Goal: Task Accomplishment & Management: Manage account settings

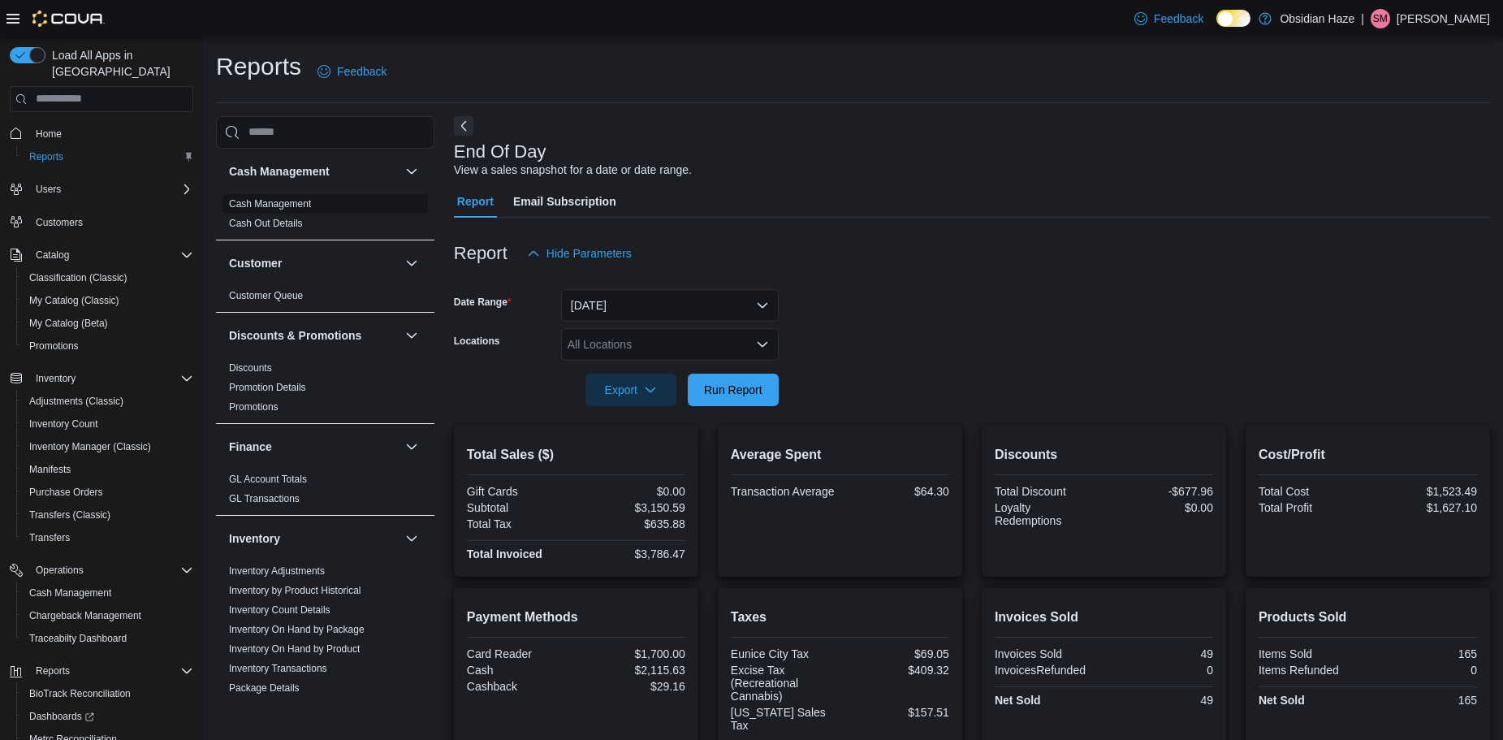
click at [258, 198] on link "Cash Management" at bounding box center [270, 203] width 82 height 11
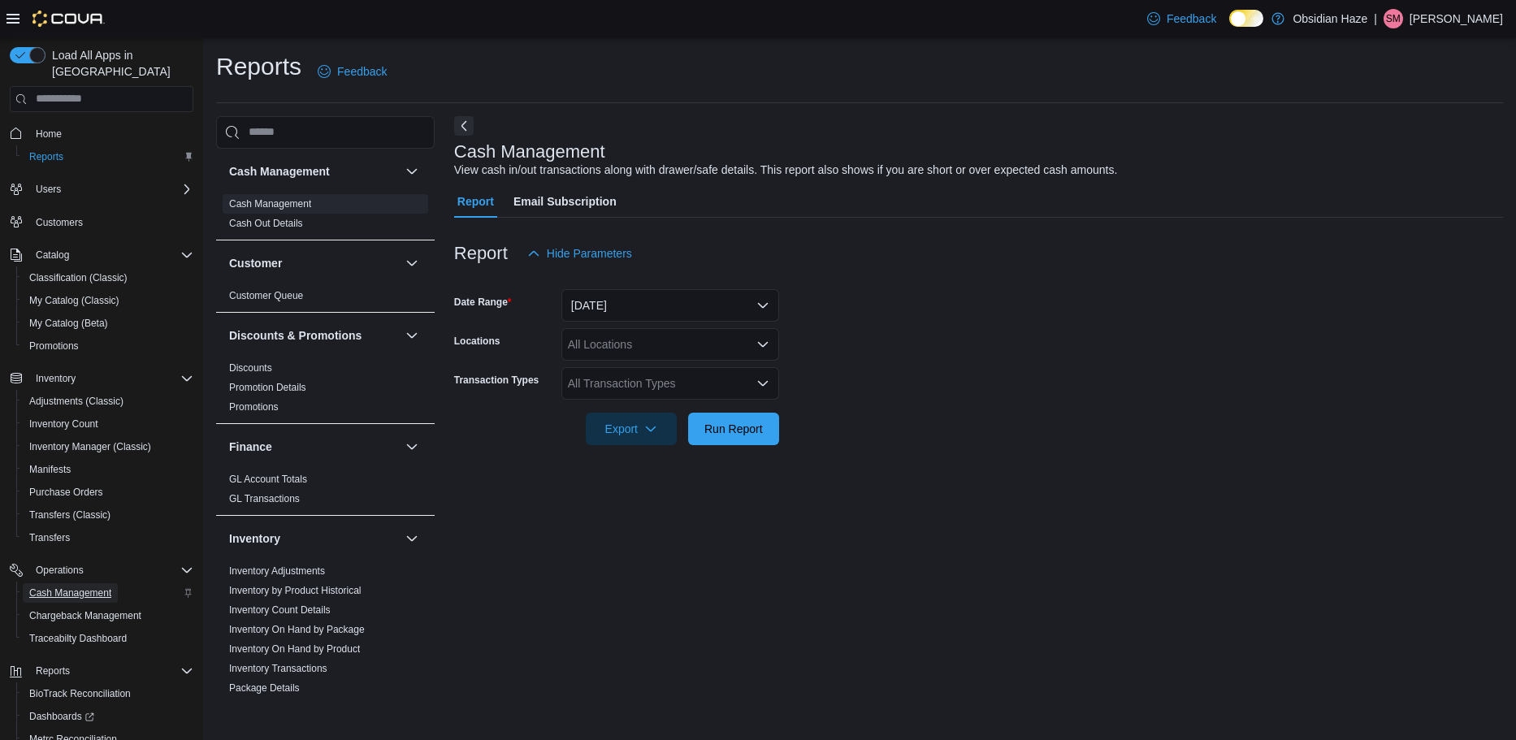
click at [57, 586] on span "Cash Management" at bounding box center [70, 592] width 82 height 13
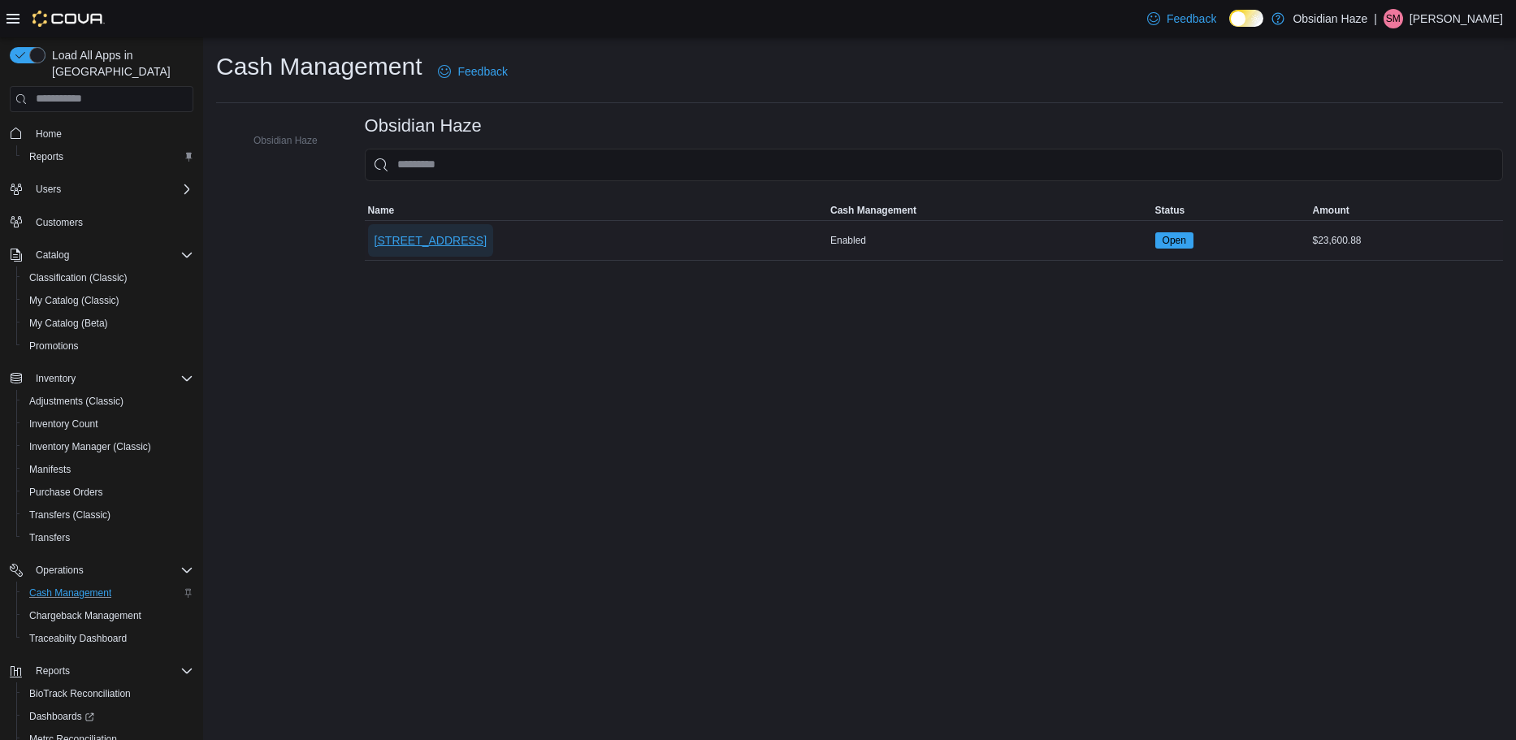
click at [410, 236] on span "[STREET_ADDRESS]" at bounding box center [430, 240] width 112 height 16
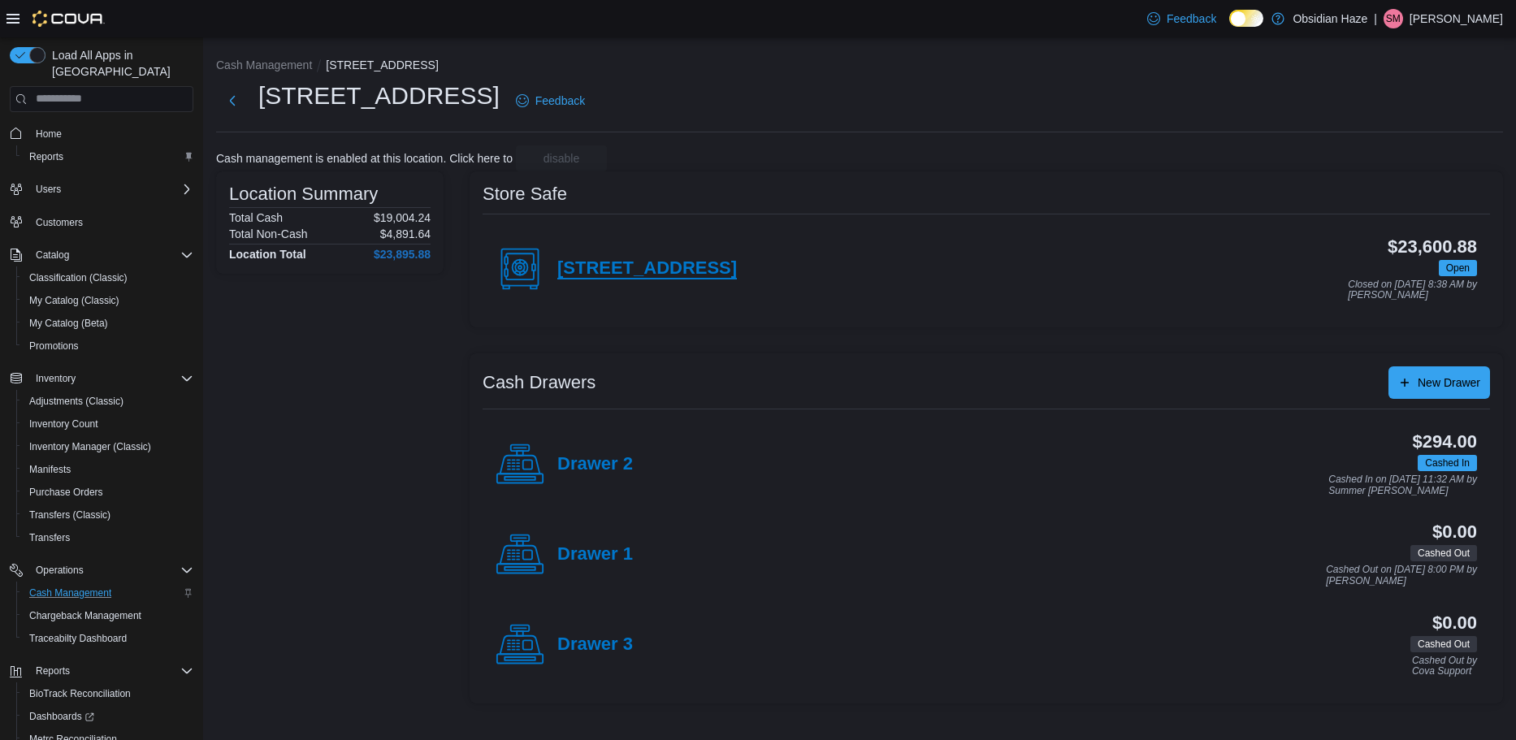
click at [603, 272] on h4 "[STREET_ADDRESS]" at bounding box center [647, 268] width 180 height 21
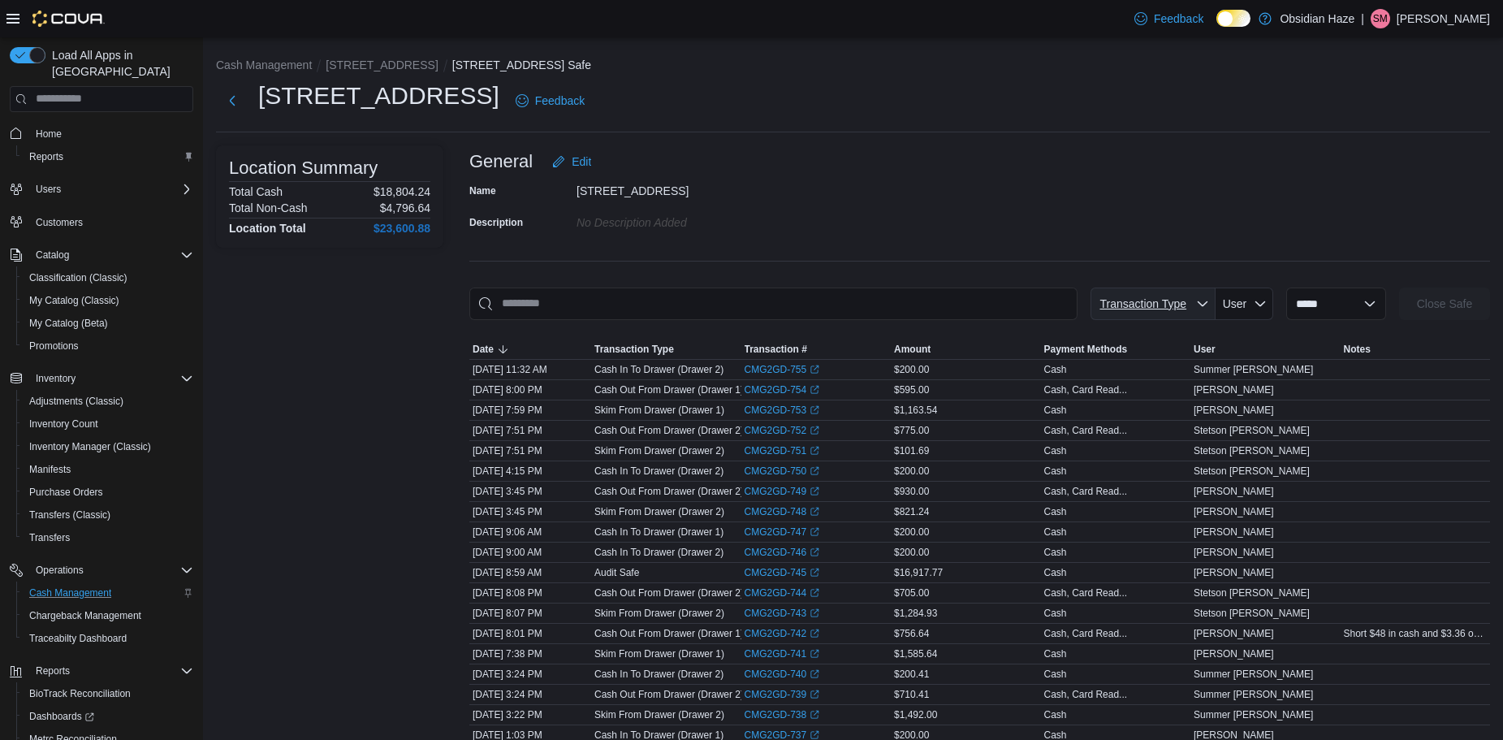
click at [1162, 304] on span "Transaction Type" at bounding box center [1143, 303] width 87 height 13
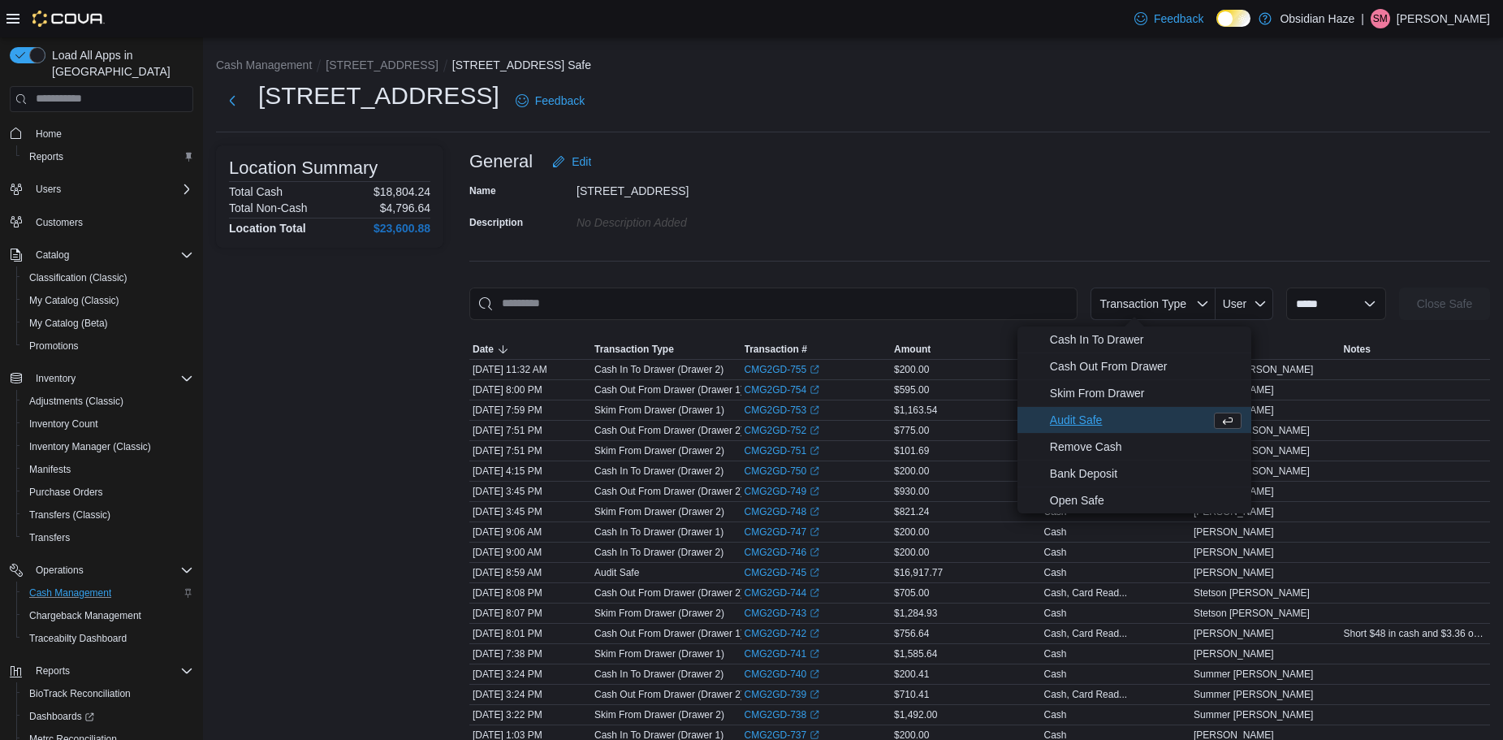
click at [1106, 423] on span "Audit Safe" at bounding box center [1127, 419] width 154 height 19
type input "**********"
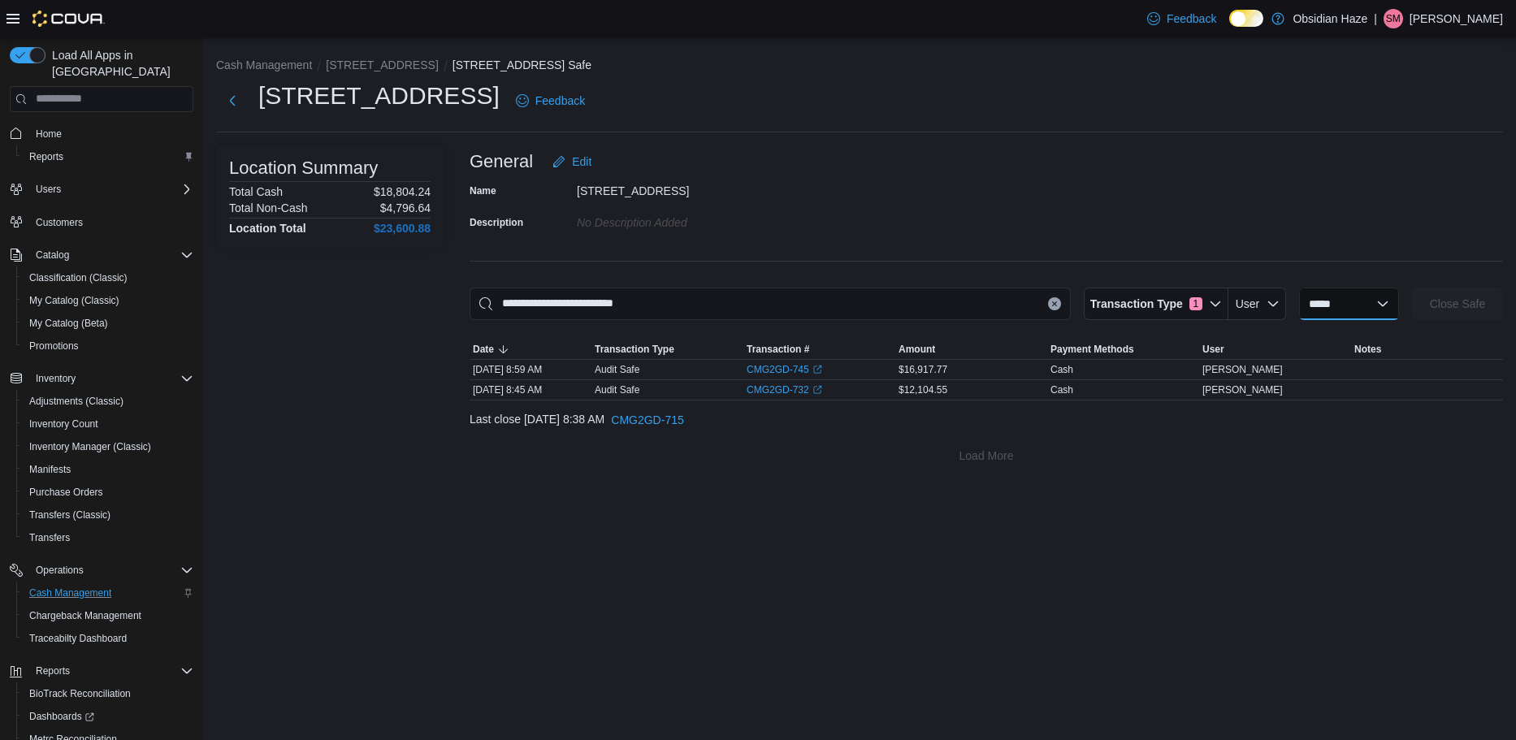
click at [1299, 299] on select "**********" at bounding box center [1349, 304] width 100 height 32
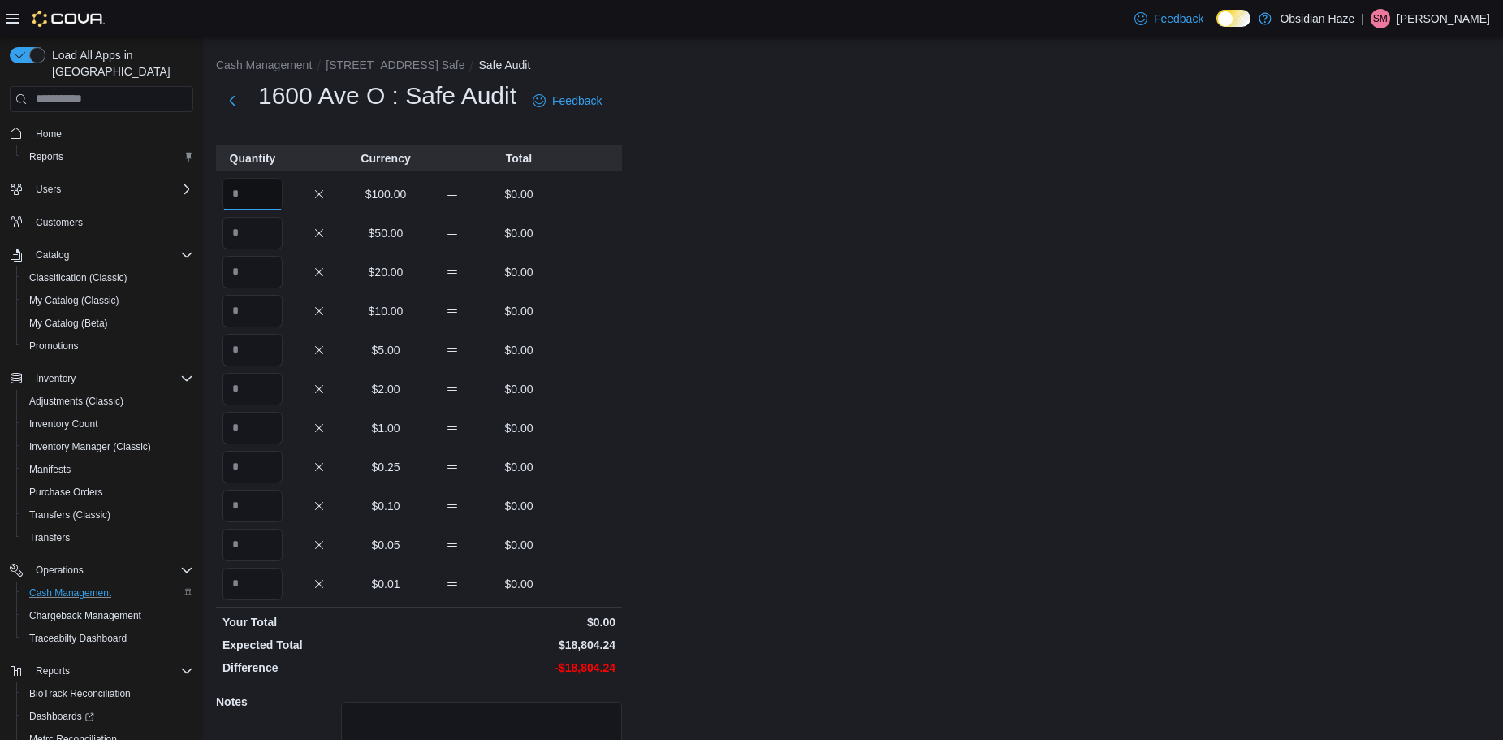
click at [247, 197] on input "Quantity" at bounding box center [253, 194] width 60 height 32
type input "***"
click at [257, 428] on input "Quantity" at bounding box center [253, 428] width 60 height 32
type input "*"
click at [255, 581] on input "Quantity" at bounding box center [253, 584] width 60 height 32
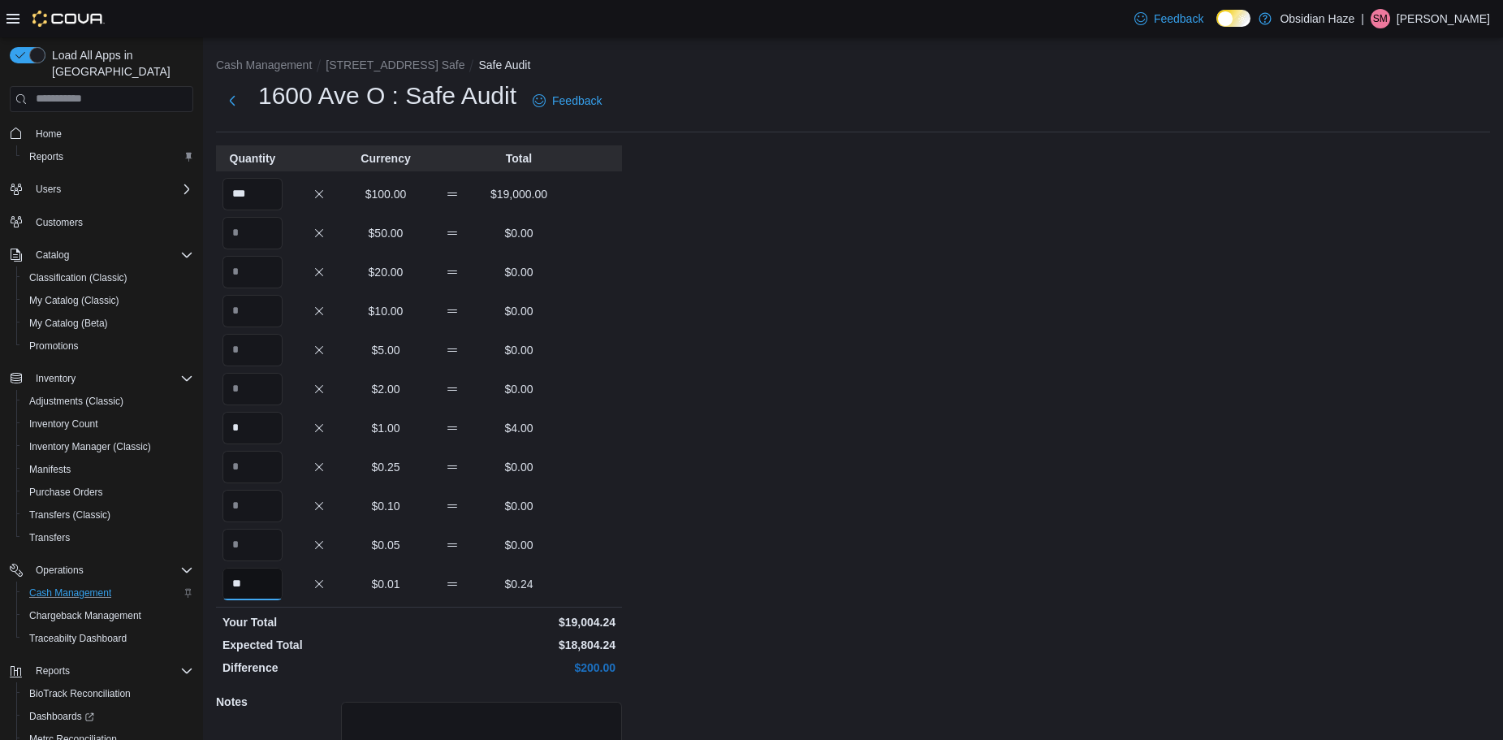
type input "**"
click at [658, 505] on div "Cash Management 1600 Ave O Safe Safe Audit 1600 Ave O : Safe Audit Feedback Qua…" at bounding box center [853, 460] width 1300 height 847
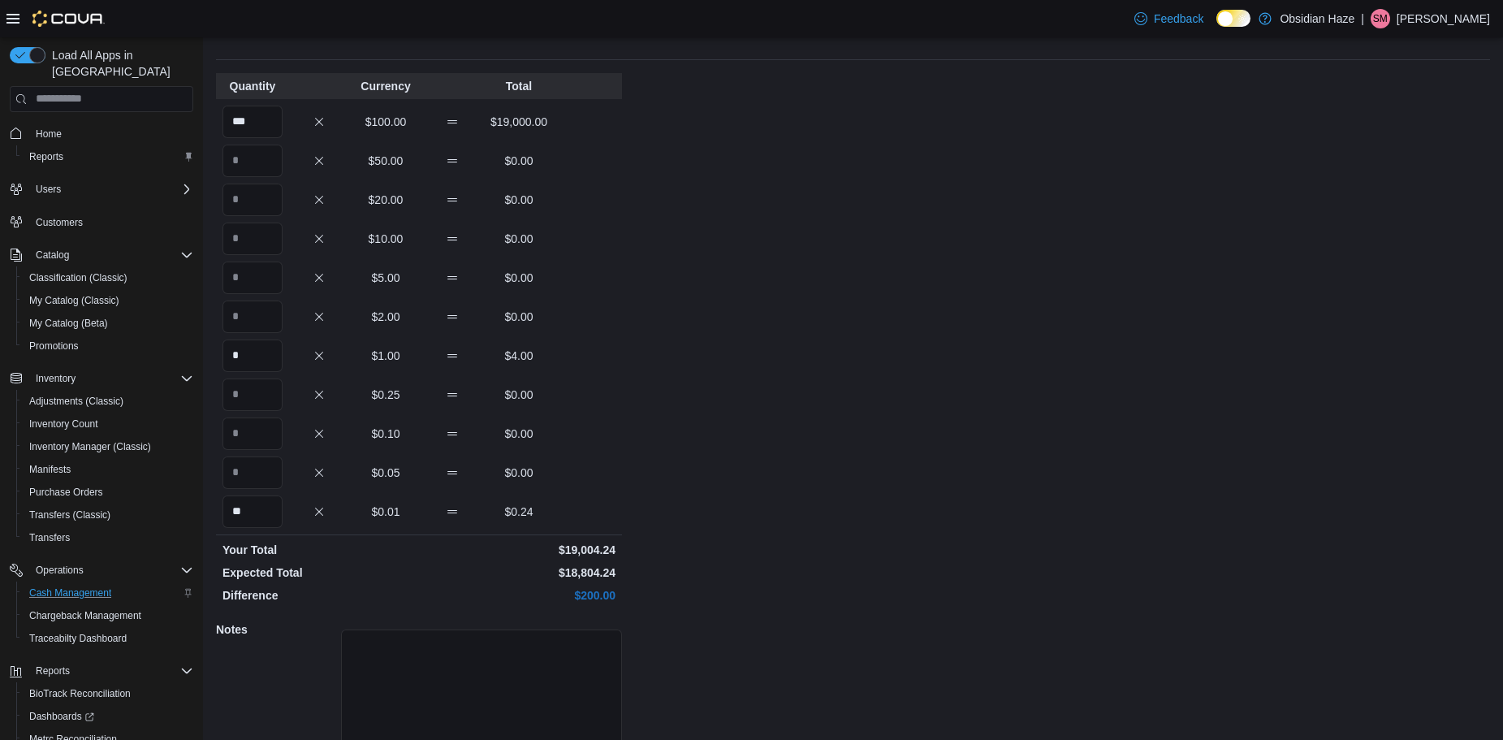
scroll to position [145, 0]
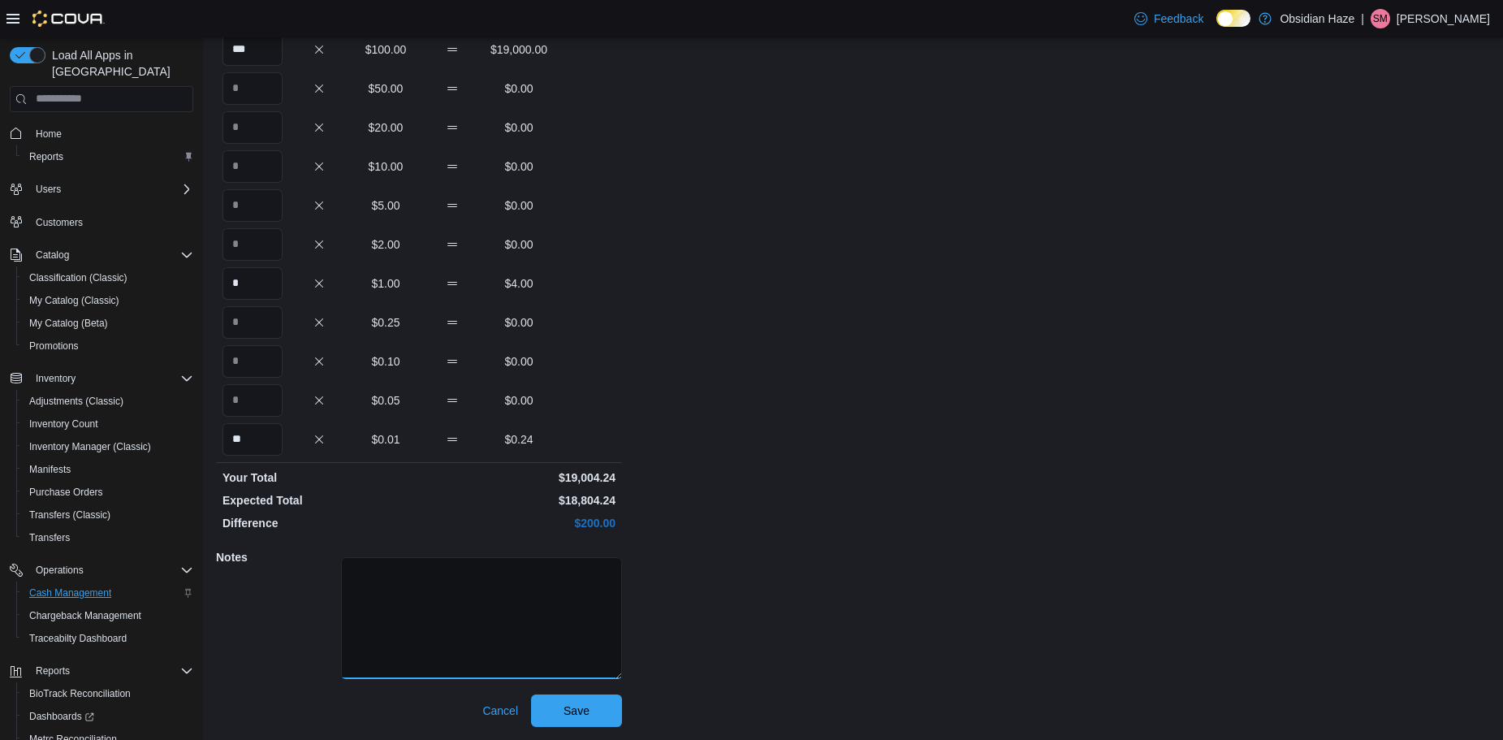
click at [450, 604] on textarea at bounding box center [481, 618] width 281 height 122
type textarea "*"
click at [582, 699] on span "Save" at bounding box center [576, 710] width 71 height 32
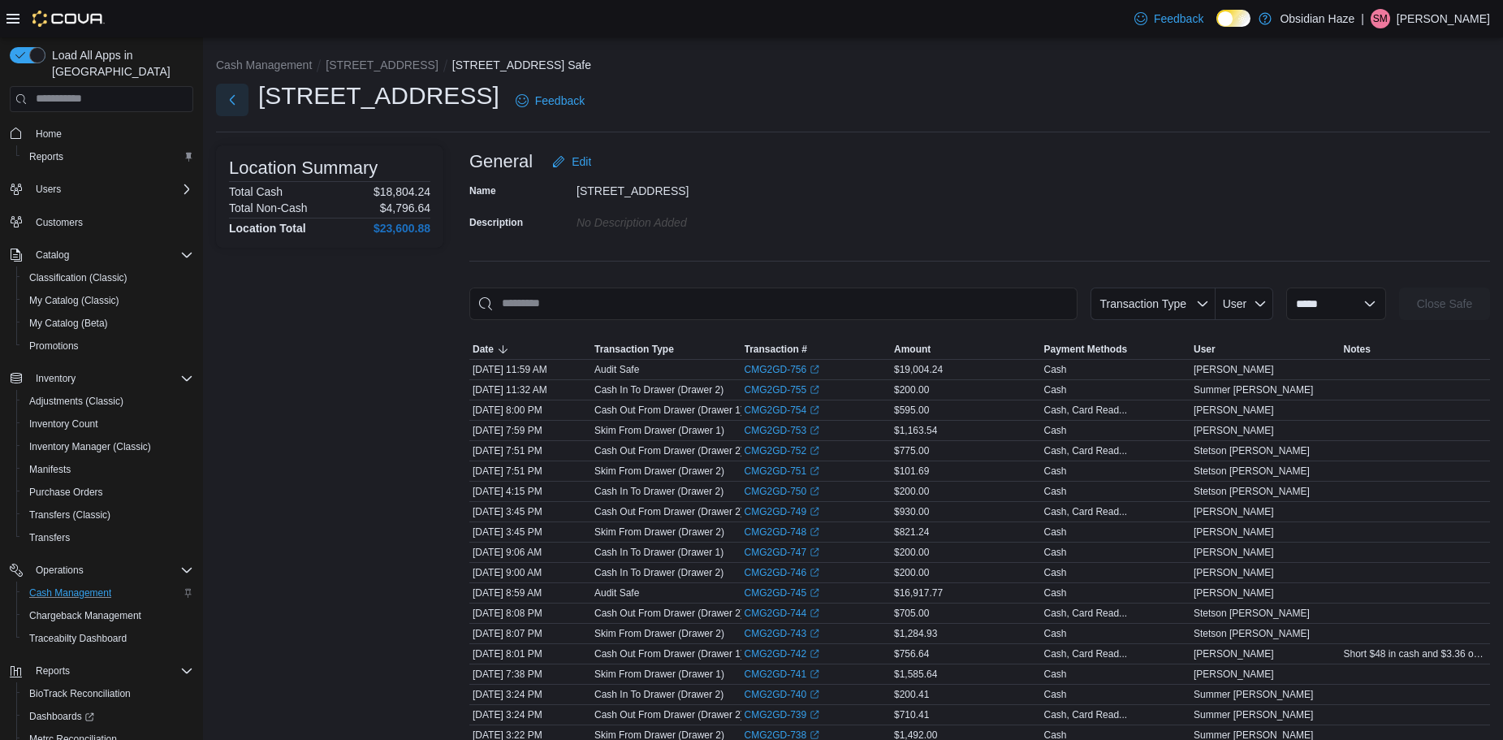
click at [234, 106] on button "Next" at bounding box center [232, 100] width 32 height 32
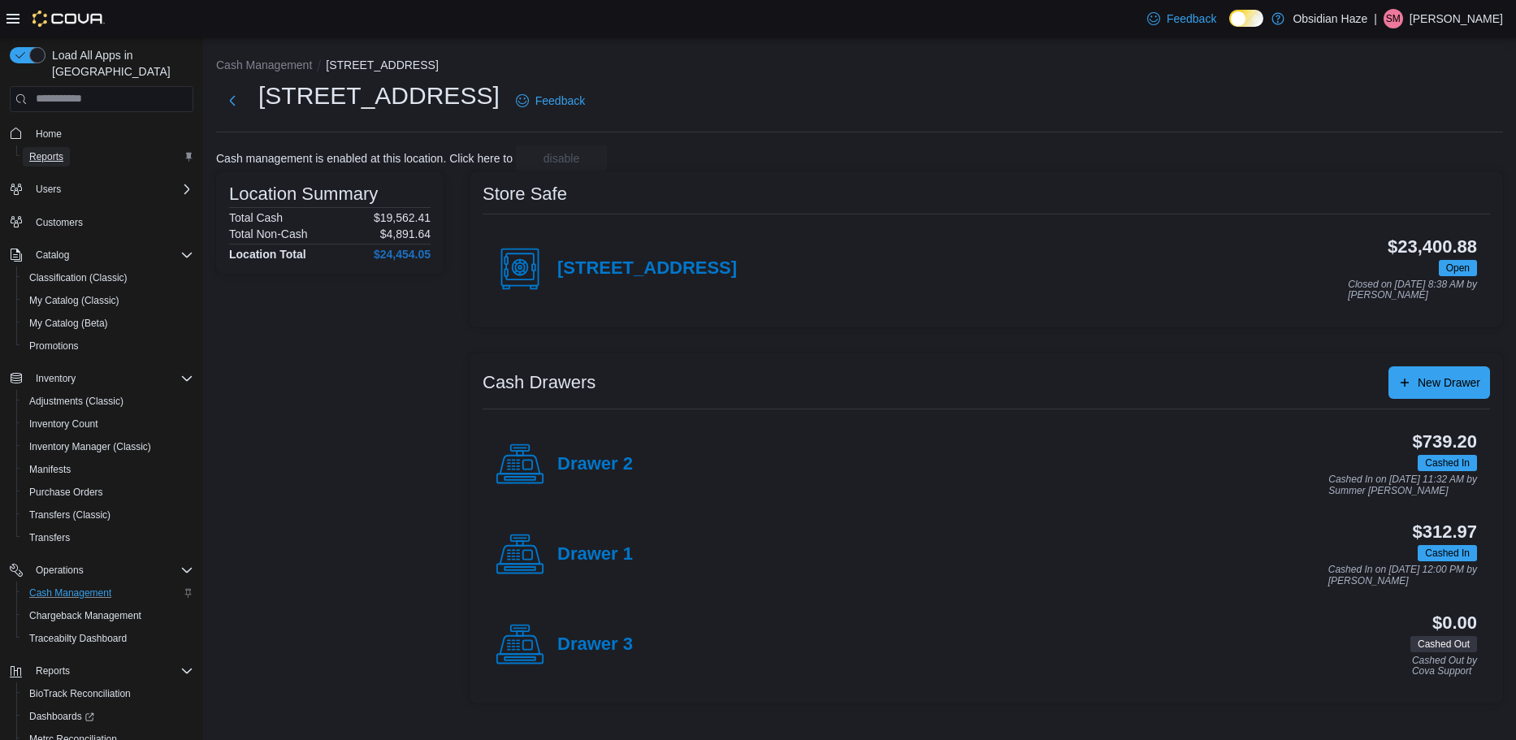
click at [51, 150] on span "Reports" at bounding box center [46, 156] width 34 height 13
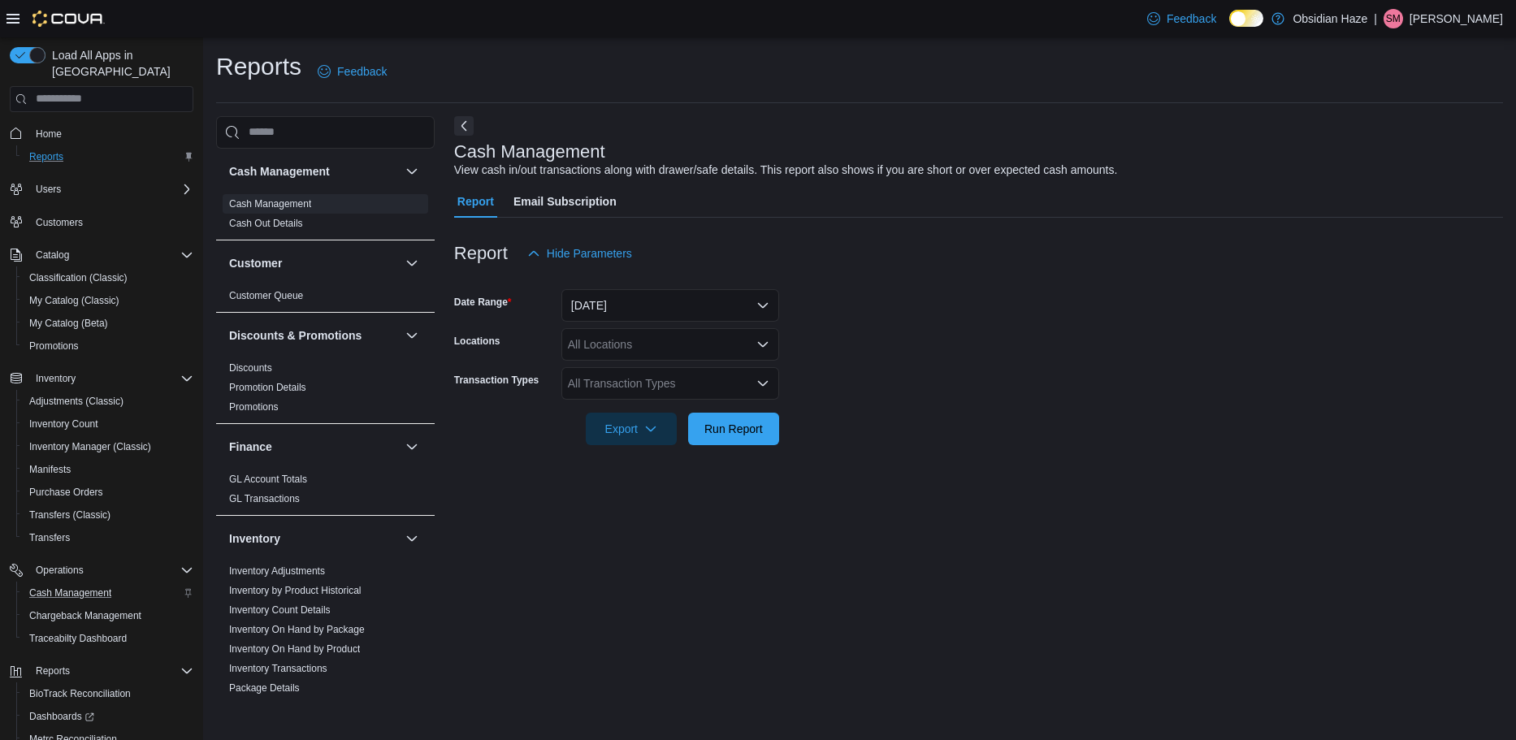
click at [14, 19] on icon at bounding box center [12, 19] width 13 height 10
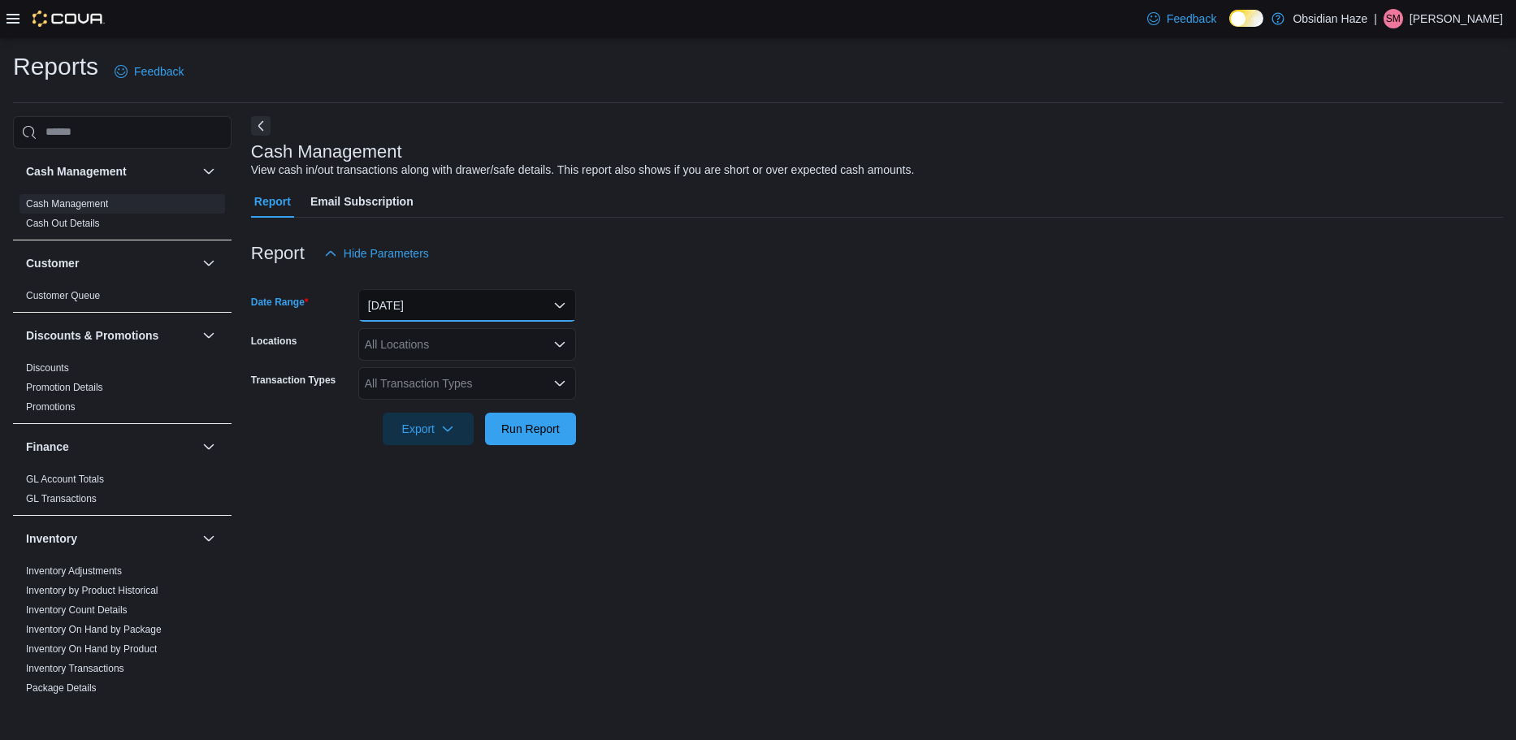
click at [523, 302] on button "Today" at bounding box center [467, 305] width 218 height 32
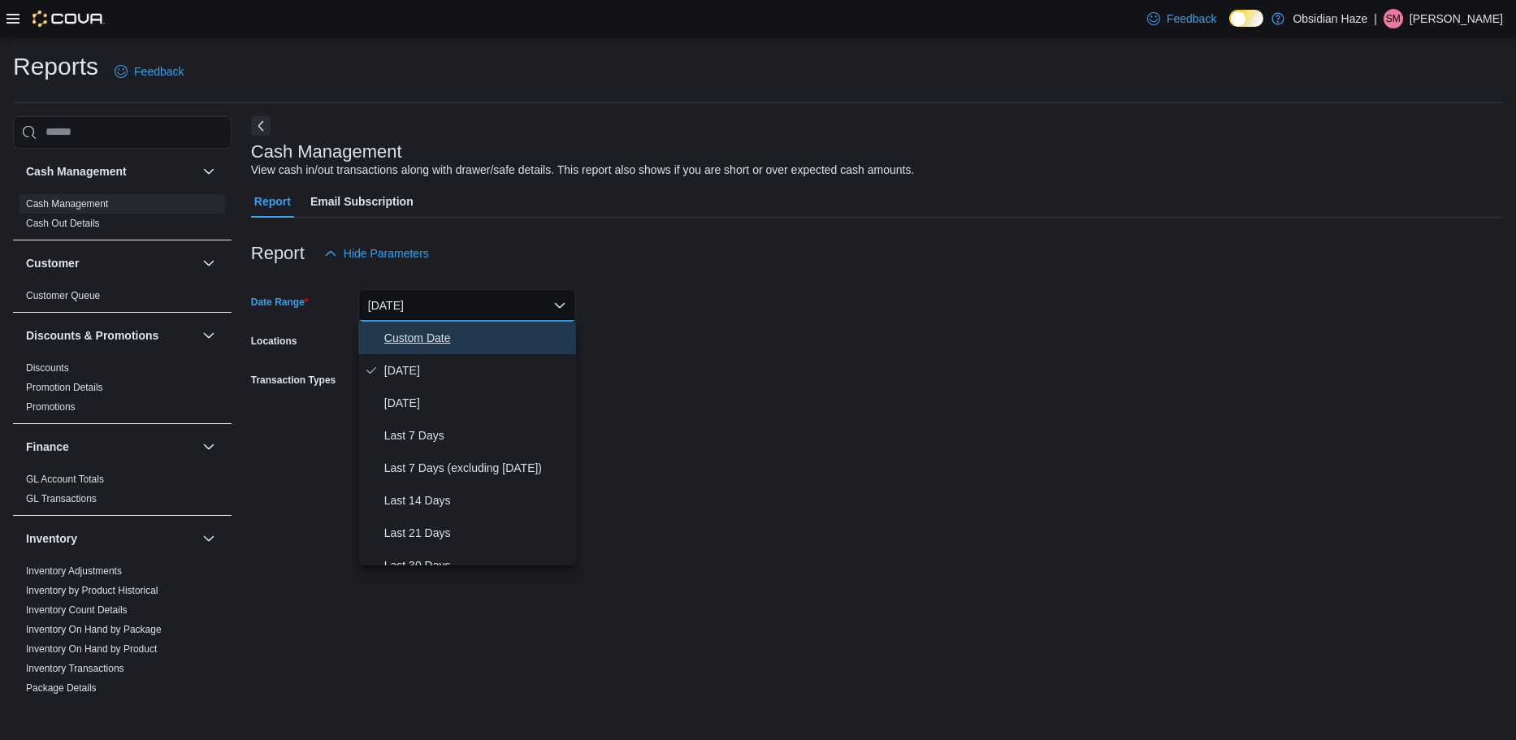
click at [489, 341] on span "Custom Date" at bounding box center [476, 337] width 185 height 19
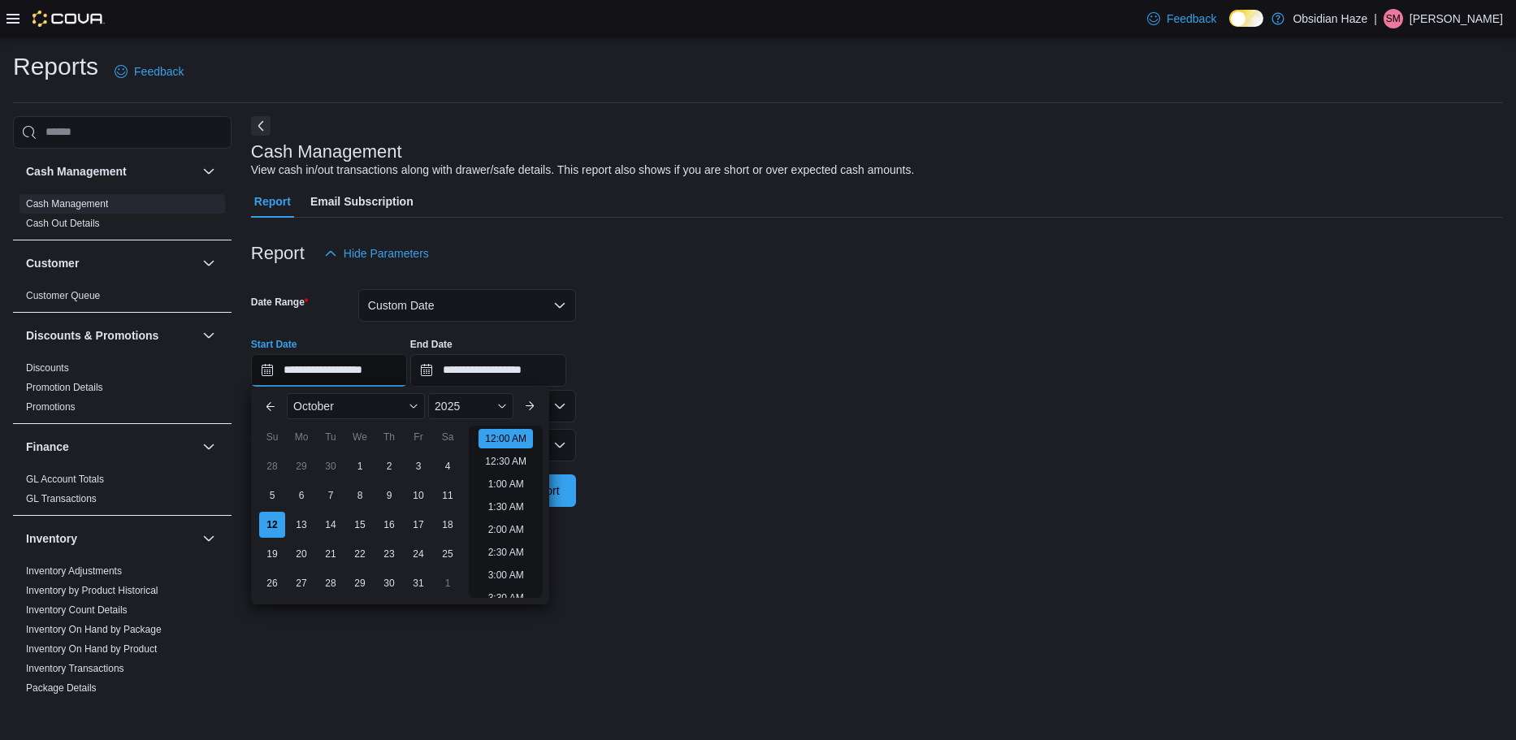
click at [264, 374] on input "**********" at bounding box center [329, 370] width 156 height 32
click at [298, 495] on div "6" at bounding box center [301, 495] width 28 height 28
type input "**********"
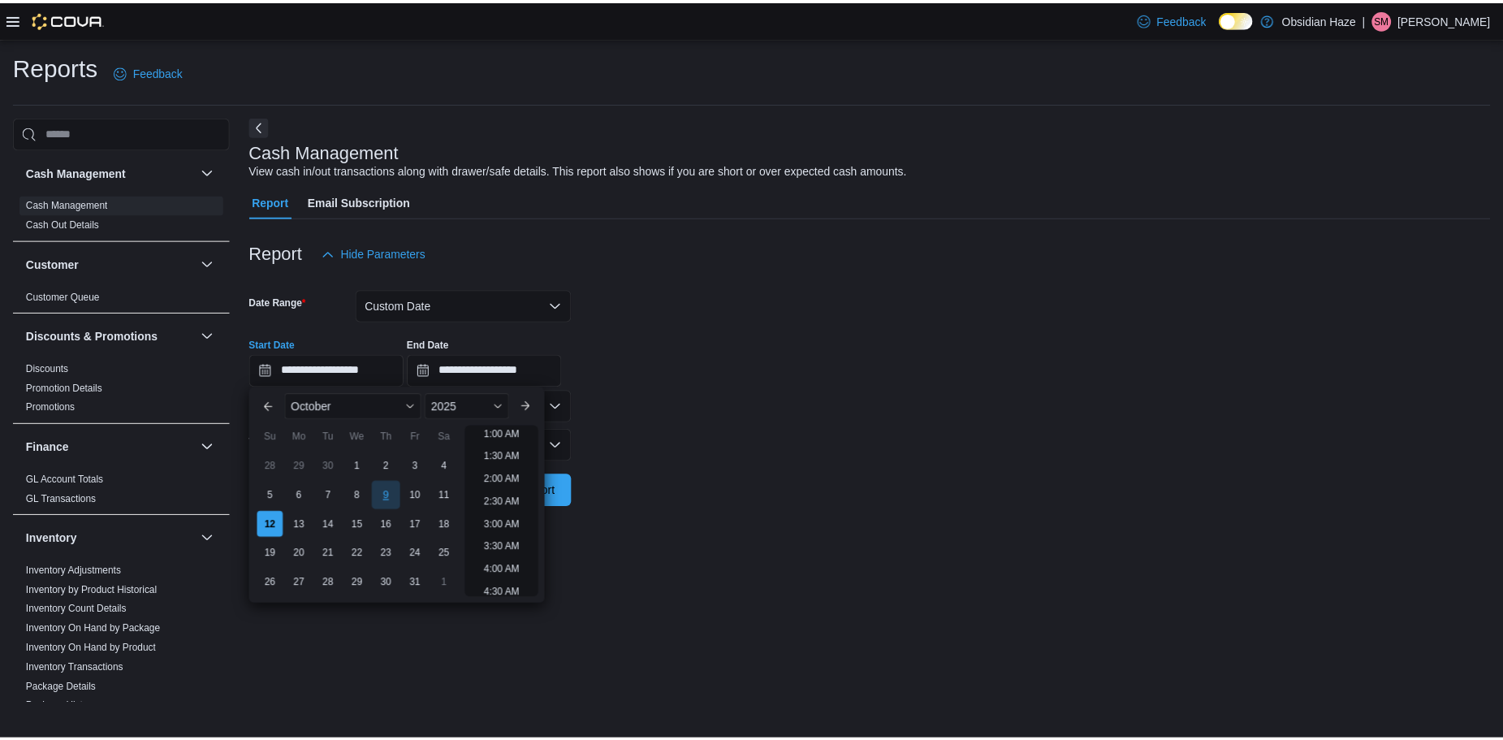
scroll to position [3, 0]
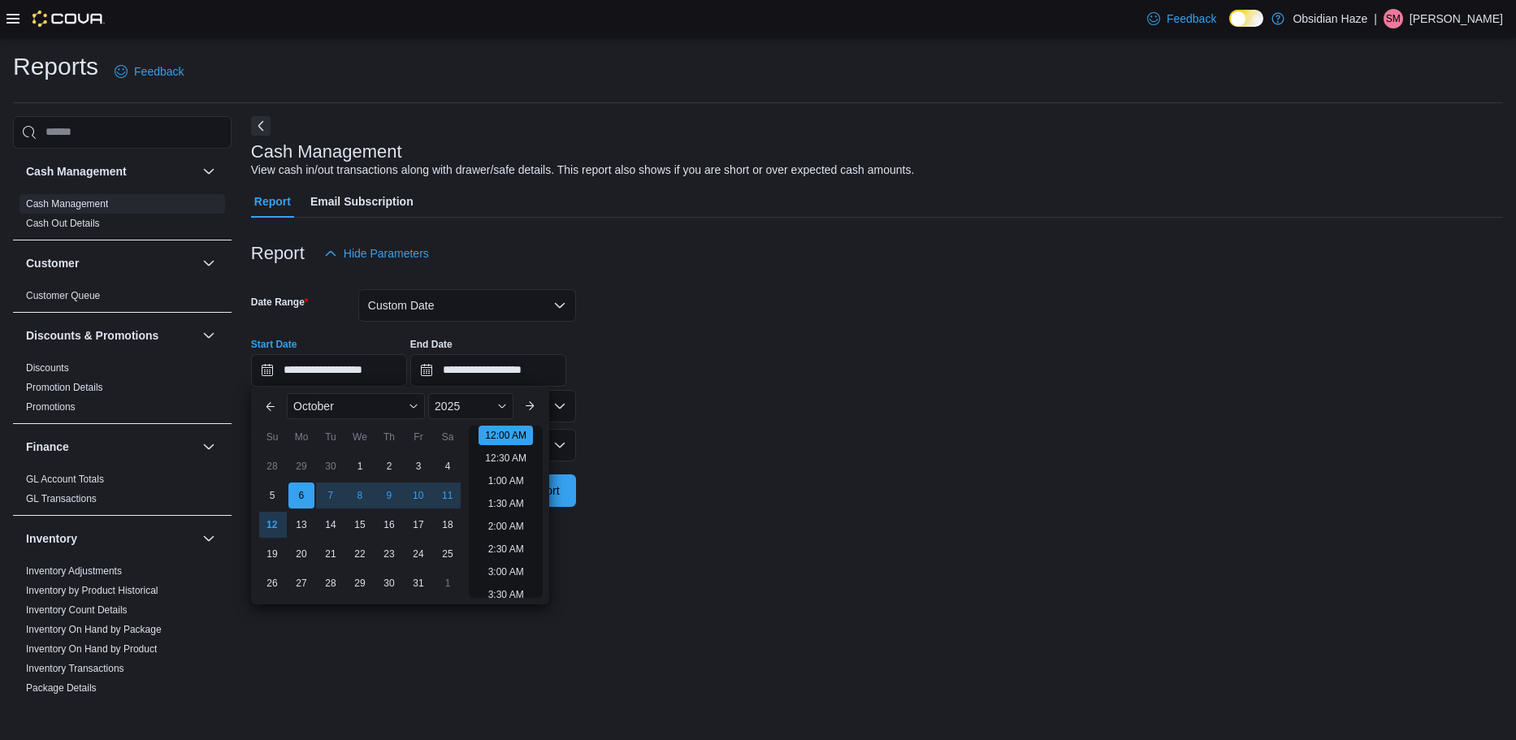
drag, startPoint x: 666, startPoint y: 446, endPoint x: 644, endPoint y: 454, distance: 23.4
click at [667, 446] on form "**********" at bounding box center [877, 388] width 1252 height 237
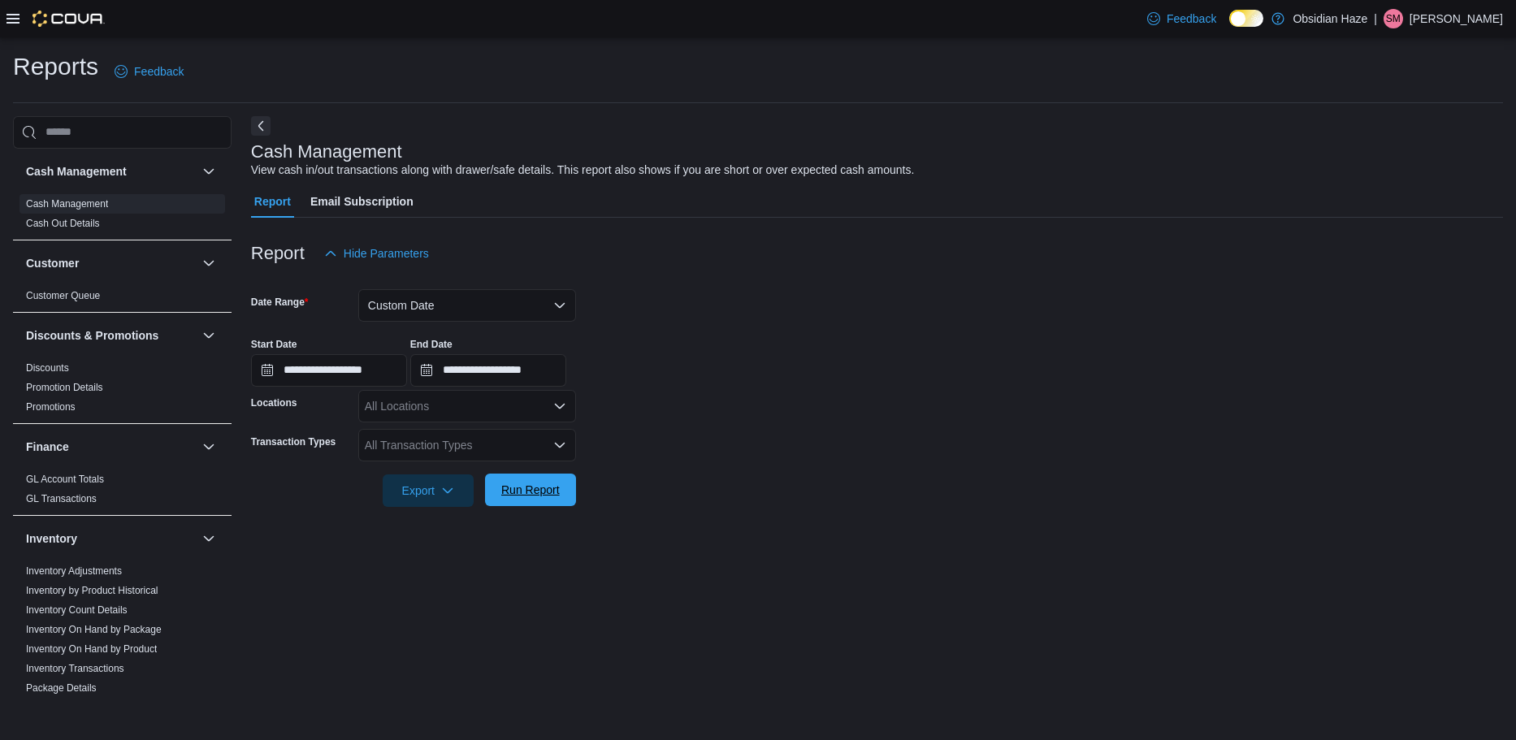
click at [531, 491] on span "Run Report" at bounding box center [530, 490] width 58 height 16
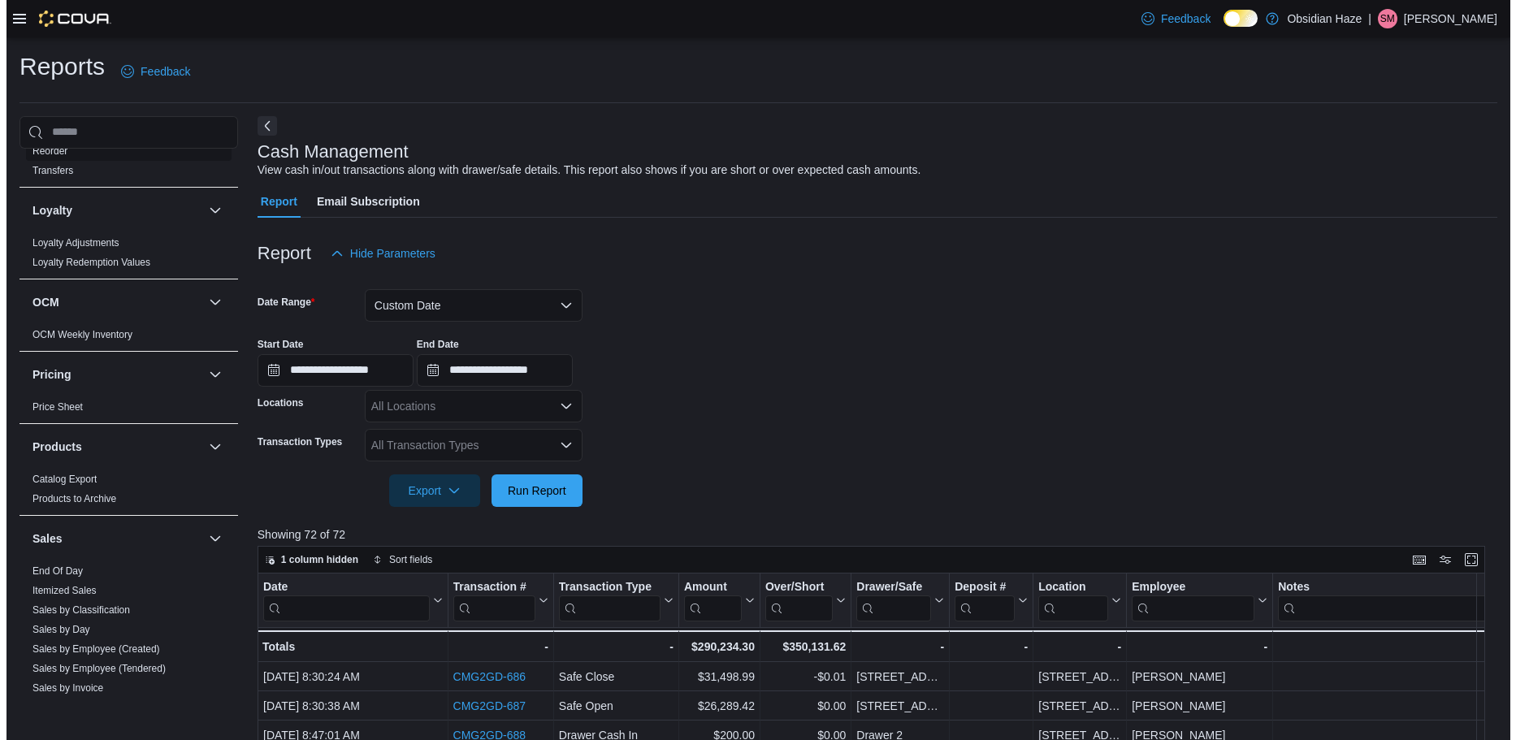
scroll to position [650, 0]
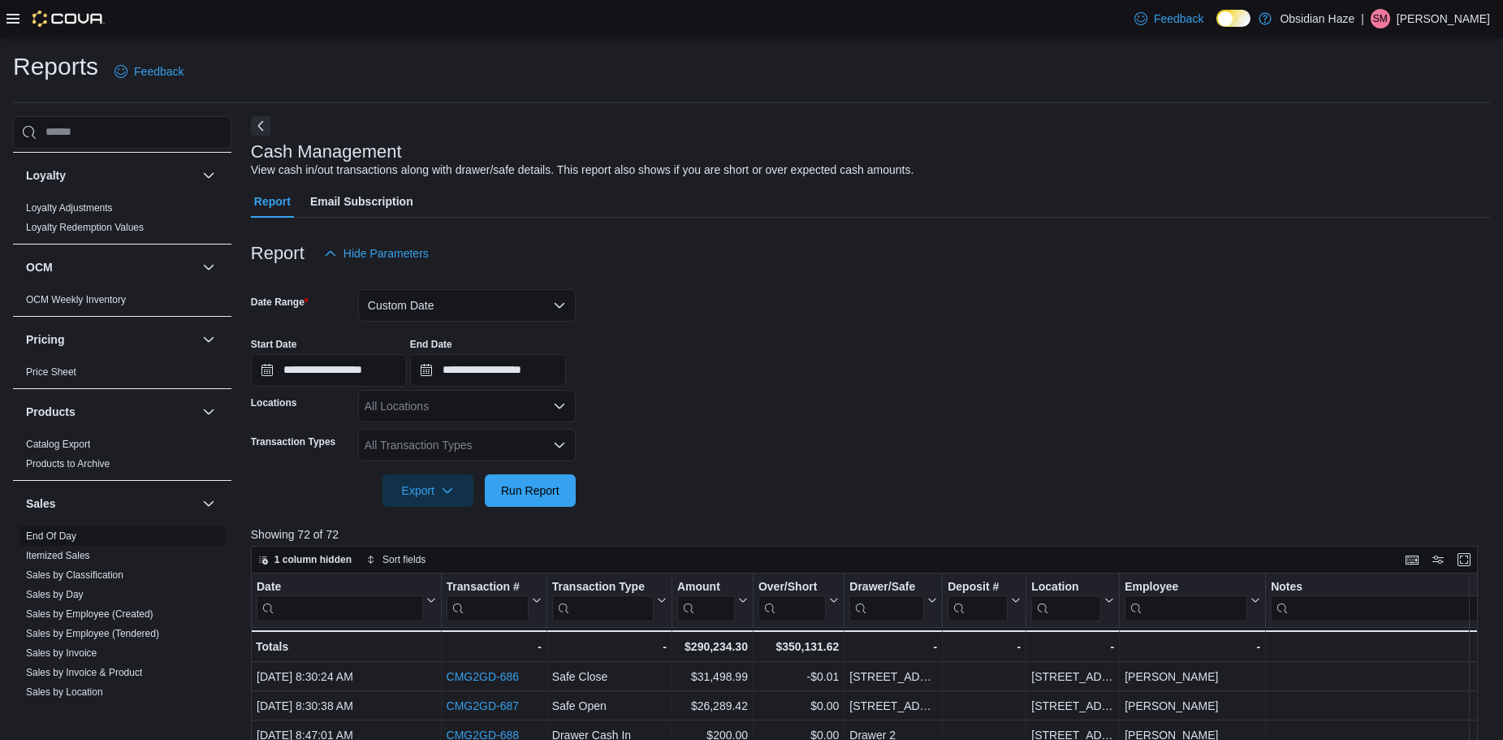
click at [71, 532] on link "End Of Day" at bounding box center [51, 535] width 50 height 11
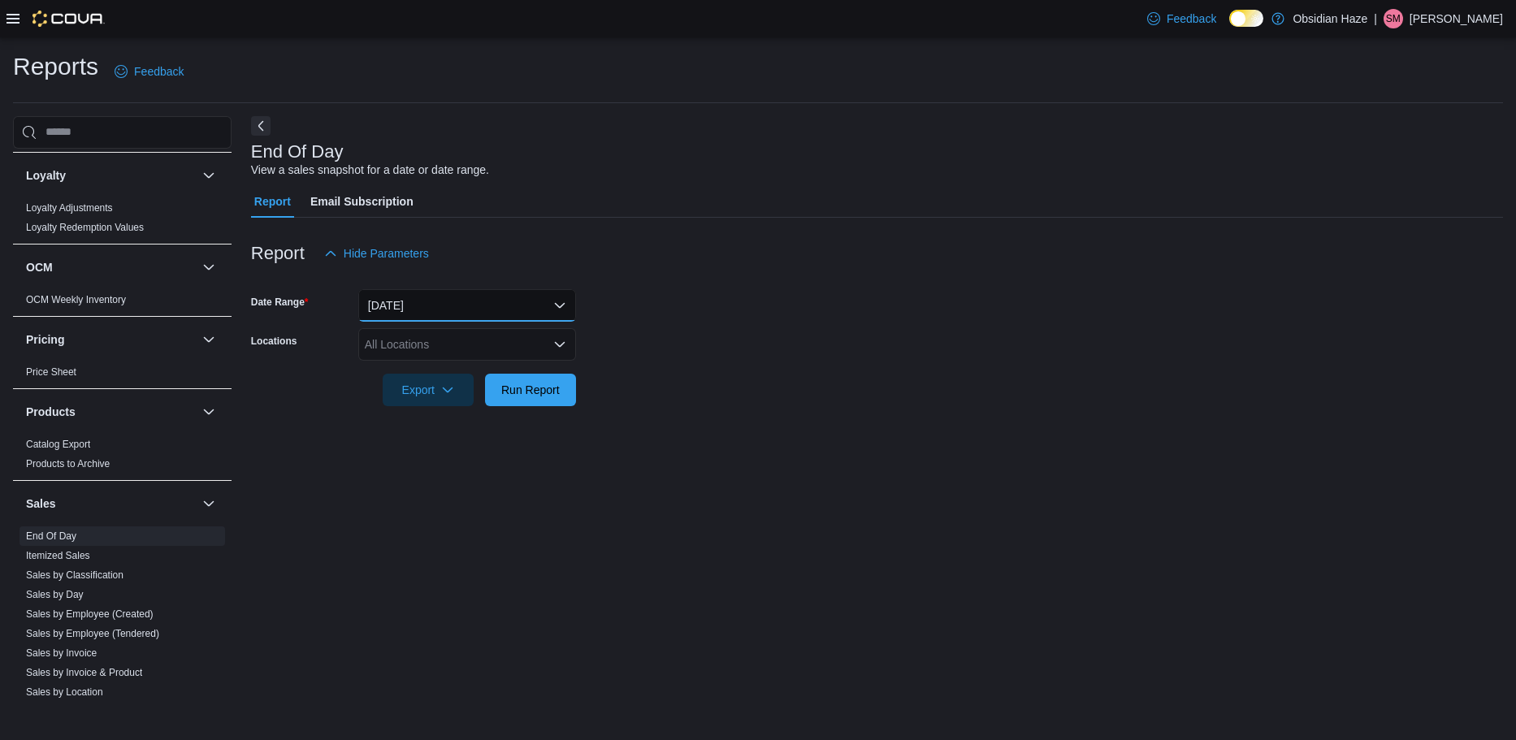
click at [508, 301] on button "Today" at bounding box center [467, 305] width 218 height 32
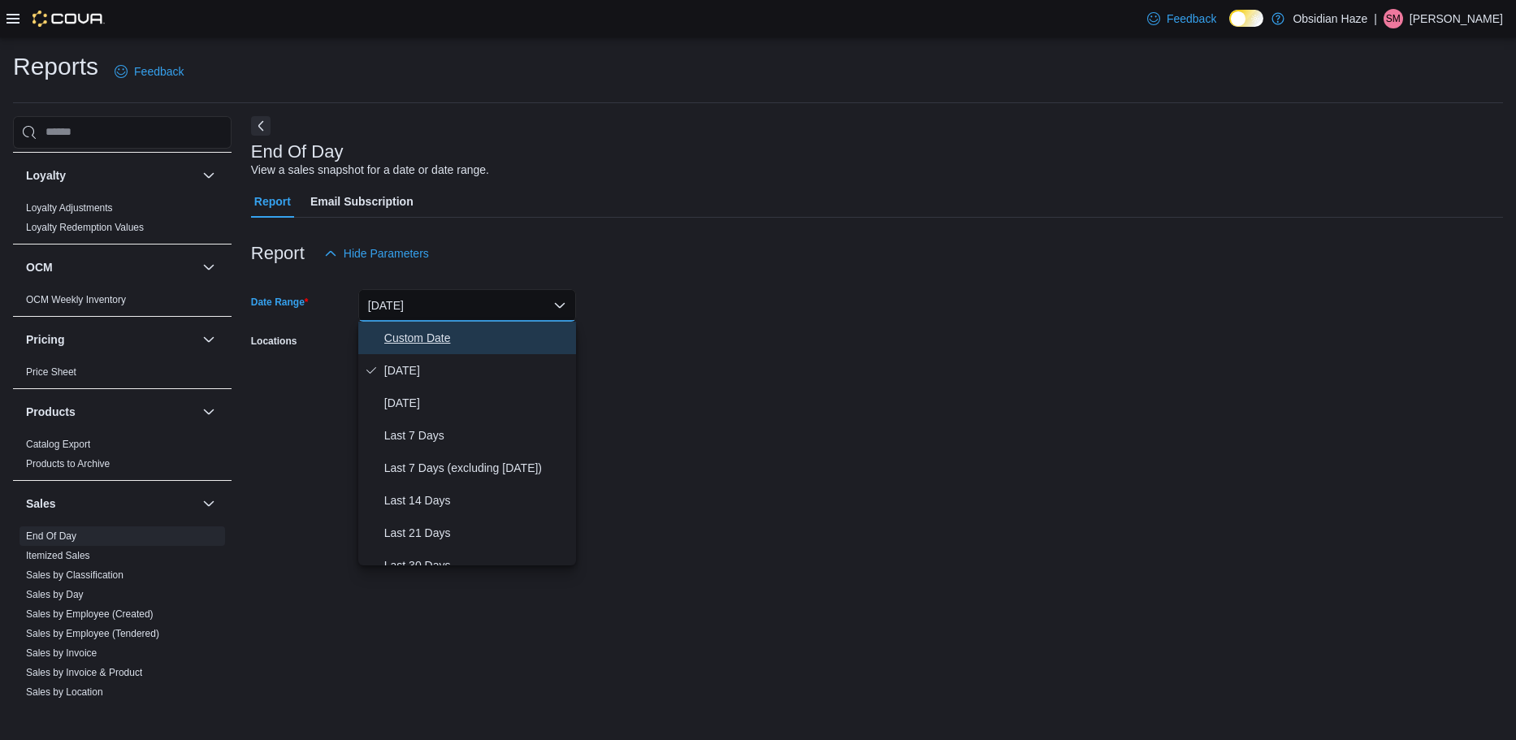
click at [423, 335] on span "Custom Date" at bounding box center [476, 337] width 185 height 19
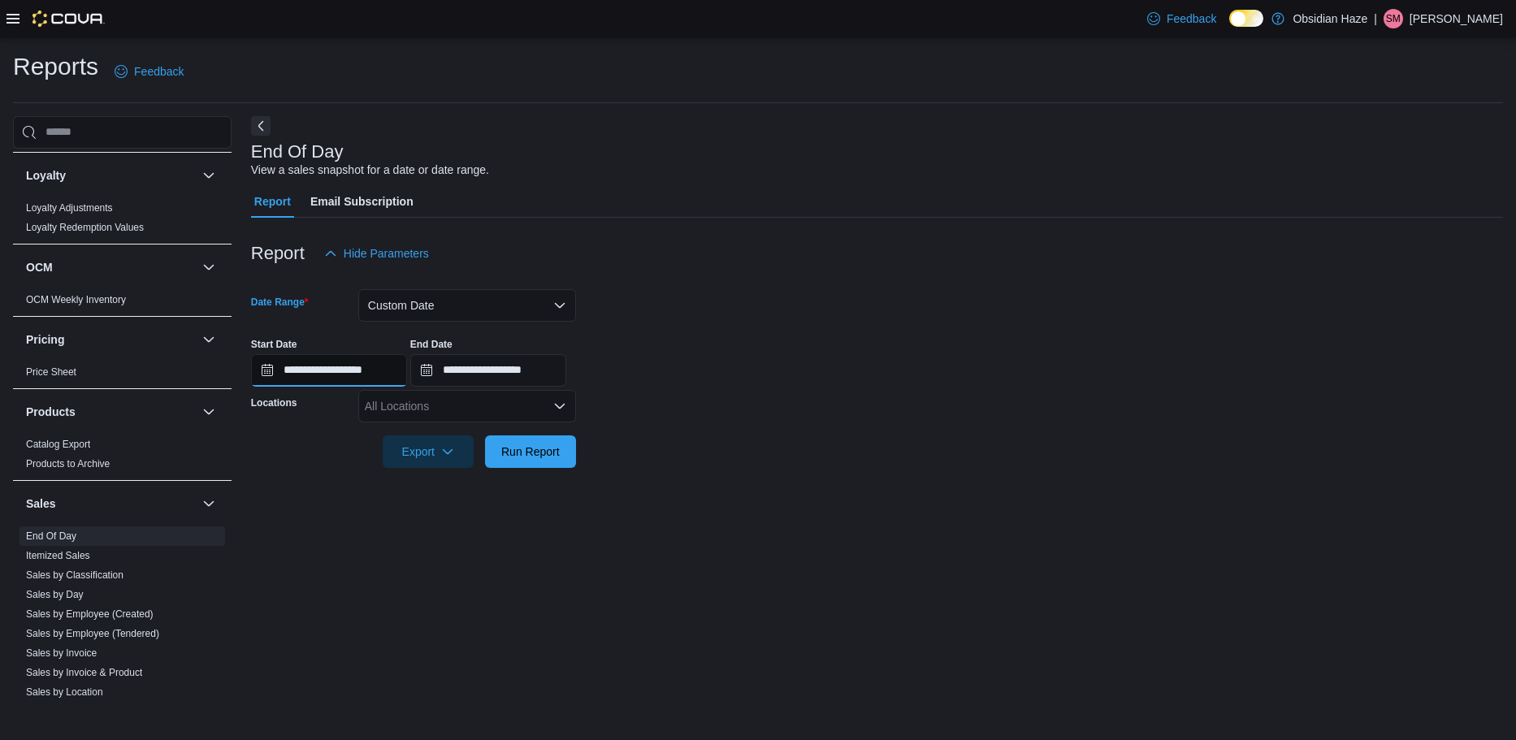
click at [263, 371] on input "**********" at bounding box center [329, 370] width 156 height 32
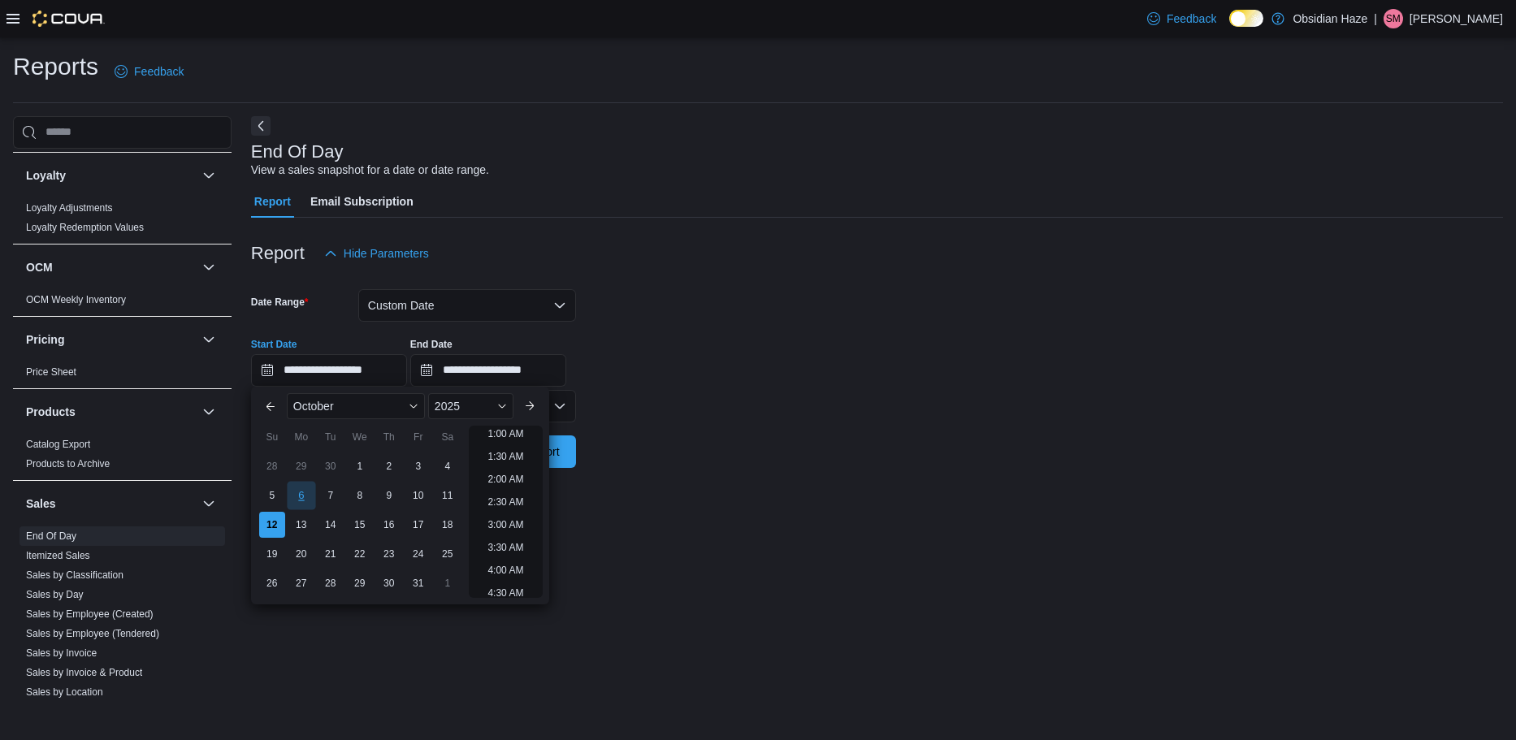
click at [293, 487] on div "6" at bounding box center [301, 495] width 28 height 28
type input "**********"
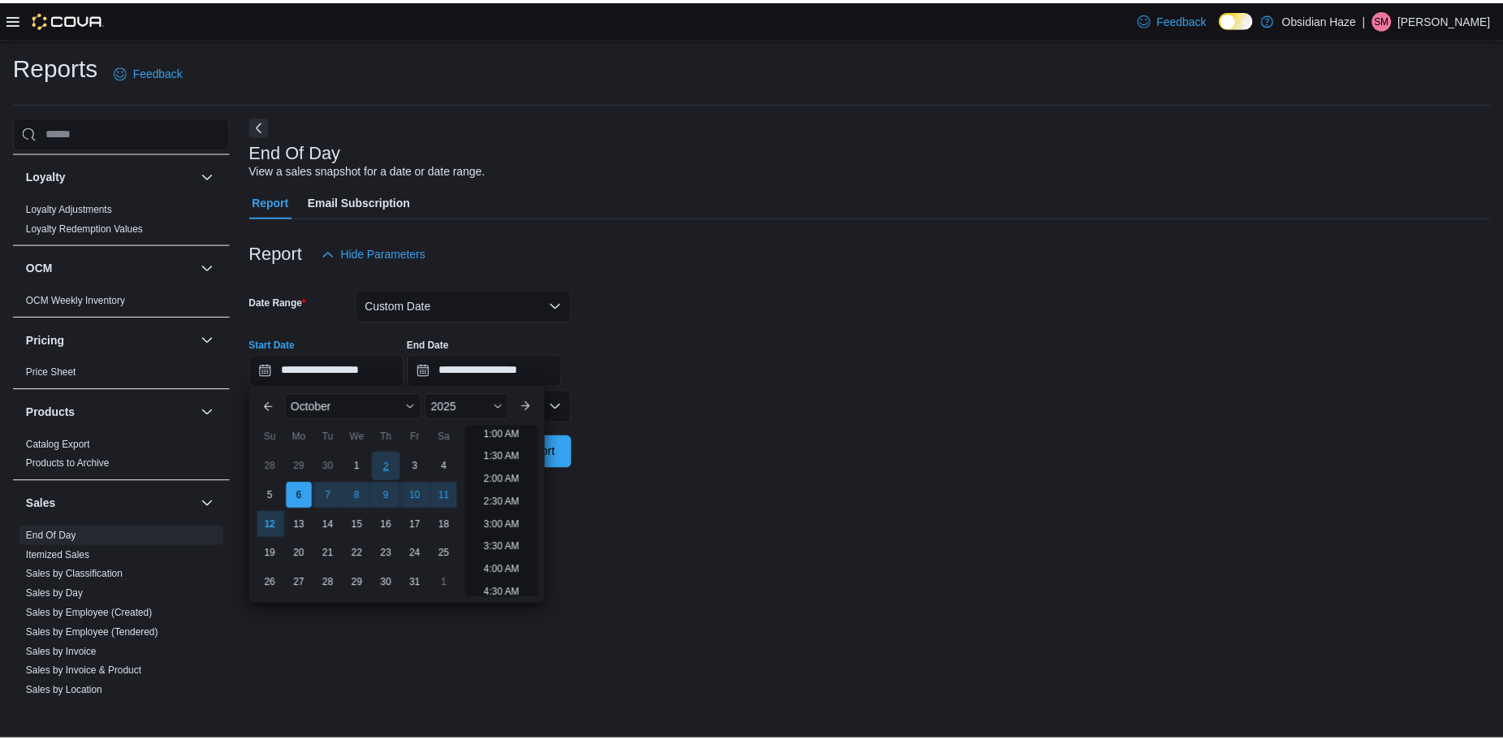
scroll to position [3, 0]
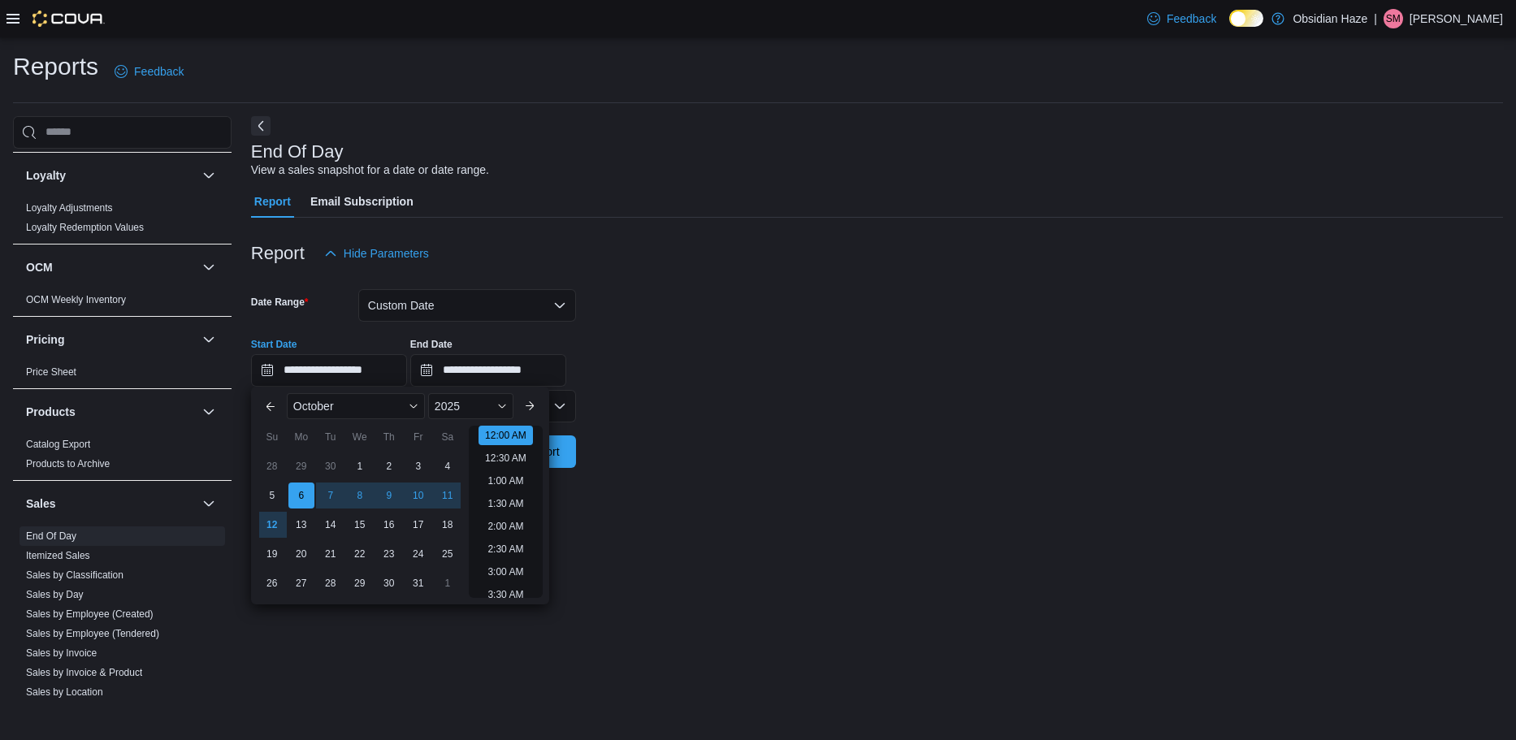
click at [622, 417] on form "**********" at bounding box center [877, 369] width 1252 height 198
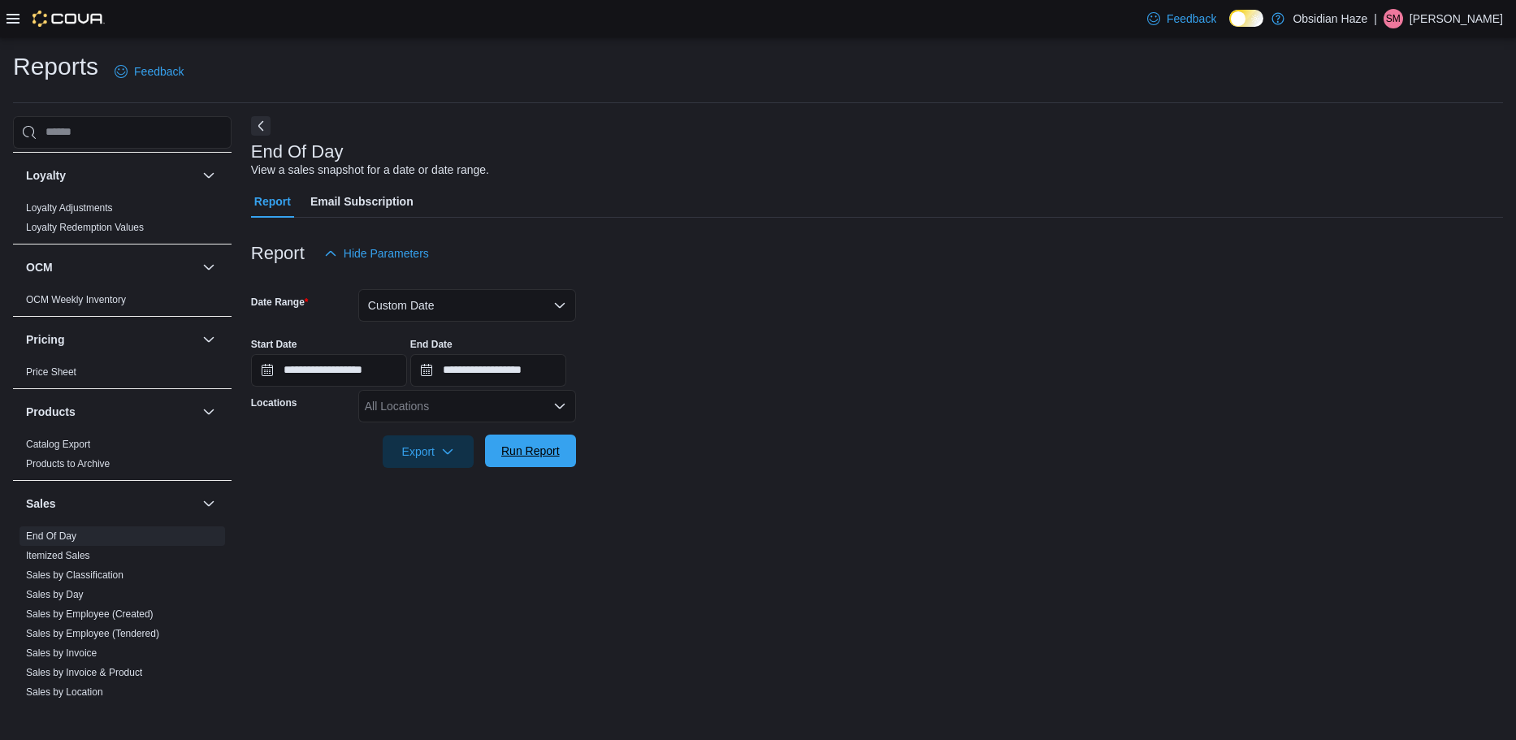
click at [541, 452] on span "Run Report" at bounding box center [530, 451] width 58 height 16
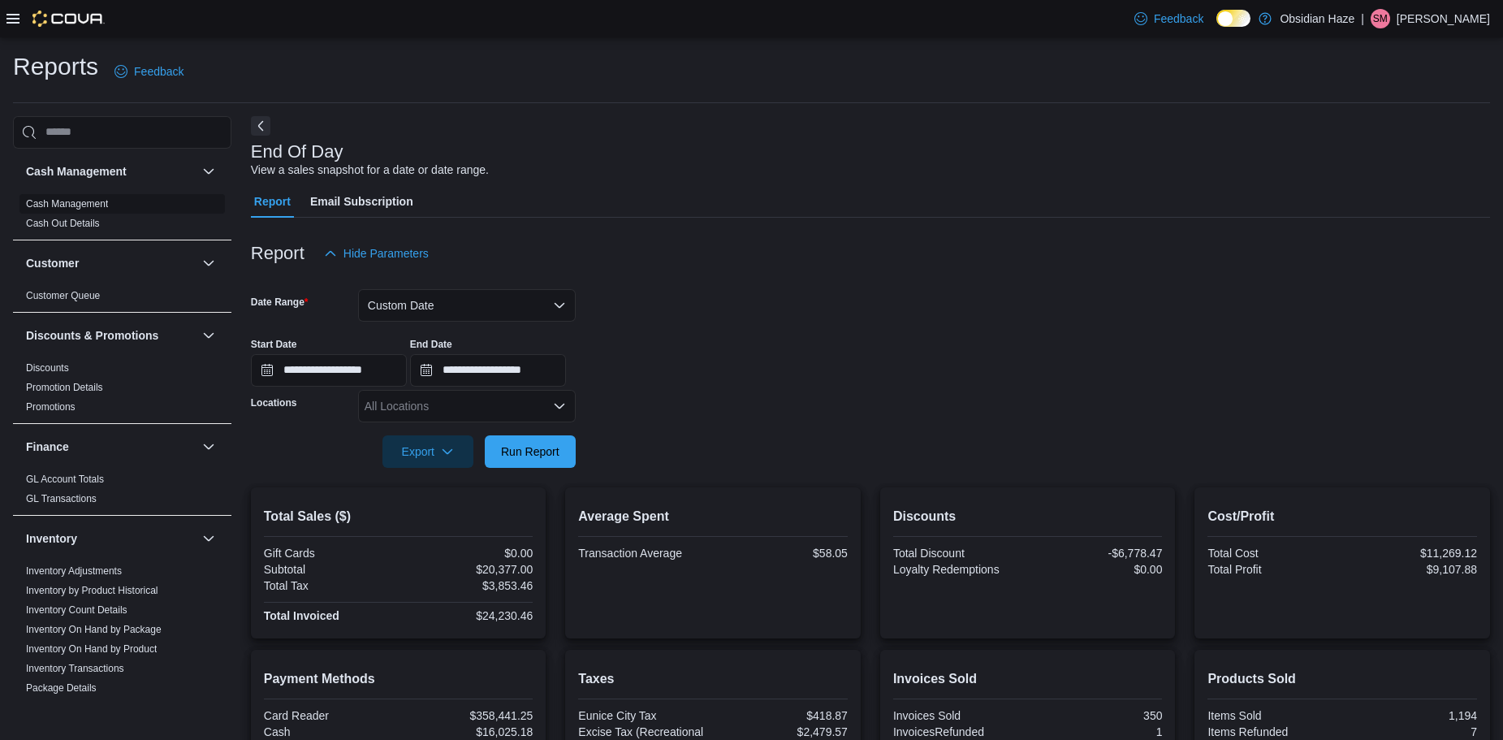
click at [77, 205] on link "Cash Management" at bounding box center [67, 203] width 82 height 11
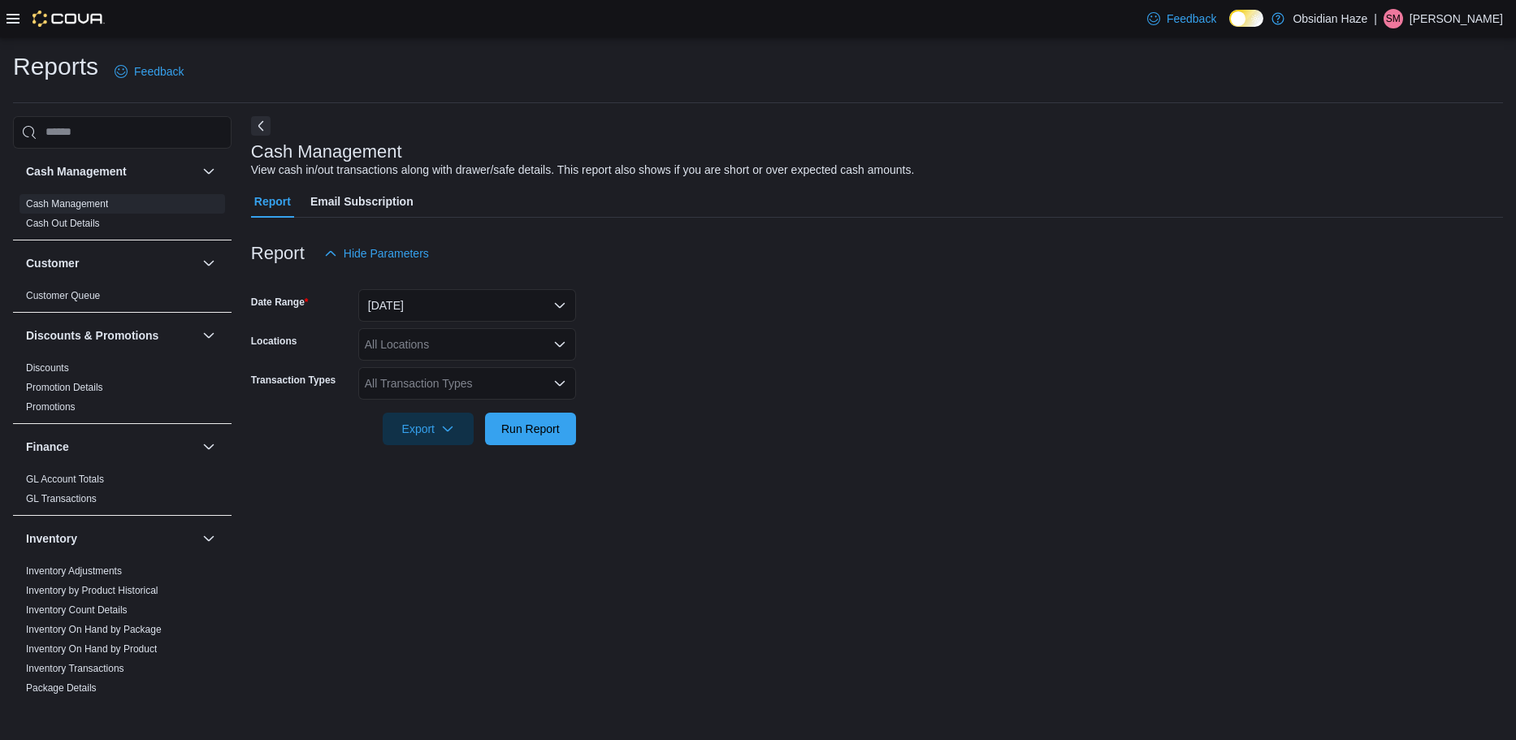
click at [256, 127] on button "Next" at bounding box center [260, 125] width 19 height 19
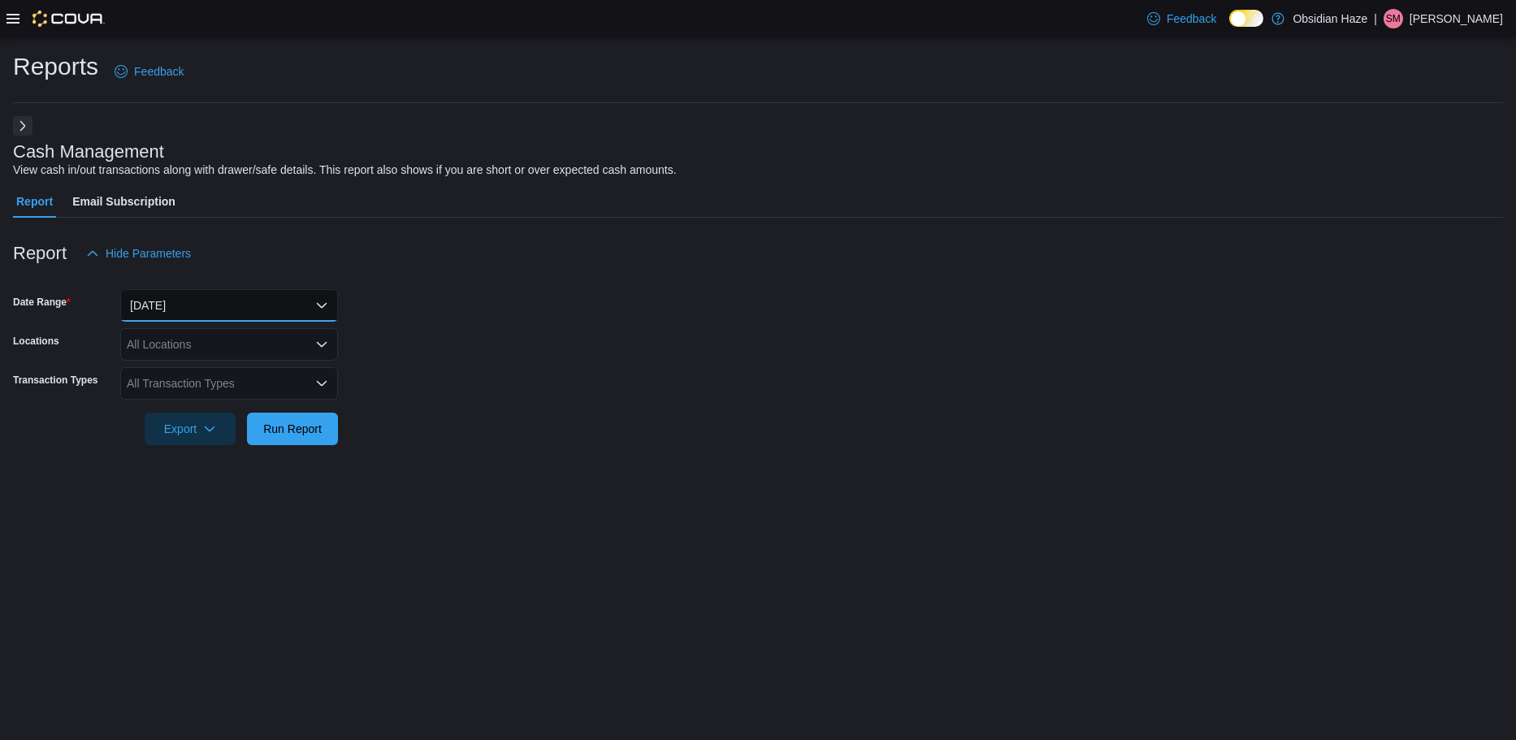
click at [312, 302] on button "[DATE]" at bounding box center [229, 305] width 218 height 32
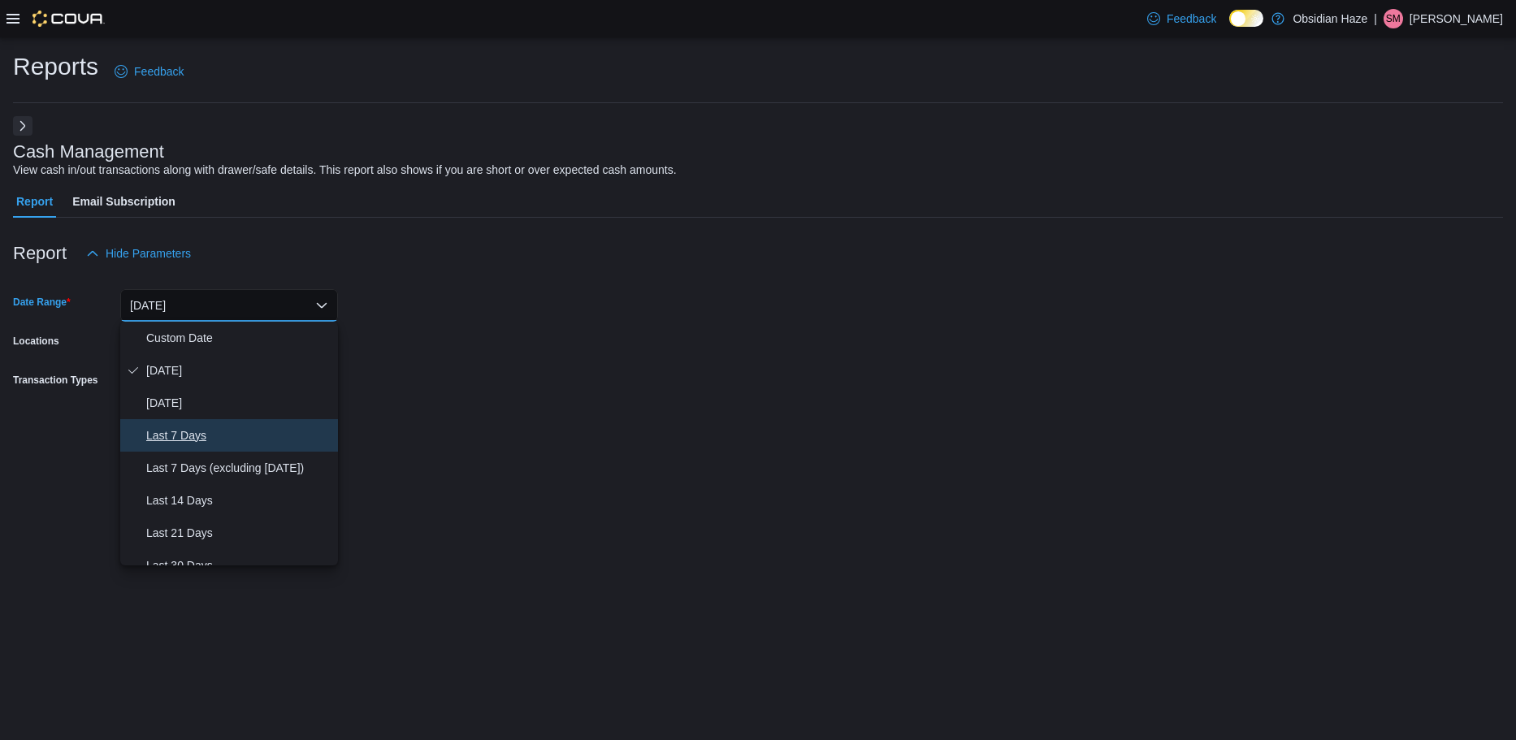
click at [210, 434] on span "Last 7 Days" at bounding box center [238, 435] width 185 height 19
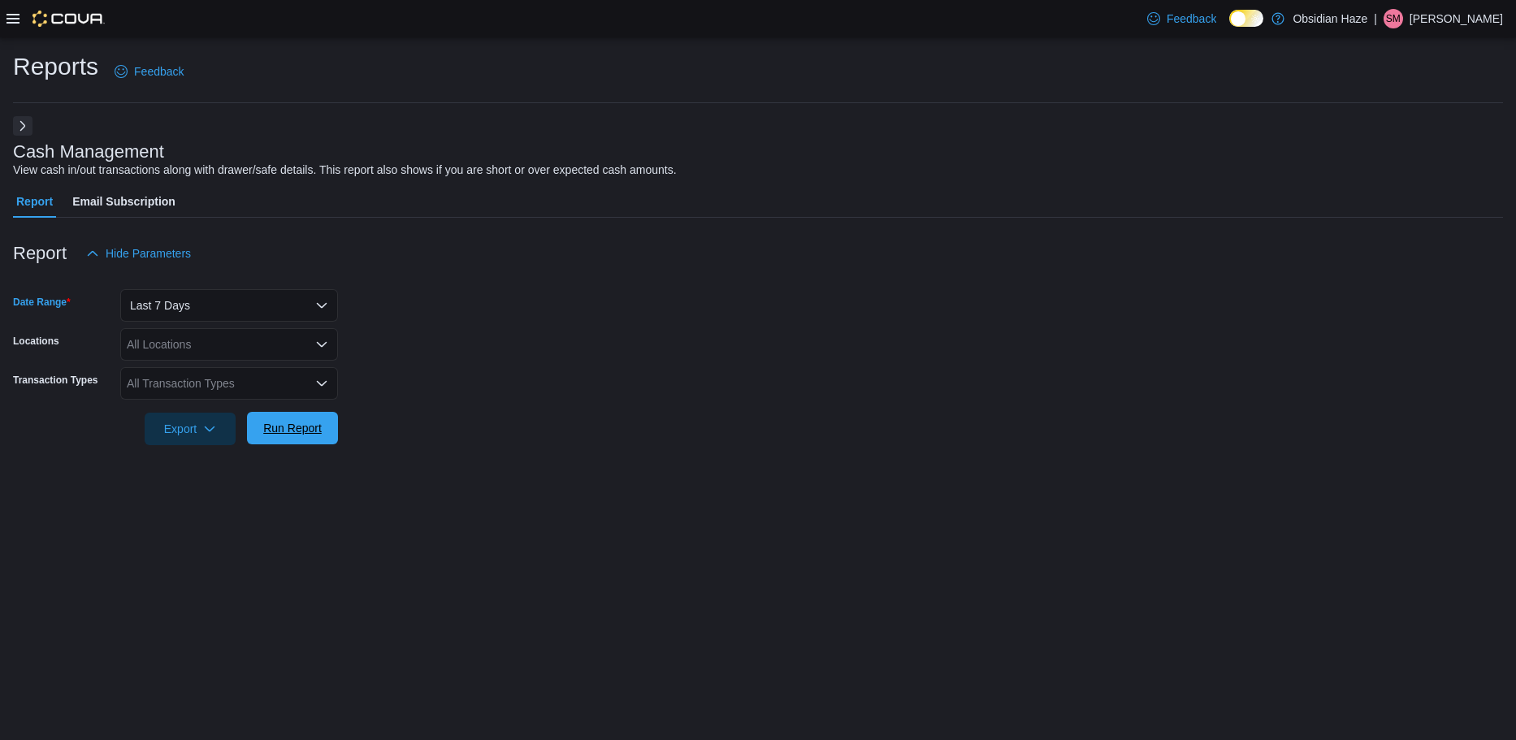
click at [284, 425] on span "Run Report" at bounding box center [292, 428] width 58 height 16
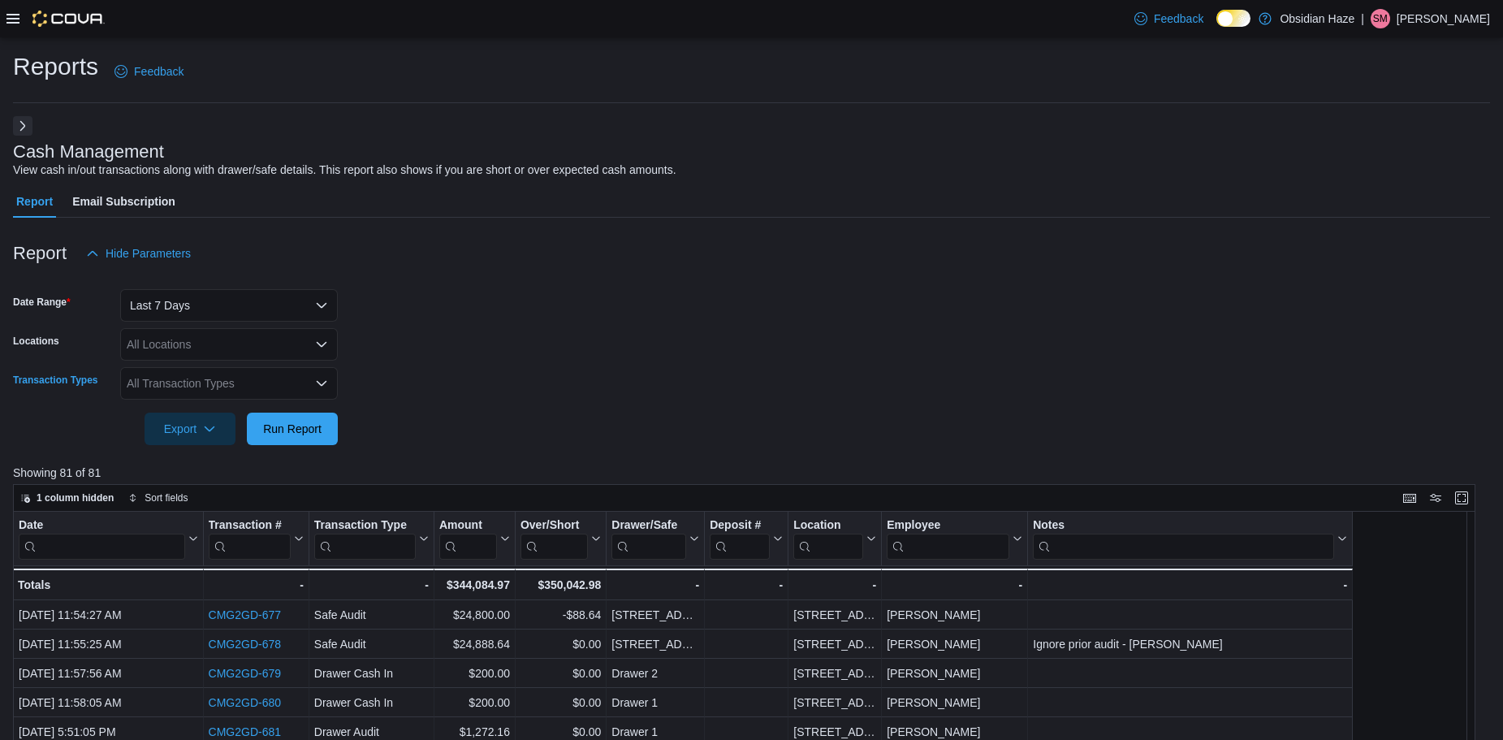
click at [324, 383] on icon "Open list of options" at bounding box center [322, 382] width 10 height 5
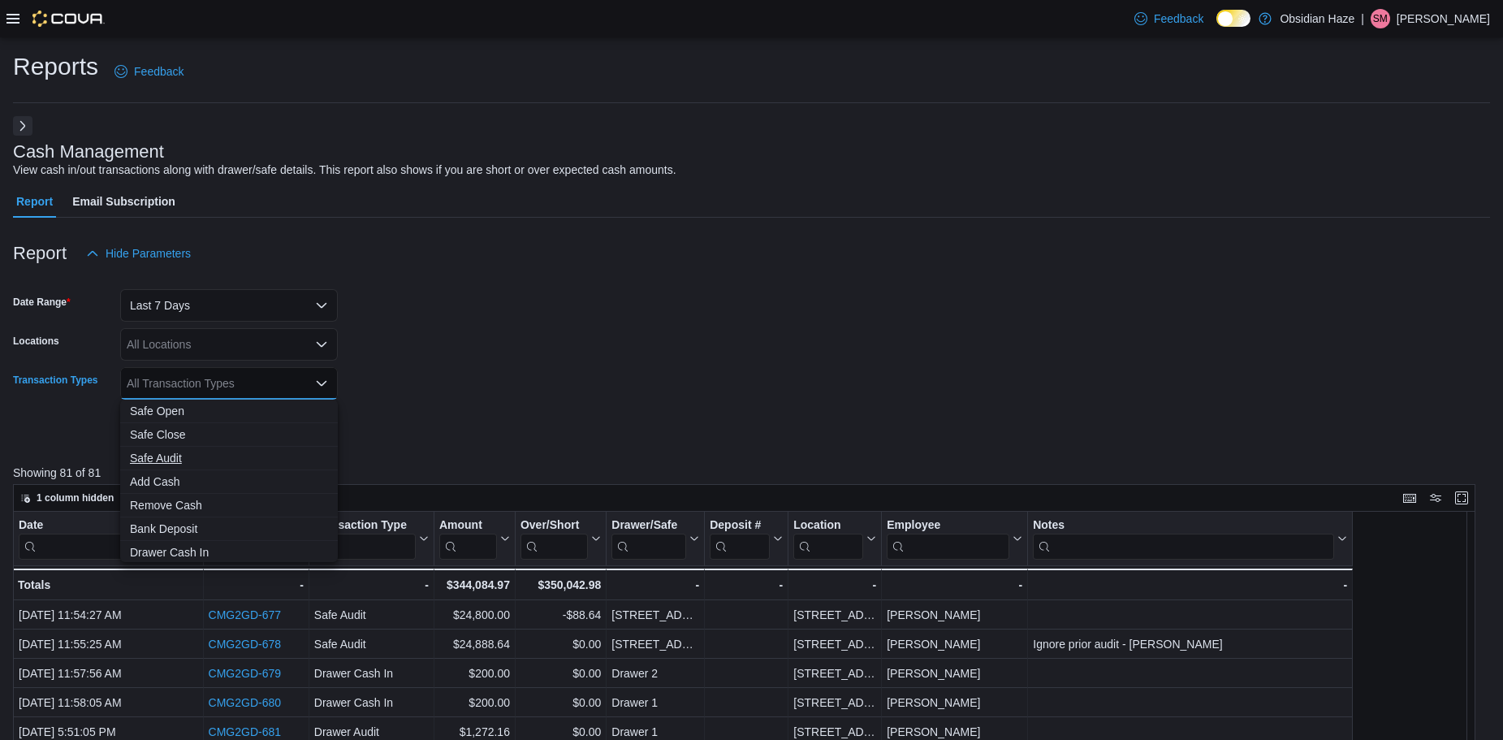
click at [252, 466] on button "Safe Audit" at bounding box center [229, 459] width 218 height 24
click at [185, 382] on icon "Remove Safe Audit from selection in this group" at bounding box center [187, 383] width 10 height 10
click at [170, 482] on span "Add Cash" at bounding box center [229, 482] width 198 height 16
click at [370, 437] on form "Date Range Last 7 Days Locations All Locations Transaction Types Add Cash Combo…" at bounding box center [751, 357] width 1477 height 175
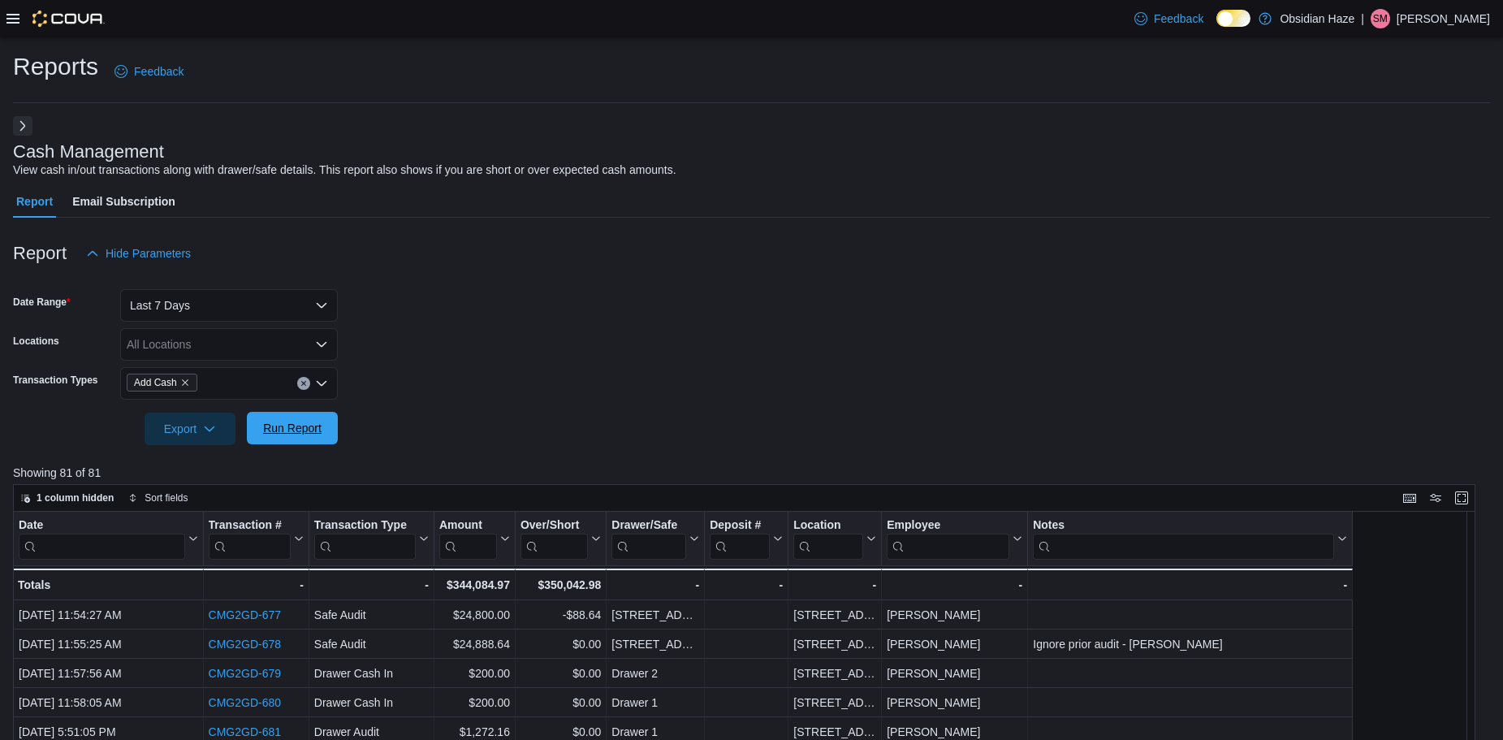
click at [275, 432] on span "Run Report" at bounding box center [292, 428] width 58 height 16
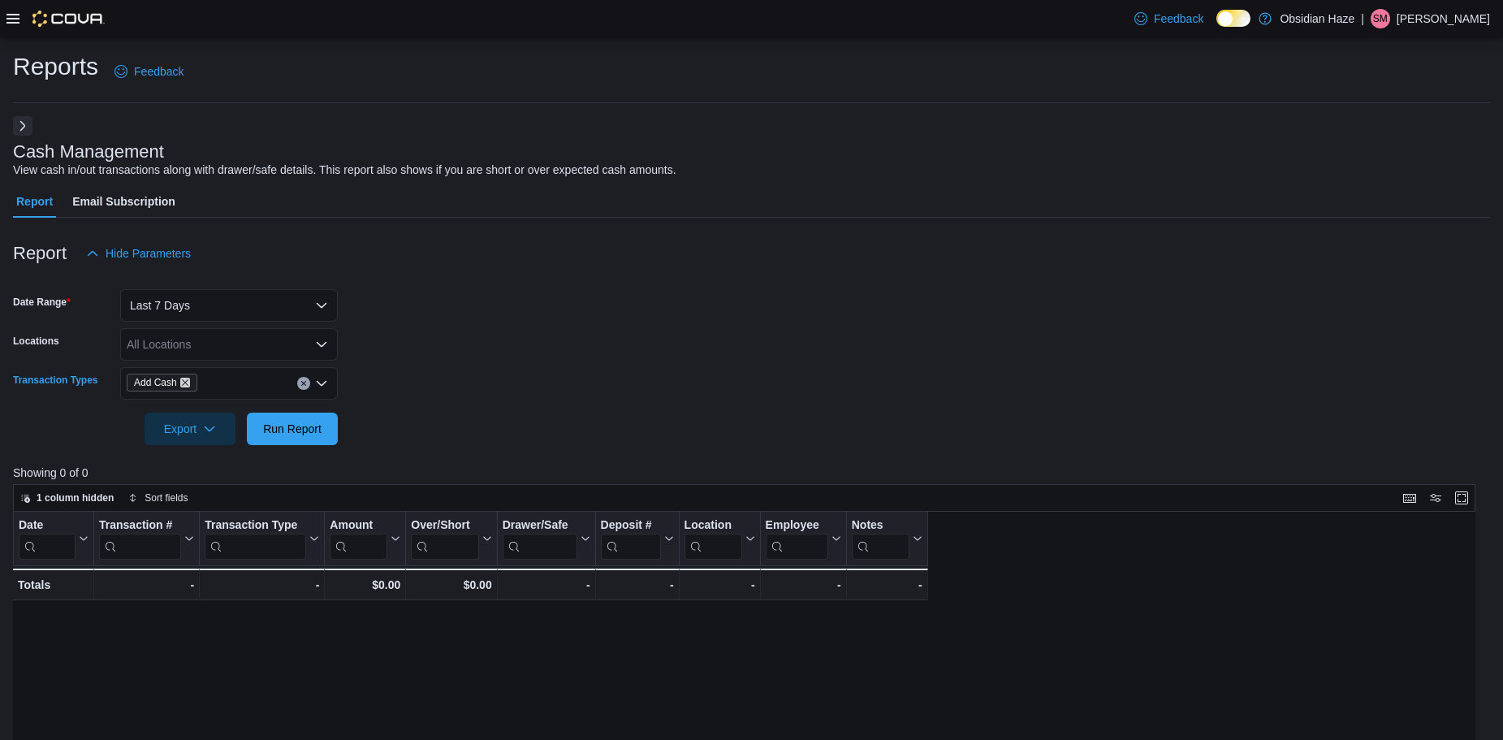
click at [185, 383] on icon "Remove Add Cash from selection in this group" at bounding box center [185, 382] width 6 height 6
click at [417, 387] on form "Date Range Last 7 Days Locations All Locations Transaction Types All Transactio…" at bounding box center [751, 357] width 1477 height 175
click at [323, 425] on span "Run Report" at bounding box center [292, 428] width 71 height 32
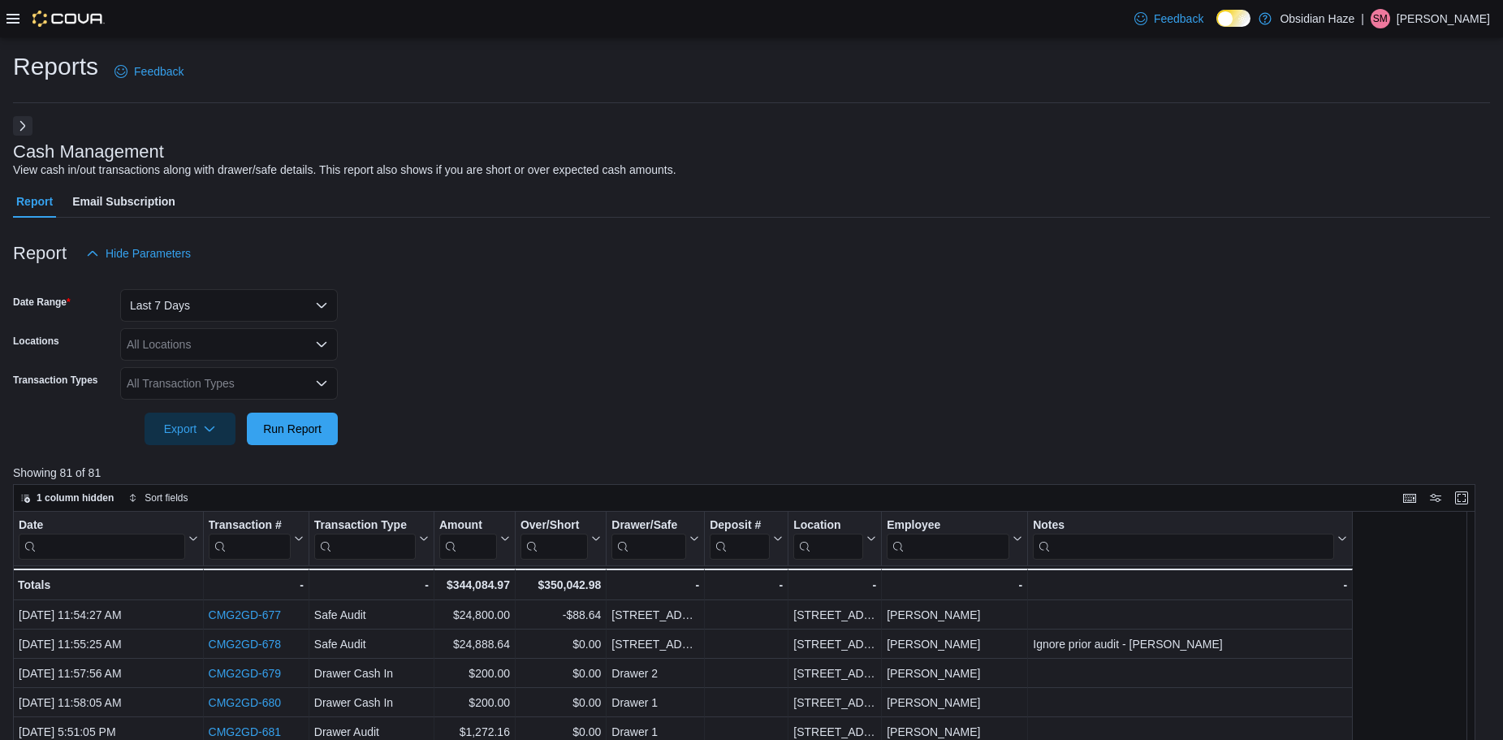
click at [11, 16] on icon at bounding box center [12, 18] width 13 height 13
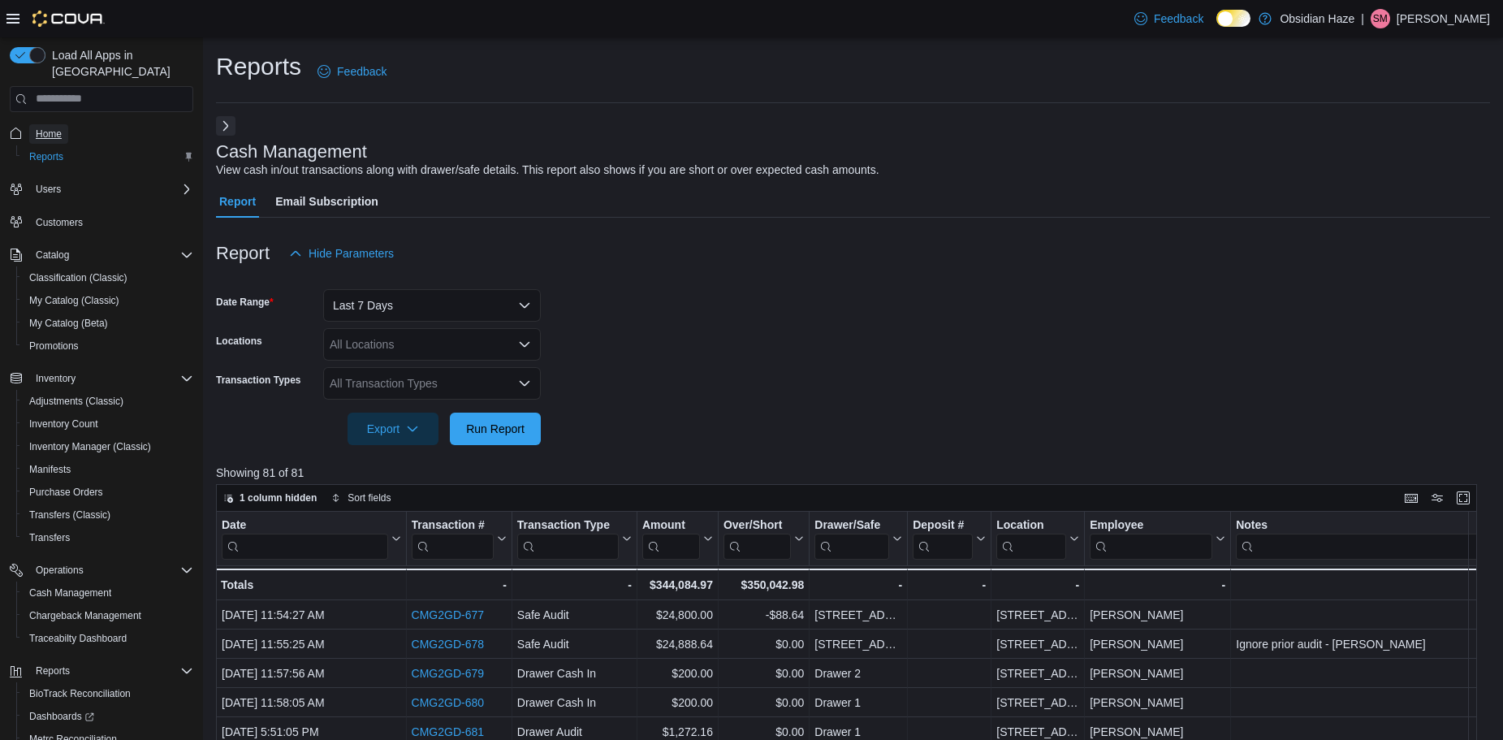
click at [40, 128] on span "Home" at bounding box center [49, 134] width 26 height 13
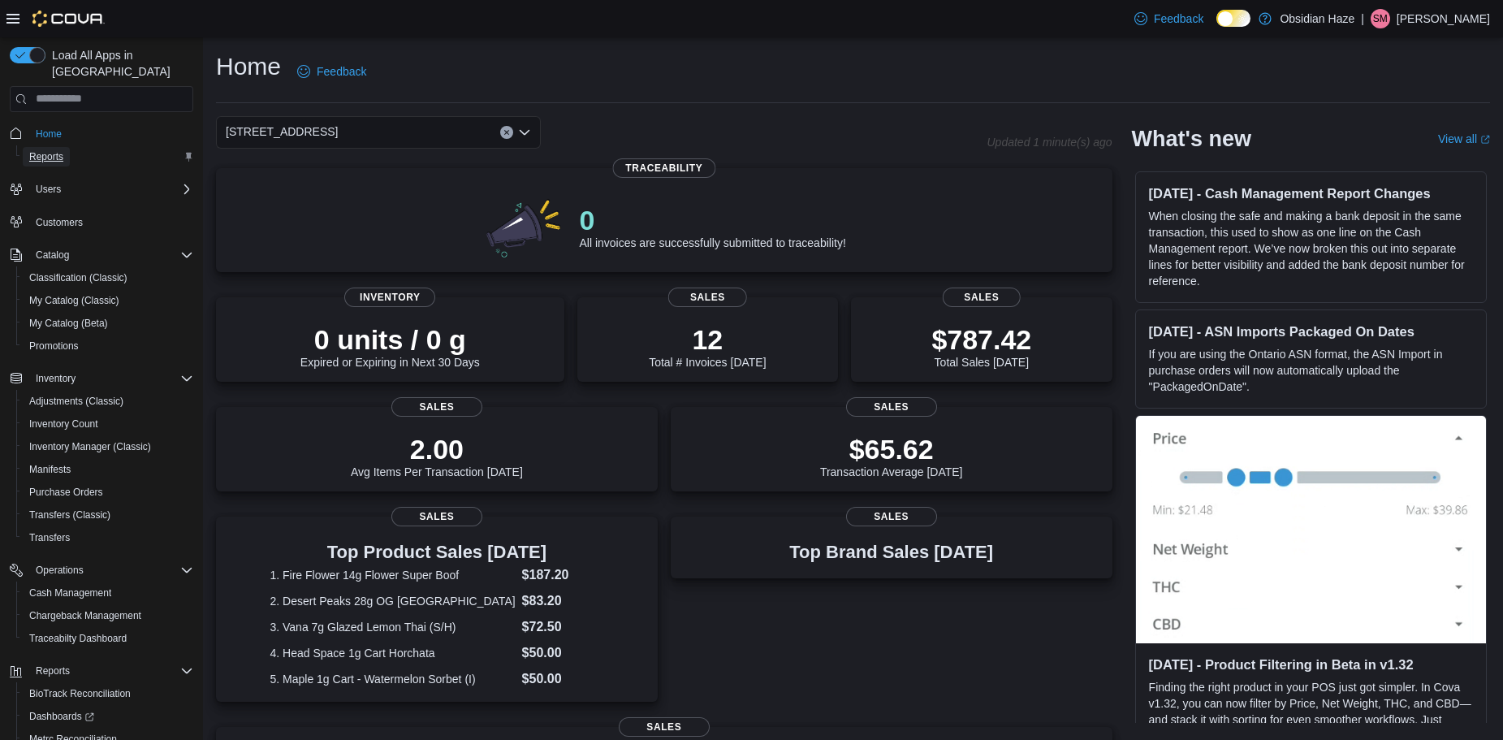
click at [35, 150] on span "Reports" at bounding box center [46, 156] width 34 height 13
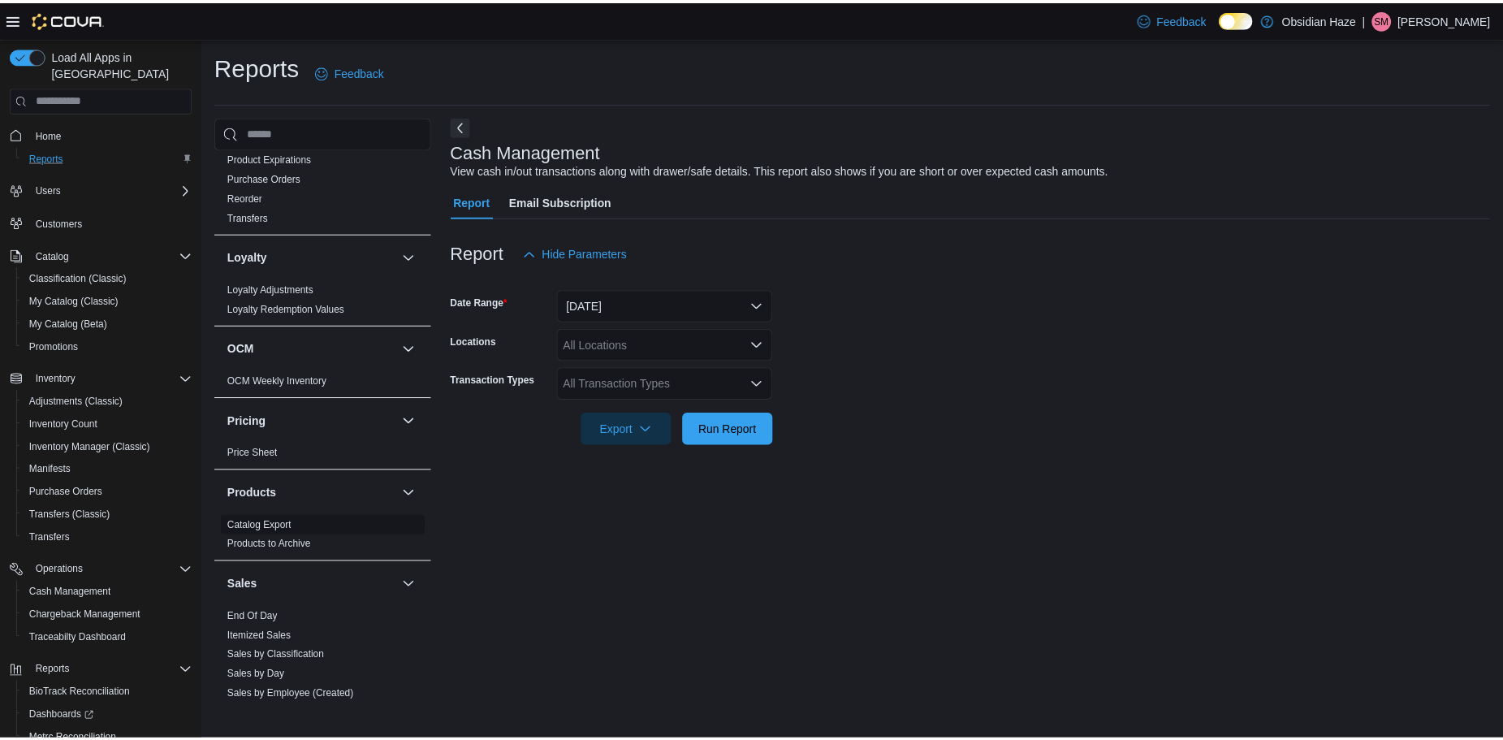
scroll to position [650, 0]
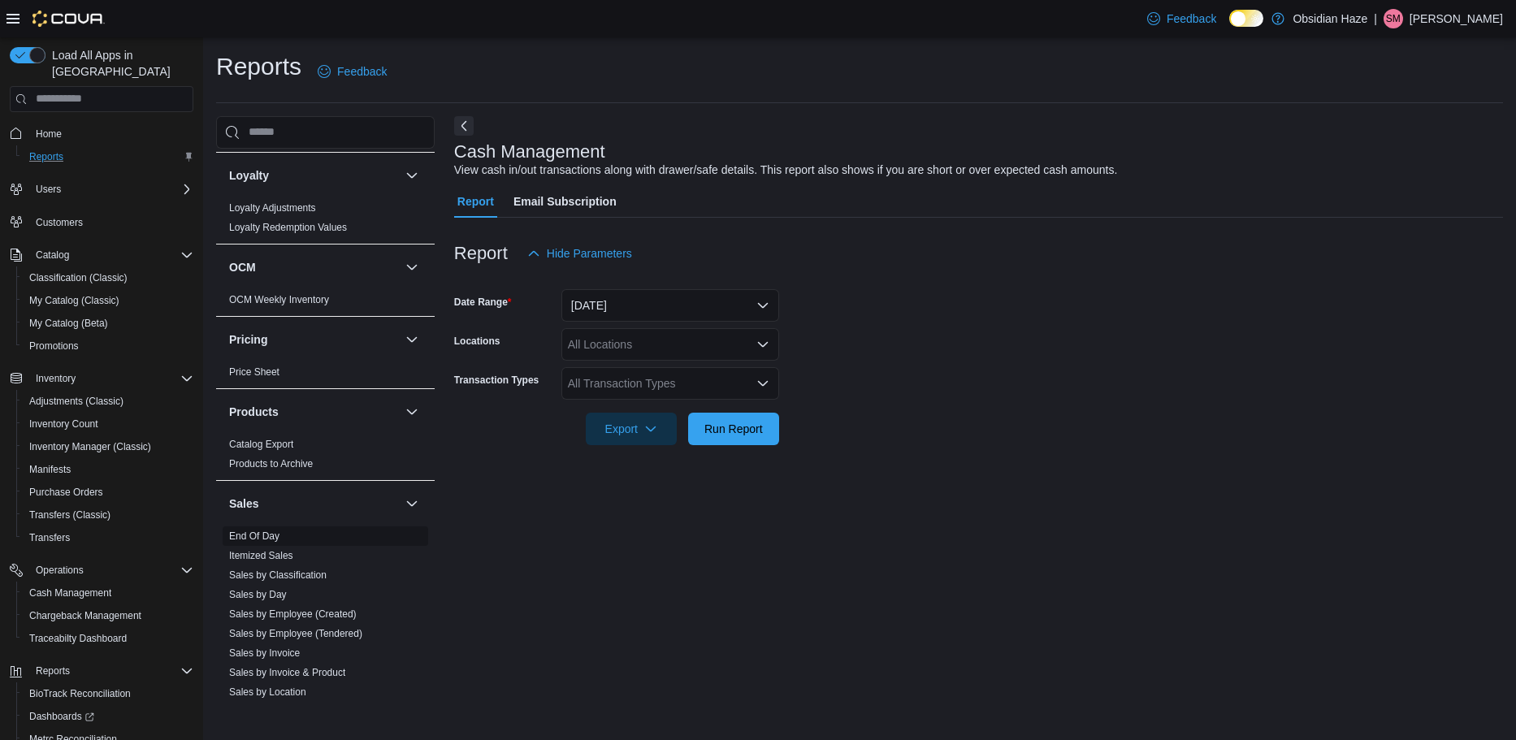
click at [261, 536] on link "End Of Day" at bounding box center [254, 535] width 50 height 11
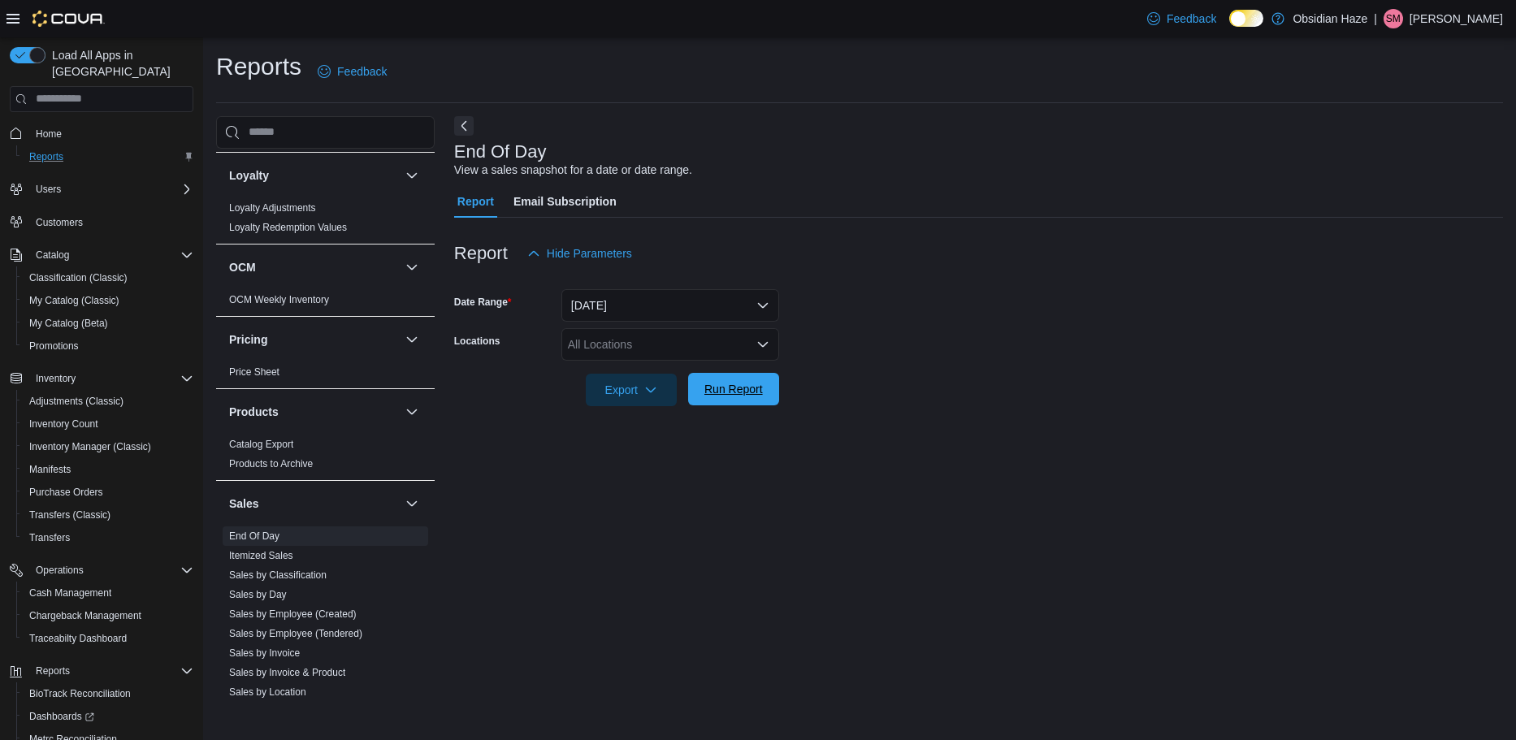
click at [728, 395] on span "Run Report" at bounding box center [733, 389] width 58 height 16
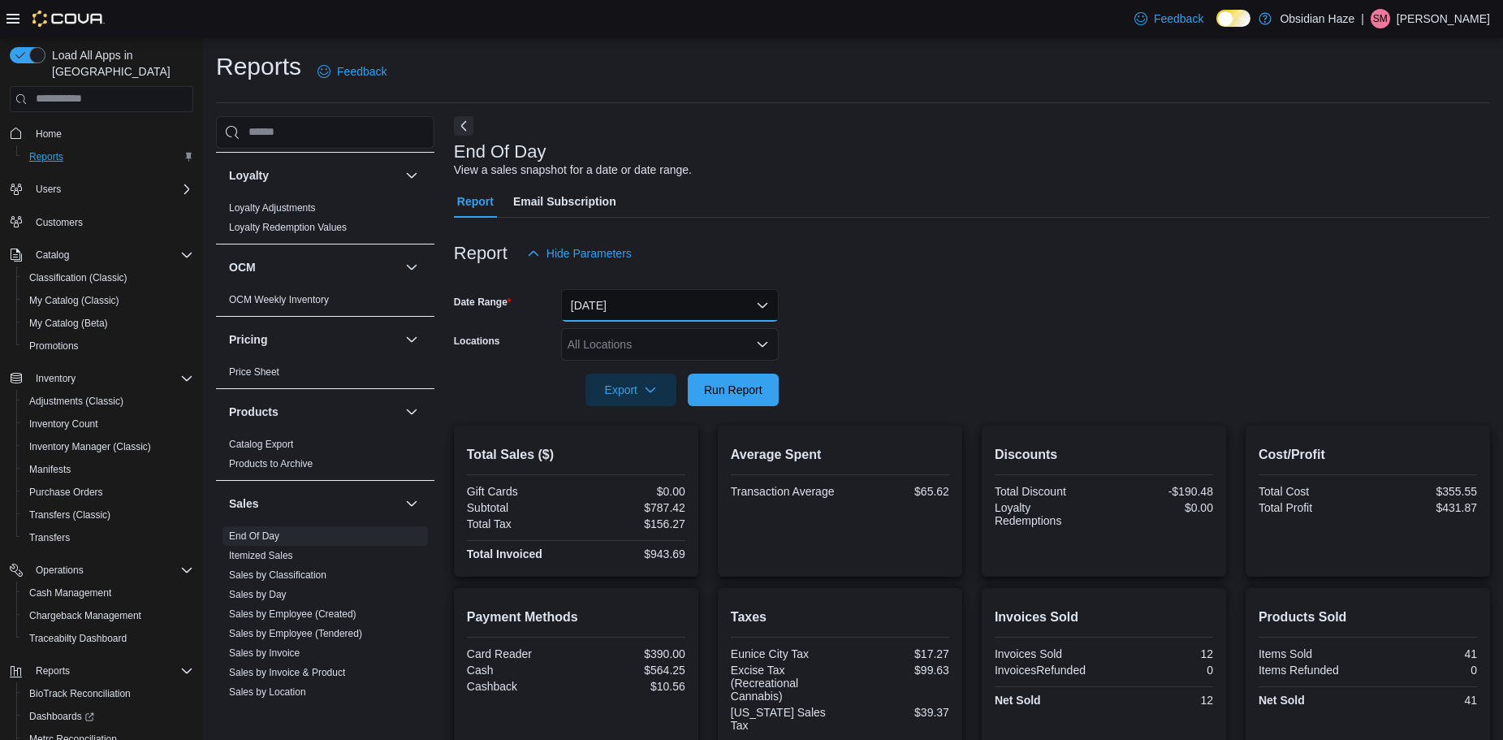
click at [755, 303] on button "Today" at bounding box center [670, 305] width 218 height 32
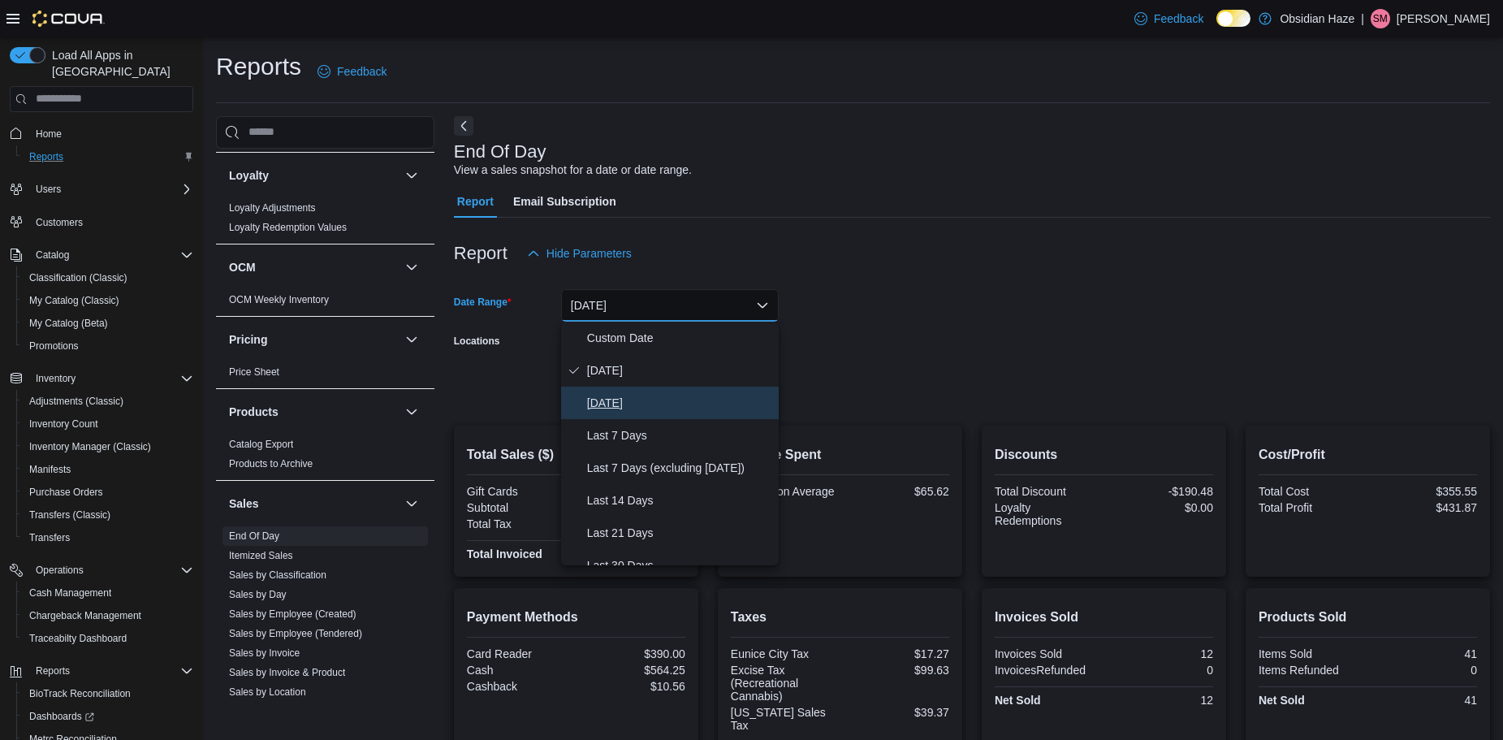
click at [655, 393] on span "Yesterday" at bounding box center [679, 402] width 185 height 19
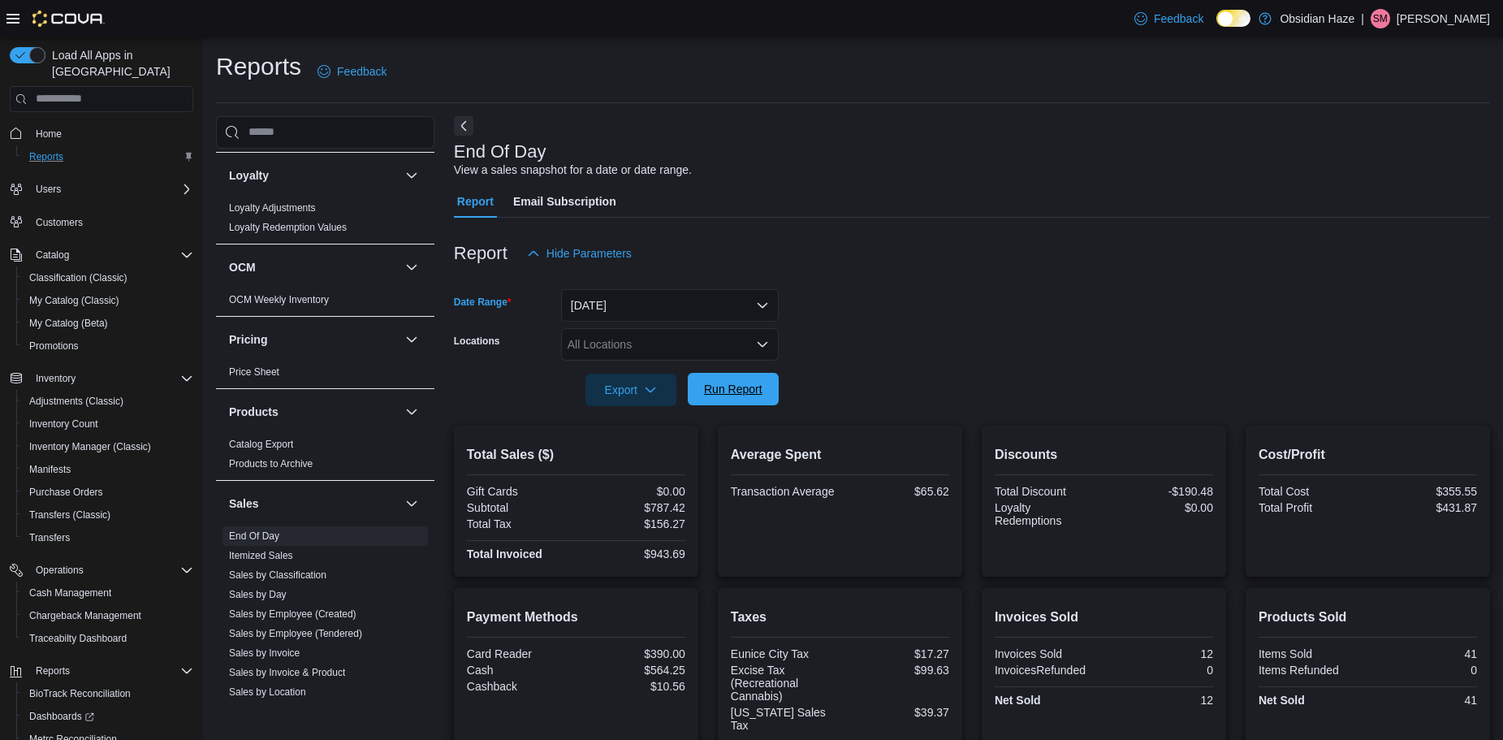
click at [755, 383] on span "Run Report" at bounding box center [733, 389] width 58 height 16
click at [755, 384] on span "Run Report" at bounding box center [733, 389] width 58 height 16
click at [53, 128] on span "Home" at bounding box center [49, 134] width 26 height 13
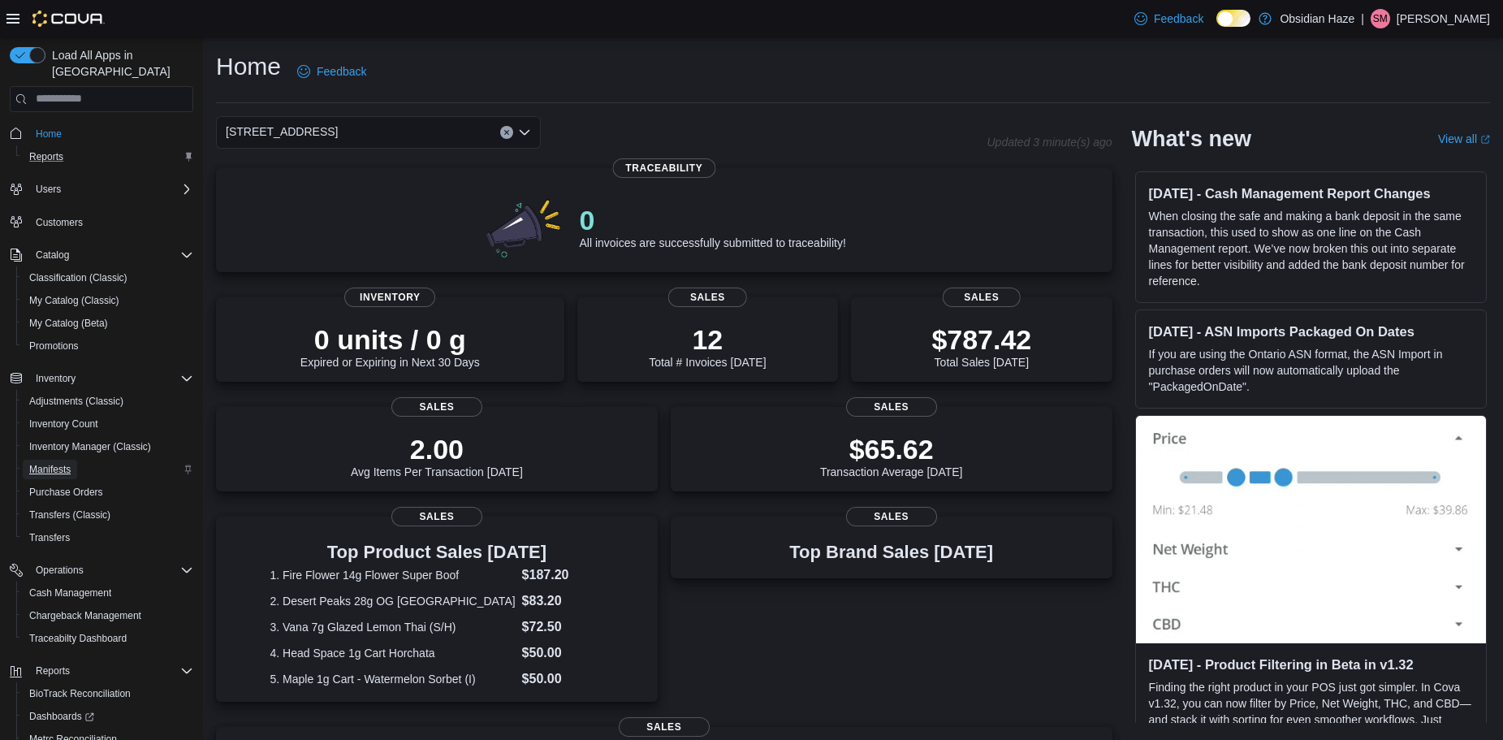
click at [63, 463] on span "Manifests" at bounding box center [49, 469] width 41 height 13
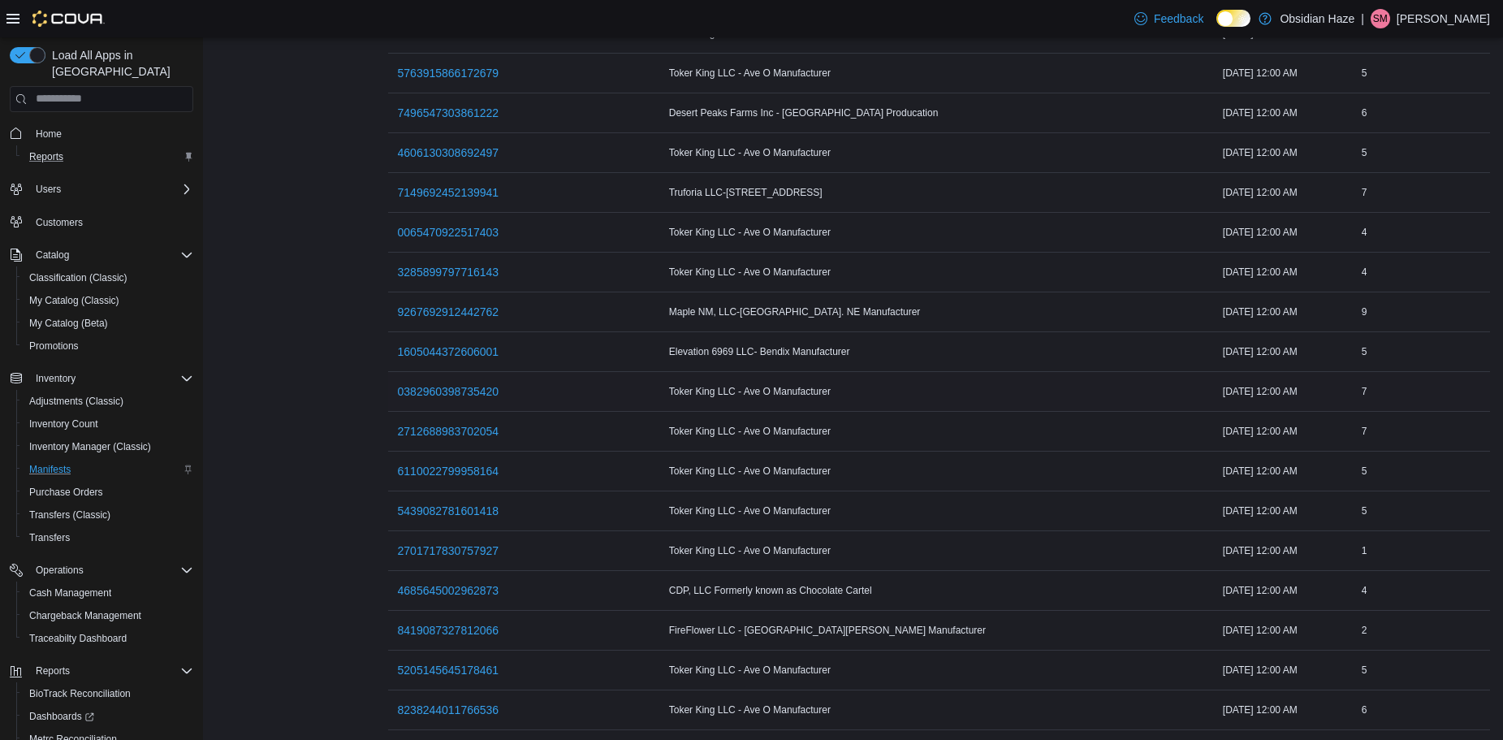
scroll to position [216, 0]
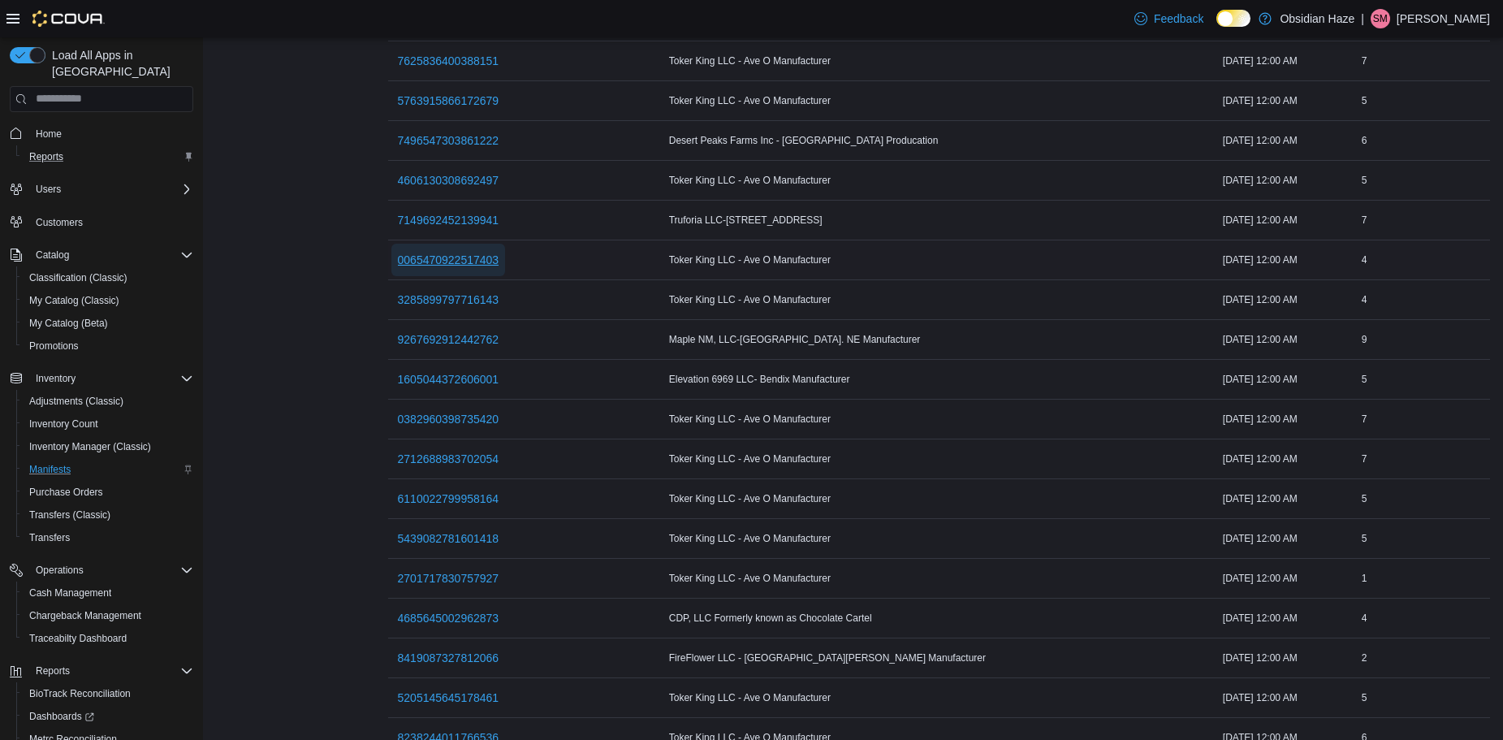
click at [432, 260] on span "0065470922517403" at bounding box center [449, 260] width 102 height 16
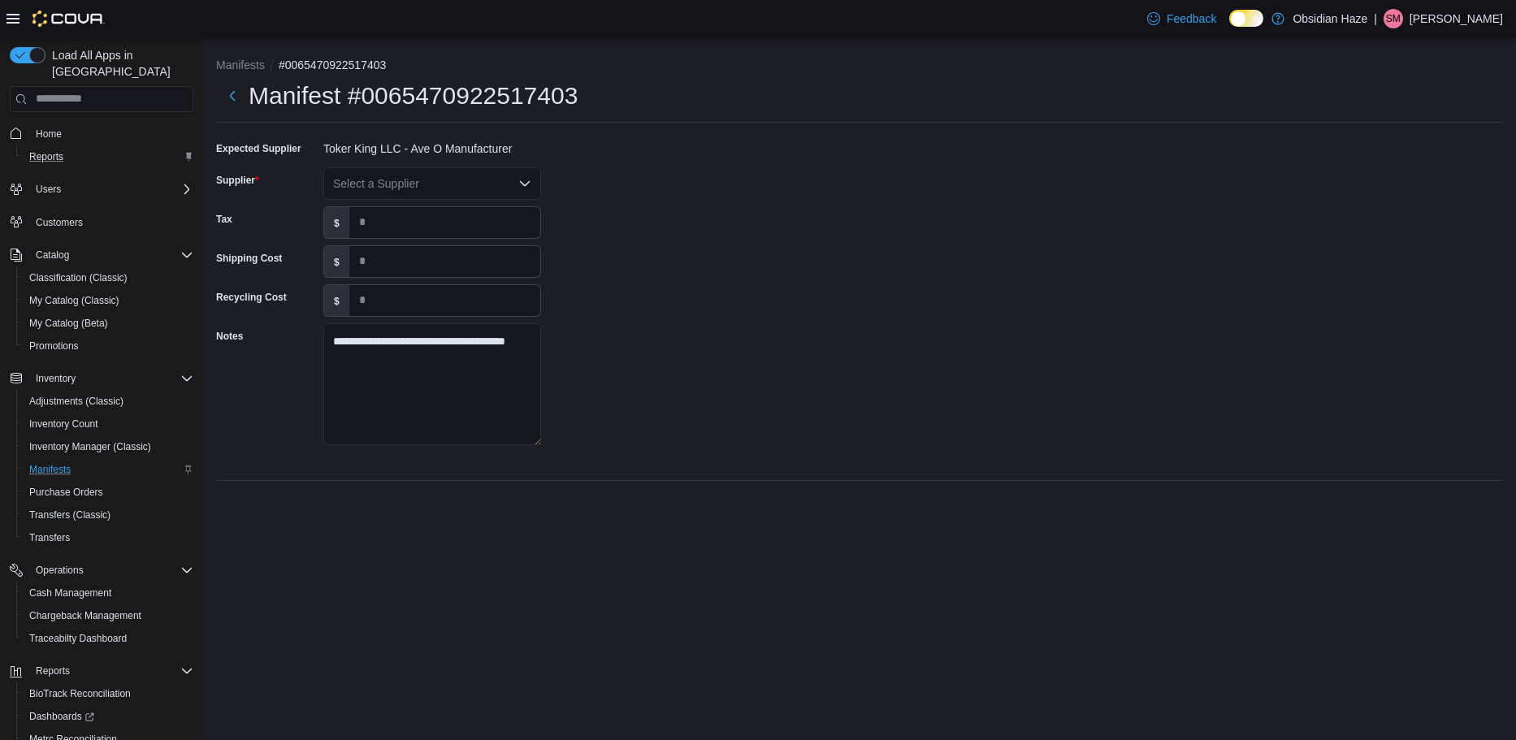
click at [527, 181] on icon "Open list of options" at bounding box center [524, 183] width 13 height 13
type input "***"
click at [462, 212] on span "Des ert Peaks Farms" at bounding box center [442, 211] width 179 height 16
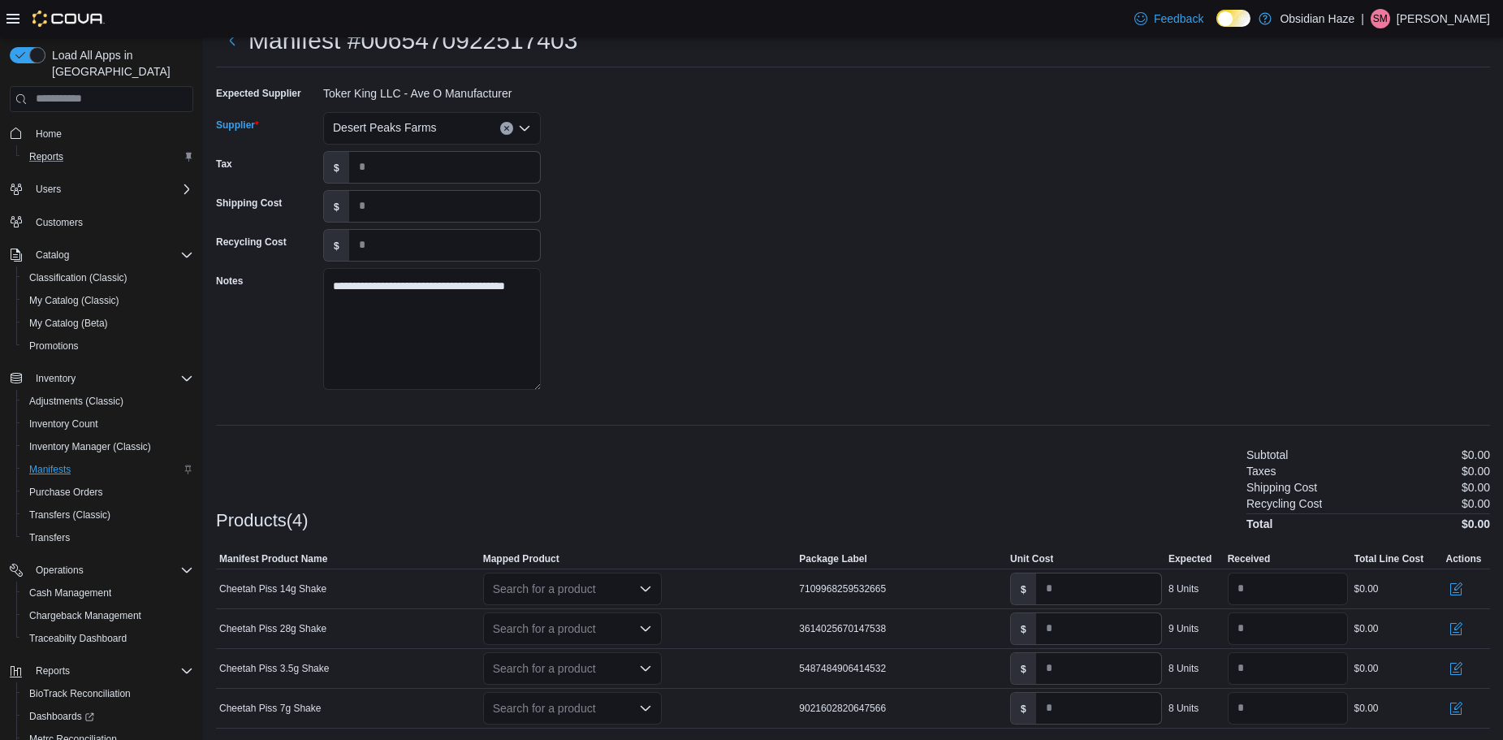
scroll to position [109, 0]
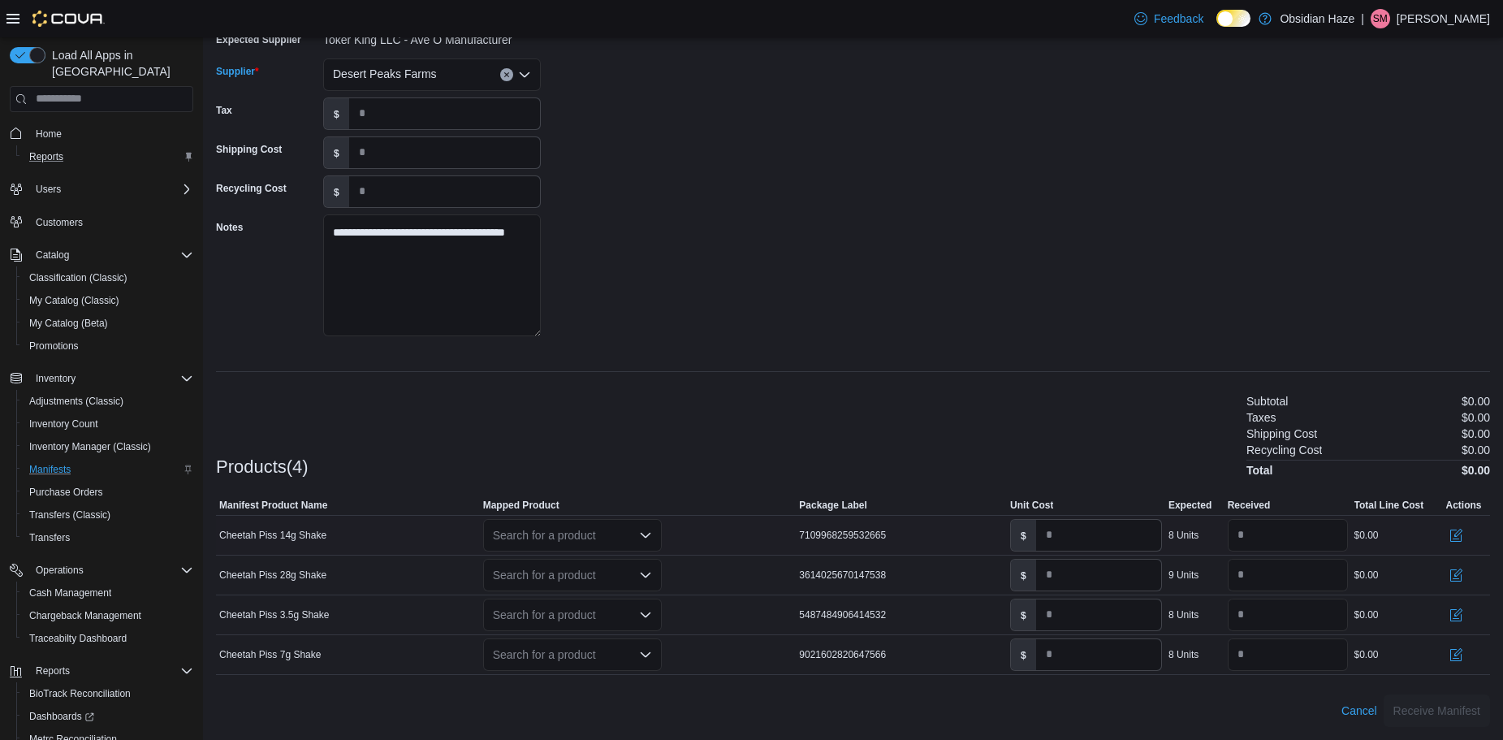
click at [642, 538] on icon "Open list of options" at bounding box center [645, 535] width 13 height 13
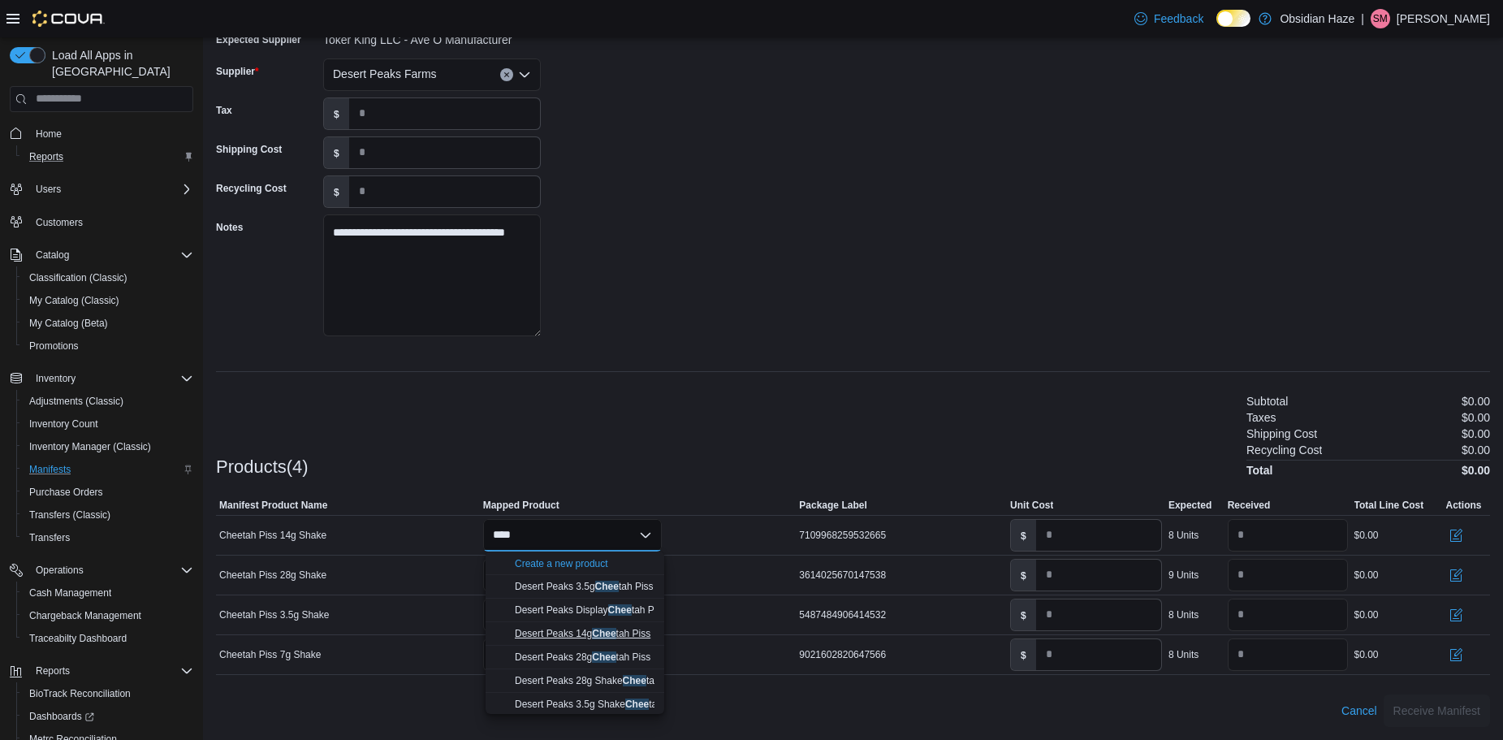
type input "****"
click at [604, 638] on mark "Chee" at bounding box center [604, 633] width 24 height 11
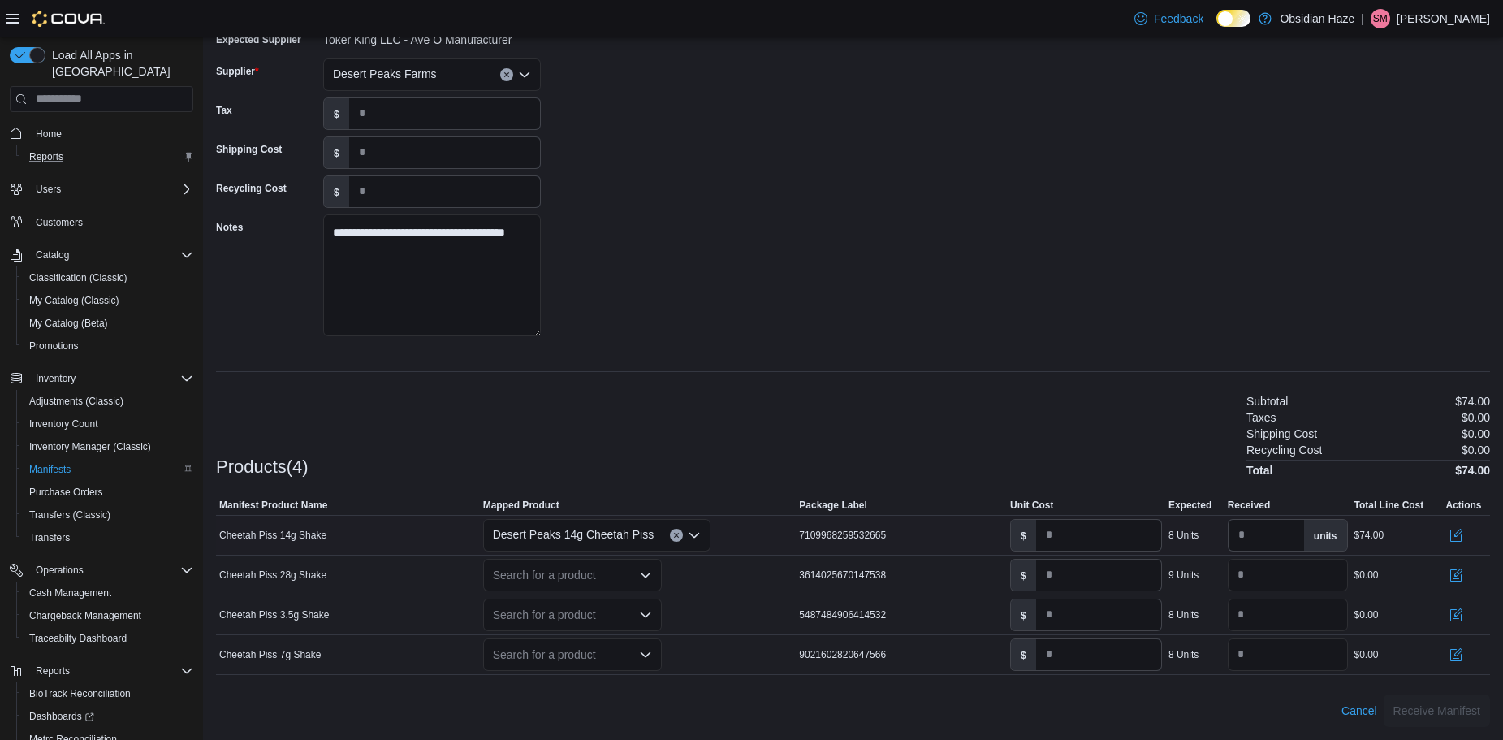
click at [673, 532] on icon "Clear input" at bounding box center [676, 535] width 6 height 6
type input "*"
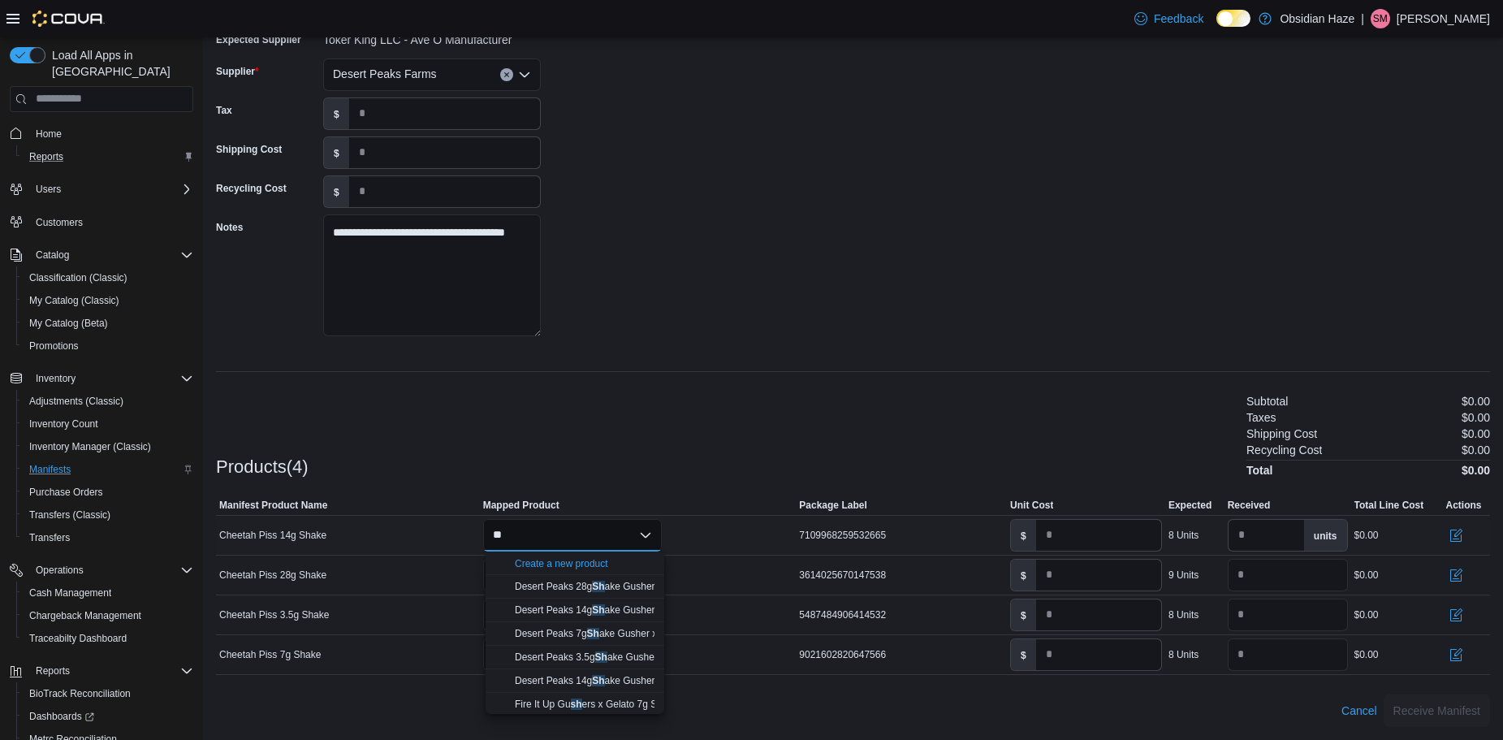
type input "*"
type input "*********"
click at [616, 666] on mark "14g Shake" at bounding box center [597, 669] width 48 height 11
type input "****"
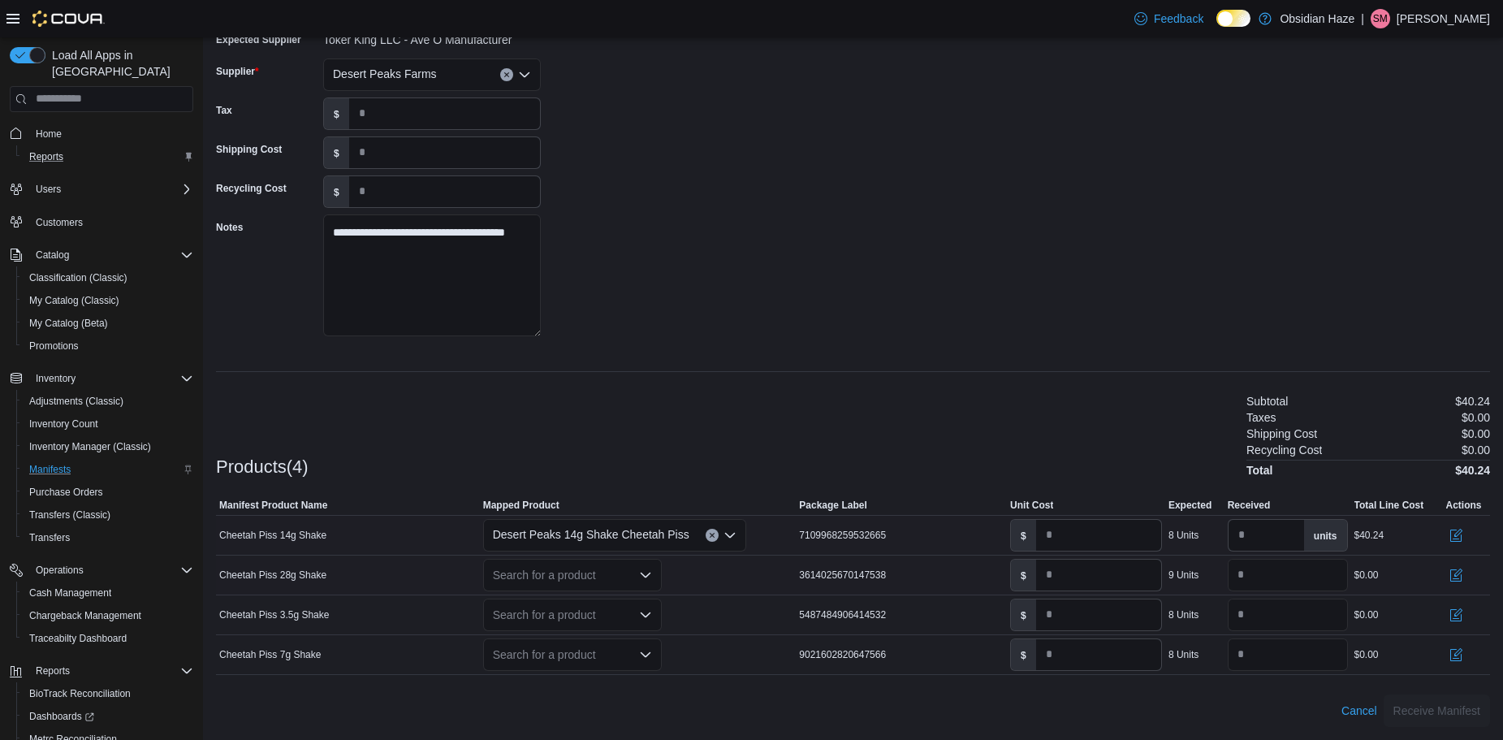
click at [645, 575] on icon "Open list of options" at bounding box center [645, 574] width 10 height 5
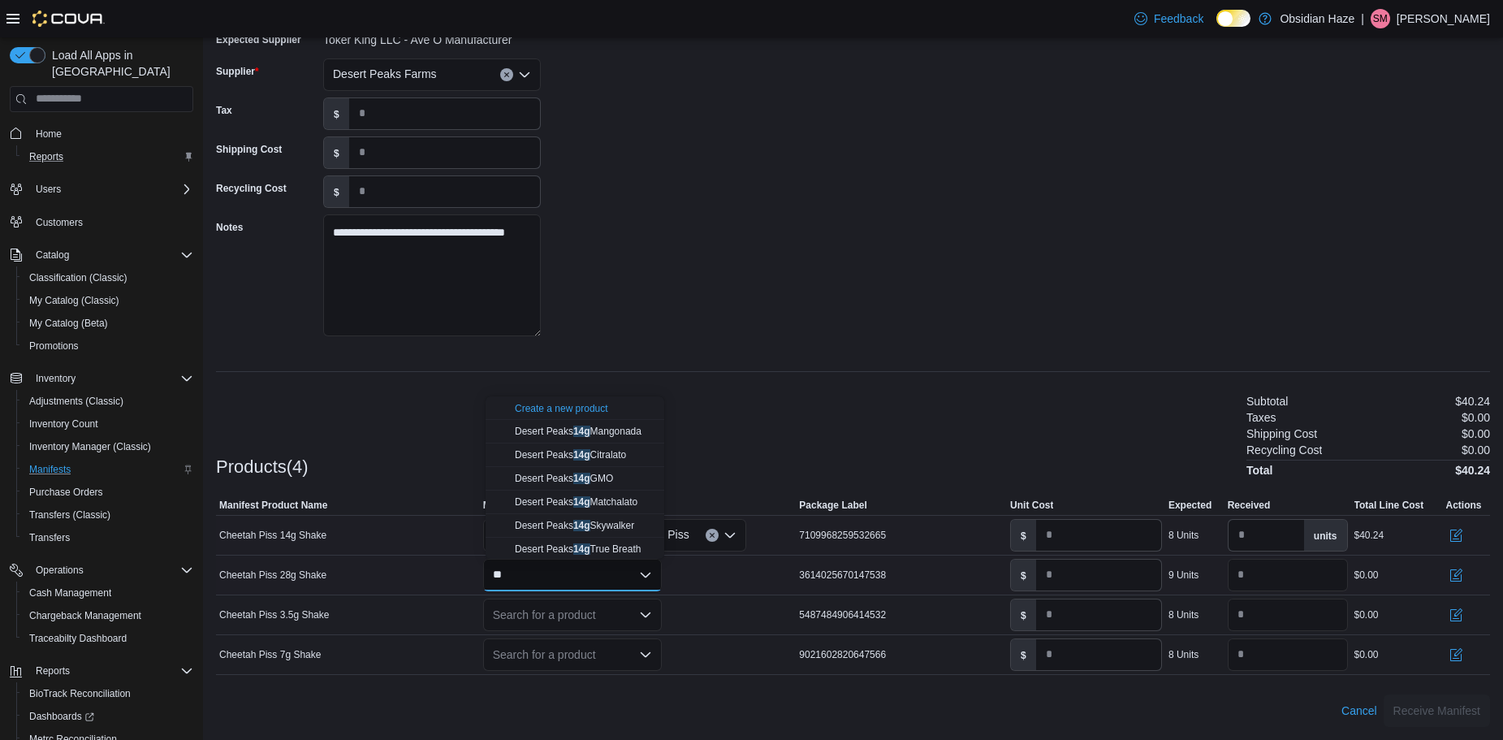
type input "*"
type input "*********"
type input "*"
click at [634, 495] on div "Desert Peaks 28g Shake Cheetah Piss" at bounding box center [585, 501] width 140 height 13
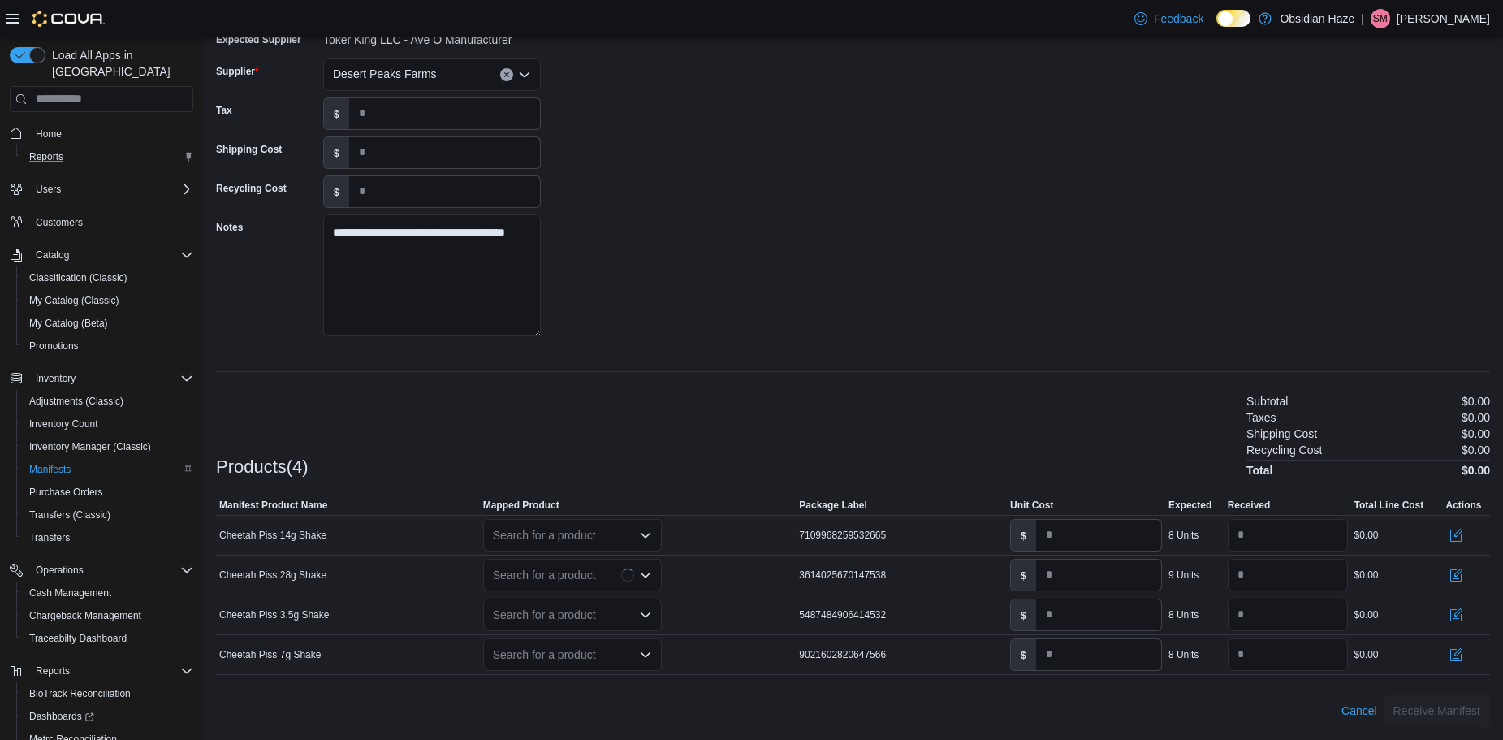
type input "****"
click at [647, 534] on icon "Open list of options" at bounding box center [645, 535] width 13 height 13
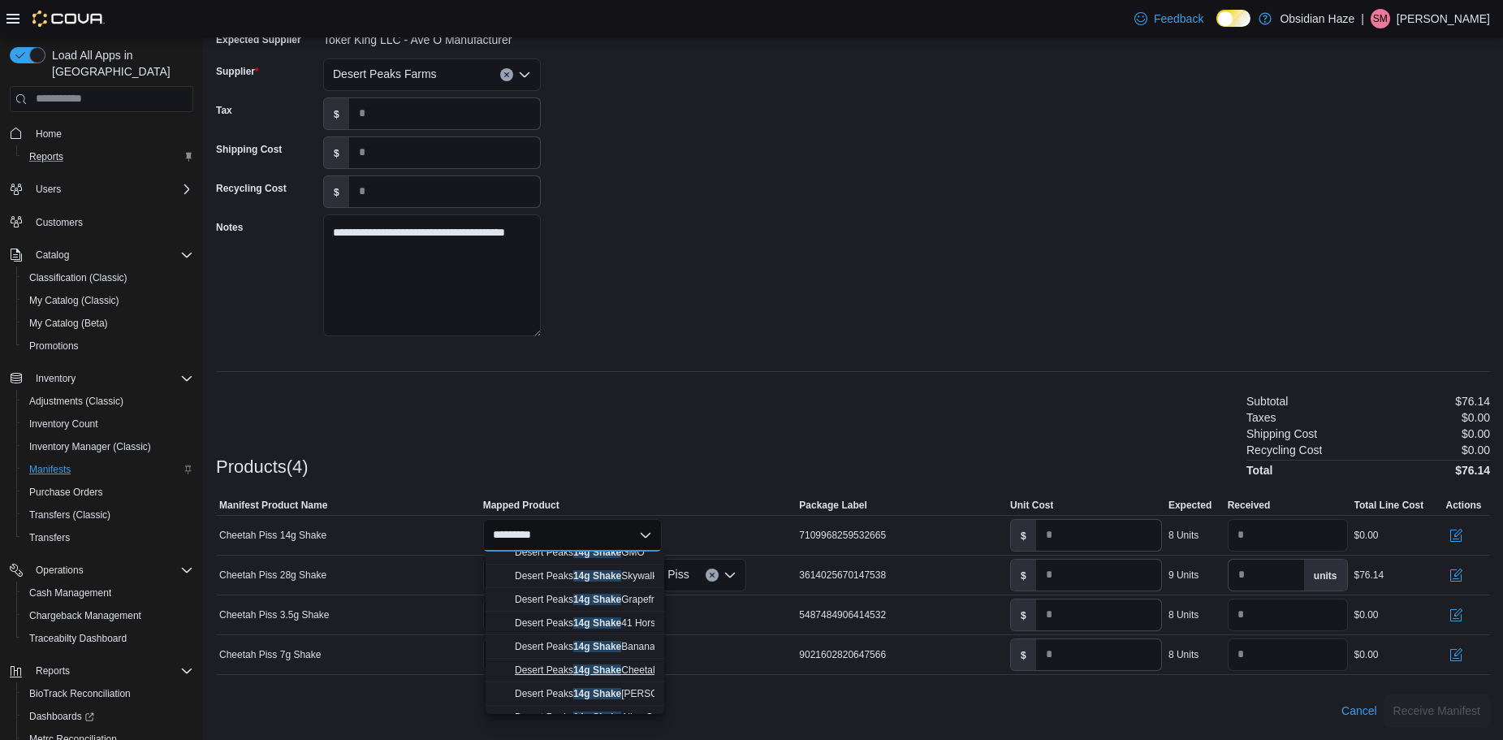
type input "*********"
click at [625, 668] on span "Desert Peaks 14g Shake Cheetah Piss" at bounding box center [597, 669] width 165 height 11
type input "****"
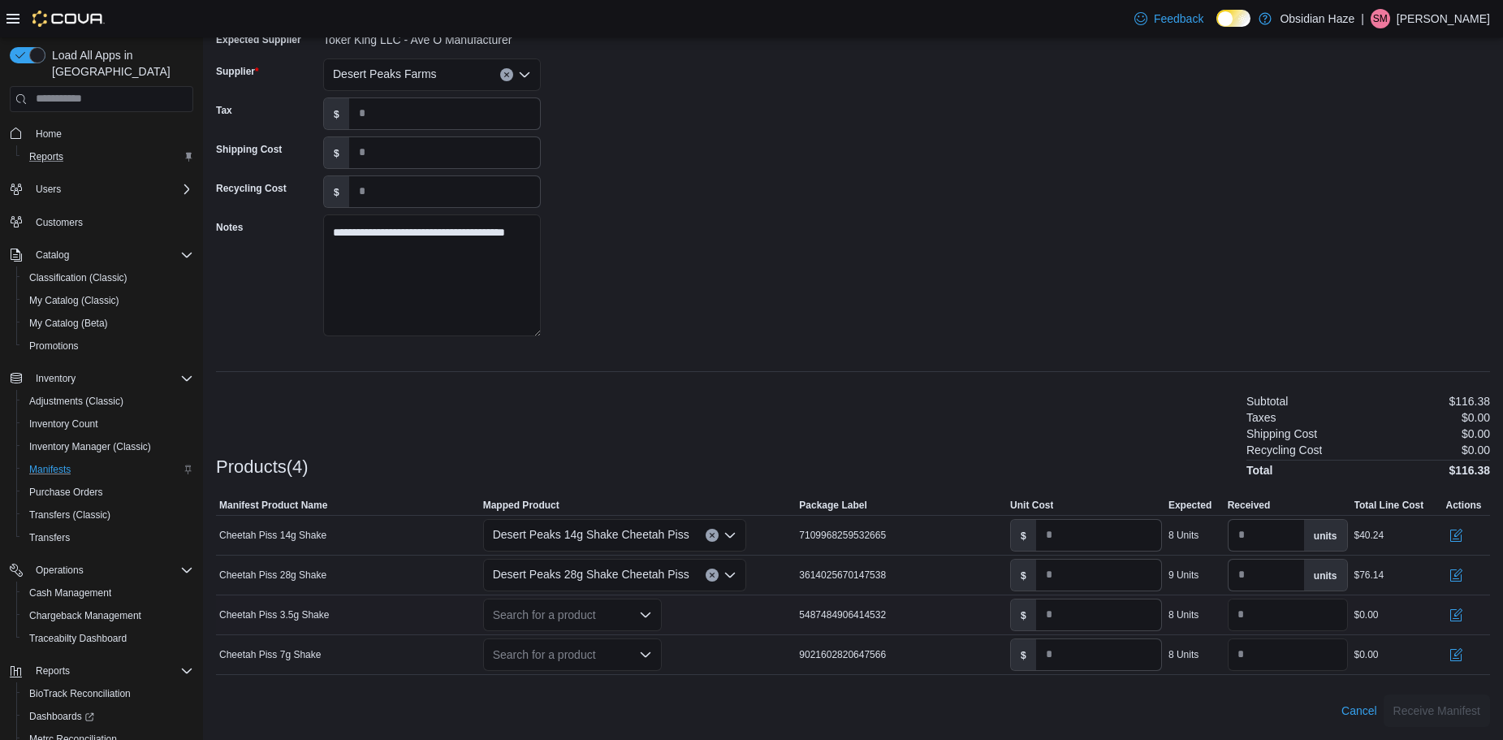
click at [646, 612] on icon "Open list of options" at bounding box center [645, 614] width 13 height 13
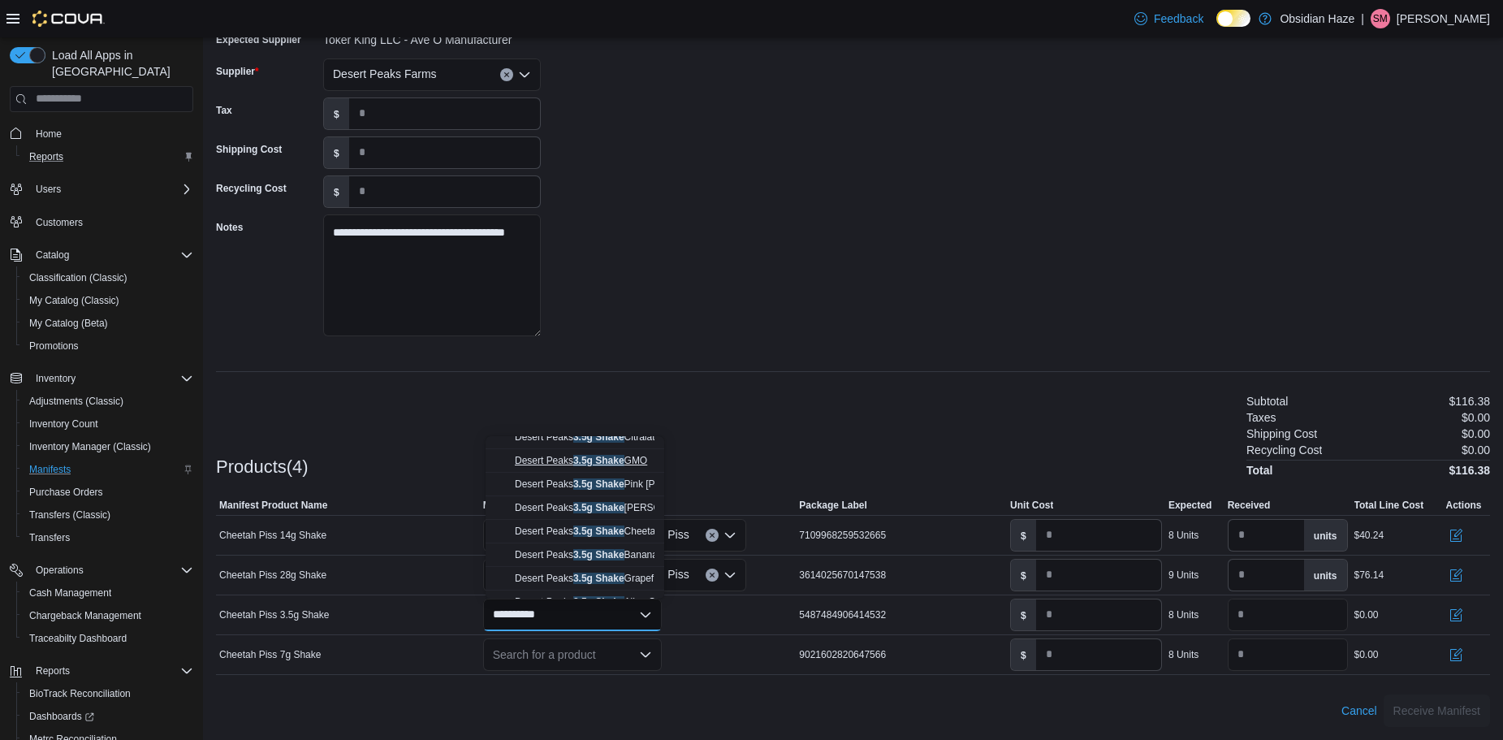
type input "**********"
click at [603, 537] on div "Desert Peaks 3.5g Shake Cheetah Piss" at bounding box center [585, 531] width 140 height 13
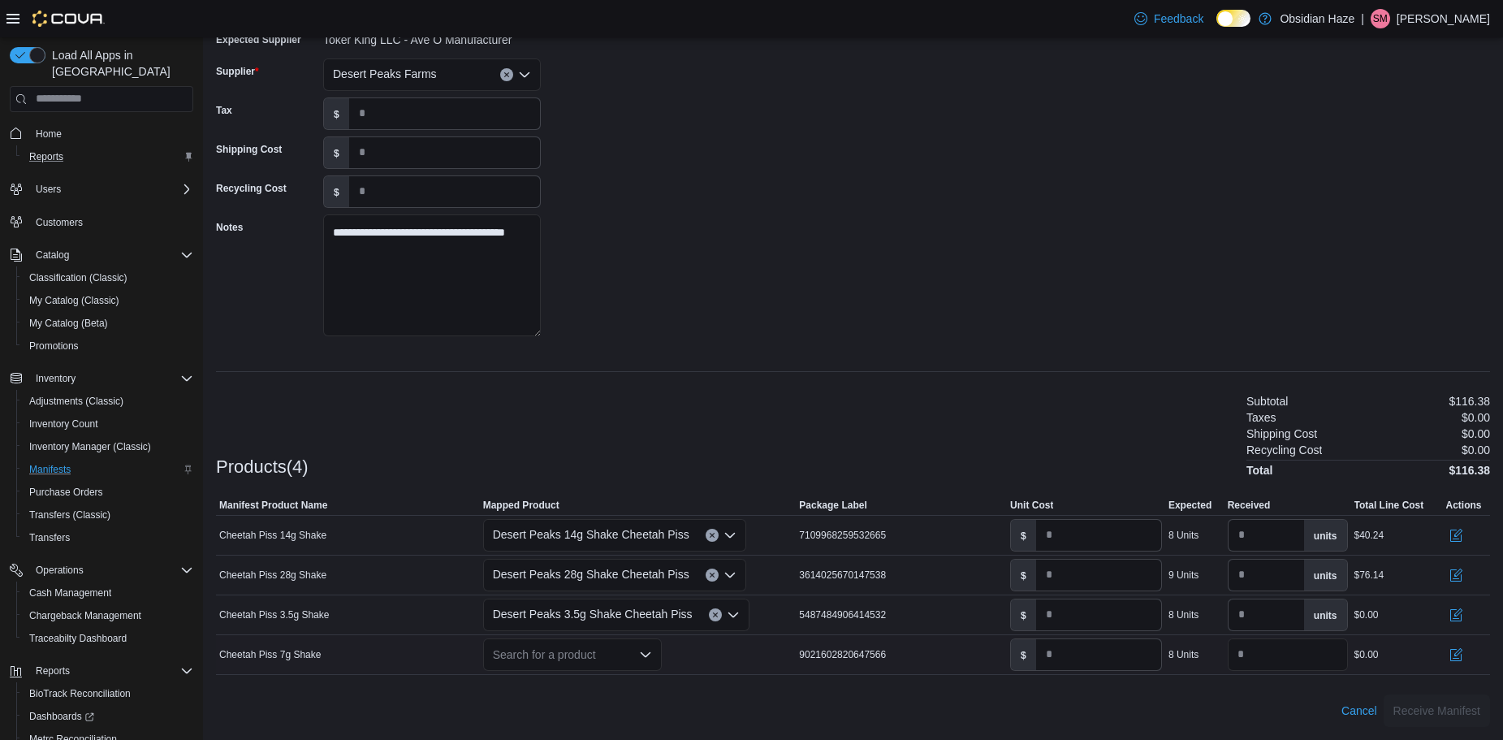
click at [642, 652] on icon "Open list of options" at bounding box center [645, 654] width 13 height 13
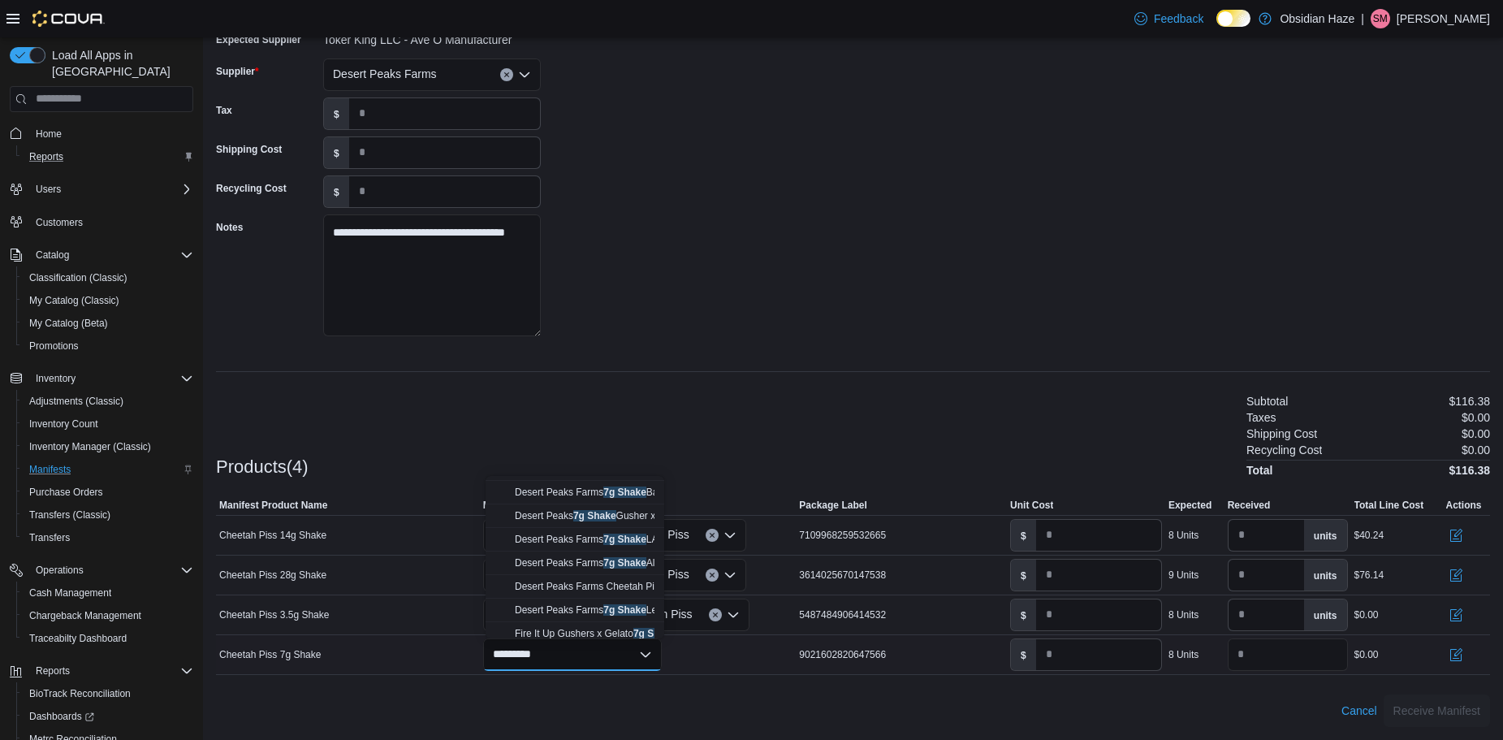
scroll to position [0, 0]
click at [560, 653] on input "**********" at bounding box center [539, 654] width 92 height 19
type input "**********"
click at [619, 513] on span "Desert Peaks Farms Cheetah Piss 7g Shake" at bounding box center [611, 510] width 193 height 11
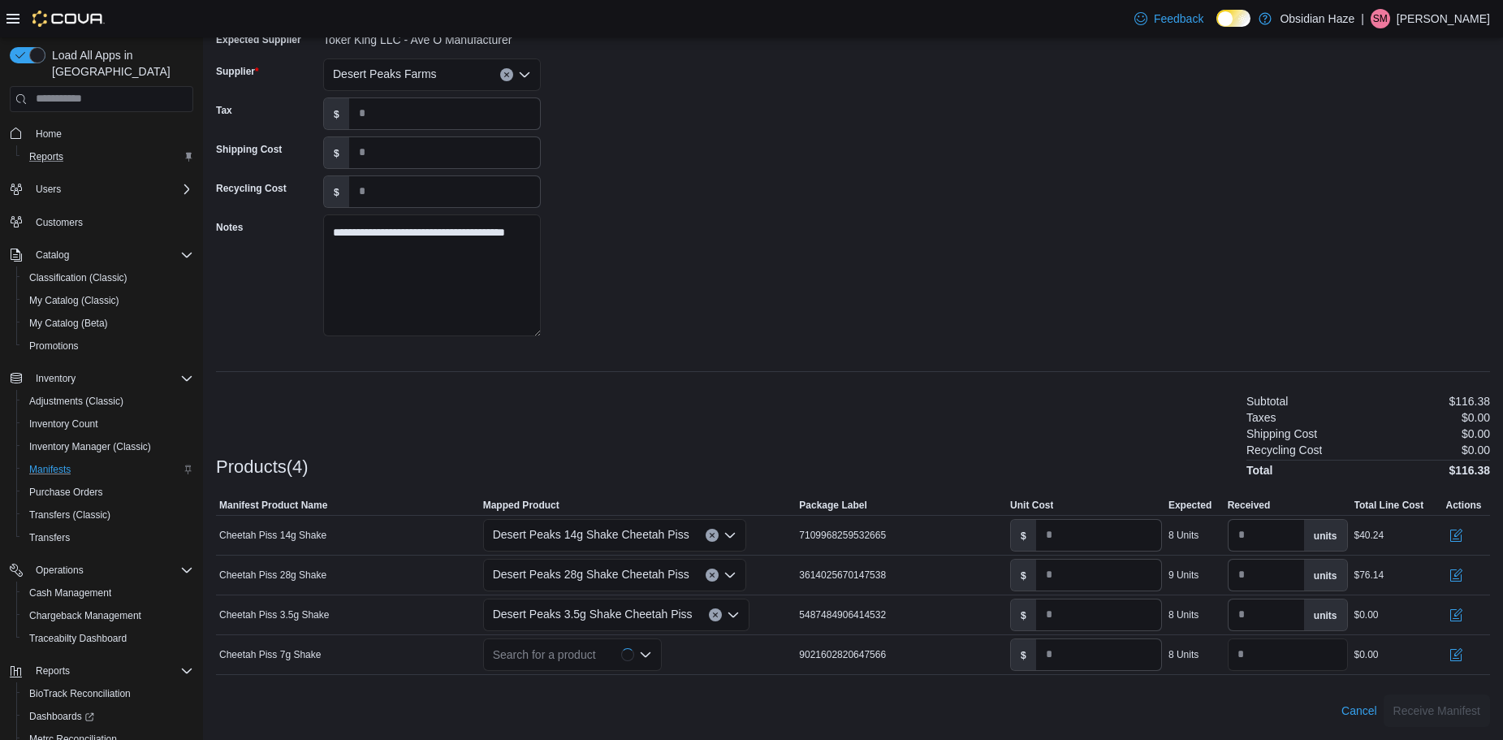
type input "****"
click at [809, 442] on div "Products(4) Subtotal $139.90 Taxes $0.00 Shipping Cost $0.00 Recycling Cost $0.…" at bounding box center [853, 433] width 1274 height 85
click at [1091, 616] on input "*" at bounding box center [1098, 614] width 125 height 31
click at [1080, 691] on div at bounding box center [853, 684] width 1274 height 19
click at [1061, 614] on input "*****" at bounding box center [1098, 614] width 125 height 31
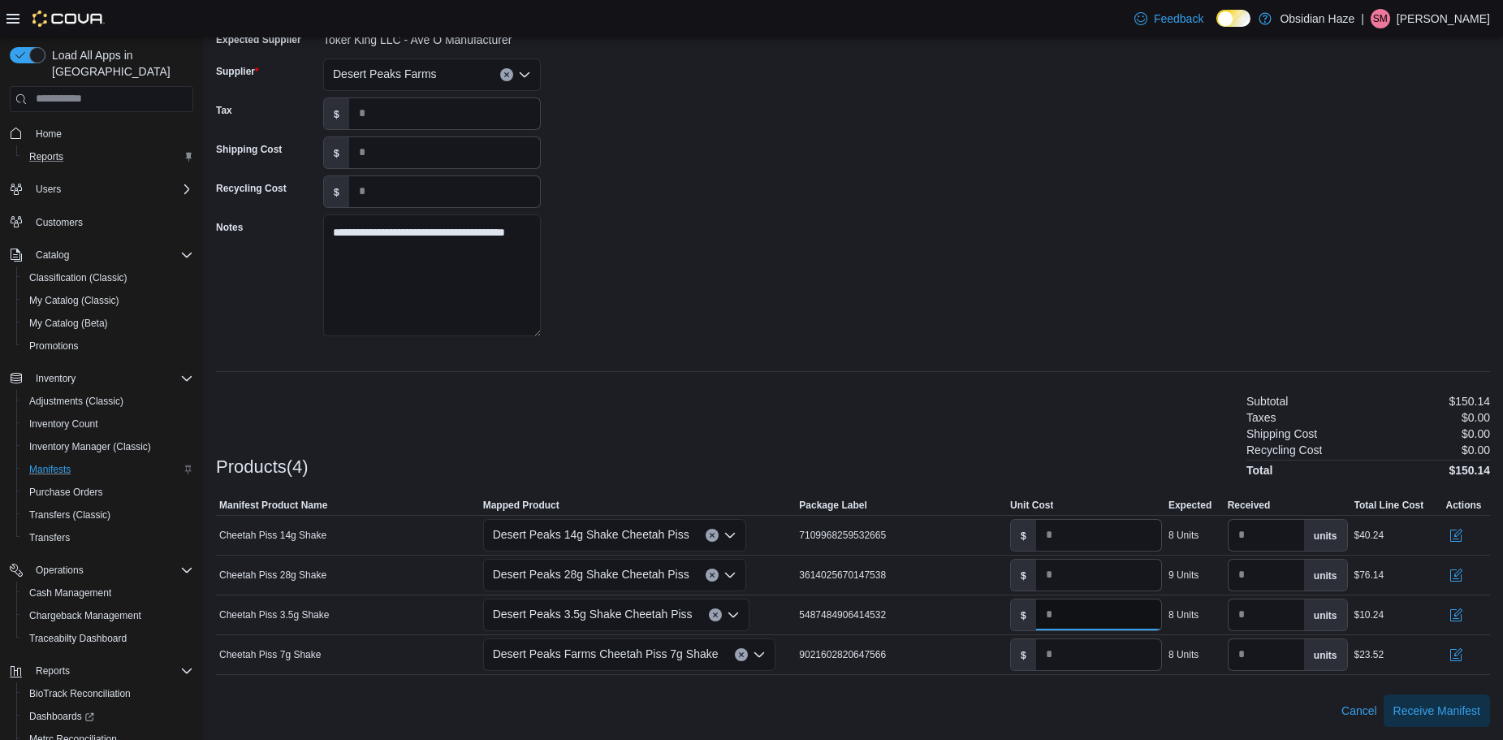
type input "****"
click at [1096, 467] on div "Products(4) Subtotal $150.14 Taxes $0.00 Shipping Cost $0.00 Recycling Cost $0.…" at bounding box center [853, 433] width 1274 height 85
click at [1449, 709] on span "Receive Manifest" at bounding box center [1437, 710] width 87 height 16
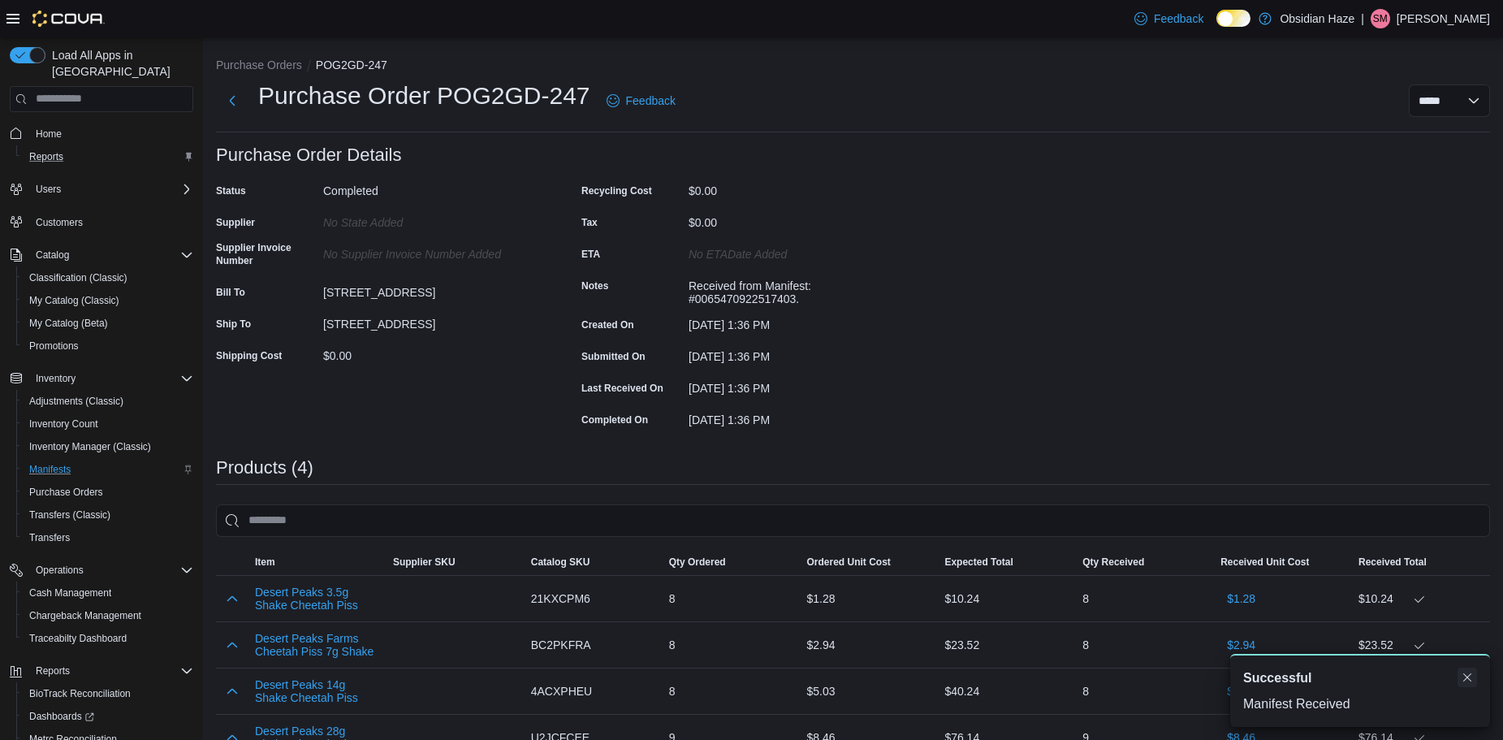
click at [1468, 679] on button "Dismiss toast" at bounding box center [1467, 677] width 19 height 19
click at [95, 437] on span "Inventory Manager (Classic)" at bounding box center [90, 446] width 122 height 19
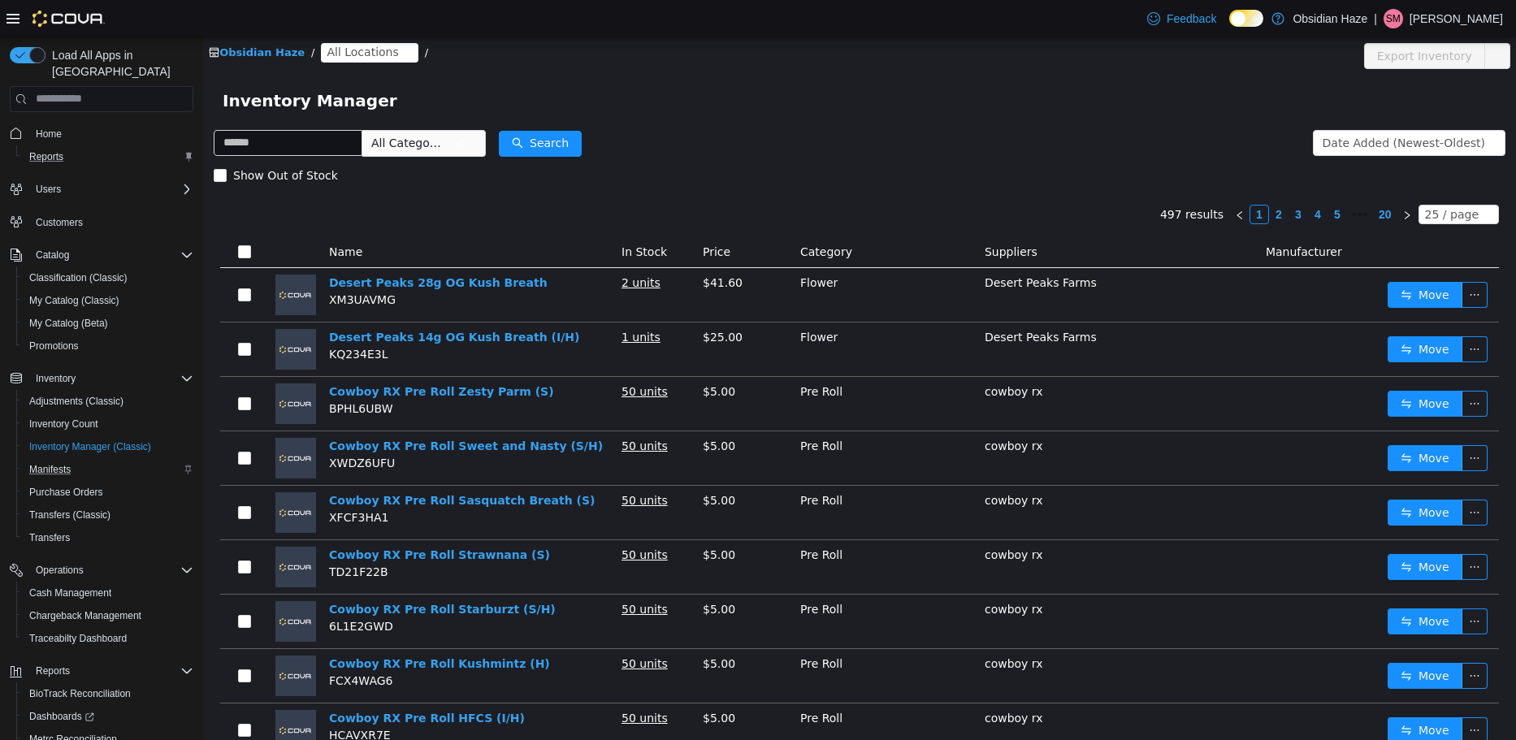
click at [361, 56] on span "All Locations" at bounding box center [362, 51] width 71 height 18
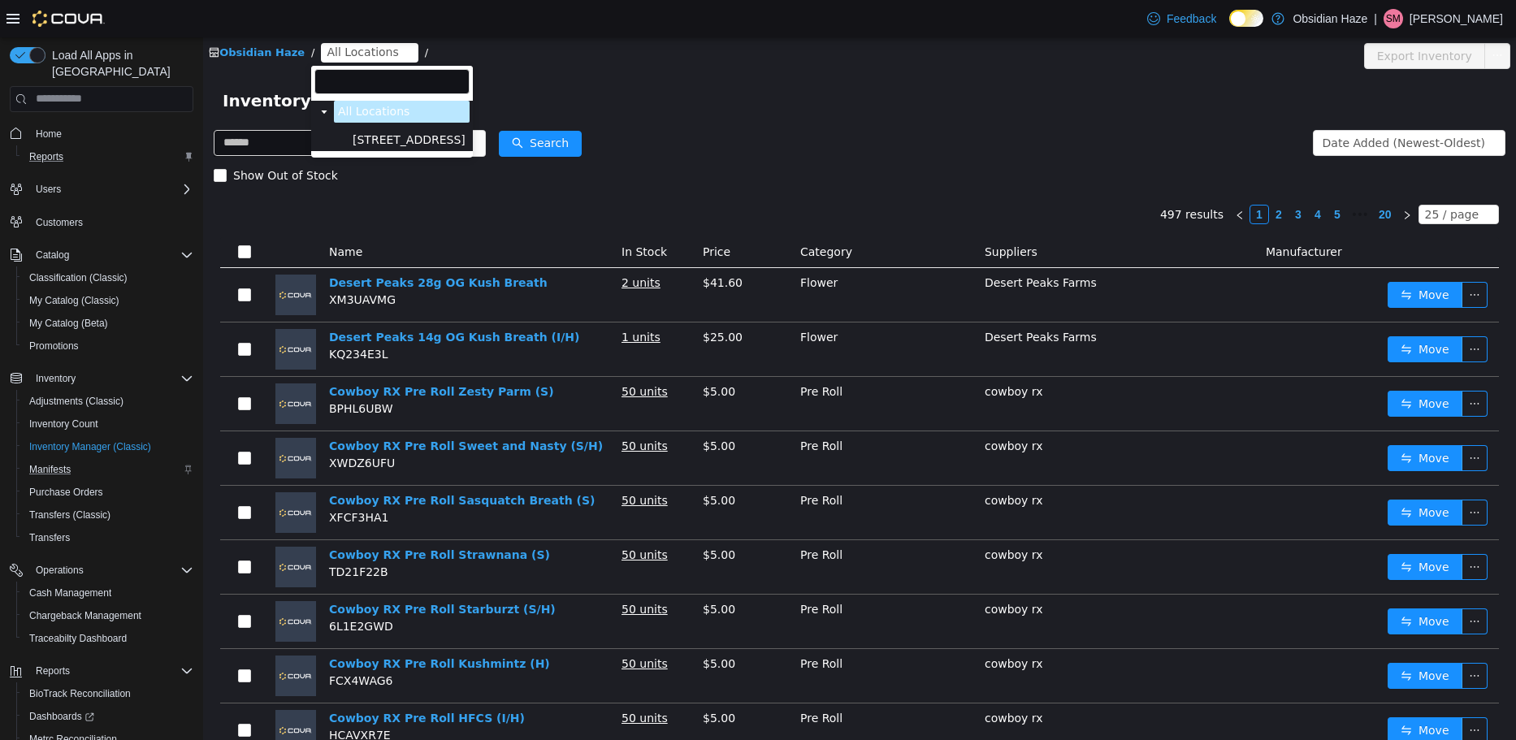
click at [378, 131] on span "[STREET_ADDRESS]" at bounding box center [408, 139] width 121 height 22
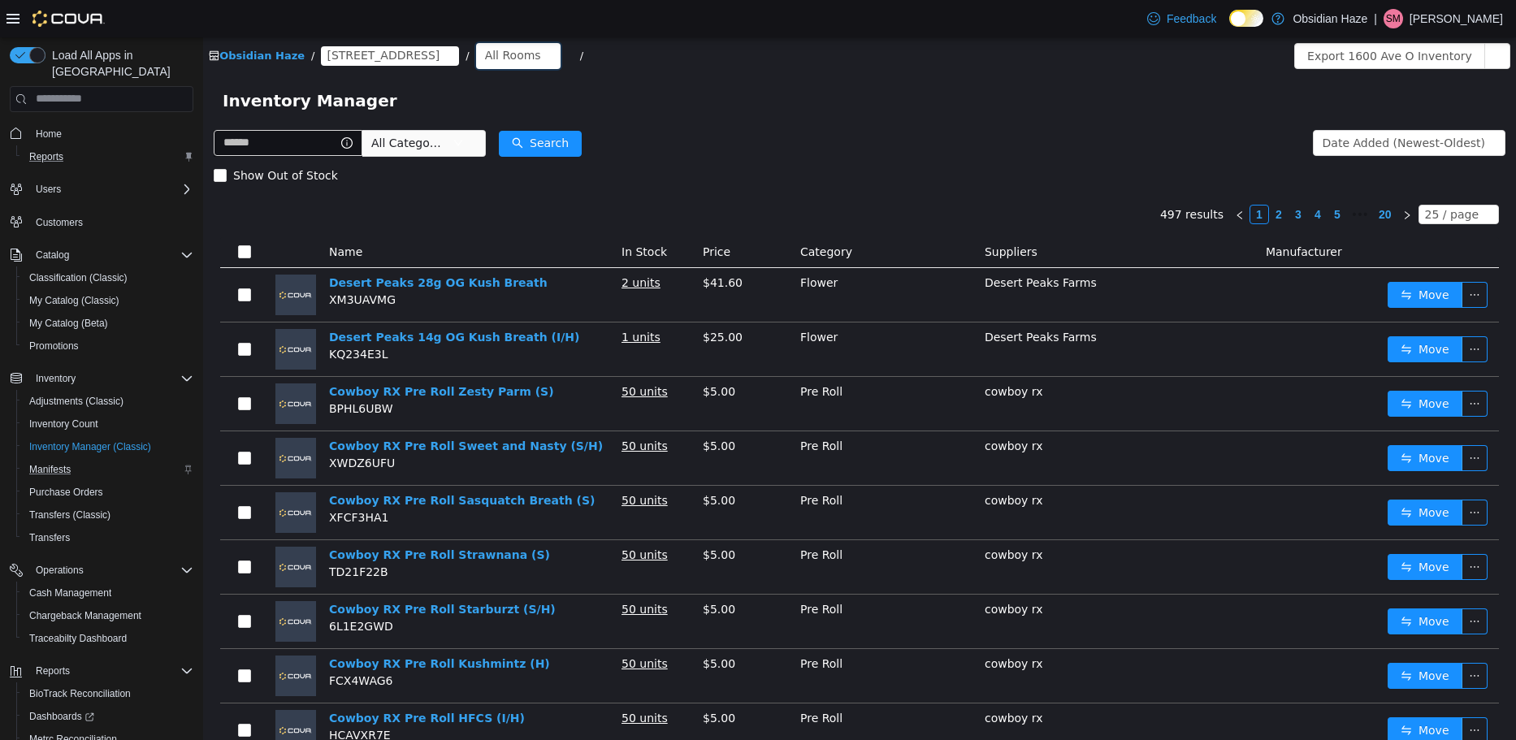
click at [485, 51] on div "All Rooms" at bounding box center [513, 54] width 56 height 24
click at [456, 134] on li "Vault" at bounding box center [459, 140] width 97 height 26
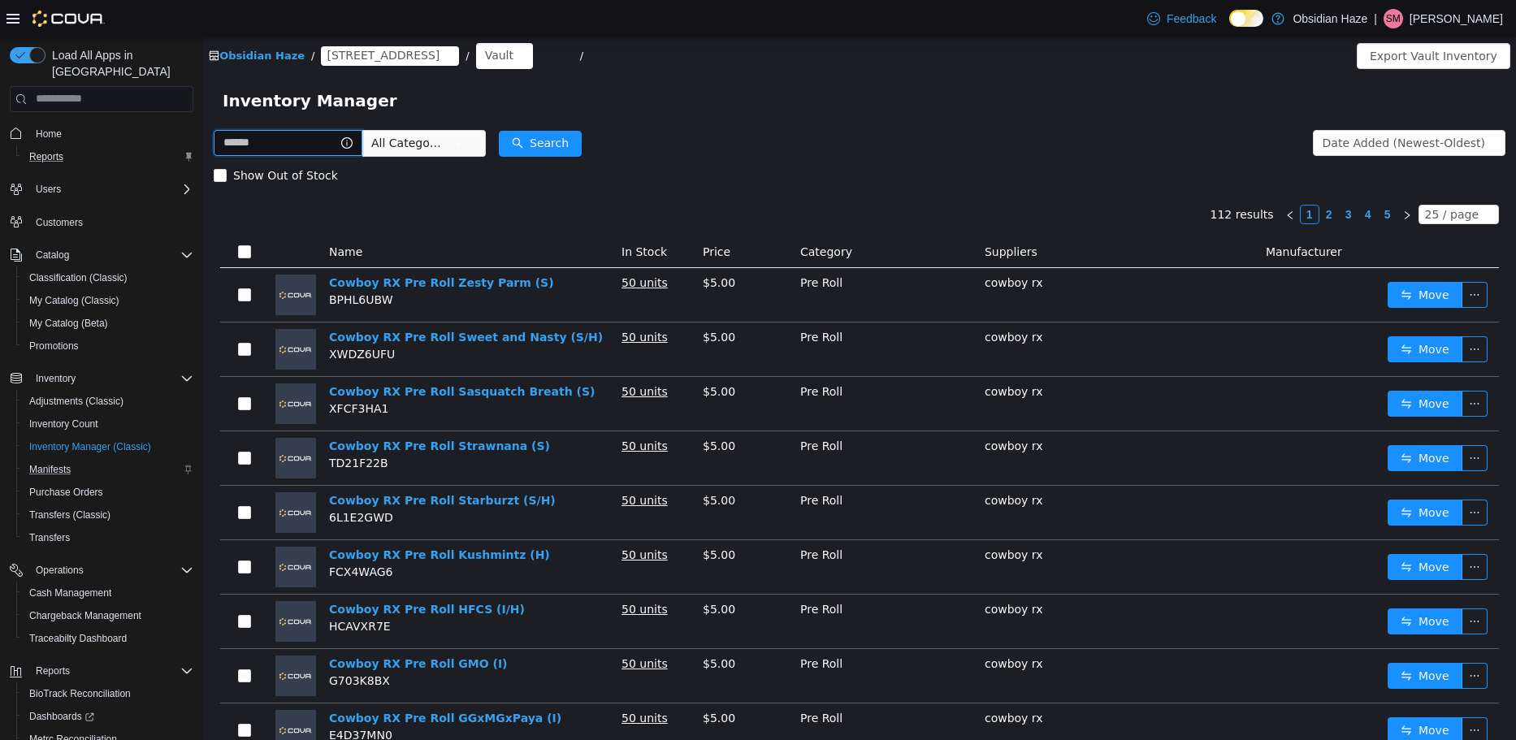
click at [308, 141] on input "text" at bounding box center [288, 142] width 149 height 26
type input "**********"
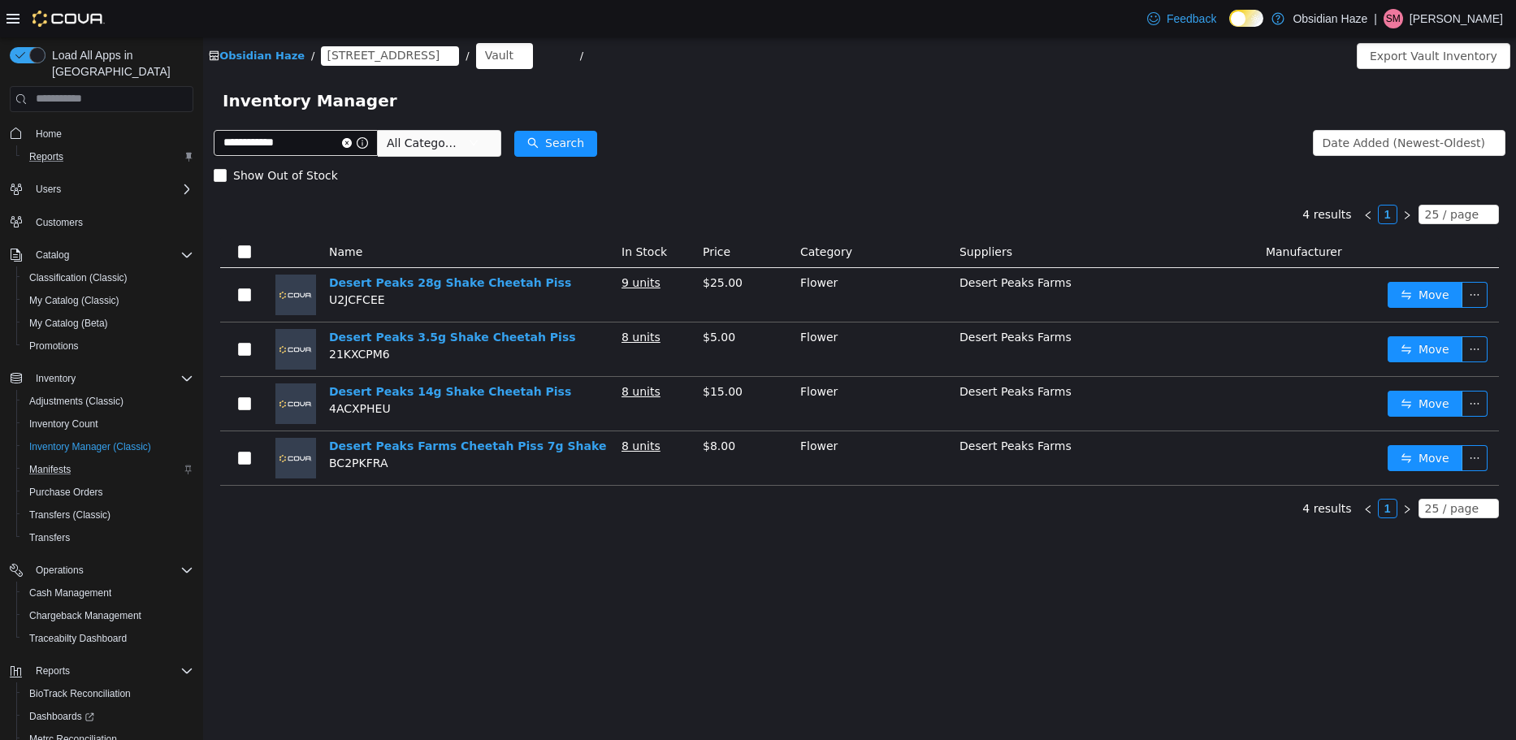
click at [244, 241] on th at bounding box center [244, 251] width 49 height 31
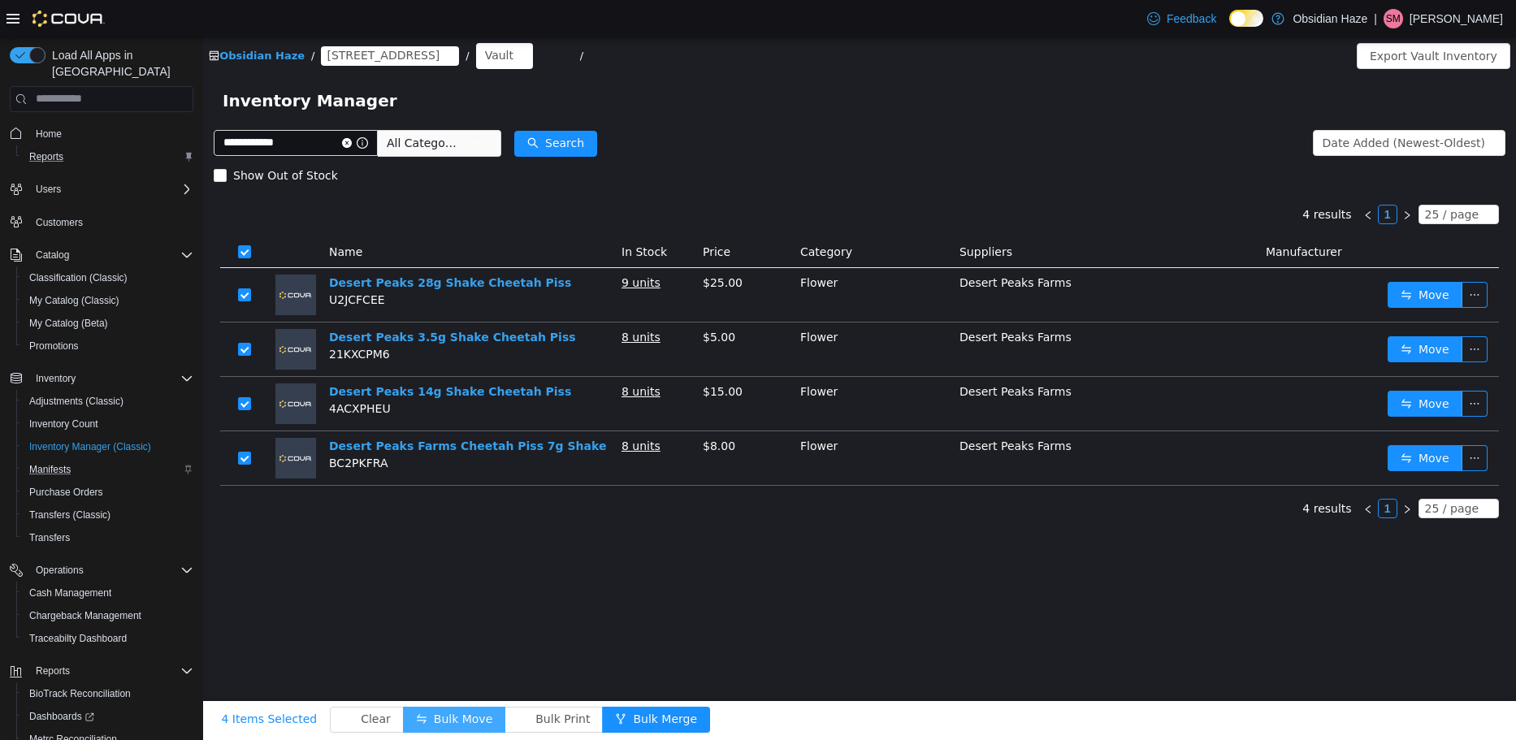
click at [435, 716] on button "Bulk Move" at bounding box center [454, 719] width 102 height 26
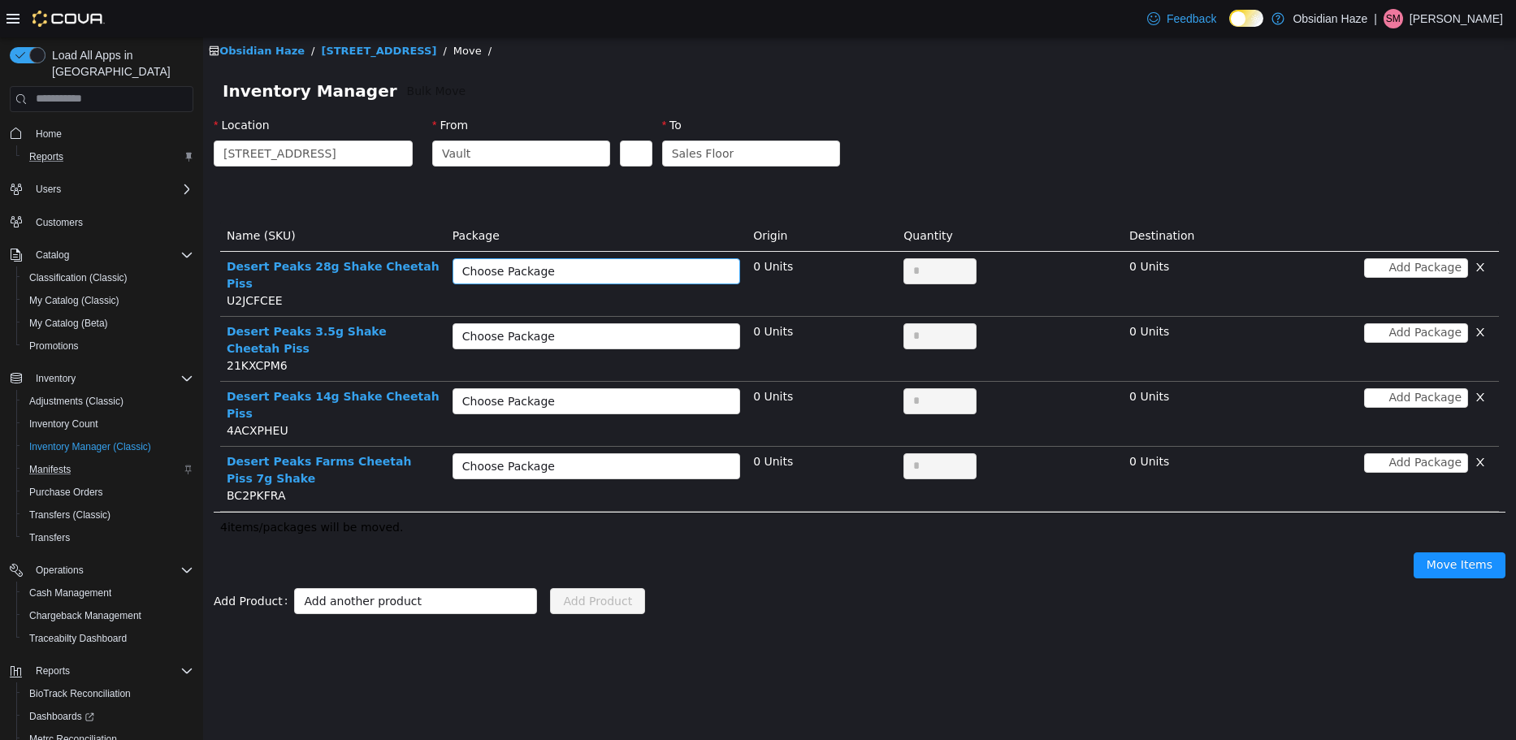
click at [670, 272] on div "Choose Package" at bounding box center [587, 270] width 250 height 16
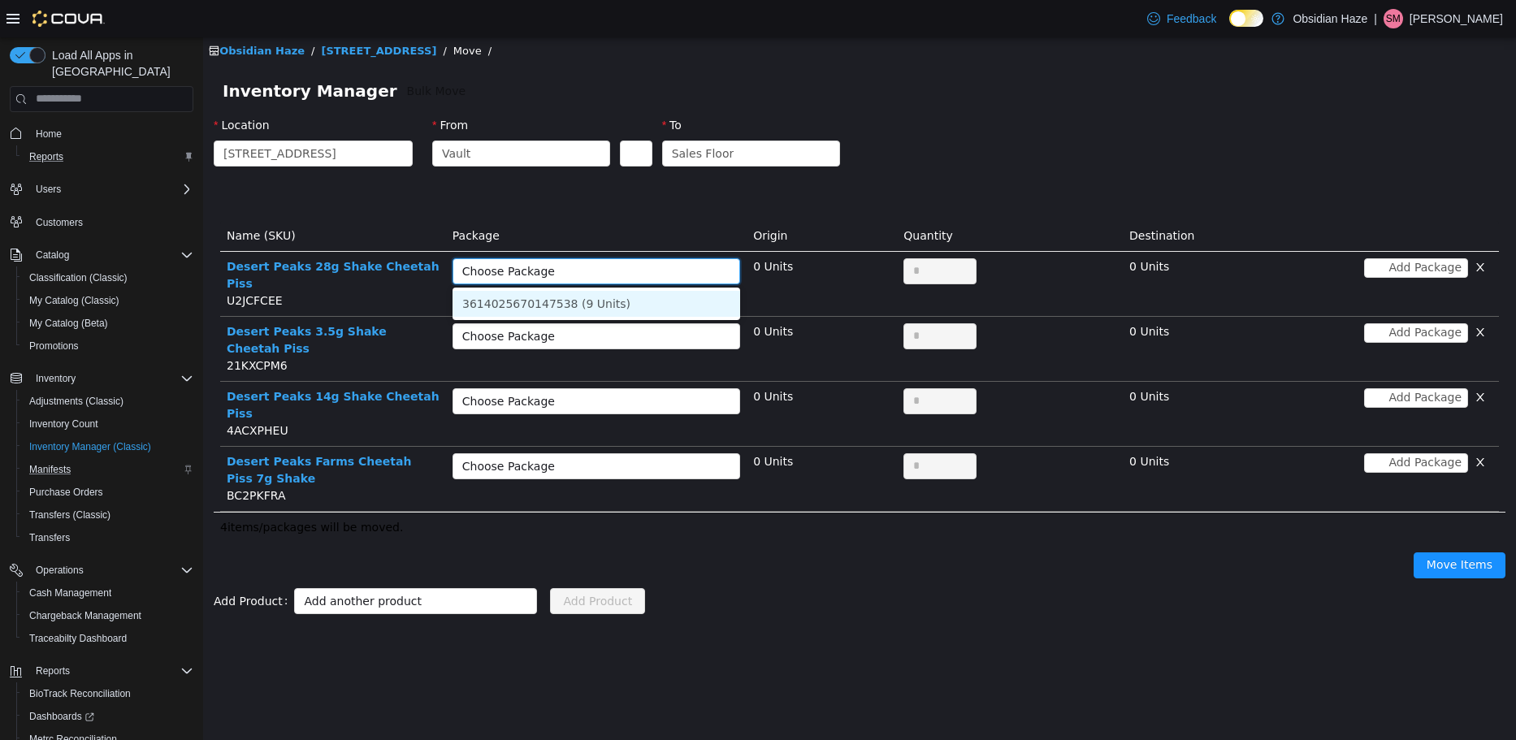
click at [658, 300] on li "3614025670147538 (9 Units)" at bounding box center [596, 303] width 288 height 26
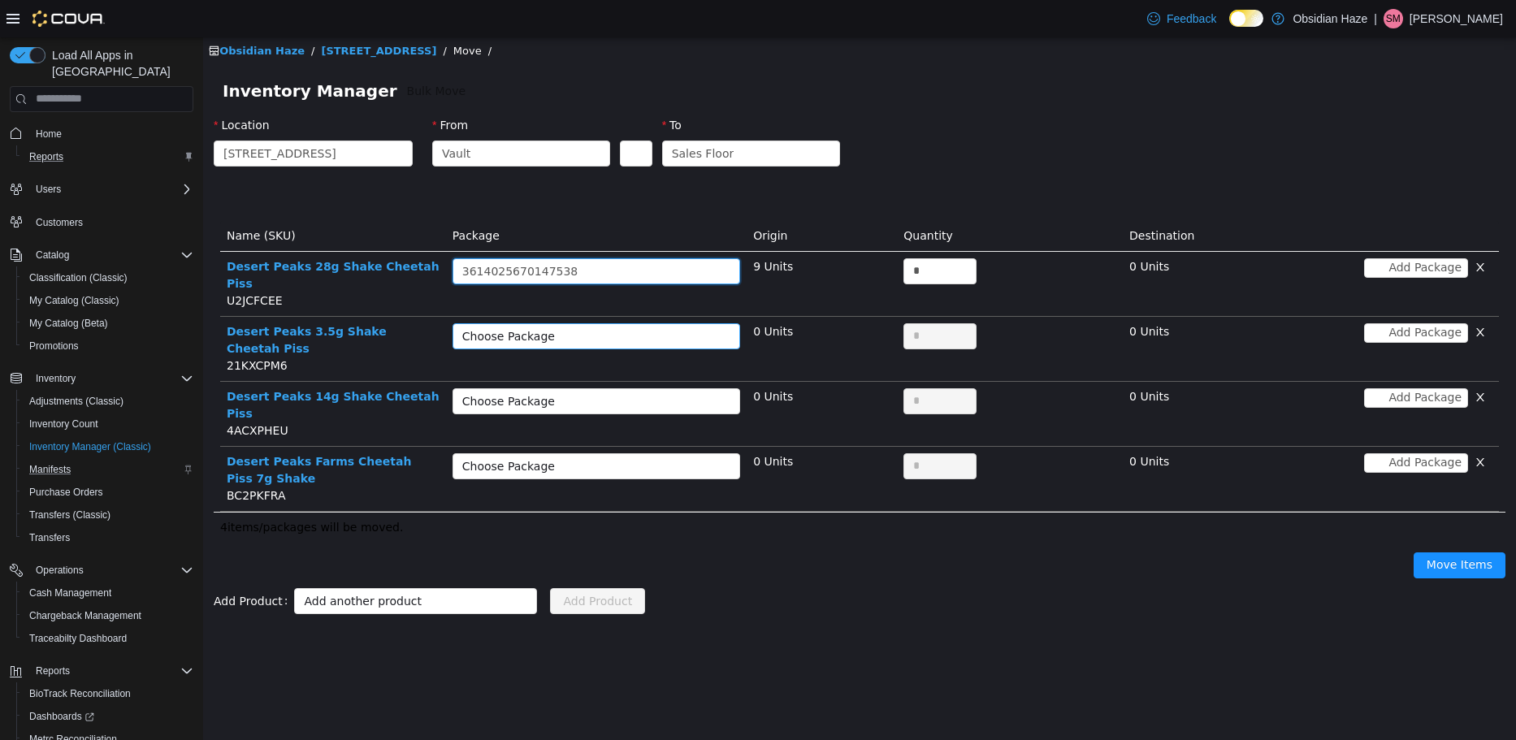
click at [655, 327] on div "Choose Package" at bounding box center [587, 335] width 250 height 16
click at [645, 345] on li "5487484906414532 (8 Units)" at bounding box center [596, 351] width 288 height 26
click at [642, 392] on div "Choose Package" at bounding box center [587, 400] width 250 height 16
click at [631, 391] on li "7109968259532665 (8 Units)" at bounding box center [596, 399] width 288 height 26
click at [627, 457] on div "Choose Package" at bounding box center [587, 465] width 250 height 16
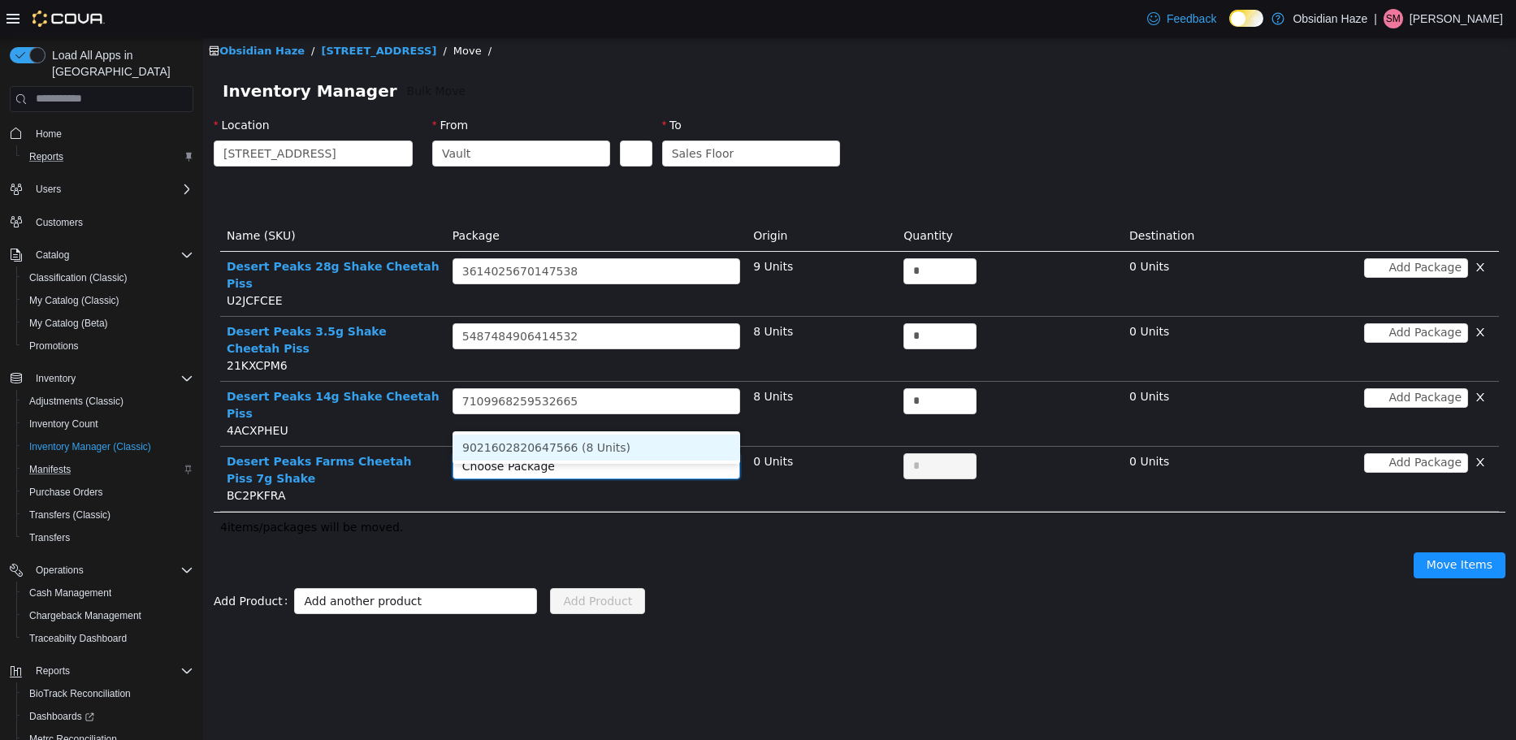
click at [619, 444] on li "9021602820647566 (8 Units)" at bounding box center [596, 447] width 288 height 26
click at [934, 272] on input "*" at bounding box center [939, 270] width 71 height 24
type input "*"
click at [925, 323] on input "*" at bounding box center [939, 335] width 71 height 24
type input "*"
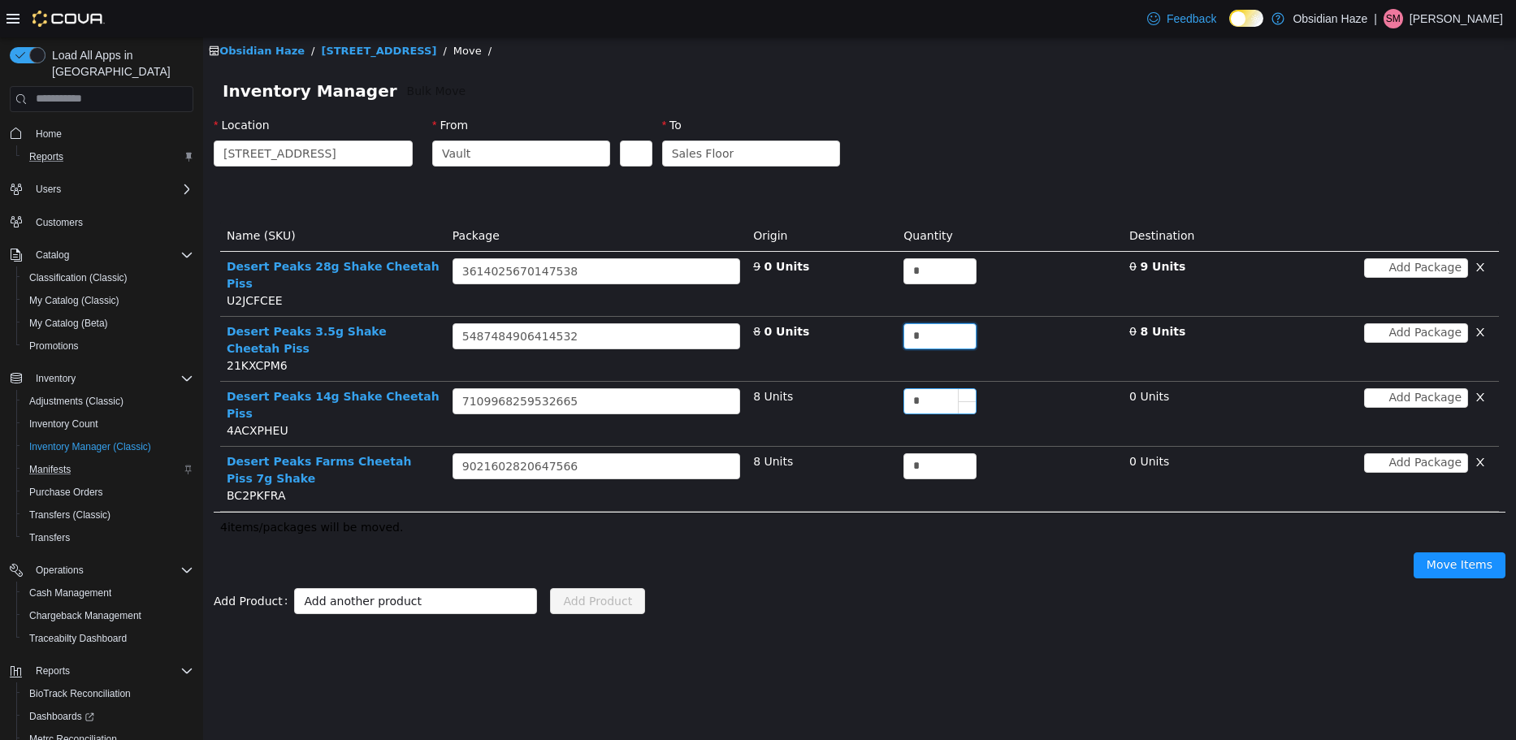
click at [935, 388] on input "*" at bounding box center [939, 400] width 71 height 24
type input "*"
click at [925, 453] on input "*" at bounding box center [939, 465] width 71 height 24
type input "*"
click at [917, 511] on div "4 items/packages will be moved." at bounding box center [859, 526] width 1291 height 31
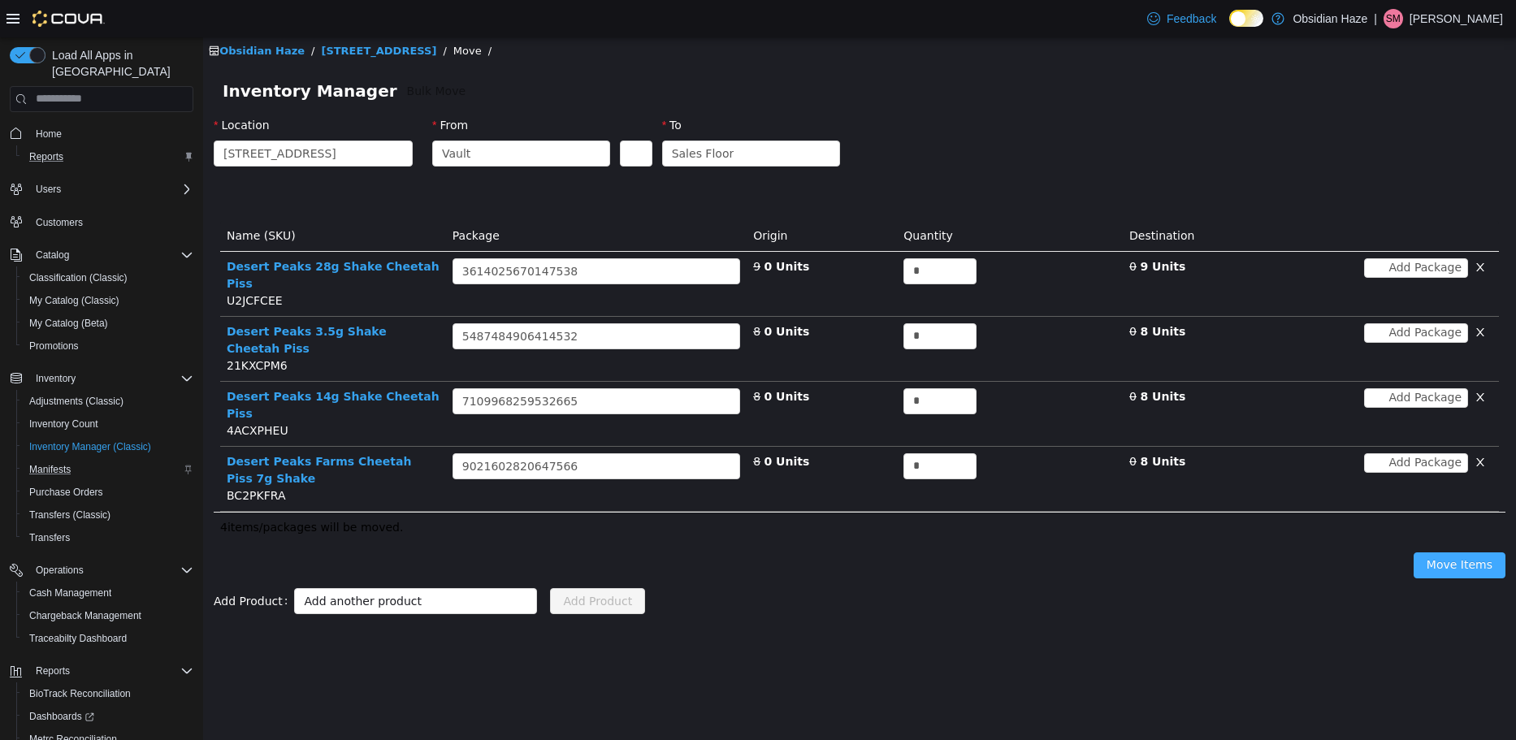
click at [1457, 552] on button "Move Items" at bounding box center [1459, 565] width 92 height 26
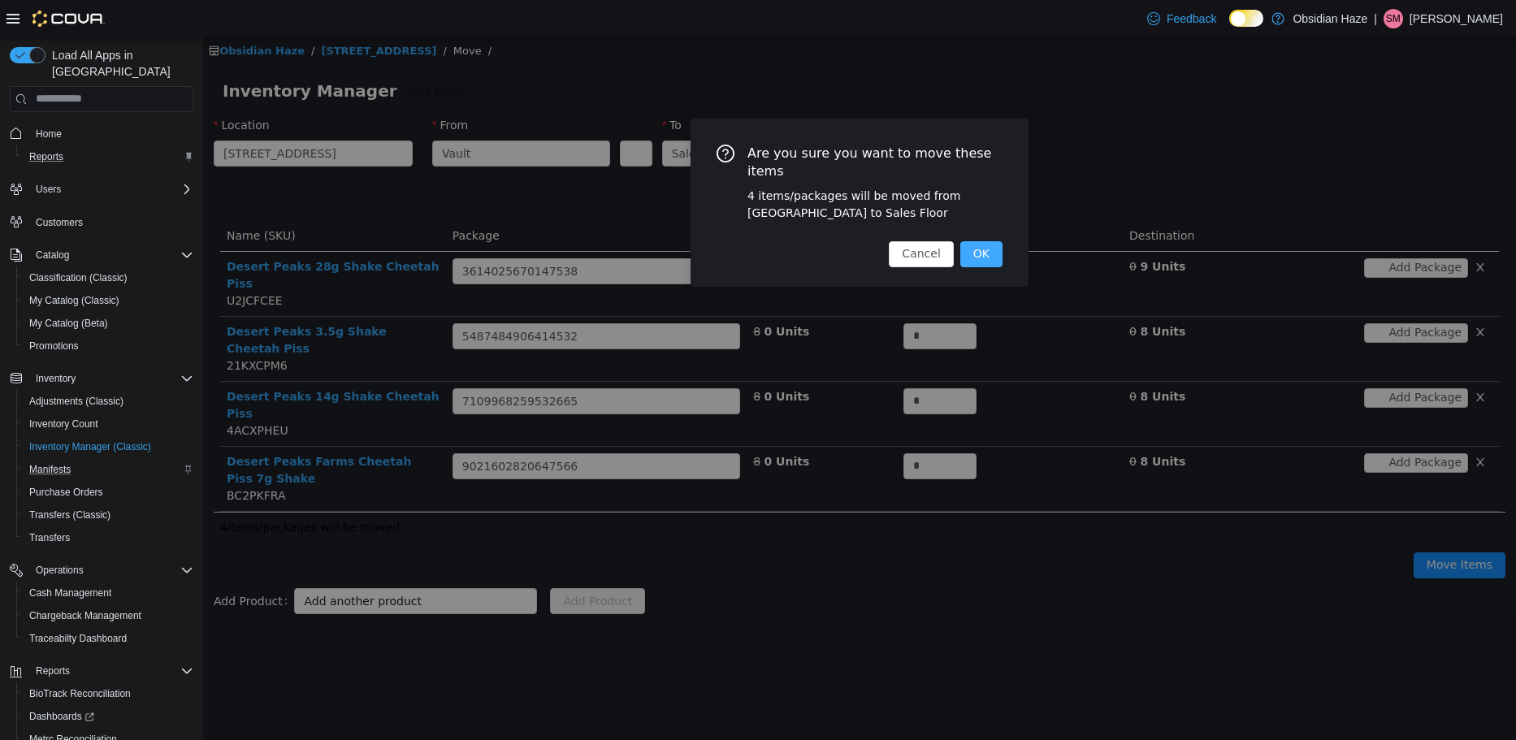
click at [993, 240] on button "OK" at bounding box center [981, 253] width 42 height 26
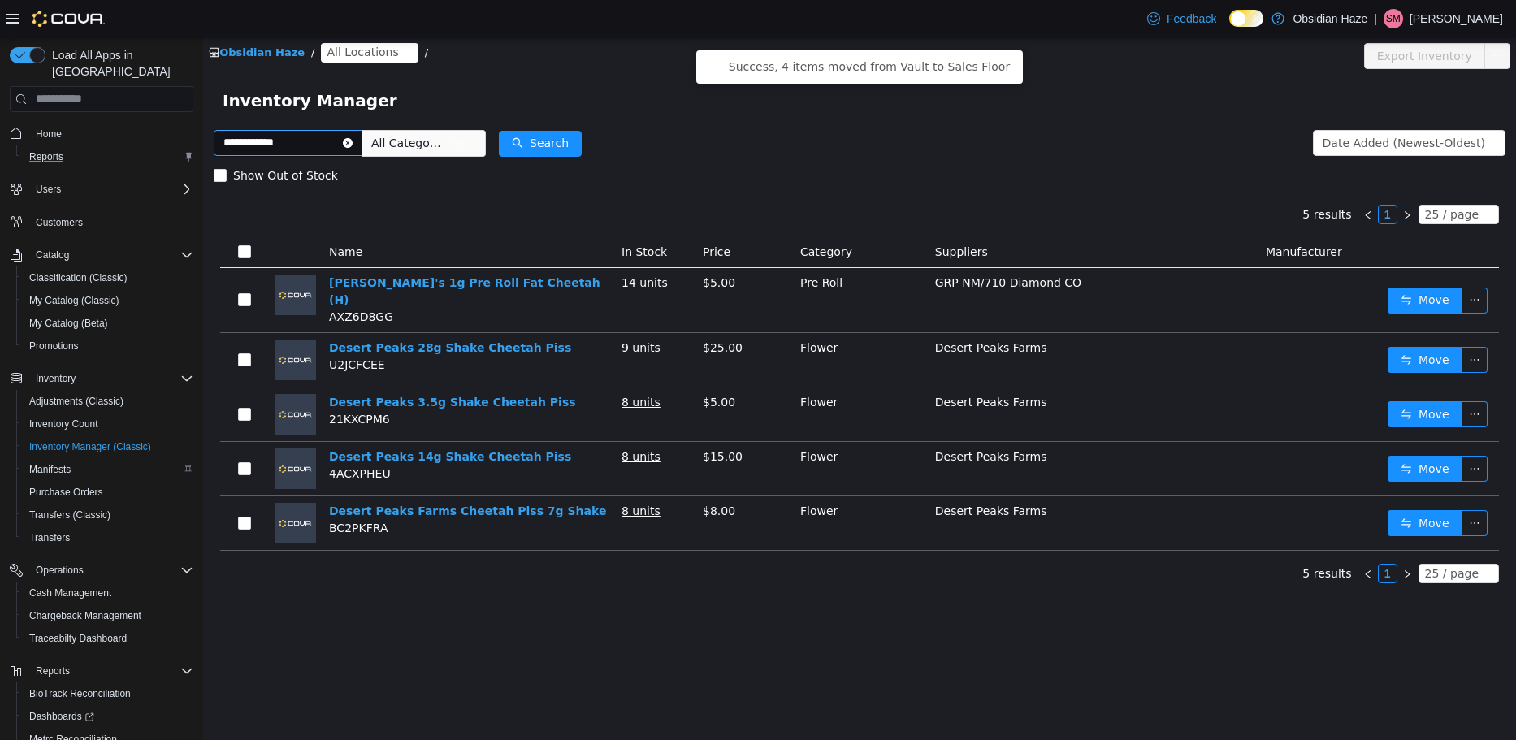
click at [353, 138] on icon "icon: close-circle" at bounding box center [348, 142] width 10 height 10
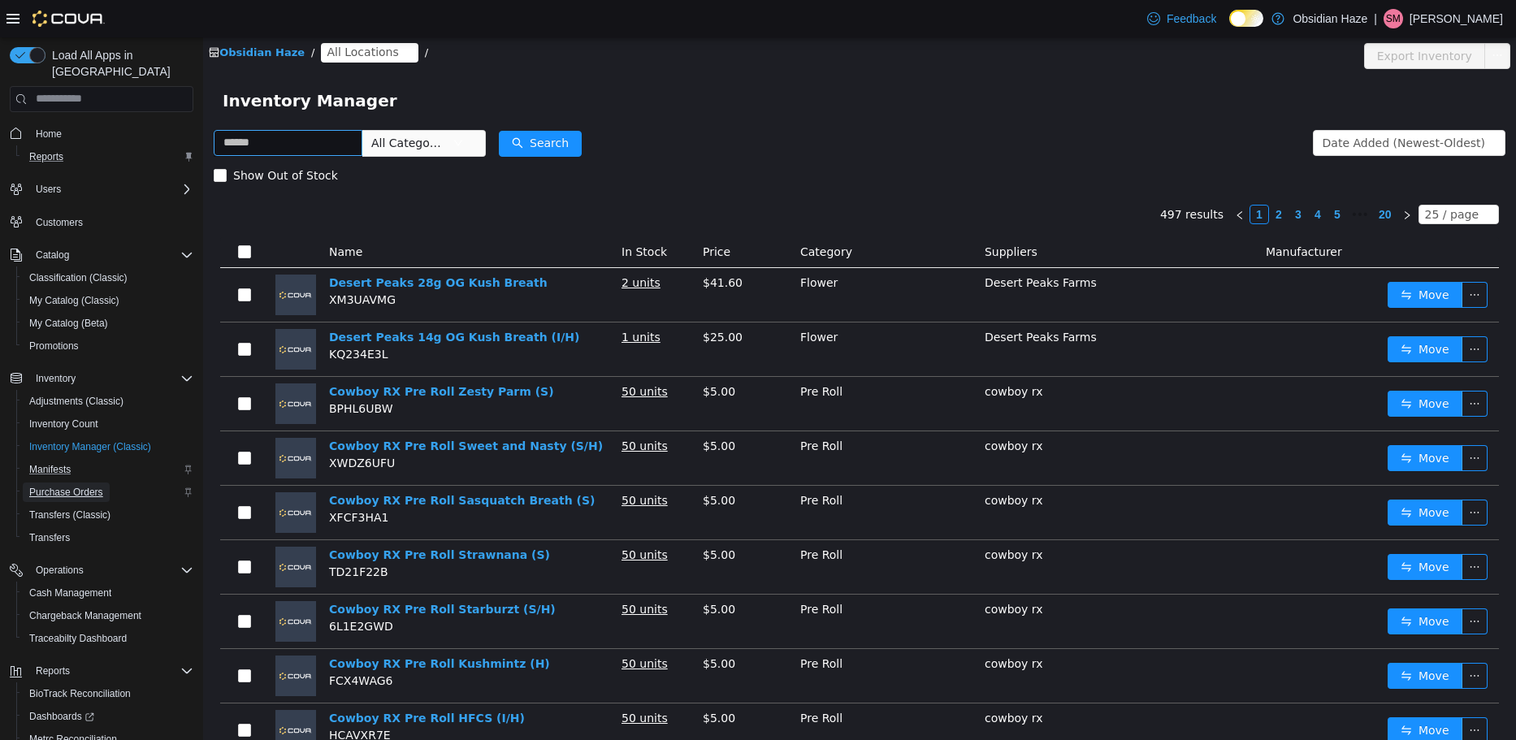
click at [85, 486] on span "Purchase Orders" at bounding box center [66, 492] width 74 height 13
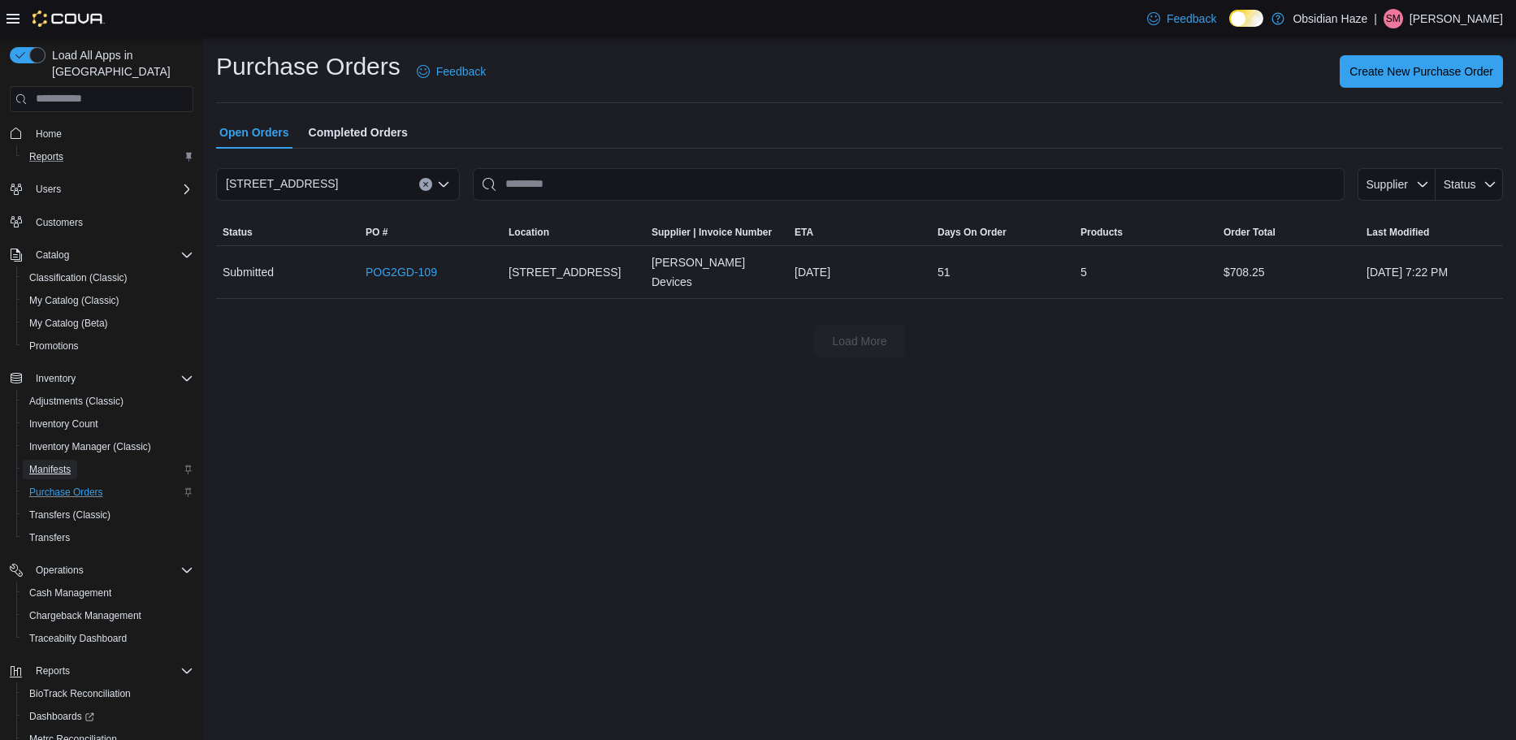
click at [58, 460] on span "Manifests" at bounding box center [49, 469] width 41 height 19
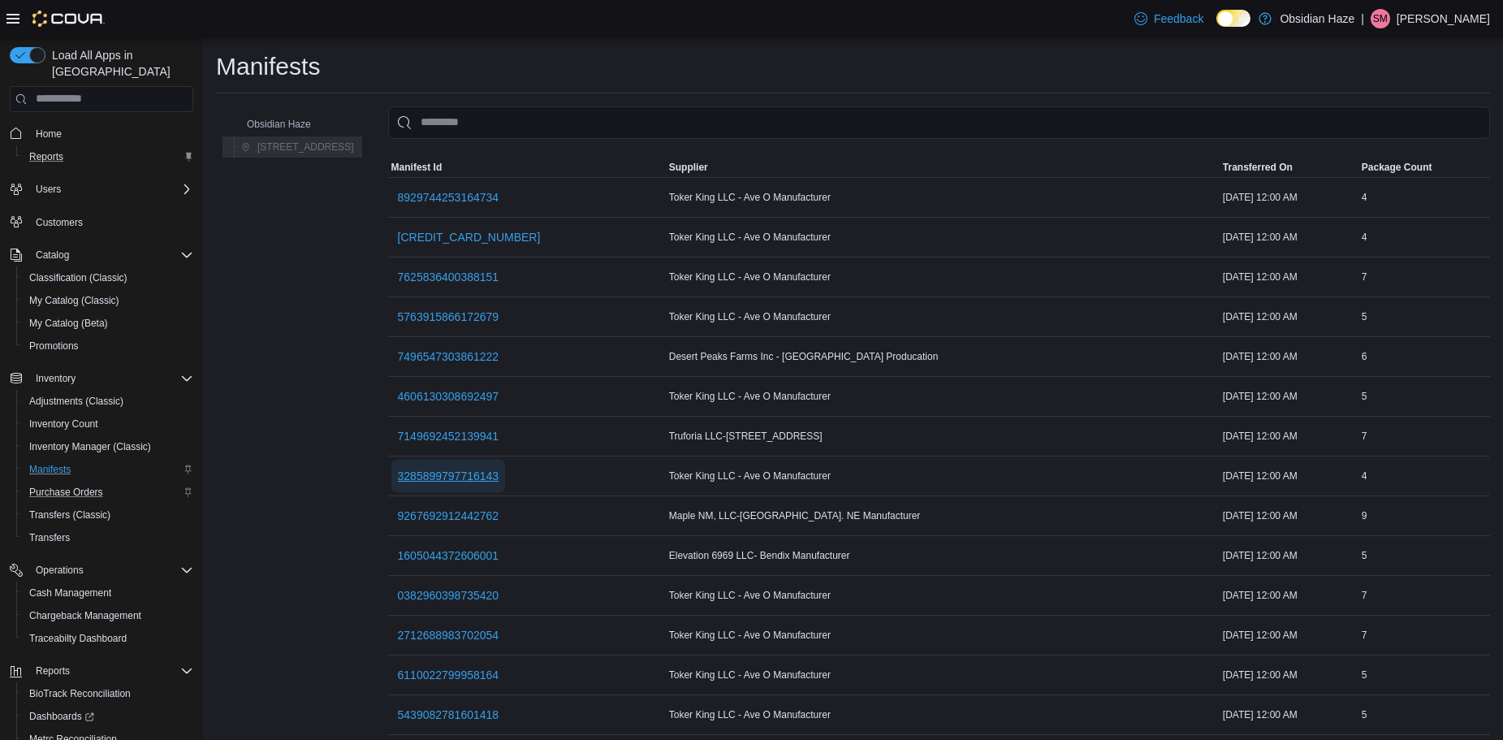
click at [443, 484] on span "3285899797716143" at bounding box center [449, 476] width 102 height 32
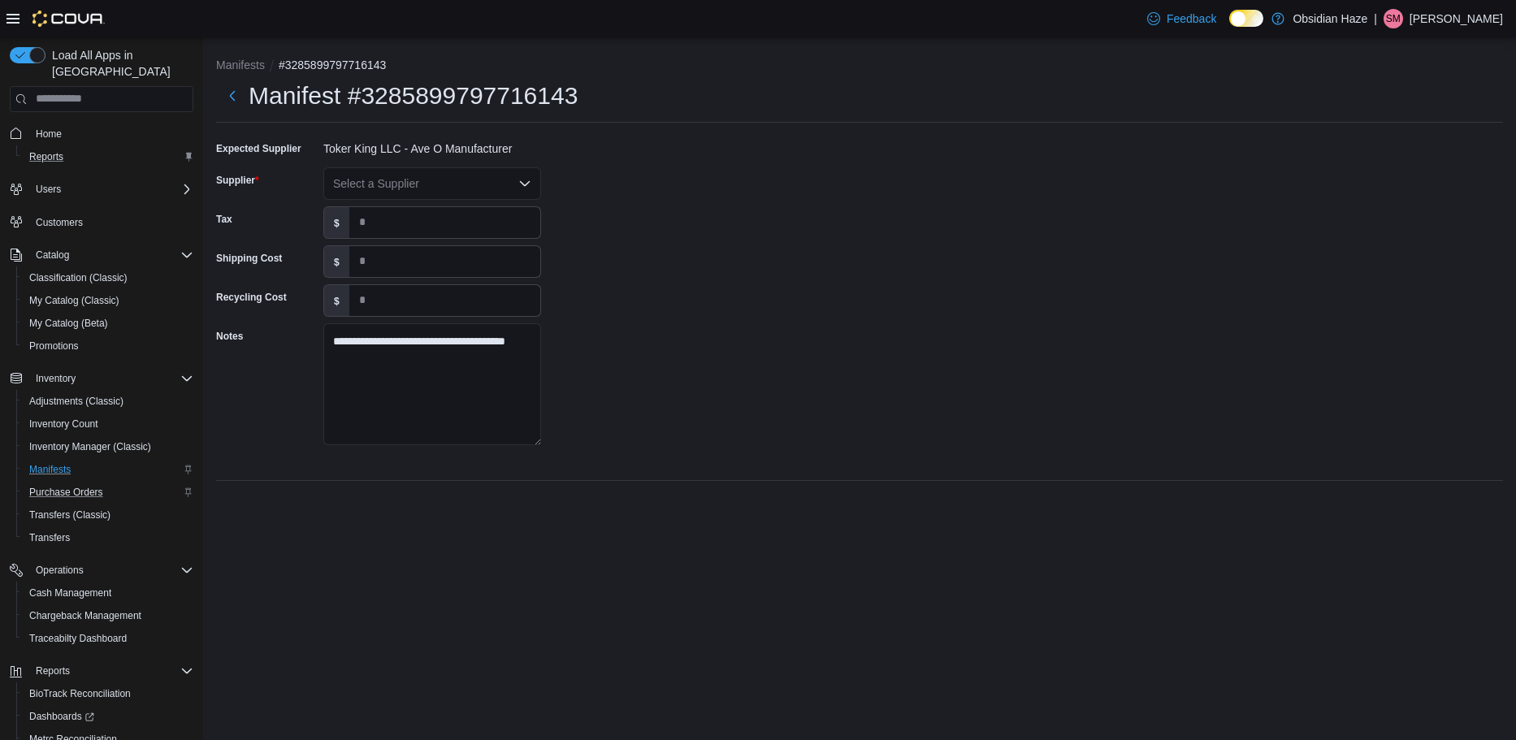
click at [522, 184] on icon "Open list of options" at bounding box center [525, 182] width 10 height 5
type input "***"
click at [462, 209] on span "Des ert Peaks Farms" at bounding box center [442, 211] width 179 height 16
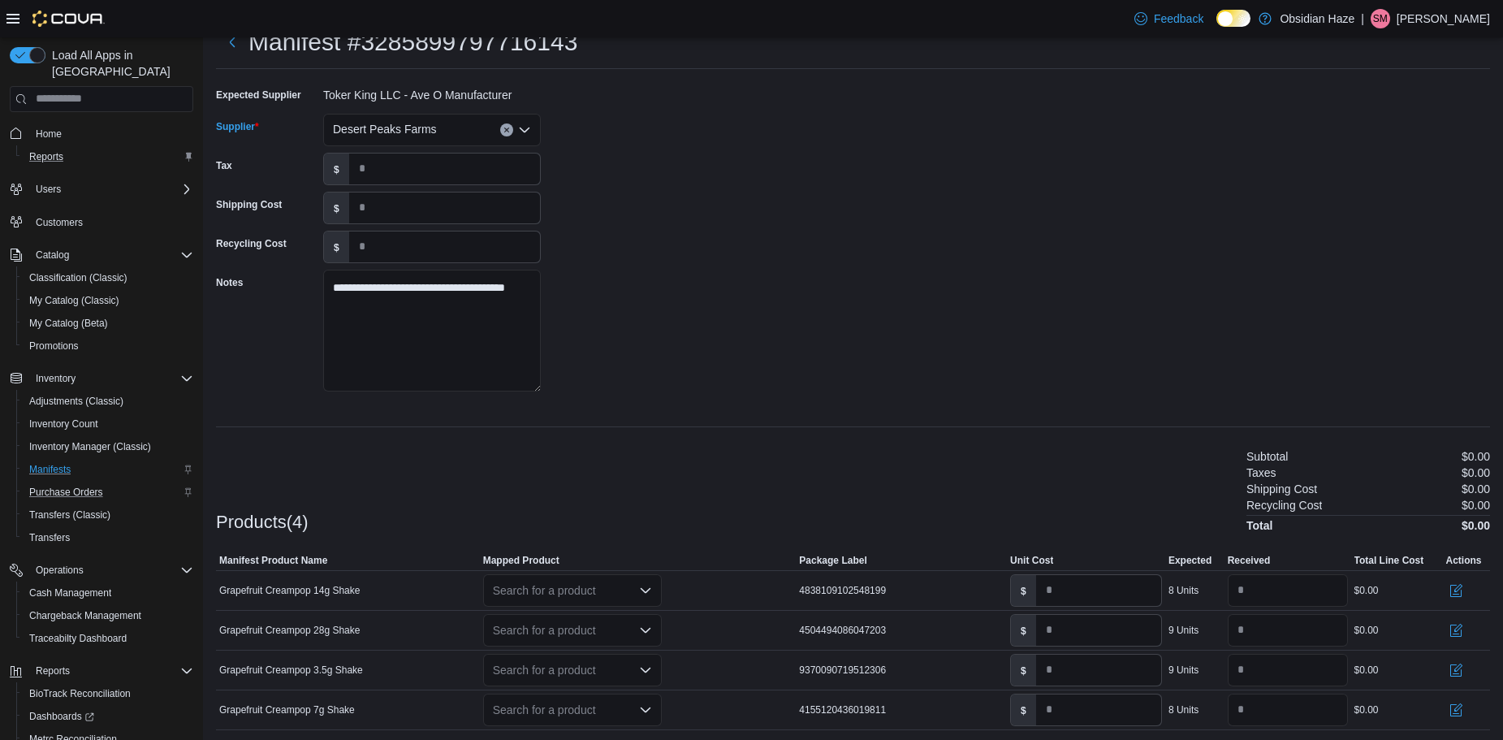
scroll to position [109, 0]
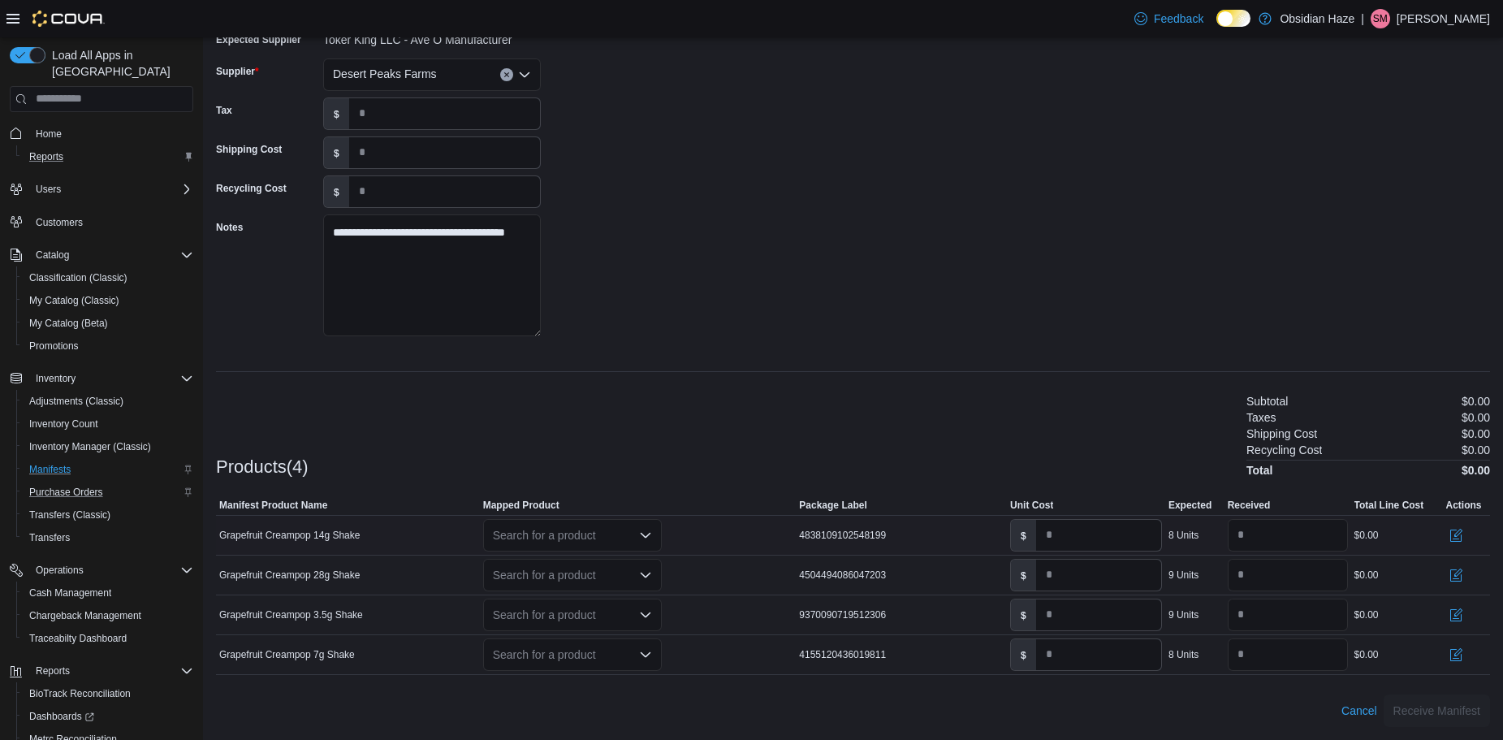
click at [638, 533] on div "Search for a product" at bounding box center [572, 535] width 179 height 32
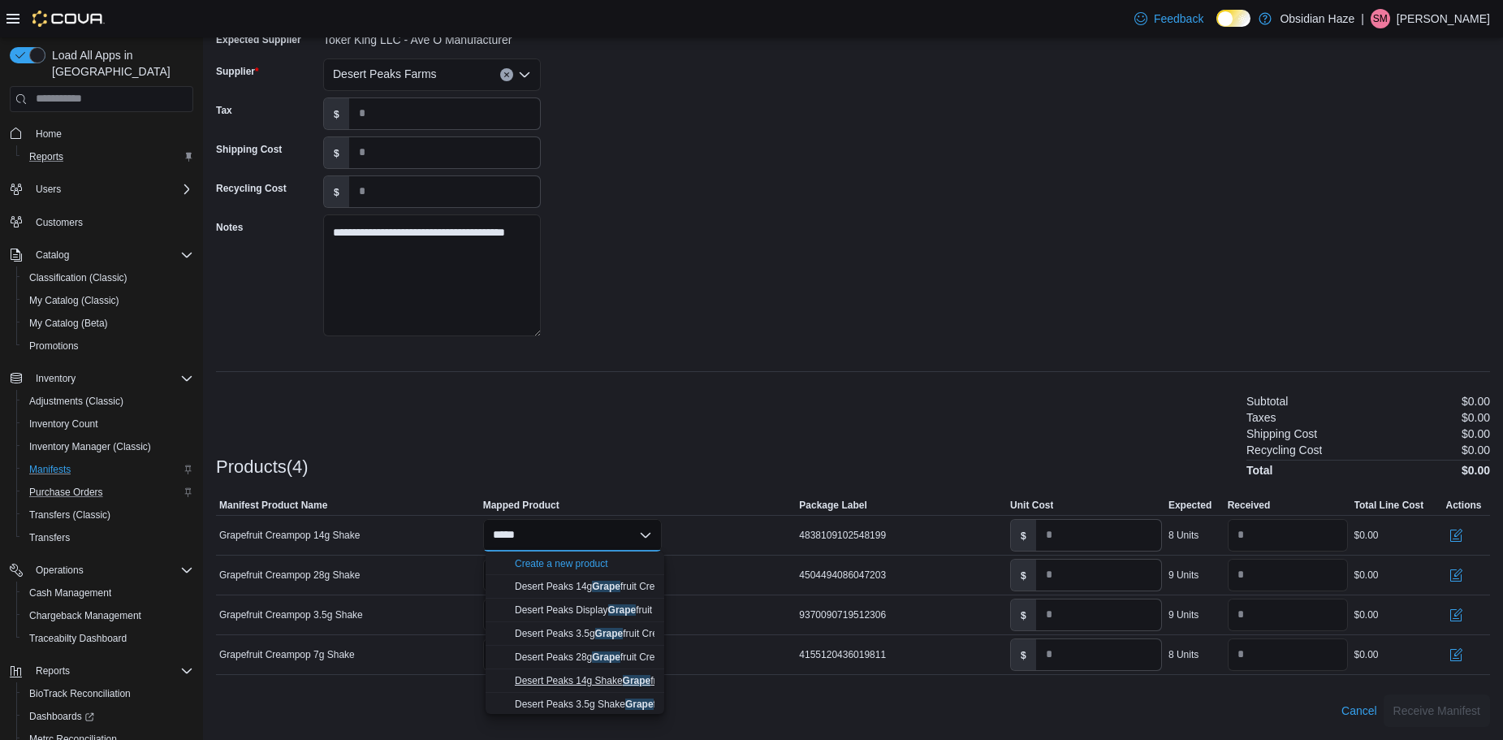
type input "*****"
click at [615, 677] on span "Desert Peaks 14g Shake Grape fruit Creampop" at bounding box center [615, 680] width 200 height 11
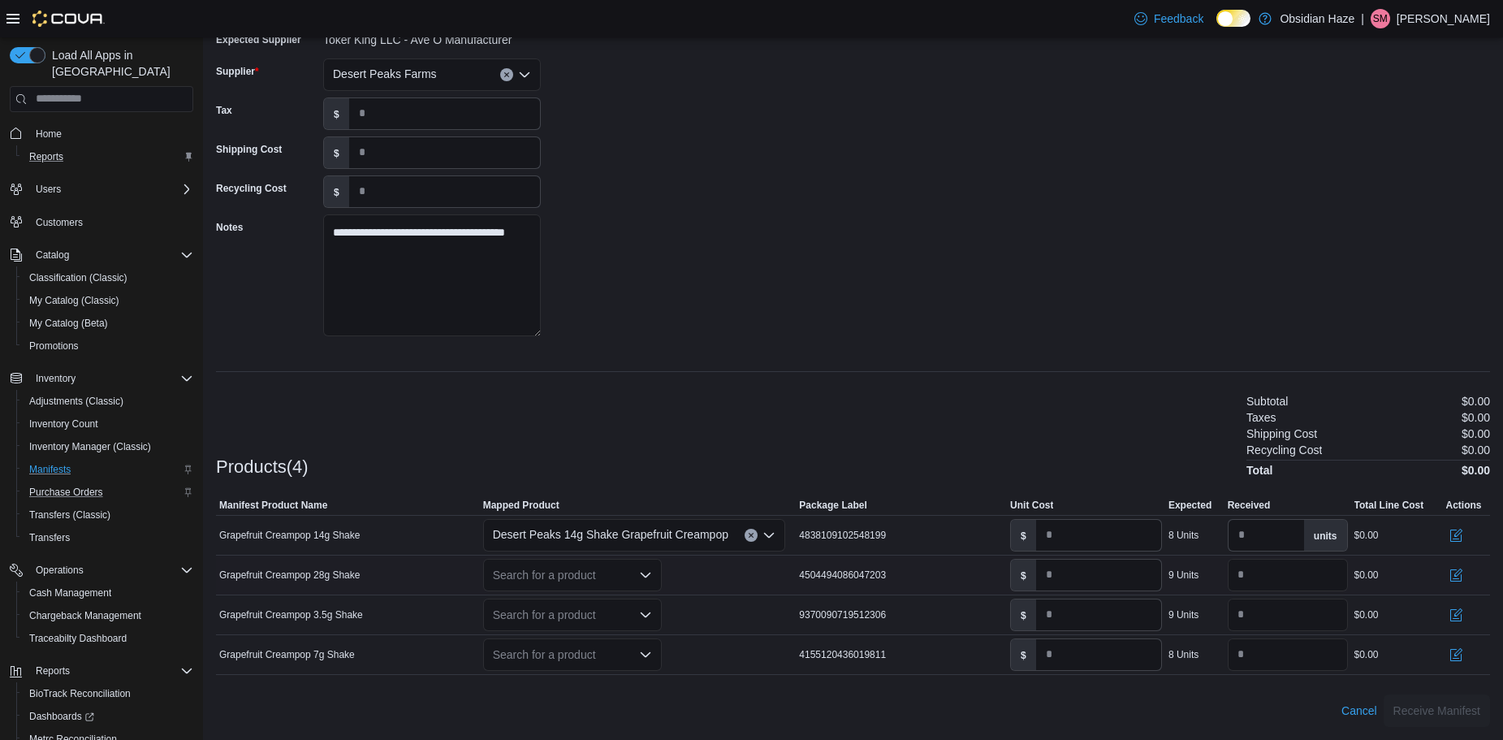
click at [643, 571] on icon "Open list of options" at bounding box center [645, 575] width 13 height 13
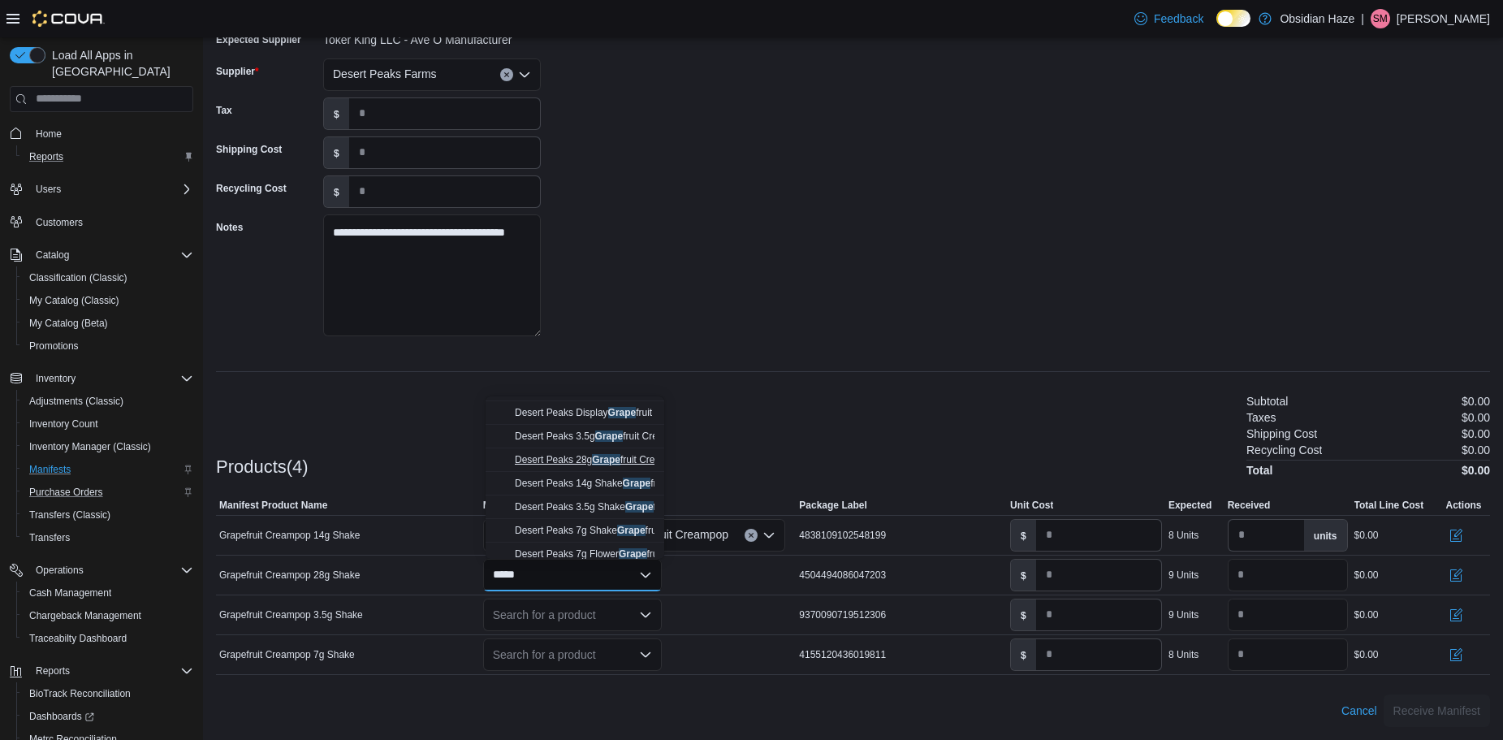
scroll to position [73, 0]
type input "*****"
click at [608, 543] on span "Desert Peaks 28g Shake Grape fruit Creampop" at bounding box center [615, 546] width 200 height 11
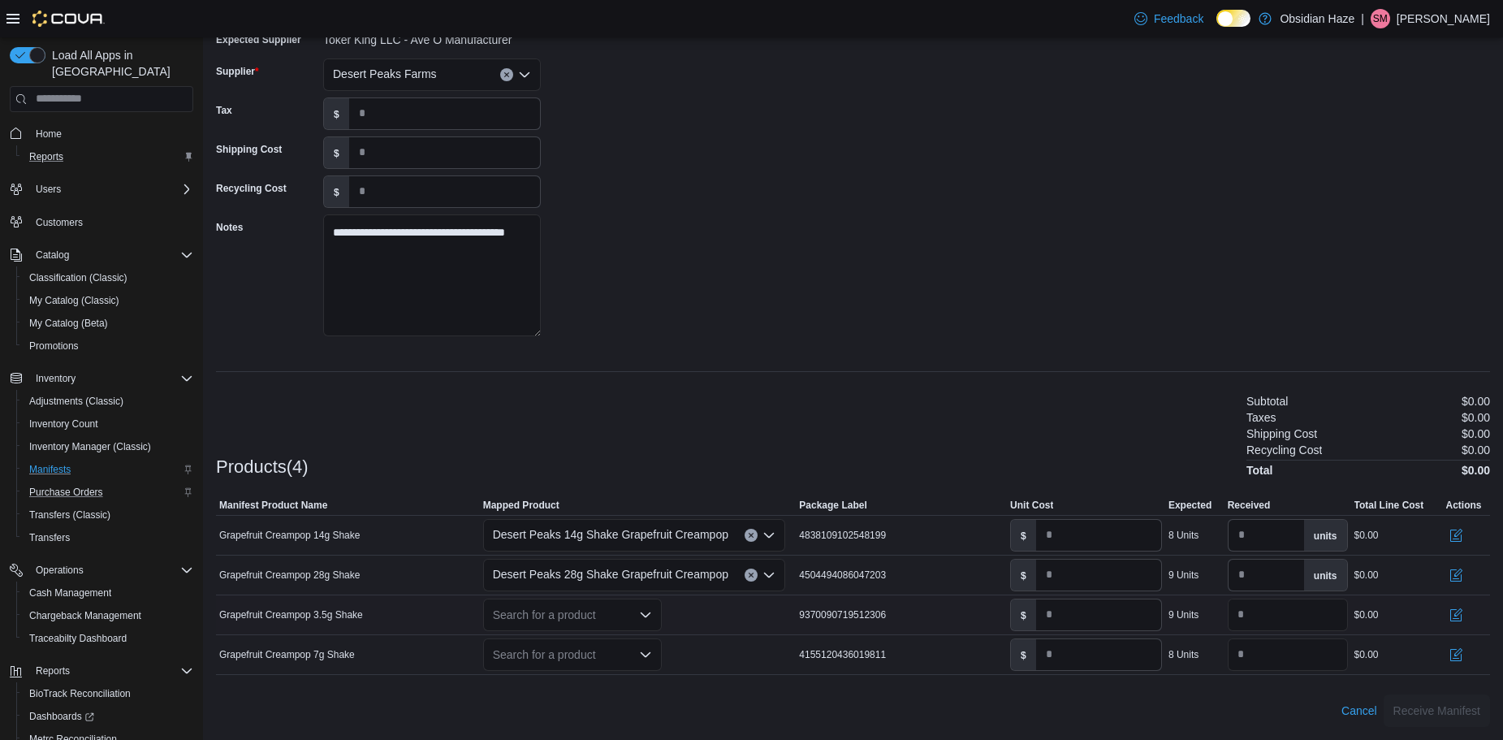
click at [646, 612] on icon "Open list of options" at bounding box center [645, 614] width 13 height 13
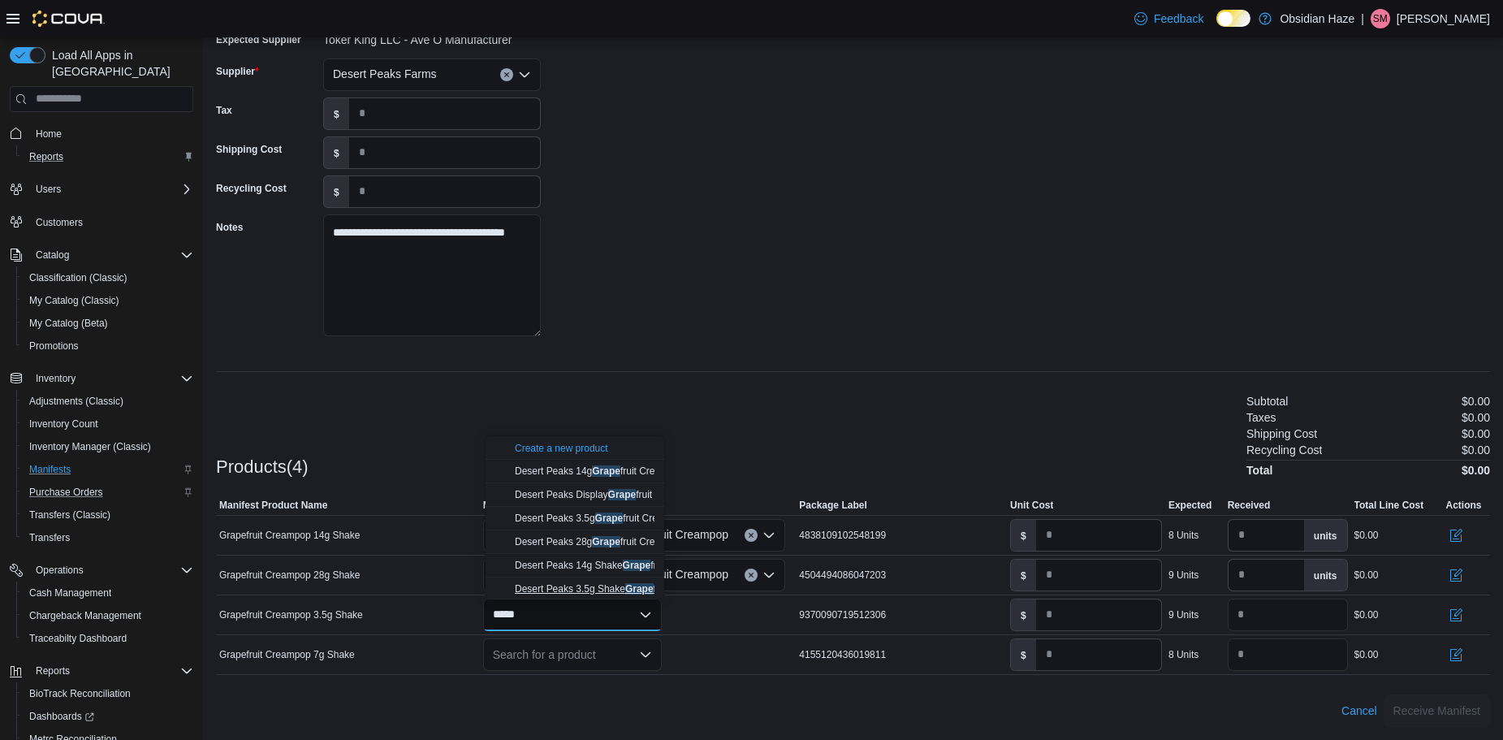
type input "*****"
click at [621, 590] on span "Desert Peaks 3.5g Shake Grape fruit Creampop" at bounding box center [616, 588] width 203 height 11
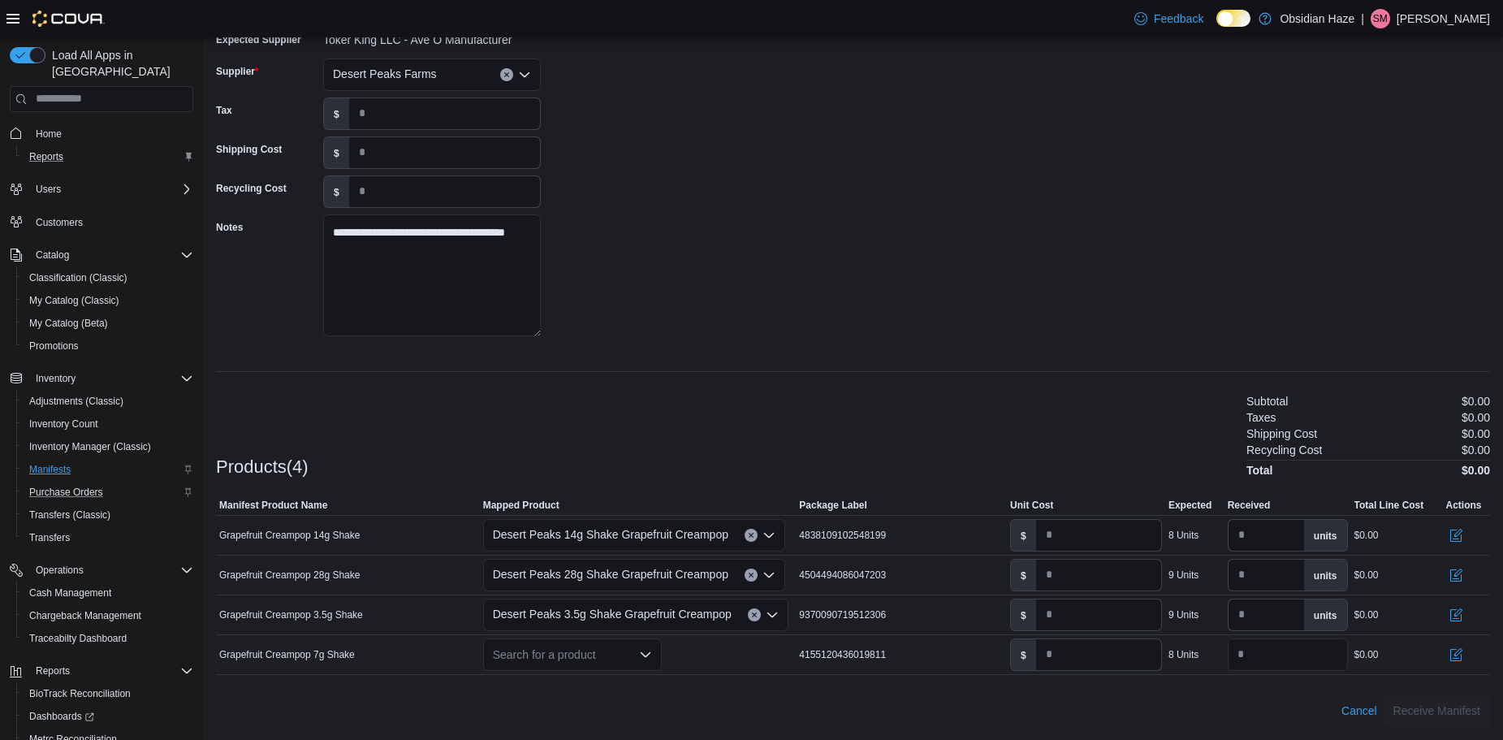
click at [642, 655] on icon "Open list of options" at bounding box center [645, 654] width 13 height 13
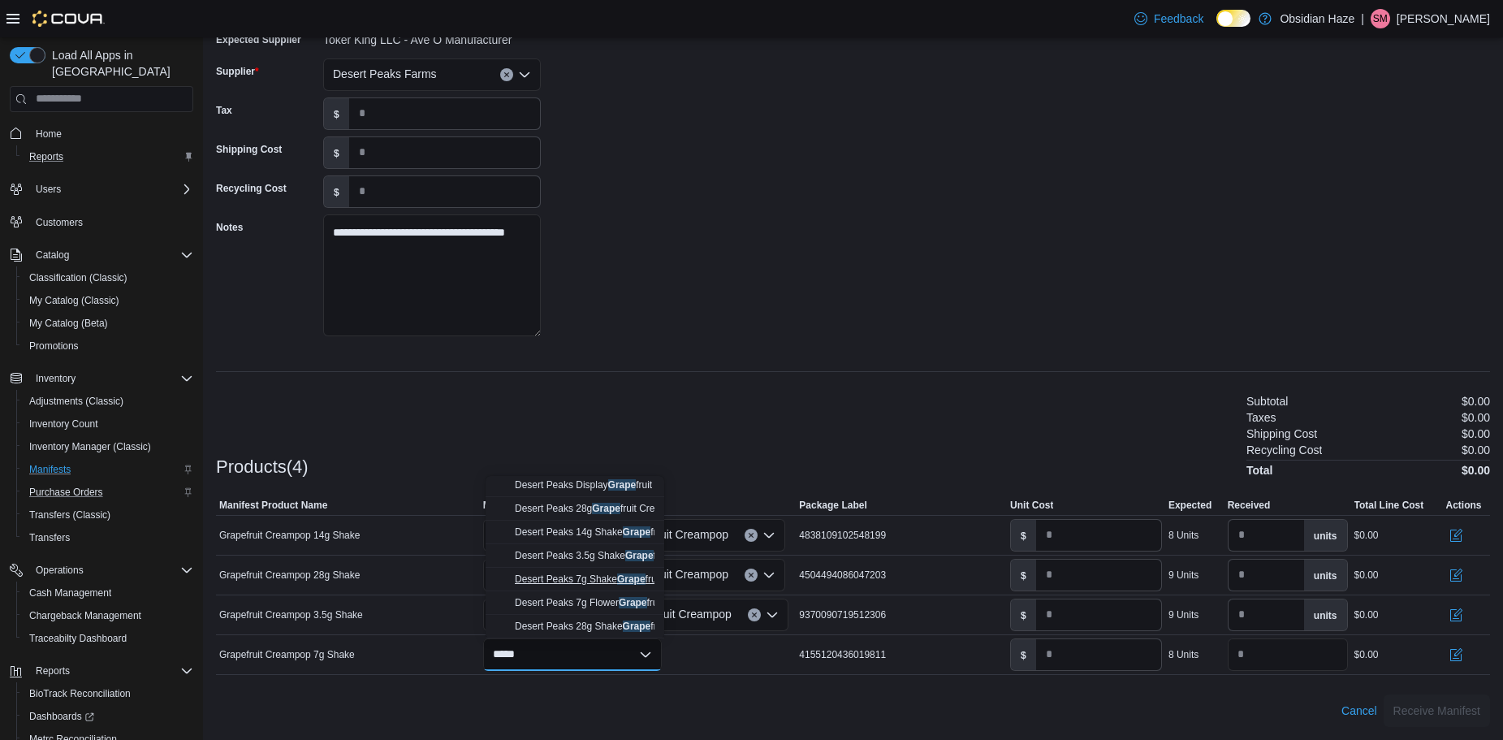
type input "*****"
click at [608, 582] on span "Desert Peaks 7g Shake Grape fruit Creampop" at bounding box center [612, 578] width 195 height 11
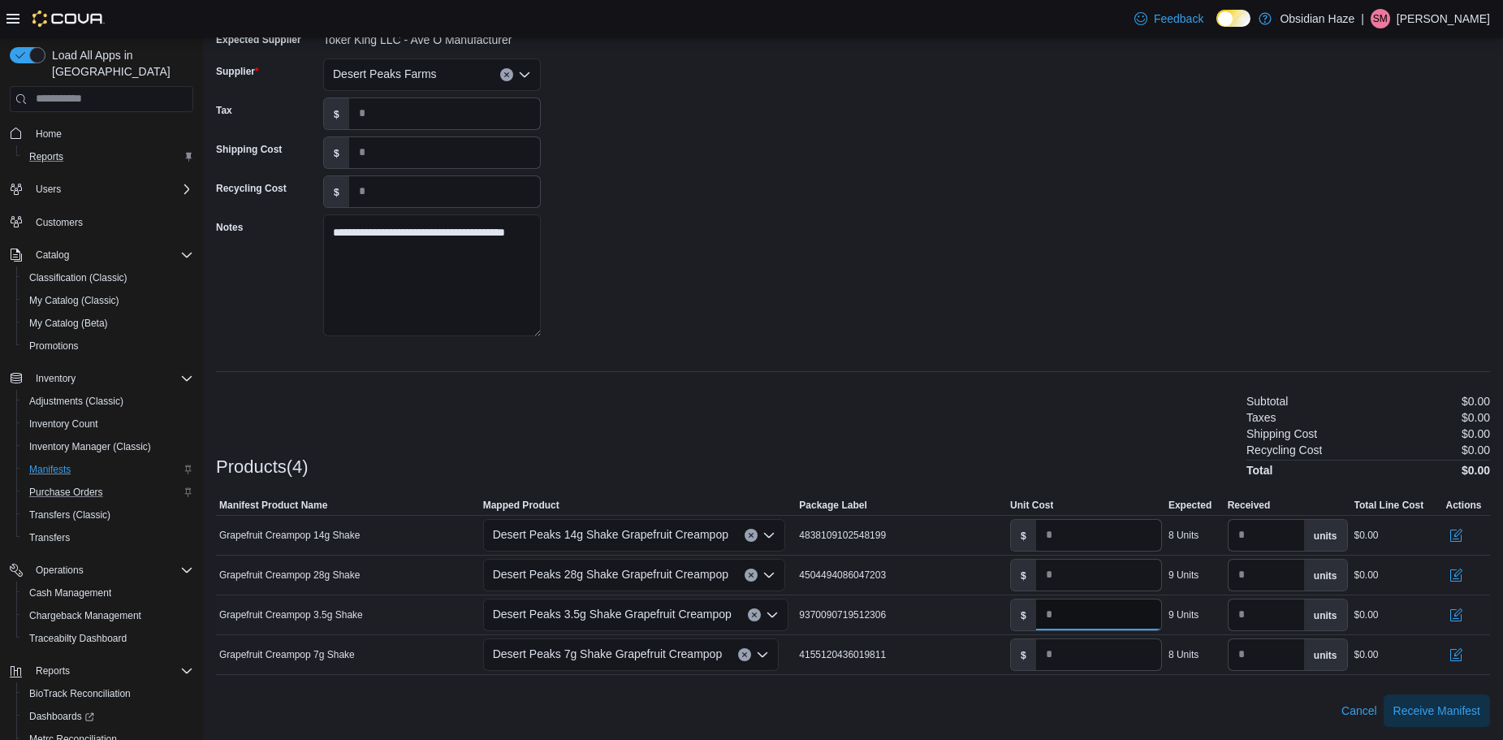
click at [1092, 608] on input "*" at bounding box center [1098, 614] width 125 height 31
click at [1059, 615] on input "*****" at bounding box center [1098, 614] width 125 height 31
type input "****"
click at [1081, 704] on div "Cancel Receive Manifest" at bounding box center [853, 710] width 1274 height 32
click at [1078, 649] on input "*" at bounding box center [1098, 654] width 125 height 31
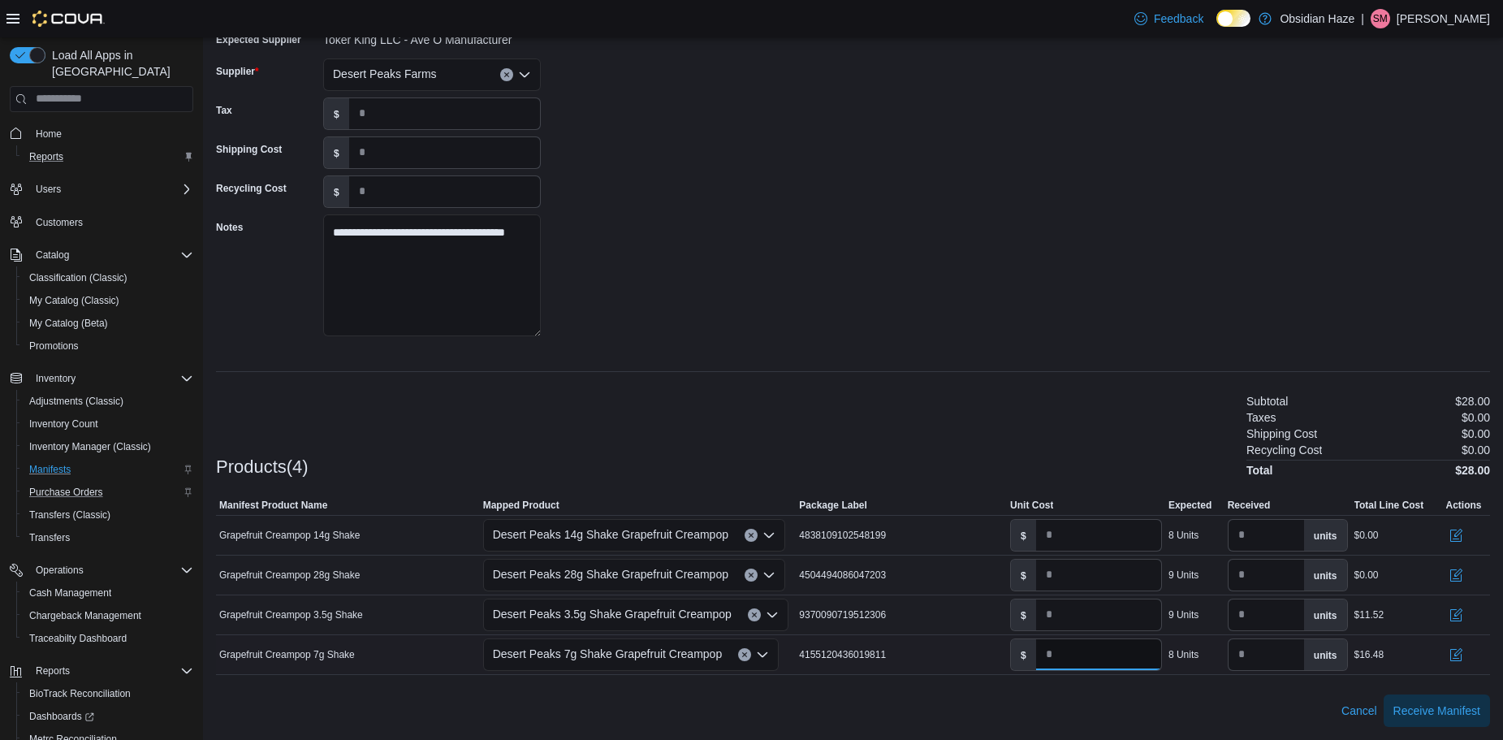
click at [1057, 652] on input "*****" at bounding box center [1098, 654] width 125 height 31
type input "****"
click at [1084, 584] on input "*" at bounding box center [1098, 575] width 125 height 31
click at [1068, 534] on input "*" at bounding box center [1098, 535] width 125 height 31
click at [1060, 534] on input "*****" at bounding box center [1098, 535] width 125 height 31
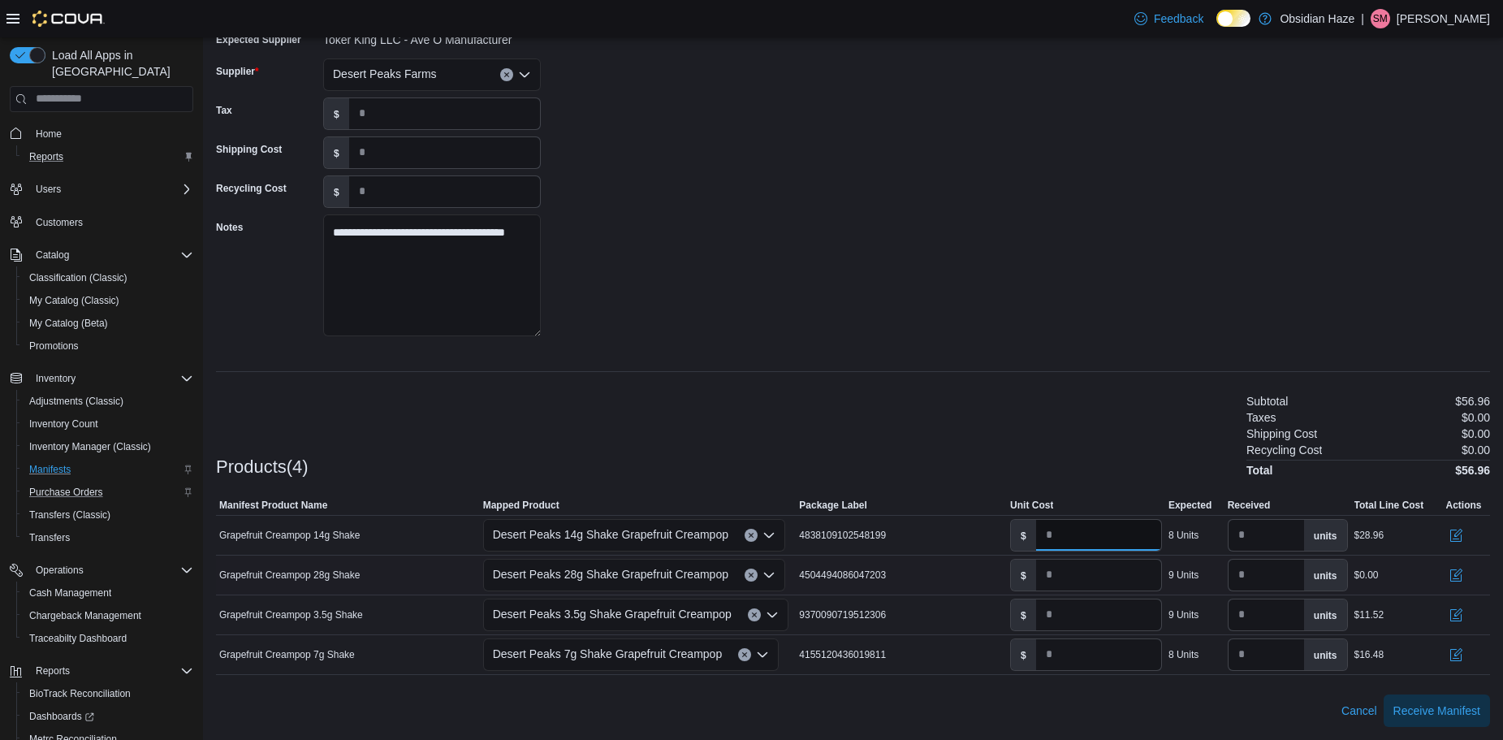
type input "****"
click at [1073, 568] on input "*" at bounding box center [1098, 575] width 125 height 31
click at [1058, 575] on input "*****" at bounding box center [1098, 575] width 125 height 31
type input "****"
click at [1098, 705] on div "Cancel Receive Manifest" at bounding box center [853, 710] width 1274 height 32
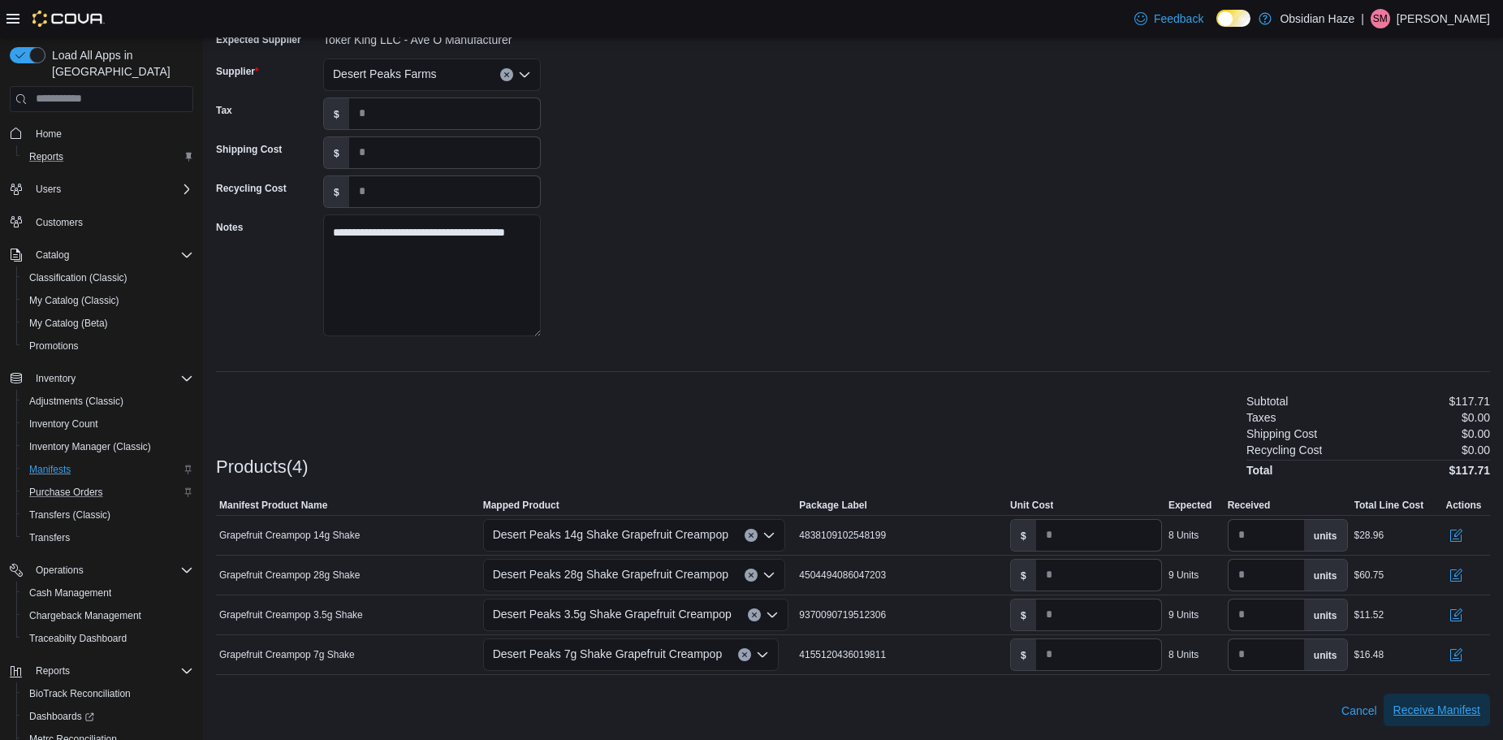
click at [1431, 709] on span "Receive Manifest" at bounding box center [1437, 710] width 87 height 16
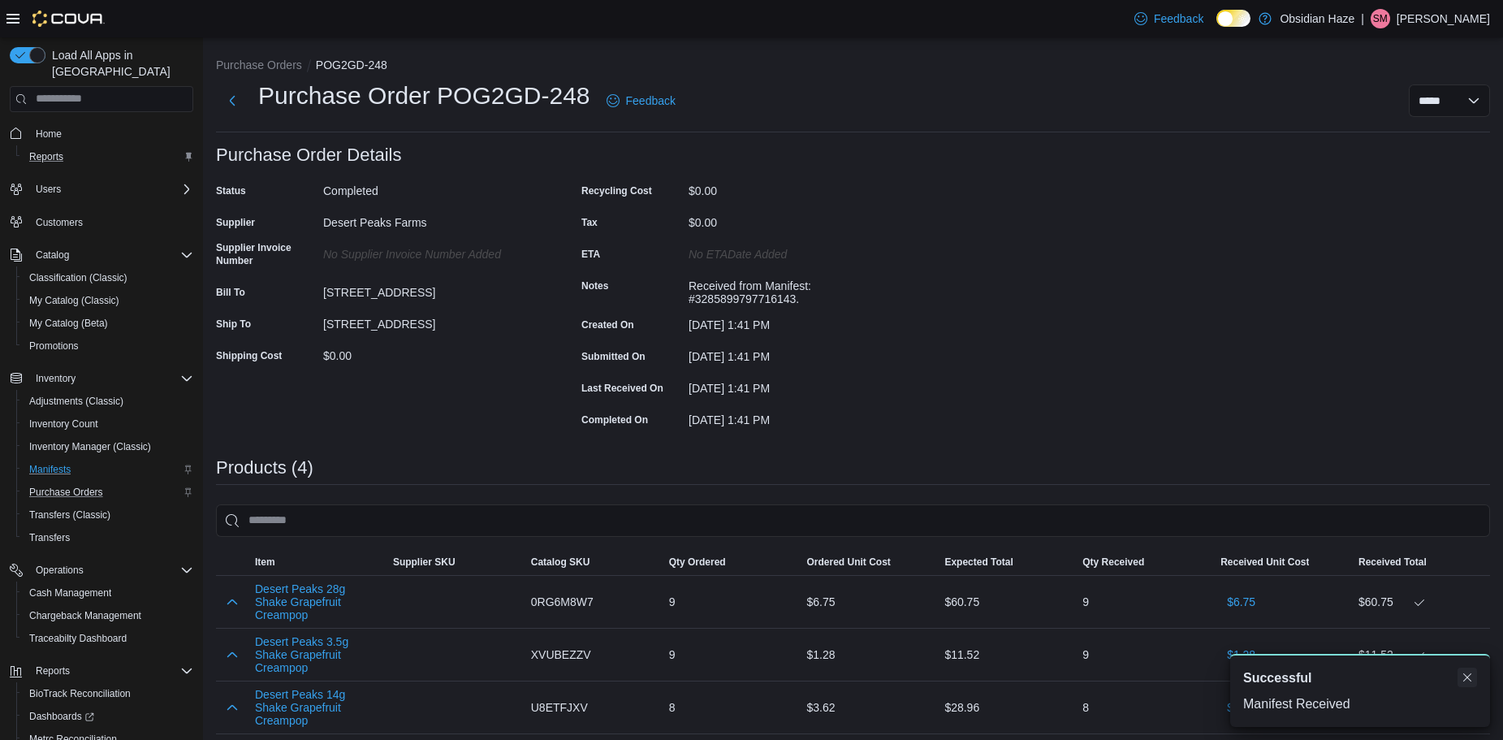
click at [1464, 678] on button "Dismiss toast" at bounding box center [1467, 677] width 19 height 19
click at [80, 440] on span "Inventory Manager (Classic)" at bounding box center [90, 446] width 122 height 13
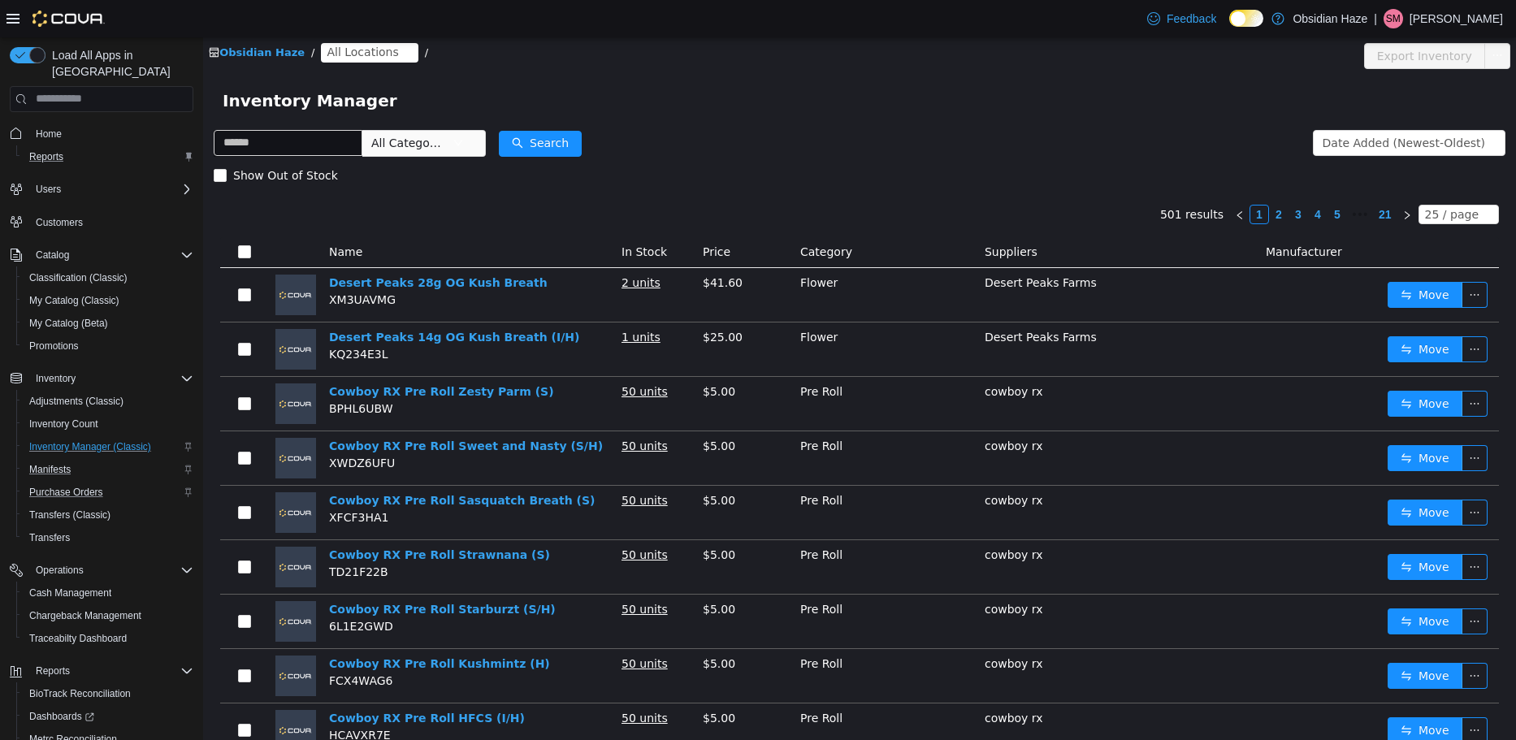
click at [361, 47] on span "All Locations" at bounding box center [362, 51] width 71 height 18
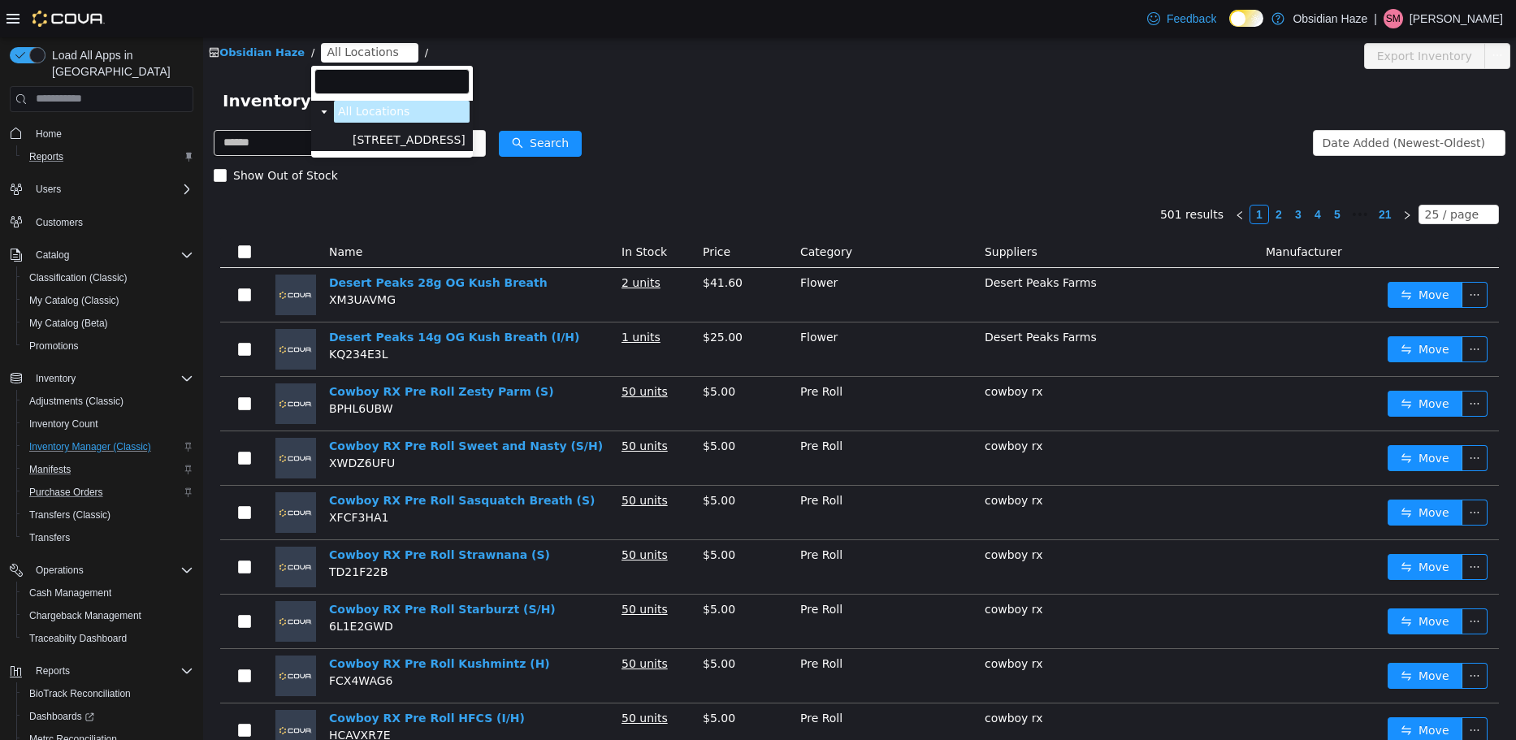
click at [378, 145] on span "[STREET_ADDRESS]" at bounding box center [409, 138] width 113 height 13
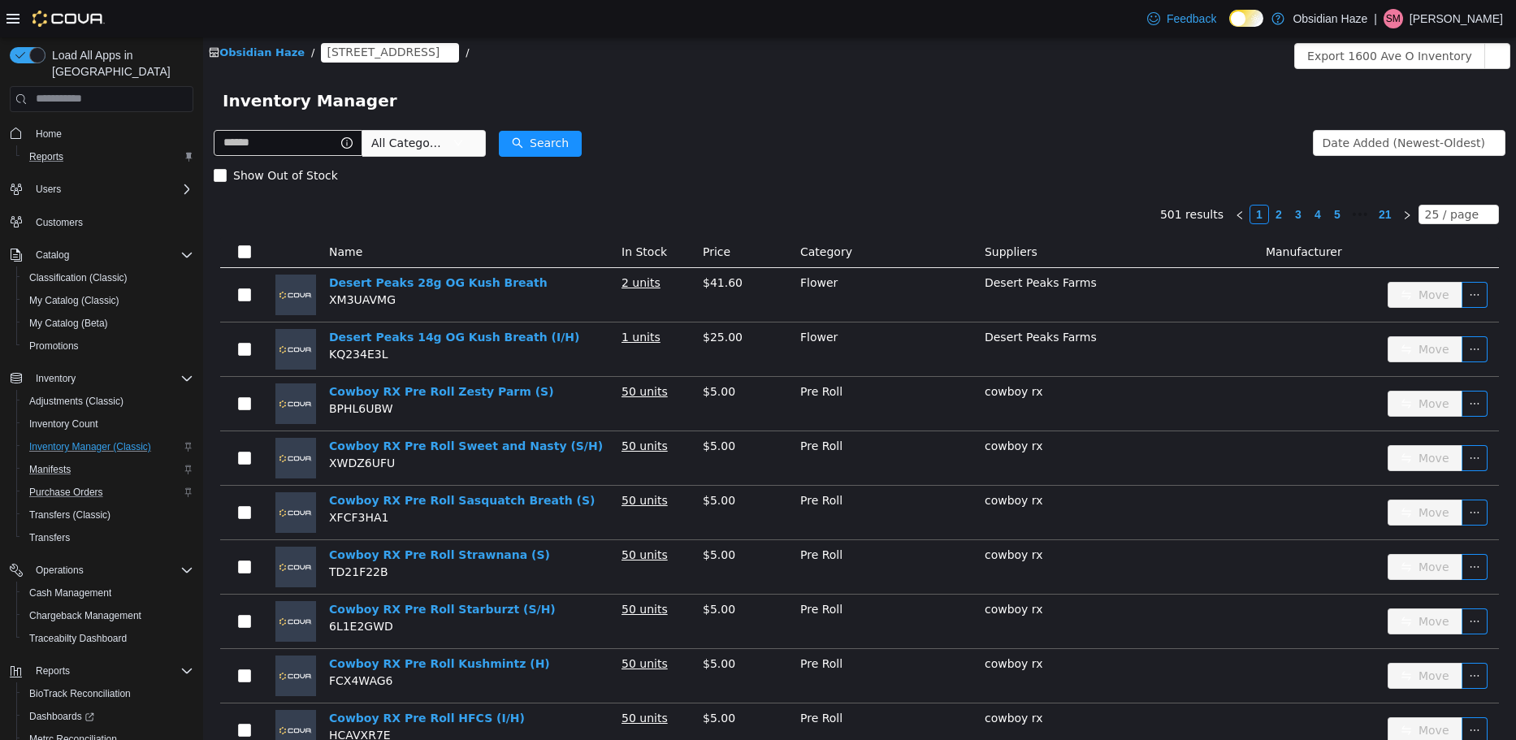
click at [456, 51] on div "Obsidian Haze / 1600 Ave O /" at bounding box center [751, 51] width 1084 height 19
click at [443, 54] on icon "icon: close-circle" at bounding box center [448, 52] width 10 height 10
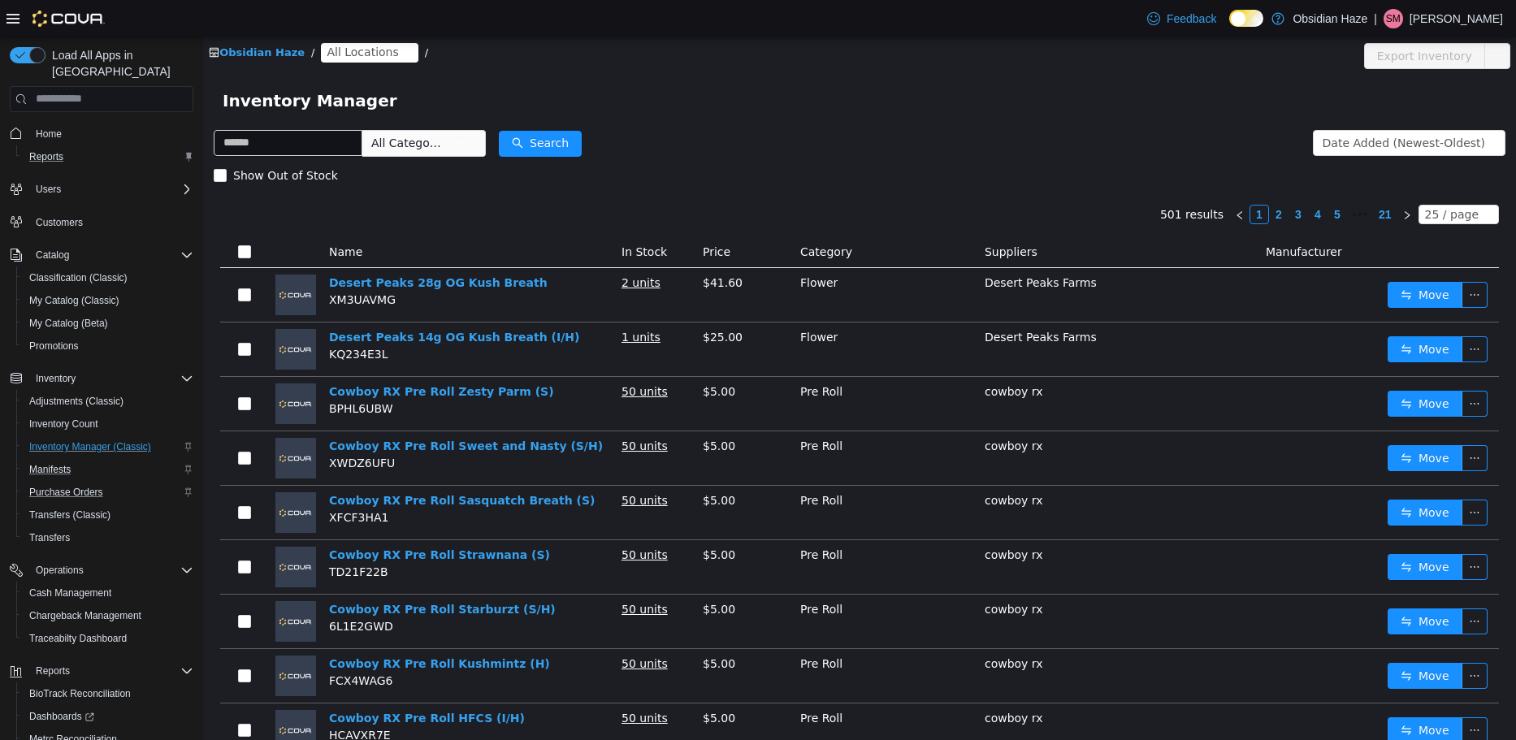
click at [361, 53] on span "All Locations" at bounding box center [362, 51] width 71 height 18
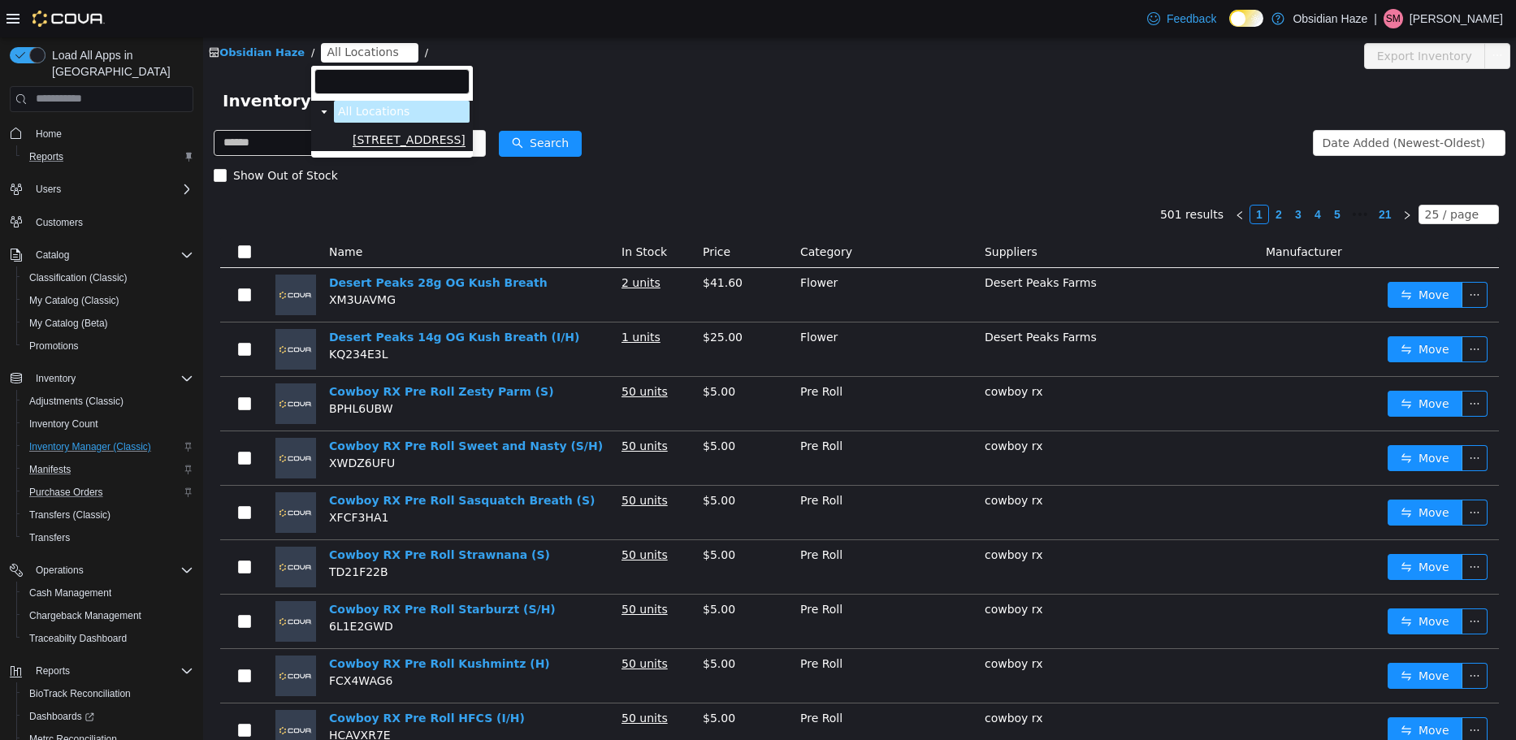
click at [354, 132] on span "[STREET_ADDRESS]" at bounding box center [409, 139] width 113 height 14
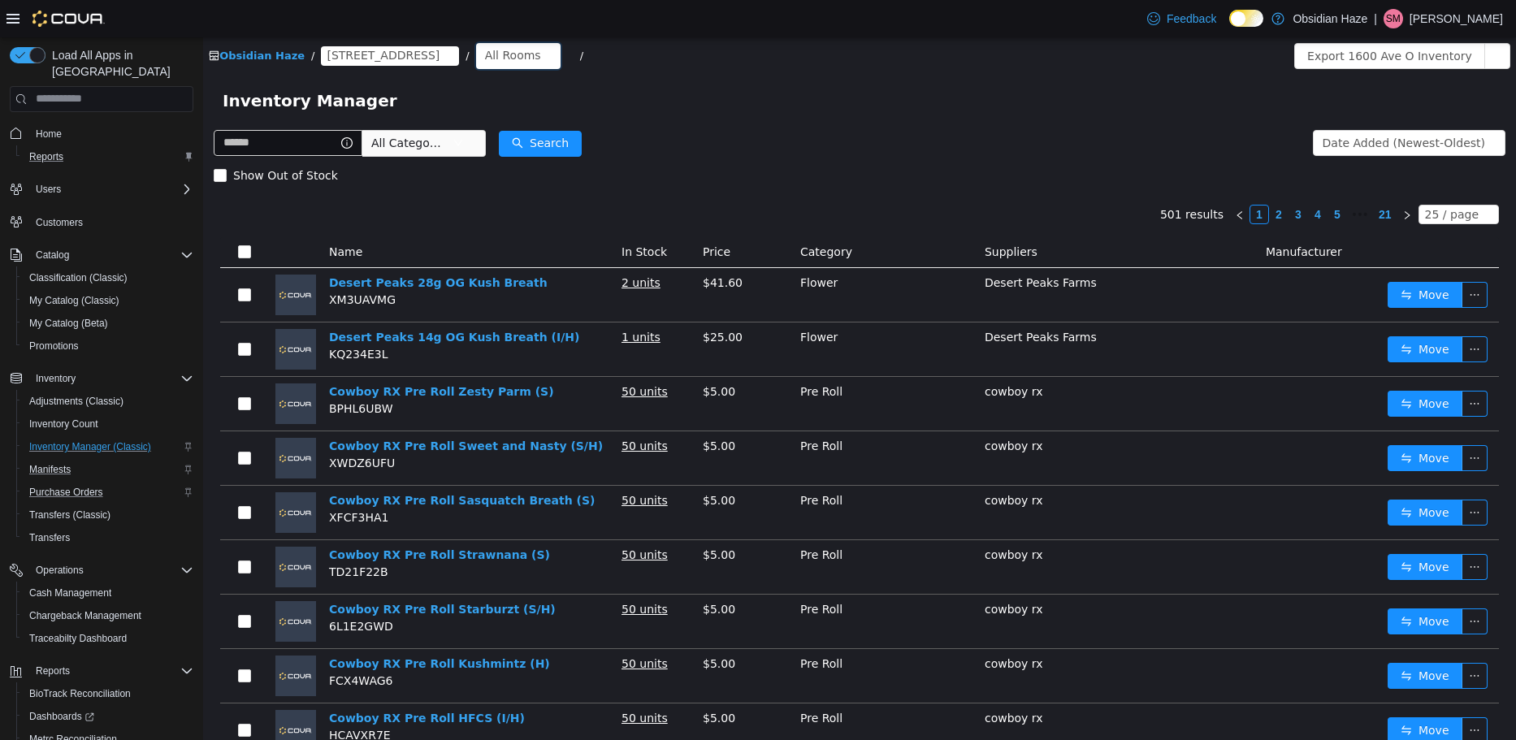
click at [485, 53] on div "All Rooms" at bounding box center [513, 54] width 56 height 24
click at [454, 131] on li "Vault" at bounding box center [459, 140] width 97 height 26
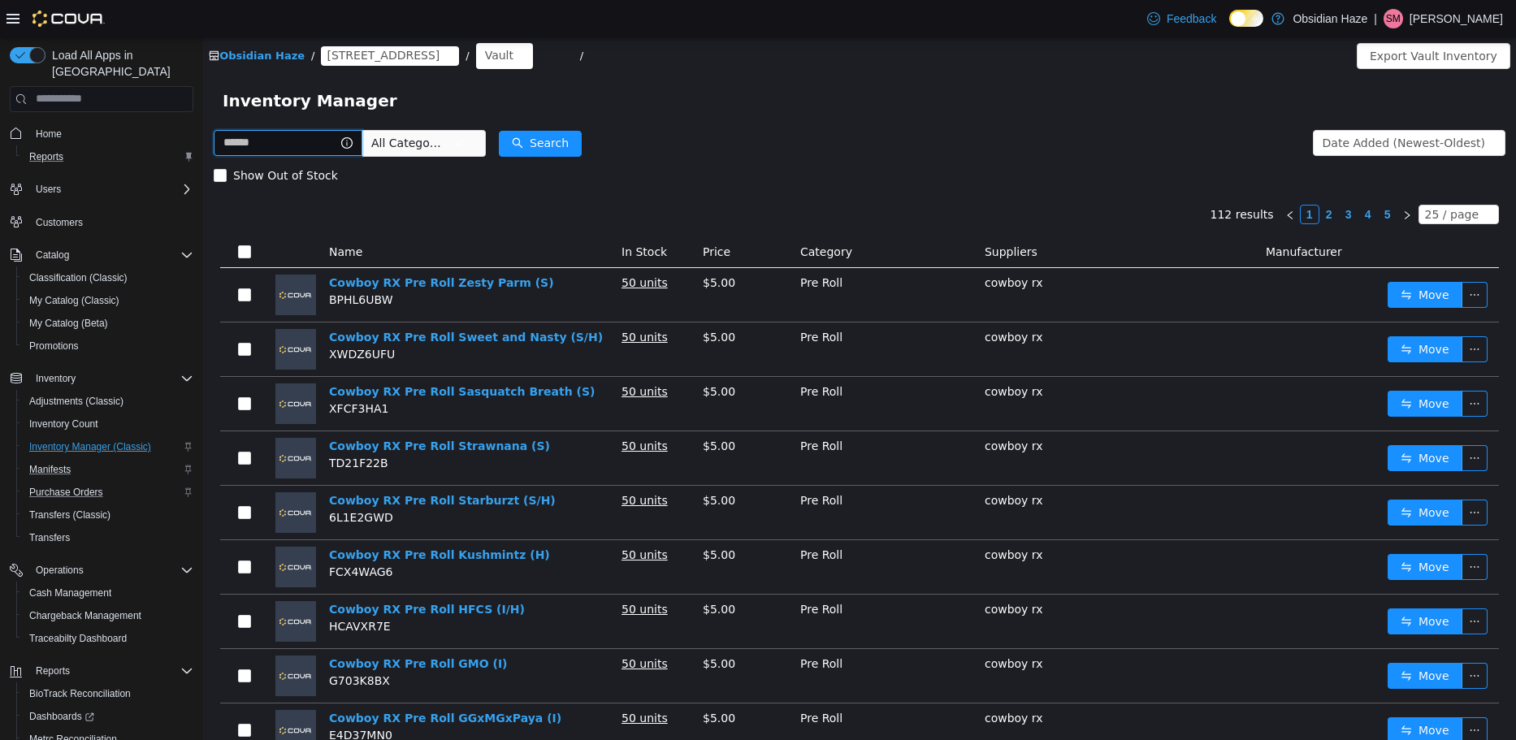
click at [289, 147] on input "text" at bounding box center [288, 142] width 149 height 26
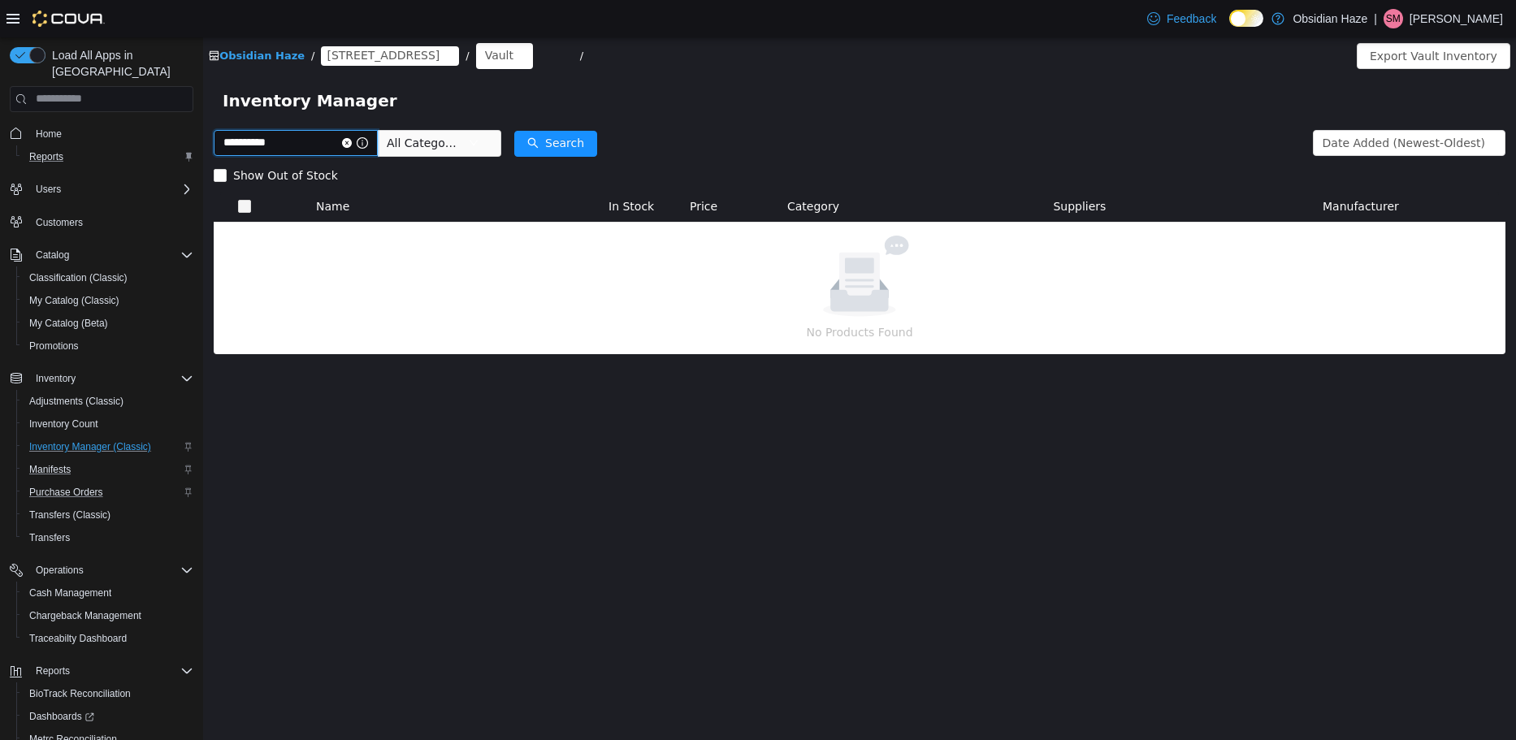
type input "**********"
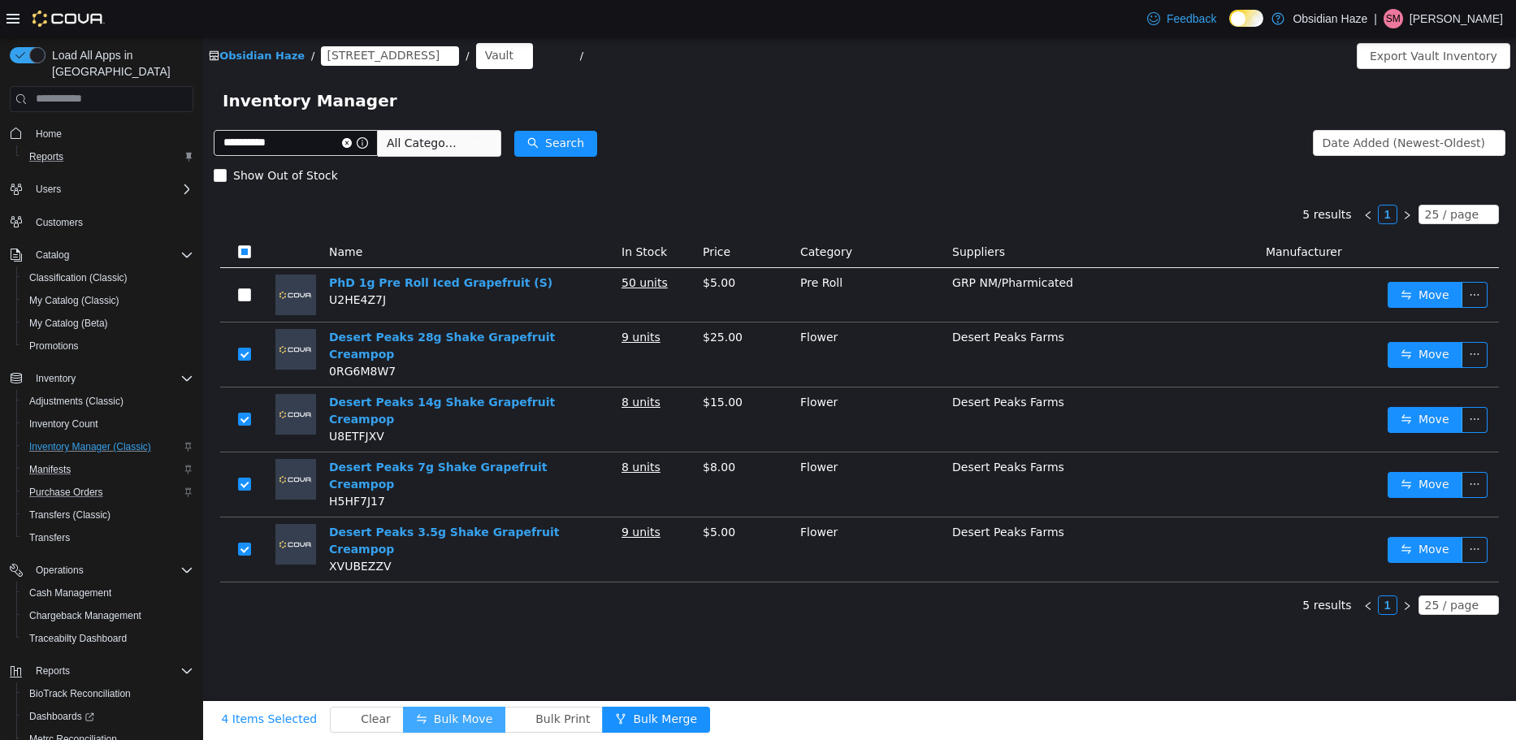
click at [429, 712] on button "Bulk Move" at bounding box center [454, 719] width 102 height 26
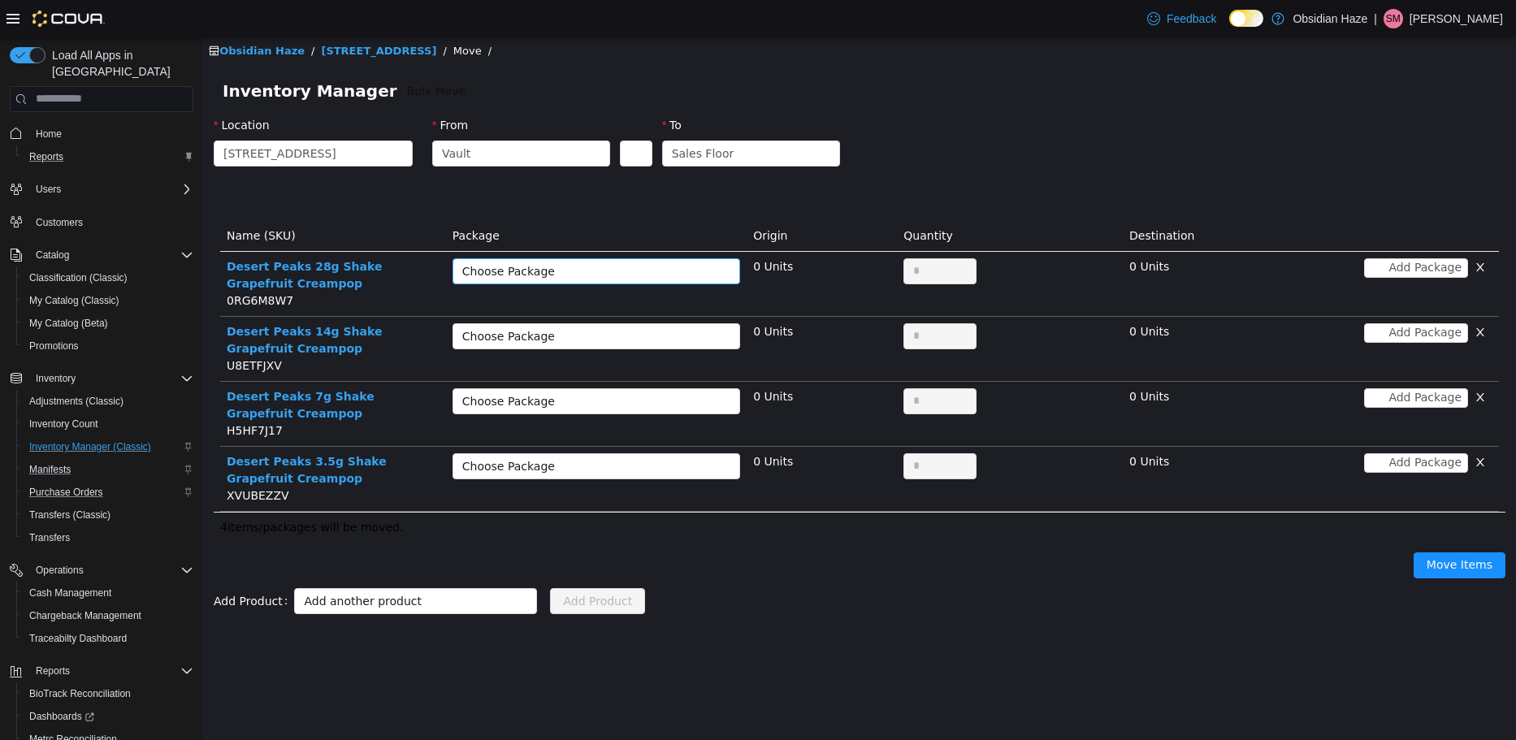
click at [642, 266] on div "Choose Package" at bounding box center [587, 270] width 250 height 16
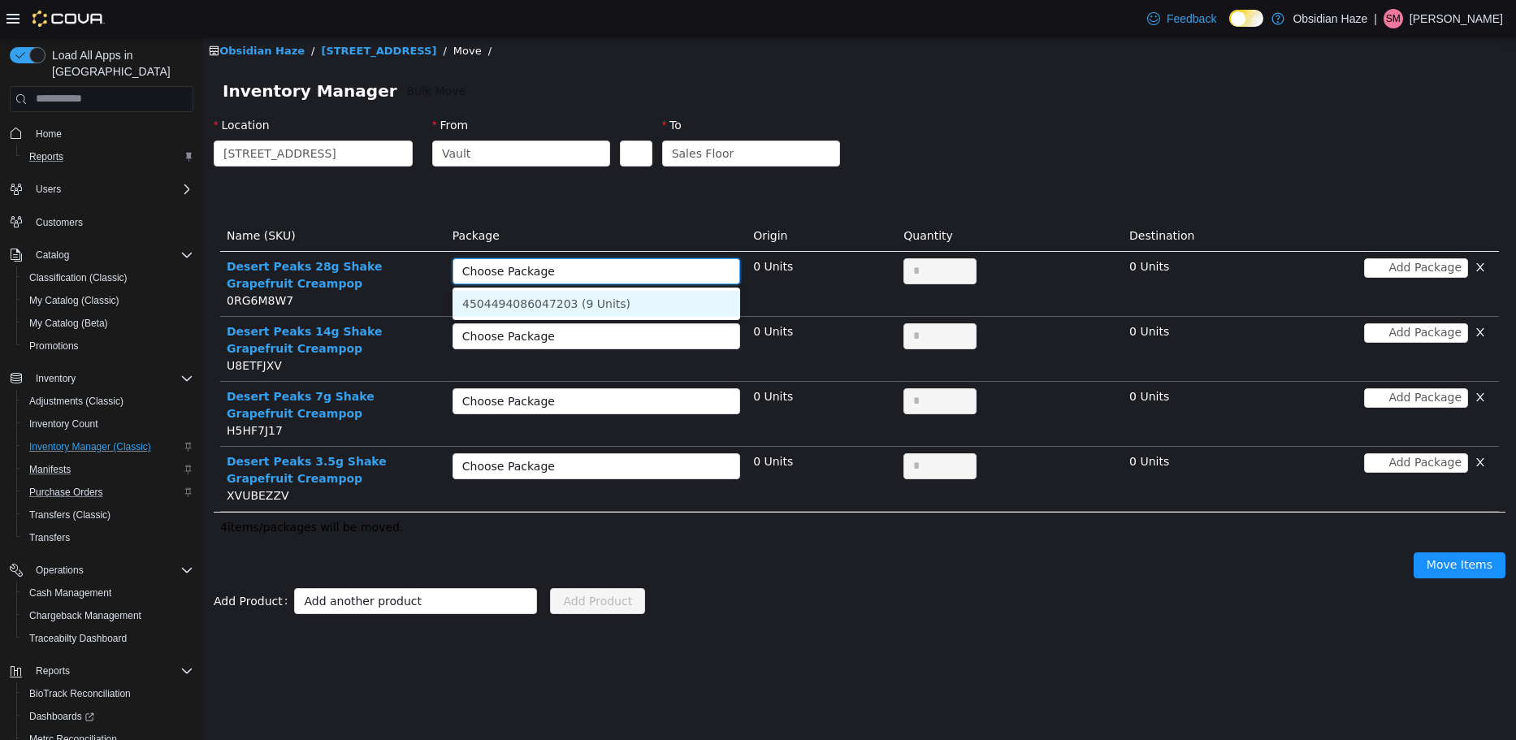
click at [625, 306] on li "4504494086047203 (9 Units)" at bounding box center [596, 303] width 288 height 26
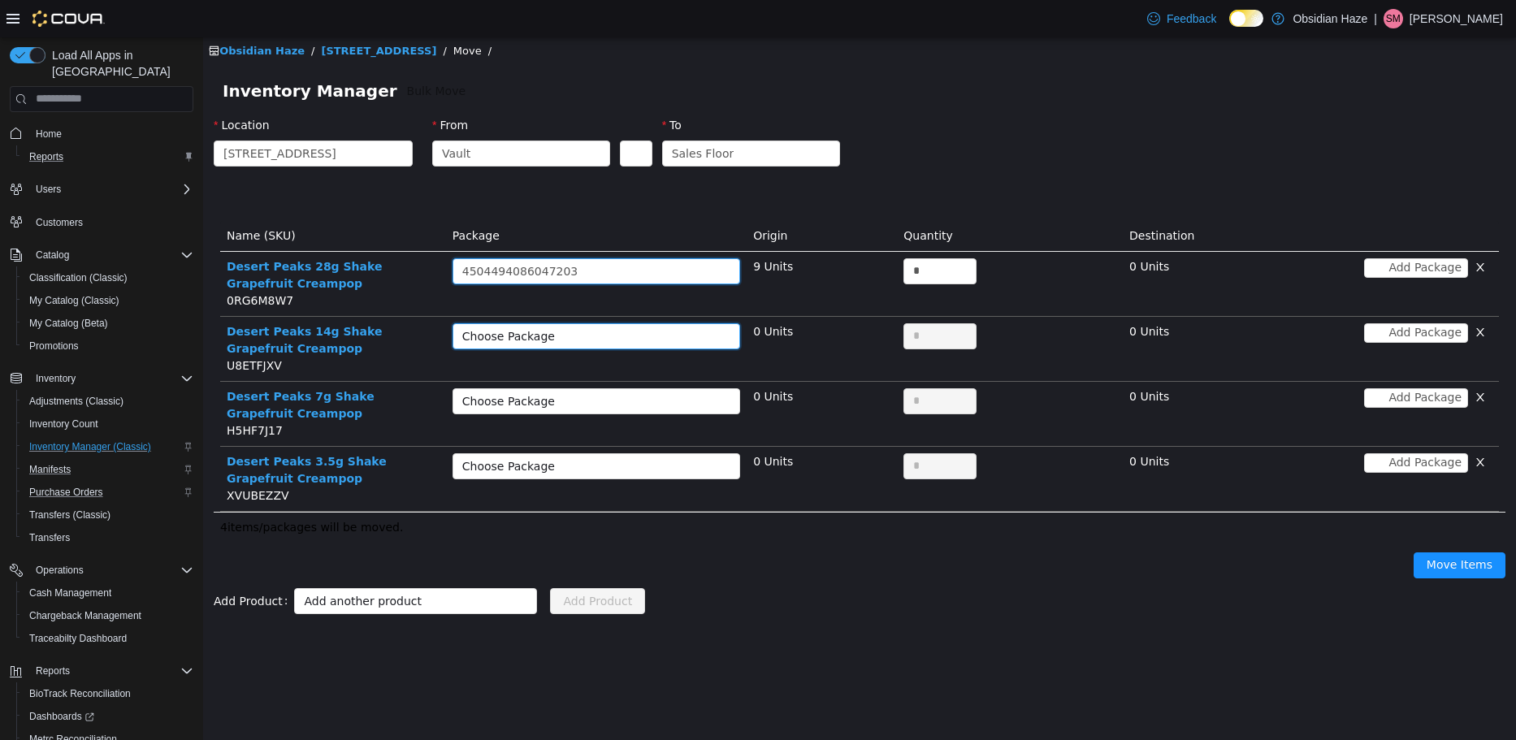
click at [618, 324] on div "Choose Package" at bounding box center [590, 335] width 257 height 24
click at [609, 364] on li "4838109102548199 (8 Units)" at bounding box center [596, 368] width 288 height 26
drag, startPoint x: 602, startPoint y: 391, endPoint x: 599, endPoint y: 407, distance: 16.4
click at [602, 391] on div "Choose Package" at bounding box center [590, 400] width 257 height 24
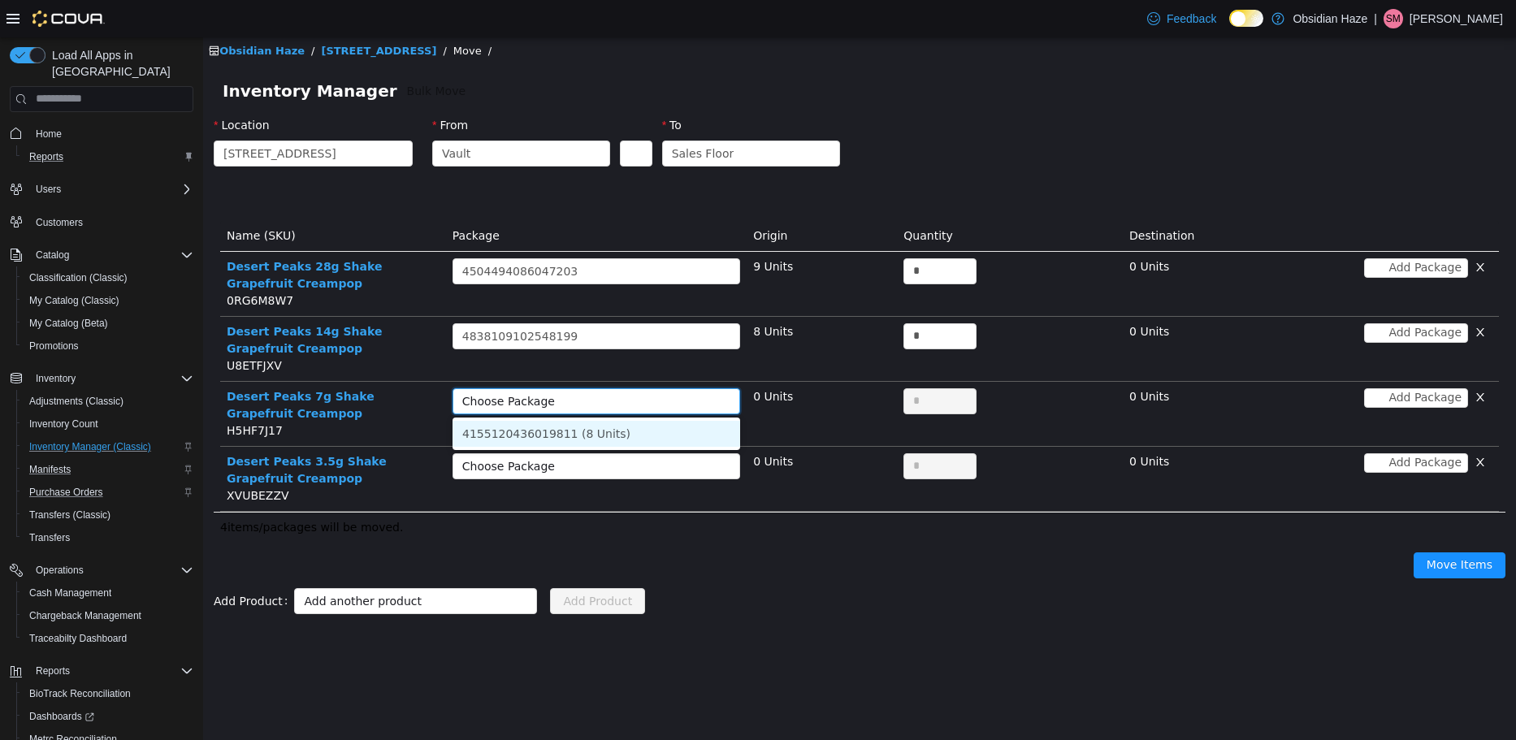
click at [594, 429] on li "4155120436019811 (8 Units)" at bounding box center [596, 433] width 288 height 26
click at [591, 458] on div "Choose Package" at bounding box center [587, 465] width 250 height 16
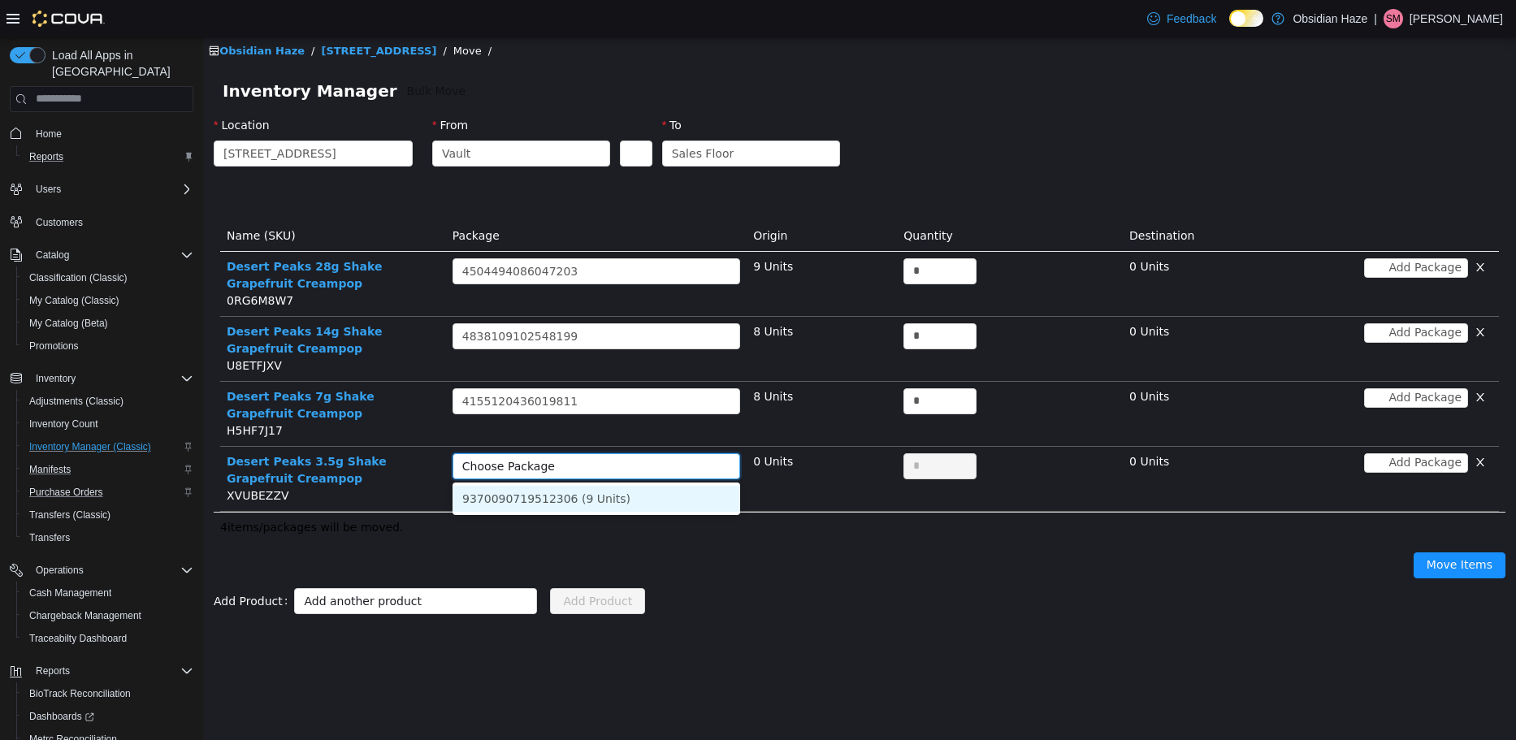
click at [595, 491] on li "9370090719512306 (9 Units)" at bounding box center [596, 498] width 288 height 26
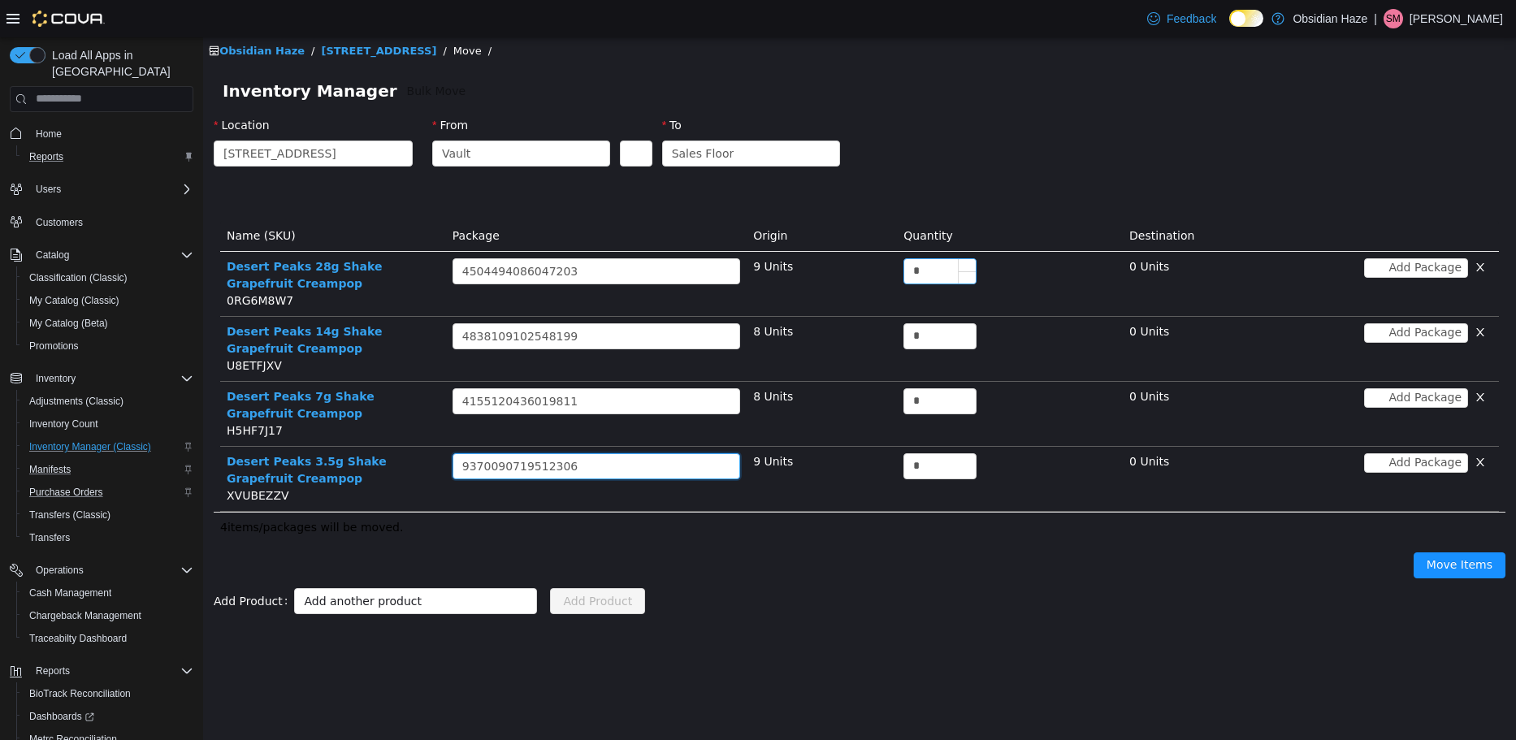
click at [922, 267] on input "*" at bounding box center [939, 270] width 71 height 24
type input "*"
click at [928, 340] on input "*" at bounding box center [939, 335] width 71 height 24
type input "*"
click at [941, 395] on input "*" at bounding box center [939, 400] width 71 height 24
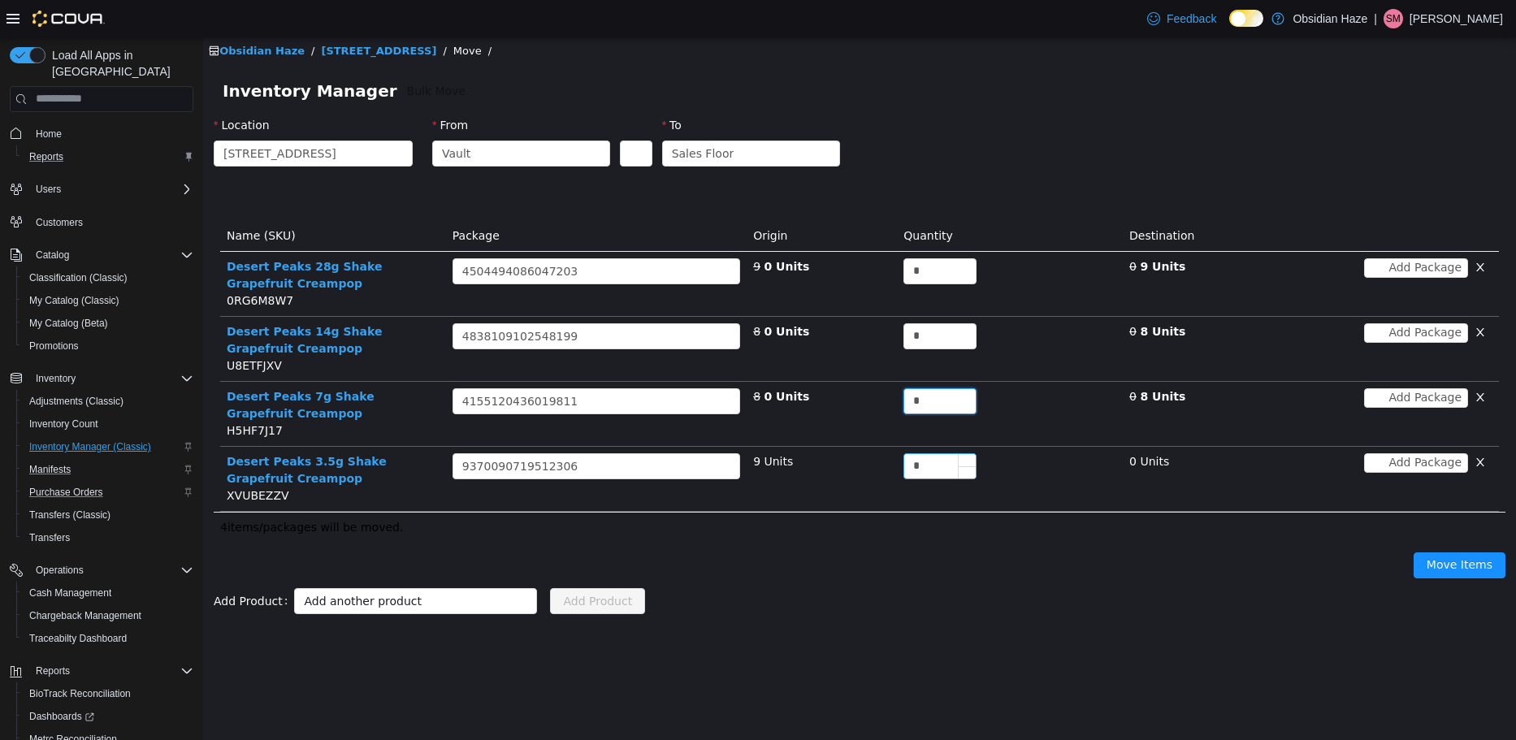
type input "*"
click at [934, 467] on input "*" at bounding box center [939, 465] width 71 height 24
type input "*"
click at [906, 564] on div "Move Items" at bounding box center [859, 568] width 1311 height 52
click at [1447, 555] on button "Move Items" at bounding box center [1459, 565] width 92 height 26
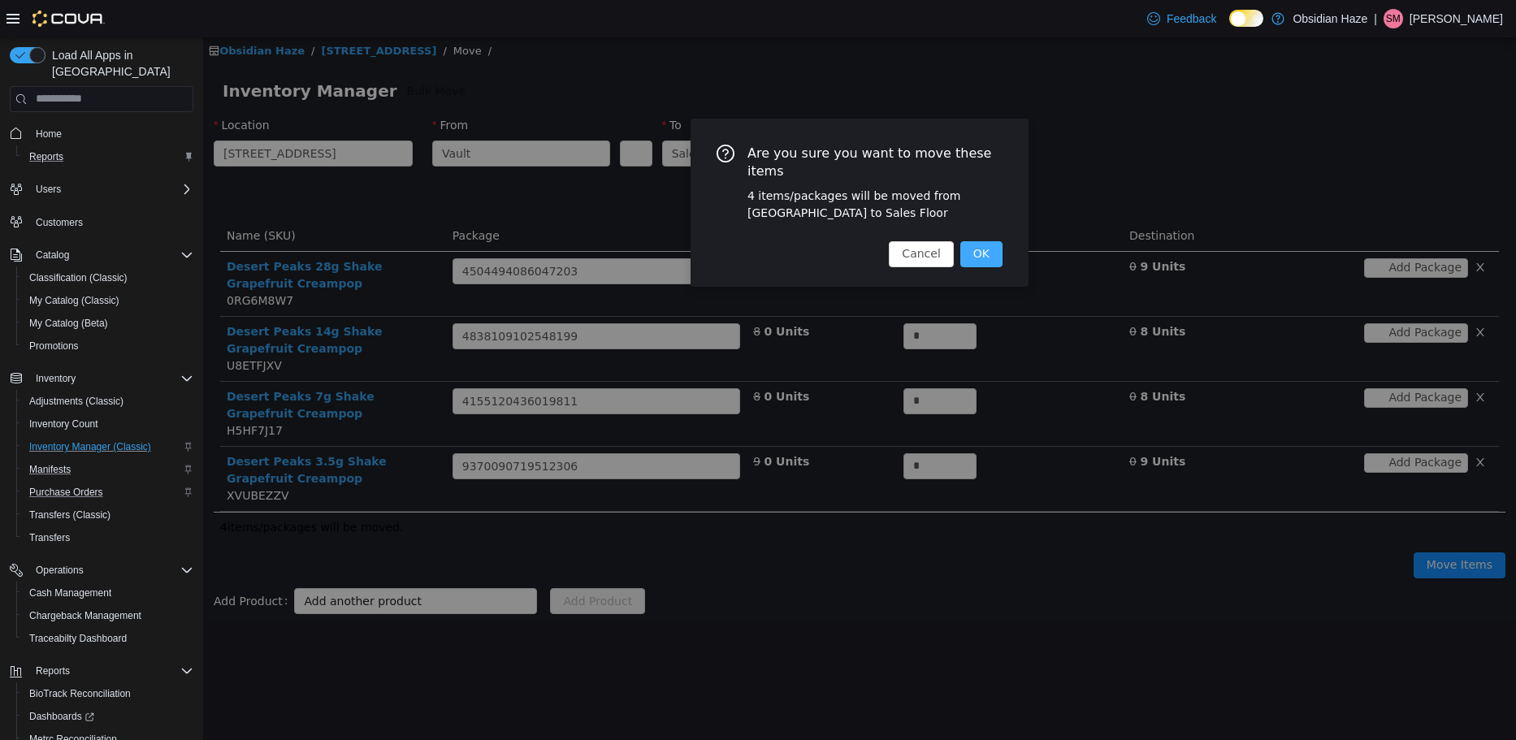
click at [1001, 240] on button "OK" at bounding box center [981, 253] width 42 height 26
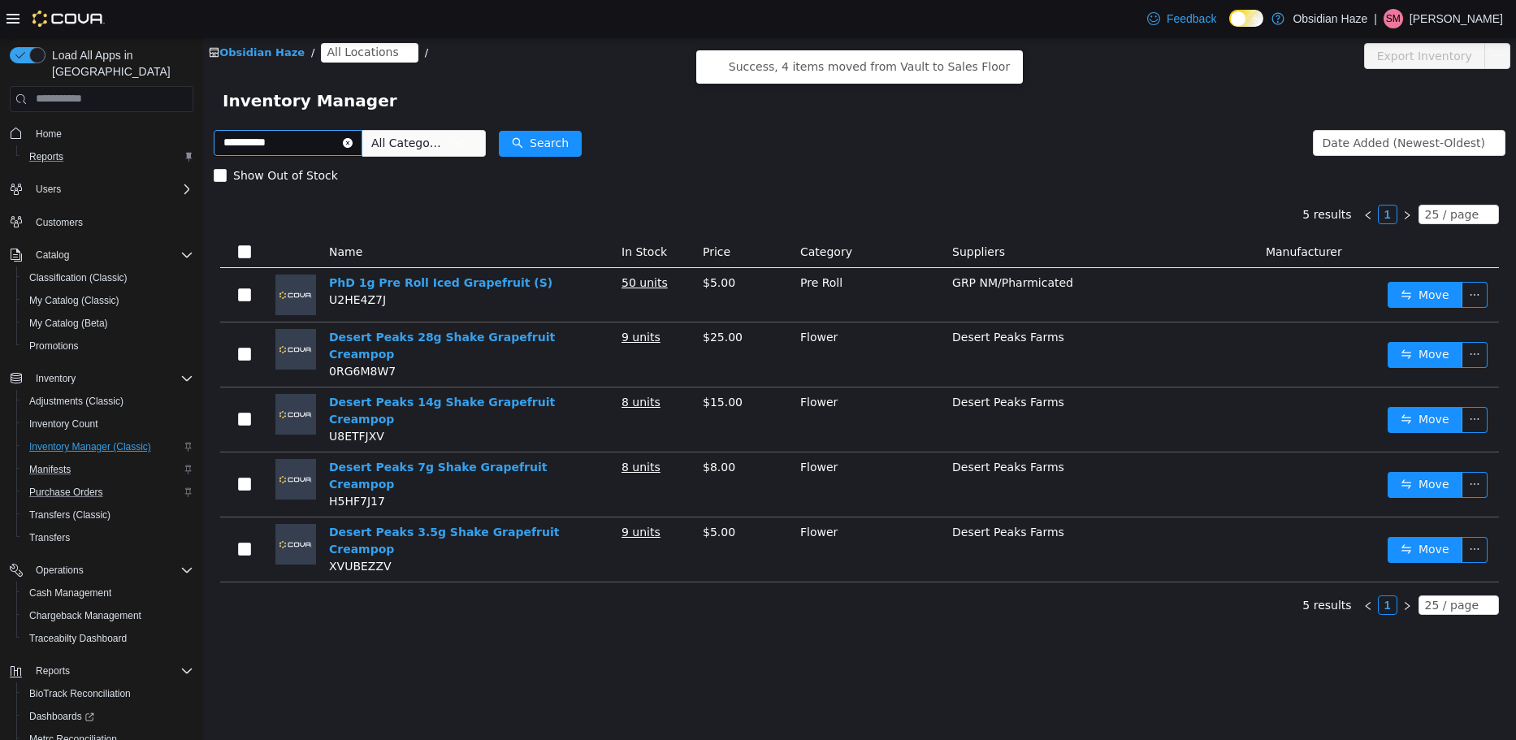
click at [353, 145] on icon "icon: close-circle" at bounding box center [348, 142] width 10 height 10
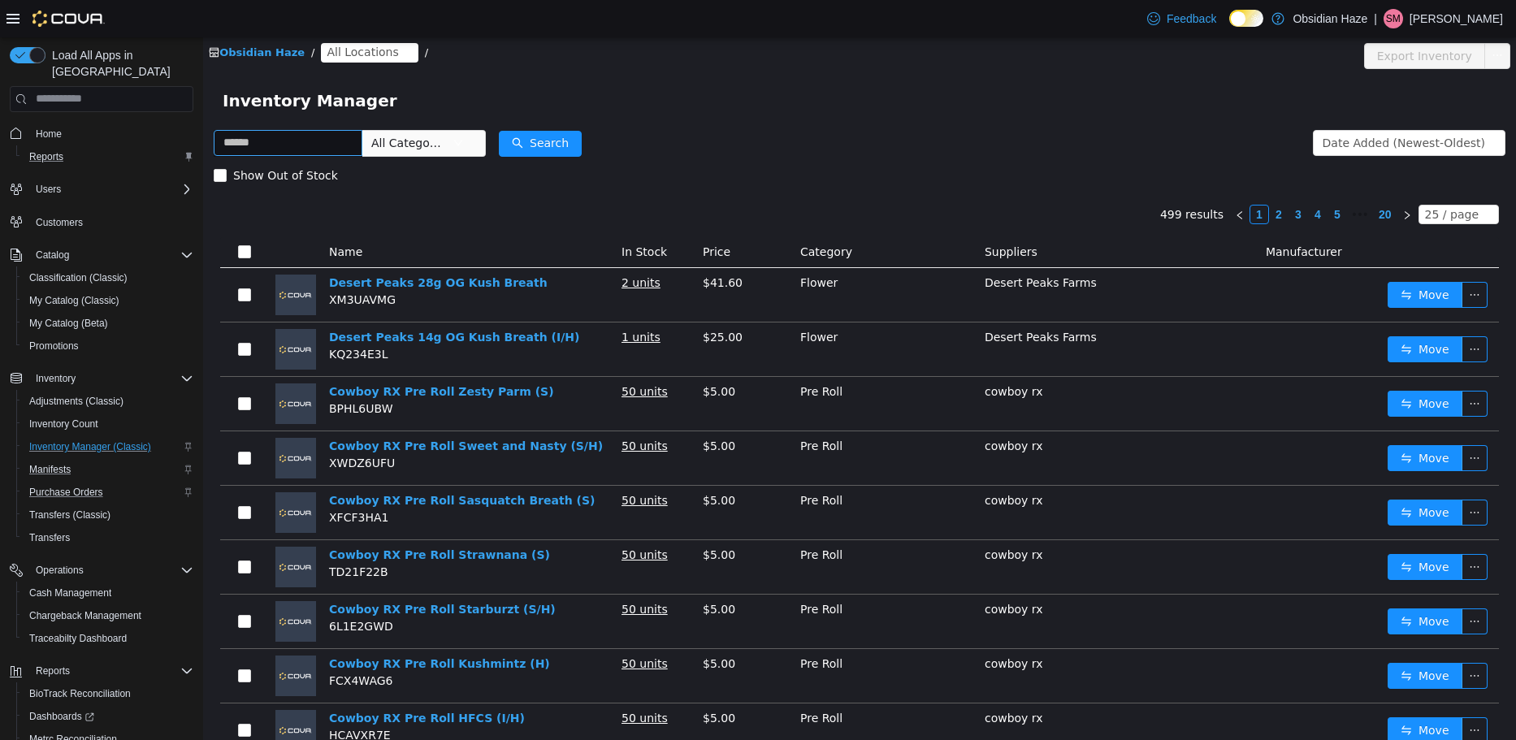
click at [269, 47] on link "Obsidian Haze" at bounding box center [257, 51] width 96 height 12
click at [372, 50] on span "All Locations" at bounding box center [362, 51] width 71 height 18
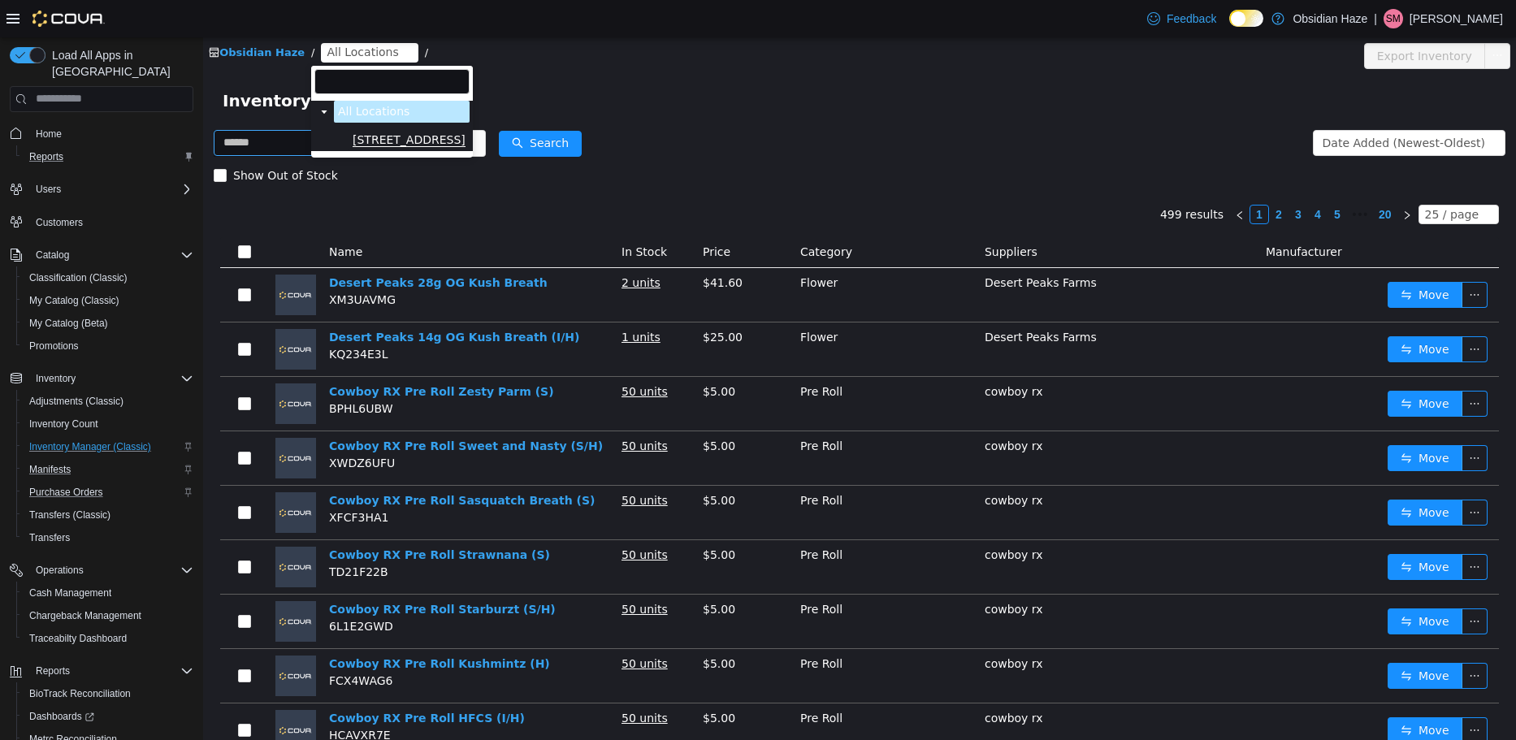
click at [393, 133] on span "[STREET_ADDRESS]" at bounding box center [409, 139] width 113 height 14
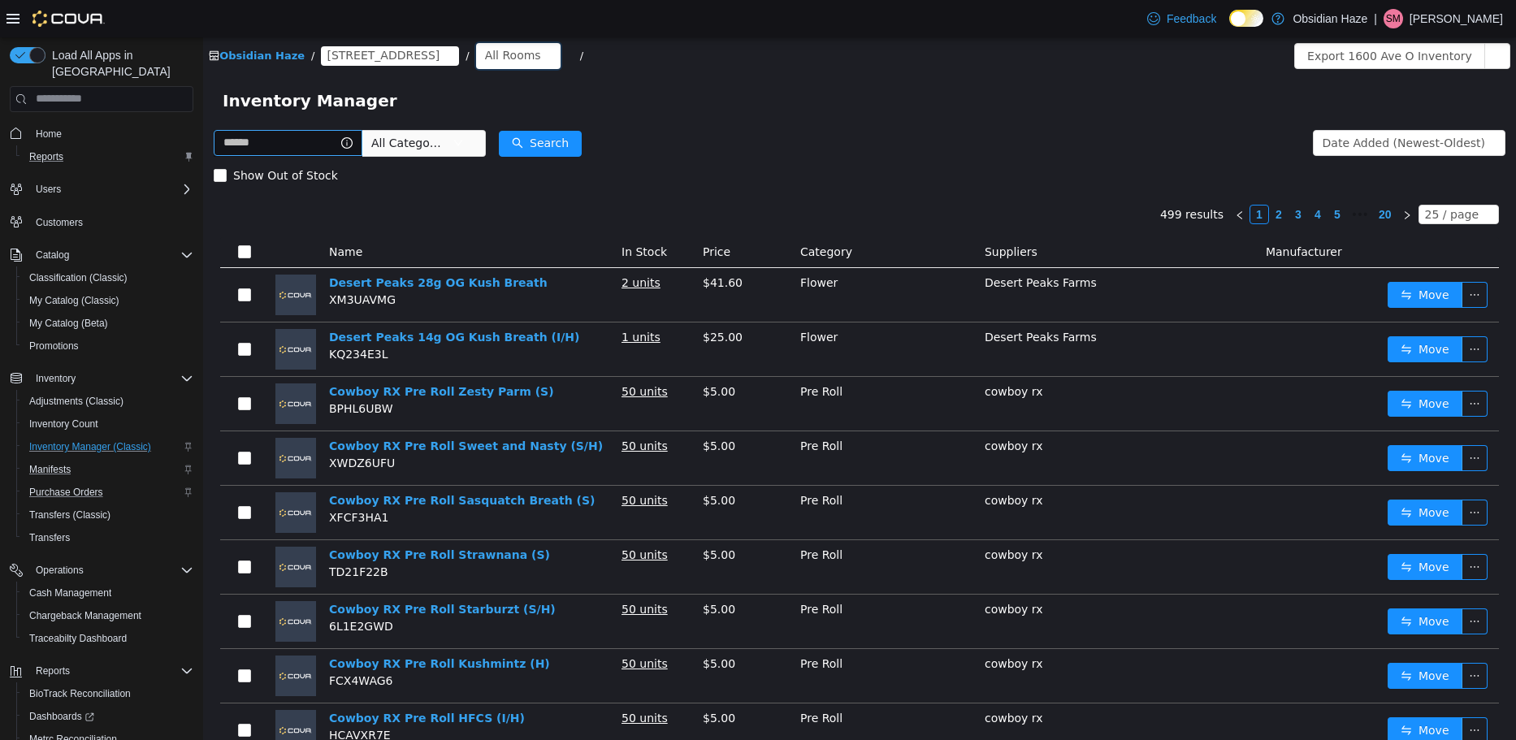
click at [485, 55] on div "All Rooms" at bounding box center [513, 54] width 56 height 24
click at [452, 132] on li "Vault" at bounding box center [459, 140] width 97 height 26
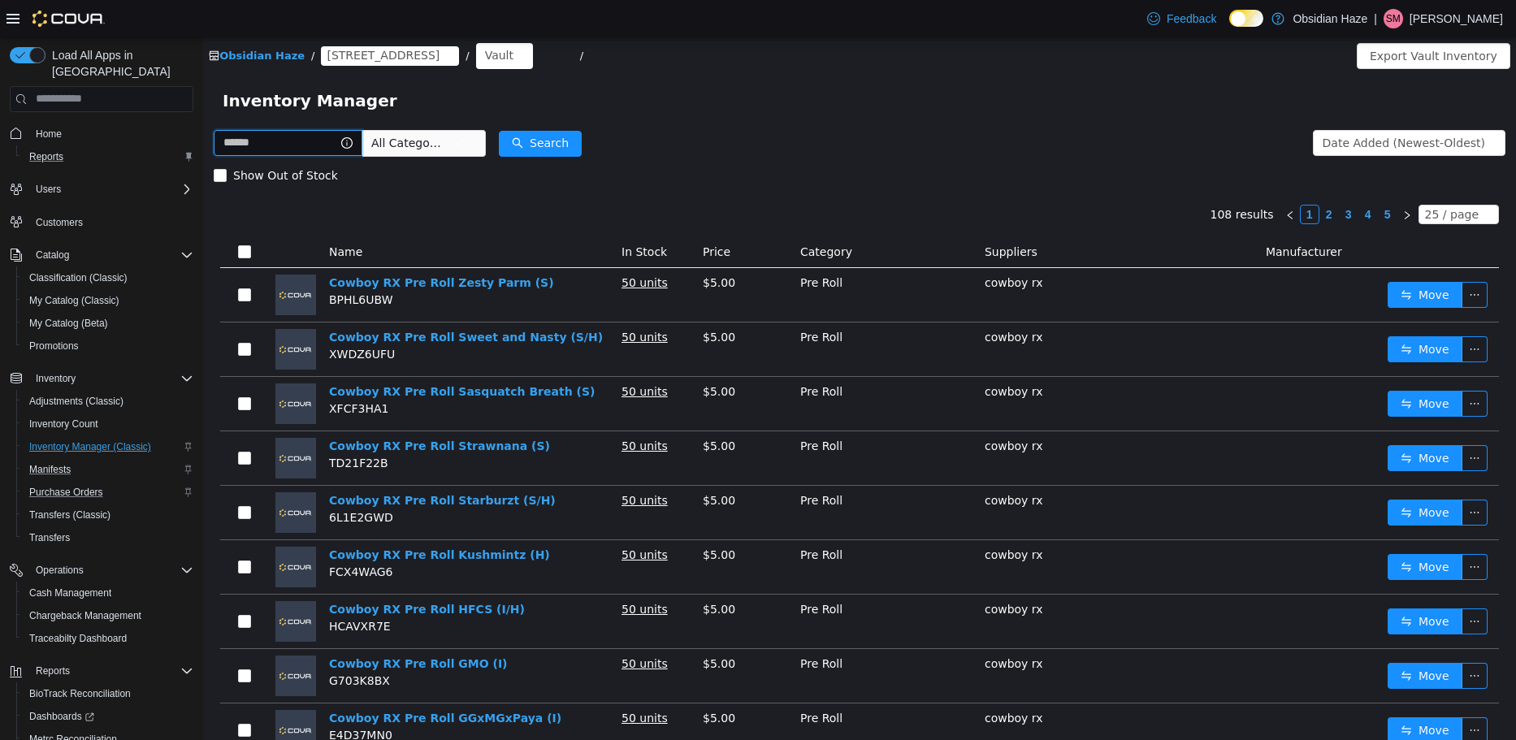
click at [296, 145] on input "text" at bounding box center [288, 142] width 149 height 26
type input "**********"
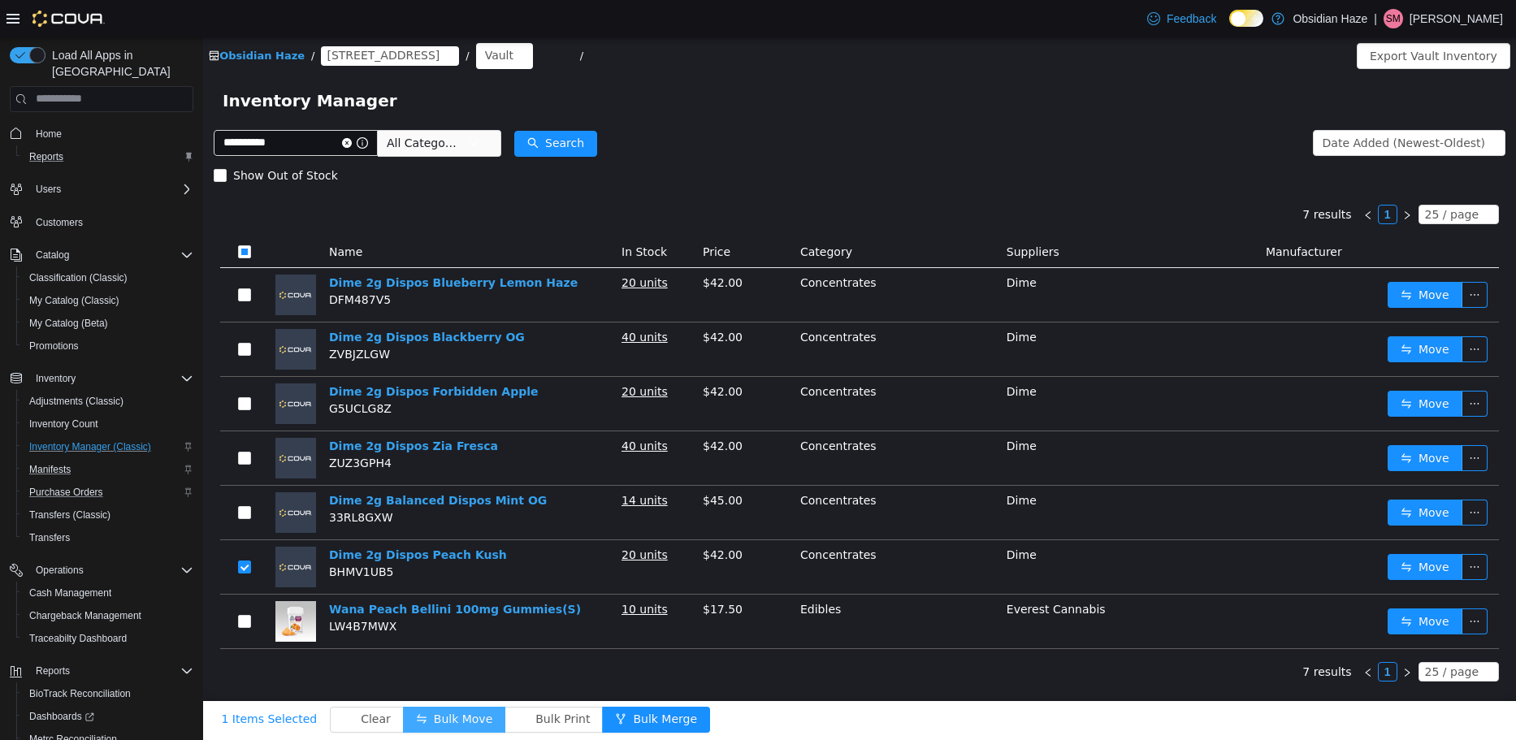
click at [423, 711] on button "Bulk Move" at bounding box center [454, 719] width 102 height 26
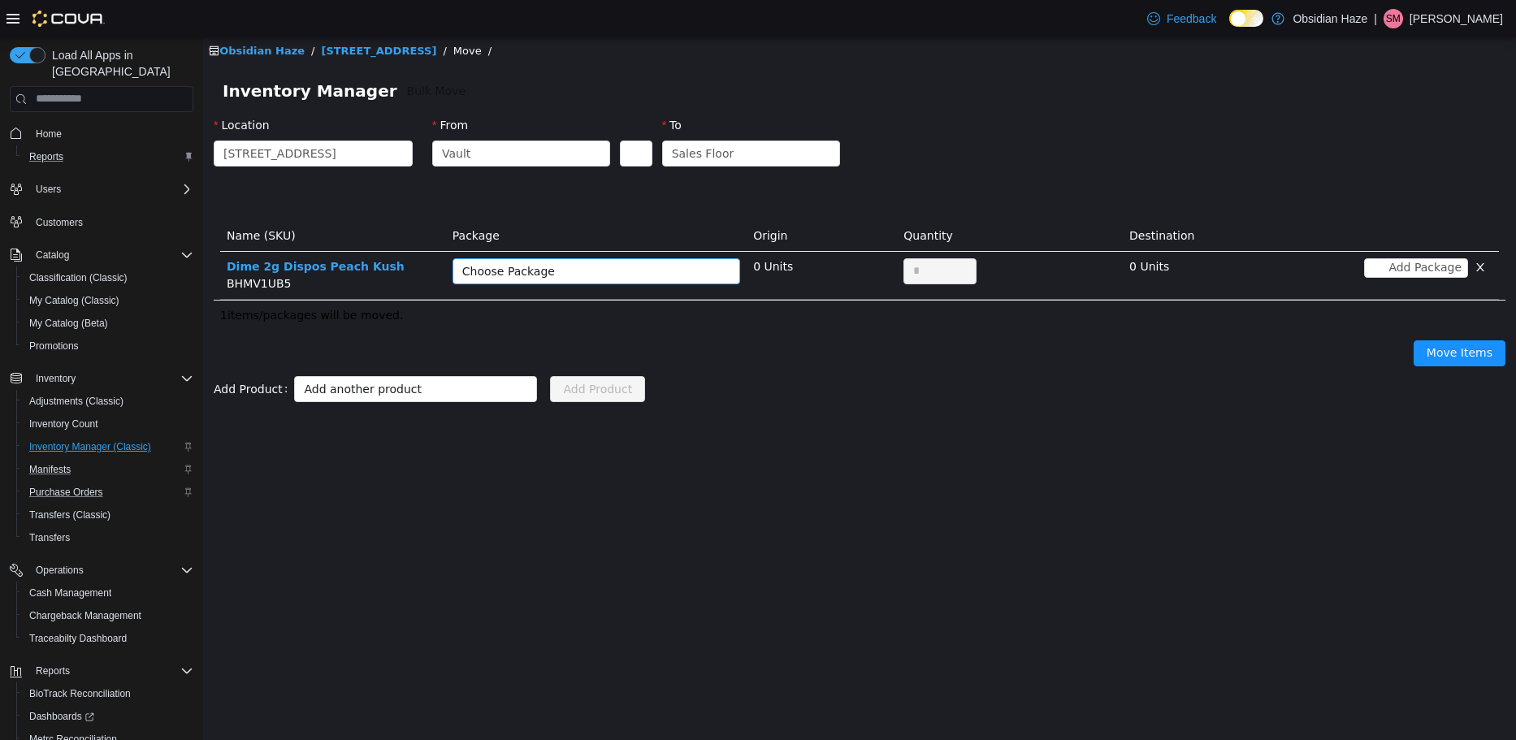
click at [619, 258] on div "Choose Package" at bounding box center [590, 270] width 257 height 24
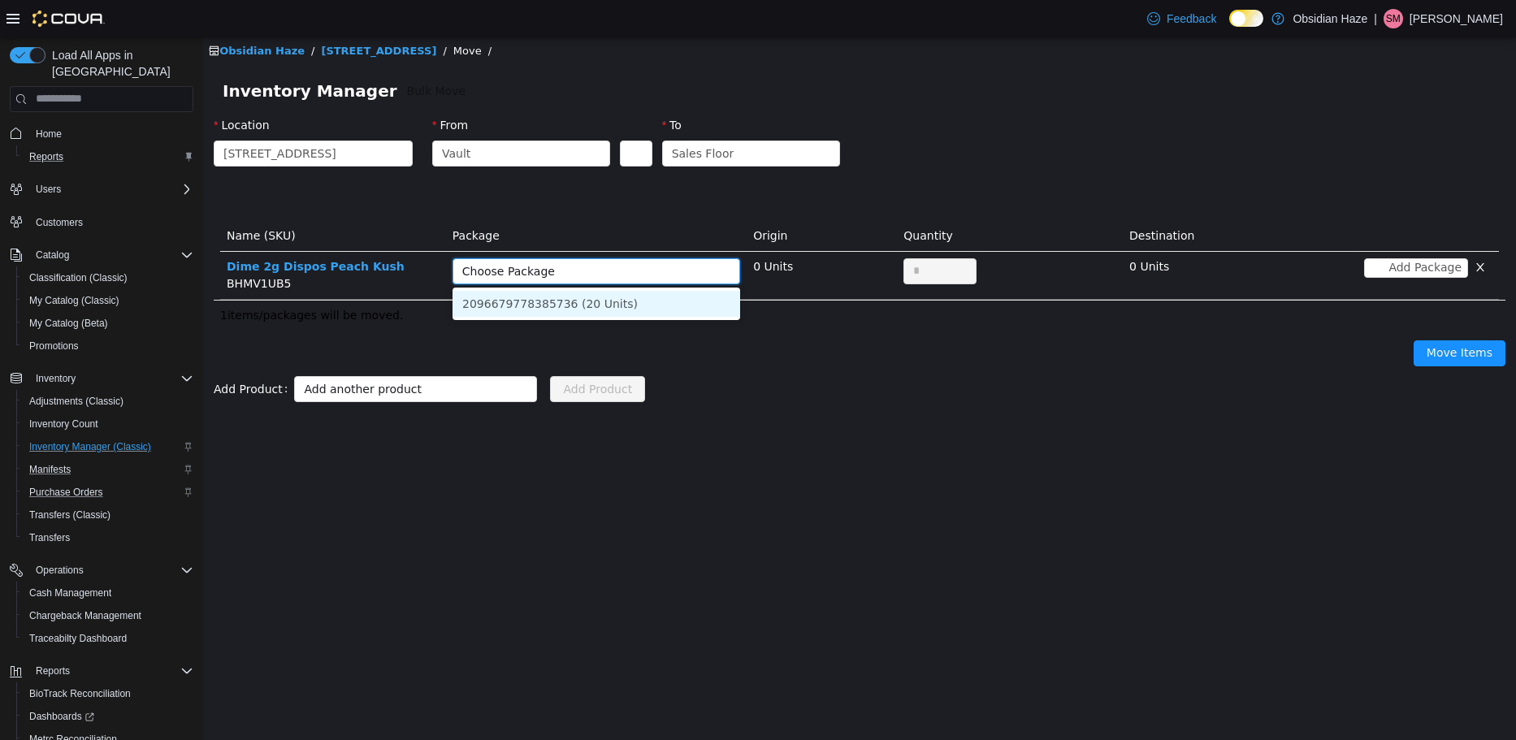
click at [622, 300] on li "2096679778385736 (20 Units)" at bounding box center [596, 303] width 288 height 26
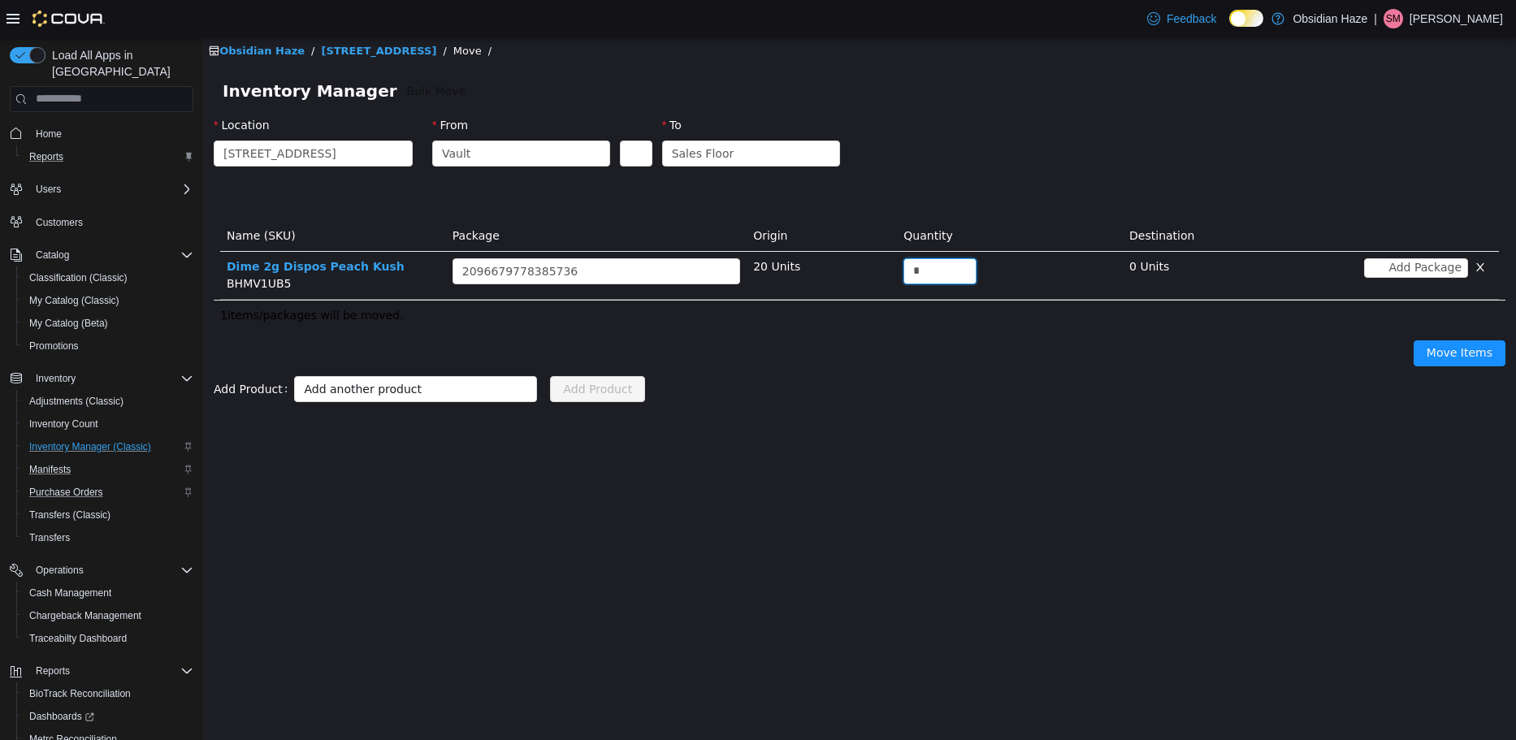
drag, startPoint x: 901, startPoint y: 277, endPoint x: 861, endPoint y: 286, distance: 40.8
click at [895, 279] on tr "Dime 2g Dispos Peach Kush BHMV1UB5 Choose Package 2096679778385736 20 Units * 0…" at bounding box center [859, 275] width 1278 height 48
type input "**"
click at [902, 381] on form "Add Product Add another product Add Product" at bounding box center [859, 388] width 1291 height 32
click at [1438, 354] on button "Move Items" at bounding box center [1459, 353] width 92 height 26
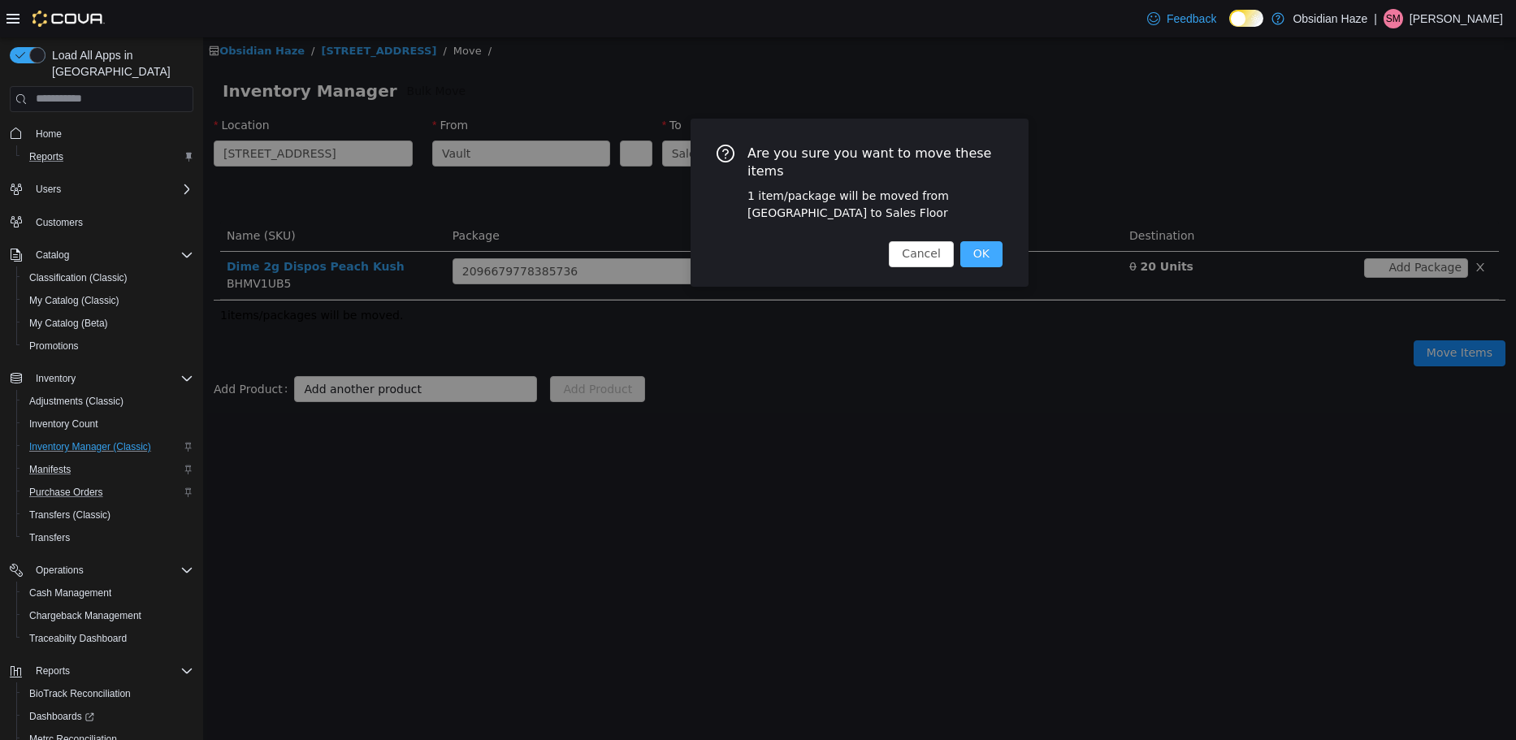
click at [984, 240] on button "OK" at bounding box center [981, 253] width 42 height 26
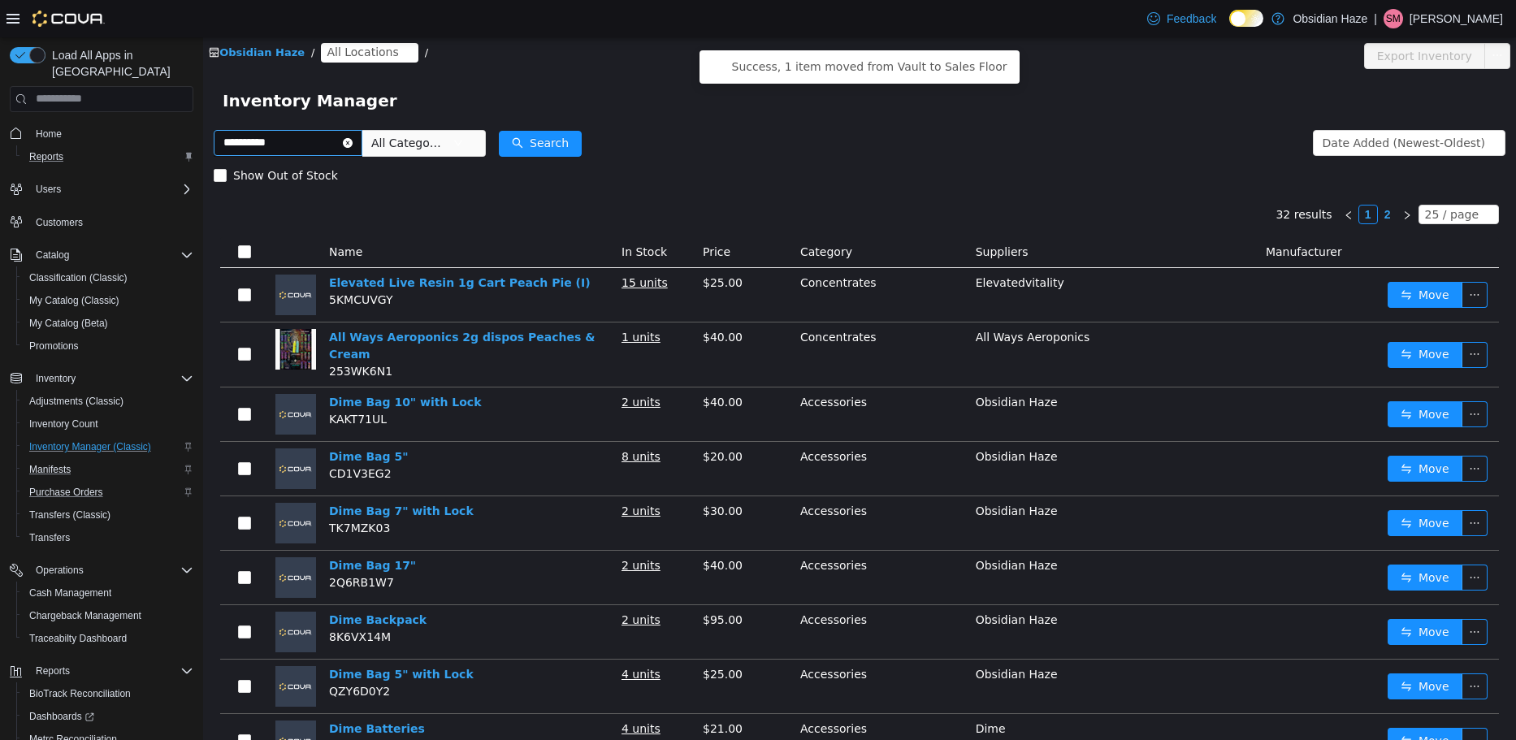
click at [353, 145] on icon "icon: close-circle" at bounding box center [348, 142] width 10 height 10
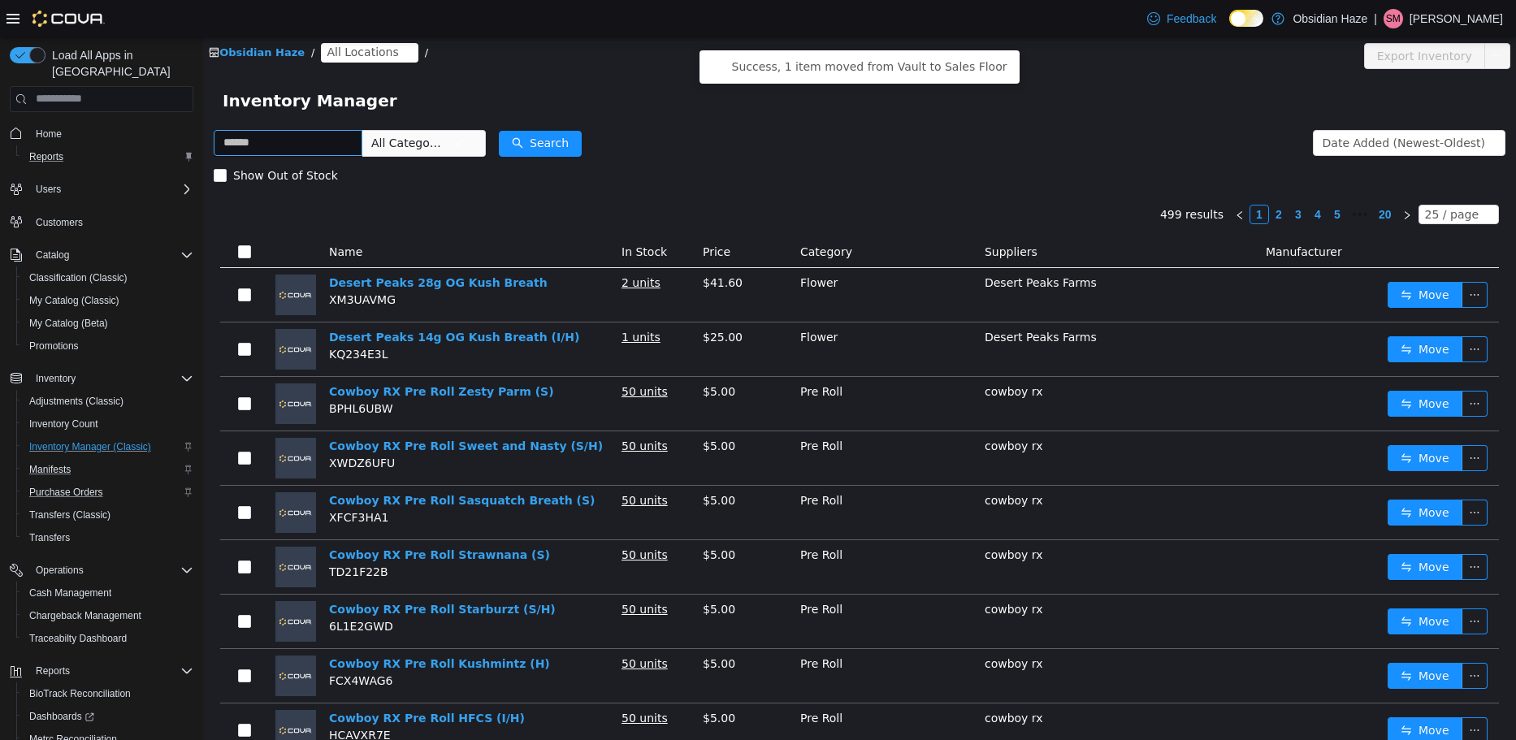
click at [642, 158] on div "Show Out of Stock" at bounding box center [859, 174] width 1291 height 32
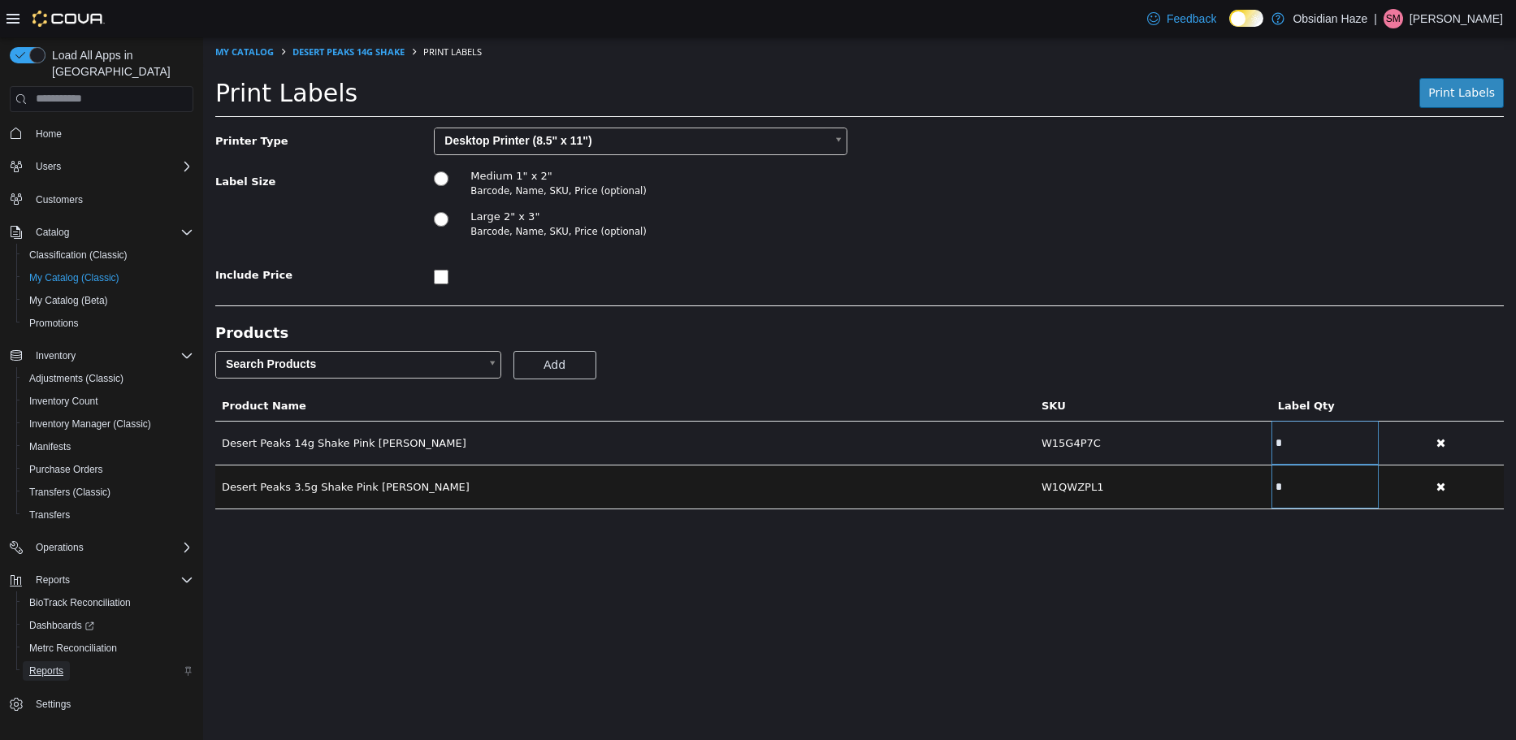
click at [57, 664] on span "Reports" at bounding box center [46, 670] width 34 height 13
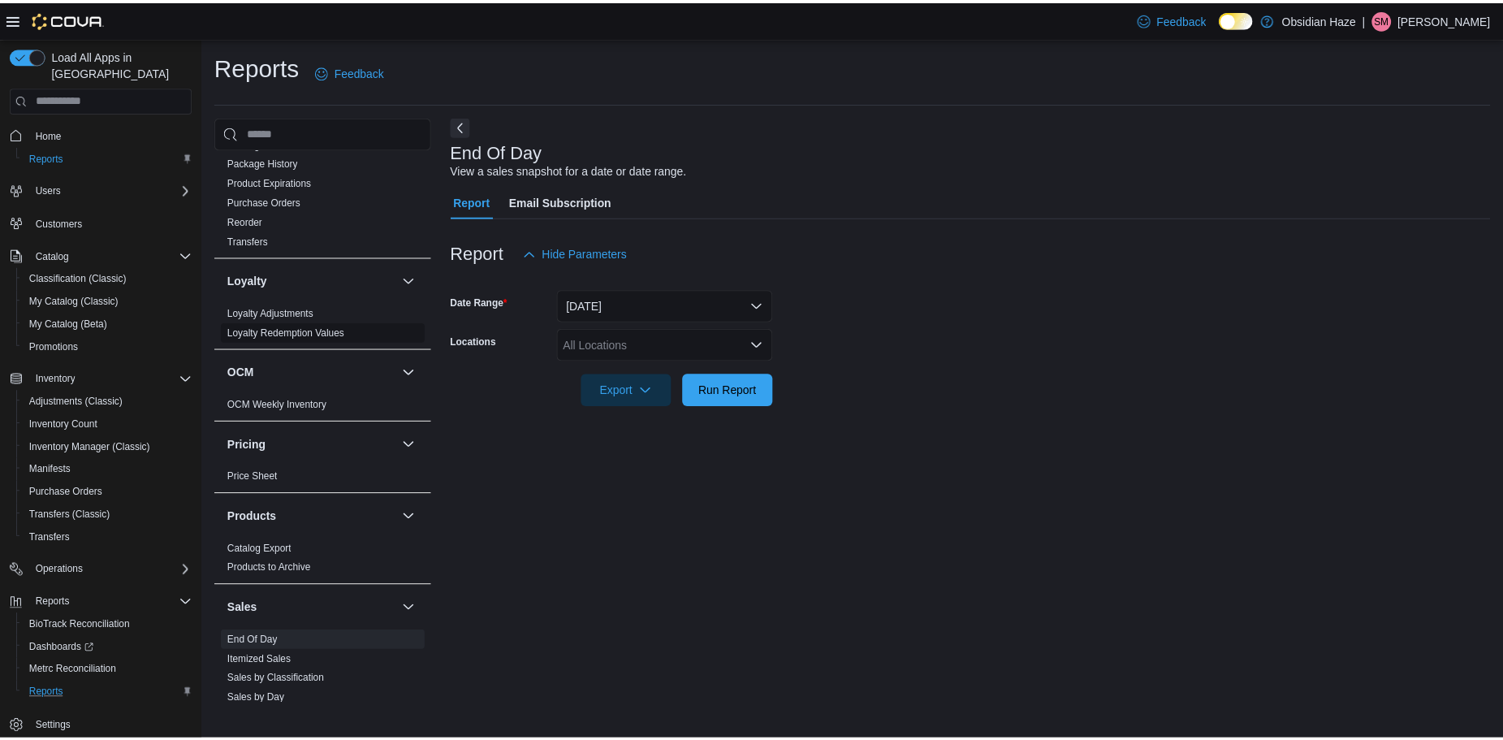
scroll to position [893, 0]
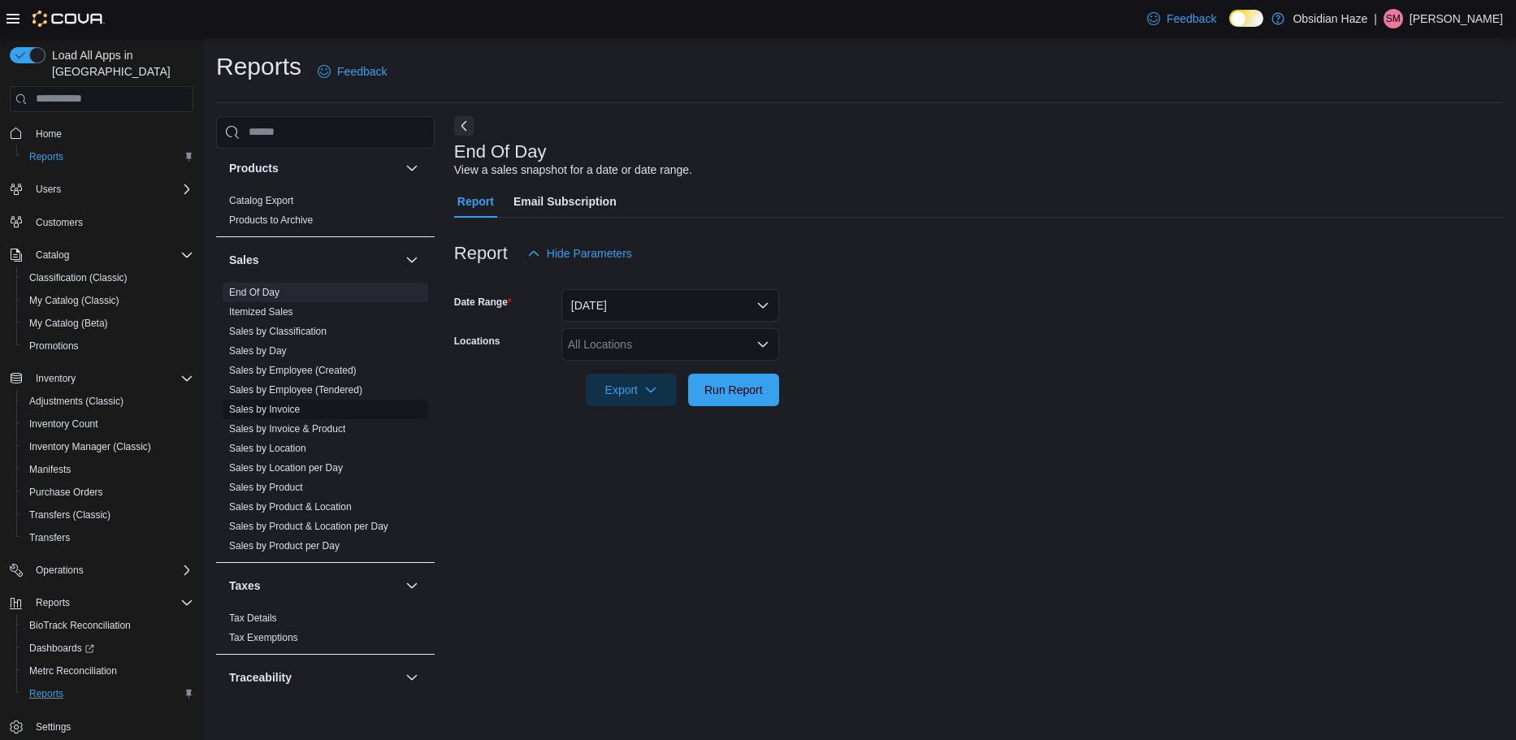
click at [281, 412] on link "Sales by Invoice" at bounding box center [264, 409] width 71 height 11
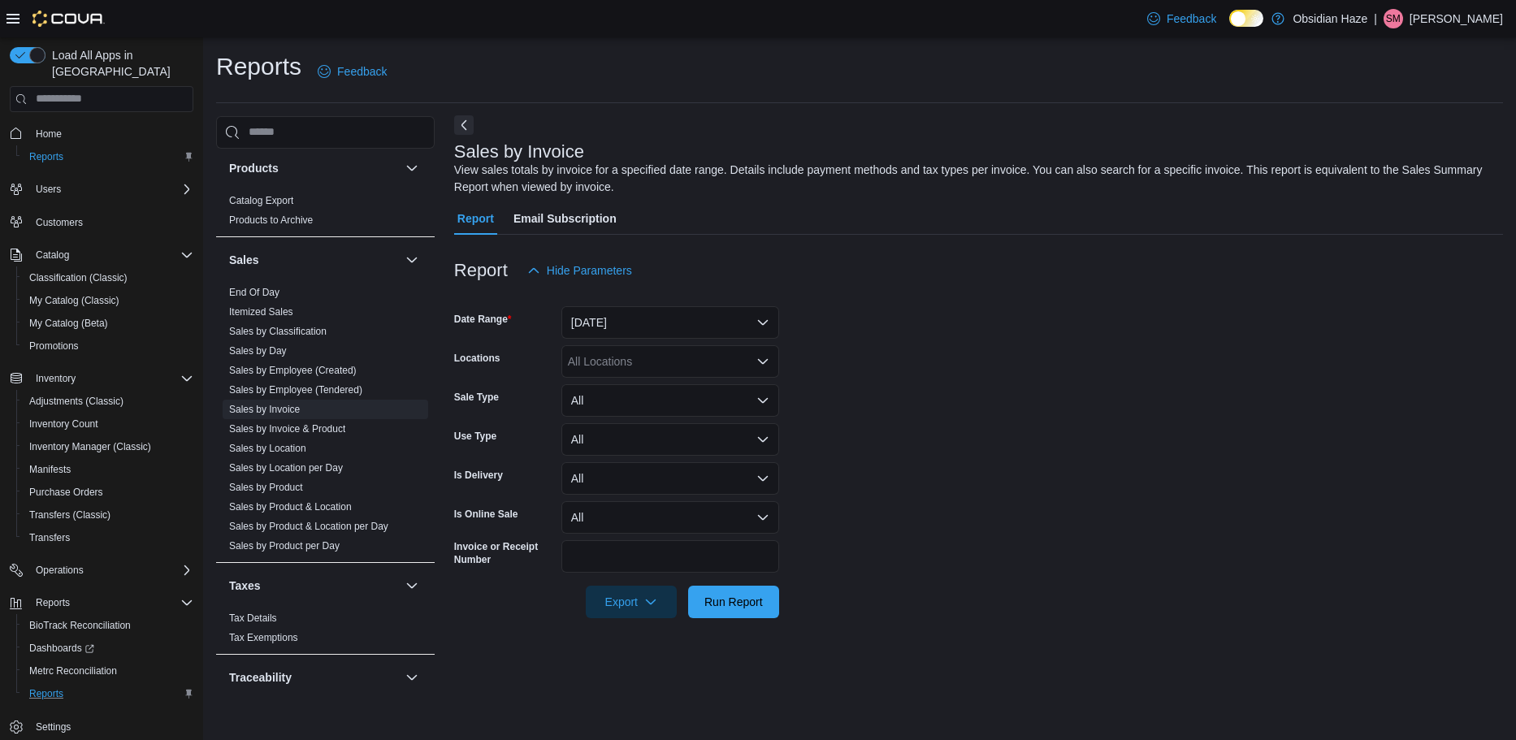
click at [469, 129] on button "Next" at bounding box center [463, 124] width 19 height 19
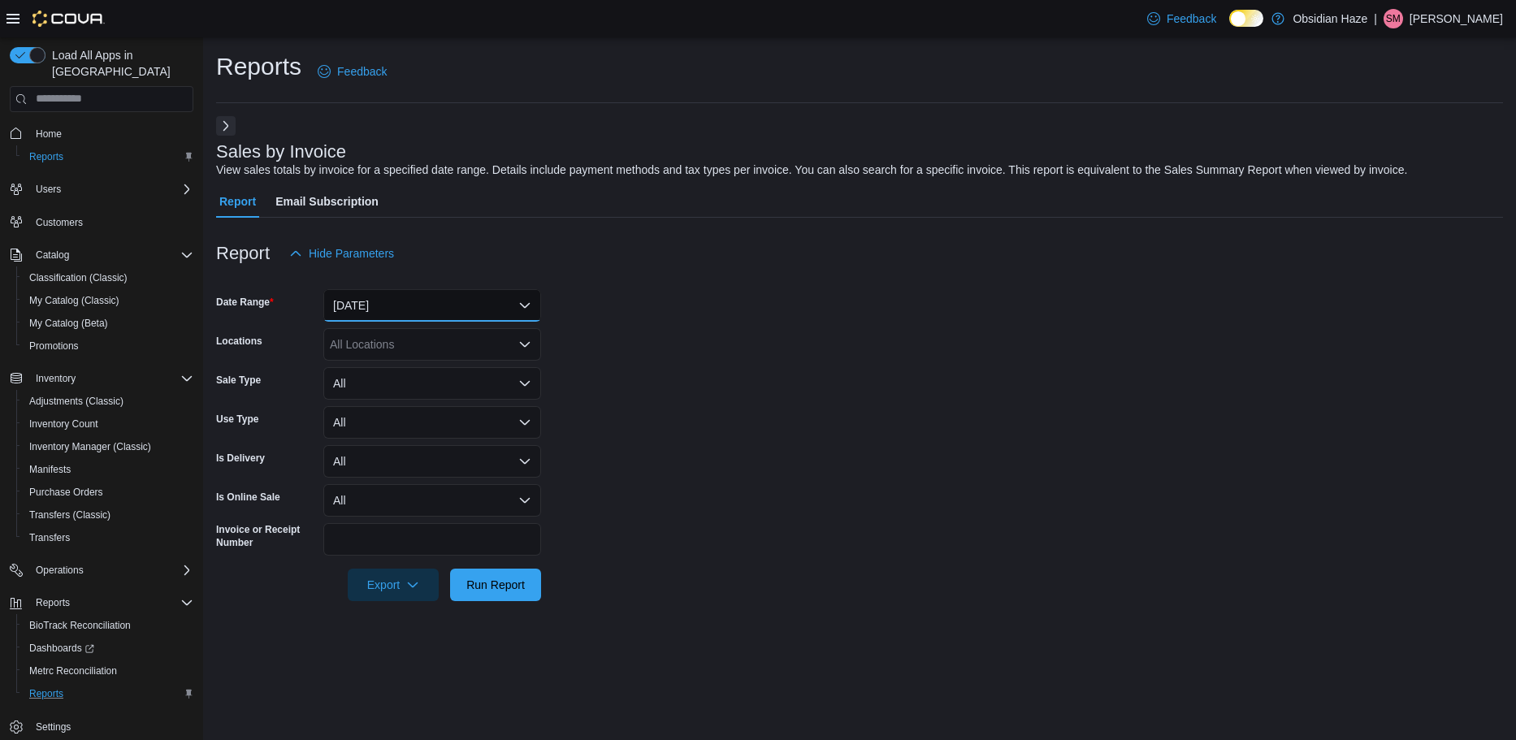
click at [491, 296] on button "[DATE]" at bounding box center [432, 305] width 218 height 32
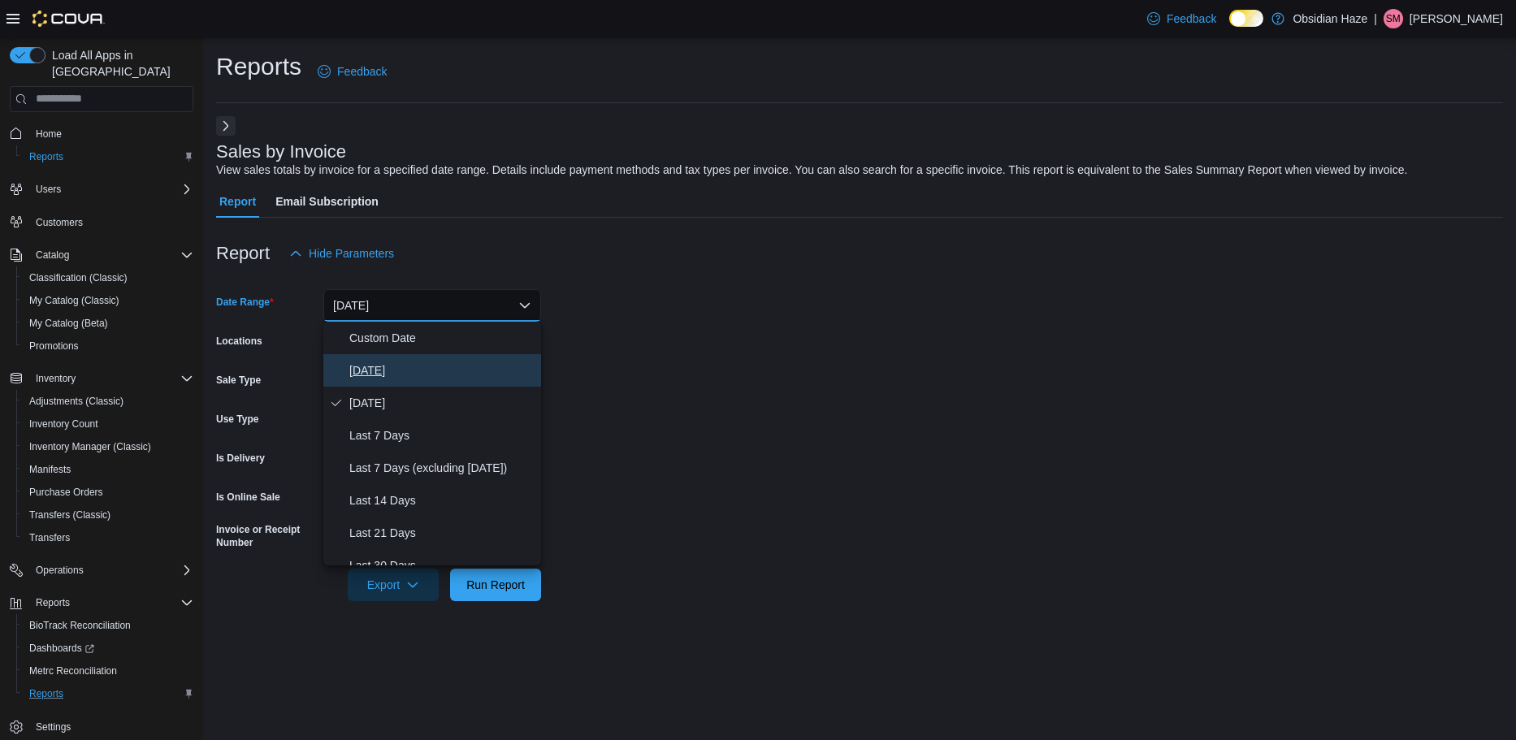
click at [418, 361] on span "[DATE]" at bounding box center [441, 370] width 185 height 19
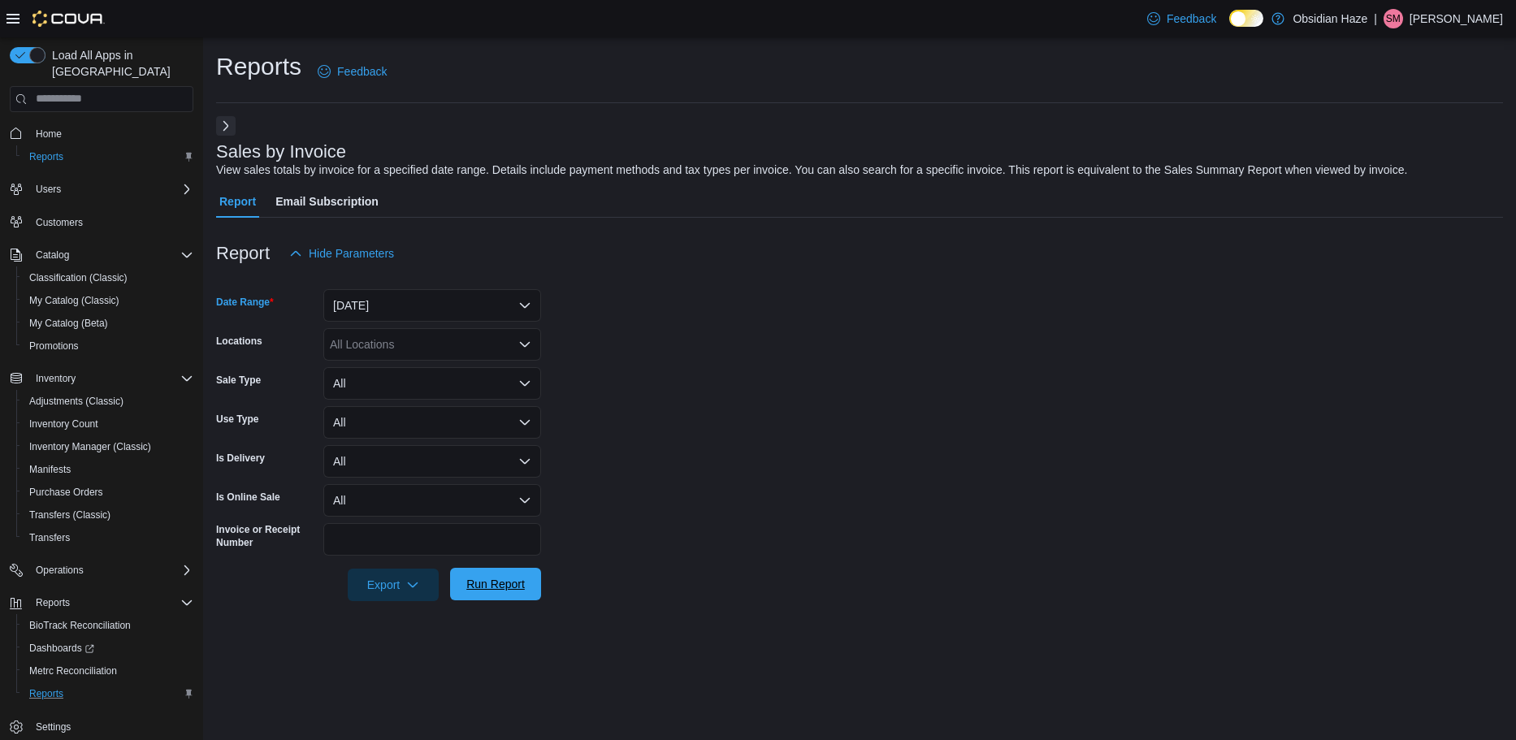
click at [497, 595] on span "Run Report" at bounding box center [495, 584] width 71 height 32
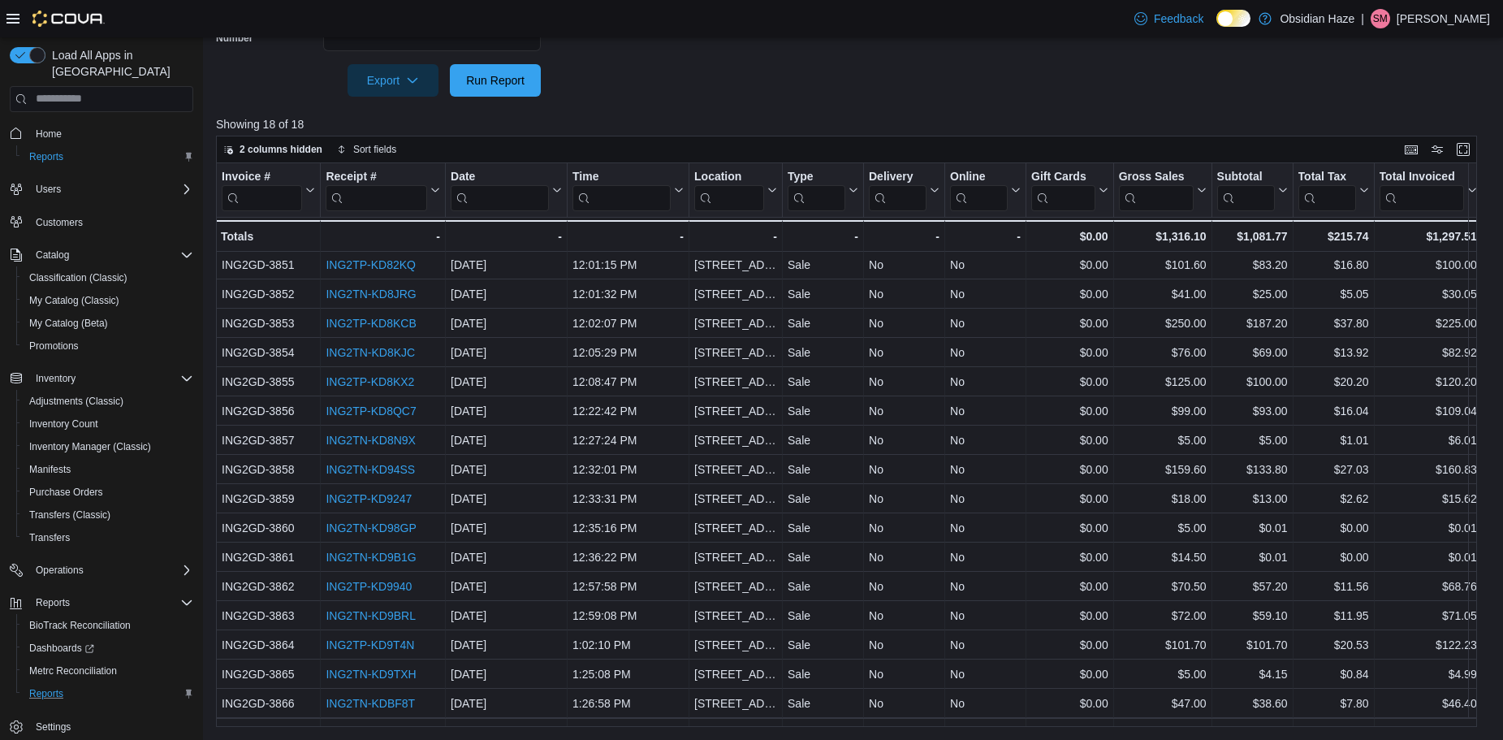
scroll to position [58, 0]
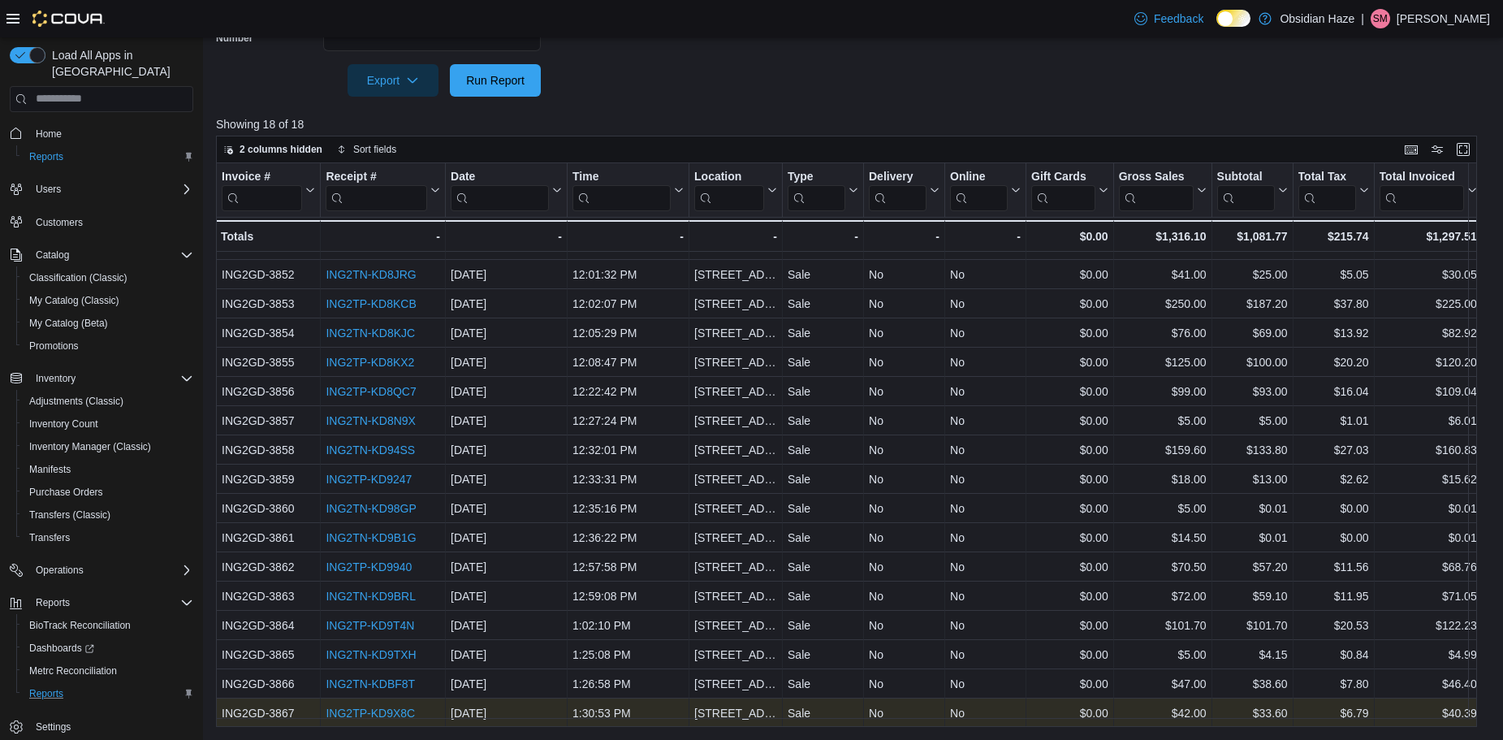
click at [382, 707] on link "ING2TP-KD9X8C" at bounding box center [370, 713] width 89 height 13
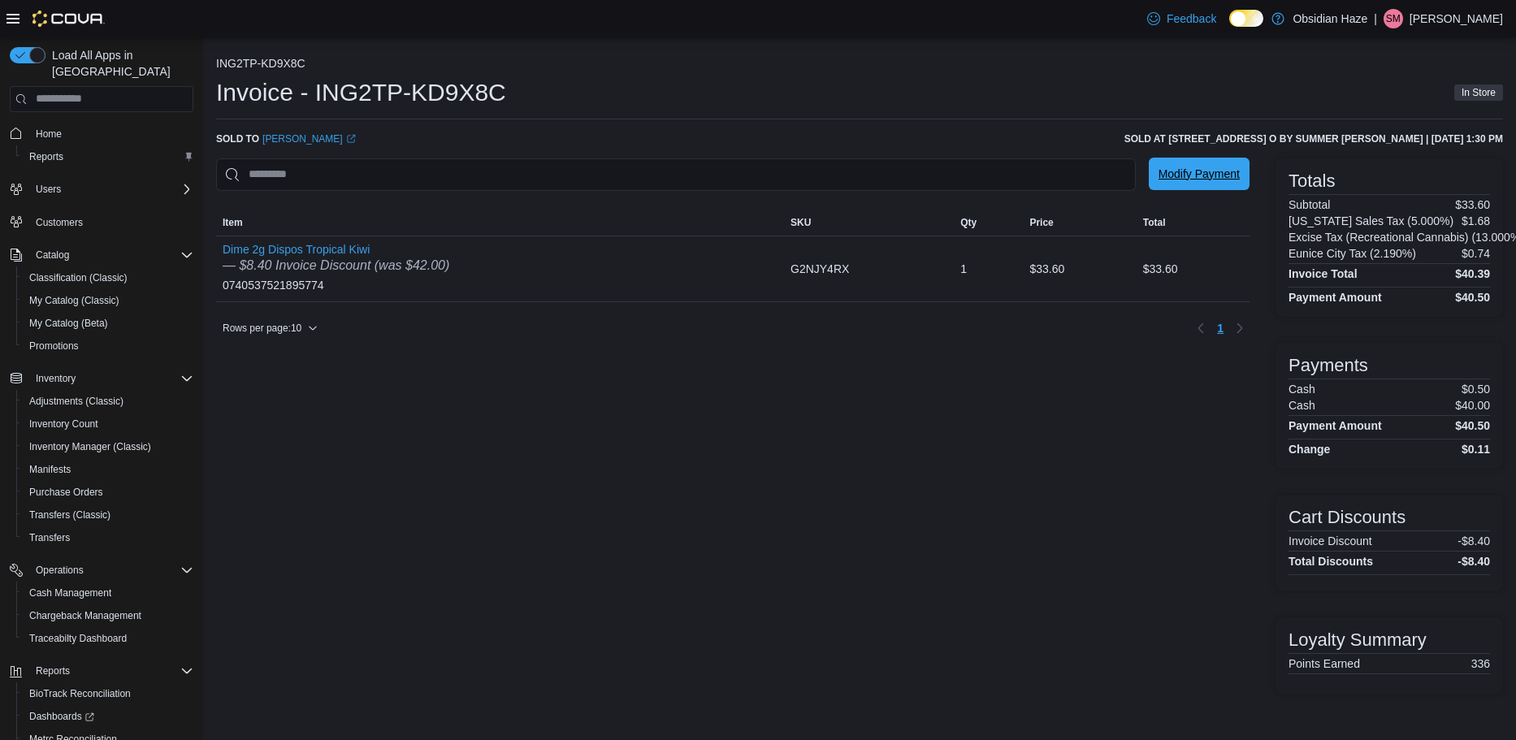
click at [1185, 175] on span "Modify Payment" at bounding box center [1198, 174] width 81 height 16
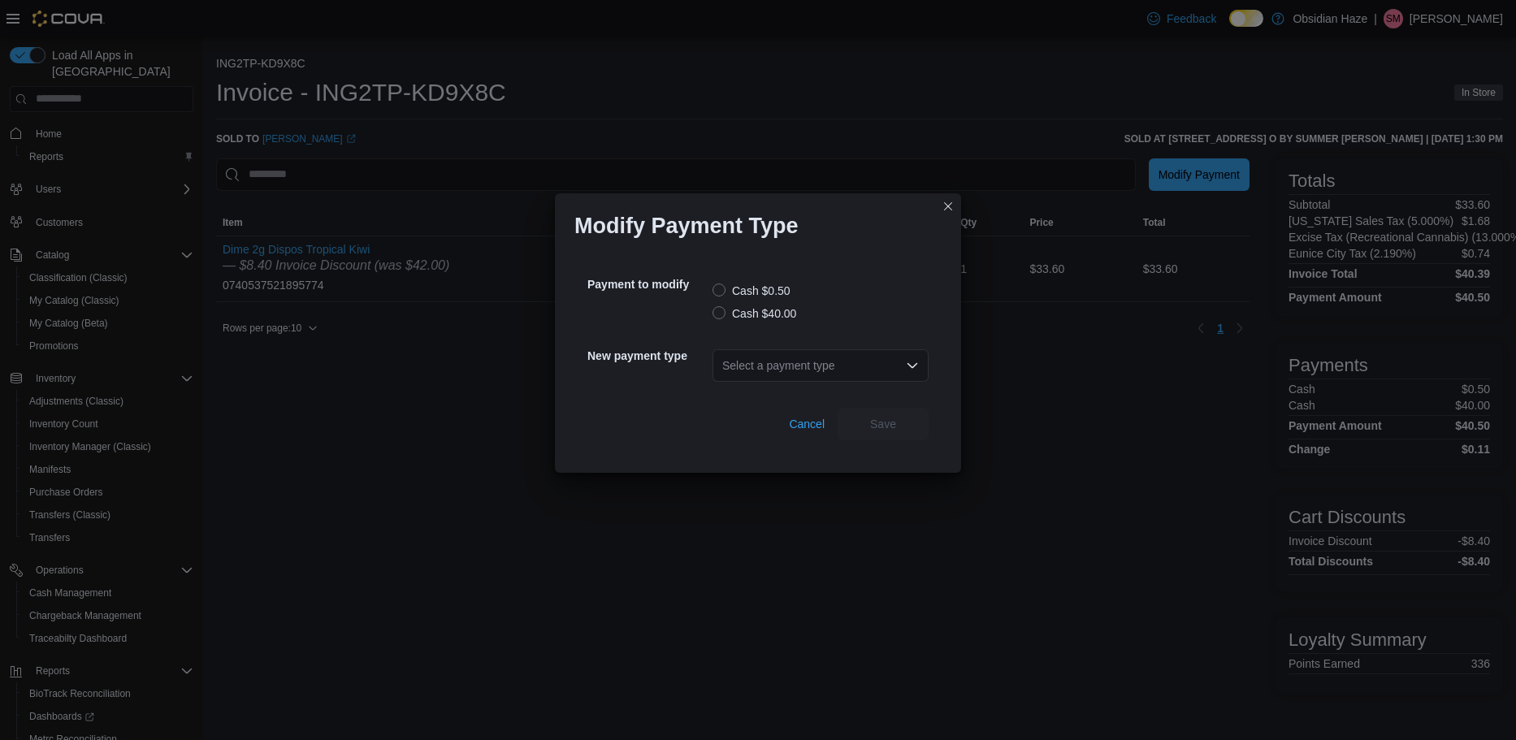
click at [911, 361] on icon "Open list of options" at bounding box center [912, 365] width 13 height 13
click at [793, 393] on span "Card Reader" at bounding box center [830, 393] width 177 height 16
click at [720, 310] on label "Cash $40.00" at bounding box center [754, 313] width 84 height 19
click at [885, 422] on span "Save" at bounding box center [883, 423] width 26 height 16
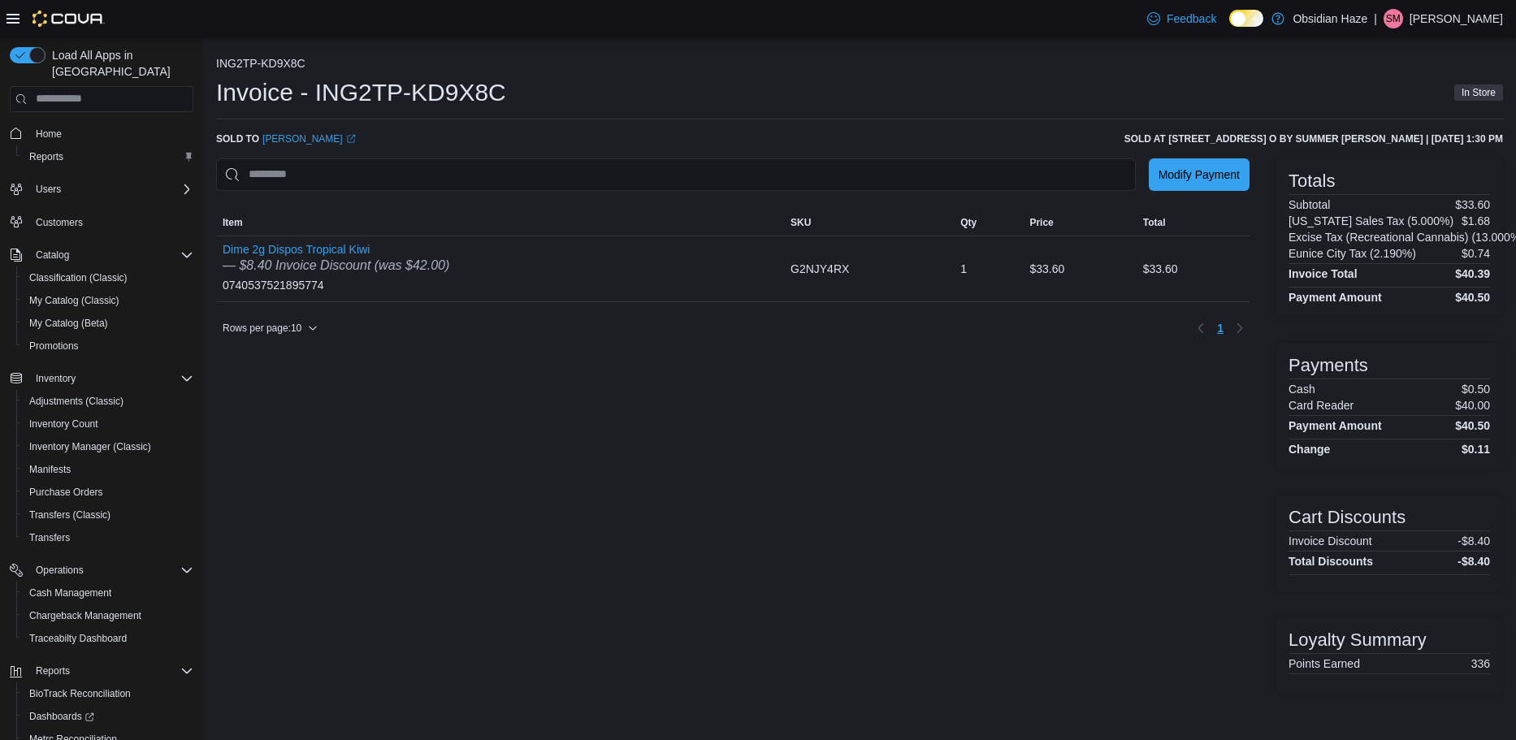
click at [14, 21] on icon at bounding box center [12, 18] width 13 height 13
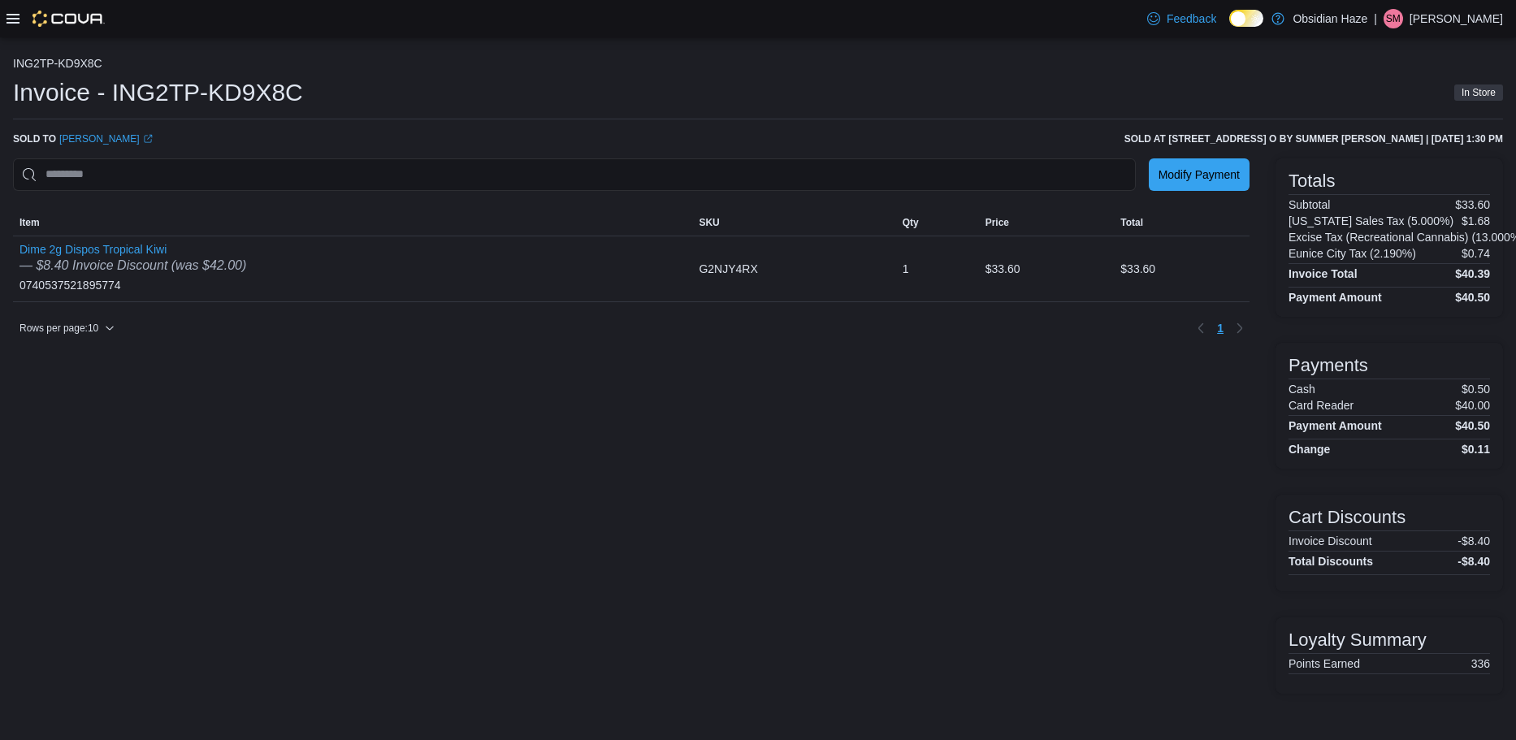
click at [14, 18] on icon at bounding box center [12, 19] width 13 height 10
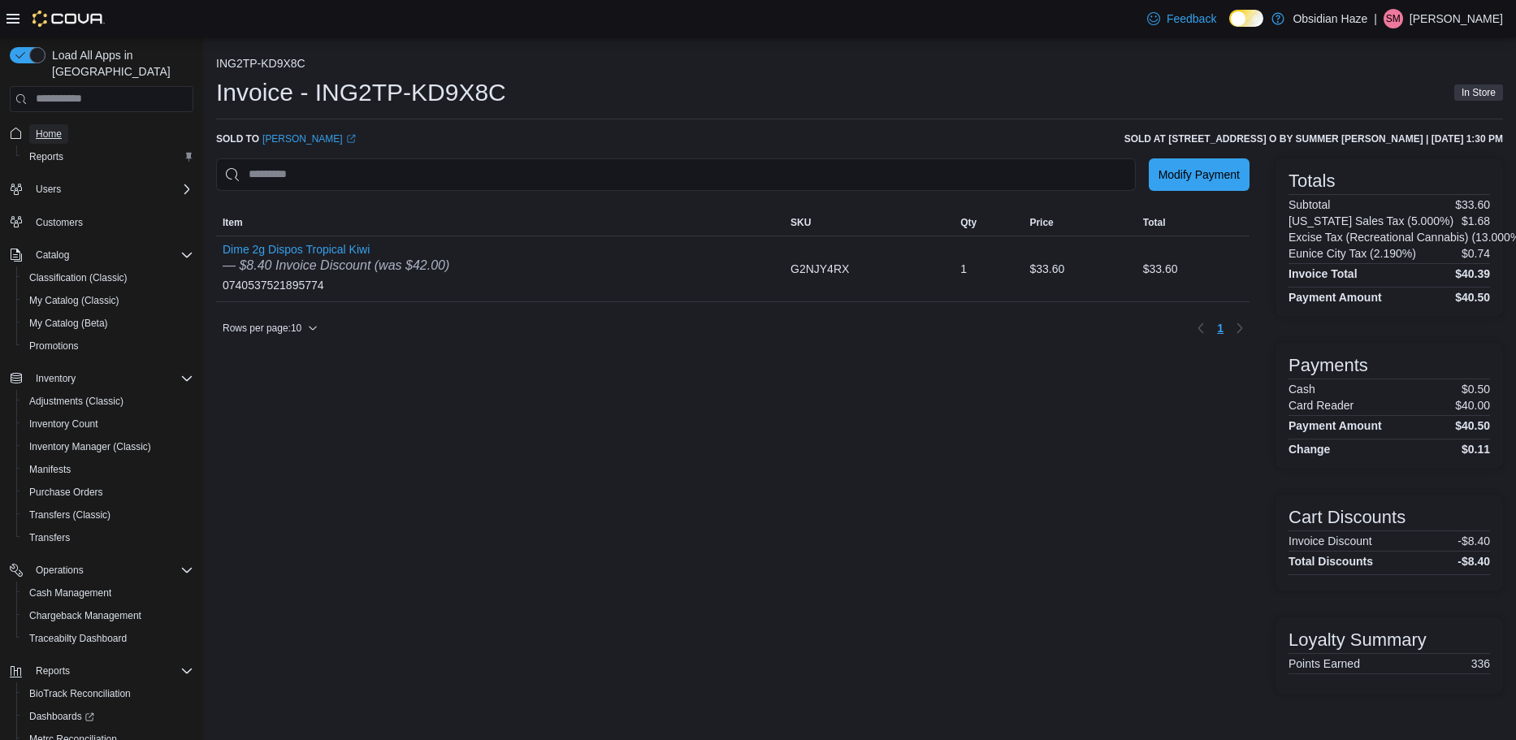
click at [42, 128] on span "Home" at bounding box center [49, 134] width 26 height 13
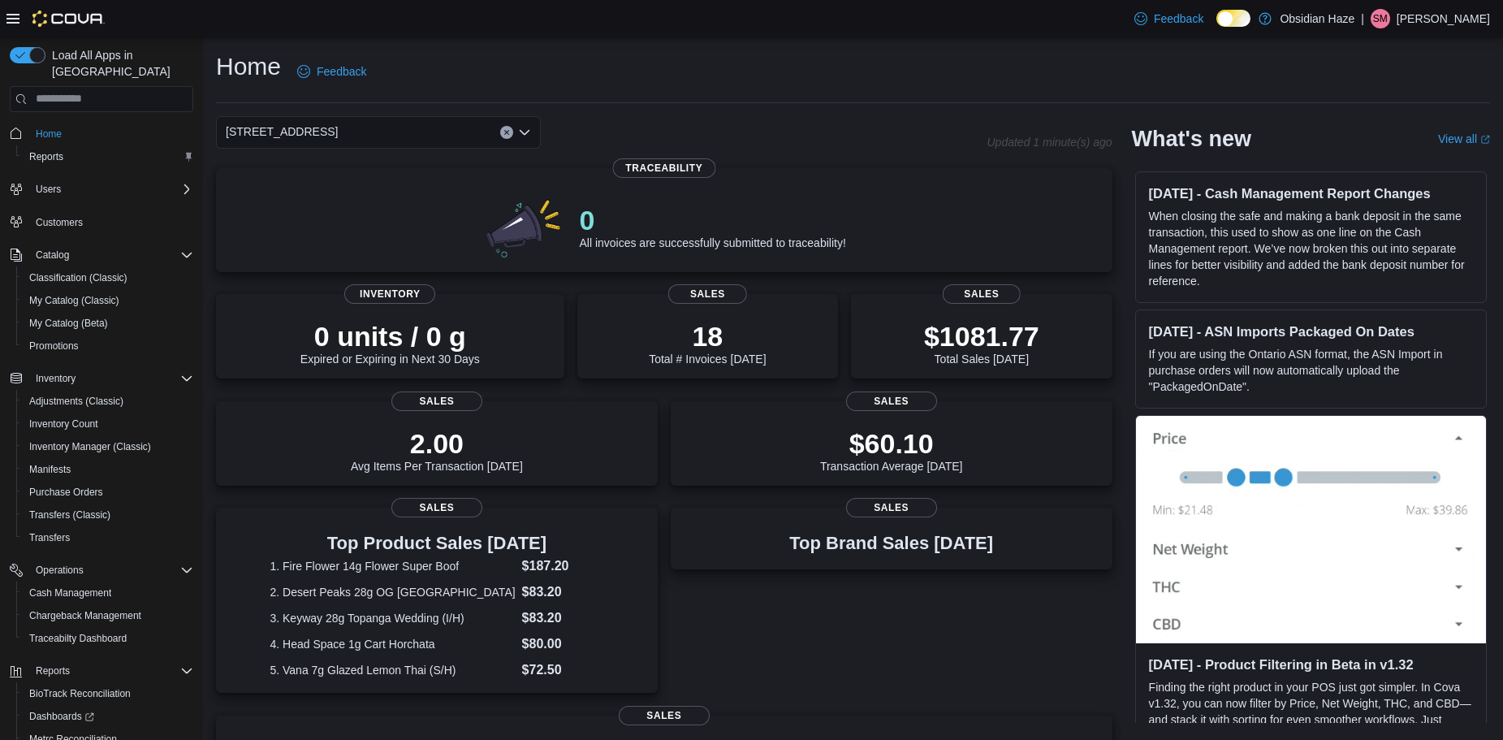
click at [15, 19] on icon at bounding box center [12, 19] width 13 height 10
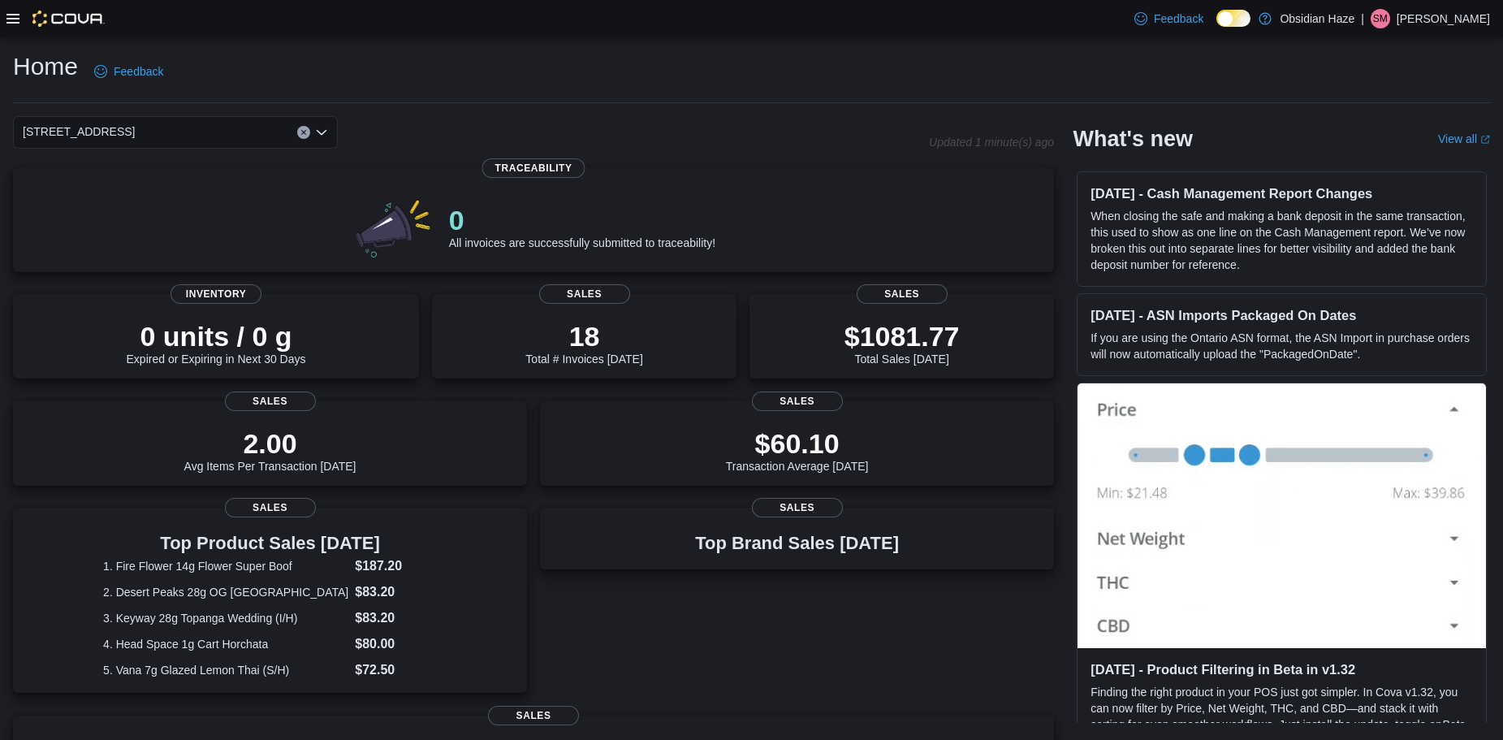
click at [8, 16] on icon at bounding box center [12, 18] width 13 height 13
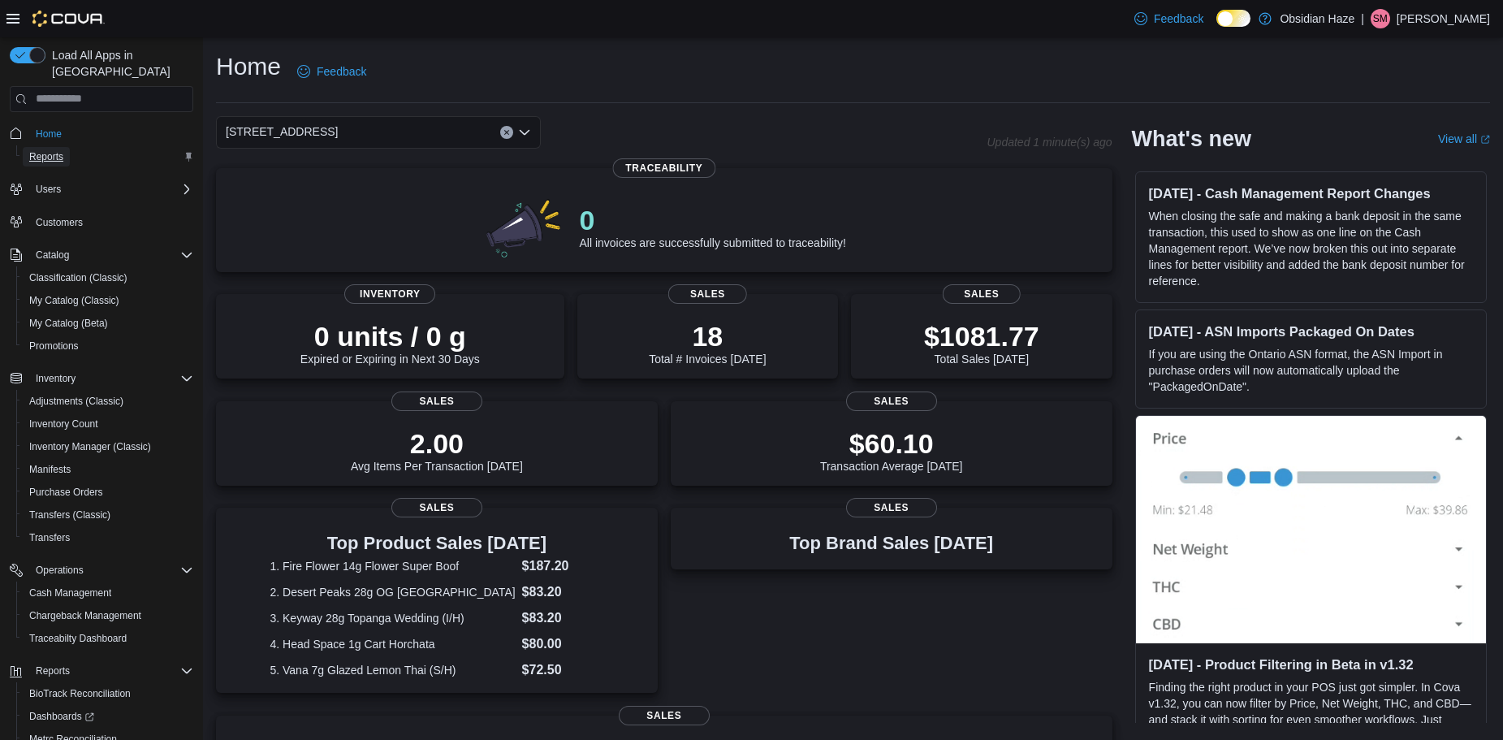
click at [41, 150] on span "Reports" at bounding box center [46, 156] width 34 height 13
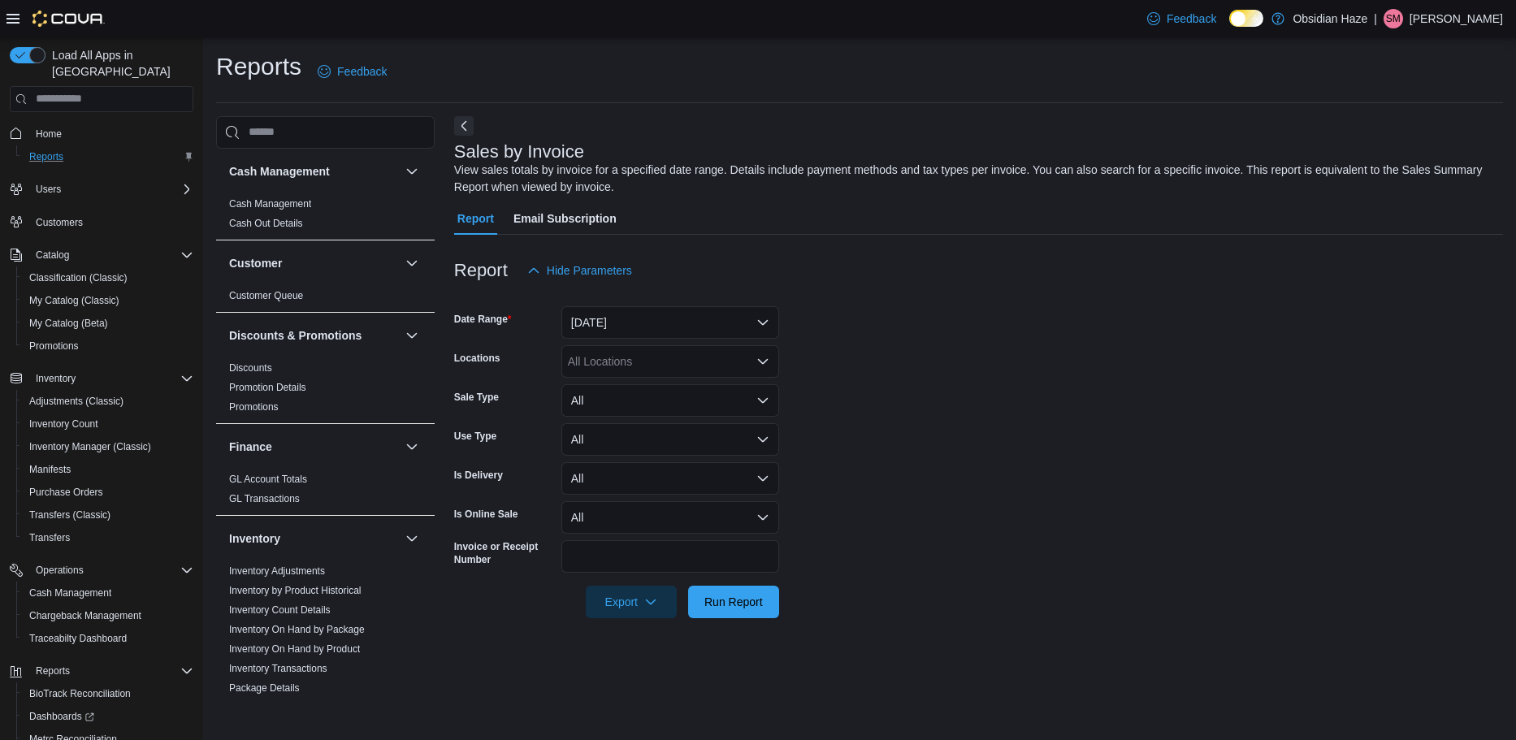
click at [7, 15] on icon at bounding box center [12, 19] width 13 height 10
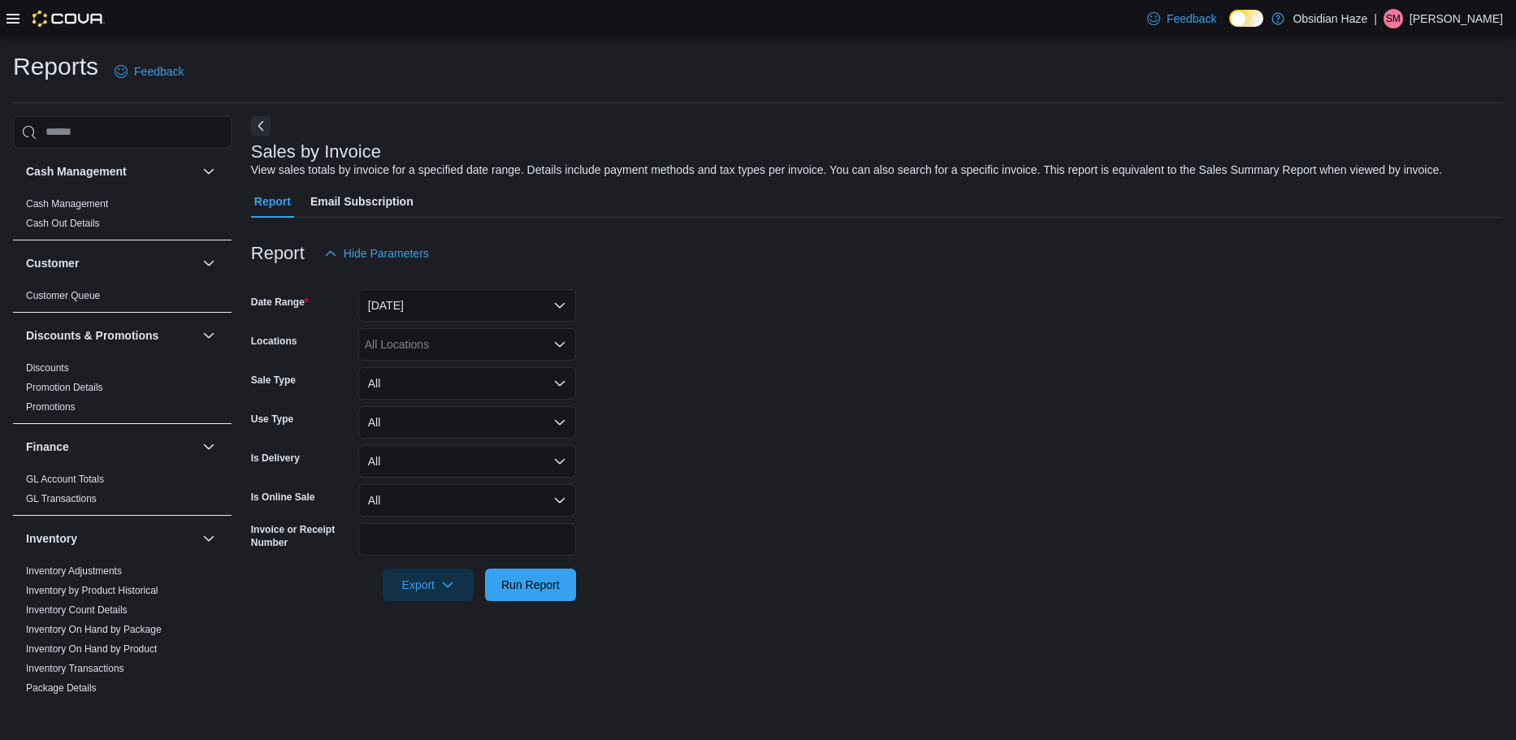
click at [9, 15] on icon at bounding box center [12, 18] width 13 height 13
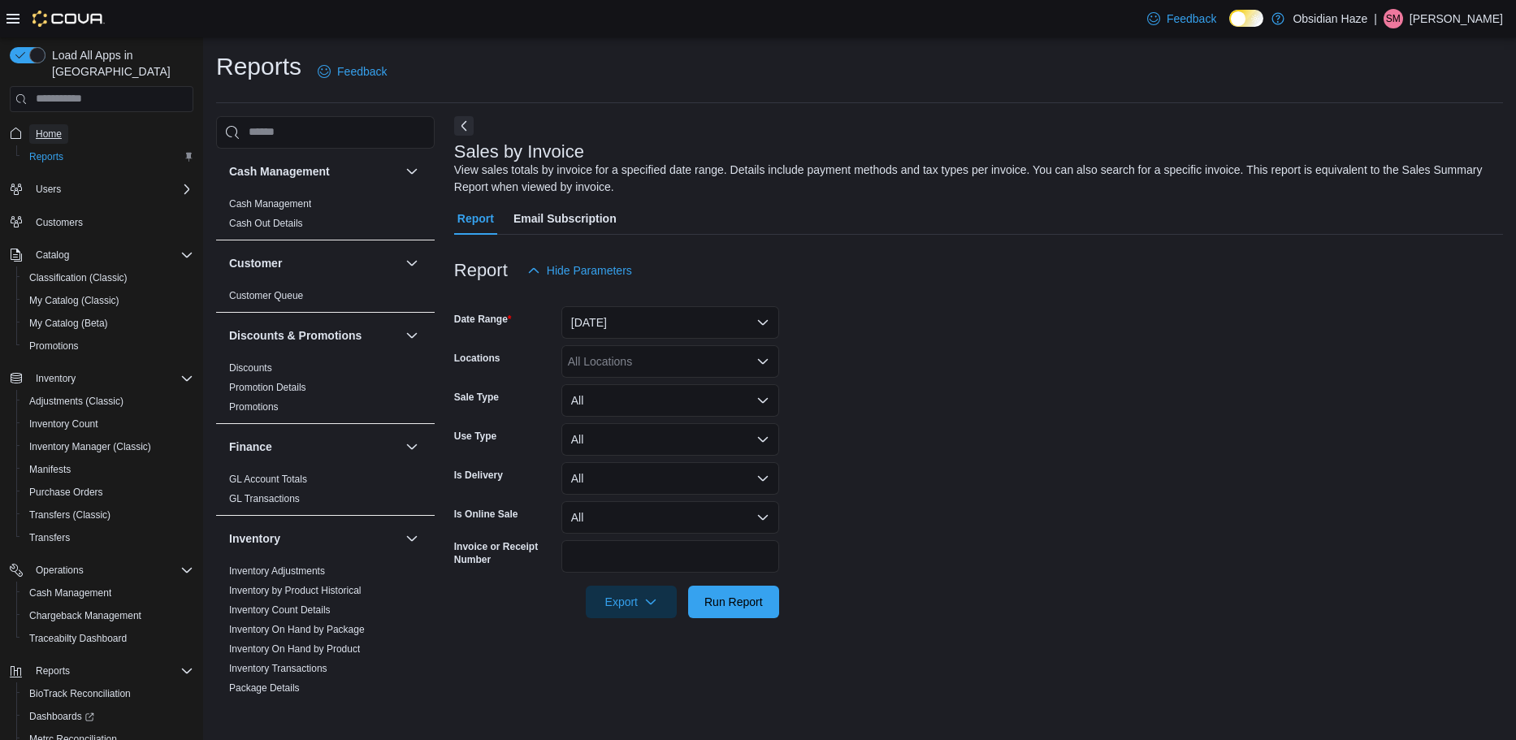
click at [48, 128] on span "Home" at bounding box center [49, 134] width 26 height 13
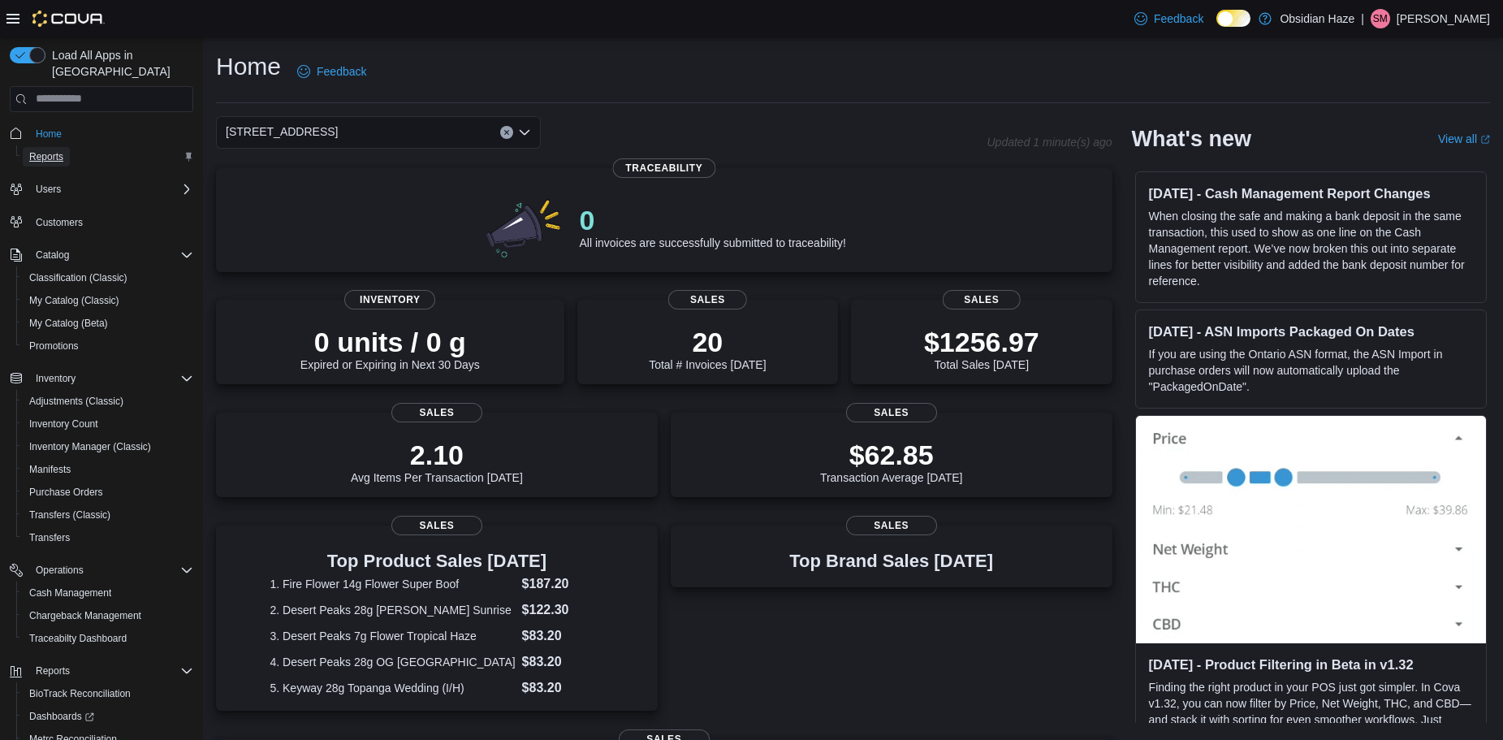
click at [35, 150] on span "Reports" at bounding box center [46, 156] width 34 height 13
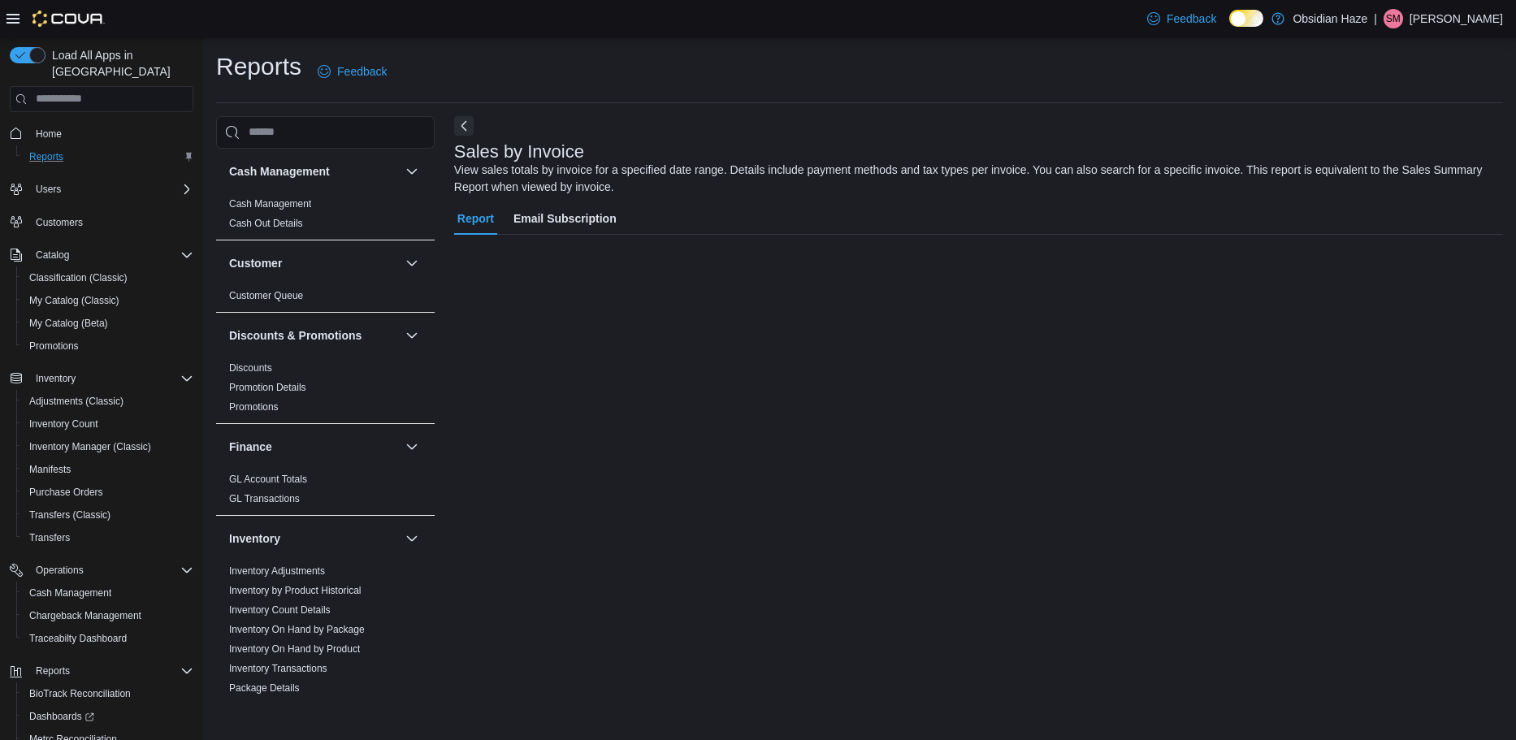
click at [10, 18] on icon at bounding box center [12, 19] width 13 height 10
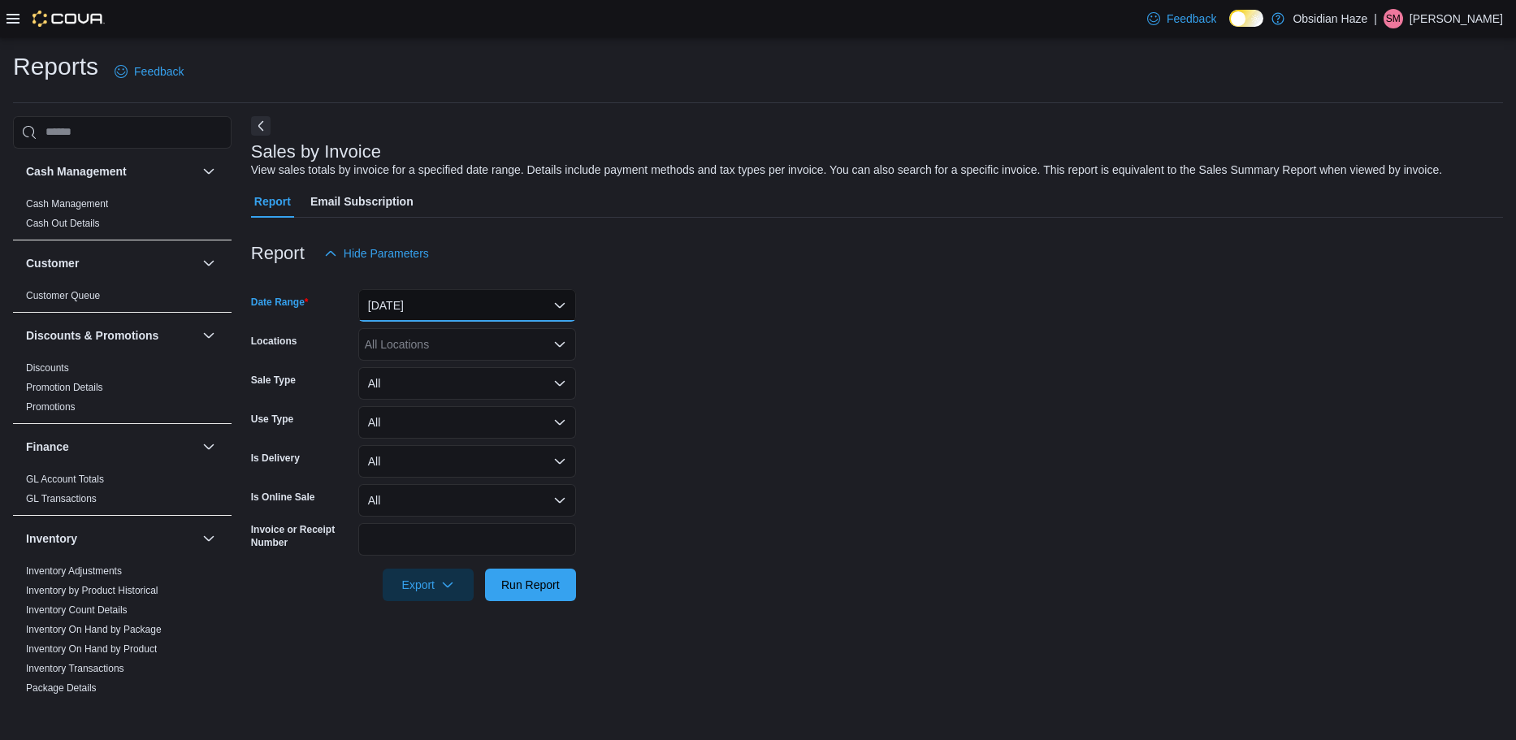
click at [564, 305] on button "[DATE]" at bounding box center [467, 305] width 218 height 32
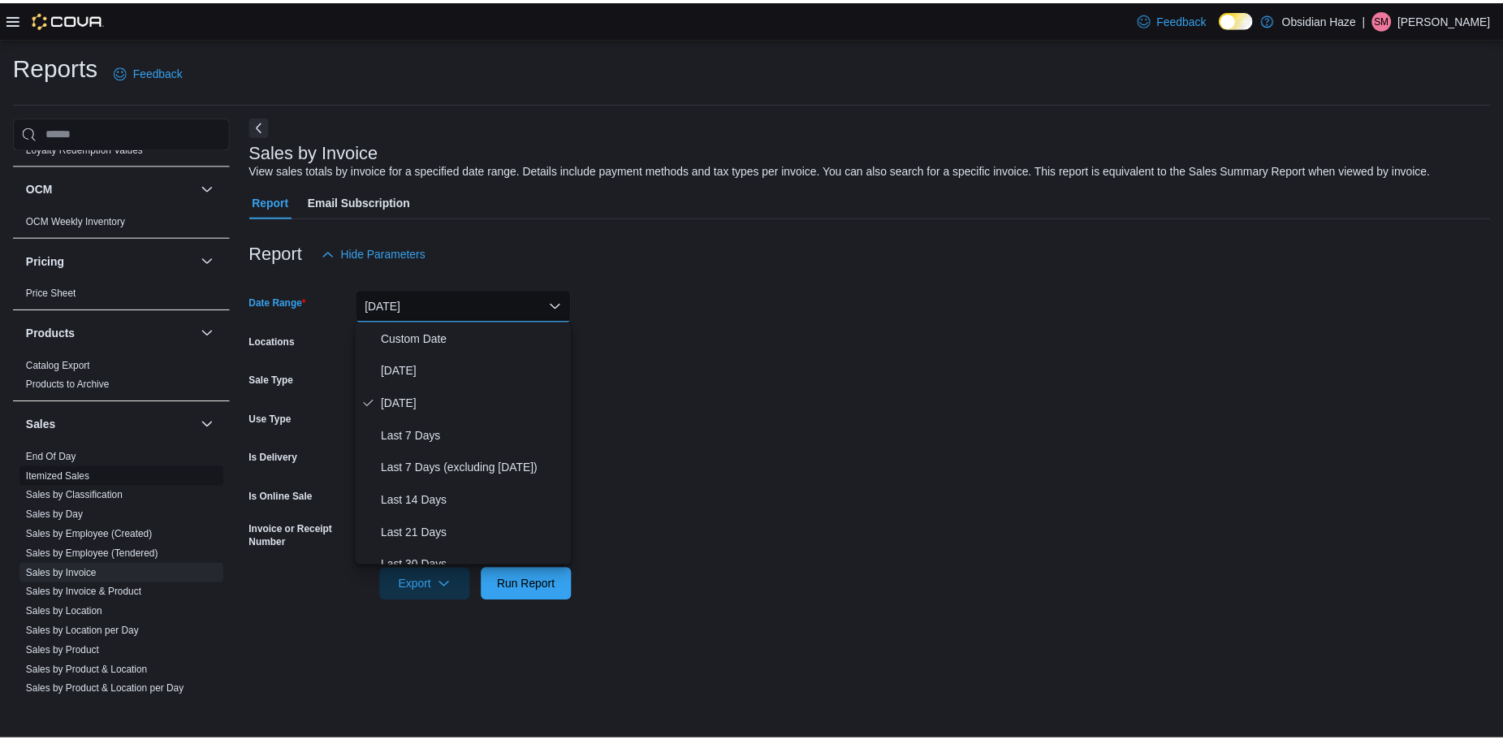
scroll to position [731, 0]
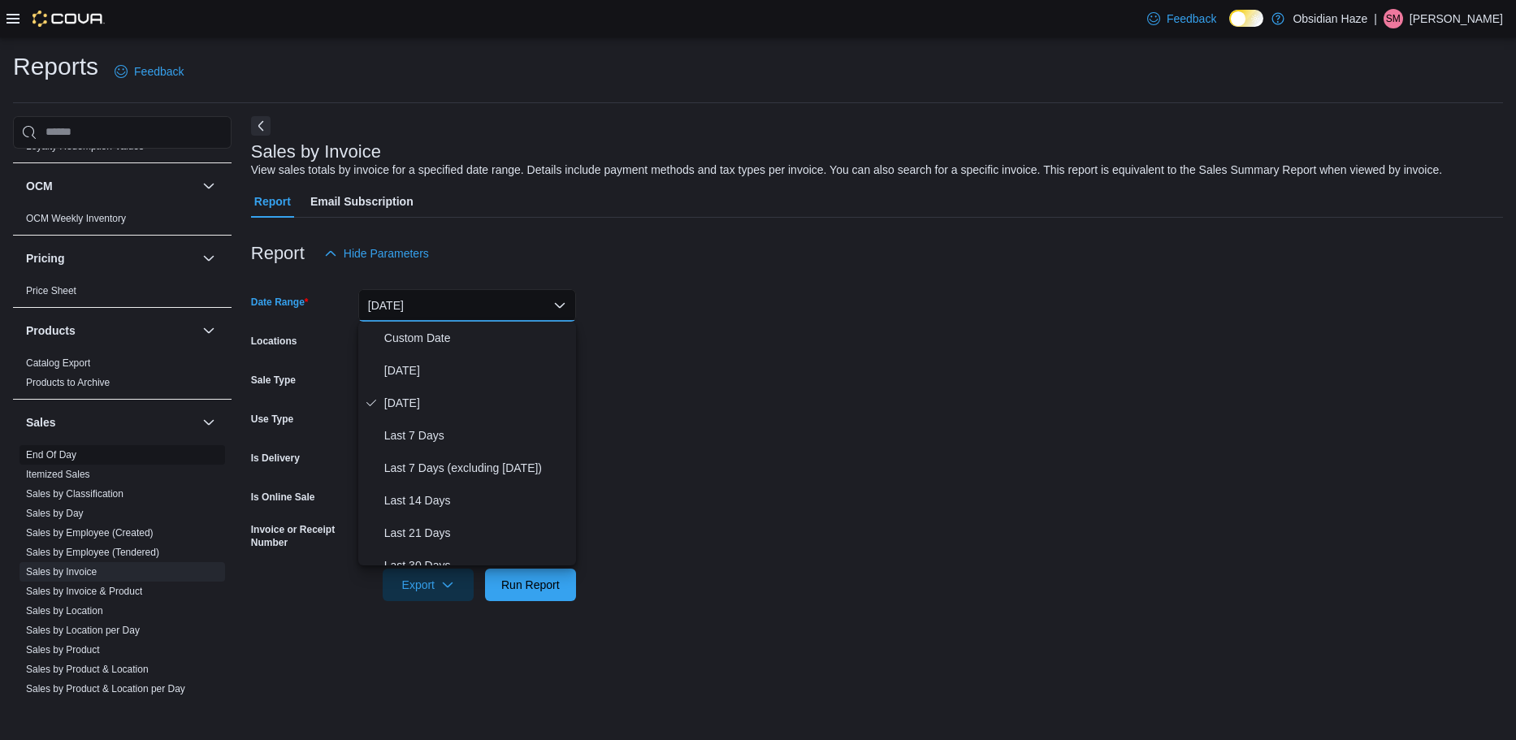
click at [57, 453] on link "End Of Day" at bounding box center [51, 454] width 50 height 11
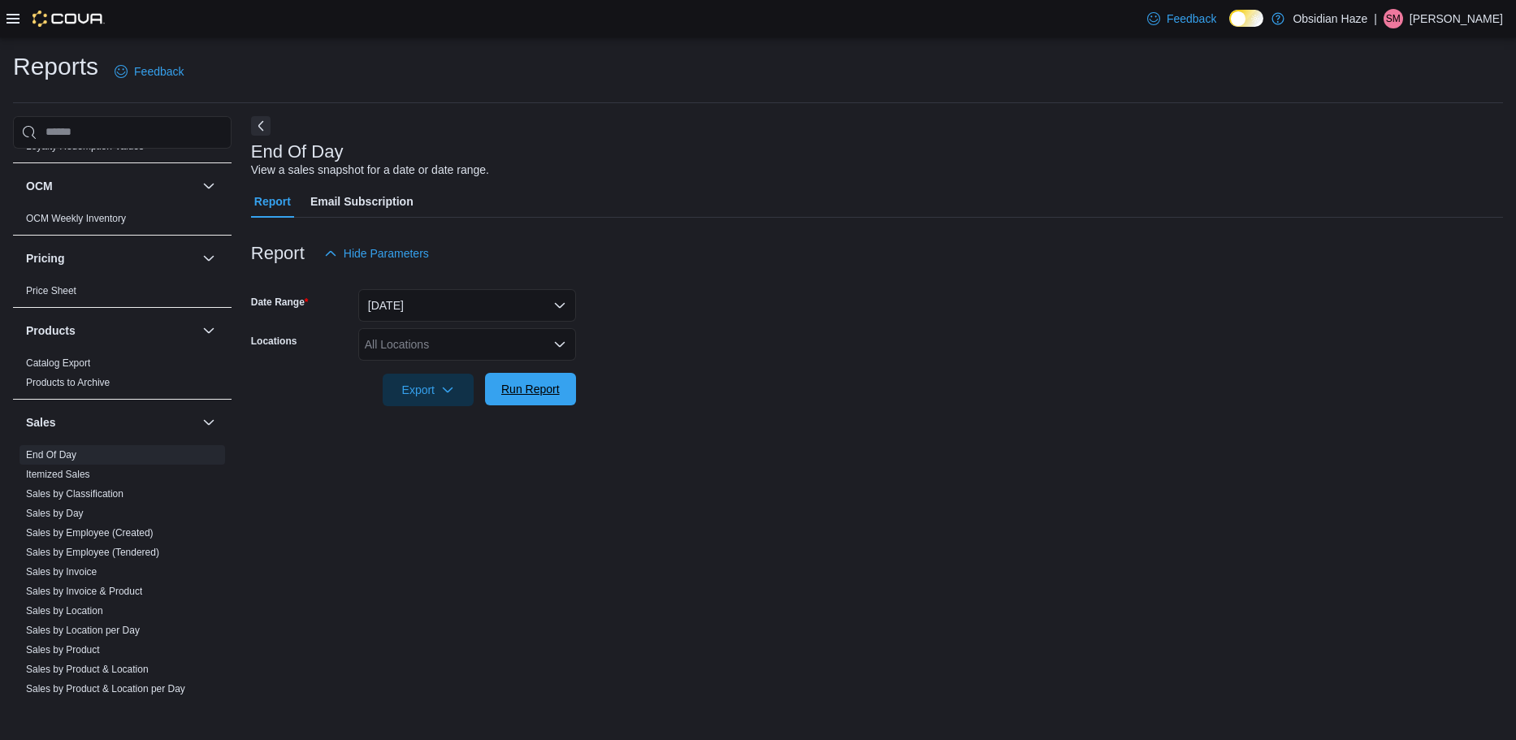
click at [533, 400] on span "Run Report" at bounding box center [530, 389] width 71 height 32
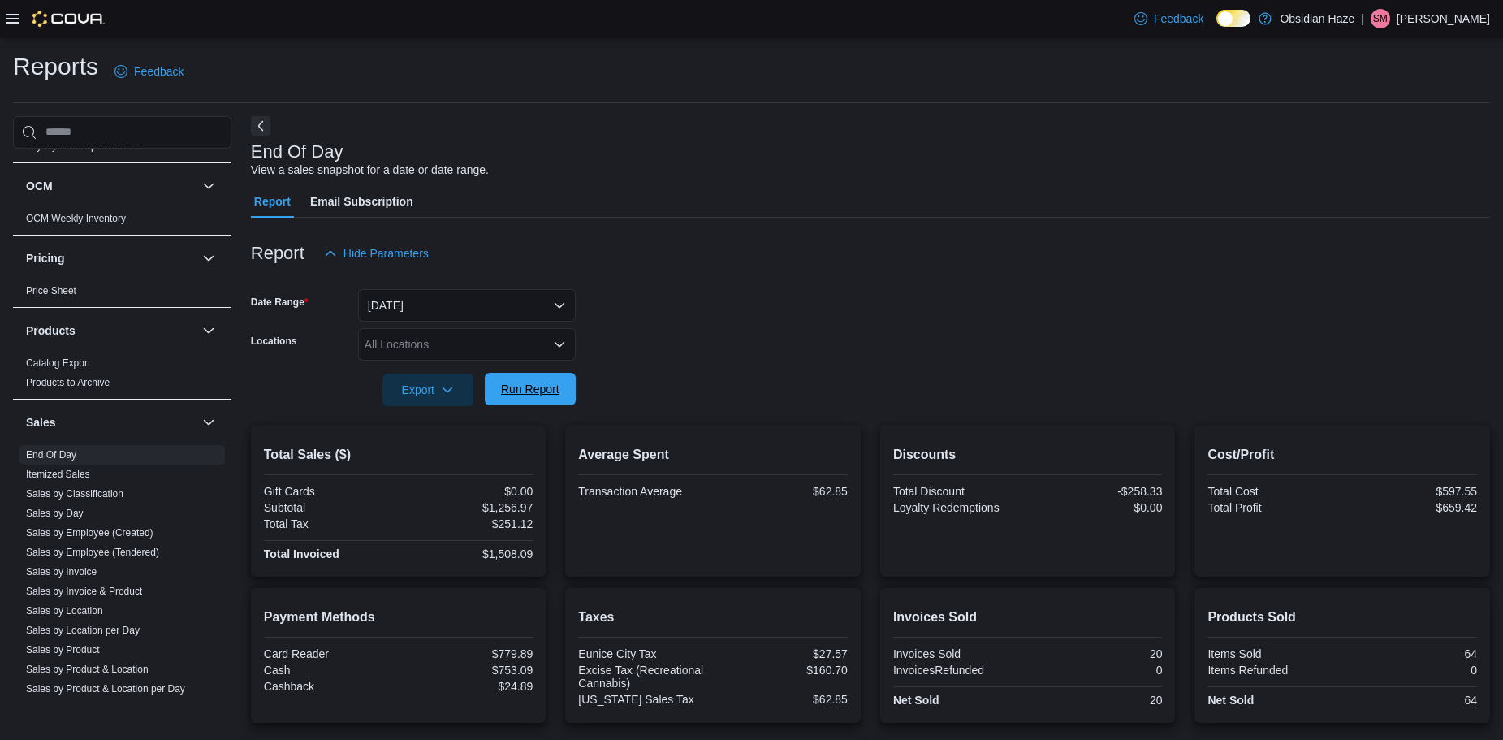
click at [552, 402] on span "Run Report" at bounding box center [530, 389] width 71 height 32
click at [557, 387] on span "Run Report" at bounding box center [530, 389] width 58 height 16
click at [556, 387] on span "Run Report" at bounding box center [530, 389] width 58 height 16
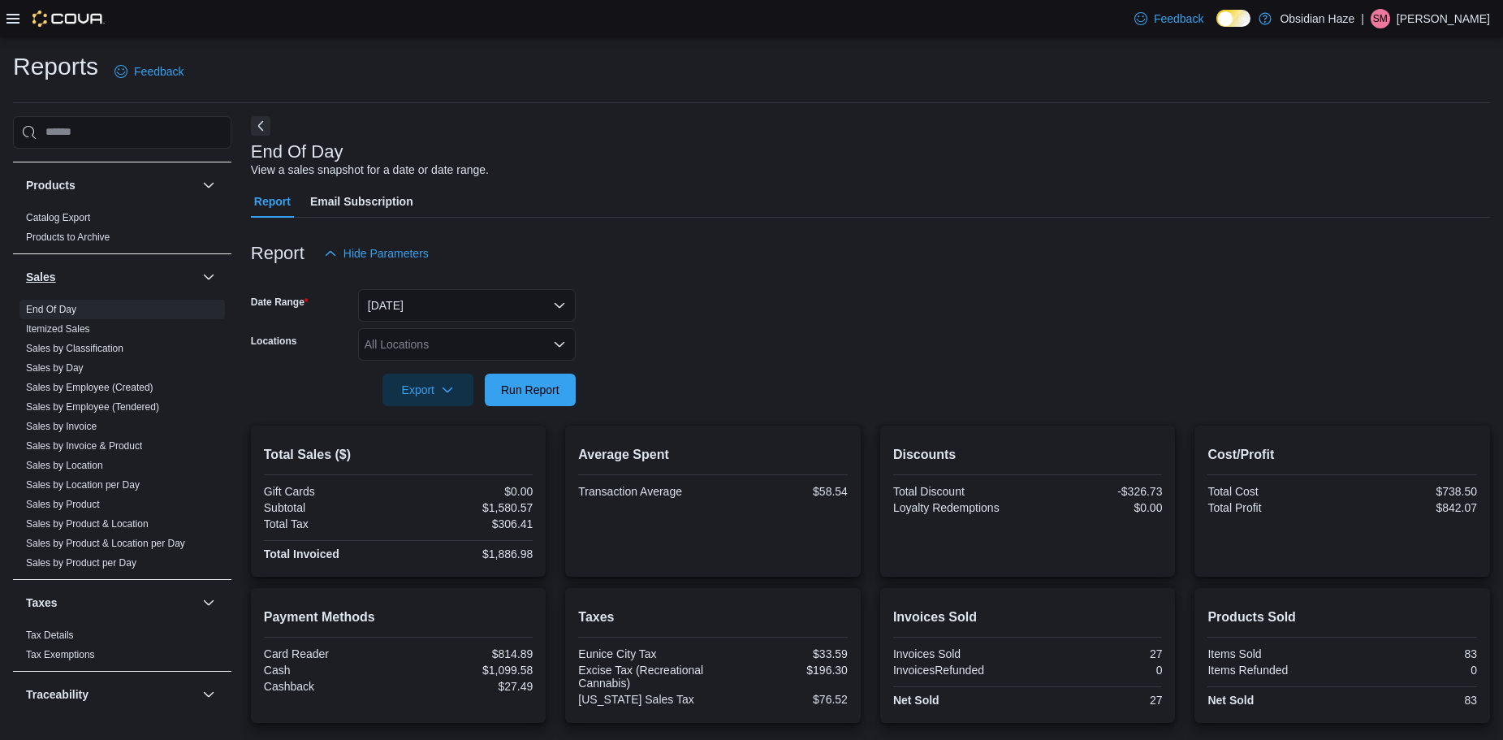
scroll to position [893, 0]
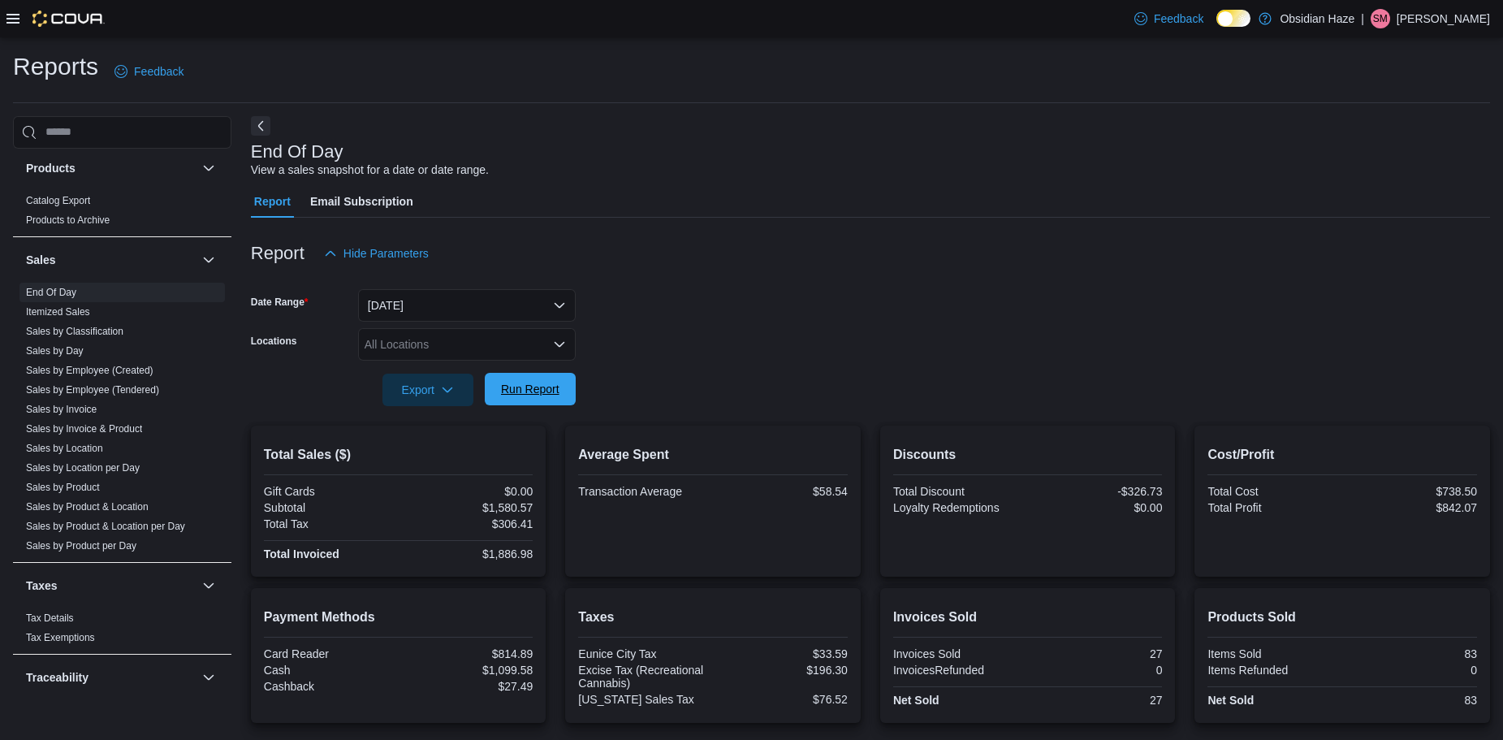
click at [553, 390] on span "Run Report" at bounding box center [530, 389] width 58 height 16
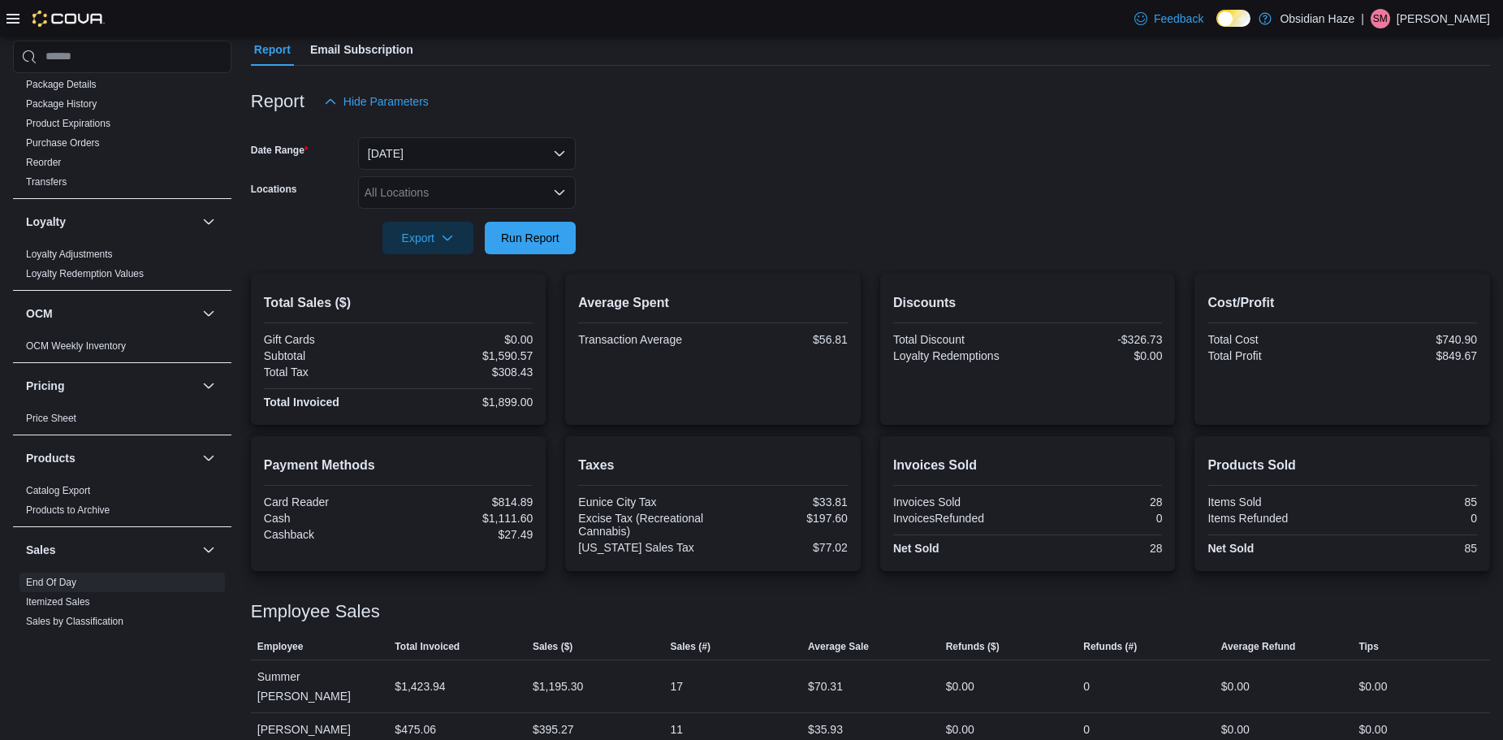
scroll to position [527, 0]
click at [12, 15] on icon at bounding box center [12, 18] width 13 height 13
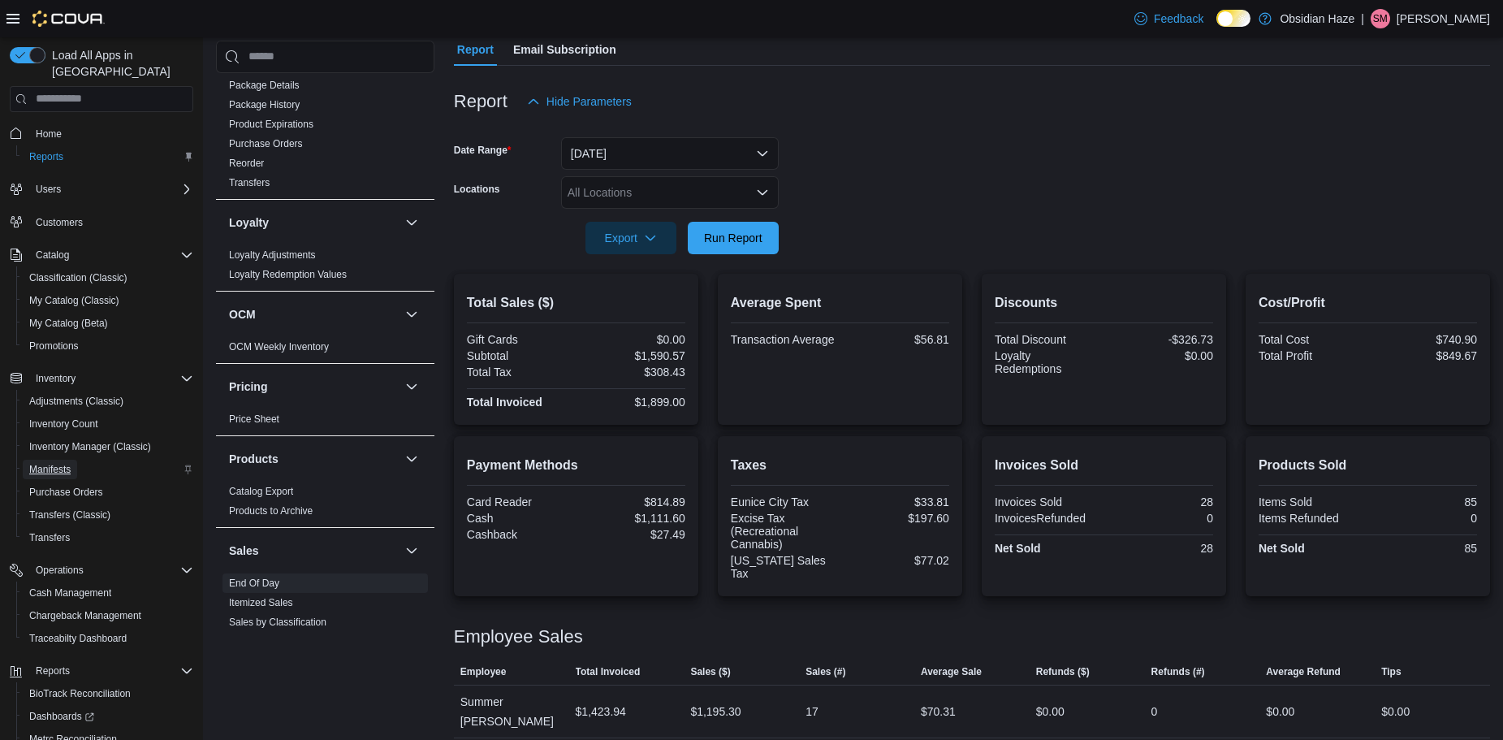
click at [59, 463] on span "Manifests" at bounding box center [49, 469] width 41 height 13
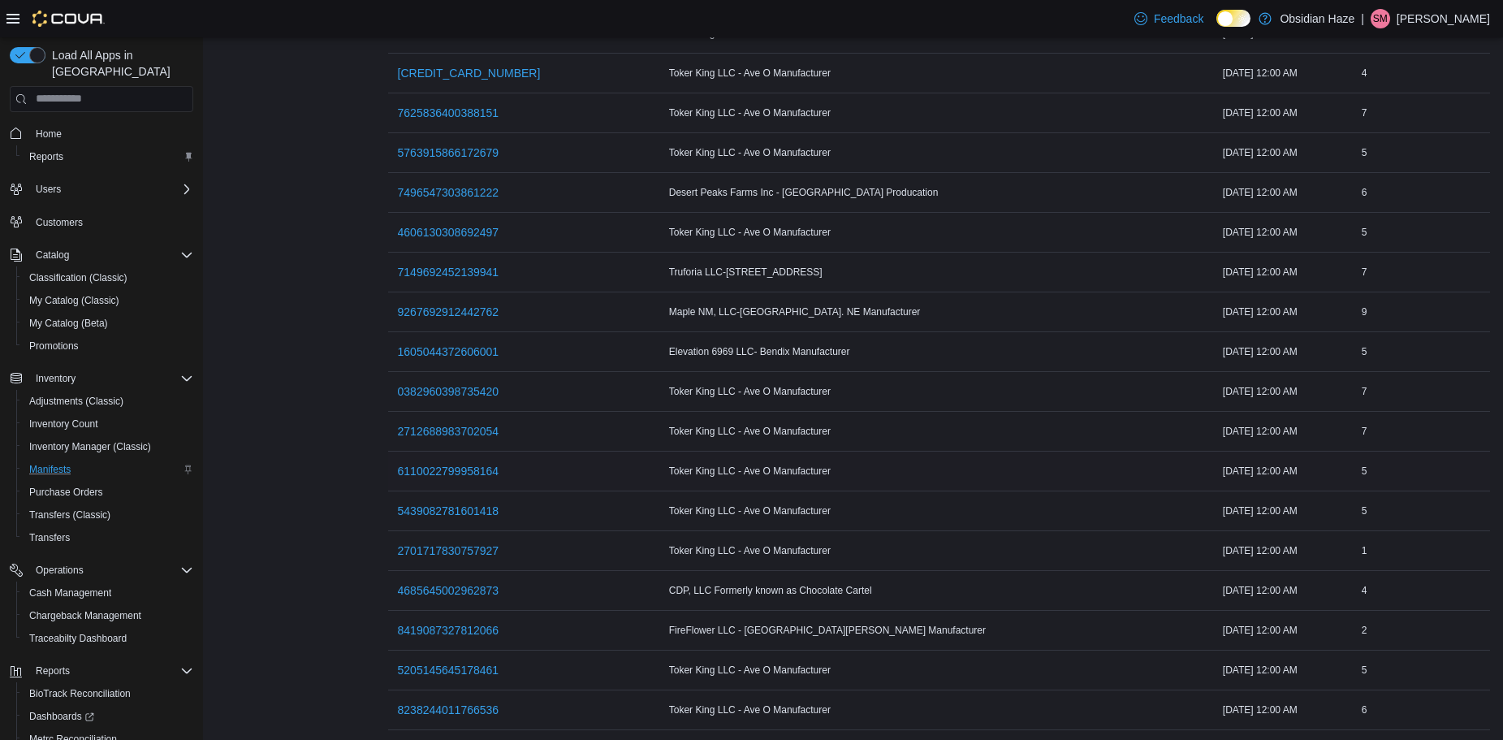
scroll to position [244, 0]
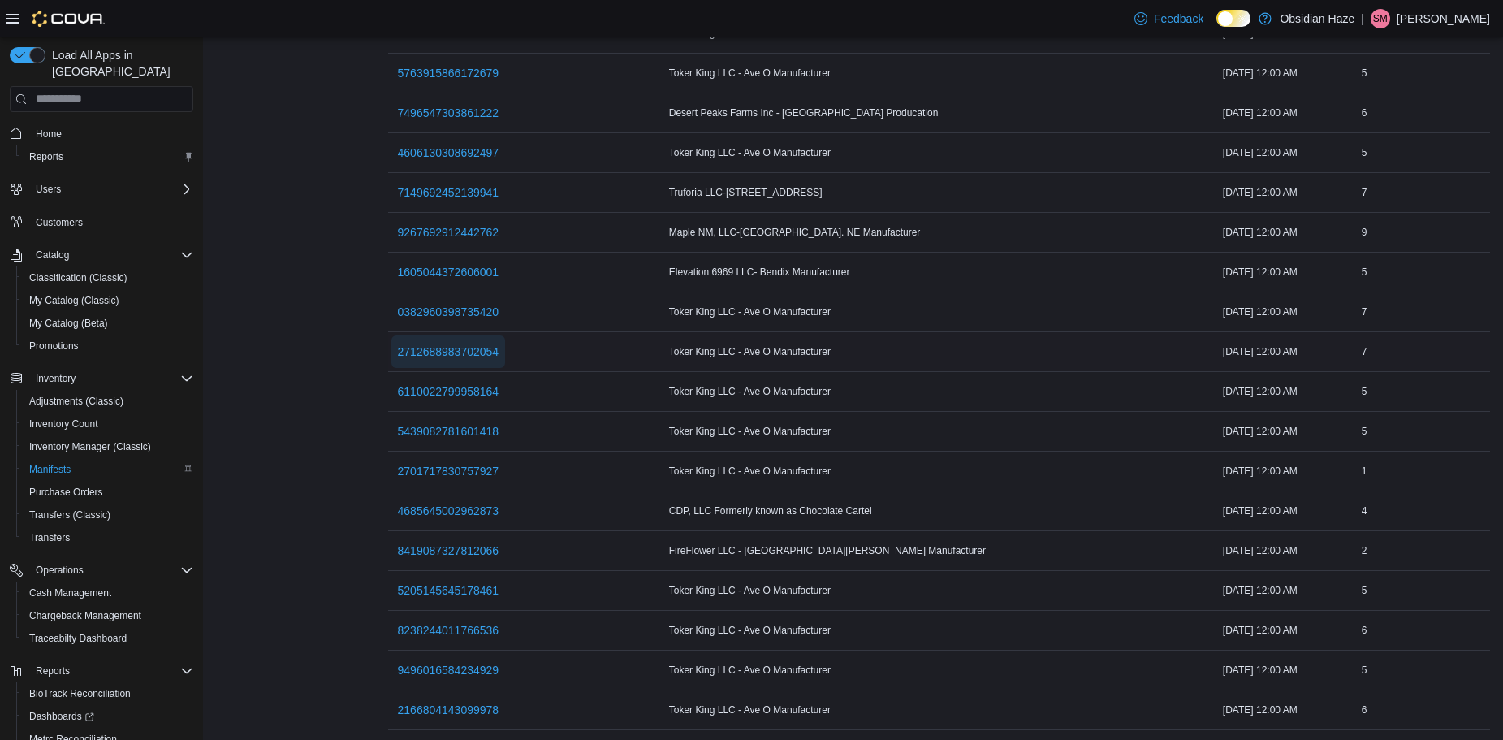
click at [450, 348] on span "2712688983702054" at bounding box center [449, 352] width 102 height 16
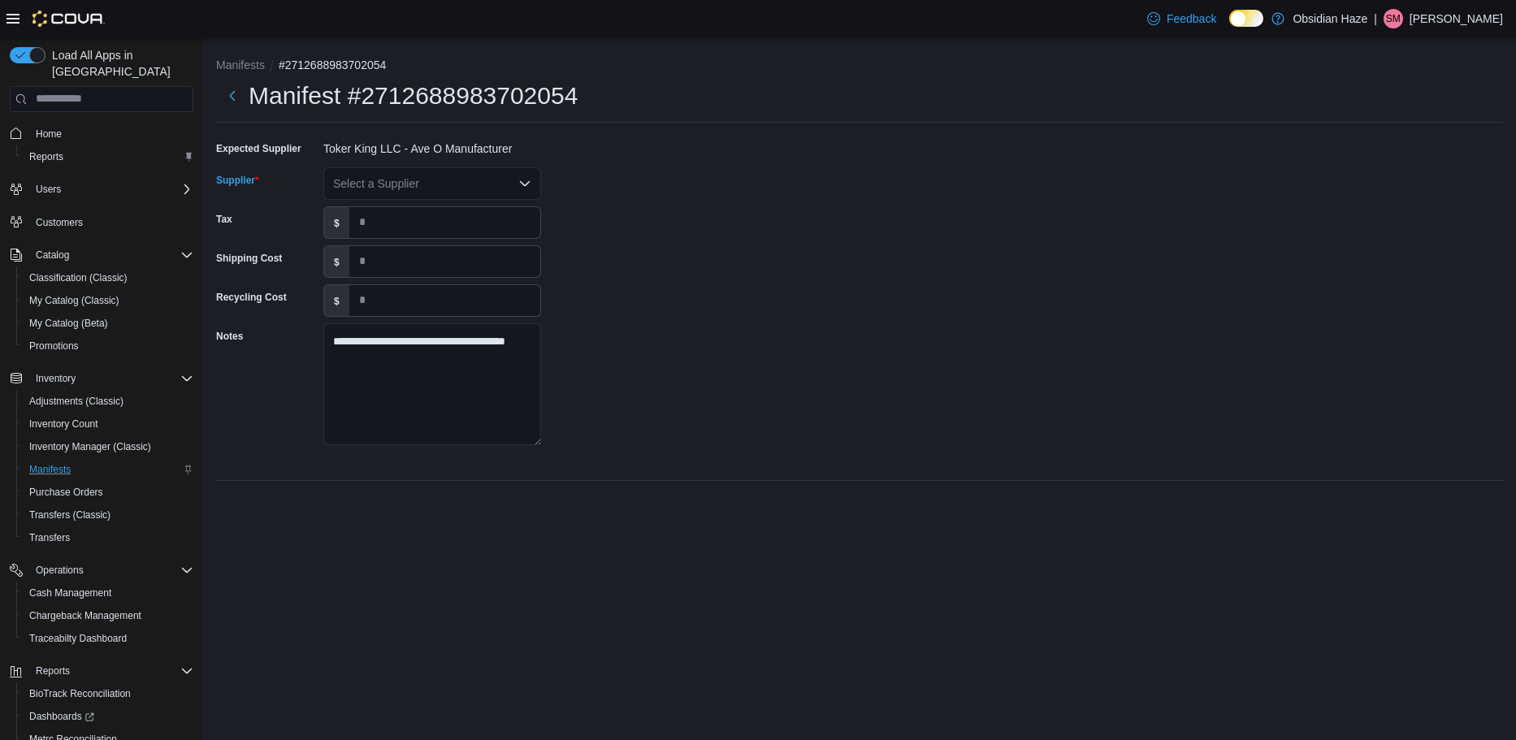
click at [526, 179] on icon "Open list of options" at bounding box center [524, 183] width 13 height 13
type input "***"
click at [461, 209] on span "Des ert Peaks Farms" at bounding box center [442, 211] width 179 height 16
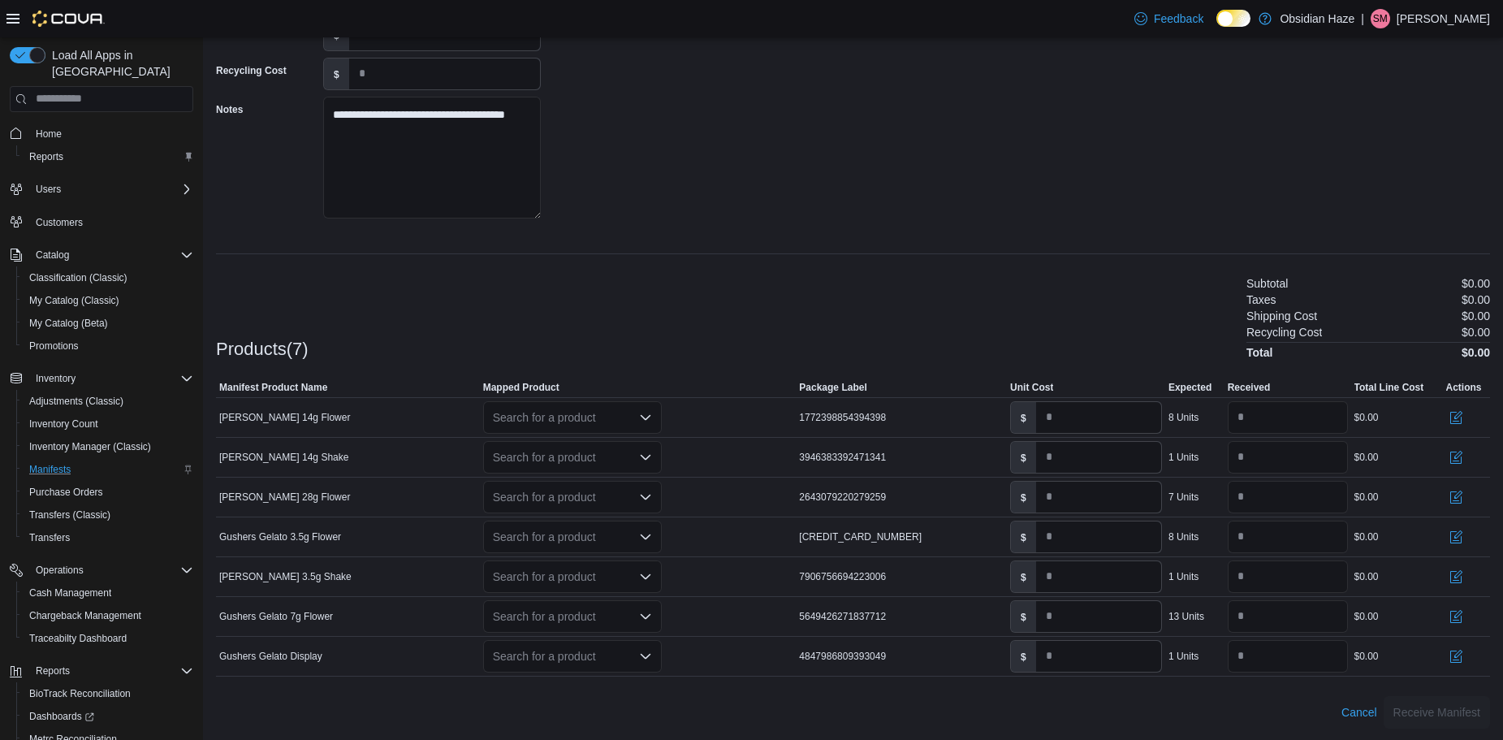
scroll to position [228, 0]
click at [644, 416] on icon "Open list of options" at bounding box center [645, 415] width 13 height 13
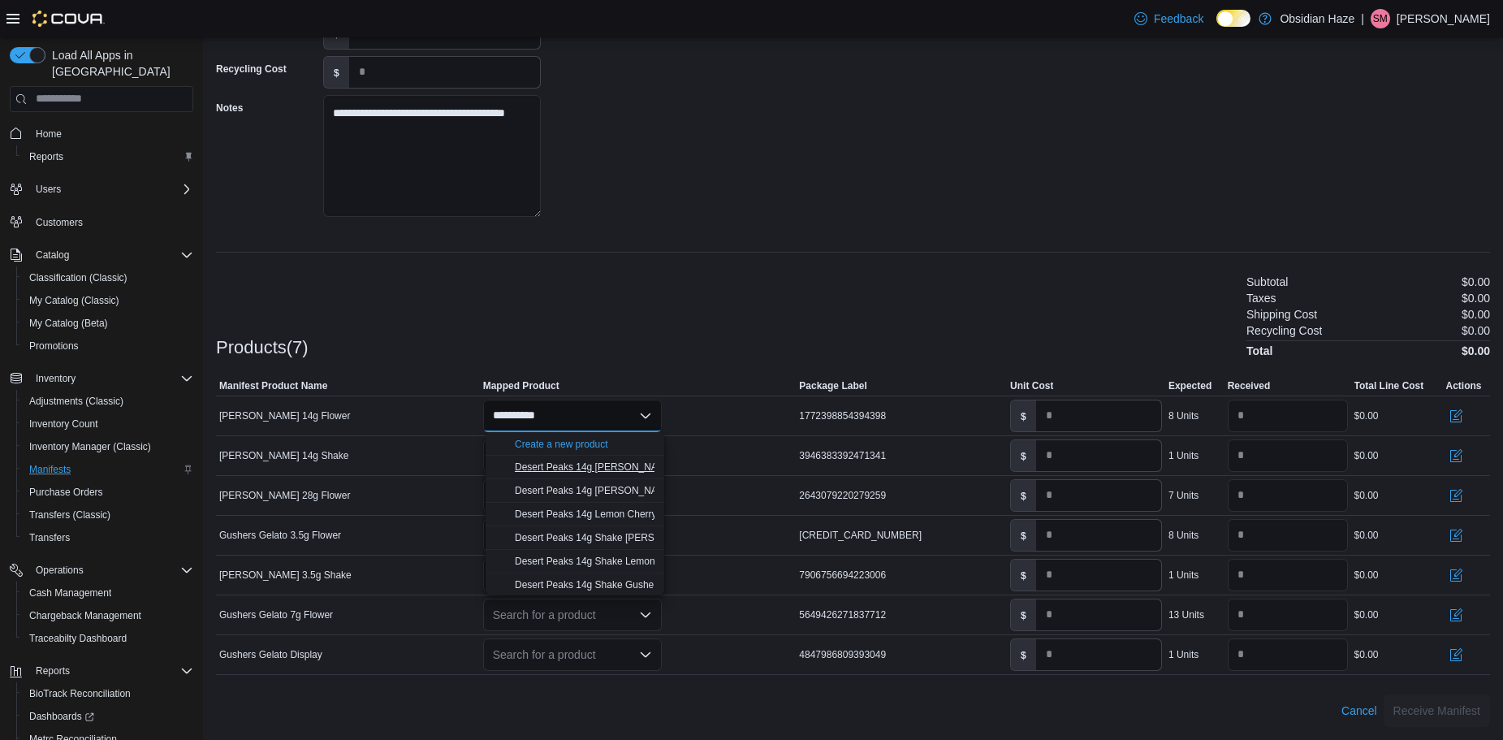
type input "**********"
click at [629, 461] on div "Desert Peaks 14g Gushers Gelato" at bounding box center [585, 467] width 140 height 13
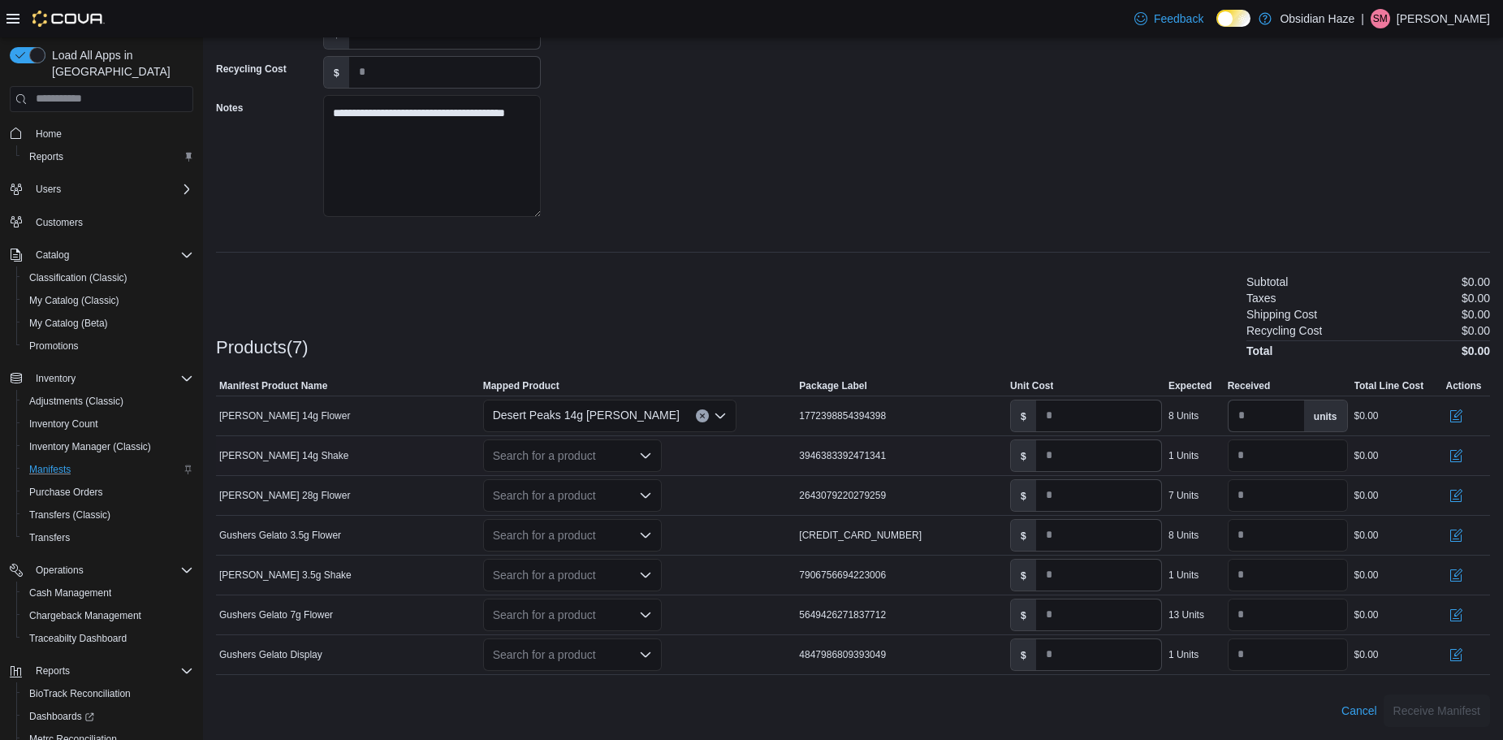
click at [642, 456] on icon "Open list of options" at bounding box center [645, 455] width 13 height 13
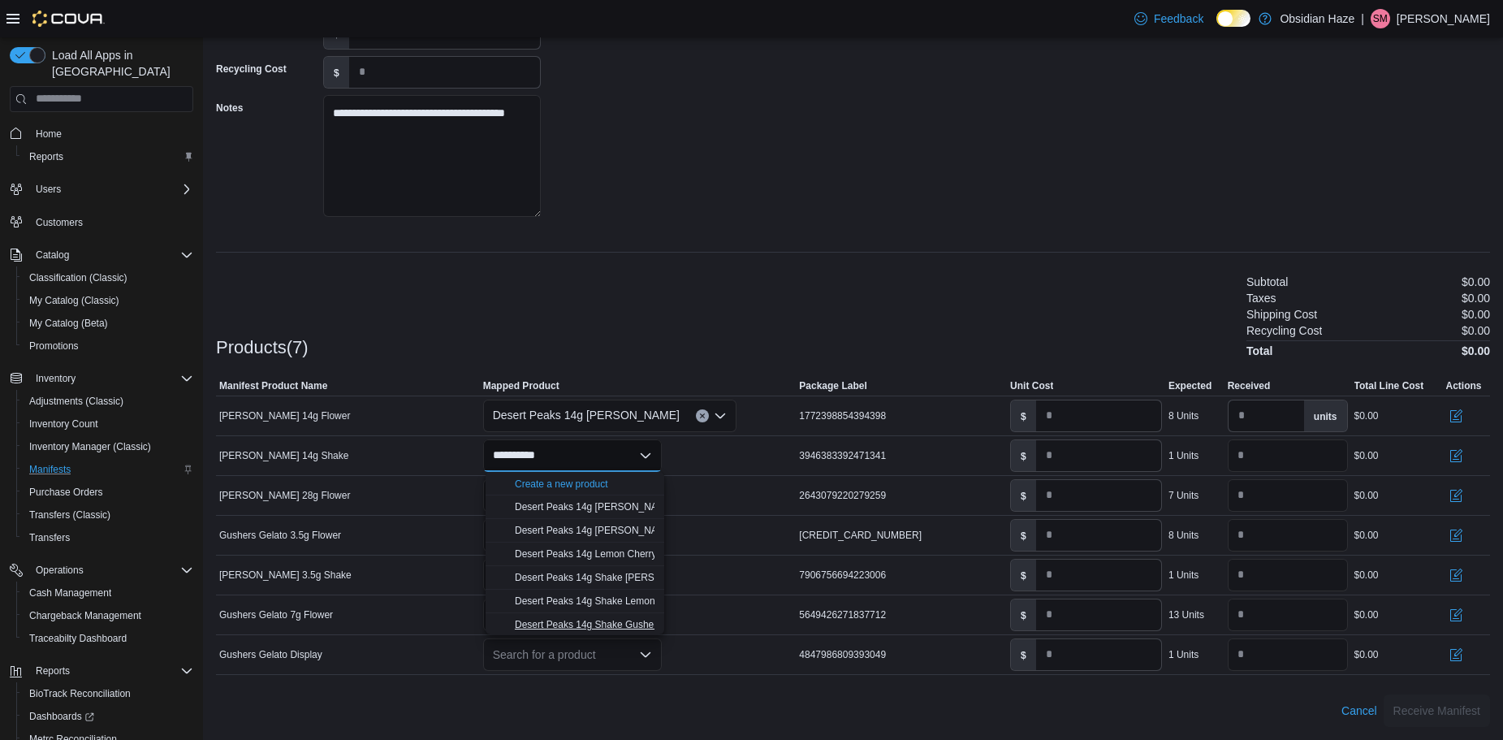
type input "**********"
click at [622, 620] on span "Desert Peaks 14g Shake Gushers X Gelato 41" at bounding box center [615, 624] width 201 height 11
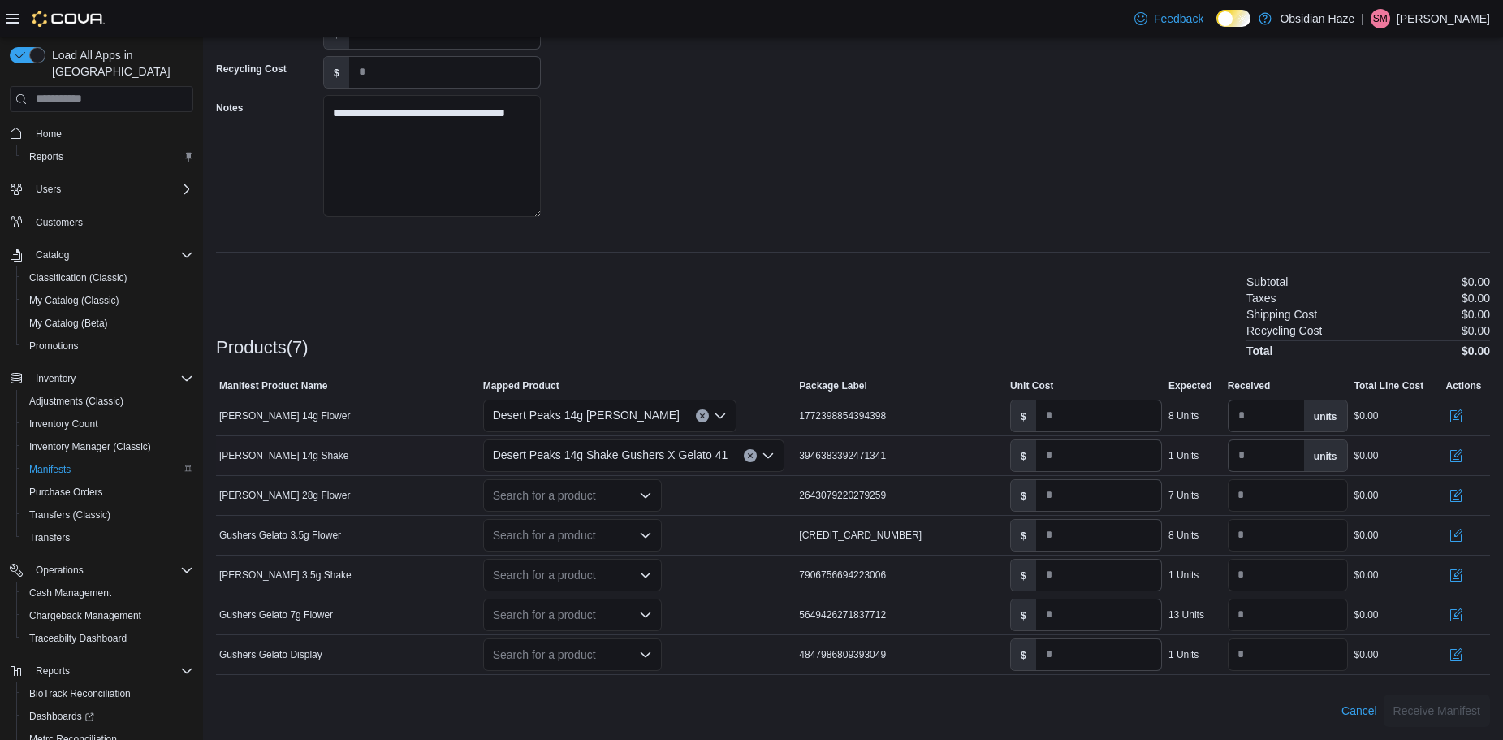
click at [747, 452] on icon "Clear input" at bounding box center [750, 455] width 6 height 6
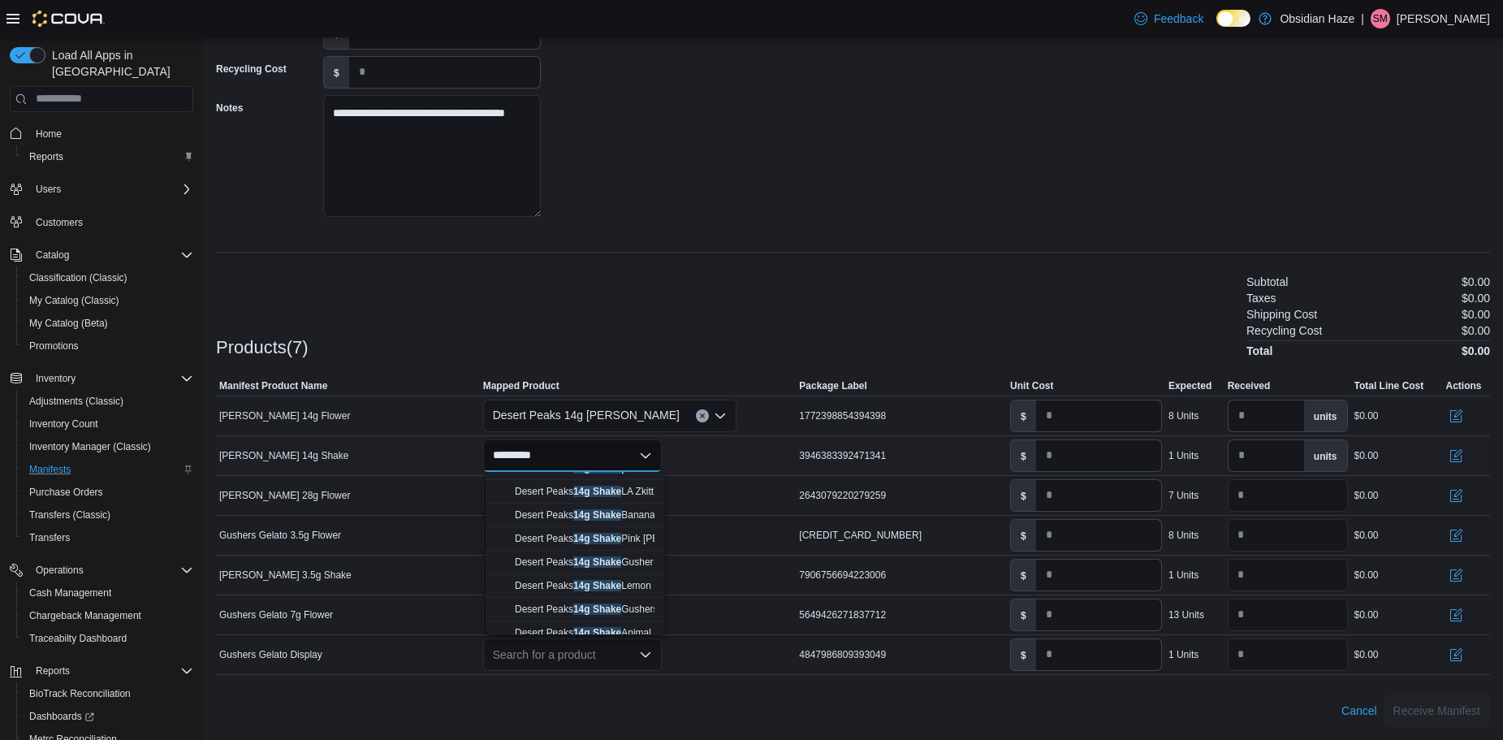
scroll to position [325, 0]
type input "*********"
click at [612, 577] on mark "14g Shake" at bounding box center [597, 582] width 48 height 11
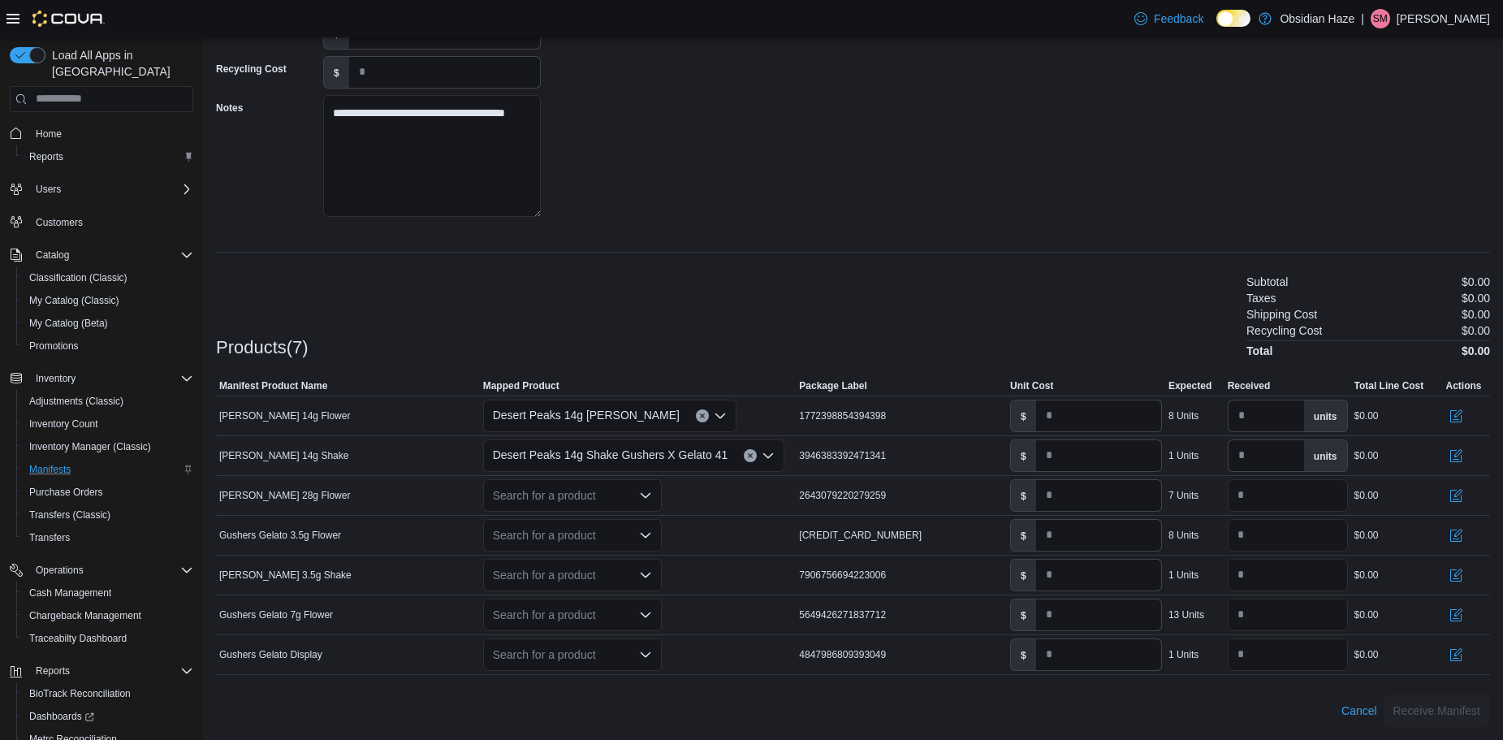
click at [645, 496] on icon "Open list of options" at bounding box center [645, 495] width 13 height 13
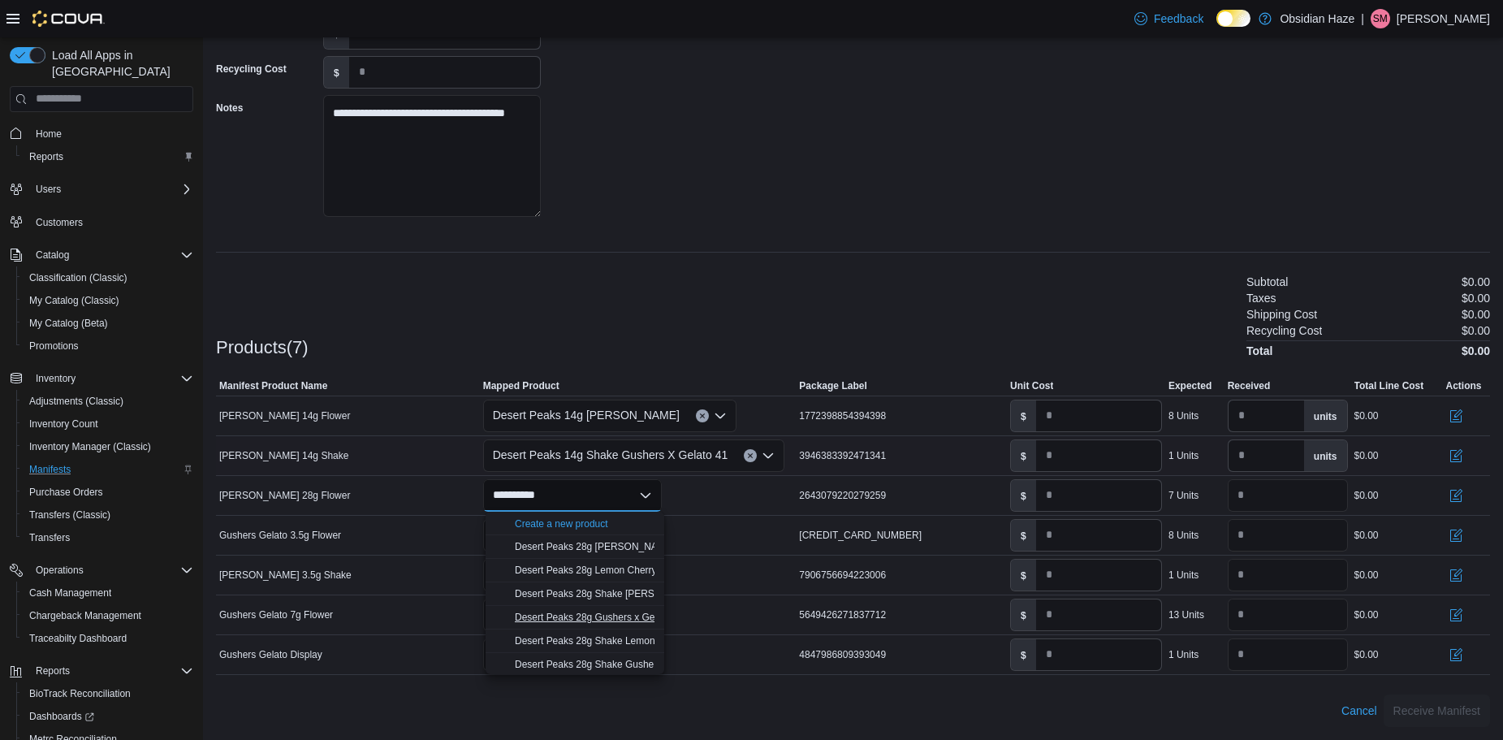
type input "**********"
click at [615, 613] on span "Desert Peaks 28g Gushers x Gelato" at bounding box center [593, 617] width 156 height 11
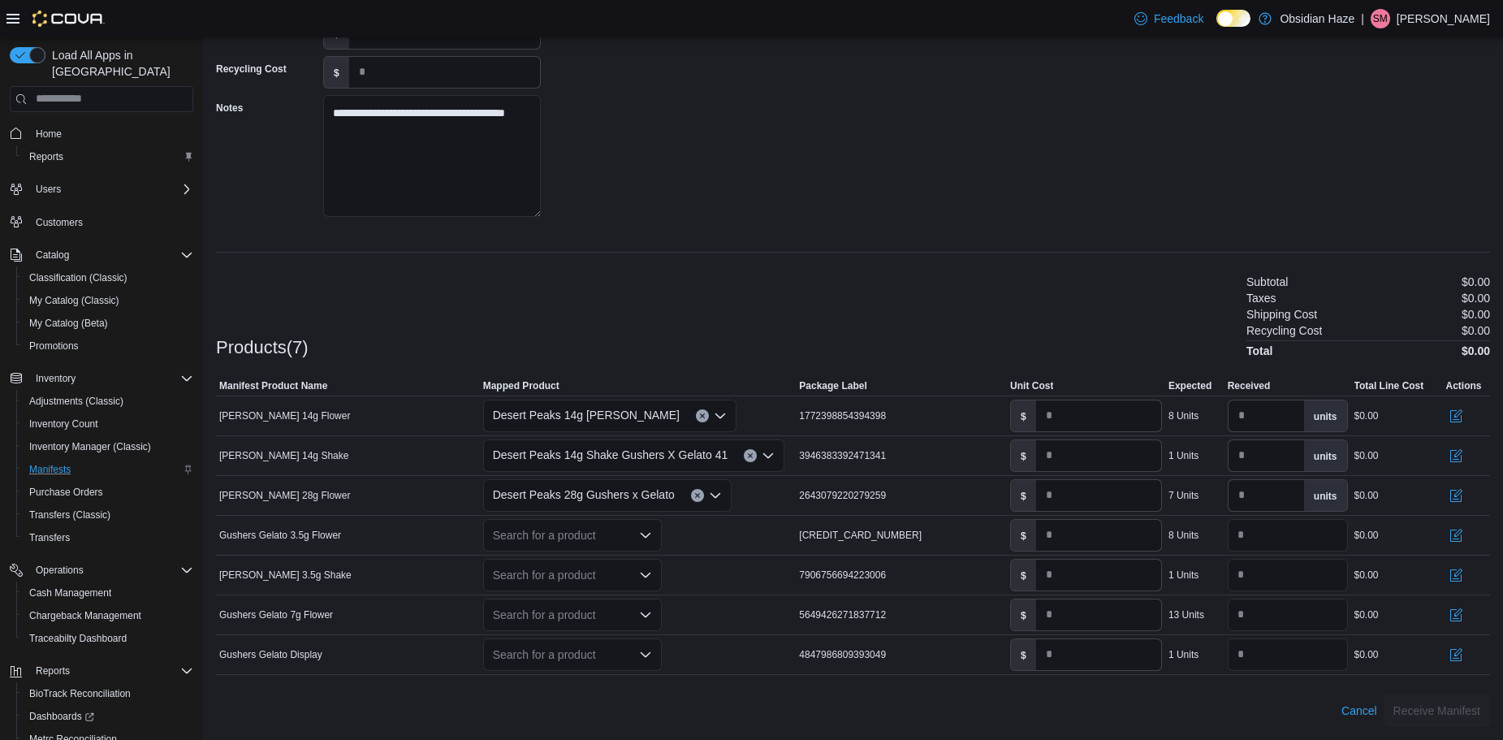
click at [655, 527] on div "Search for a product" at bounding box center [572, 535] width 179 height 32
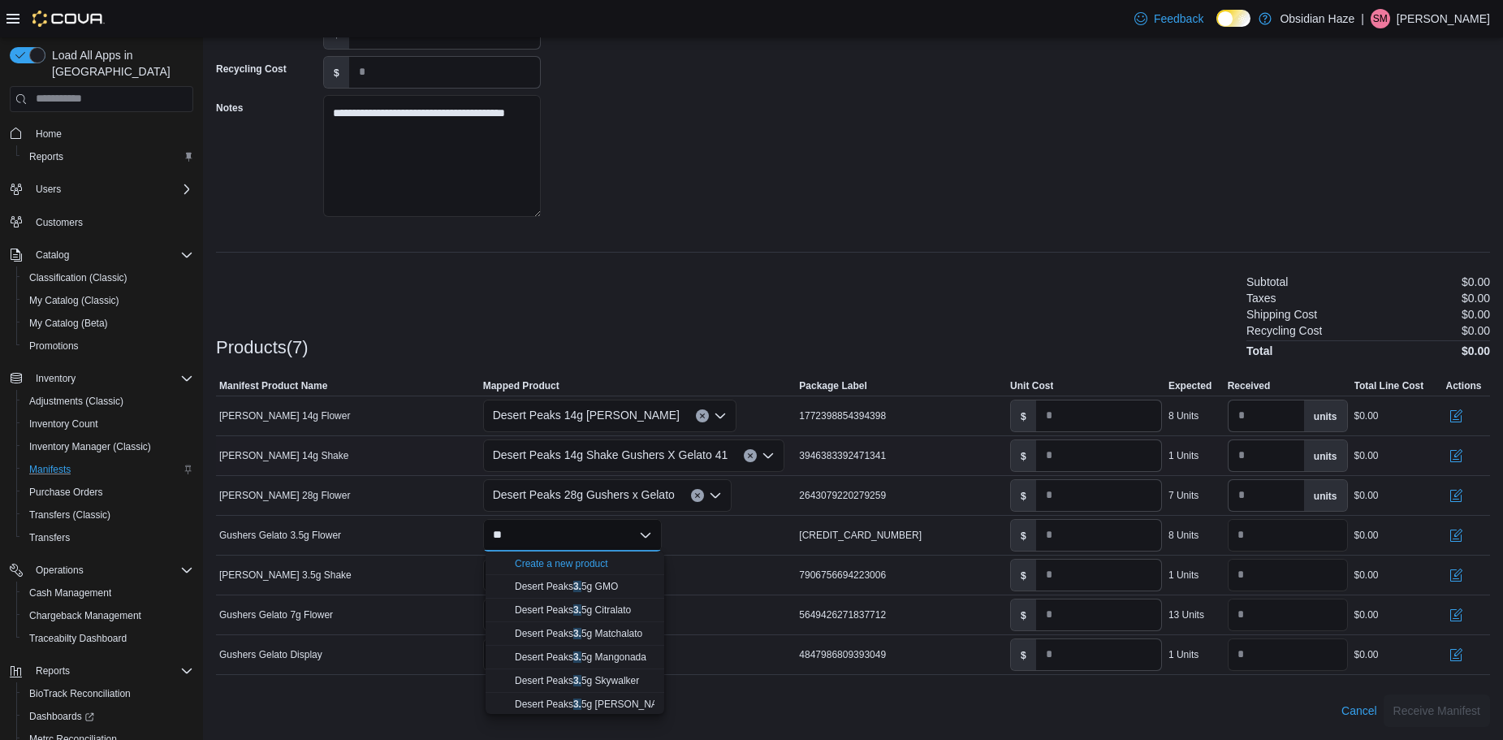
type input "*"
type input "**********"
click at [608, 611] on span "Desert Peaks Gusher x Gelato 3.5g" at bounding box center [592, 609] width 154 height 11
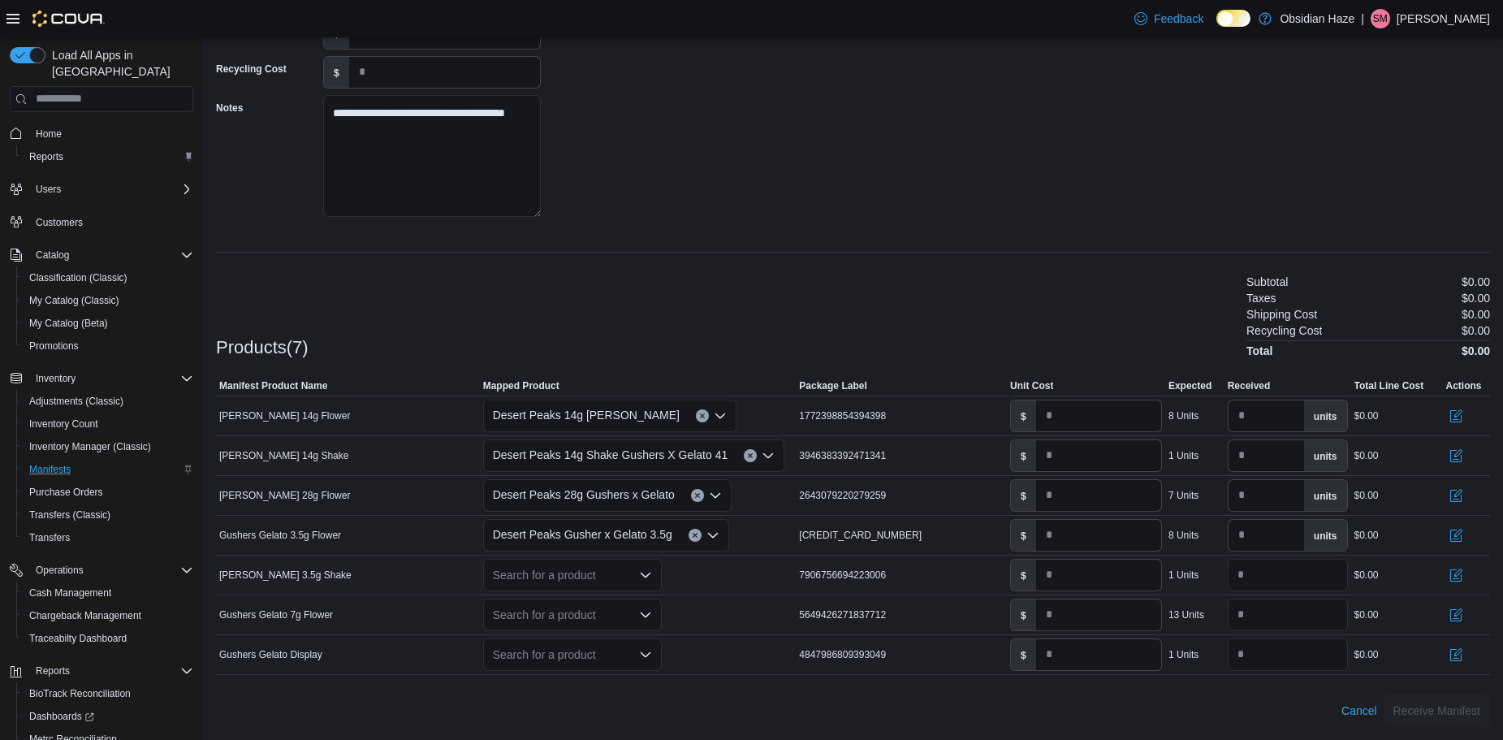
click at [648, 571] on icon "Open list of options" at bounding box center [645, 575] width 13 height 13
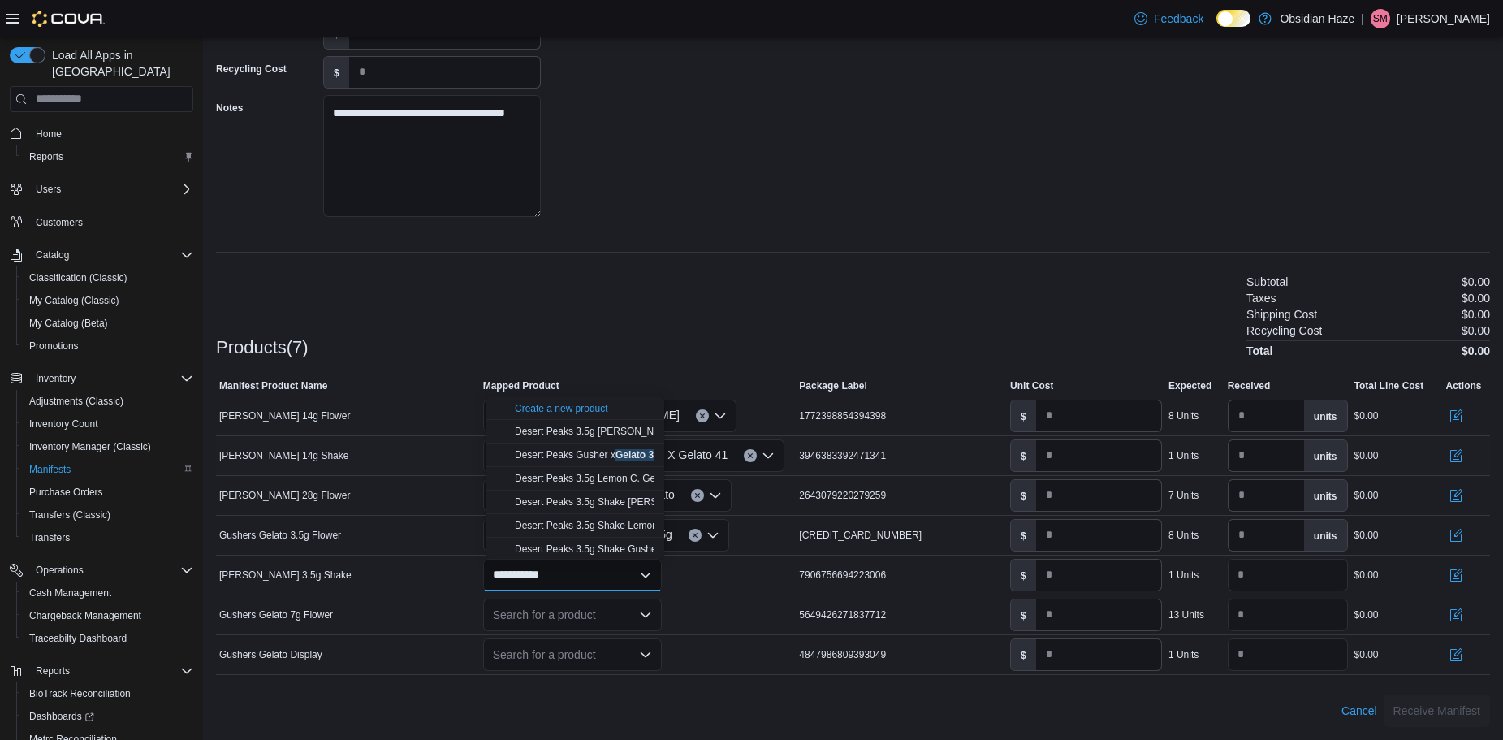
scroll to position [81, 0]
type input "**********"
click at [615, 467] on span "Desert Peaks 3.5g Shake Gushers X Gelato 41" at bounding box center [617, 467] width 204 height 11
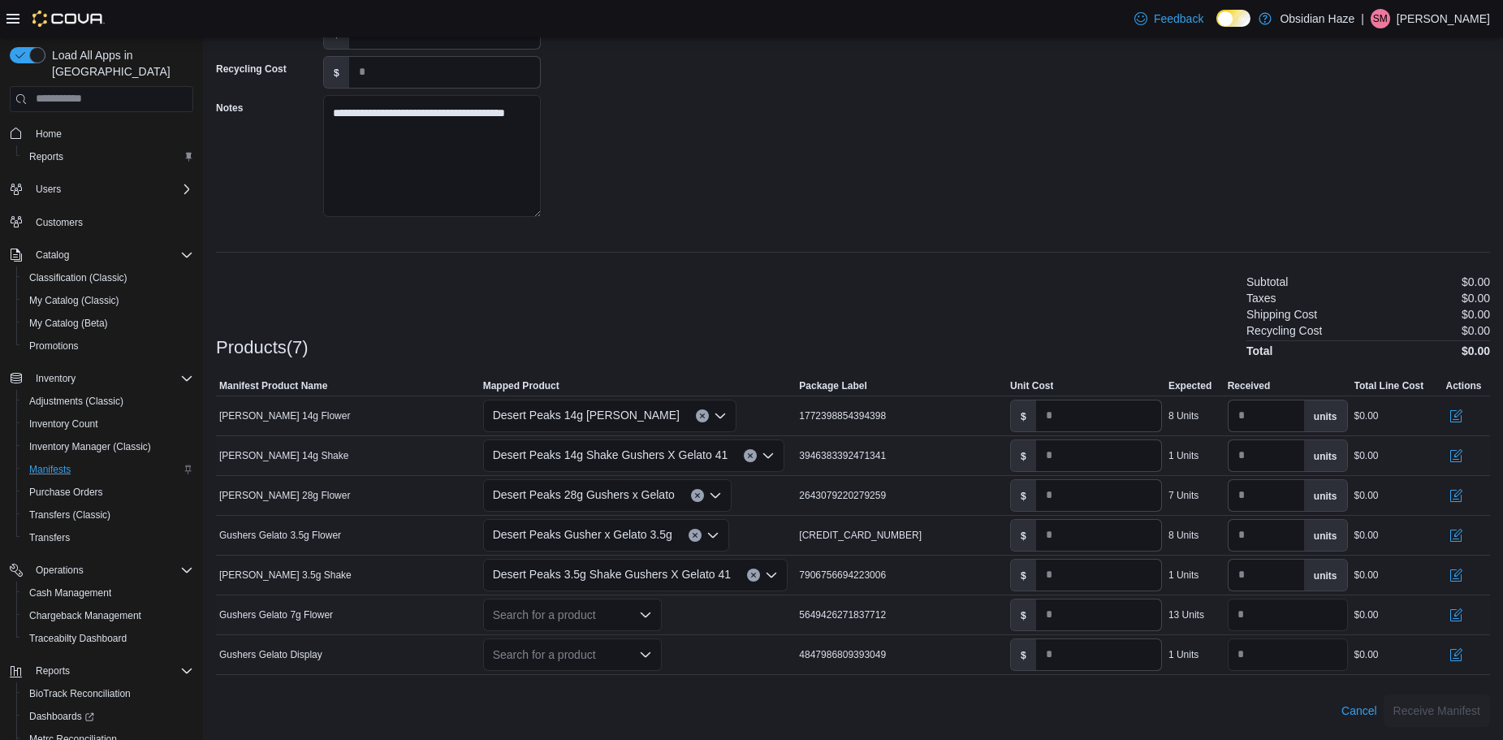
click at [647, 615] on icon "Open list of options" at bounding box center [645, 614] width 10 height 5
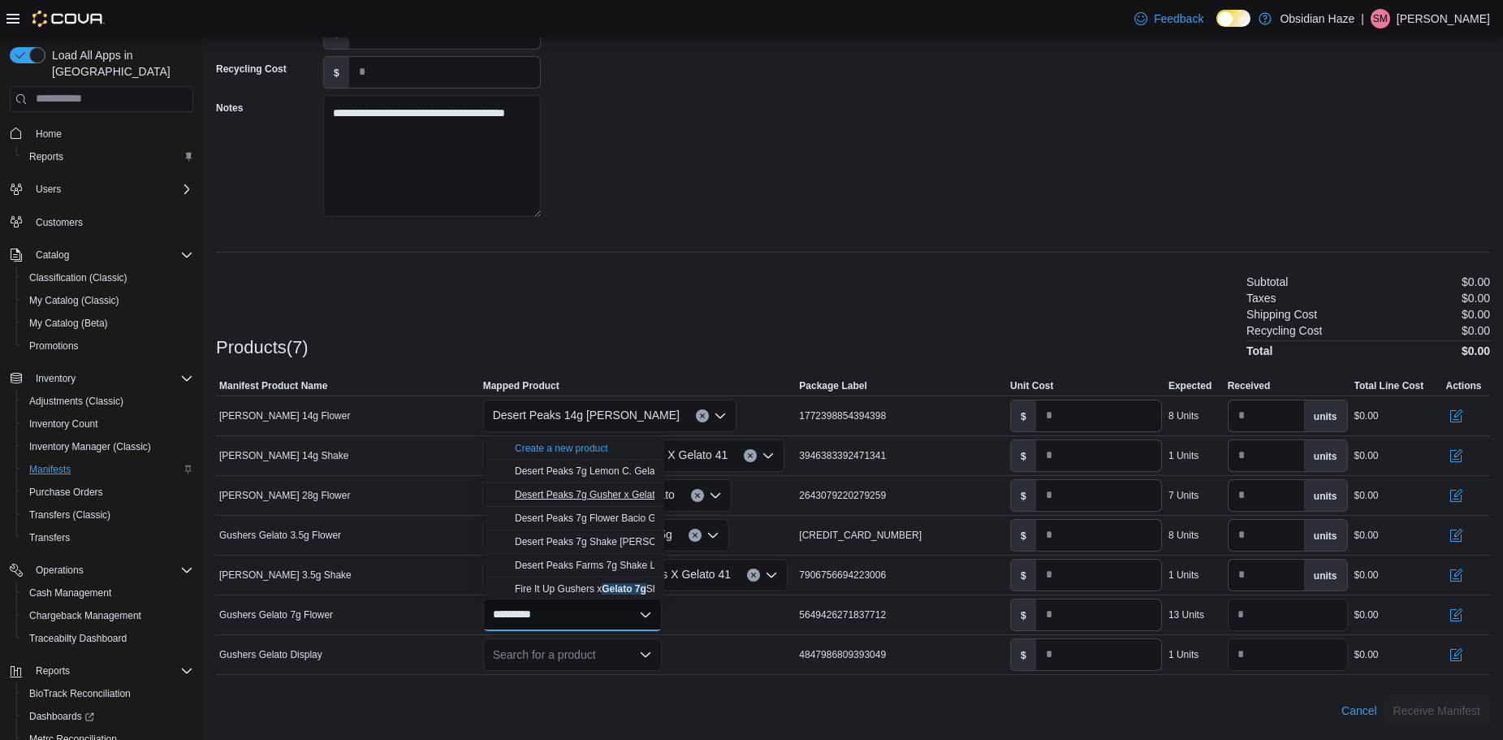
type input "*********"
click at [606, 496] on span "Desert Peaks 7g Gusher x Gelato" at bounding box center [587, 494] width 145 height 11
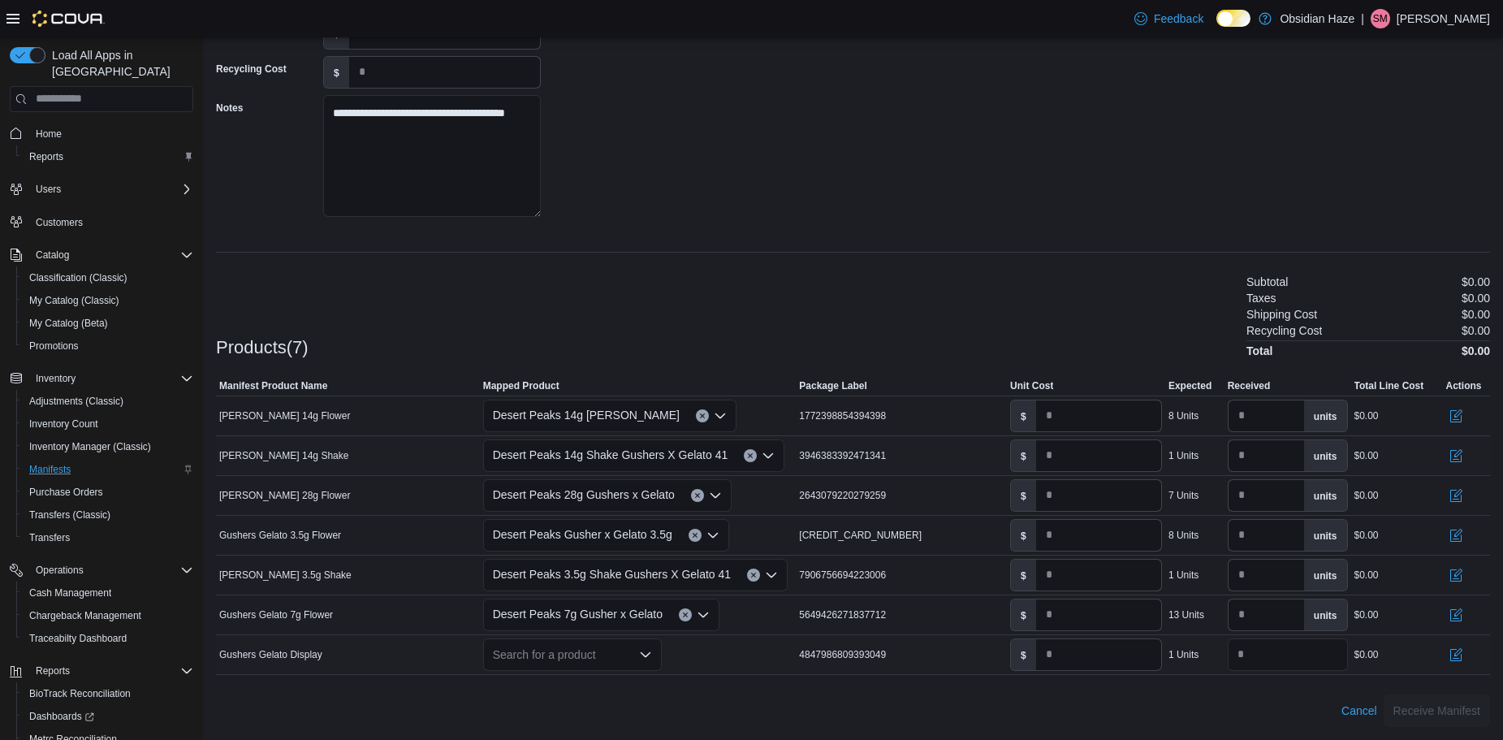
click at [647, 649] on icon "Open list of options" at bounding box center [645, 654] width 13 height 13
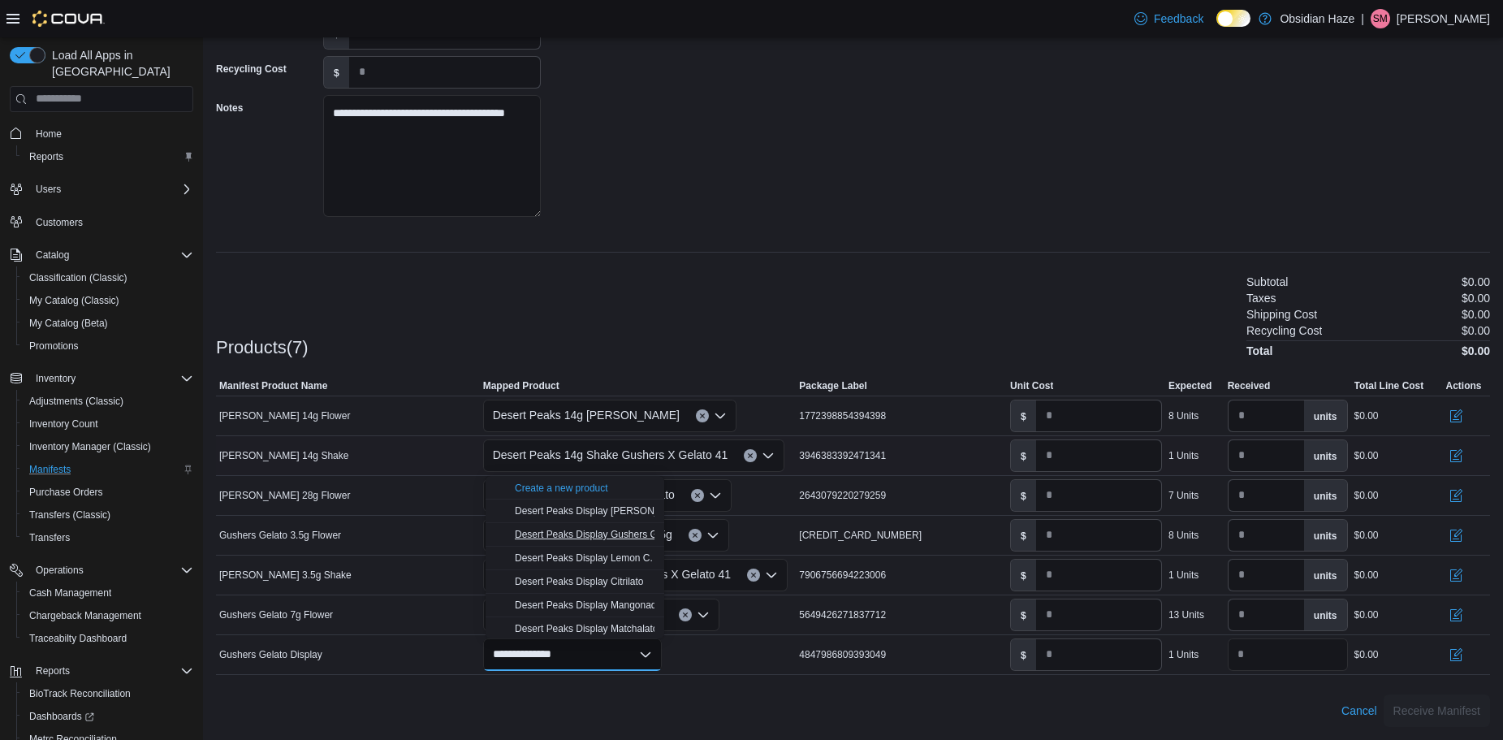
type input "**********"
click at [582, 536] on span "Desert Peaks Display Gushers Gelato" at bounding box center [597, 534] width 164 height 11
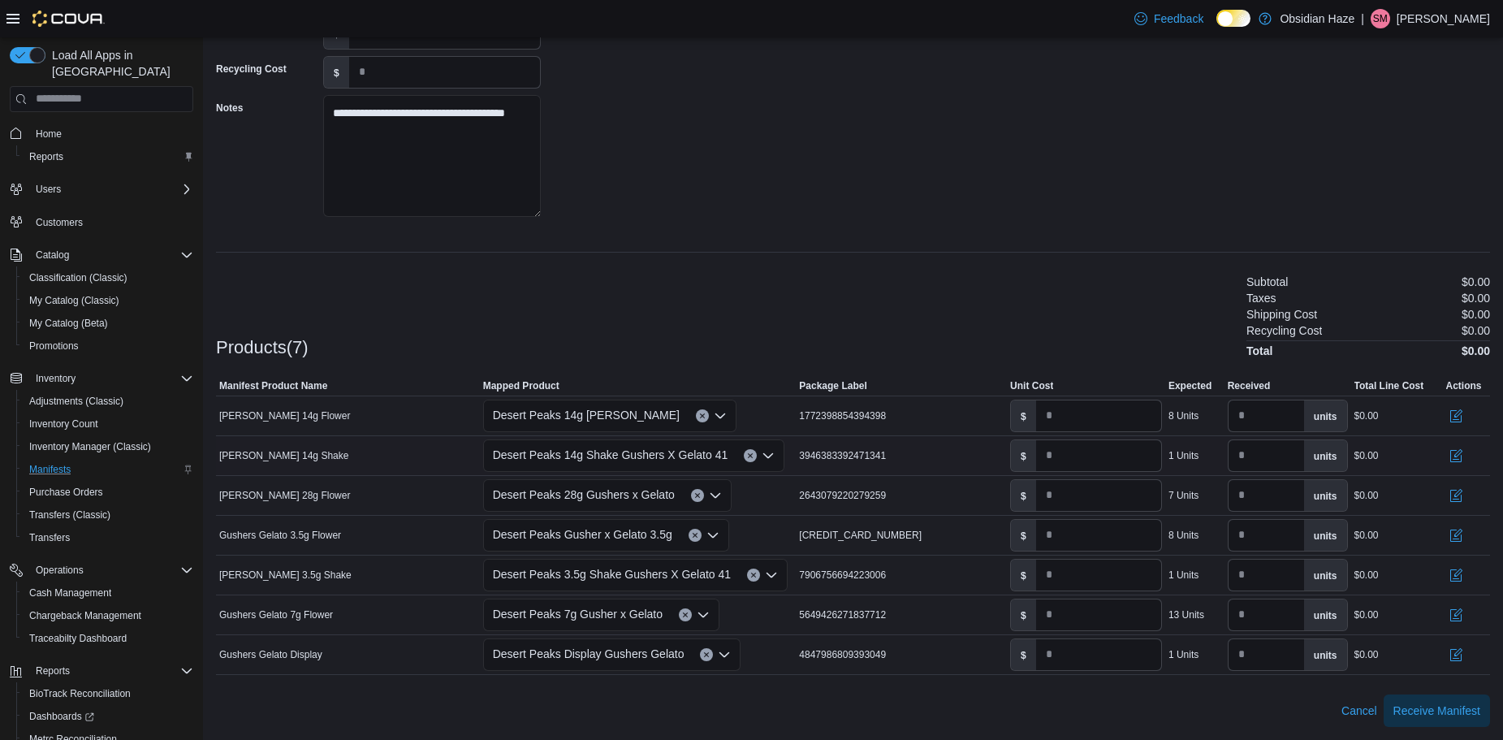
click at [956, 335] on div "Products(7) Subtotal $0.00 Taxes $0.00 Shipping Cost $0.00 Recycling Cost $0.00…" at bounding box center [853, 314] width 1274 height 85
click at [1060, 535] on input "*" at bounding box center [1098, 535] width 125 height 31
click at [1059, 534] on input "*****" at bounding box center [1098, 535] width 125 height 31
type input "****"
click at [1079, 573] on input "*" at bounding box center [1098, 575] width 125 height 31
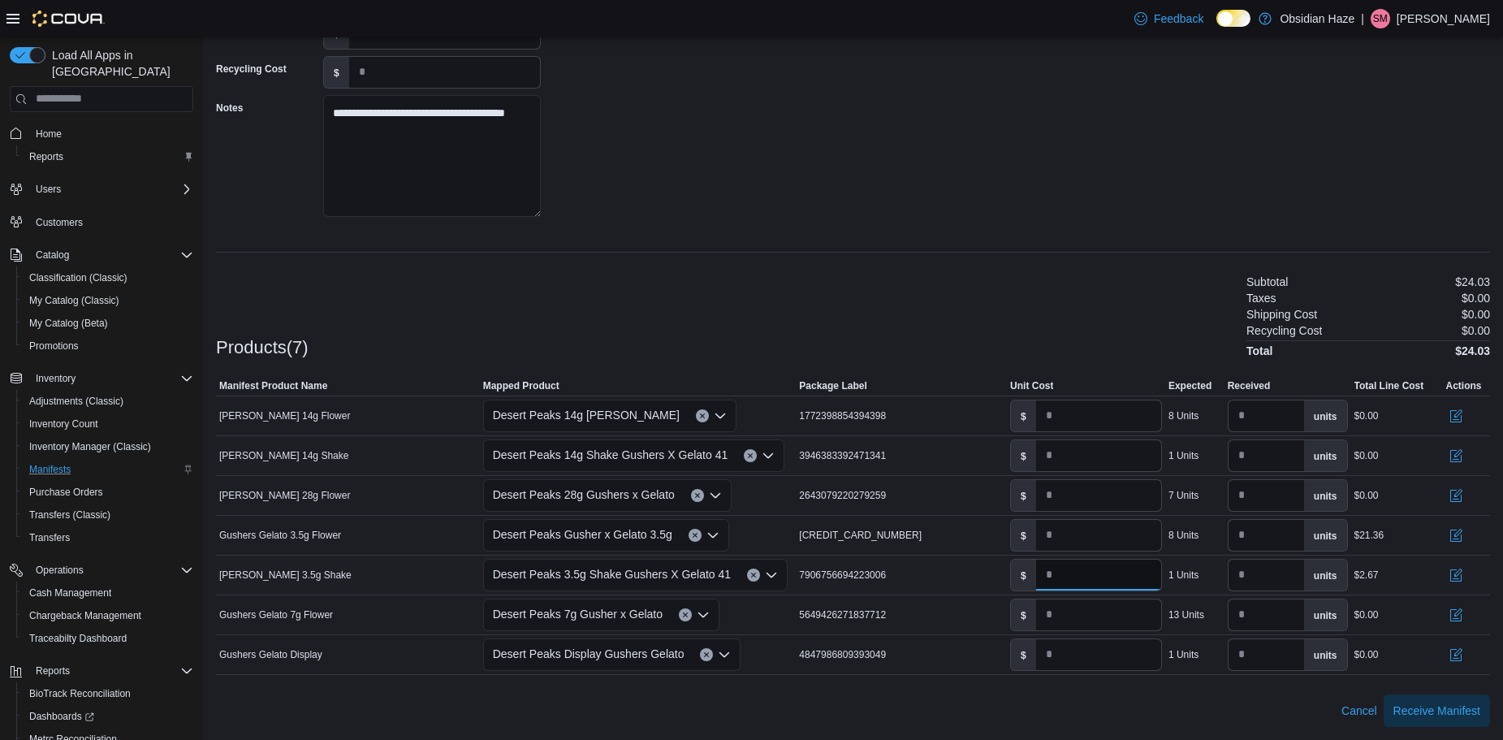
click at [1059, 573] on input "*****" at bounding box center [1098, 575] width 125 height 31
type input "****"
click at [964, 665] on td "Package Label 4847986809393049" at bounding box center [901, 654] width 211 height 40
click at [1097, 655] on input "*" at bounding box center [1098, 654] width 125 height 31
click at [1058, 652] on input "*****" at bounding box center [1098, 654] width 125 height 31
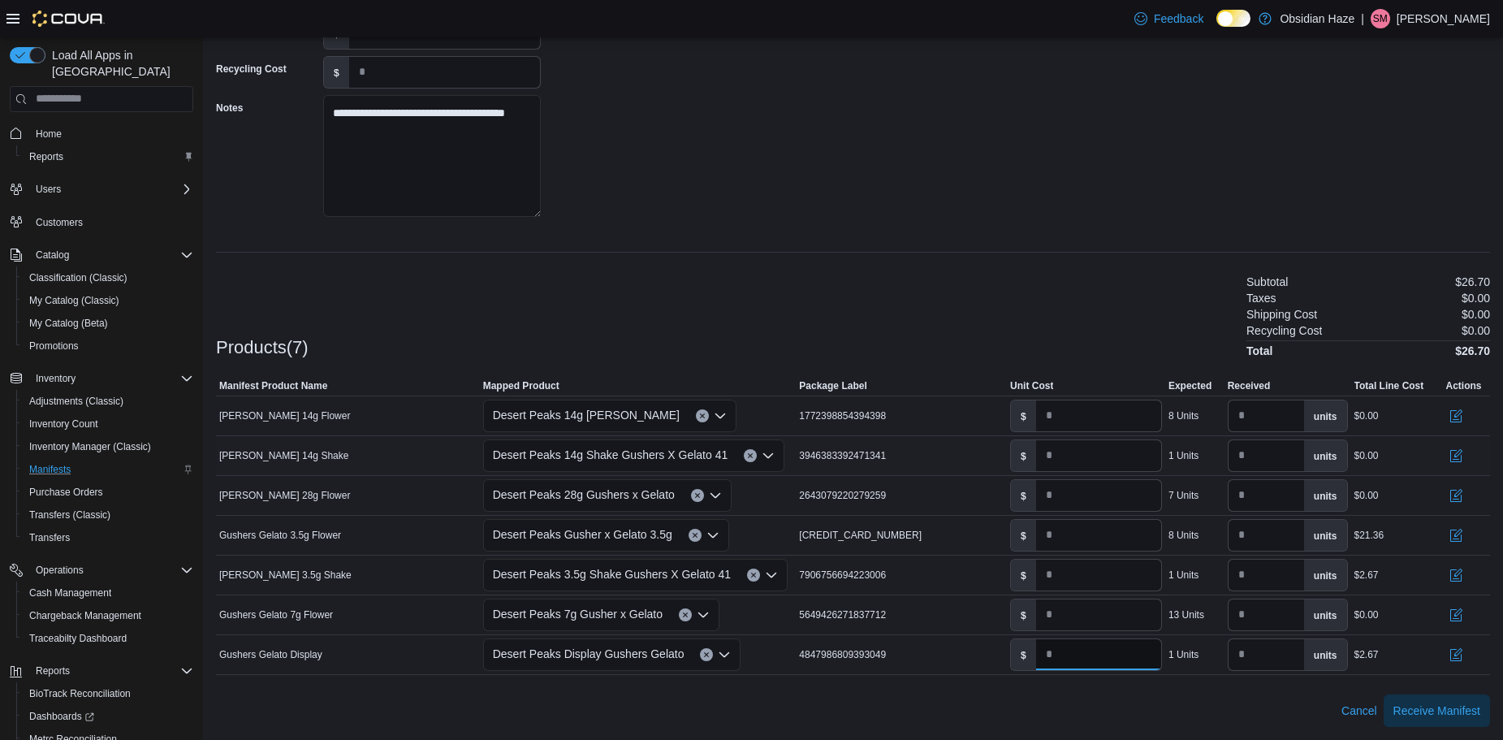
type input "****"
click at [1110, 702] on div "Cancel Receive Manifest" at bounding box center [853, 710] width 1274 height 32
click at [1078, 612] on input "*" at bounding box center [1098, 614] width 125 height 31
click at [1059, 615] on input "*****" at bounding box center [1098, 614] width 125 height 31
type input "****"
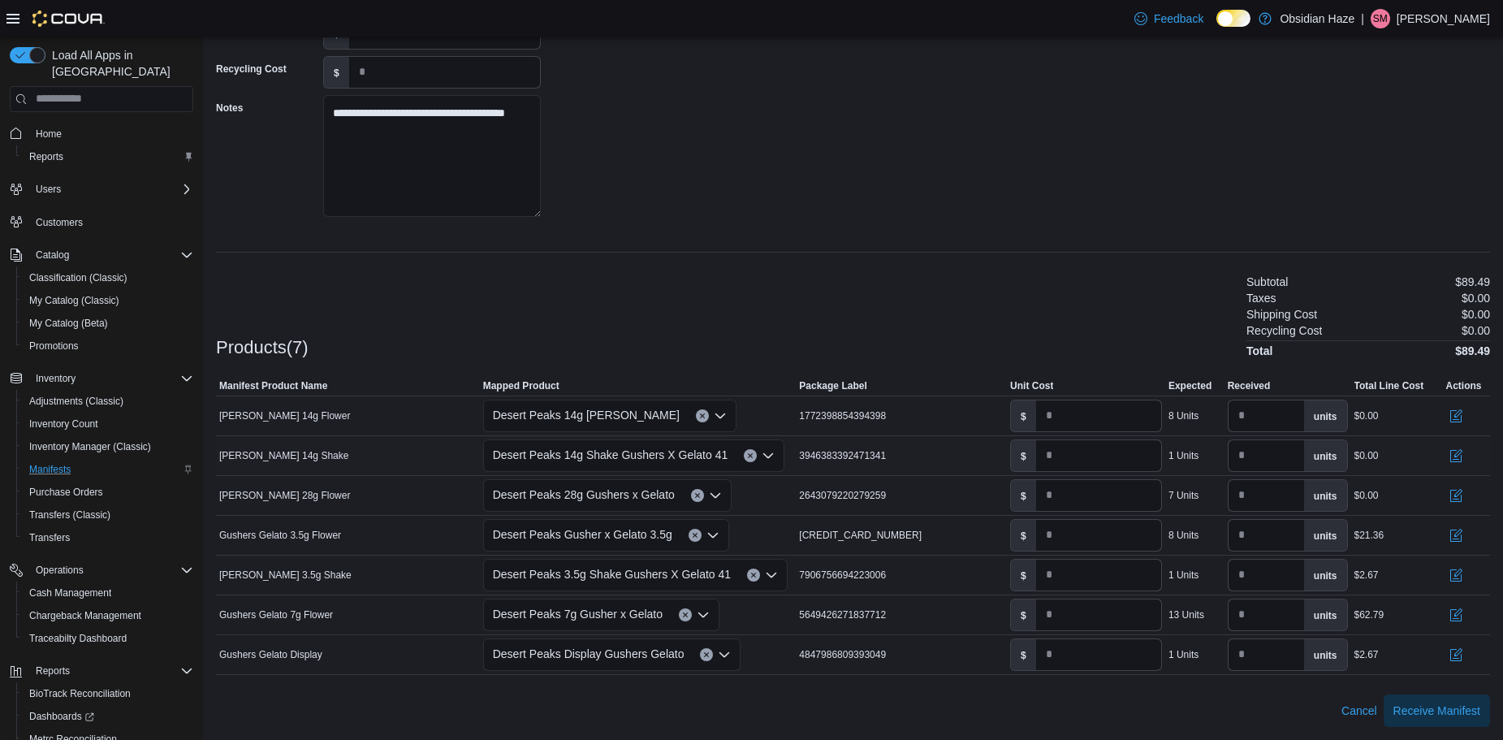
click at [1057, 716] on div "Cancel Receive Manifest" at bounding box center [853, 710] width 1274 height 32
click at [1092, 416] on input "*" at bounding box center [1098, 415] width 125 height 31
click at [1057, 415] on input "*****" at bounding box center [1098, 415] width 125 height 31
type input "****"
click at [1083, 453] on input "*" at bounding box center [1098, 455] width 125 height 31
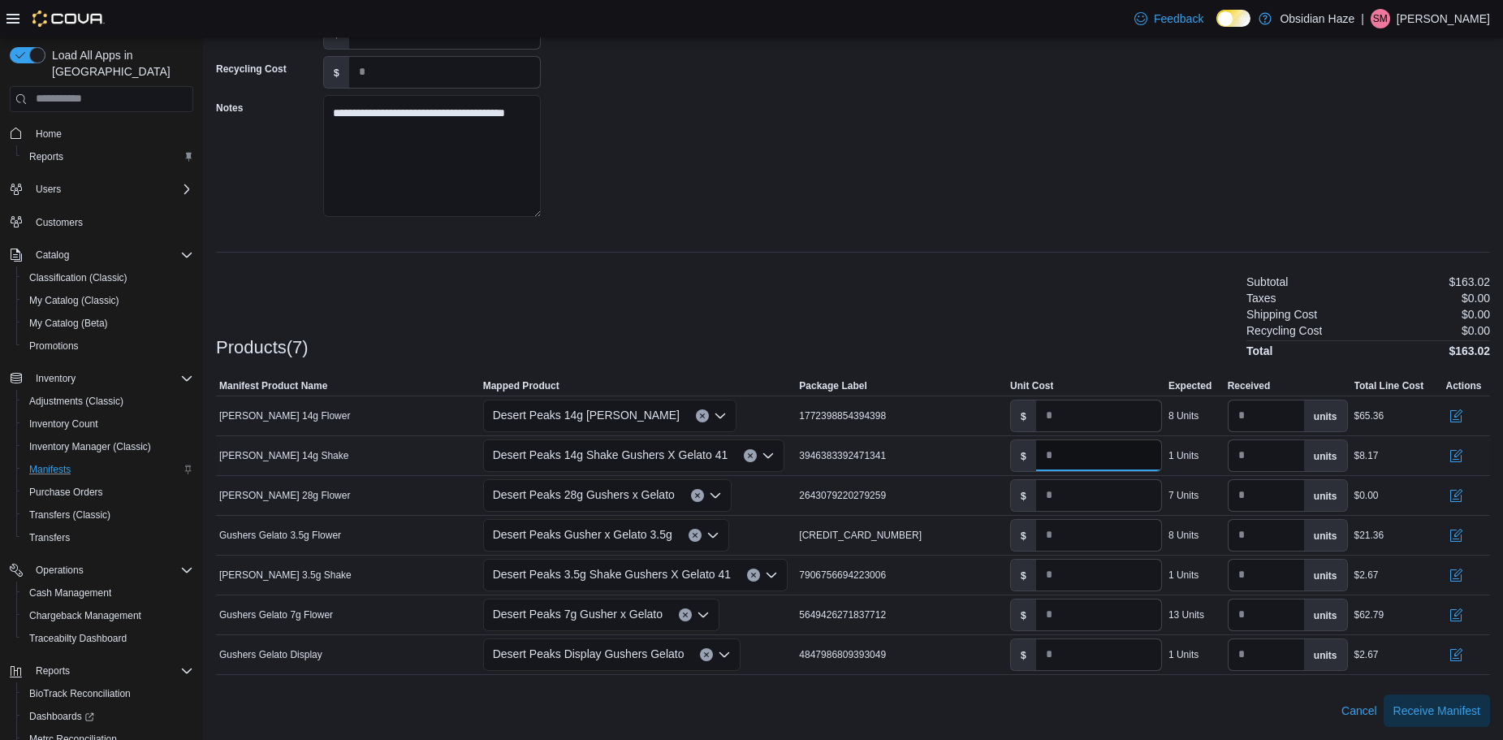
click at [1058, 454] on input "*****" at bounding box center [1098, 455] width 125 height 31
type input "****"
click at [958, 668] on td "Package Label 4847986809393049" at bounding box center [901, 654] width 211 height 40
click at [1114, 493] on input "*" at bounding box center [1098, 495] width 125 height 31
click at [1057, 496] on input "******" at bounding box center [1098, 495] width 125 height 31
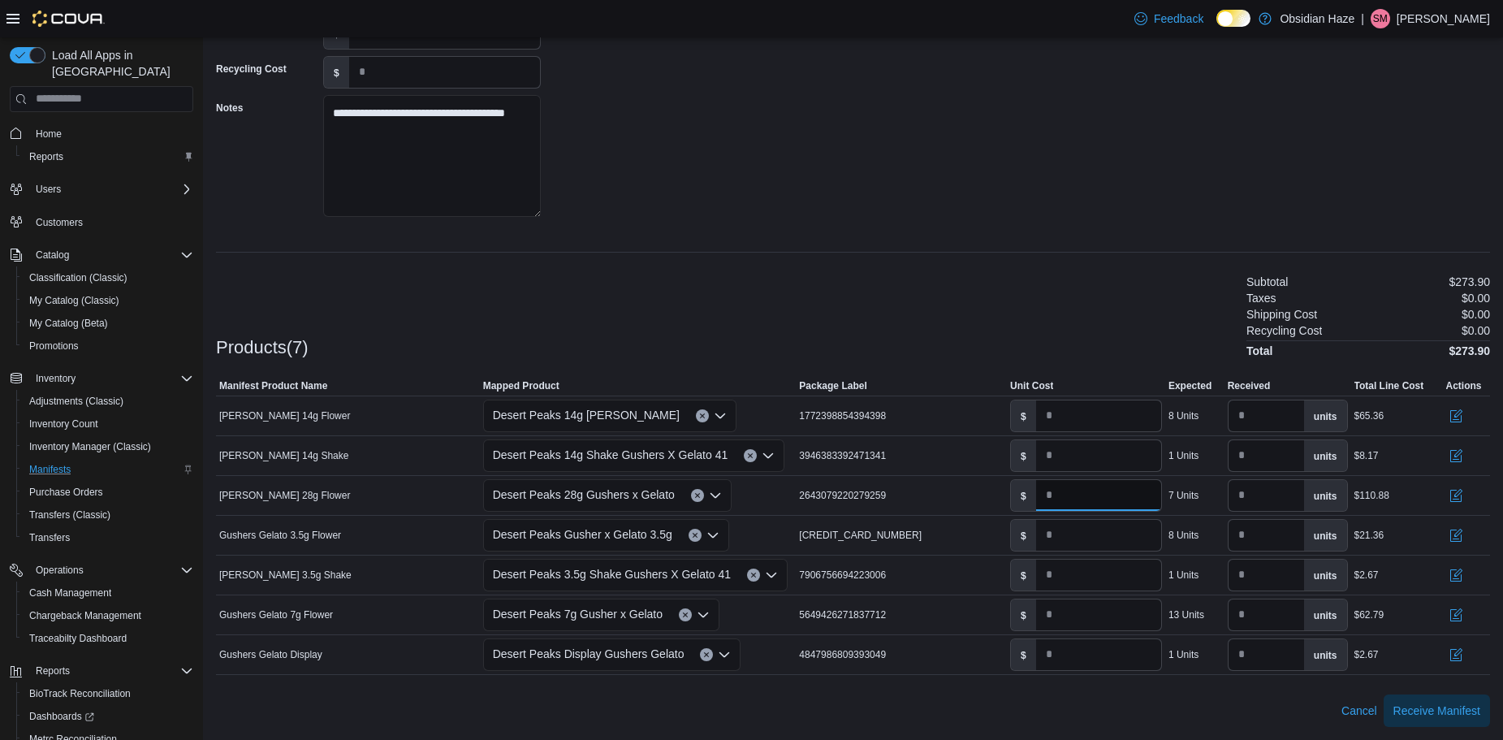
type input "*****"
click at [1017, 690] on div at bounding box center [853, 684] width 1274 height 19
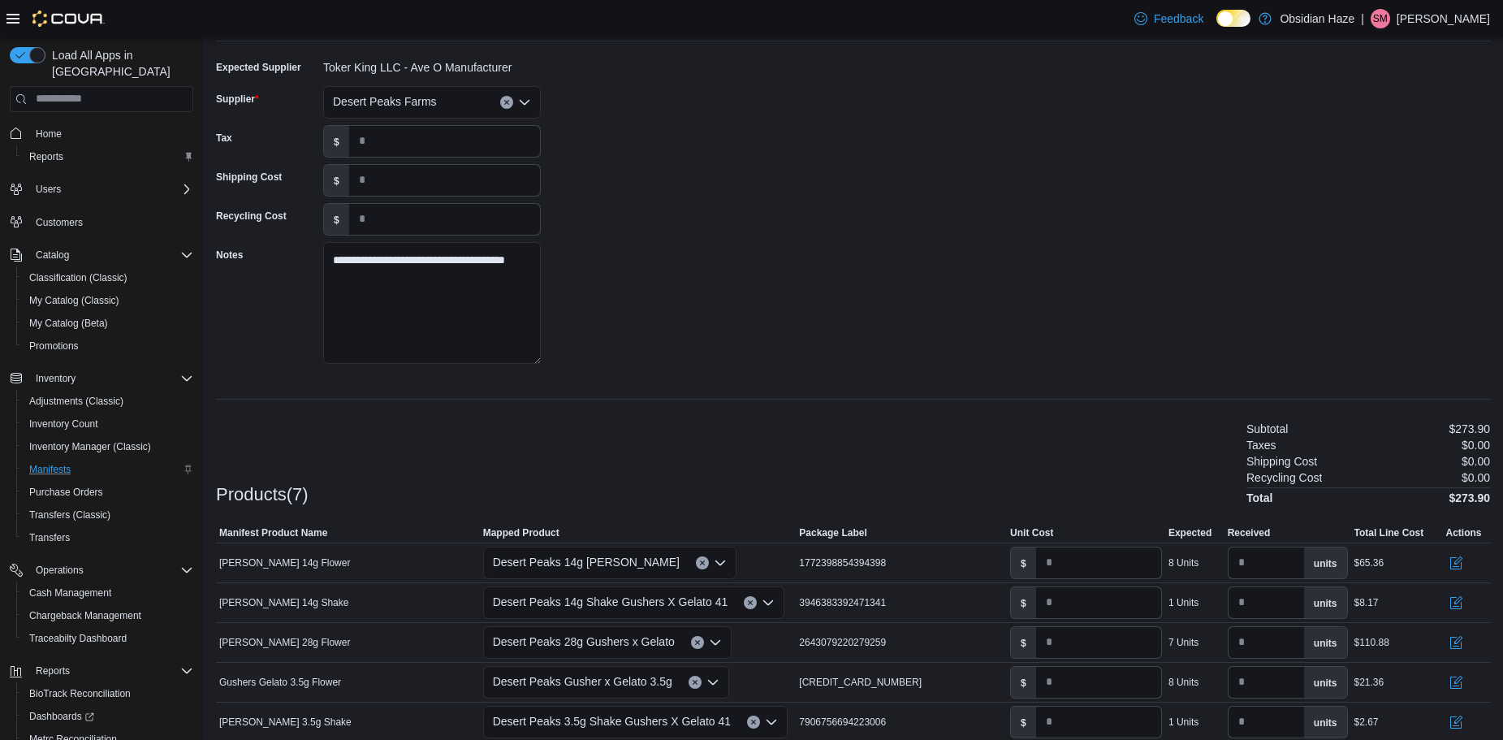
scroll to position [228, 0]
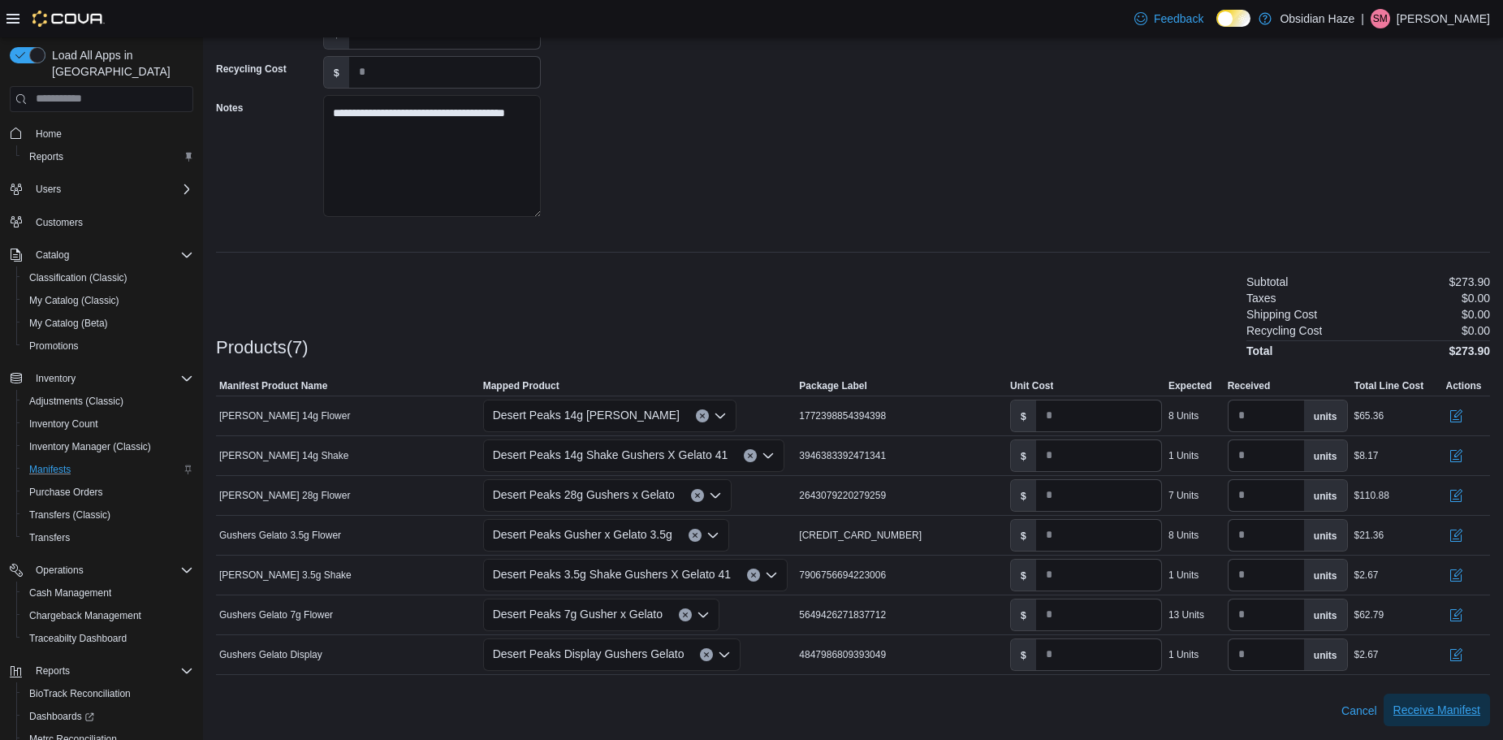
click at [1440, 707] on span "Receive Manifest" at bounding box center [1437, 710] width 87 height 16
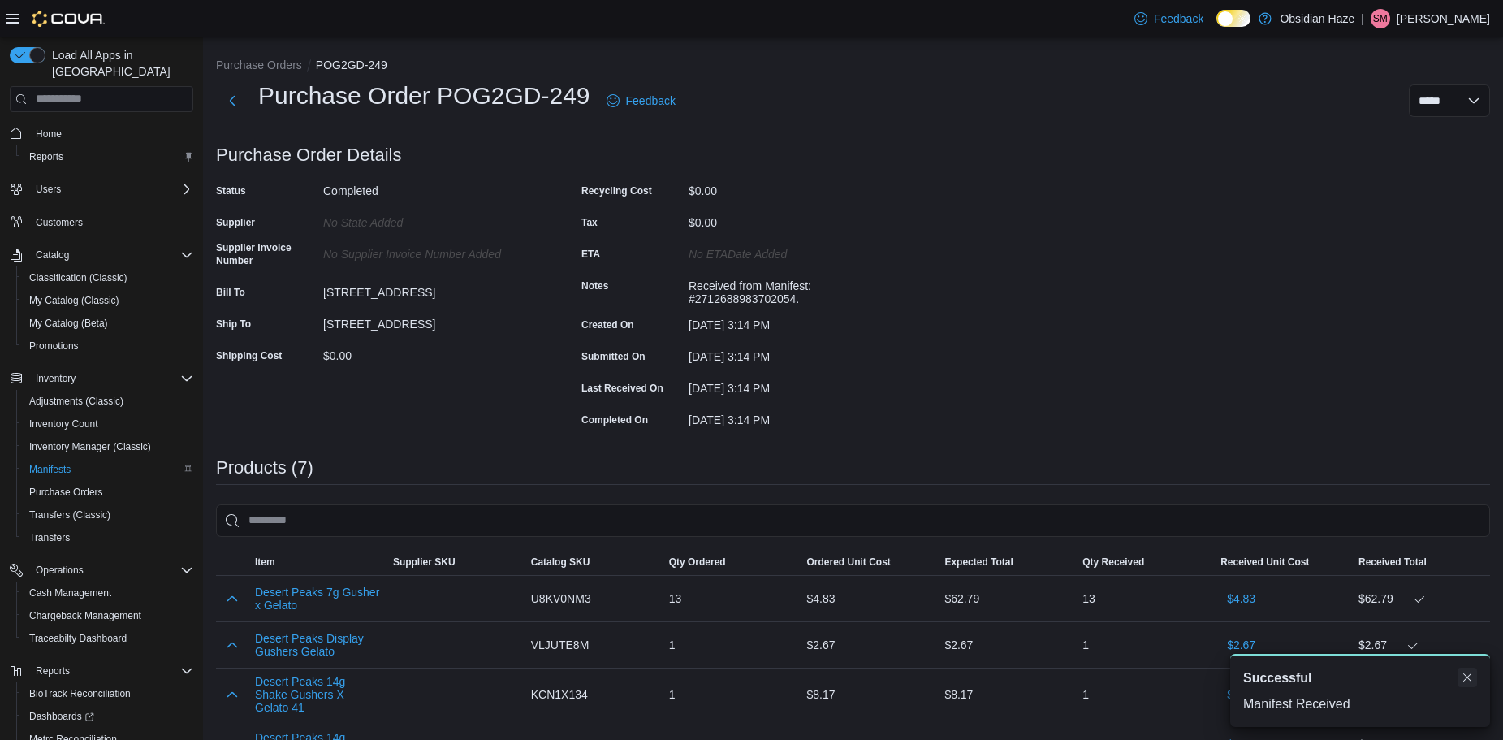
click at [1462, 677] on button "Dismiss toast" at bounding box center [1467, 677] width 19 height 19
click at [248, 59] on button "Purchase Orders" at bounding box center [259, 64] width 86 height 13
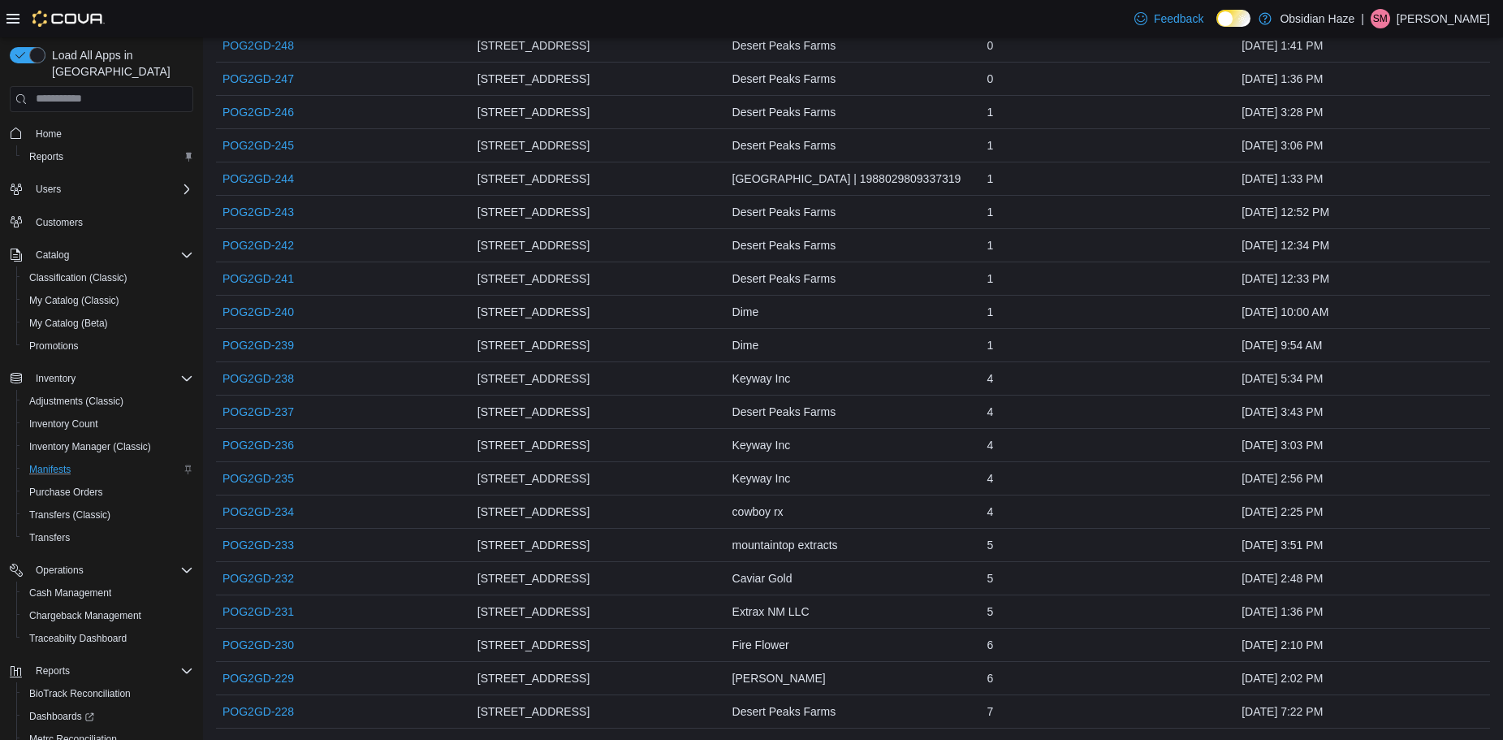
scroll to position [244, 0]
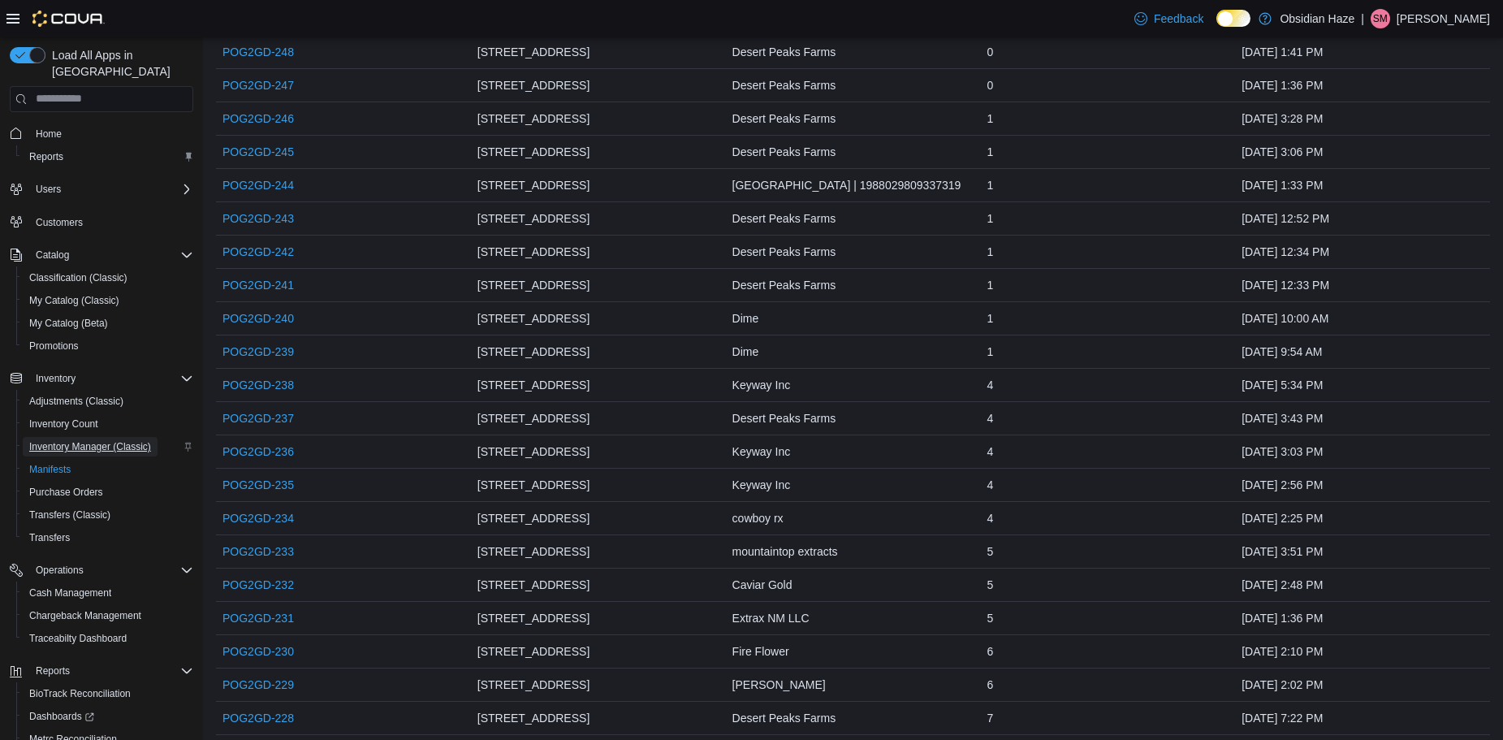
click at [80, 440] on span "Inventory Manager (Classic)" at bounding box center [90, 446] width 122 height 13
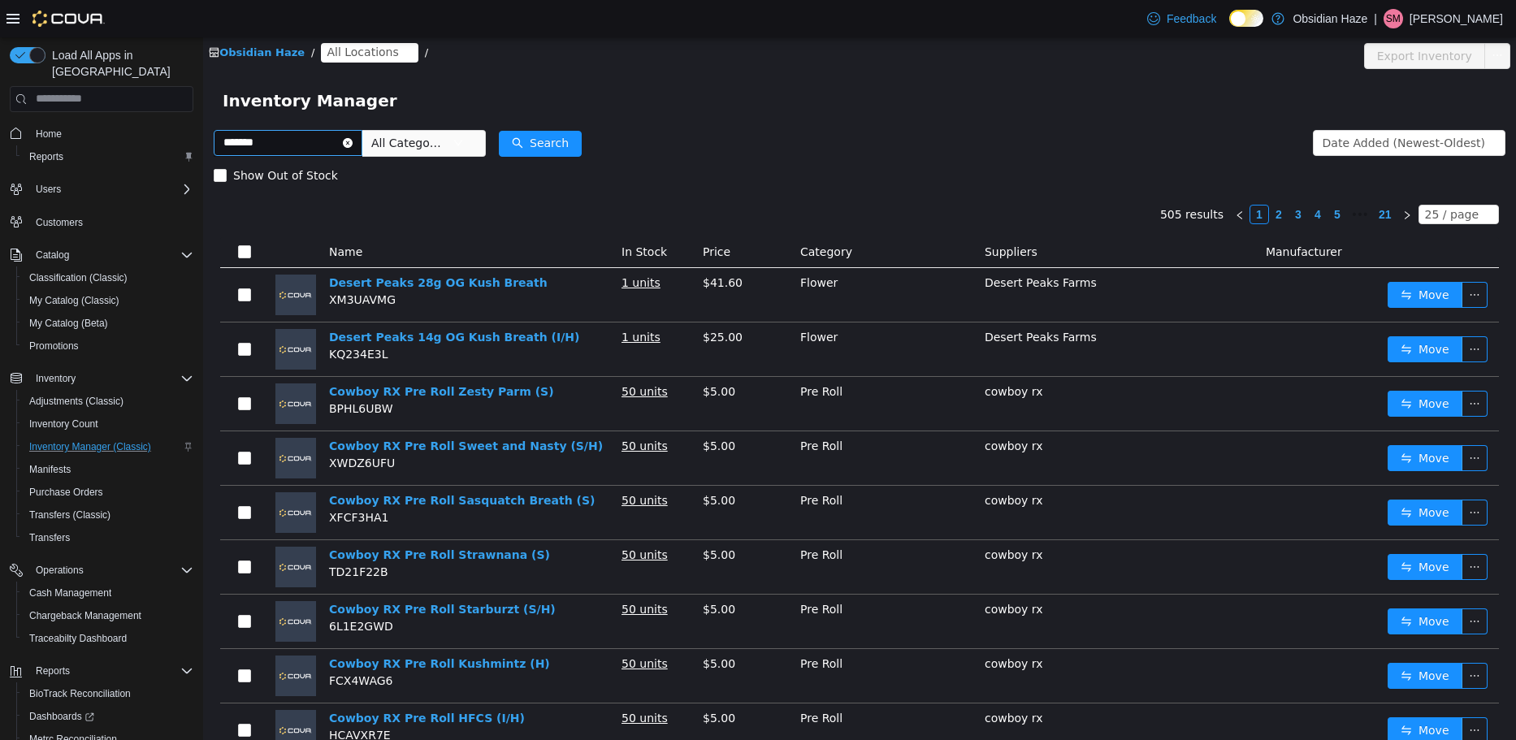
type input "*******"
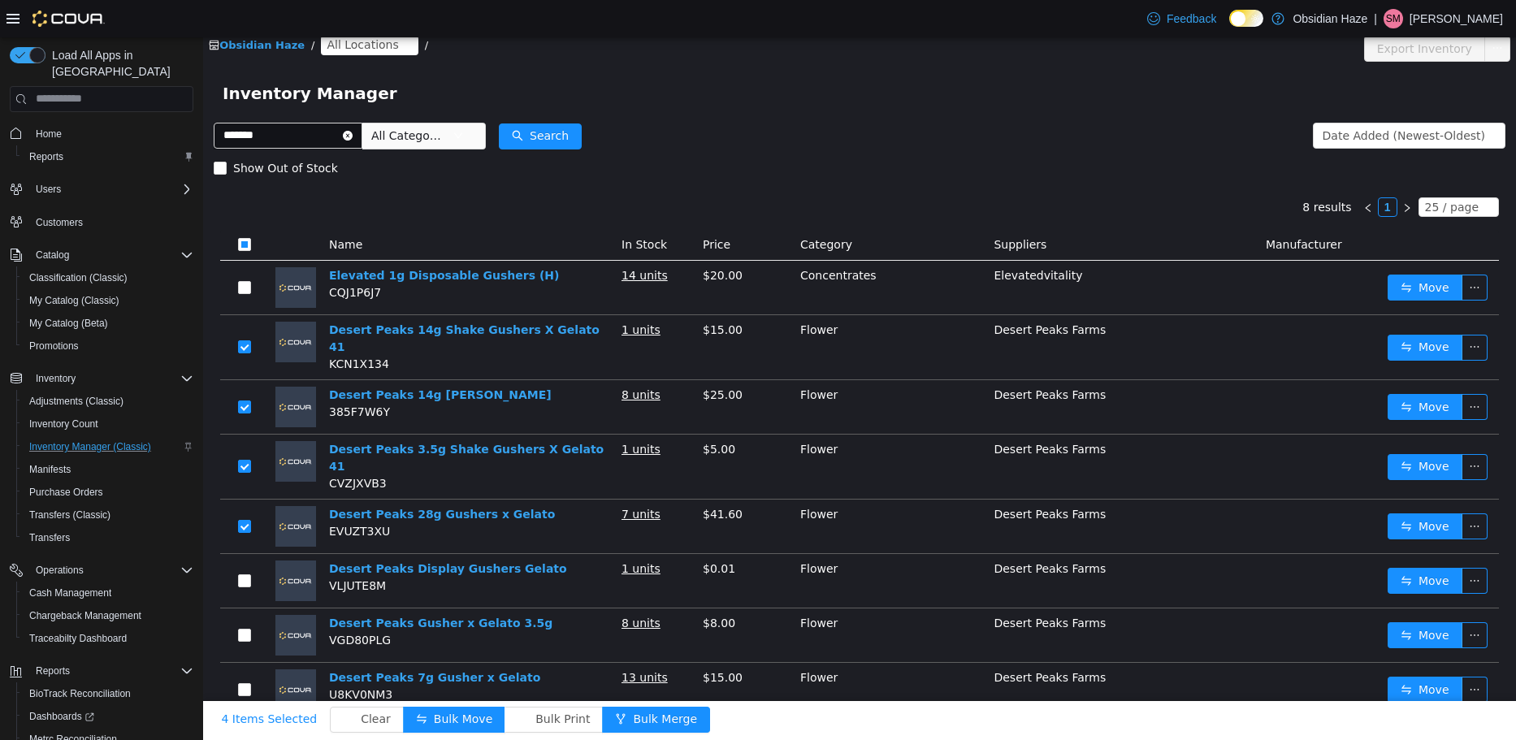
scroll to position [10, 0]
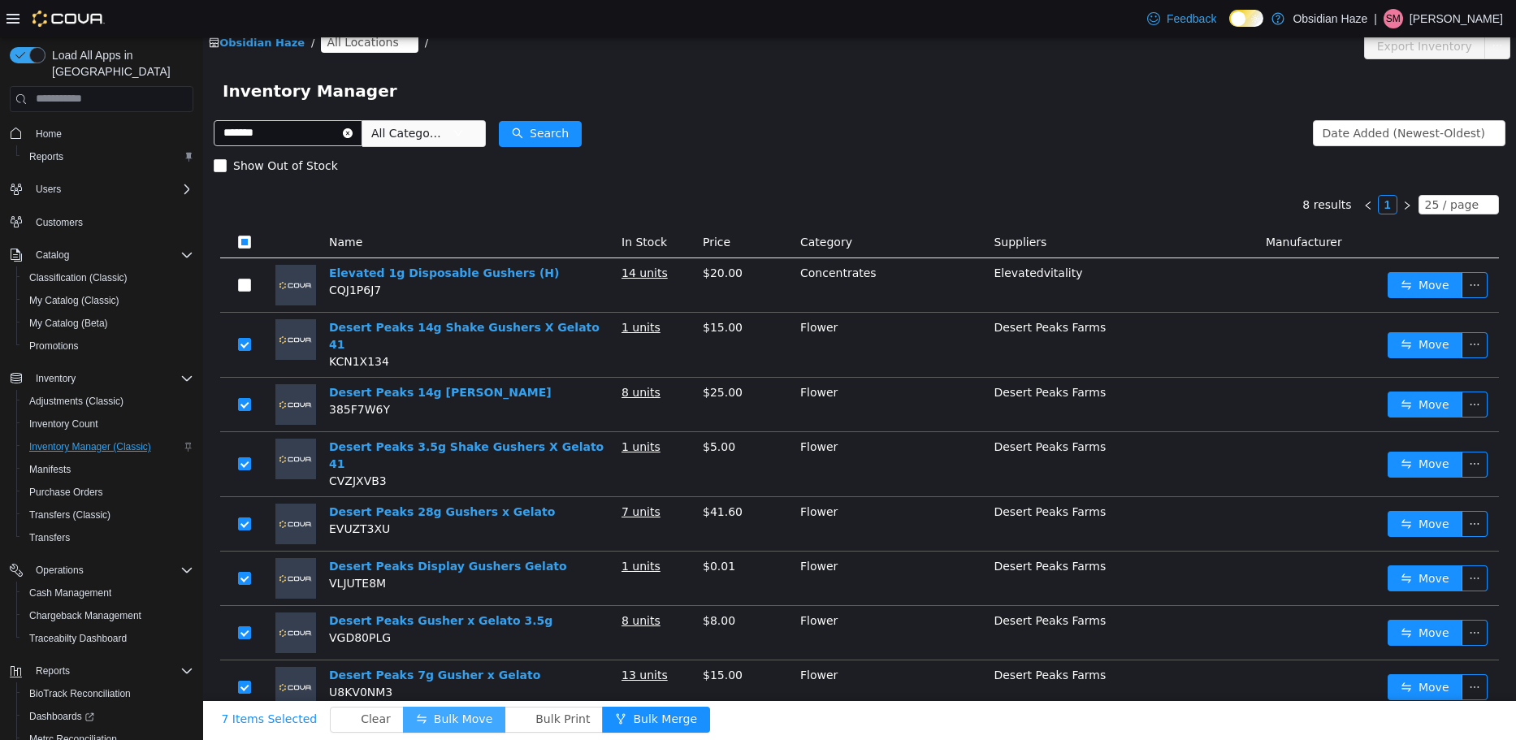
click at [426, 723] on button "Bulk Move" at bounding box center [454, 719] width 102 height 26
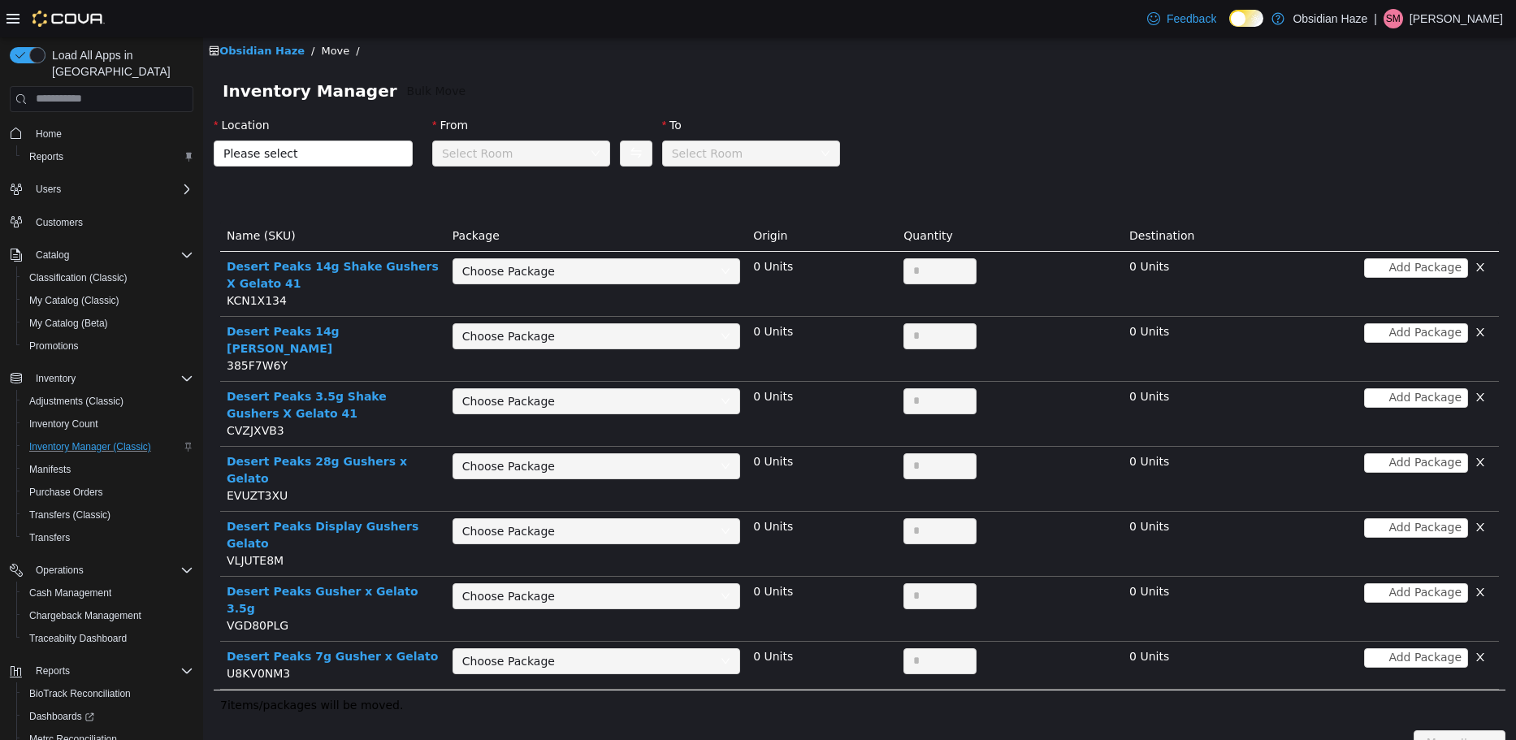
click at [656, 271] on div "Choose Package" at bounding box center [587, 270] width 250 height 16
click at [346, 160] on span "Please select" at bounding box center [304, 153] width 162 height 16
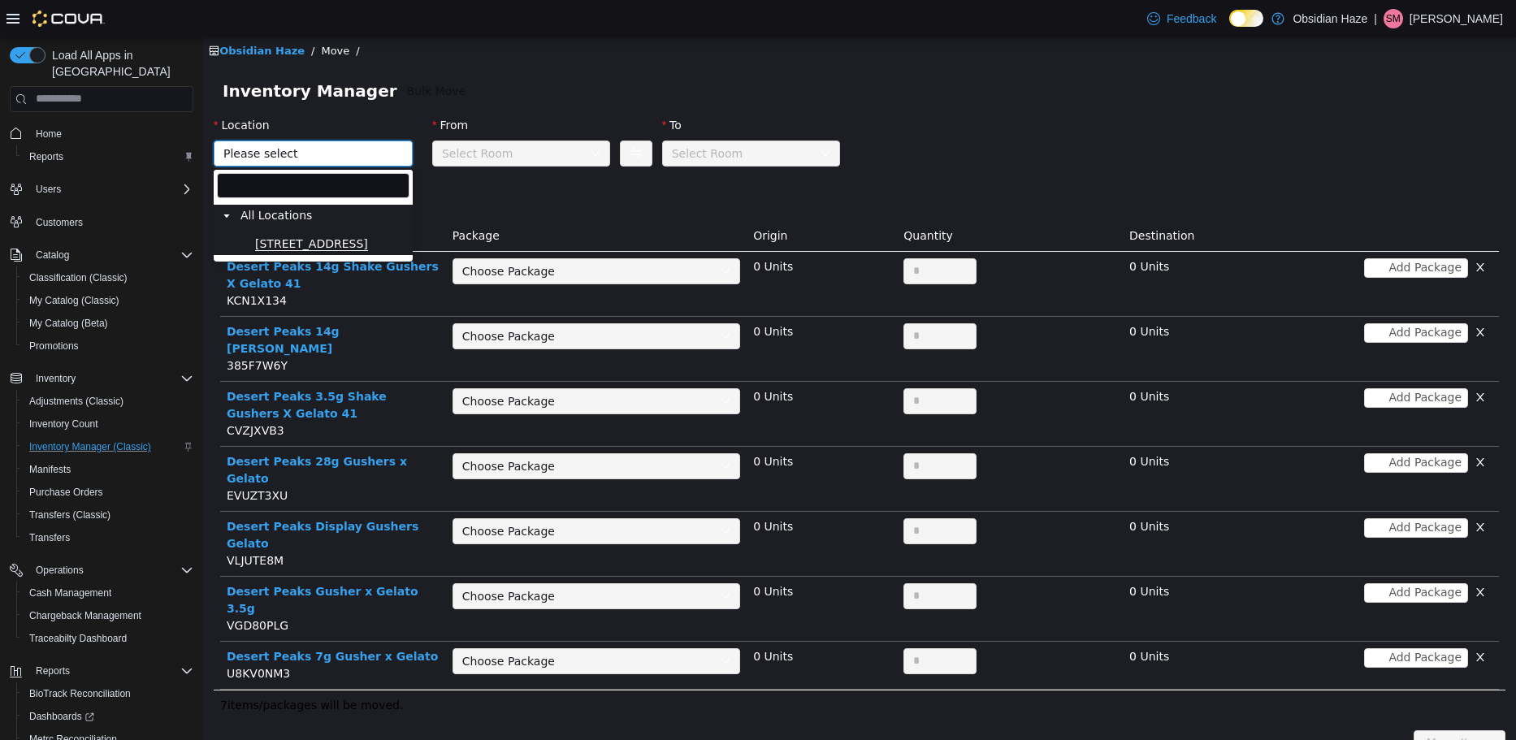
click at [310, 239] on span "[STREET_ADDRESS]" at bounding box center [311, 243] width 113 height 14
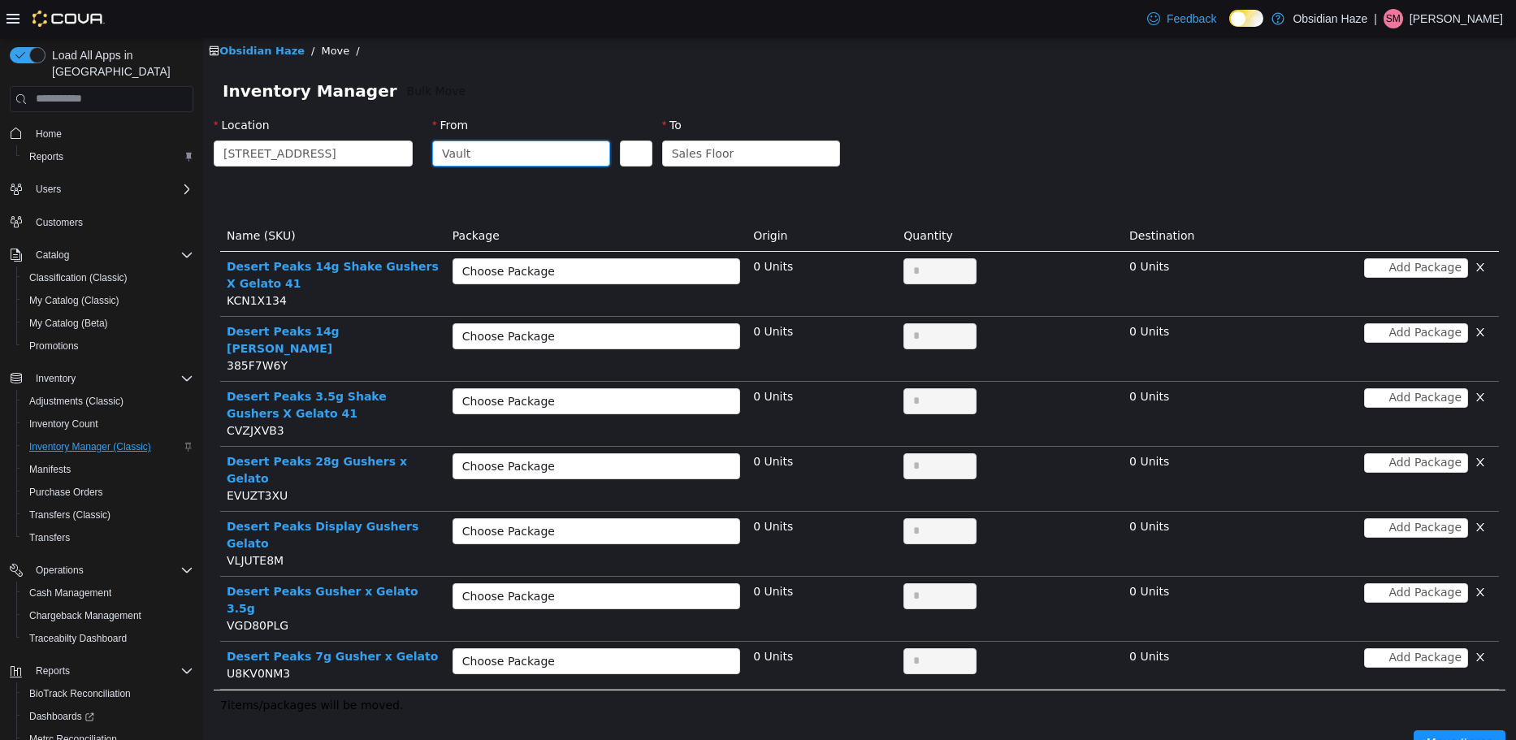
click at [505, 142] on div "Vault" at bounding box center [516, 153] width 148 height 24
click at [662, 199] on div "Location 1600 Ave O From Vault To Sales Floor" at bounding box center [859, 163] width 1311 height 114
click at [714, 275] on div "Choose Package" at bounding box center [590, 270] width 257 height 24
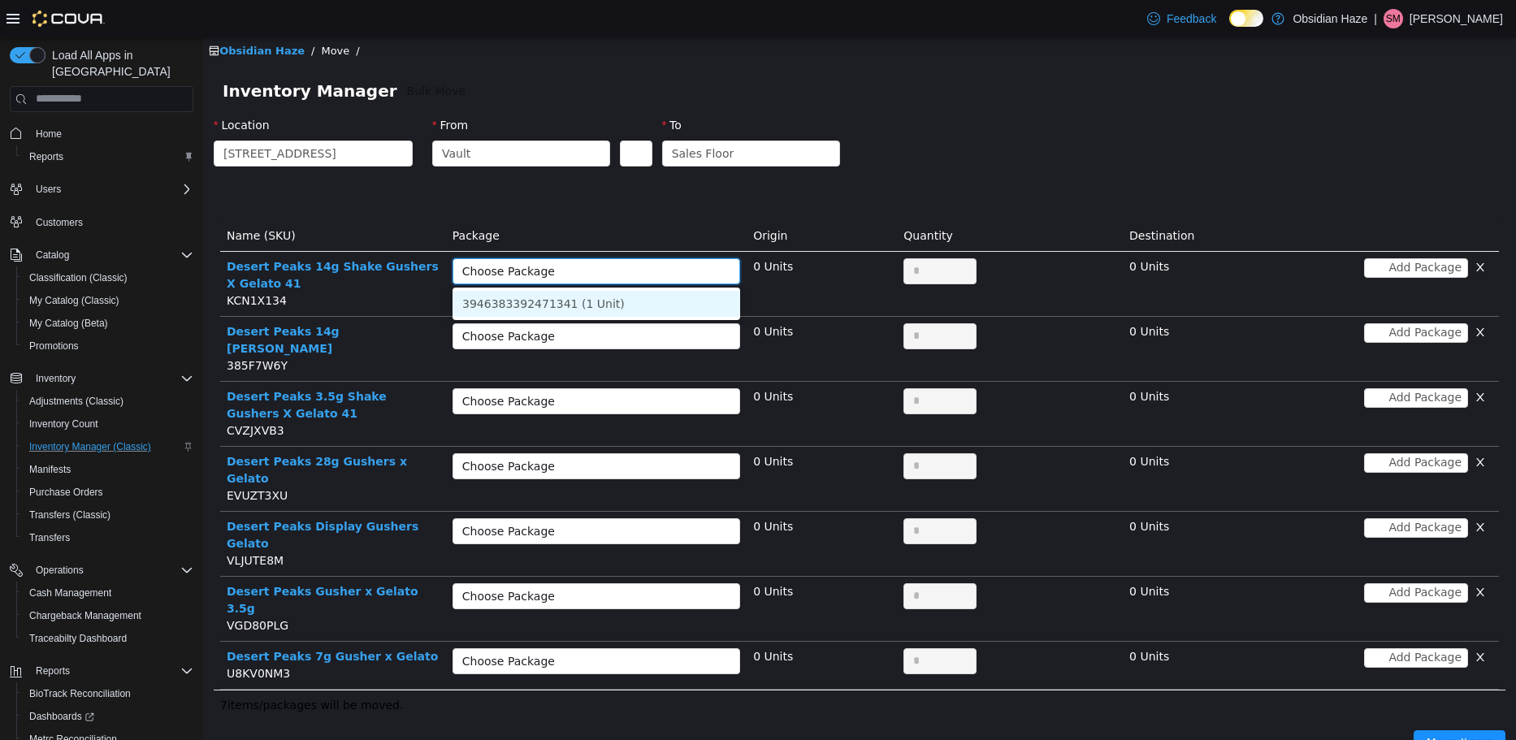
click at [635, 298] on li "3946383392471341 (1 Unit)" at bounding box center [596, 303] width 288 height 26
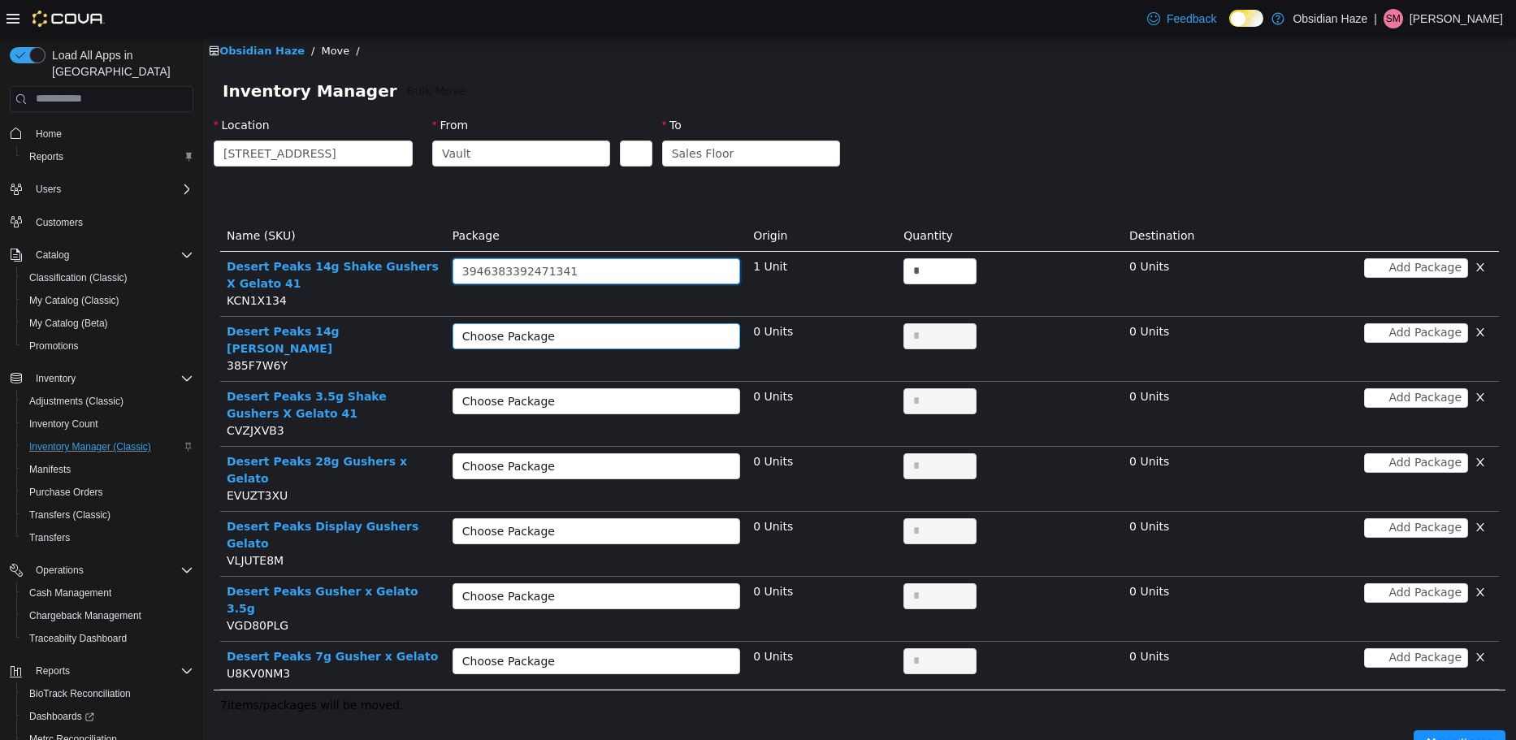
click at [629, 328] on div "Choose Package" at bounding box center [587, 335] width 250 height 16
click at [620, 357] on li "1772398854394398 (8 Units)" at bounding box center [596, 368] width 288 height 26
click at [612, 392] on div "Choose Package" at bounding box center [587, 400] width 250 height 16
click at [607, 410] on li "7906756694223006 (1 Unit)" at bounding box center [596, 416] width 288 height 26
click at [606, 452] on div "Choose Package" at bounding box center [596, 465] width 288 height 26
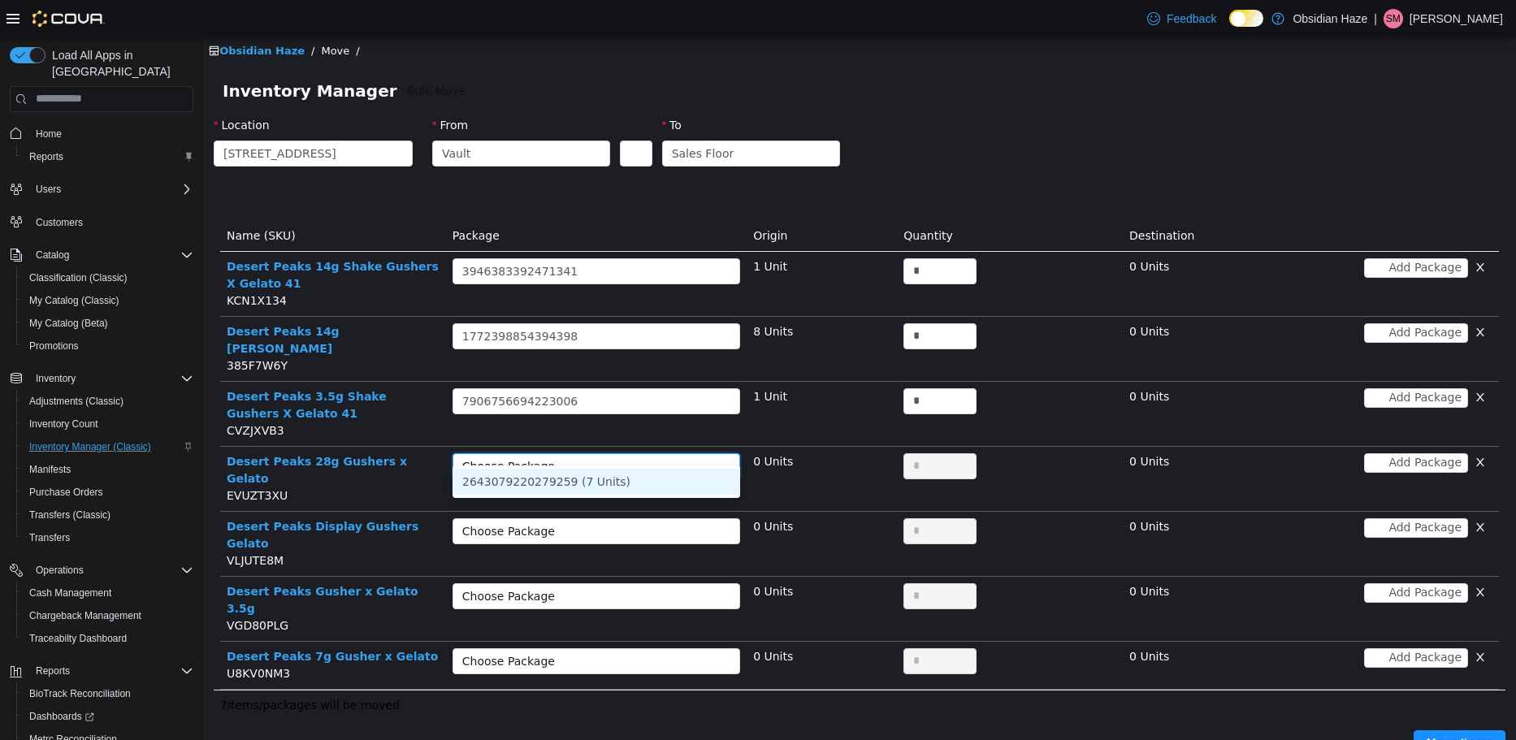
click at [599, 484] on li "2643079220279259 (7 Units)" at bounding box center [596, 481] width 288 height 26
click at [596, 522] on div "Choose Package" at bounding box center [587, 530] width 250 height 16
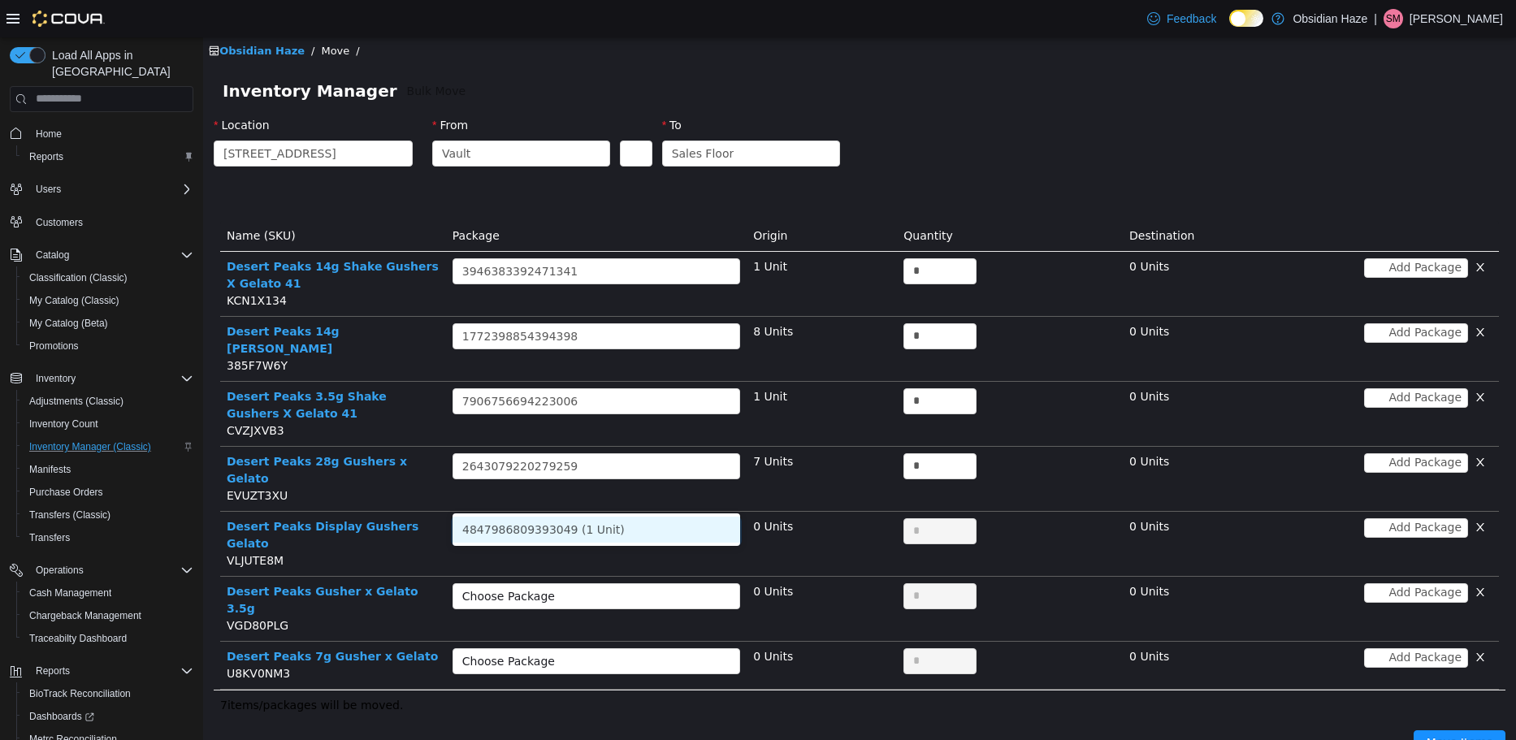
click at [590, 523] on li "4847986809393049 (1 Unit)" at bounding box center [596, 529] width 288 height 26
click at [590, 587] on div "Choose Package" at bounding box center [587, 595] width 250 height 16
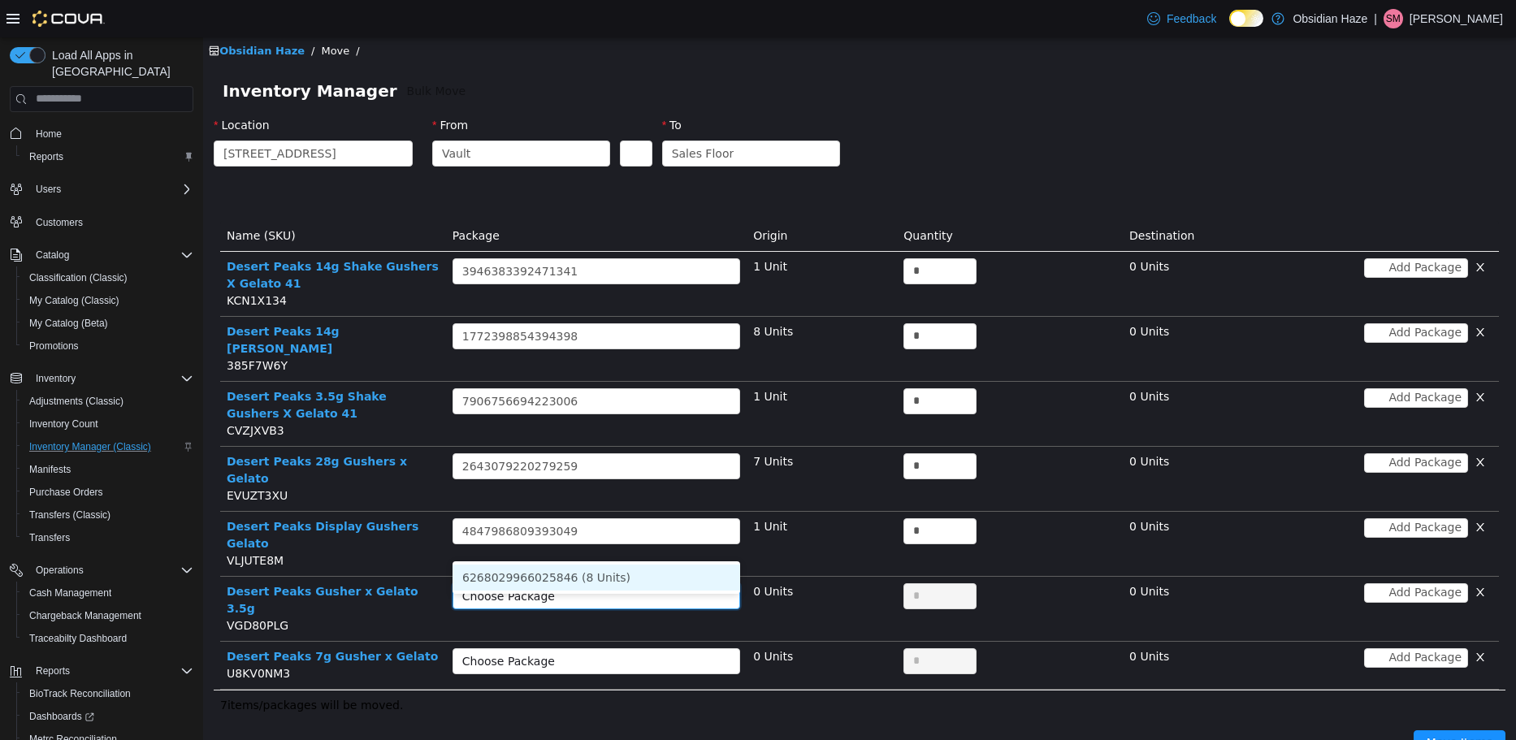
click at [587, 564] on li "6268029966025846 (8 Units)" at bounding box center [596, 577] width 288 height 26
click at [584, 652] on div "Choose Package" at bounding box center [587, 660] width 250 height 16
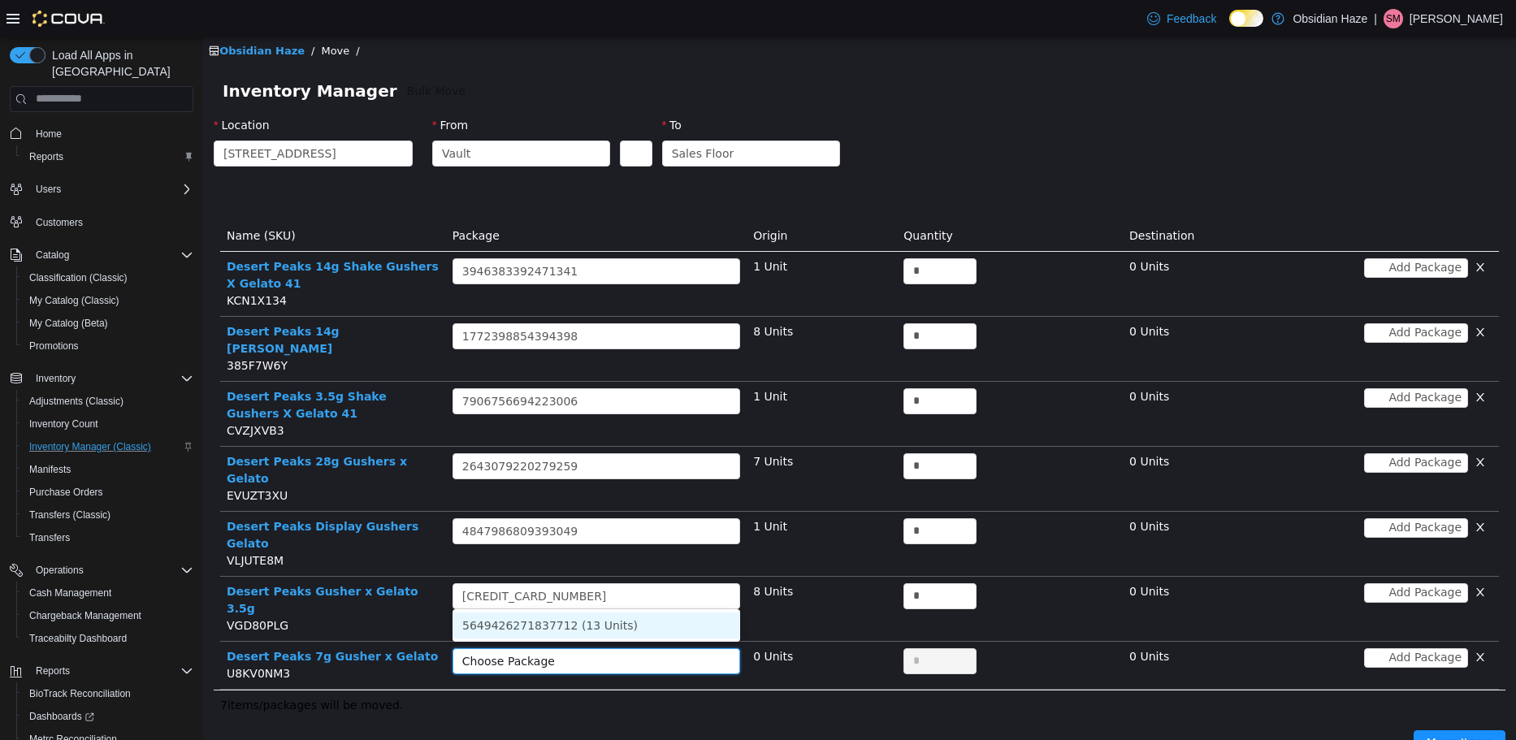
click at [584, 615] on li "5649426271837712 (13 Units)" at bounding box center [596, 625] width 288 height 26
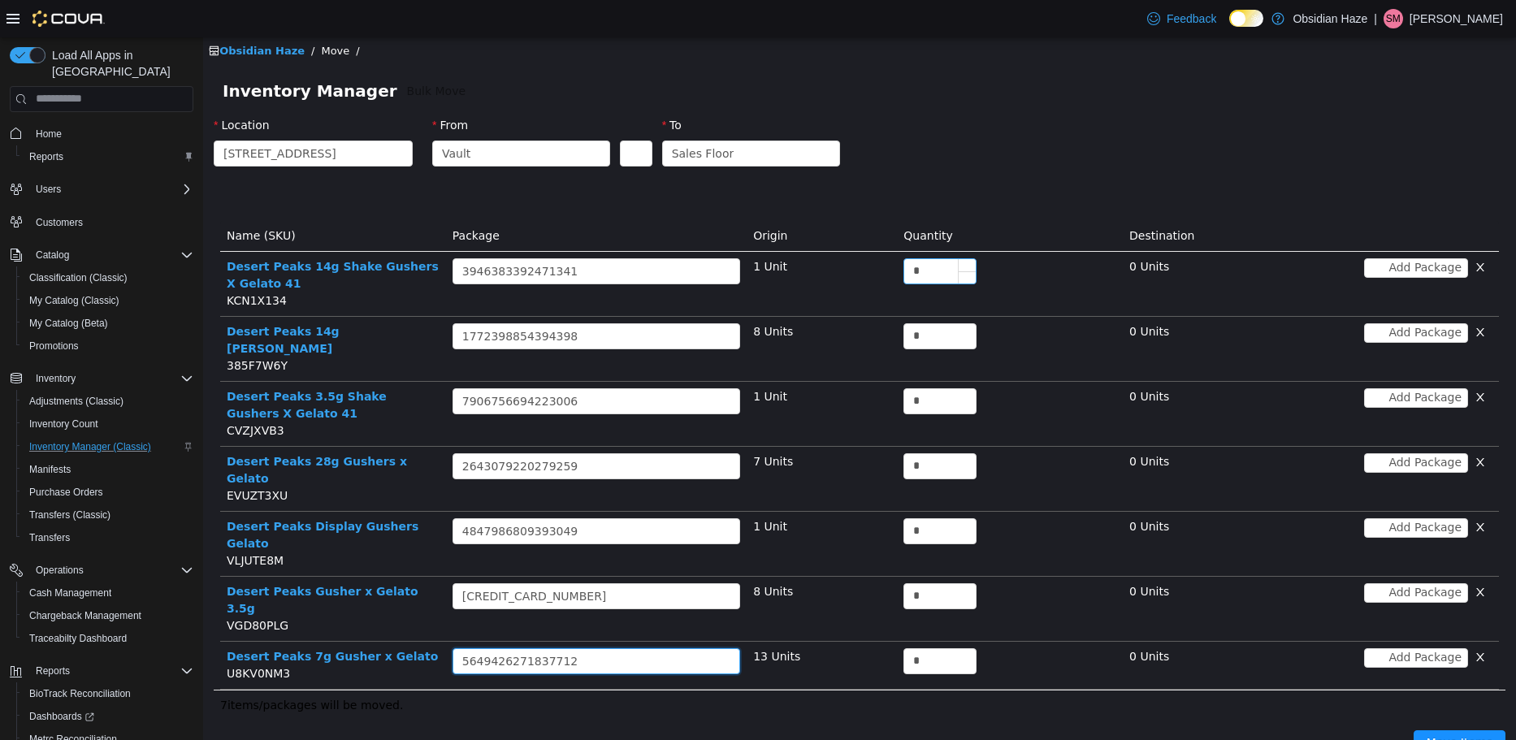
click at [924, 270] on input "*" at bounding box center [939, 270] width 71 height 24
type input "*"
click at [935, 340] on input "*" at bounding box center [939, 335] width 71 height 24
type input "*"
click at [929, 388] on input "*" at bounding box center [939, 400] width 71 height 24
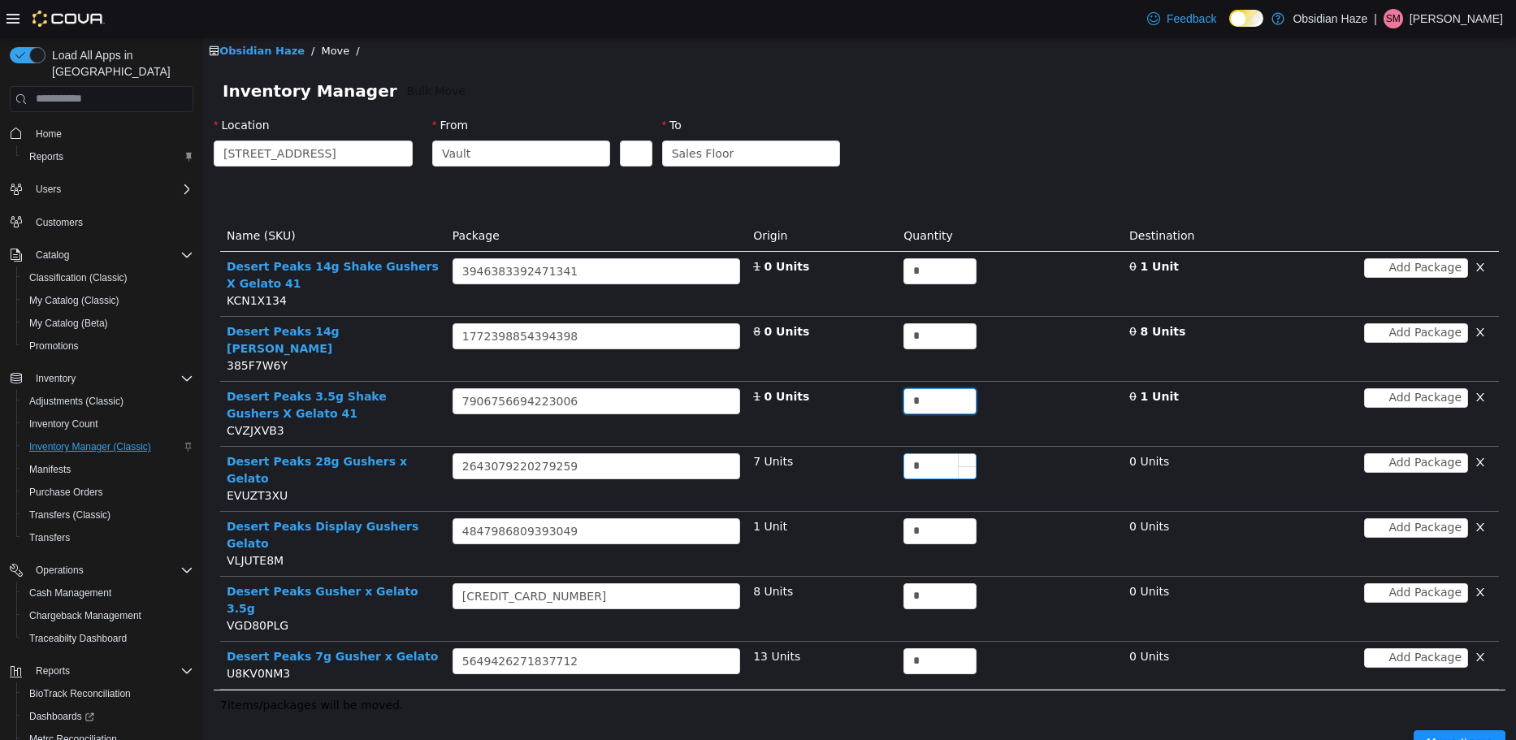
type input "*"
click at [929, 453] on input "*" at bounding box center [939, 465] width 71 height 24
type input "*"
click at [924, 518] on input "*" at bounding box center [939, 530] width 71 height 24
type input "*"
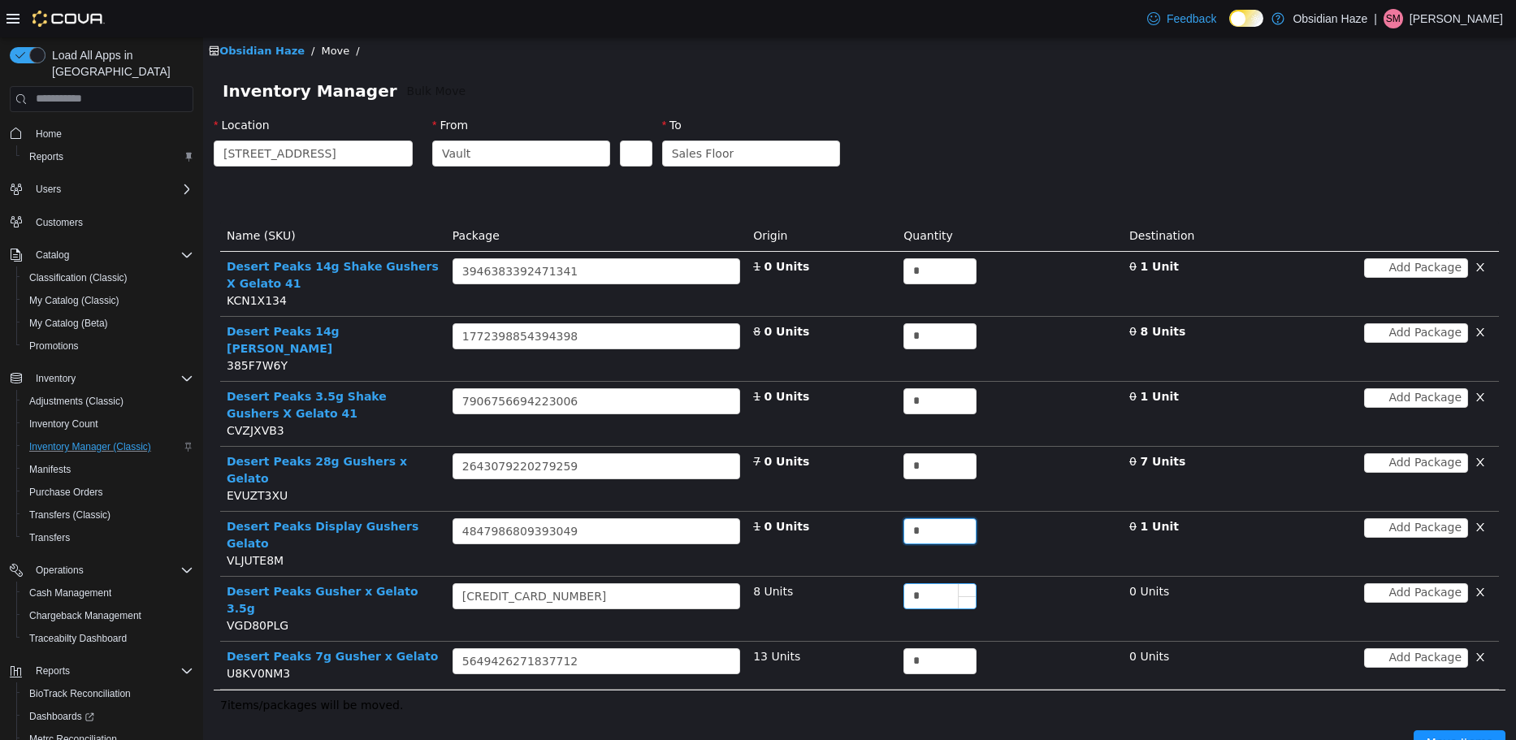
click at [927, 583] on input "*" at bounding box center [939, 595] width 71 height 24
type input "*"
click at [924, 648] on input "*" at bounding box center [939, 660] width 71 height 24
type input "**"
click at [845, 689] on div "7 items/packages will be moved." at bounding box center [859, 704] width 1291 height 31
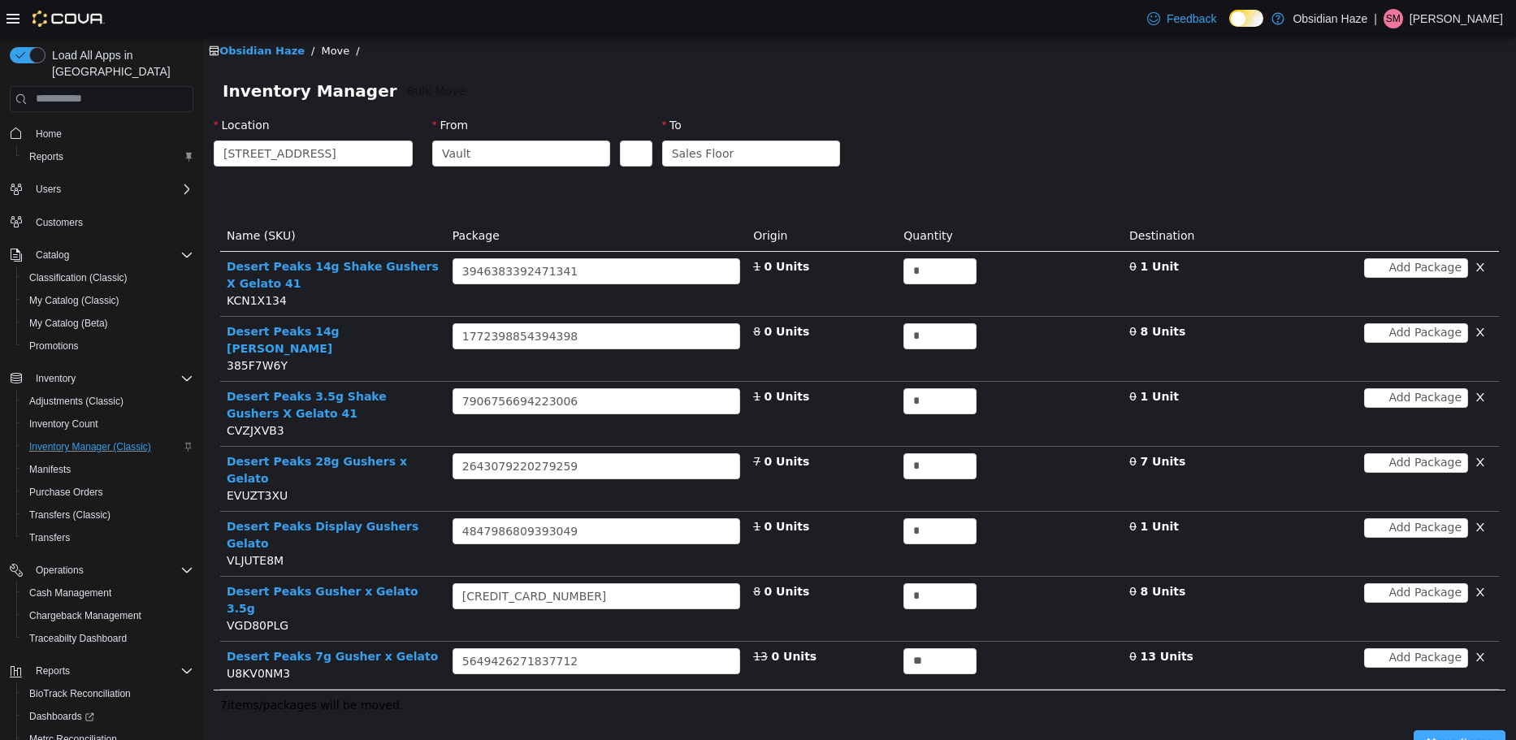
click at [1472, 729] on button "Move Items" at bounding box center [1459, 742] width 92 height 26
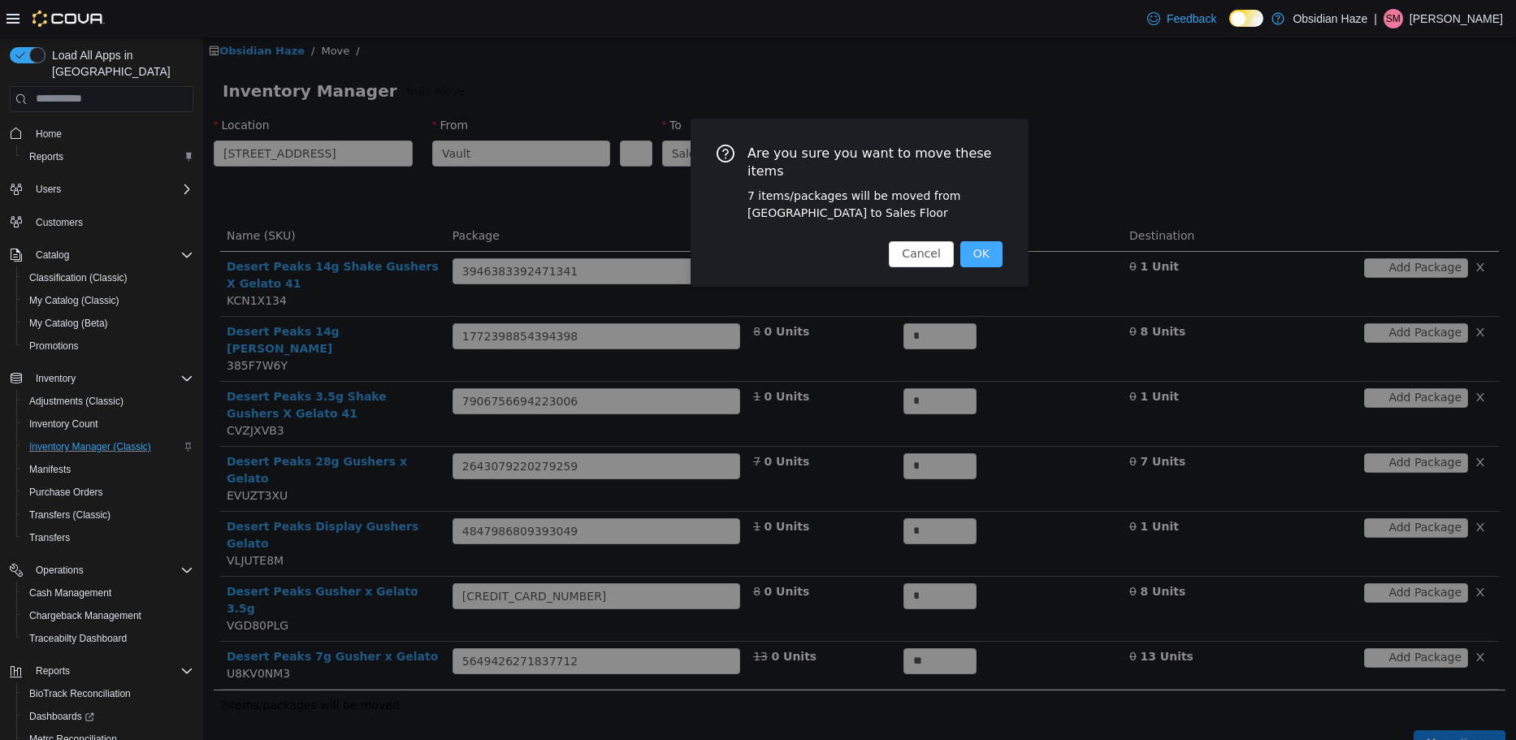
click at [982, 240] on button "OK" at bounding box center [981, 253] width 42 height 26
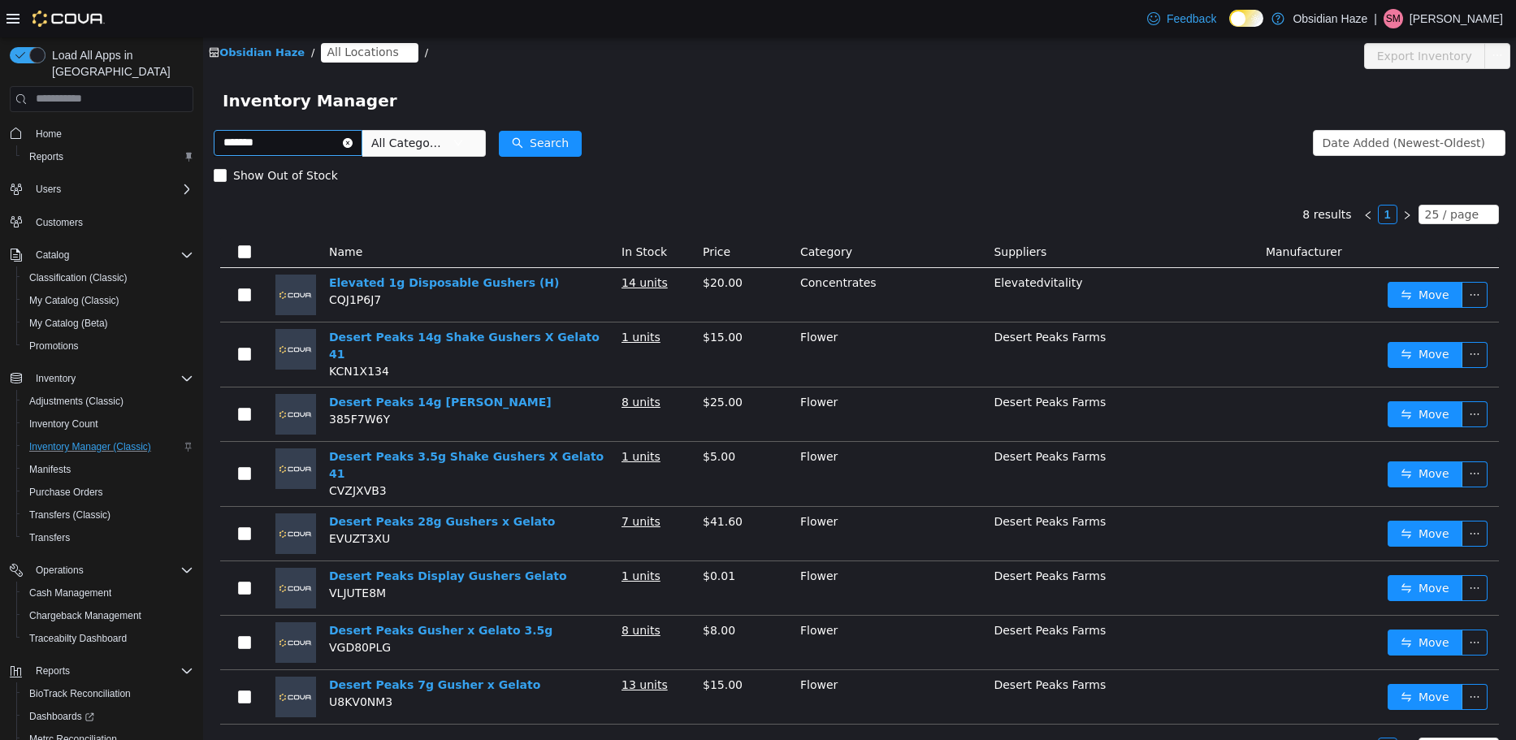
click at [353, 141] on icon "icon: close-circle" at bounding box center [348, 142] width 10 height 10
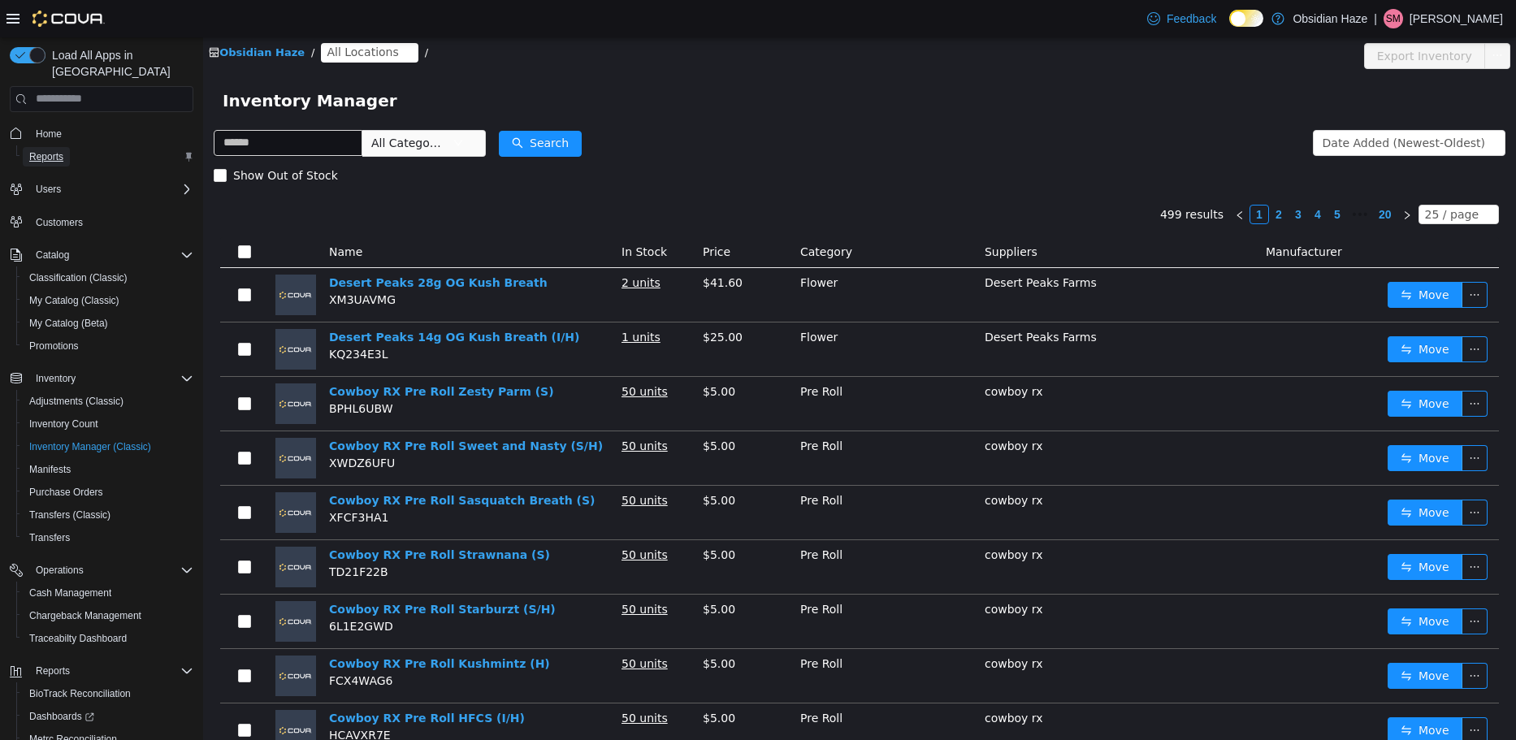
click at [56, 147] on span "Reports" at bounding box center [46, 156] width 34 height 19
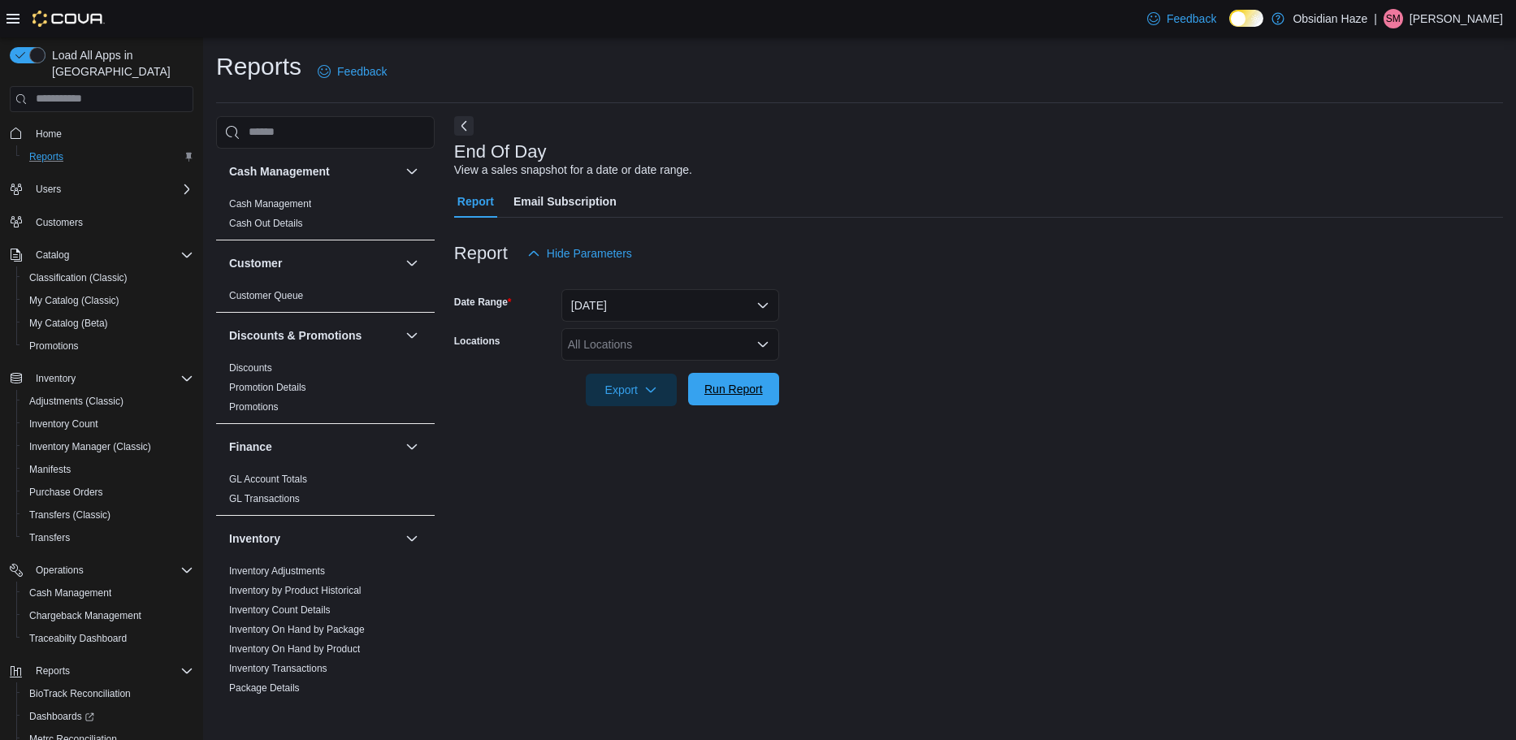
click at [714, 391] on span "Run Report" at bounding box center [733, 389] width 58 height 16
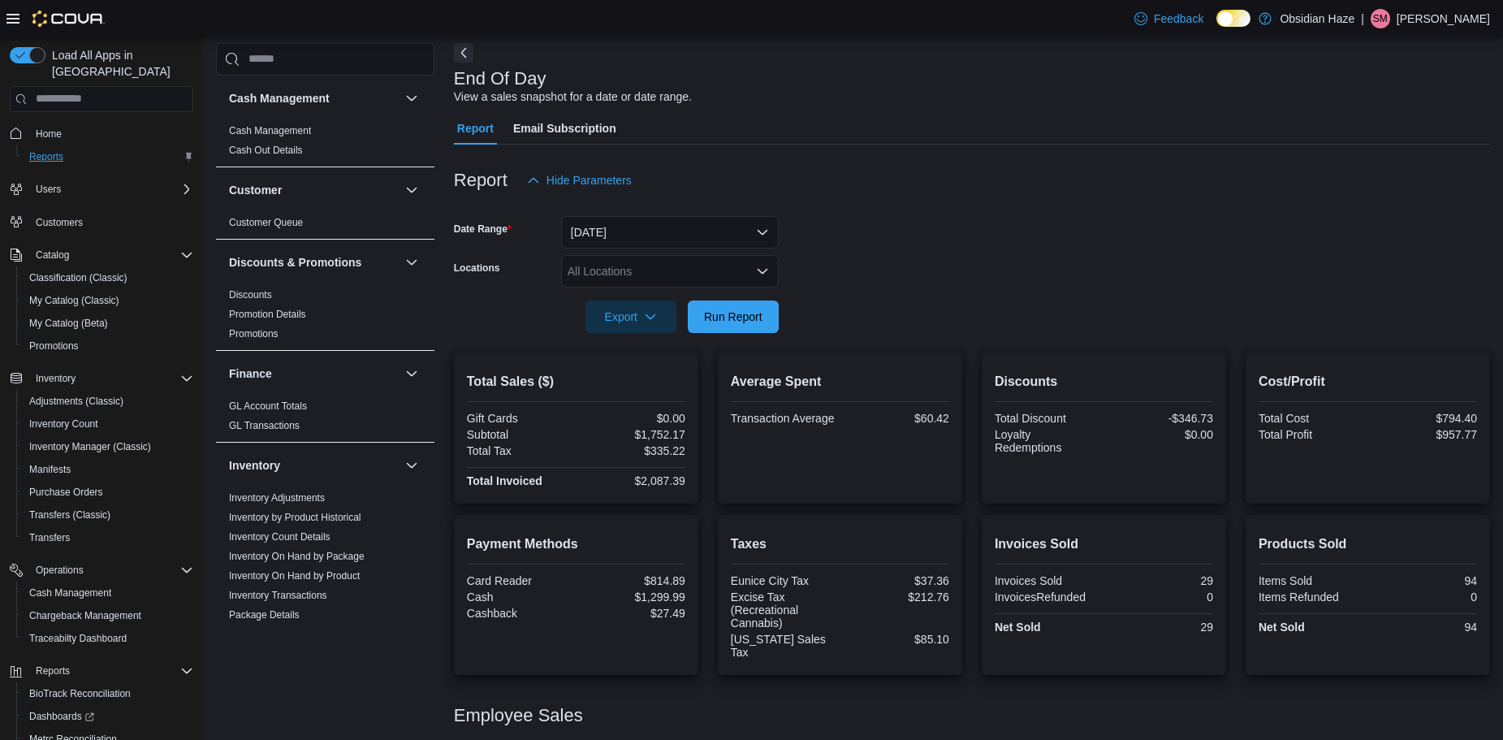
scroll to position [34, 0]
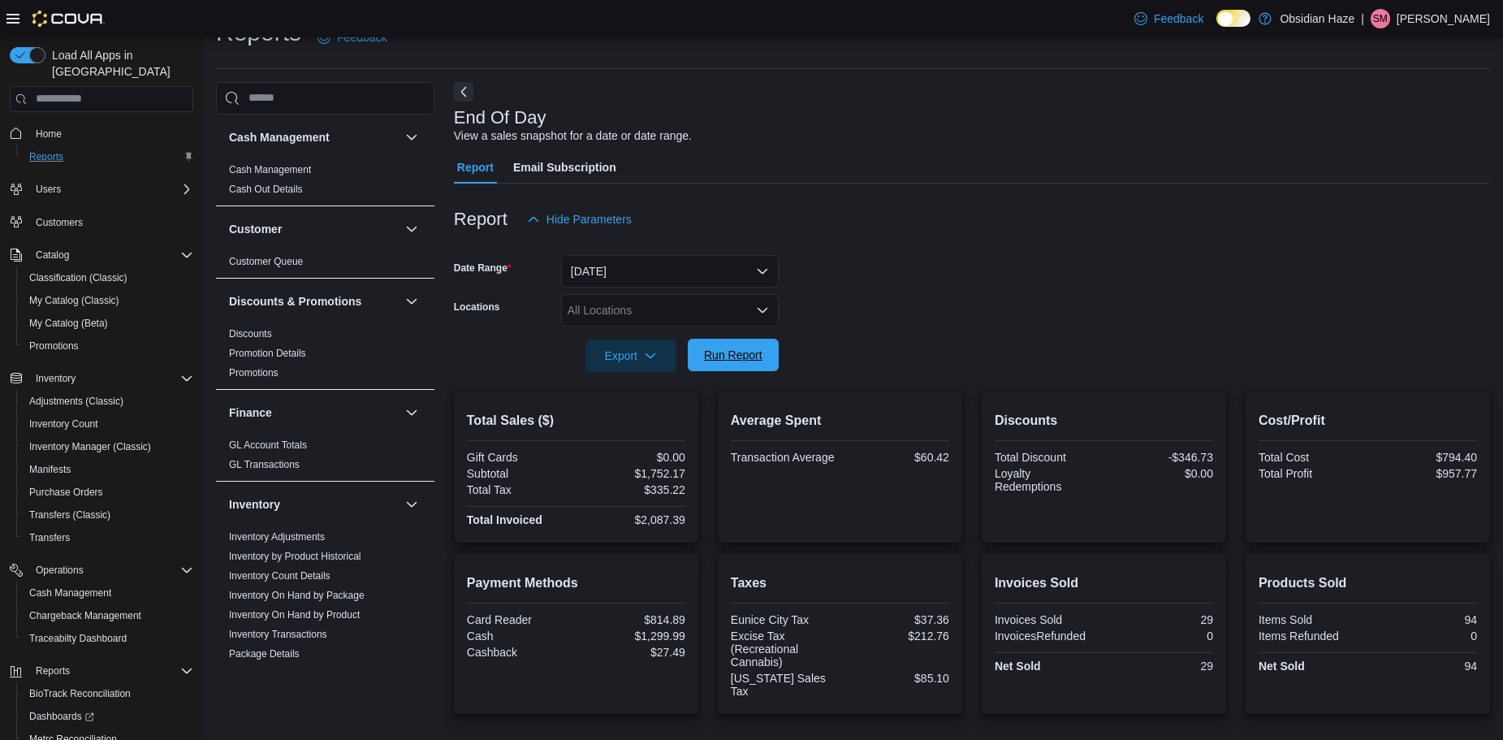
click at [738, 359] on span "Run Report" at bounding box center [733, 355] width 58 height 16
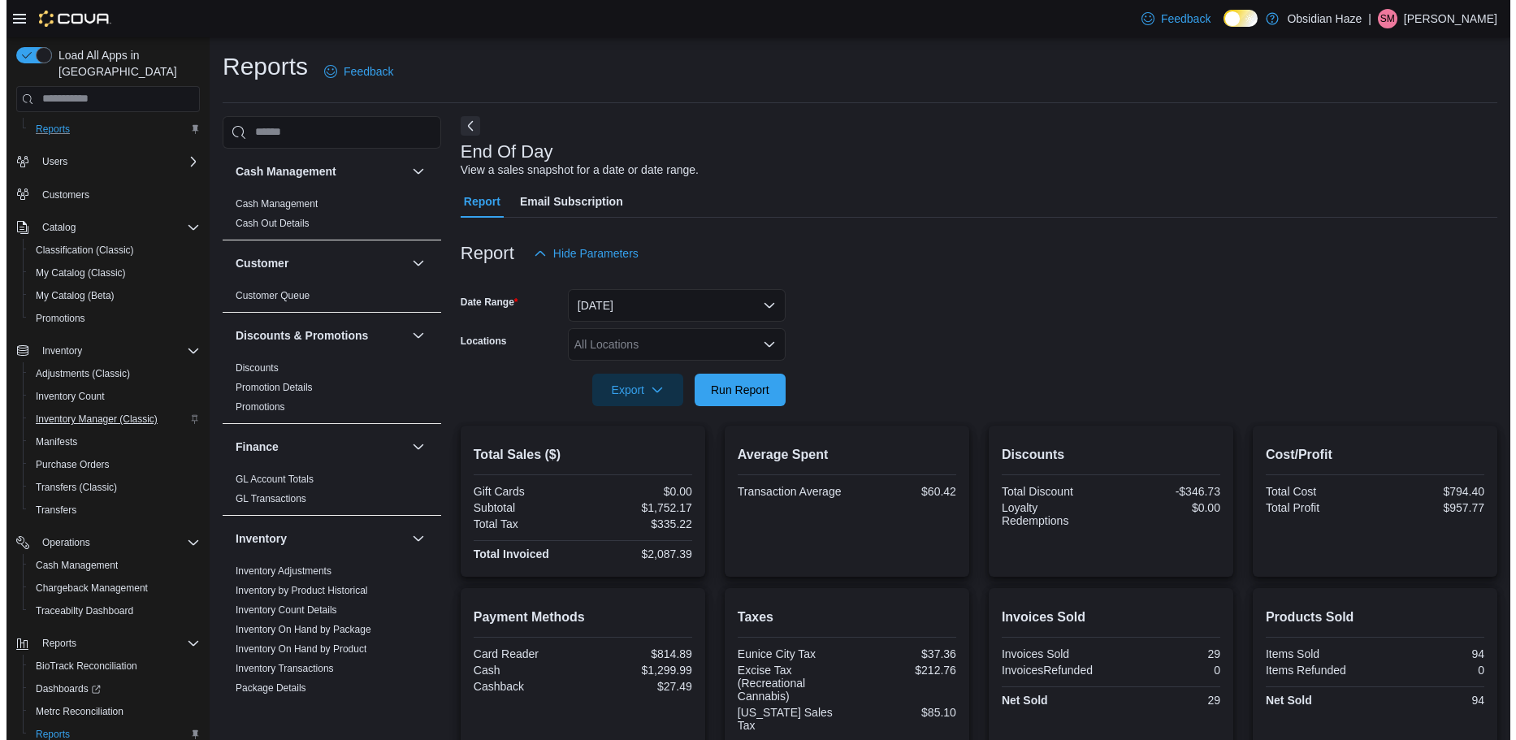
scroll to position [76, 0]
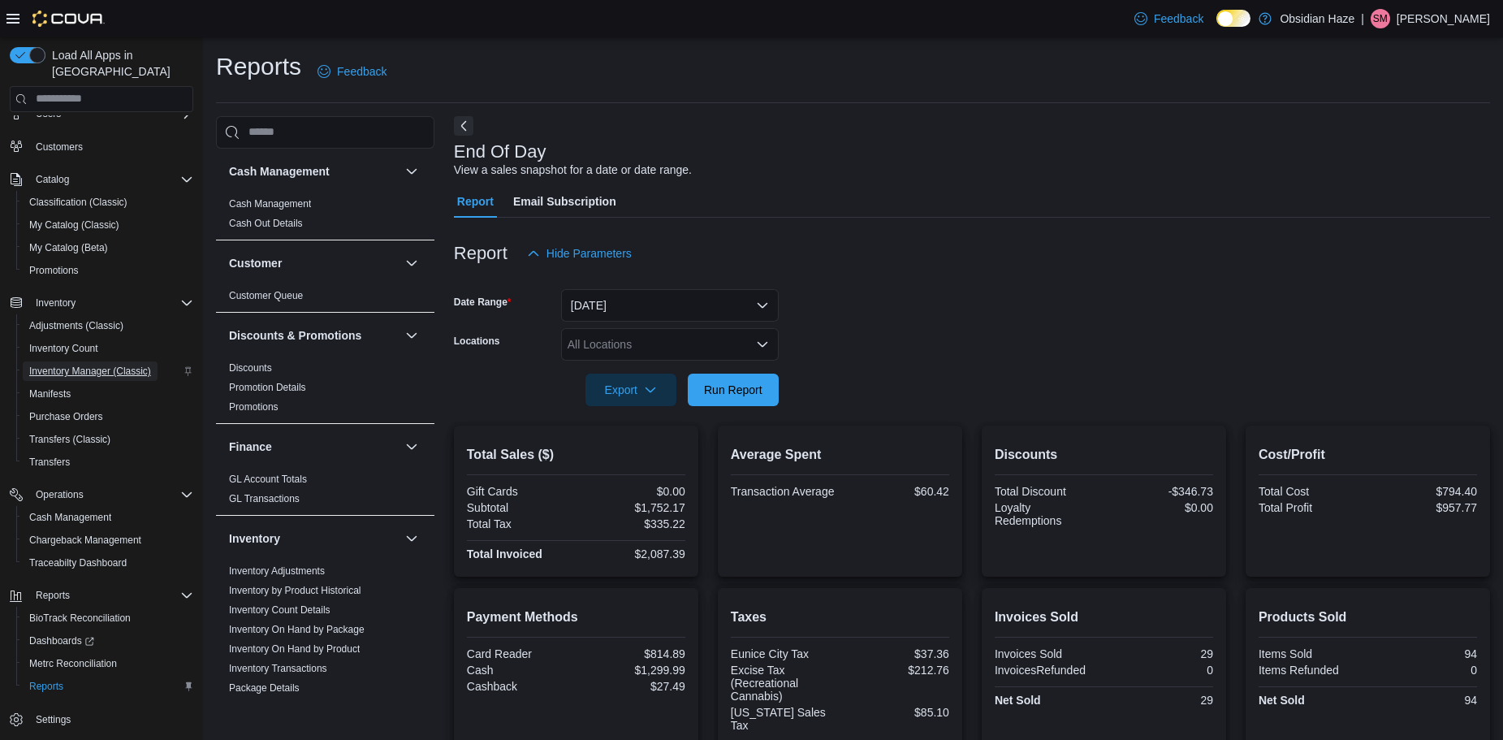
click at [93, 361] on span "Inventory Manager (Classic)" at bounding box center [90, 370] width 122 height 19
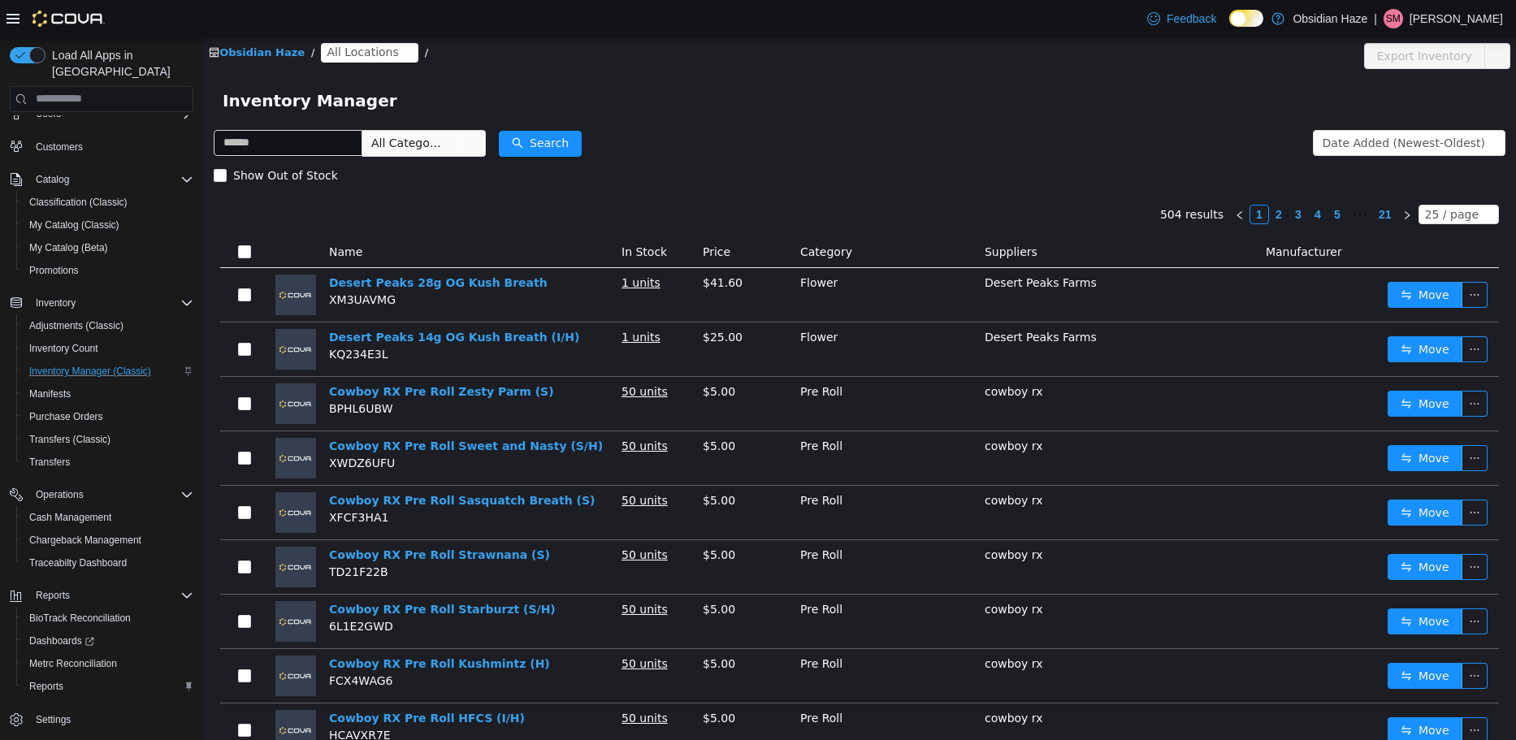
click at [355, 50] on span "All Locations" at bounding box center [362, 51] width 71 height 18
click at [483, 59] on div "Obsidian Haze / All Locations /" at bounding box center [751, 51] width 1084 height 19
click at [363, 50] on span "All Locations" at bounding box center [362, 51] width 71 height 18
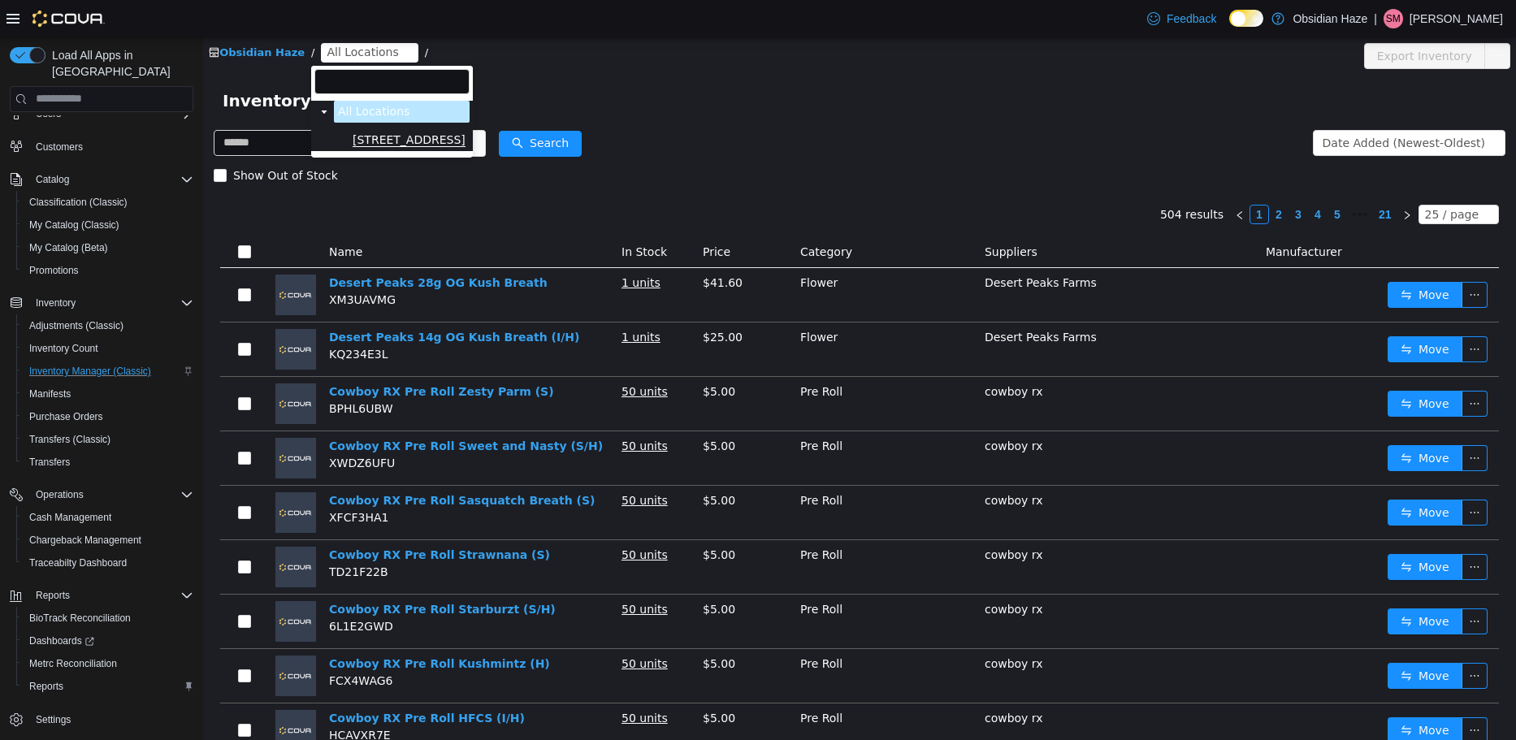
click at [387, 141] on span "[STREET_ADDRESS]" at bounding box center [409, 139] width 113 height 14
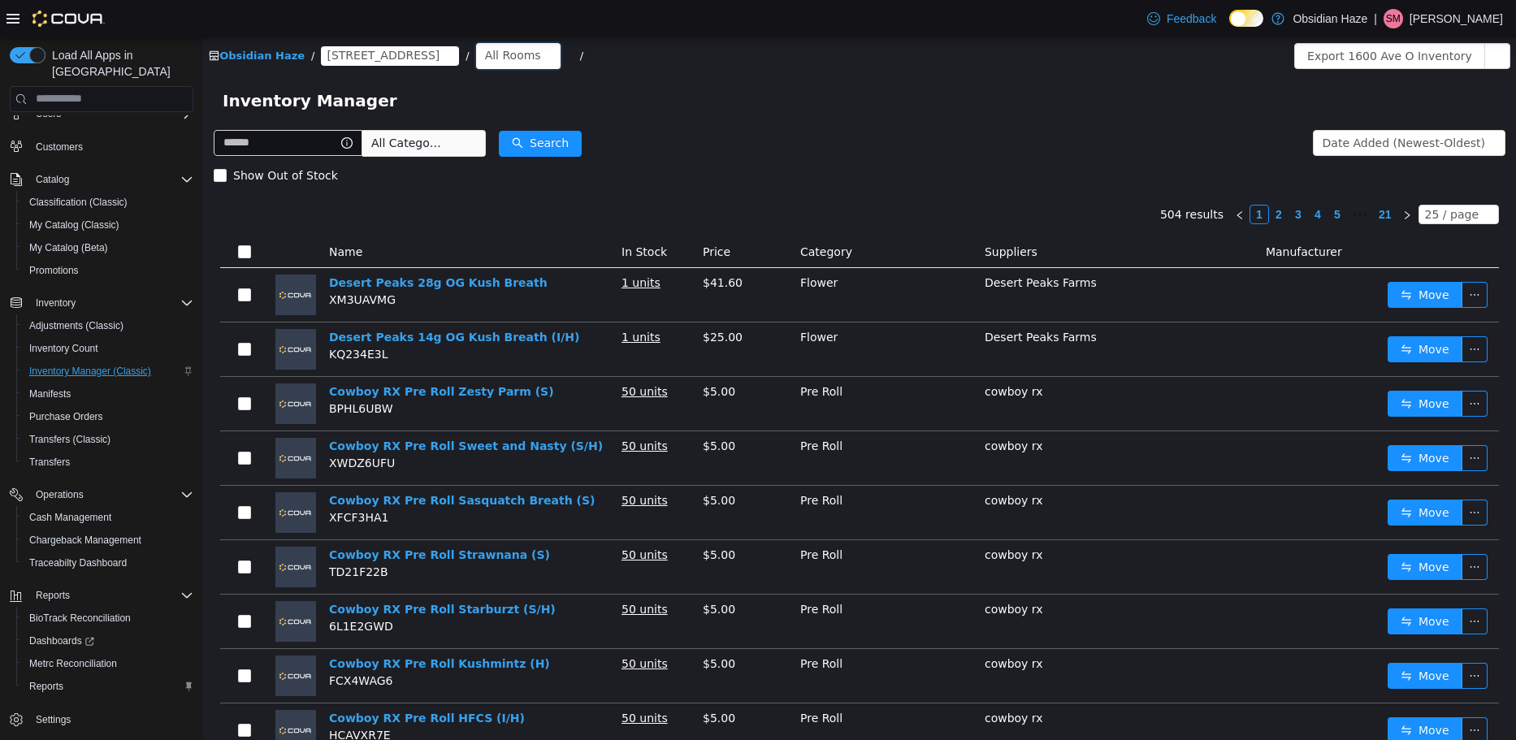
click at [485, 54] on div "All Rooms" at bounding box center [513, 54] width 56 height 24
click at [451, 133] on li "Vault" at bounding box center [459, 140] width 97 height 26
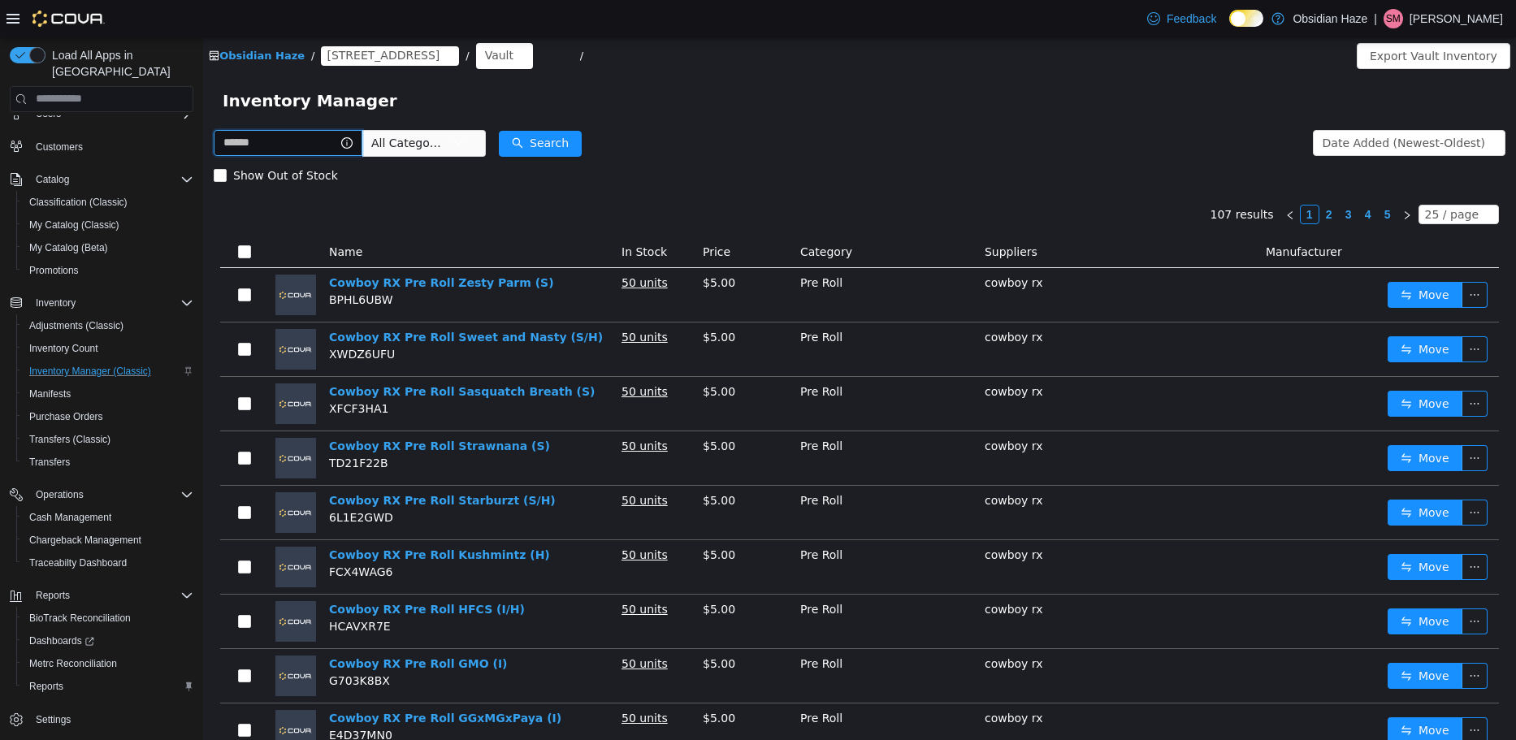
click at [282, 148] on input "text" at bounding box center [288, 142] width 149 height 26
type input "**********"
click at [571, 135] on button "Search" at bounding box center [555, 143] width 83 height 26
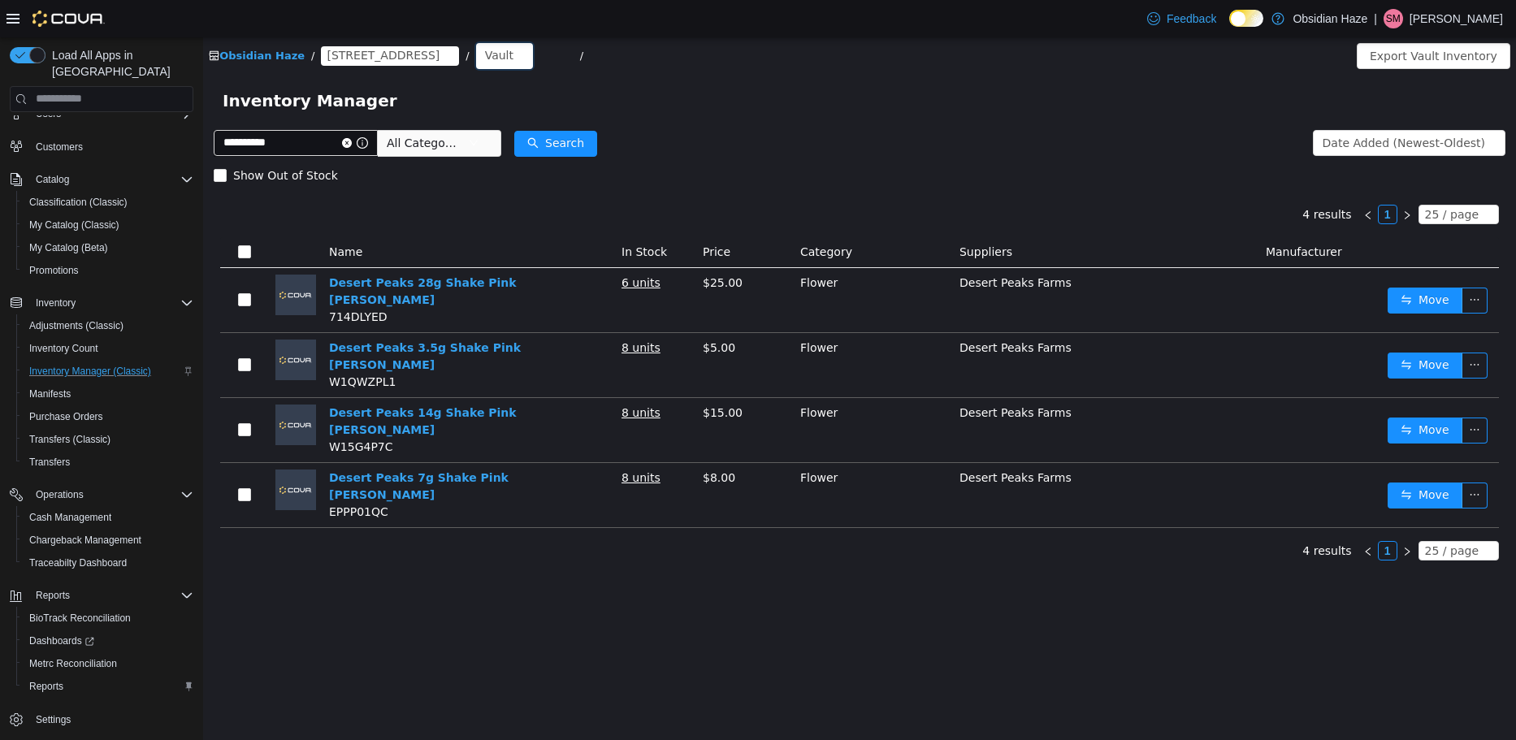
click at [476, 61] on div "Vault" at bounding box center [504, 55] width 57 height 26
click at [471, 106] on li "Sales Floor" at bounding box center [459, 114] width 97 height 26
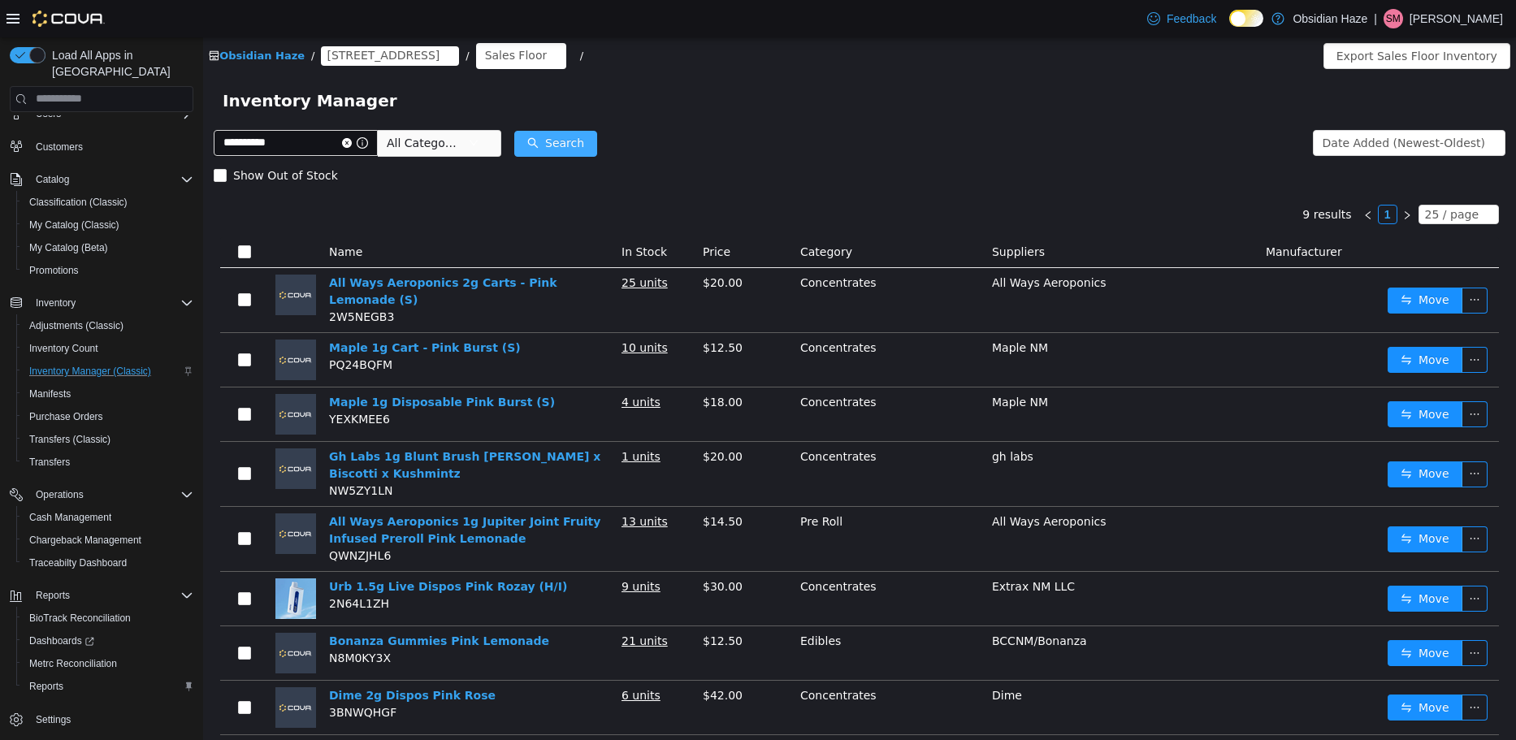
click at [555, 138] on button "Search" at bounding box center [555, 143] width 83 height 26
click at [357, 139] on input "**********" at bounding box center [296, 142] width 164 height 26
click at [352, 140] on icon "icon: close-circle" at bounding box center [347, 142] width 10 height 10
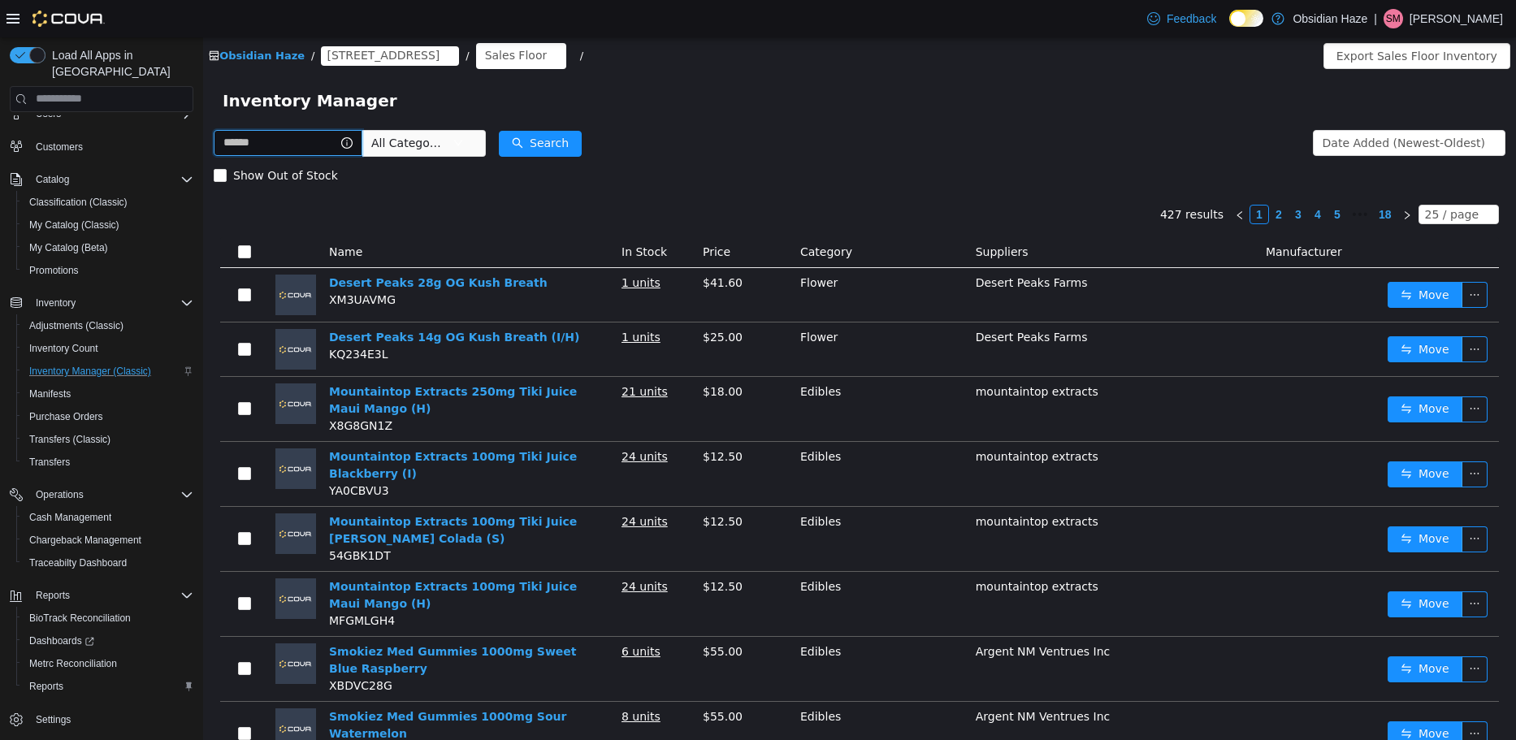
click at [309, 144] on input "text" at bounding box center [288, 142] width 149 height 26
type input "**********"
click at [586, 145] on button "Search" at bounding box center [555, 143] width 83 height 26
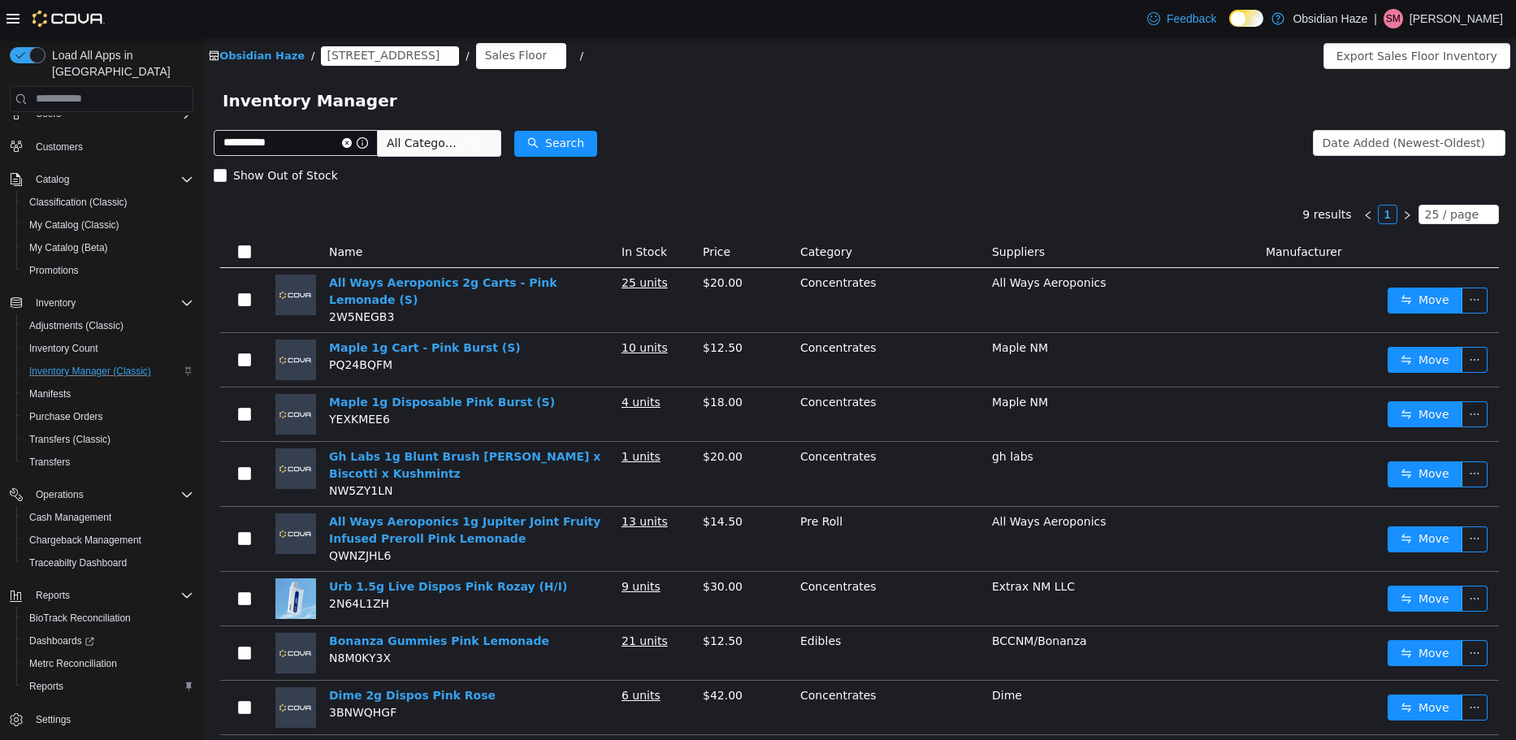
click at [352, 141] on icon "icon: close-circle" at bounding box center [347, 142] width 10 height 10
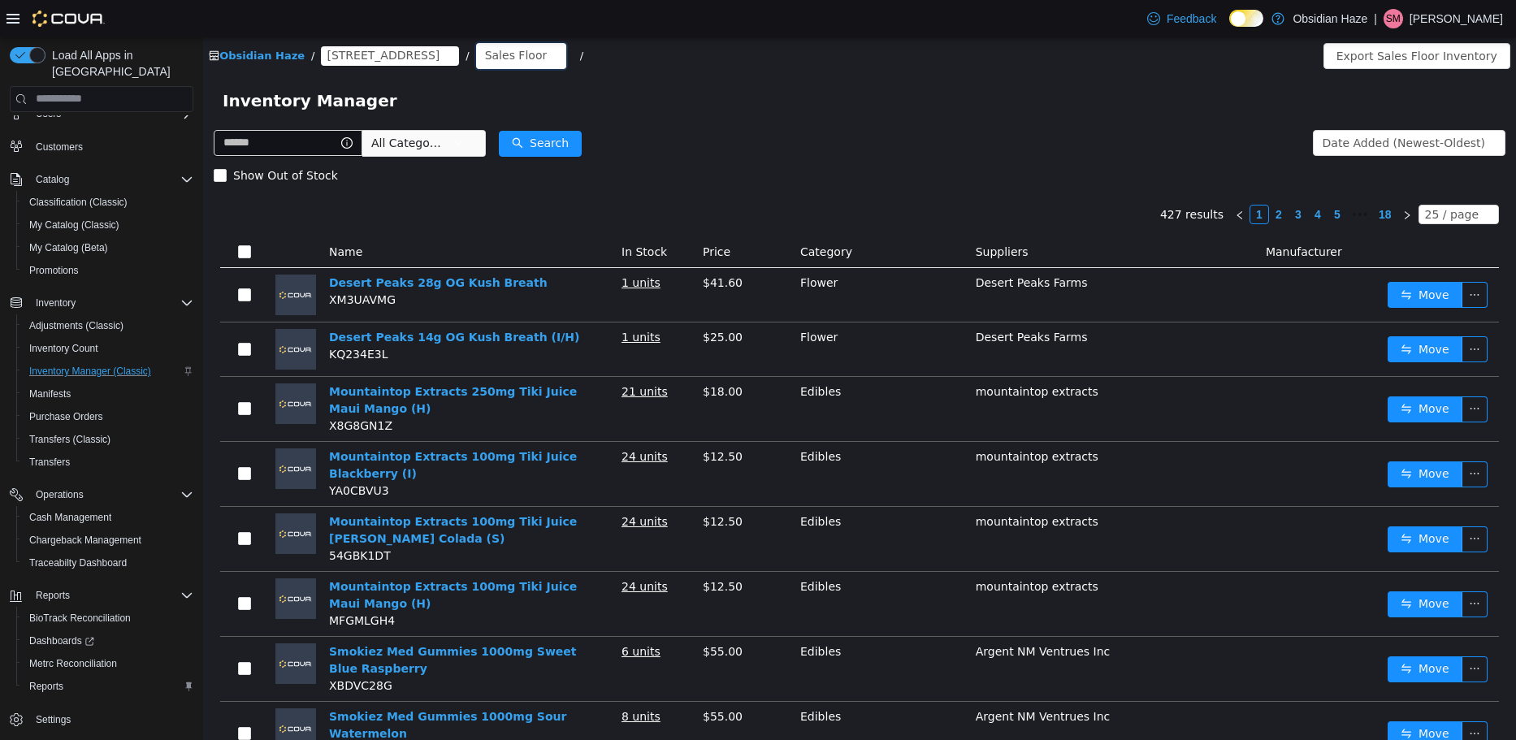
click at [485, 59] on div "Sales Floor" at bounding box center [516, 54] width 63 height 24
click at [455, 129] on li "Vault" at bounding box center [459, 140] width 97 height 26
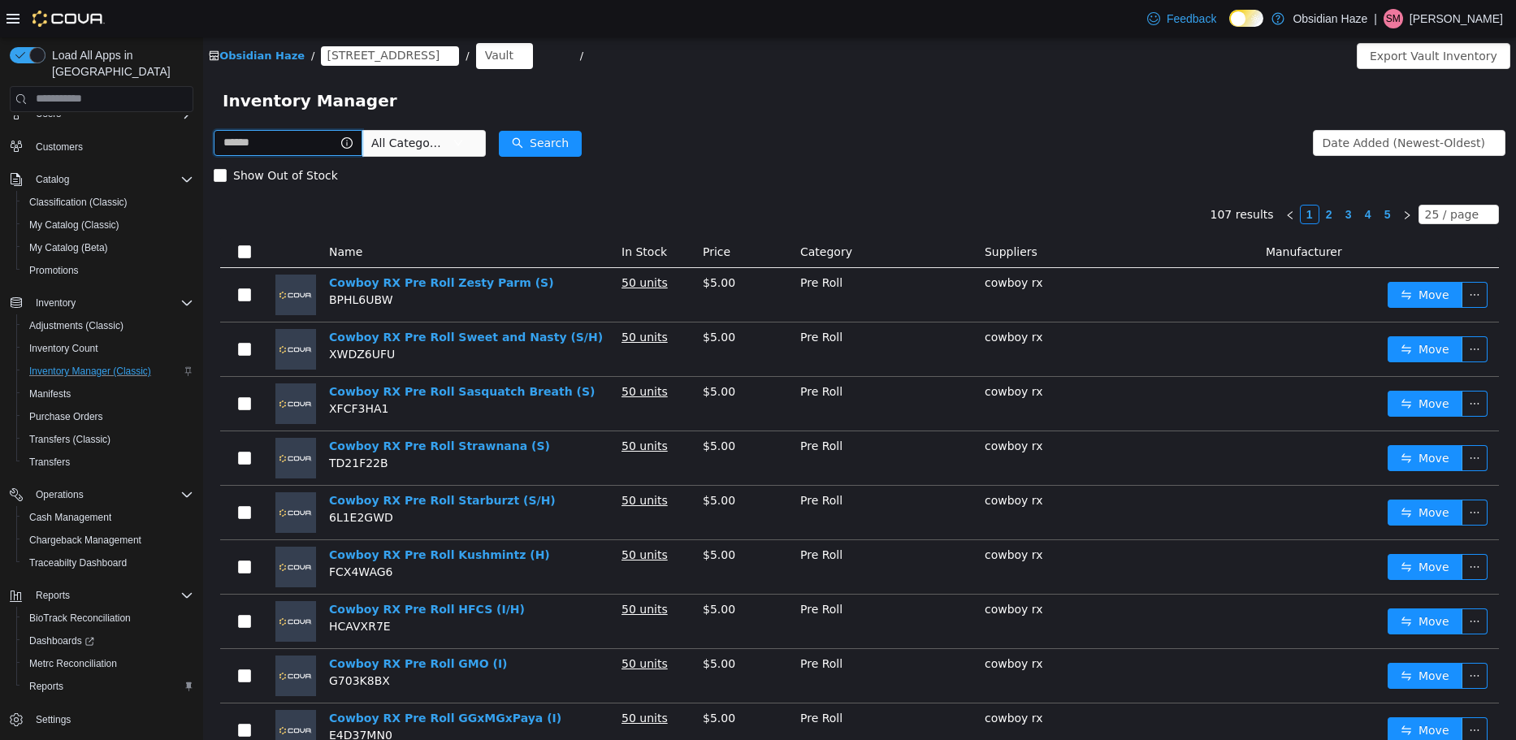
click at [307, 138] on input "text" at bounding box center [288, 142] width 149 height 26
type input "**********"
click at [563, 148] on button "Search" at bounding box center [555, 143] width 83 height 26
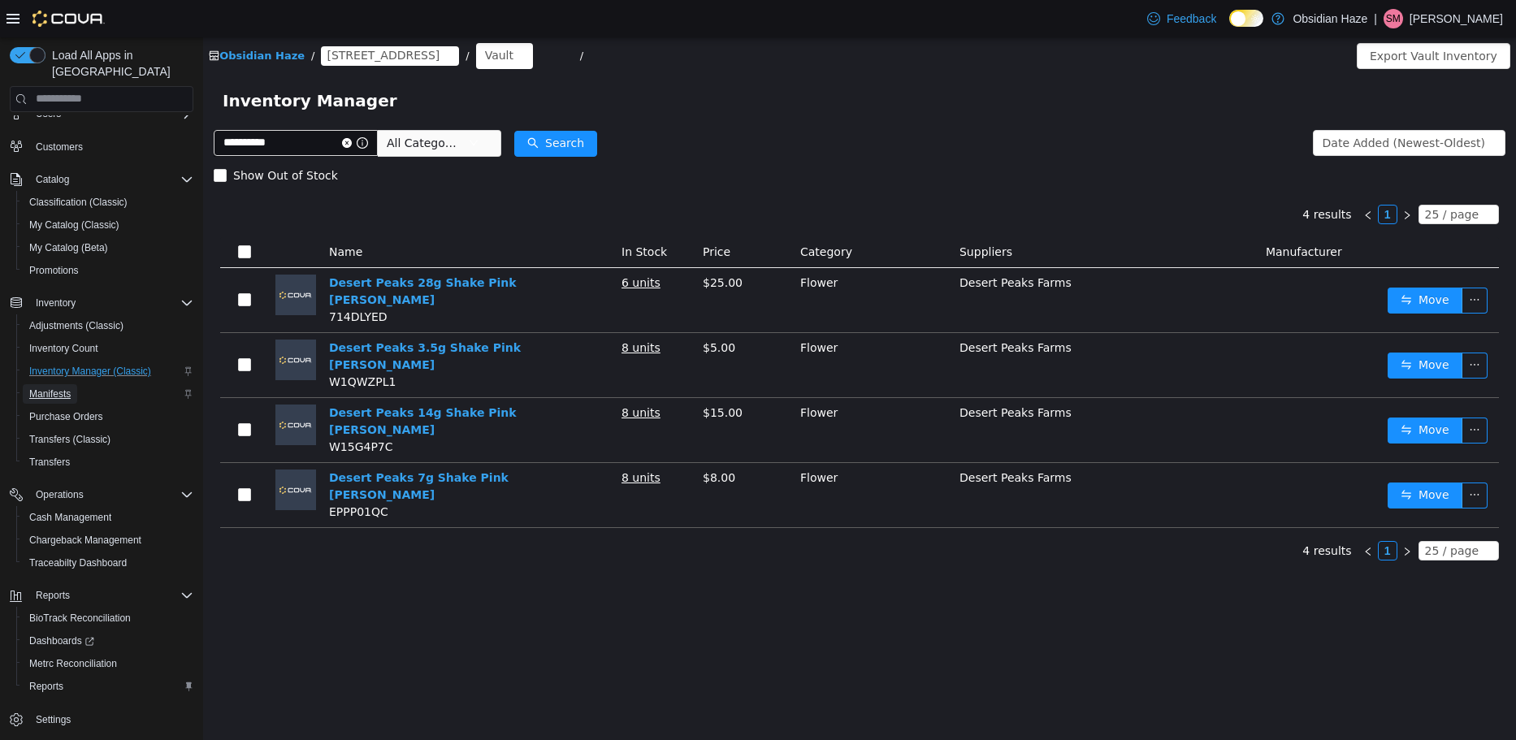
click at [54, 387] on span "Manifests" at bounding box center [49, 393] width 41 height 13
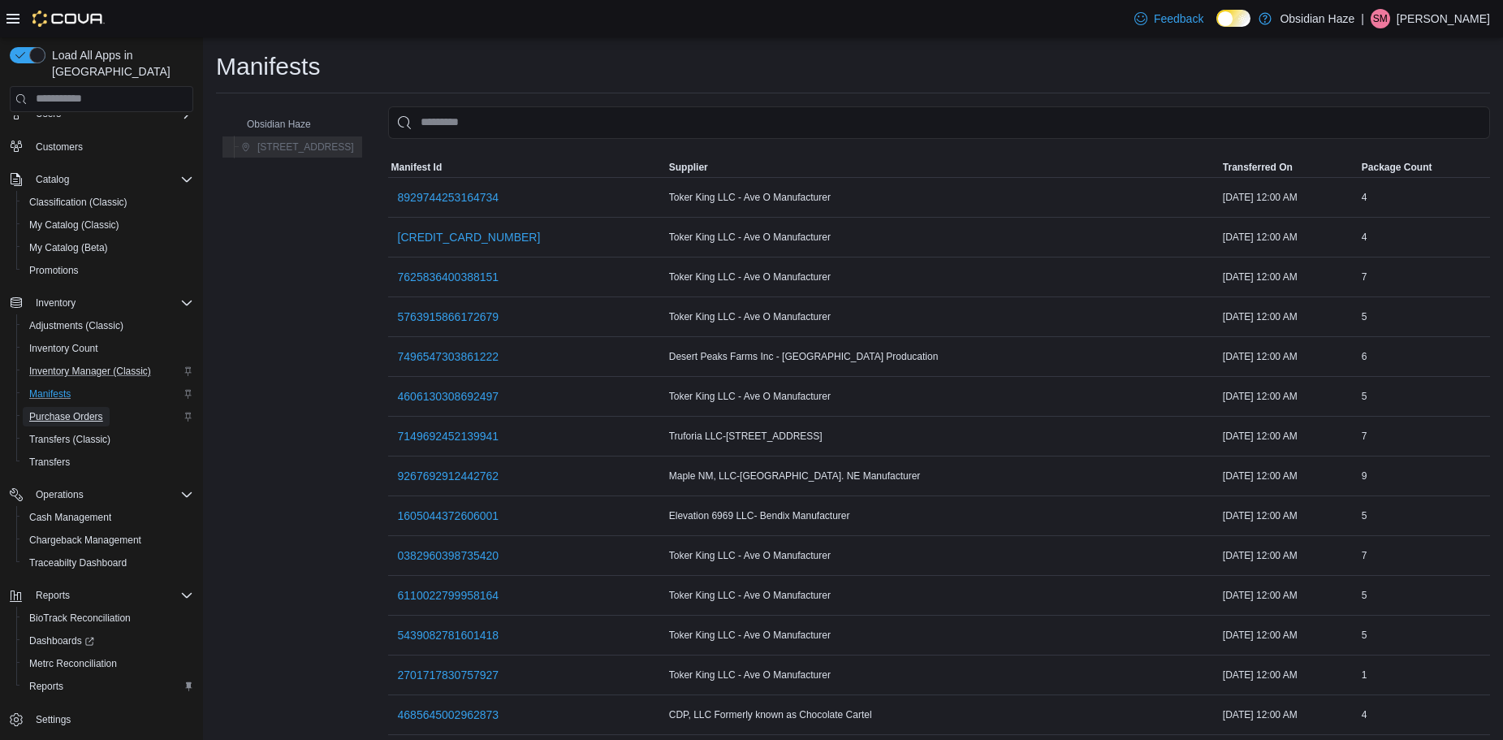
click at [89, 410] on span "Purchase Orders" at bounding box center [66, 416] width 74 height 13
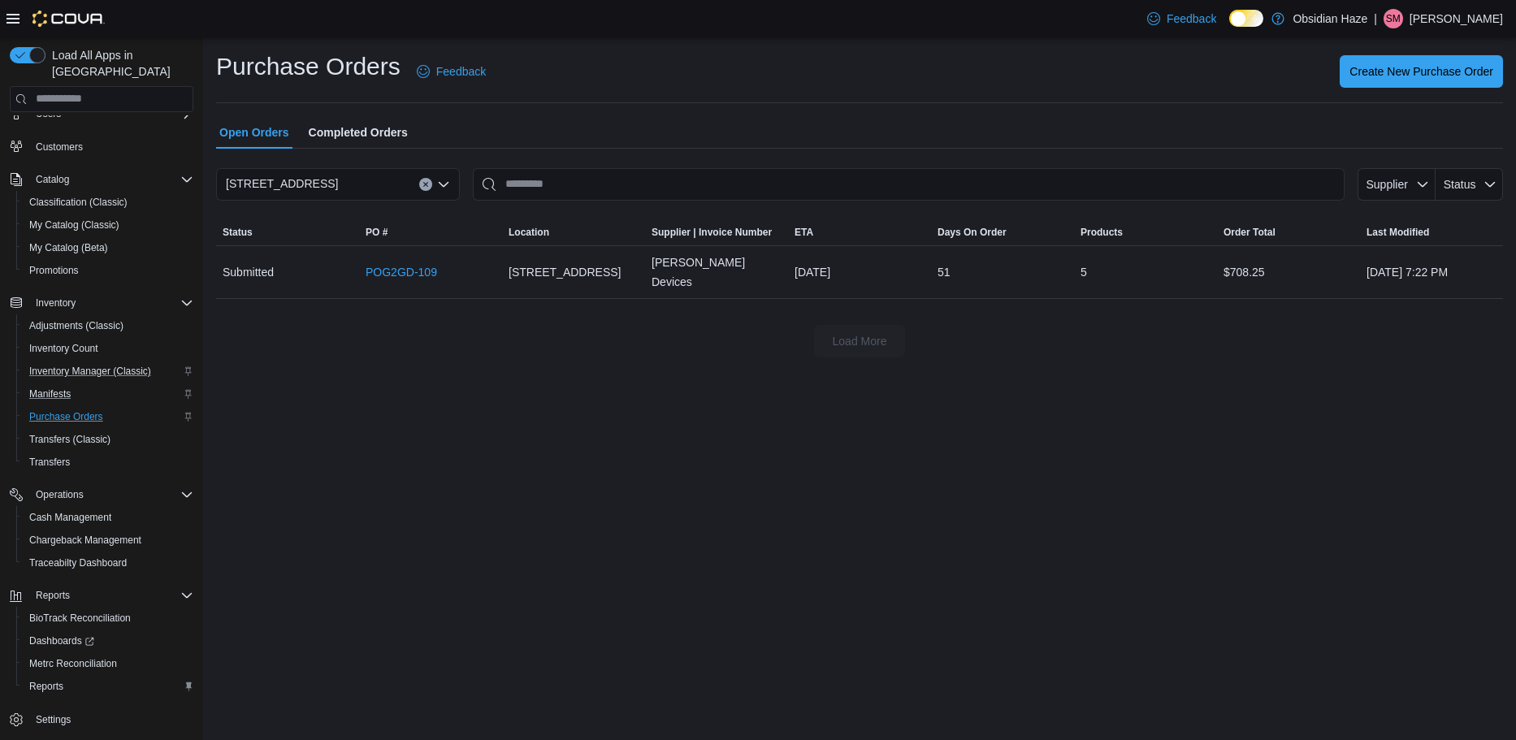
click at [369, 133] on span "Completed Orders" at bounding box center [358, 132] width 99 height 32
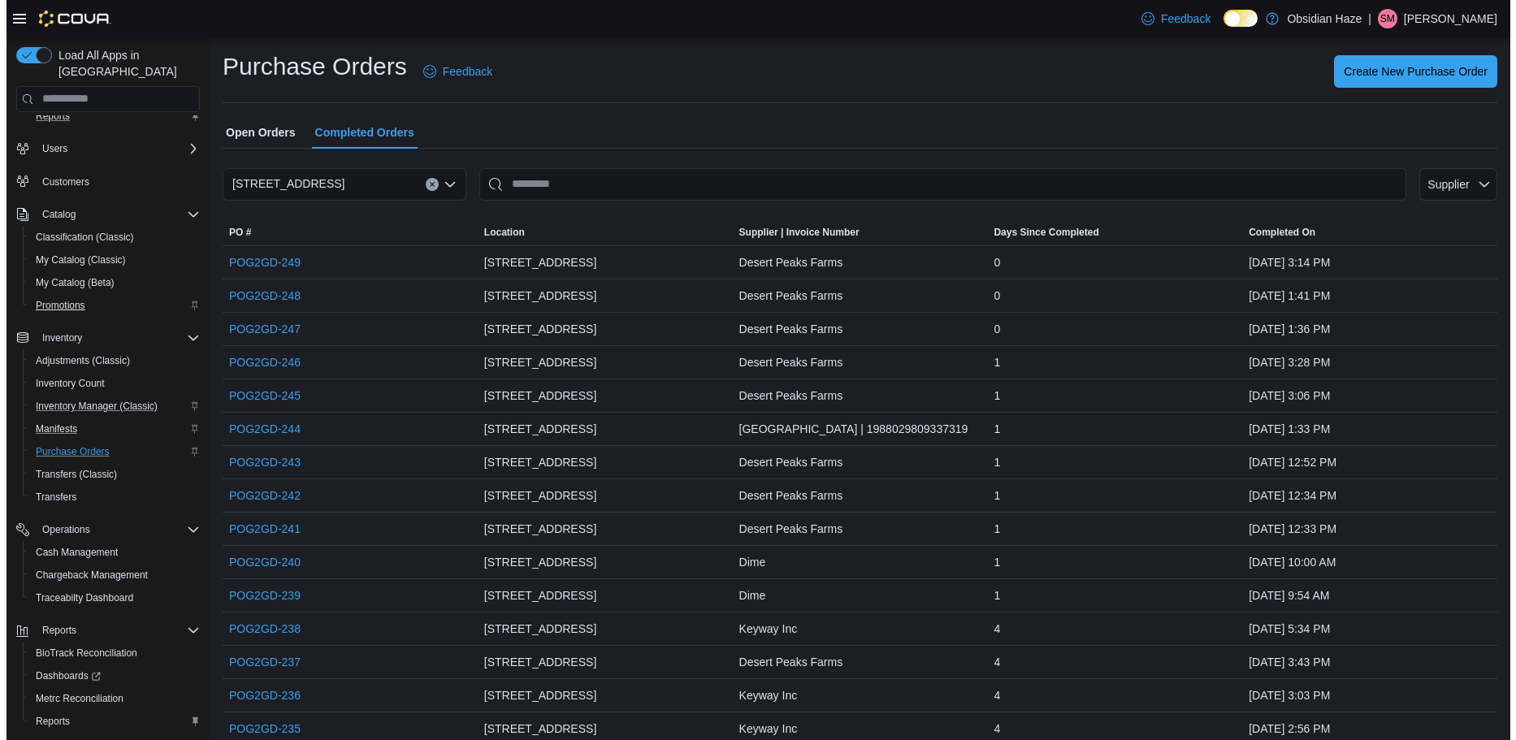
scroll to position [76, 0]
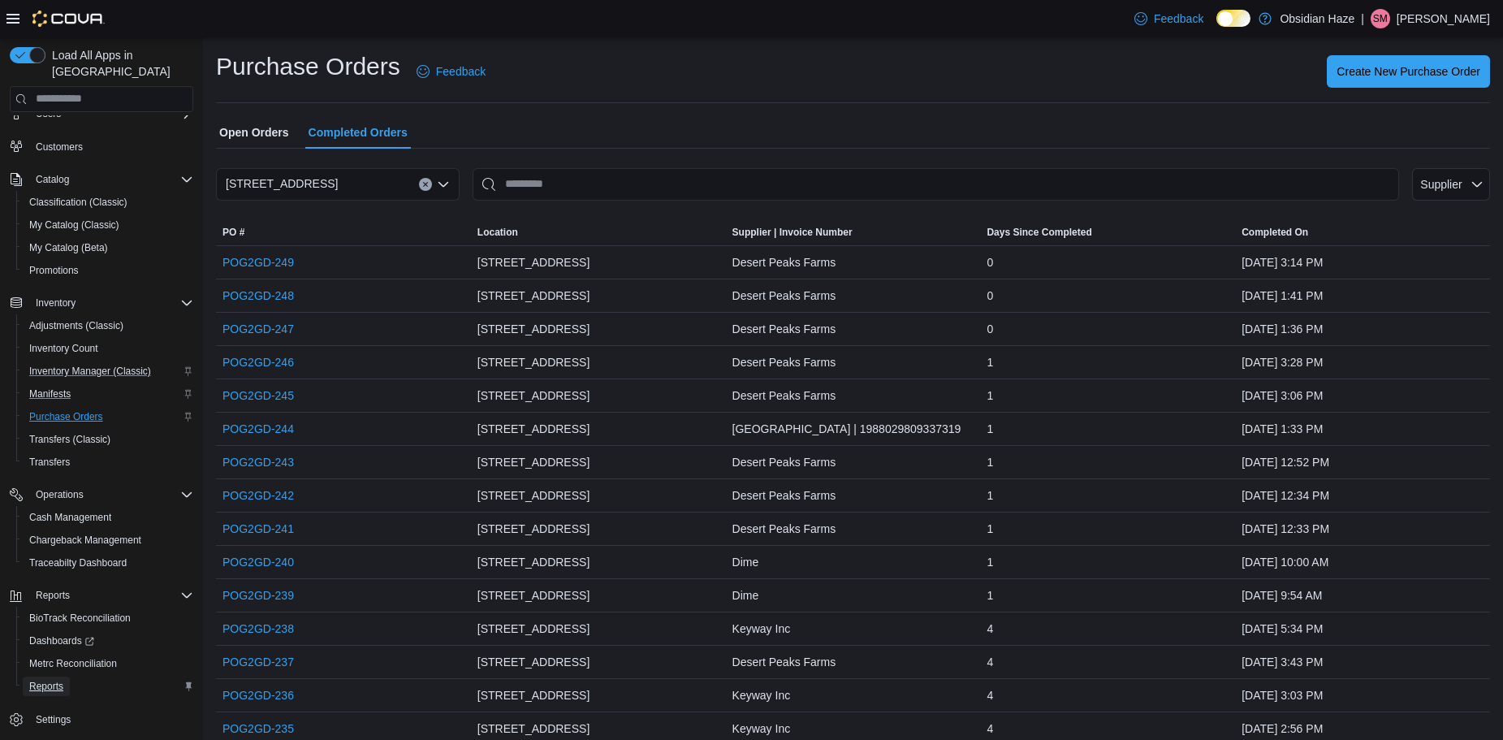
click at [52, 680] on span "Reports" at bounding box center [46, 686] width 34 height 13
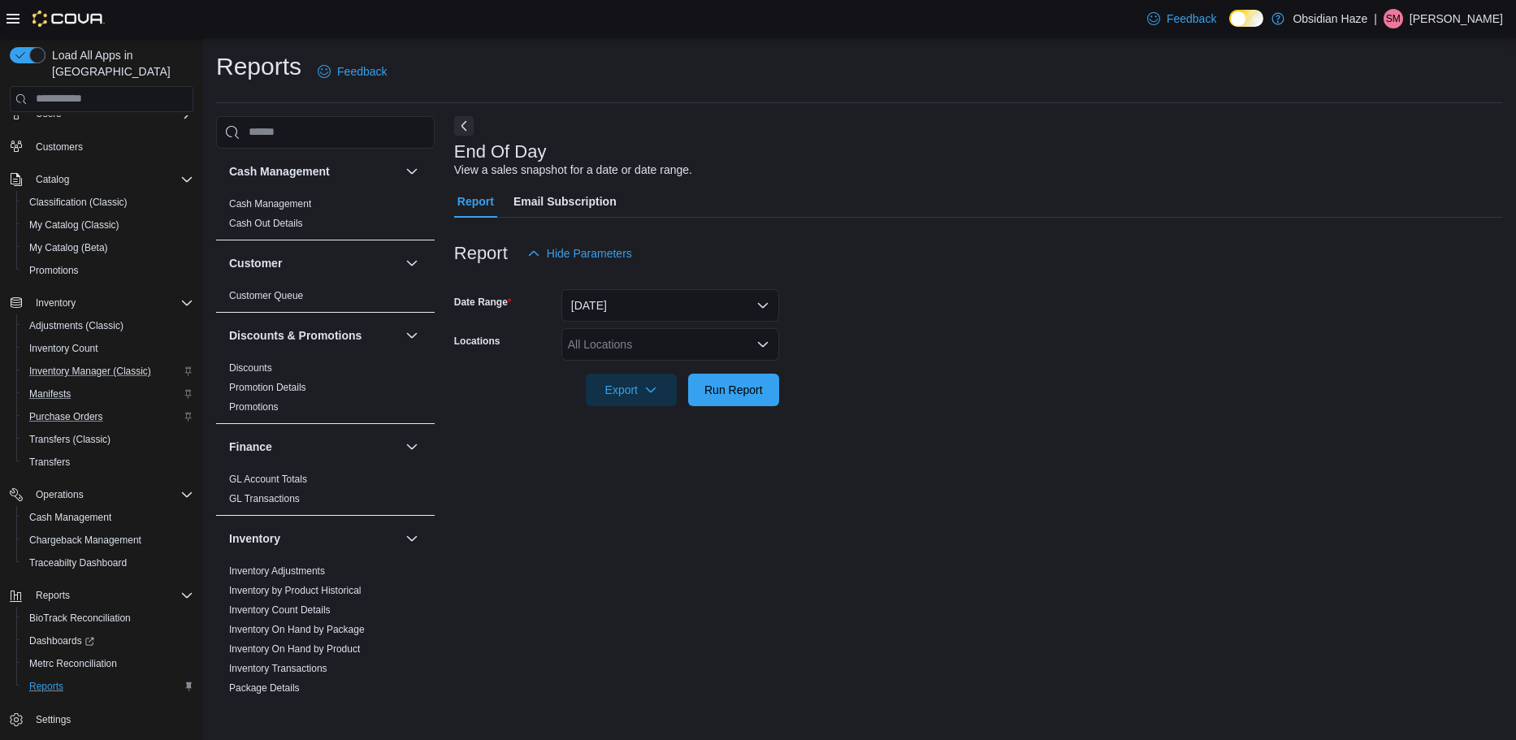
click at [13, 24] on icon at bounding box center [12, 18] width 13 height 13
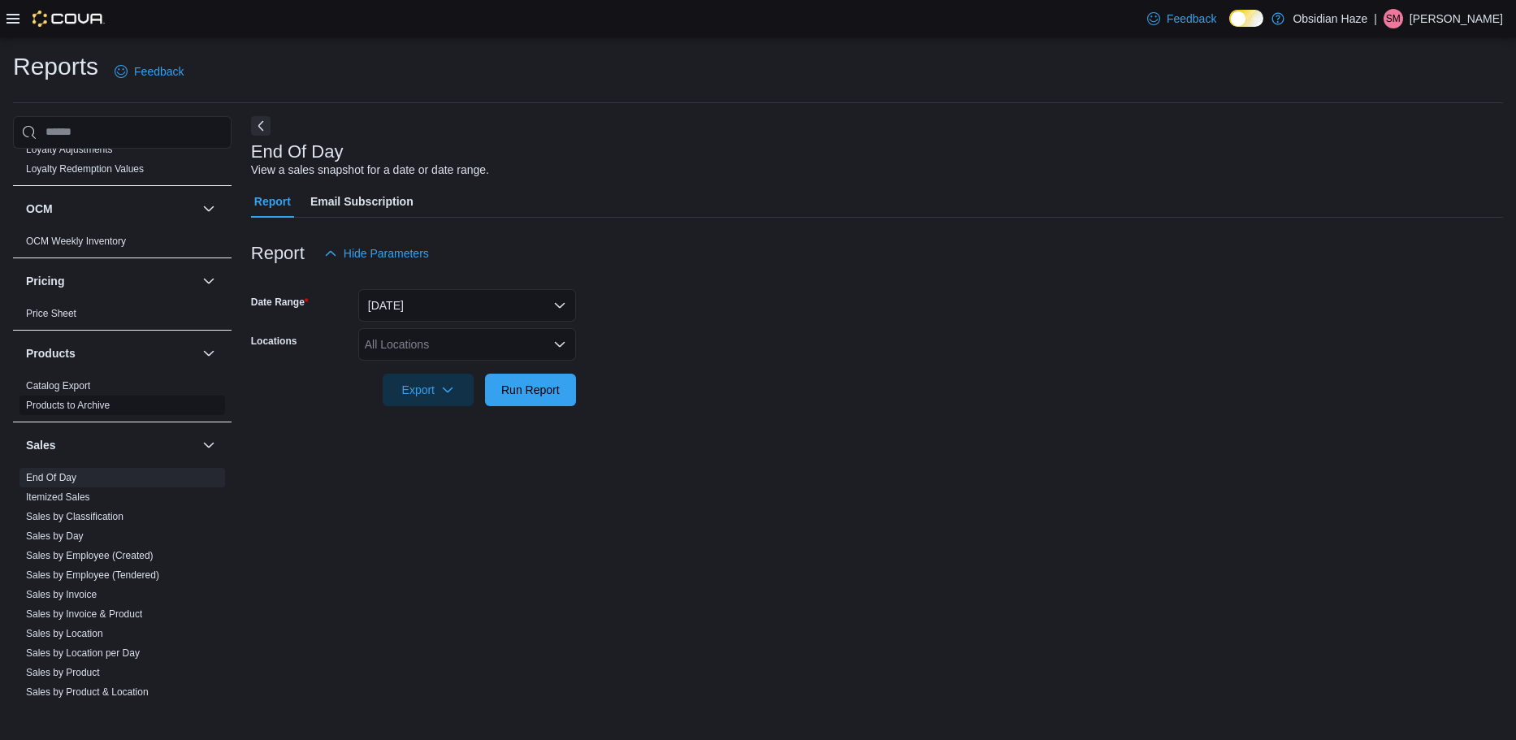
scroll to position [893, 0]
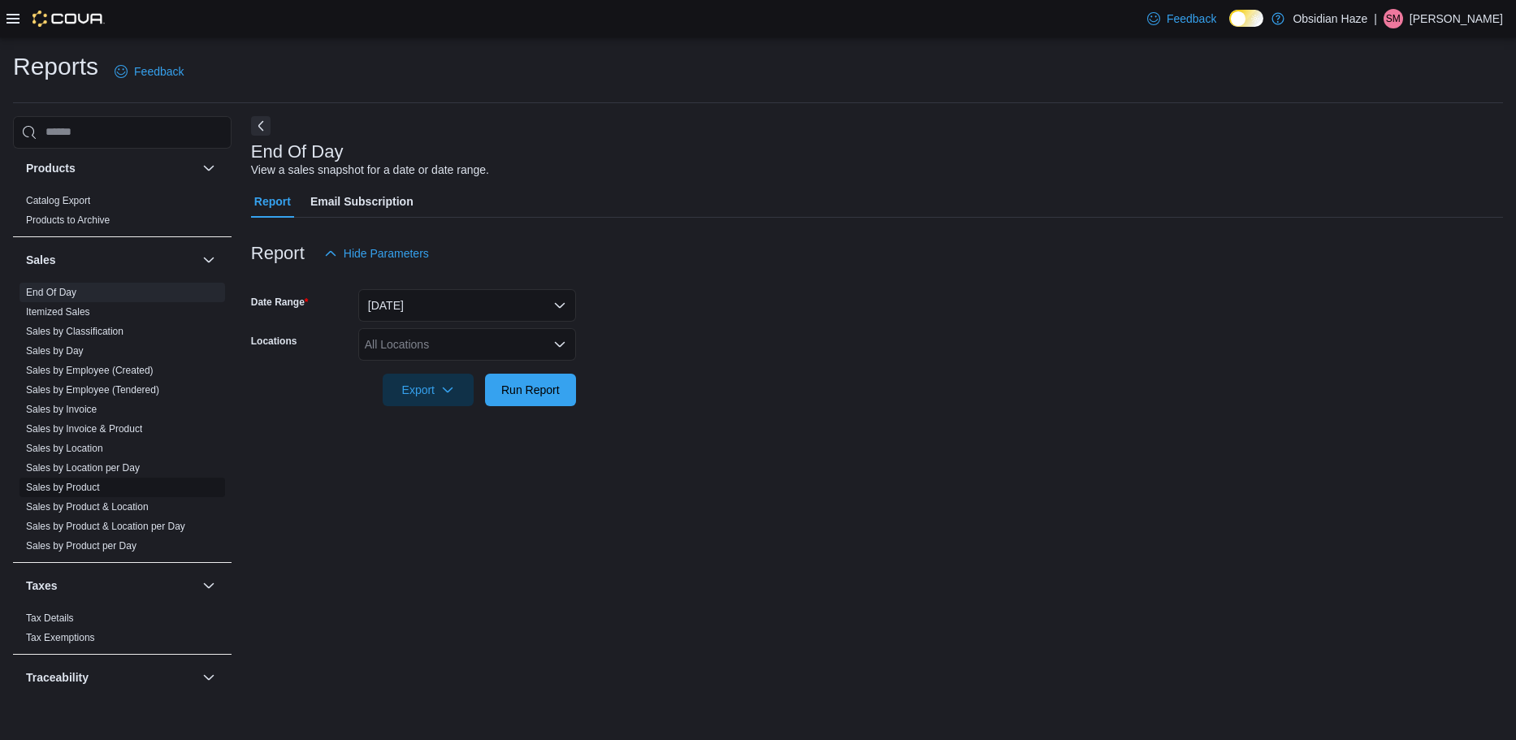
click at [83, 485] on link "Sales by Product" at bounding box center [63, 487] width 74 height 11
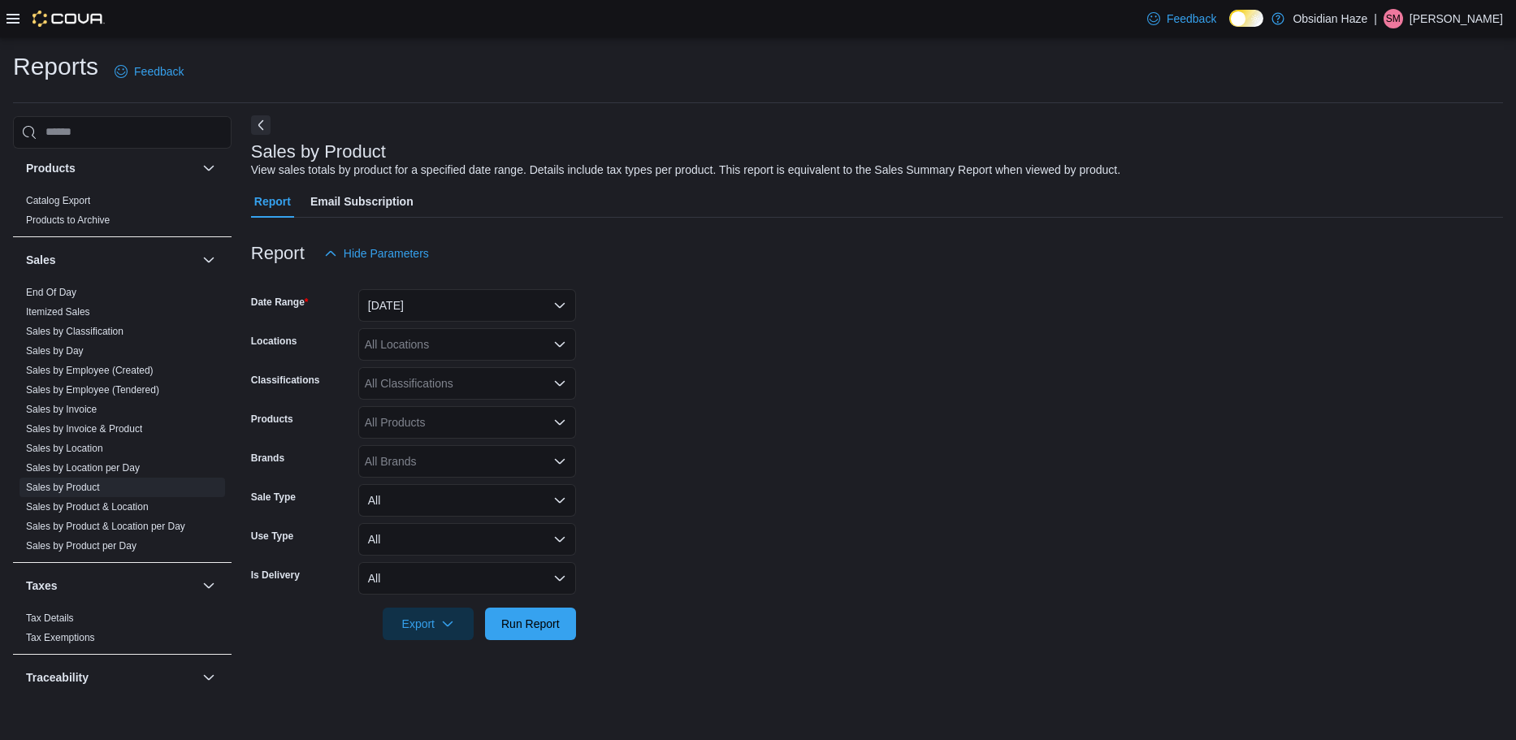
click at [258, 123] on button "Next" at bounding box center [260, 124] width 19 height 19
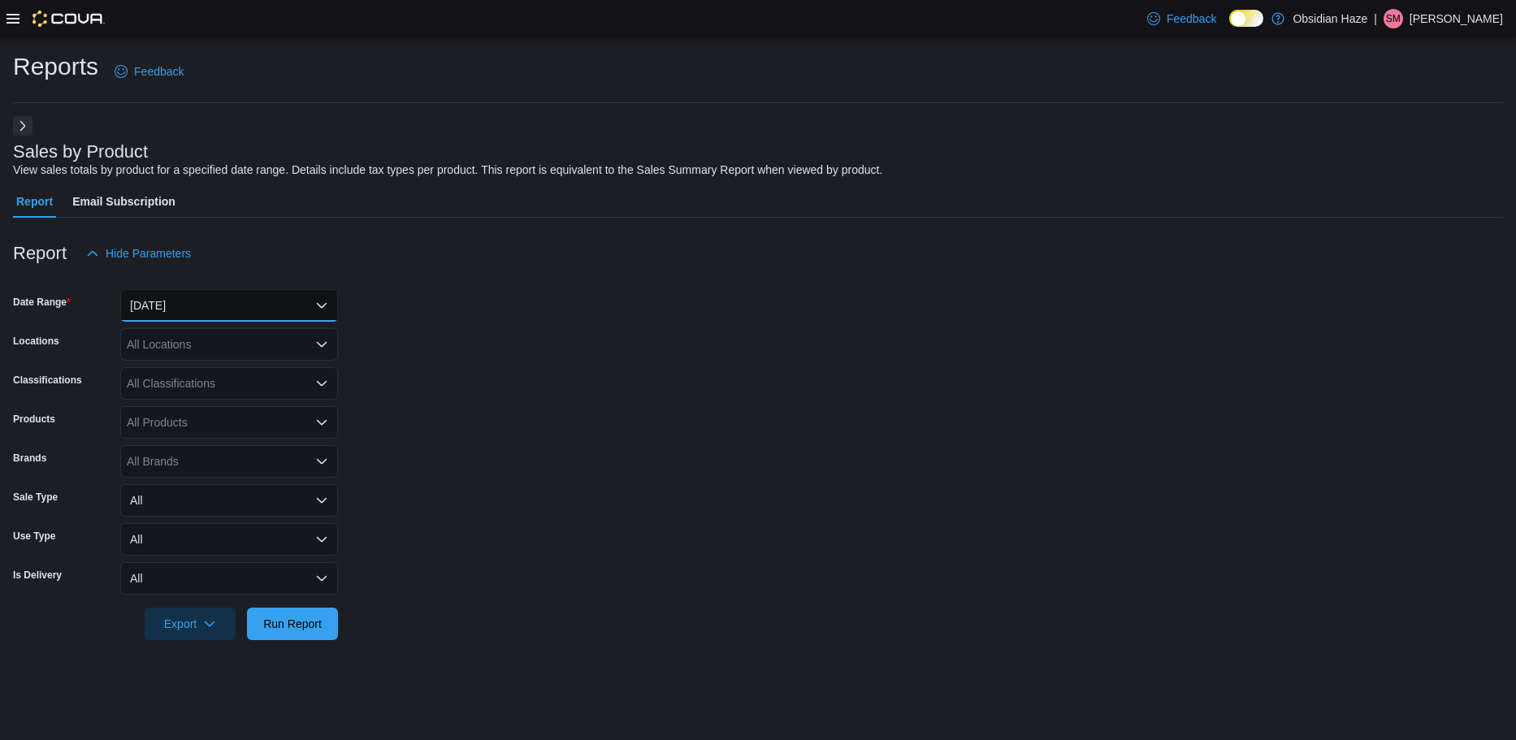
click at [315, 307] on button "Yesterday" at bounding box center [229, 305] width 218 height 32
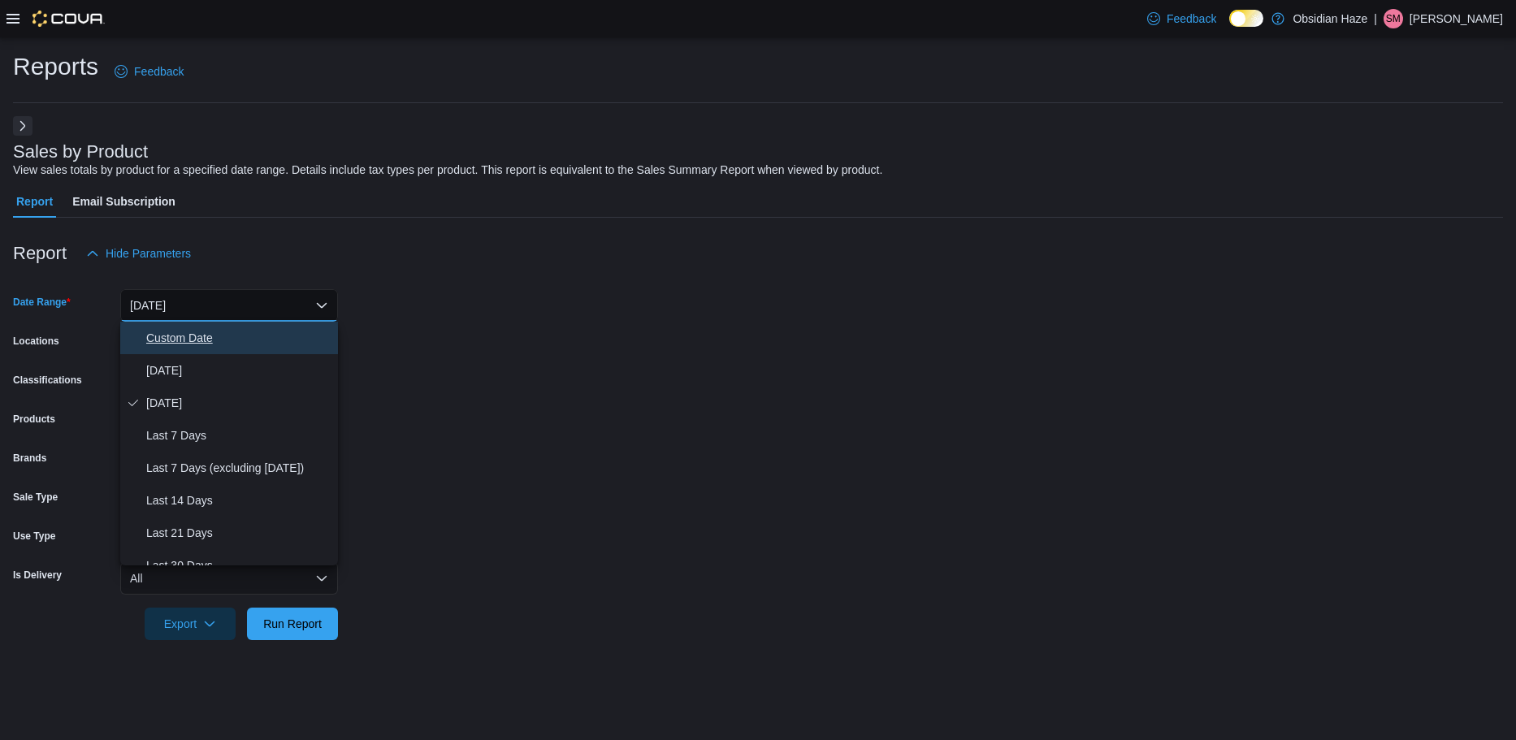
click at [215, 332] on span "Custom Date" at bounding box center [238, 337] width 185 height 19
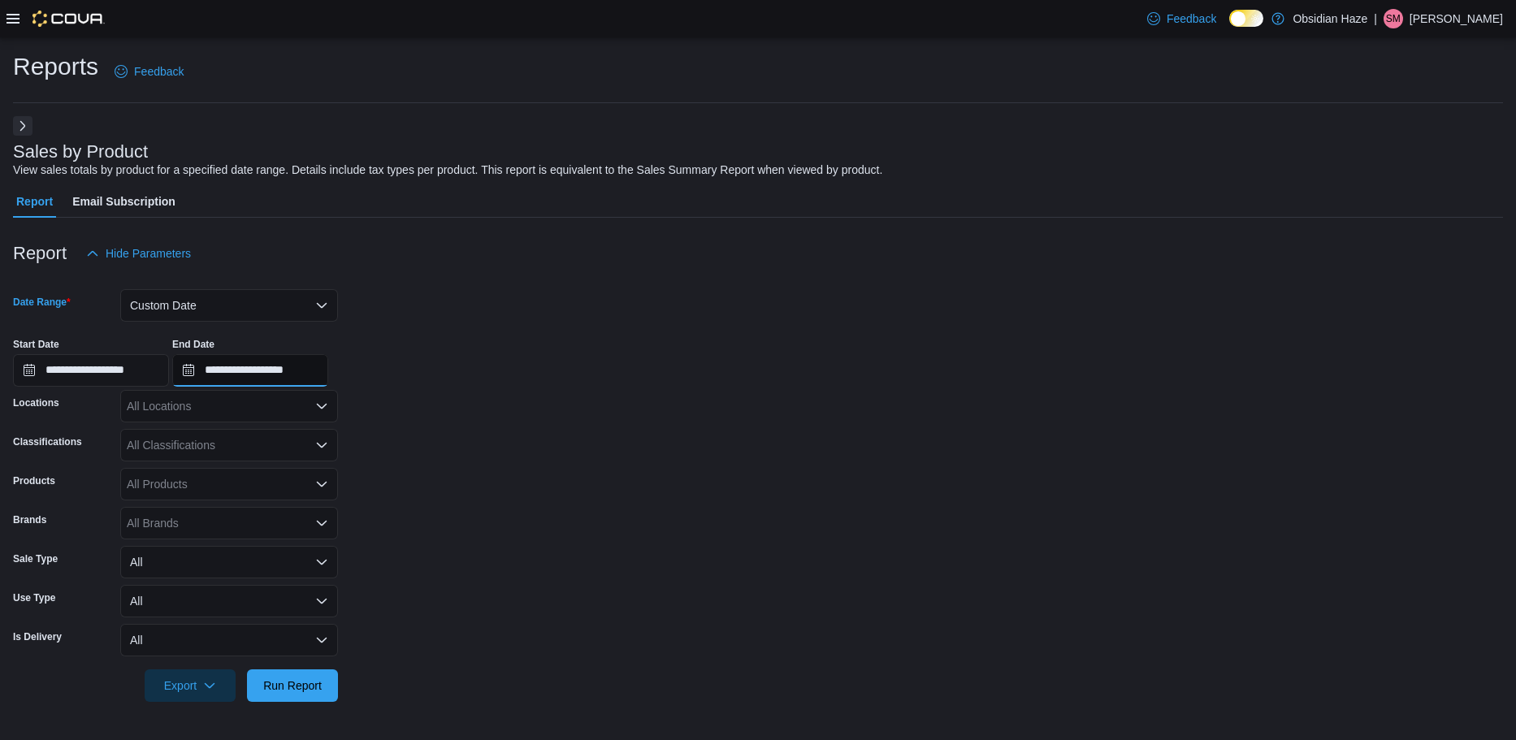
click at [209, 374] on input "**********" at bounding box center [250, 370] width 156 height 32
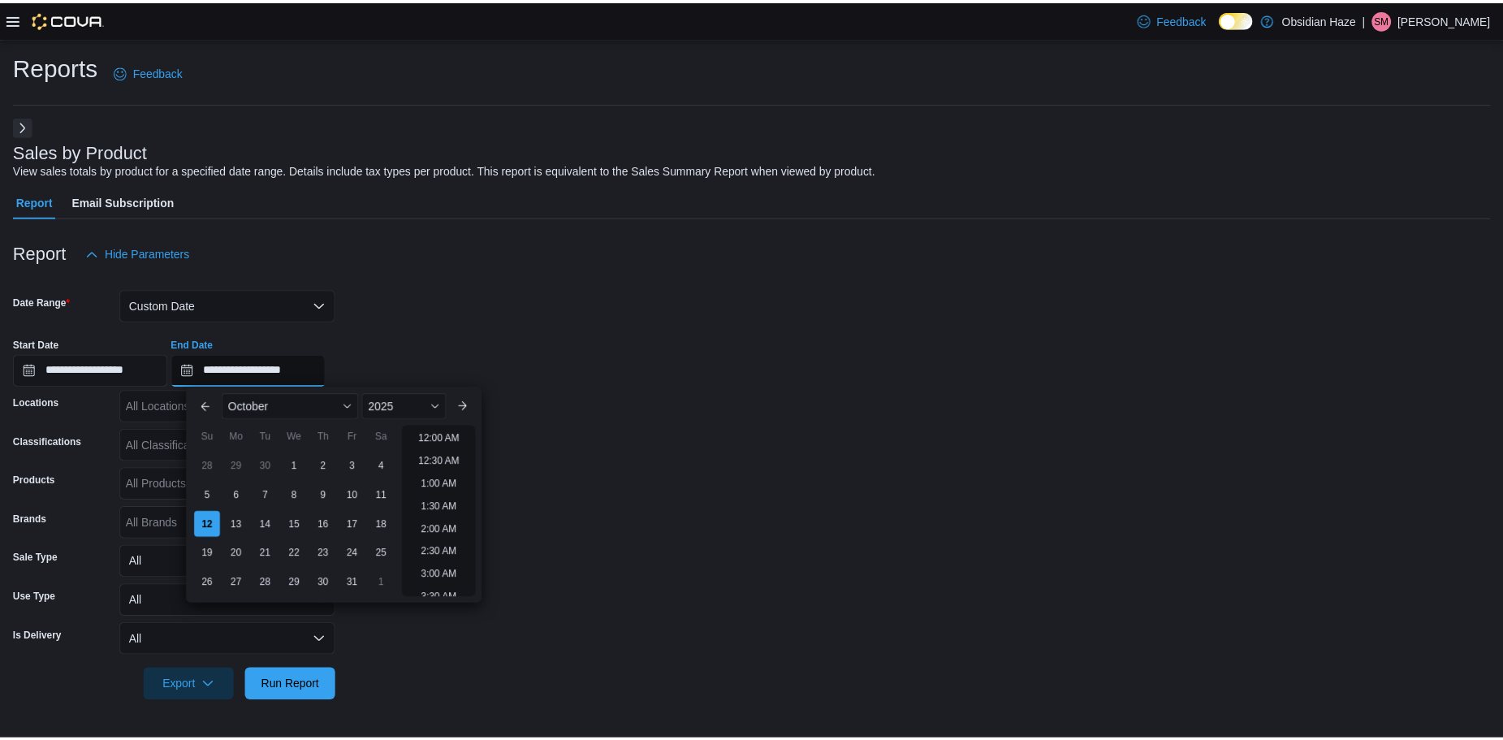
scroll to position [923, 0]
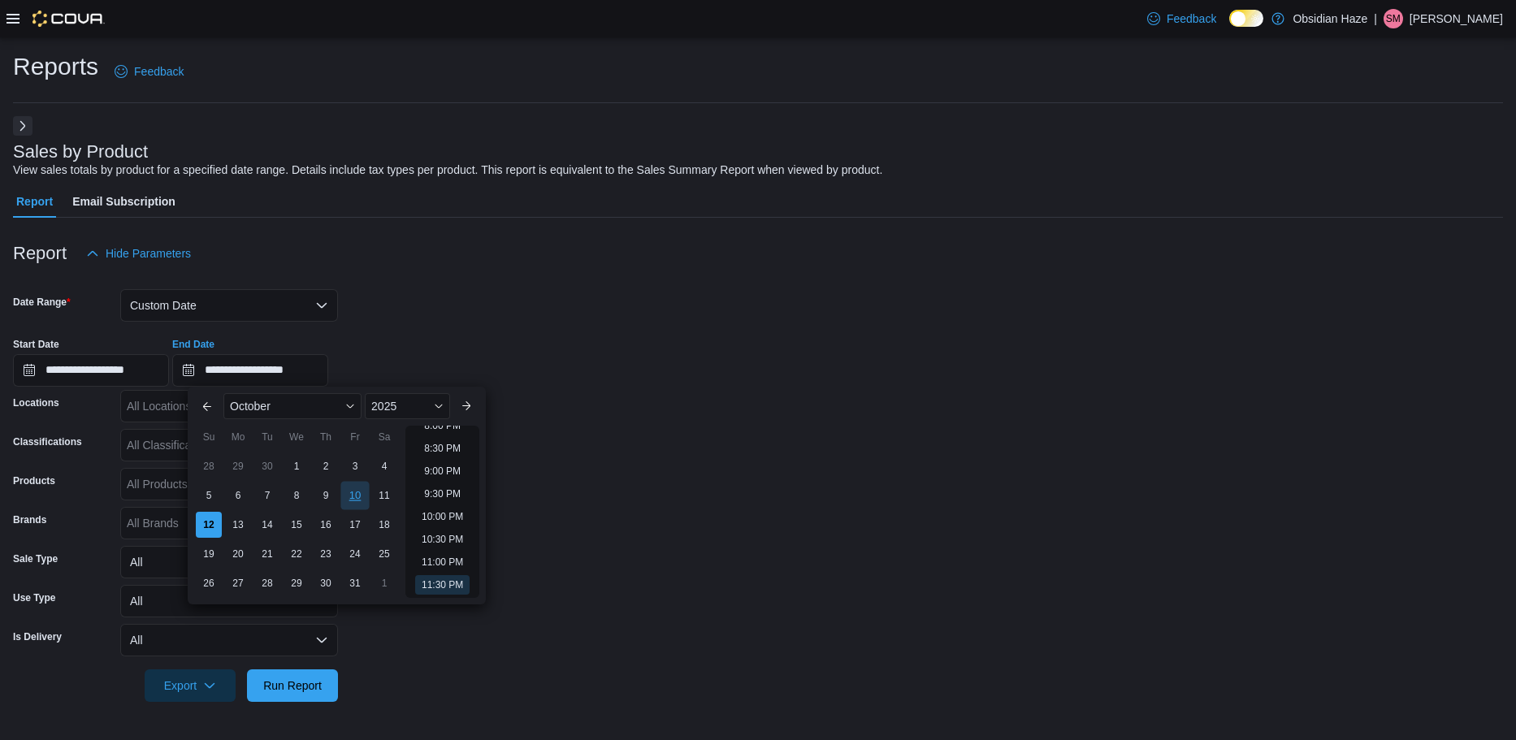
click at [357, 495] on div "10" at bounding box center [354, 495] width 28 height 28
type input "**********"
click at [521, 475] on form "**********" at bounding box center [758, 486] width 1490 height 432
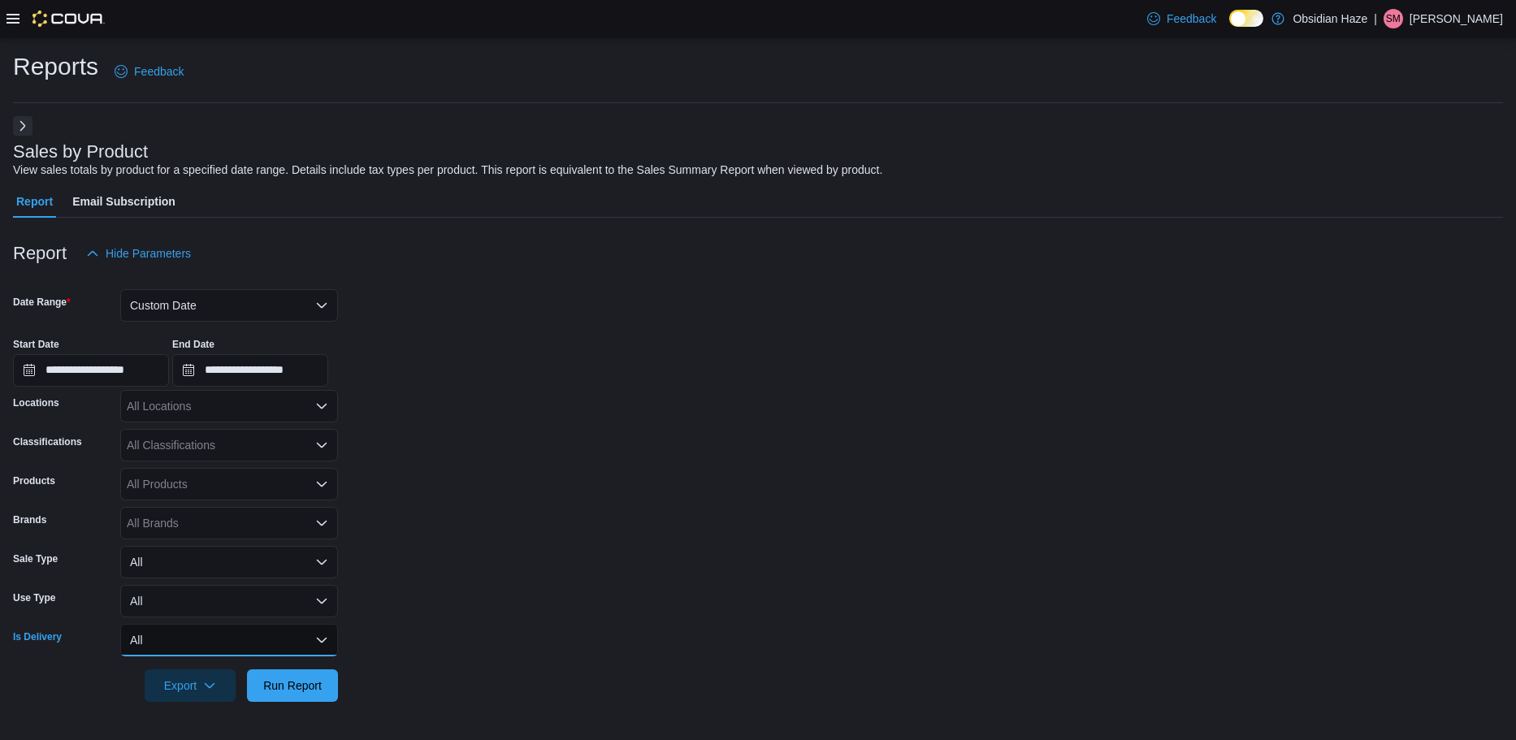
click at [302, 657] on form "**********" at bounding box center [758, 486] width 1490 height 432
drag, startPoint x: 381, startPoint y: 638, endPoint x: 317, endPoint y: 671, distance: 71.9
click at [379, 639] on form "**********" at bounding box center [758, 486] width 1490 height 432
click at [310, 674] on span "Run Report" at bounding box center [292, 684] width 71 height 32
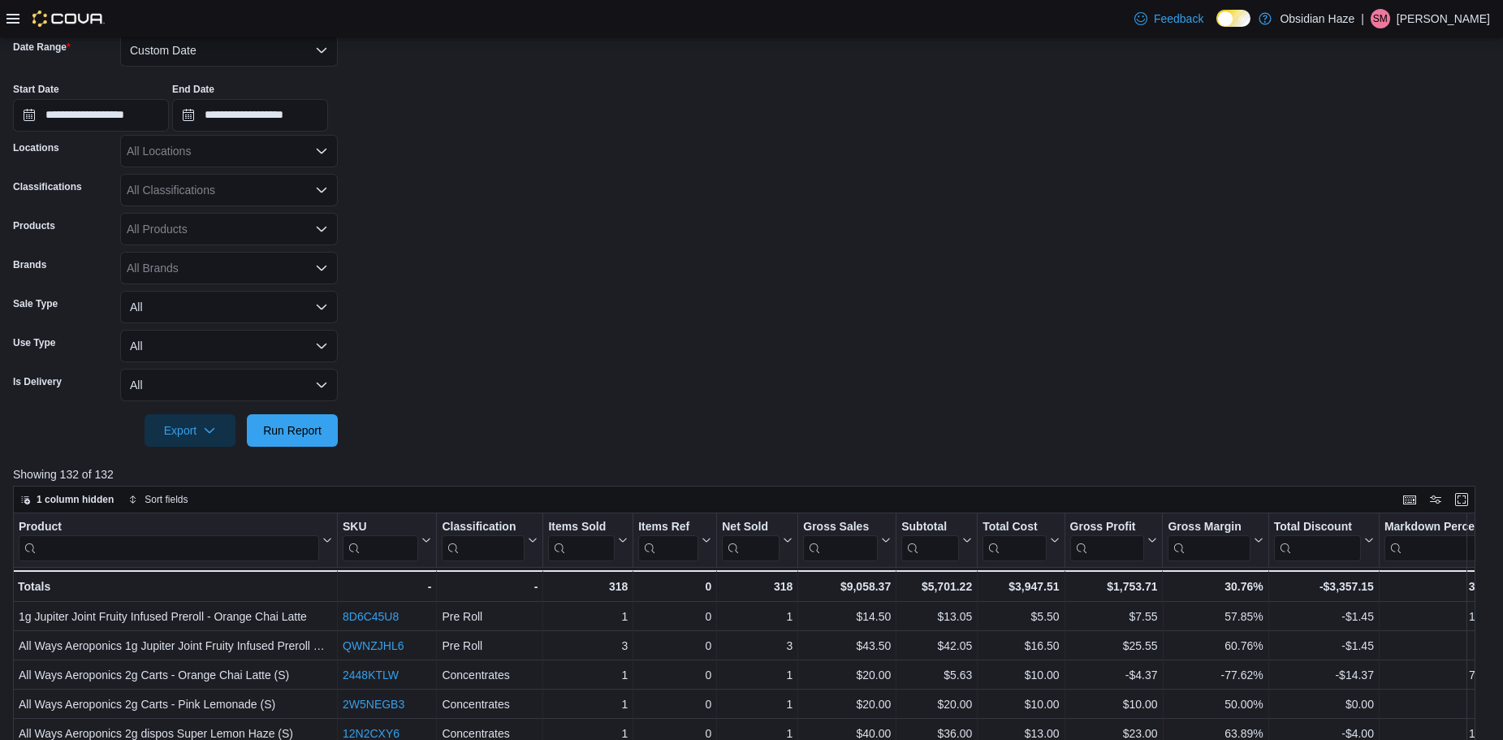
scroll to position [325, 0]
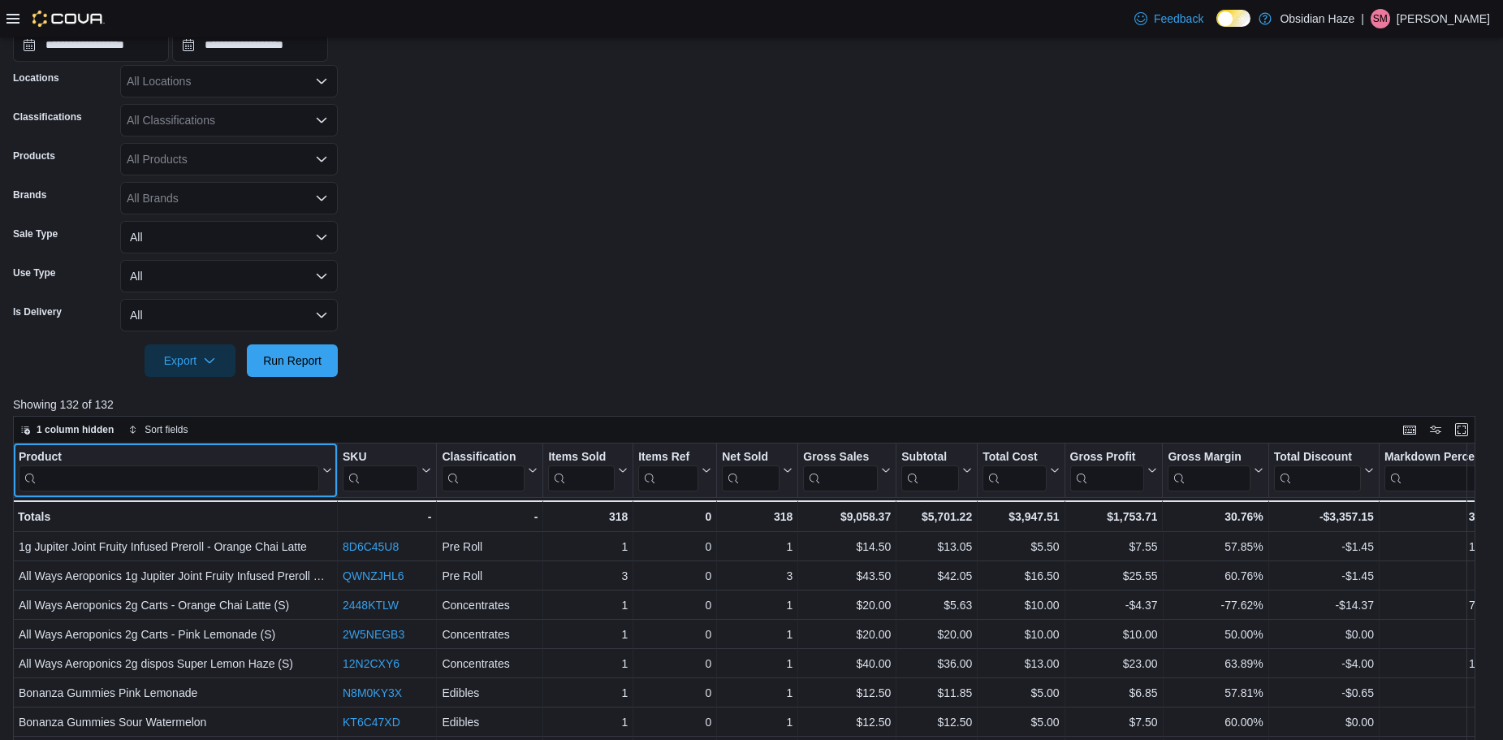
click at [232, 479] on input "search" at bounding box center [169, 478] width 301 height 26
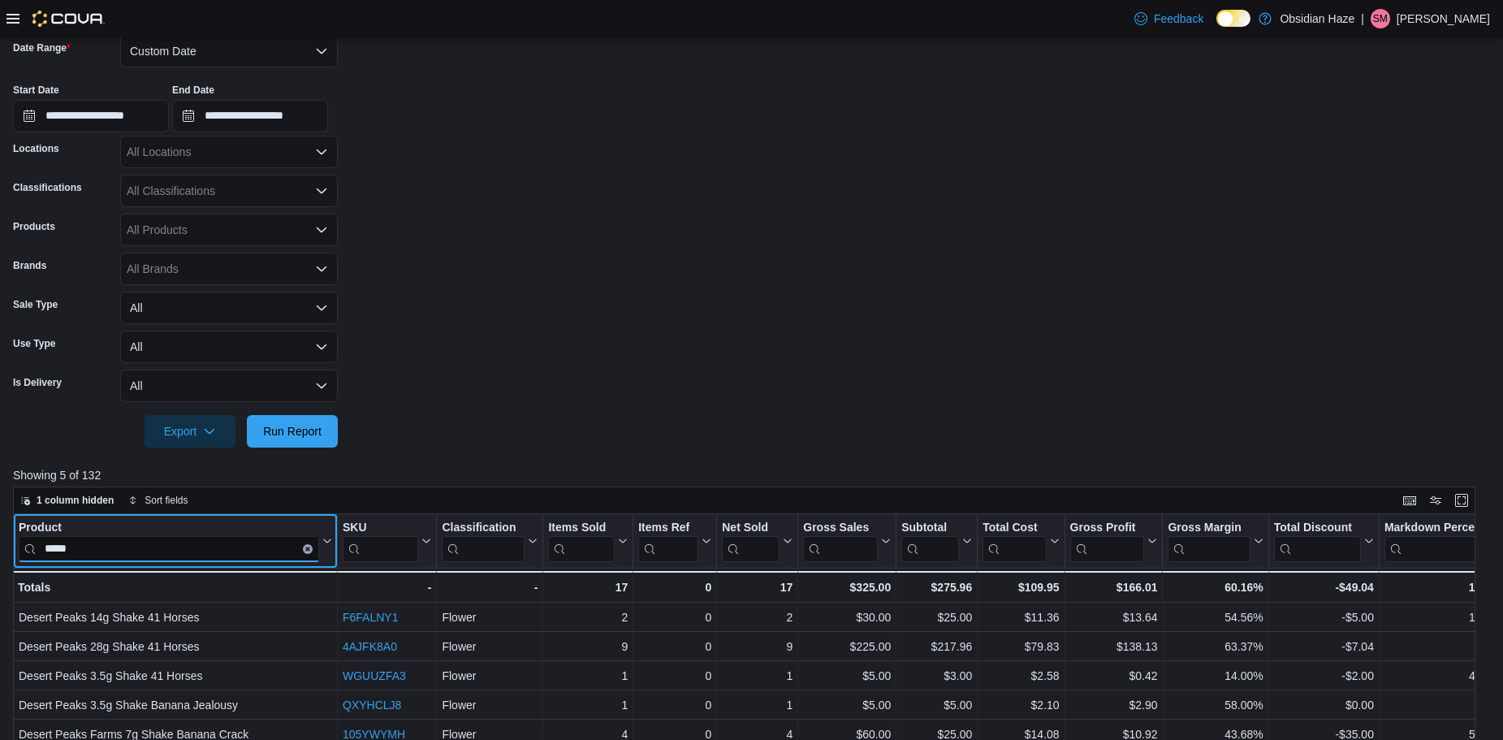
scroll to position [162, 0]
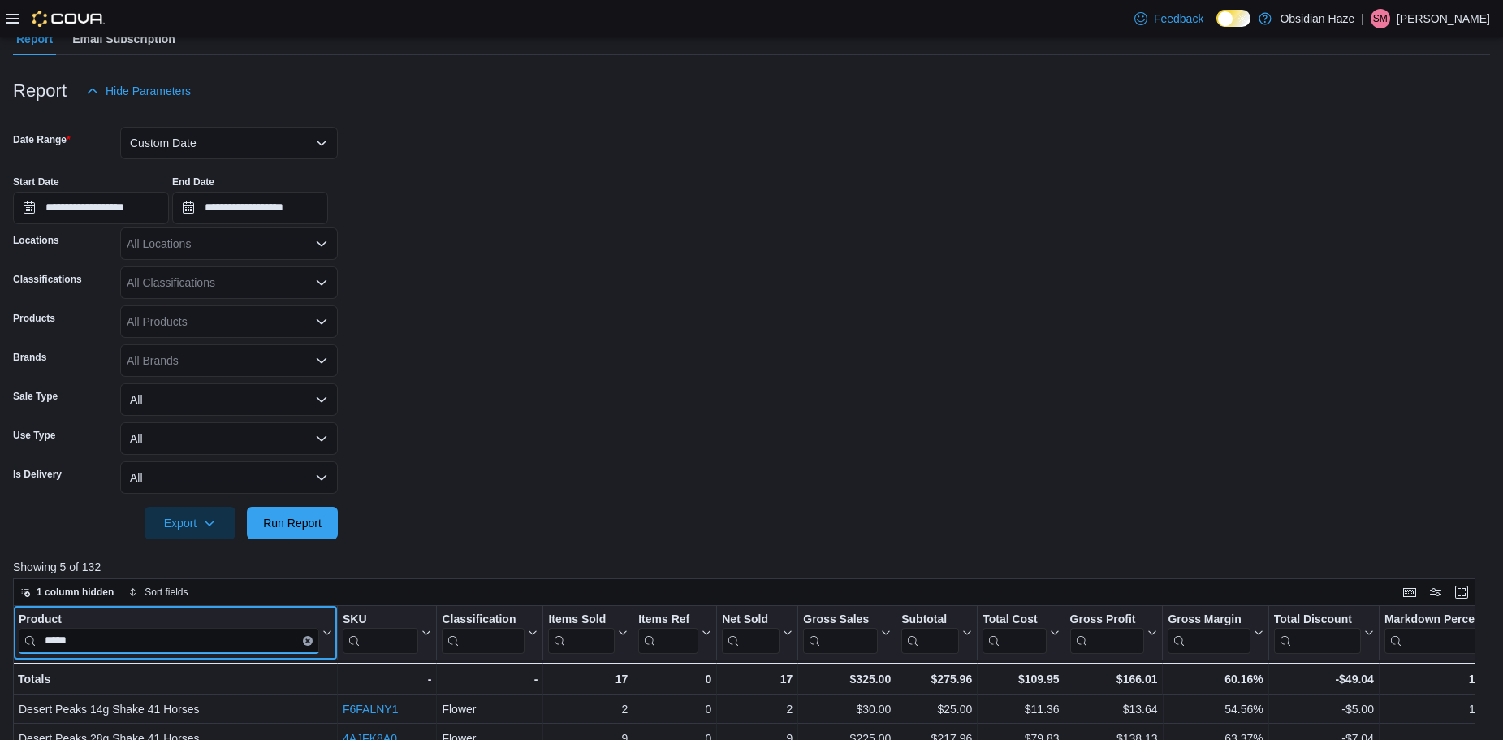
type input "*****"
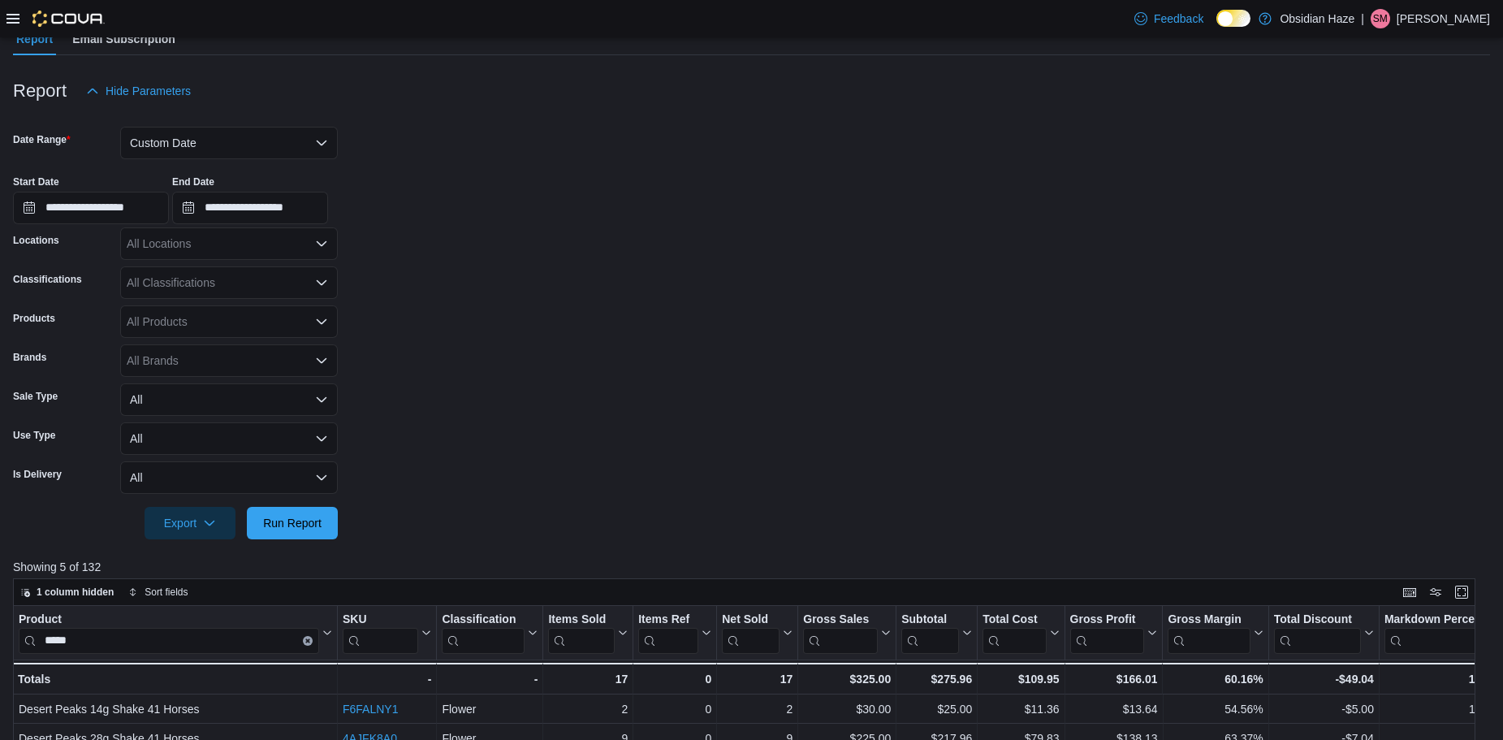
click at [426, 295] on form "**********" at bounding box center [751, 323] width 1477 height 432
click at [299, 141] on button "Custom Date" at bounding box center [229, 143] width 218 height 32
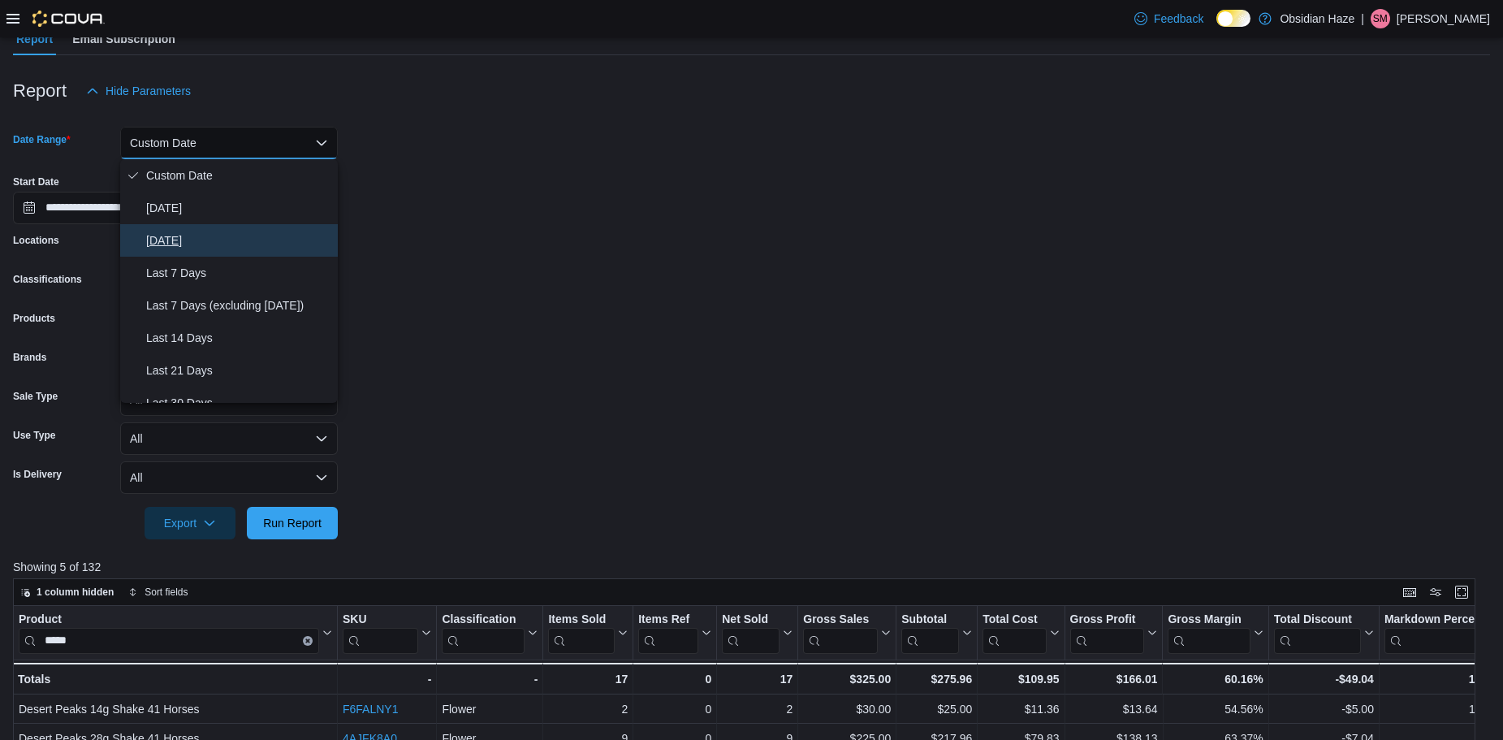
click at [226, 224] on button "Yesterday" at bounding box center [229, 240] width 218 height 32
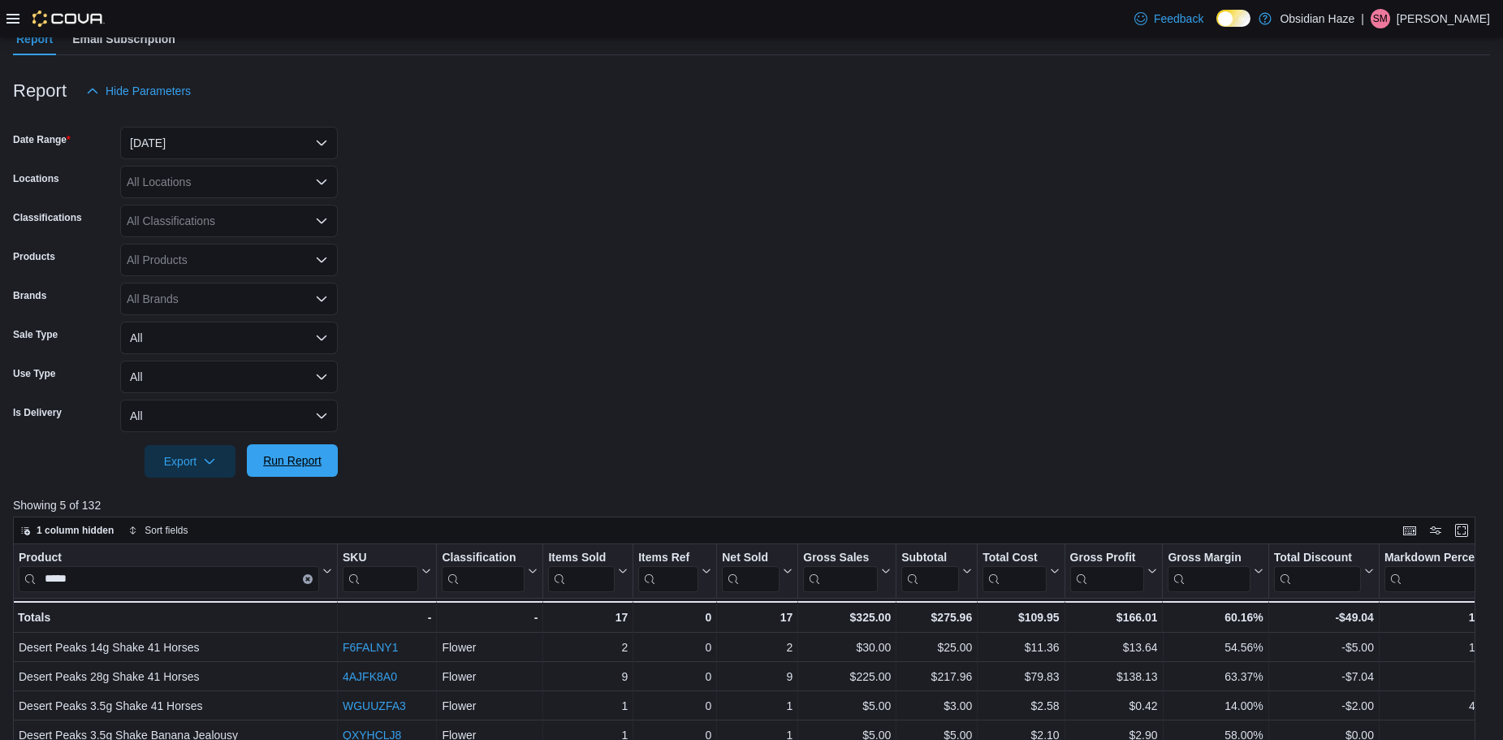
click at [310, 453] on span "Run Report" at bounding box center [292, 460] width 58 height 16
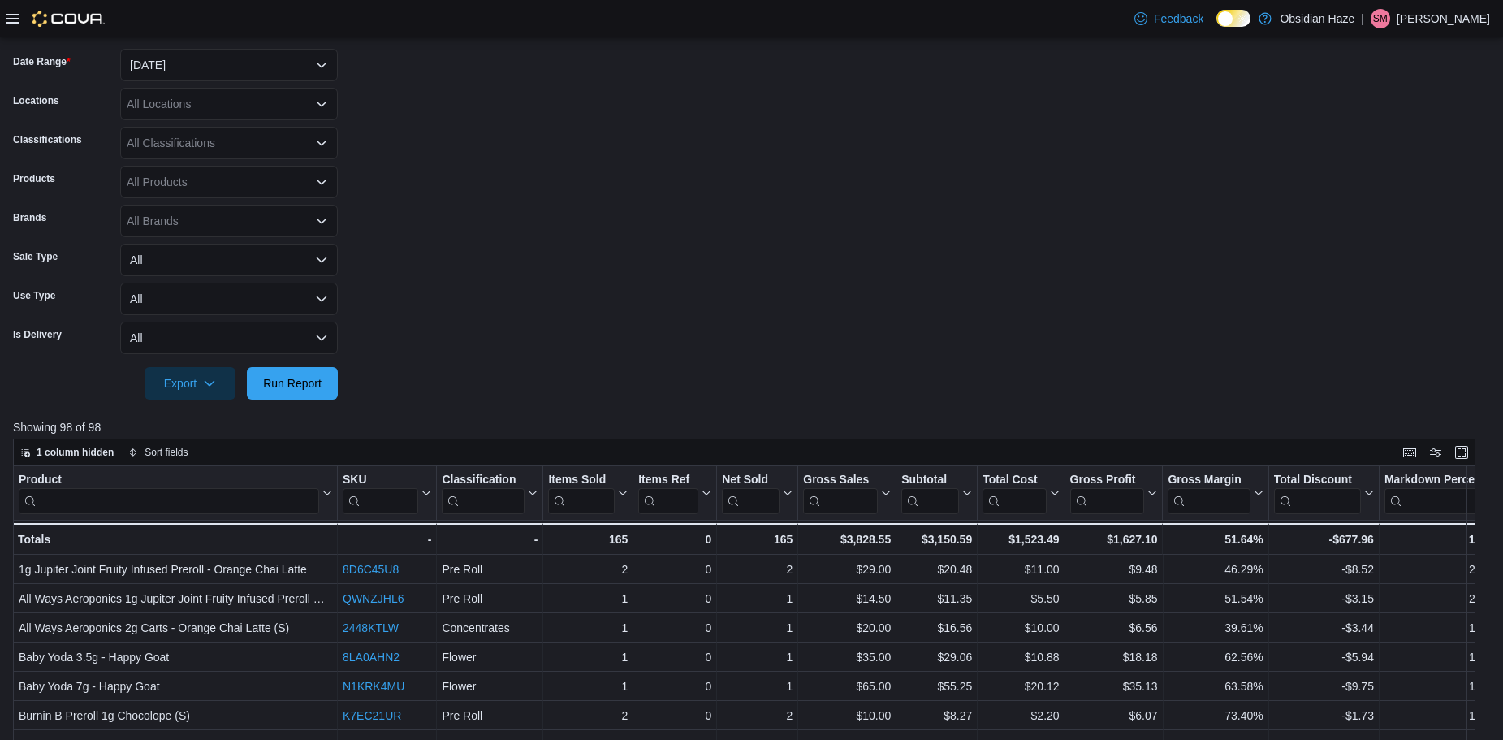
scroll to position [244, 0]
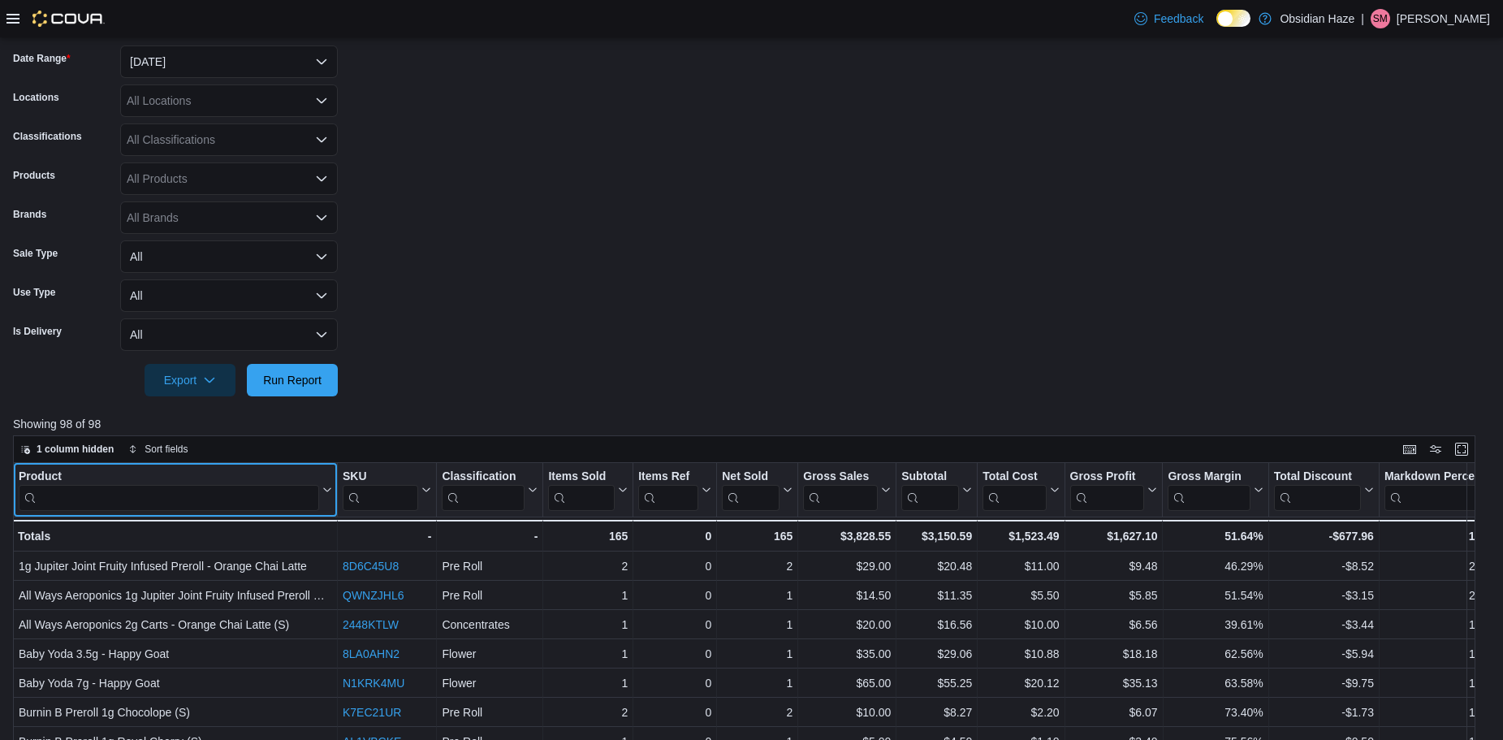
click at [203, 487] on input "search" at bounding box center [169, 497] width 301 height 26
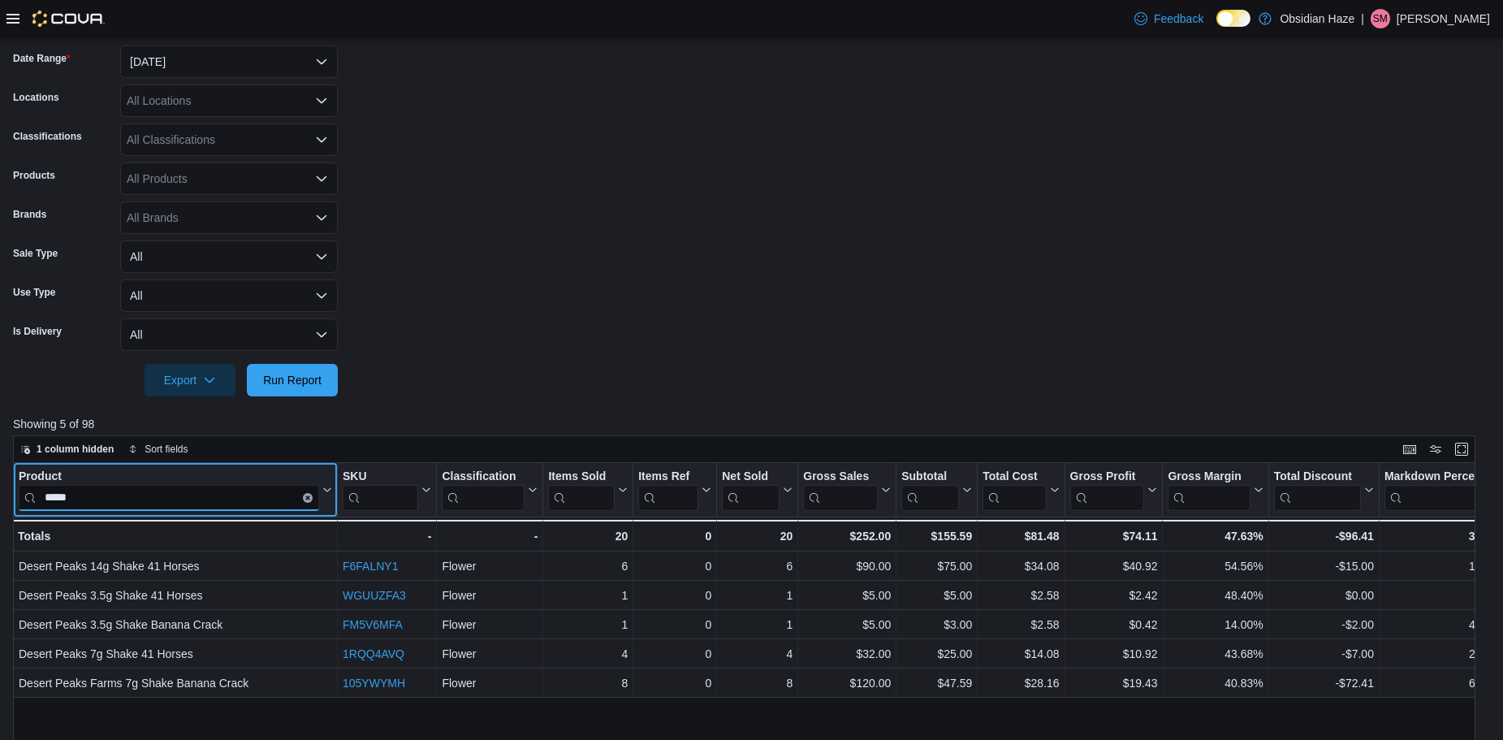
type input "*****"
click at [530, 344] on form "Date Range Yesterday Locations All Locations Classifications All Classification…" at bounding box center [751, 211] width 1477 height 370
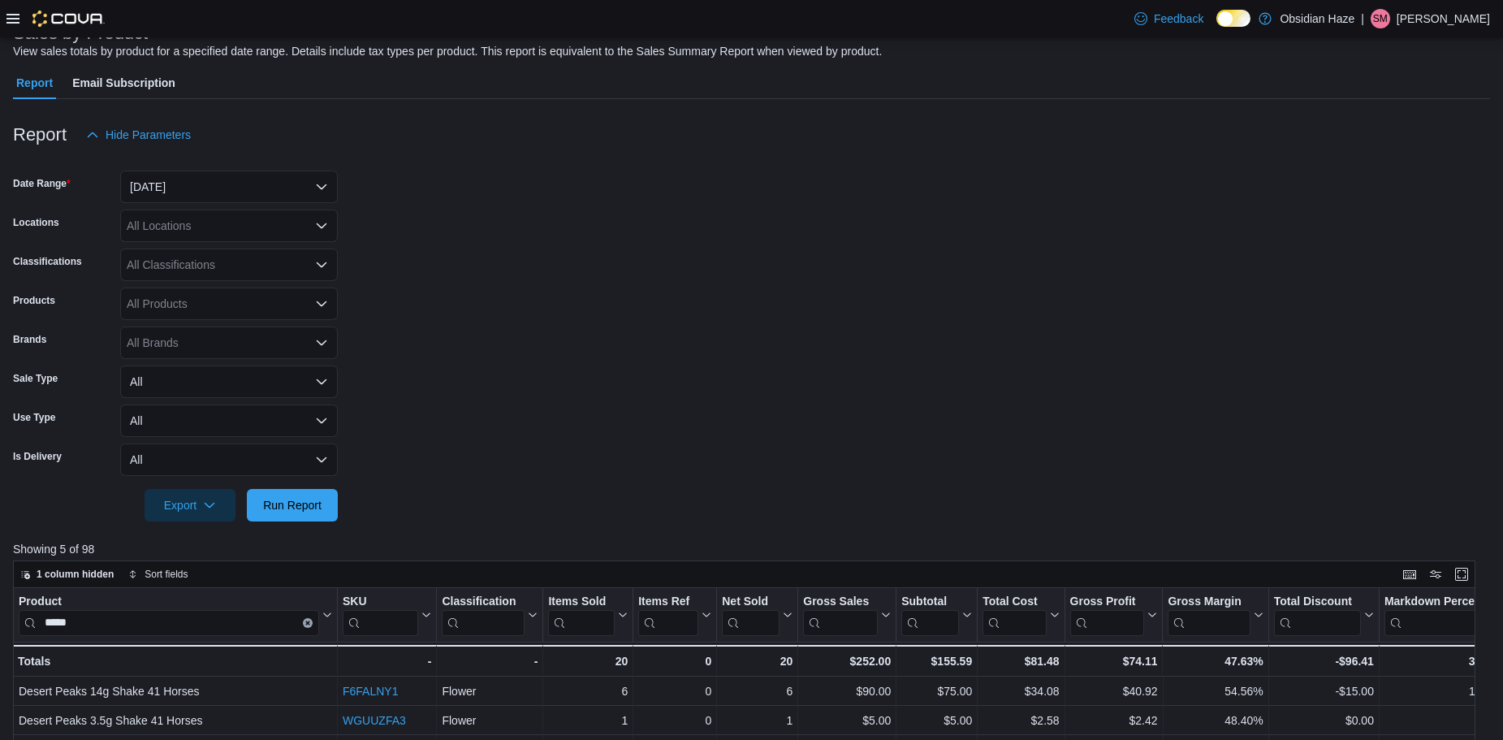
scroll to position [0, 0]
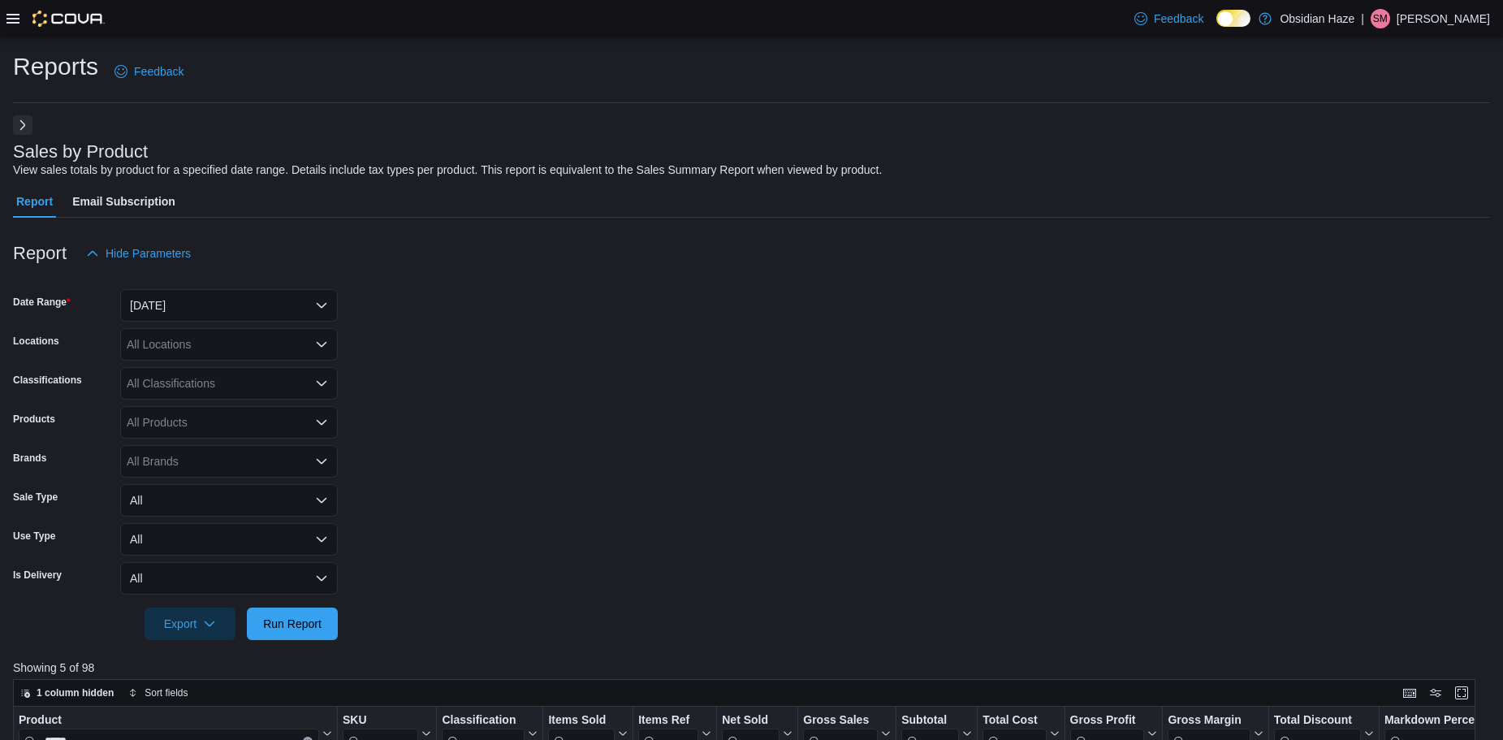
click at [29, 123] on button "Next" at bounding box center [22, 124] width 19 height 19
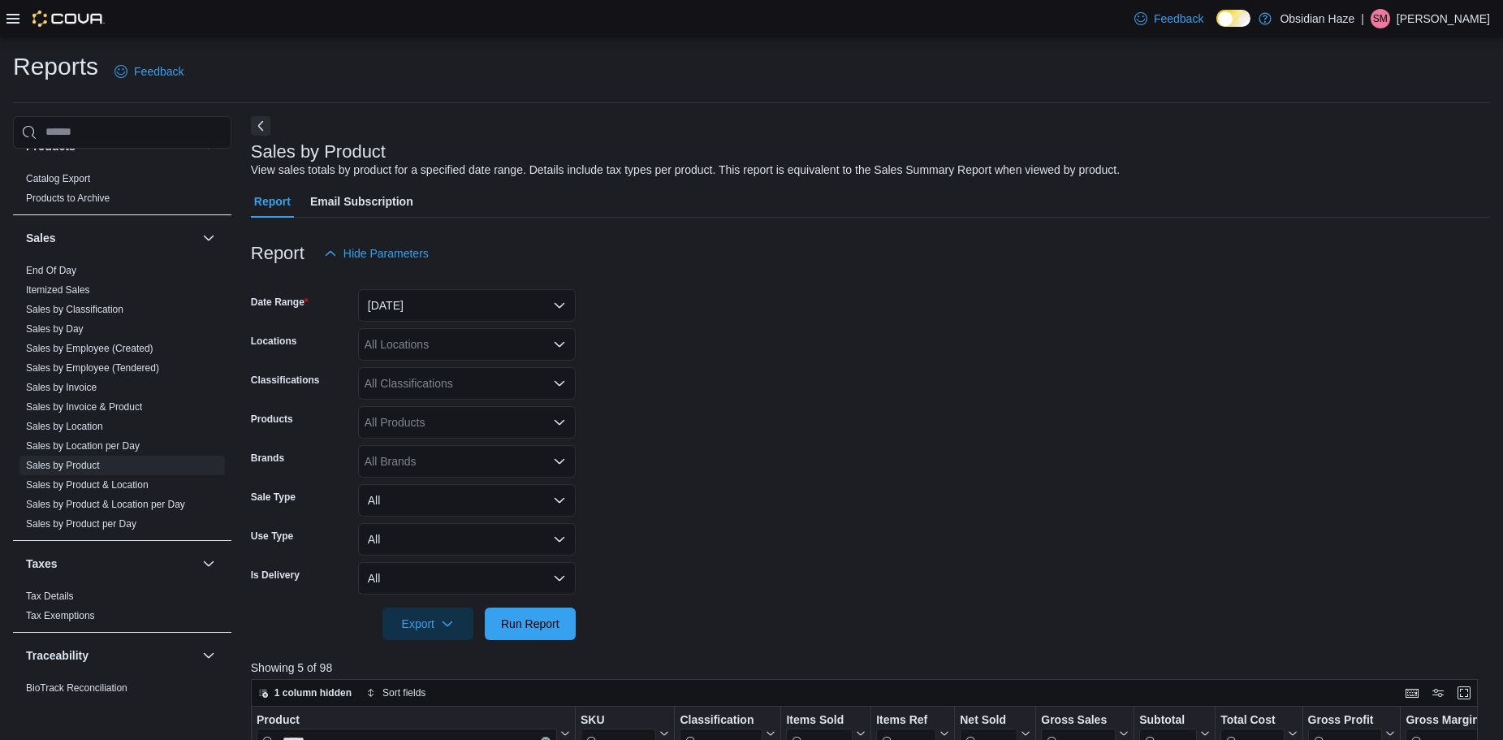
scroll to position [933, 0]
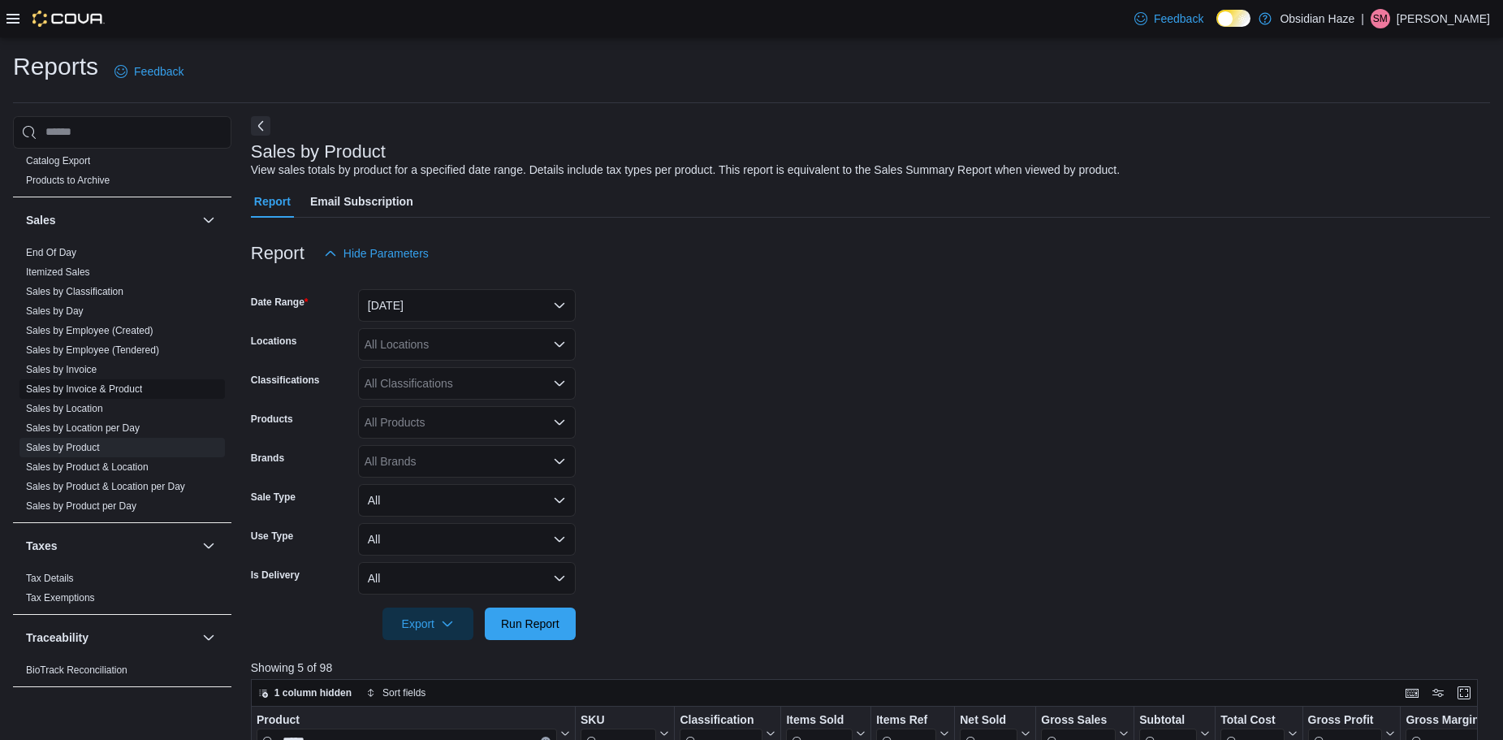
click at [116, 387] on link "Sales by Invoice & Product" at bounding box center [84, 388] width 116 height 11
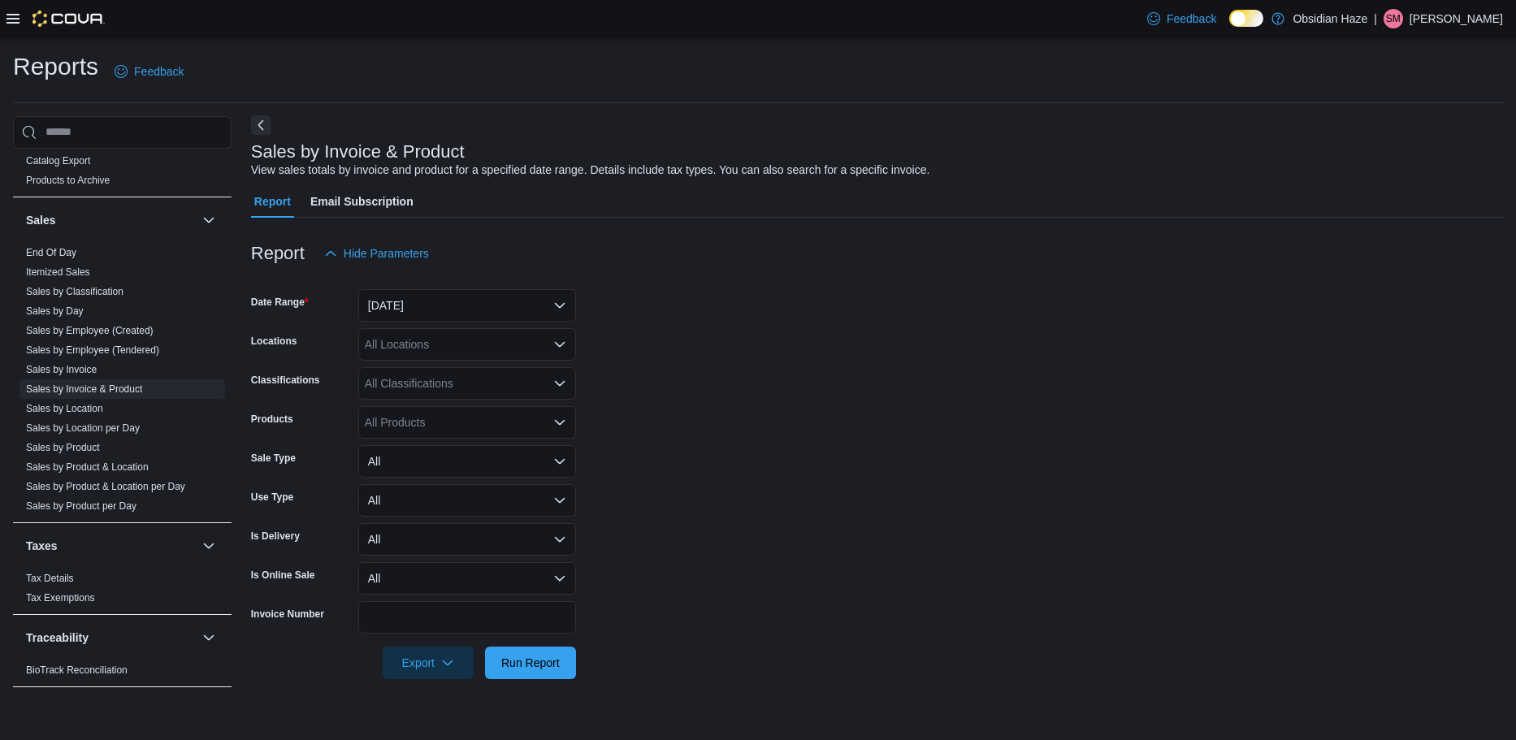
click at [263, 132] on button "Next" at bounding box center [260, 124] width 19 height 19
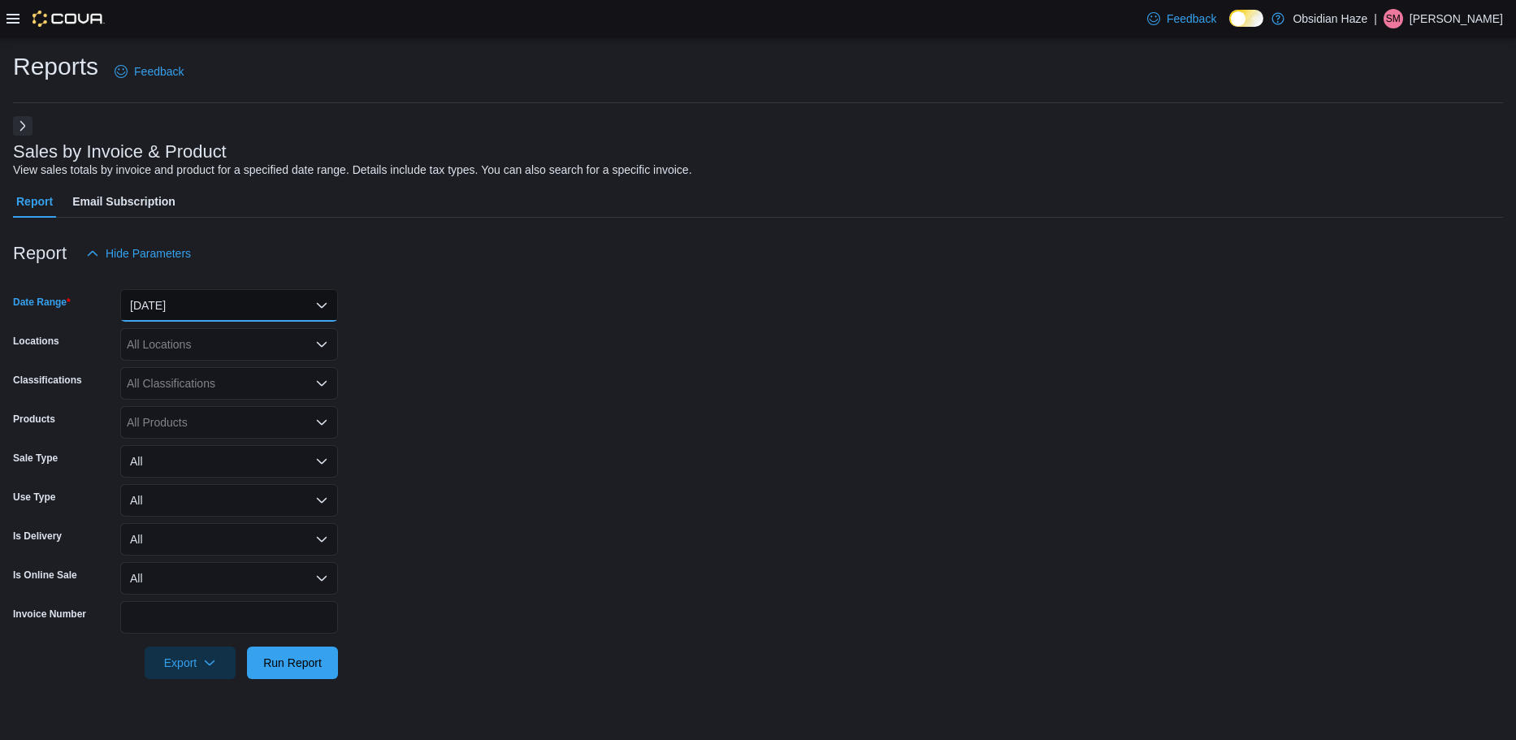
click at [316, 307] on button "[DATE]" at bounding box center [229, 305] width 218 height 32
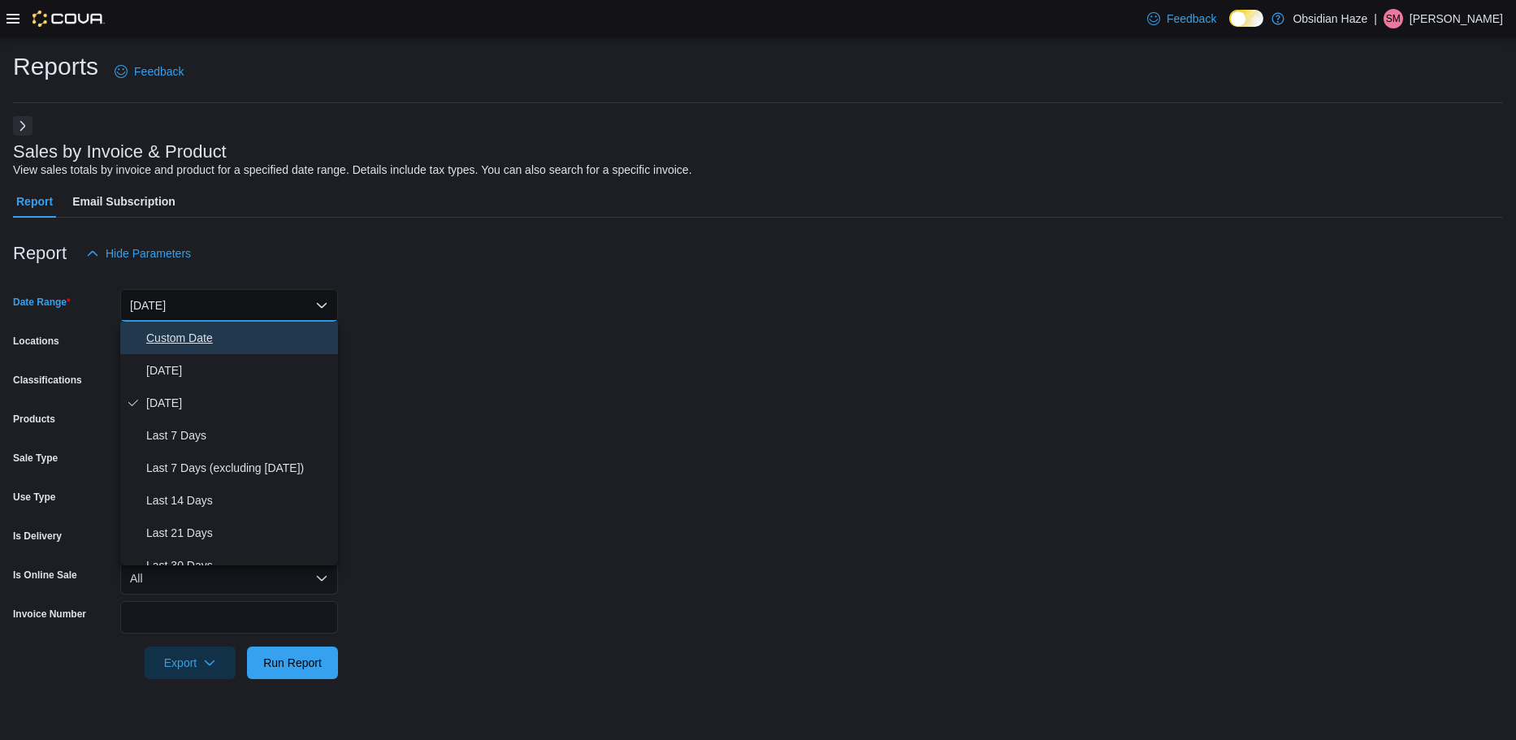
click at [207, 331] on span "Custom Date" at bounding box center [238, 337] width 185 height 19
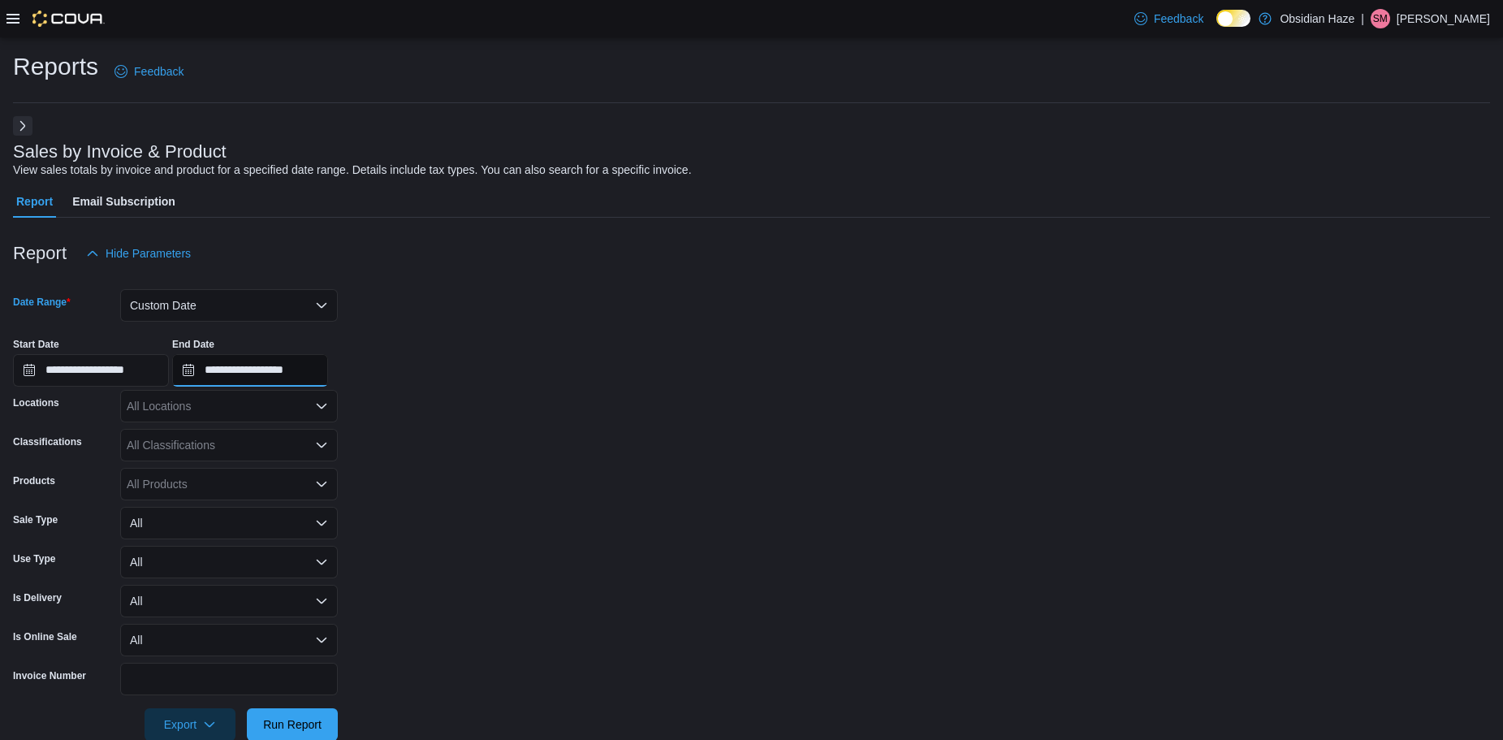
click at [201, 371] on input "**********" at bounding box center [250, 370] width 156 height 32
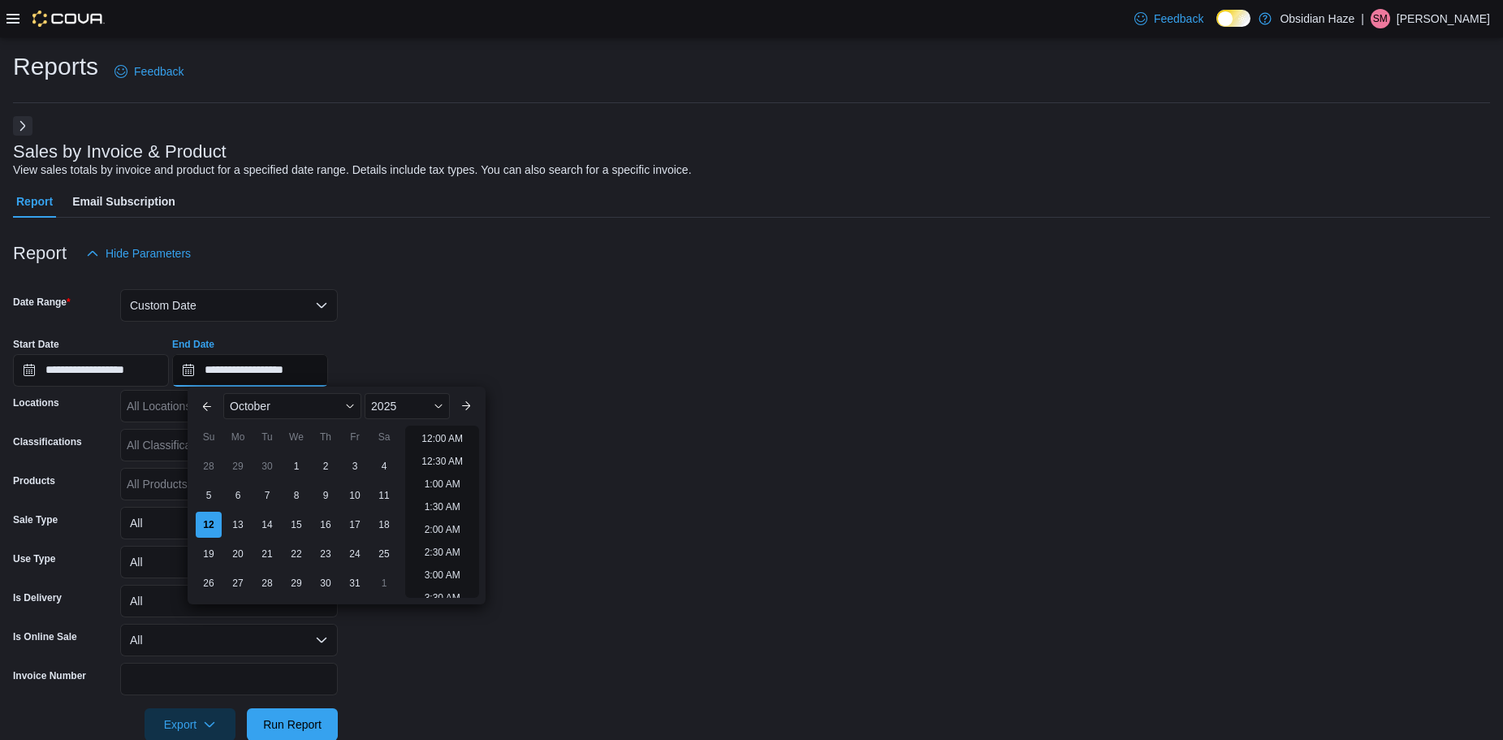
scroll to position [923, 0]
click at [359, 497] on div "10" at bounding box center [354, 495] width 28 height 28
type input "**********"
click at [527, 481] on form "**********" at bounding box center [751, 505] width 1477 height 471
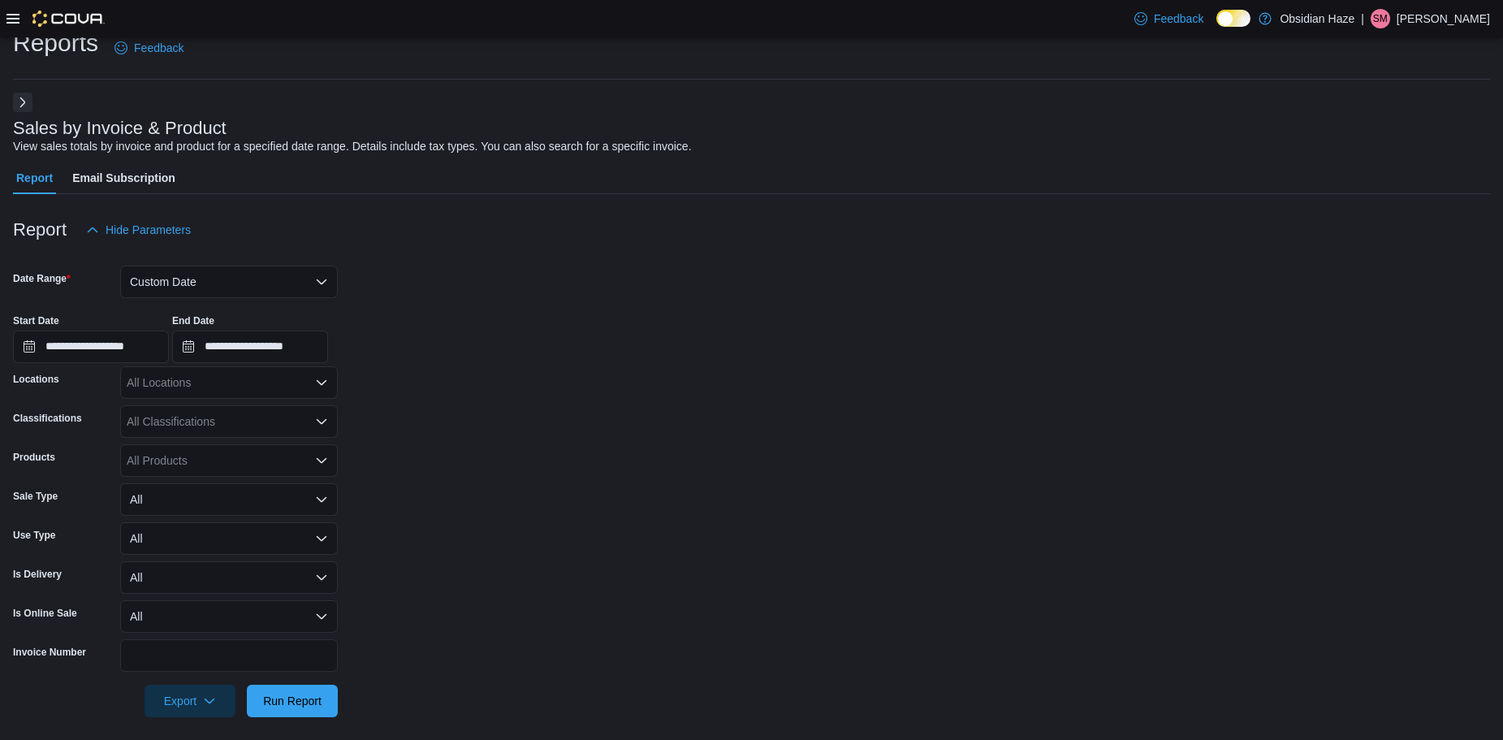
scroll to position [33, 0]
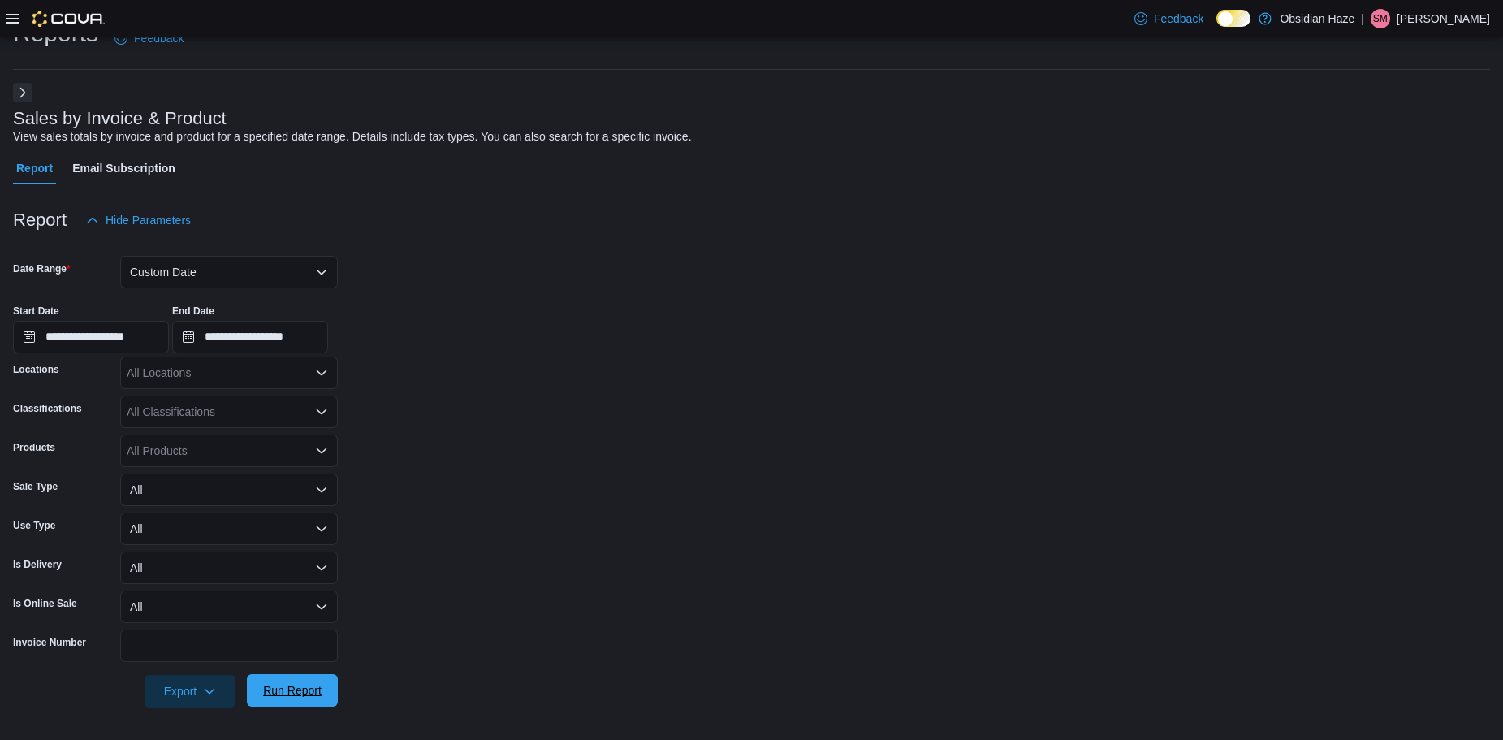
click at [305, 698] on span "Run Report" at bounding box center [292, 690] width 58 height 16
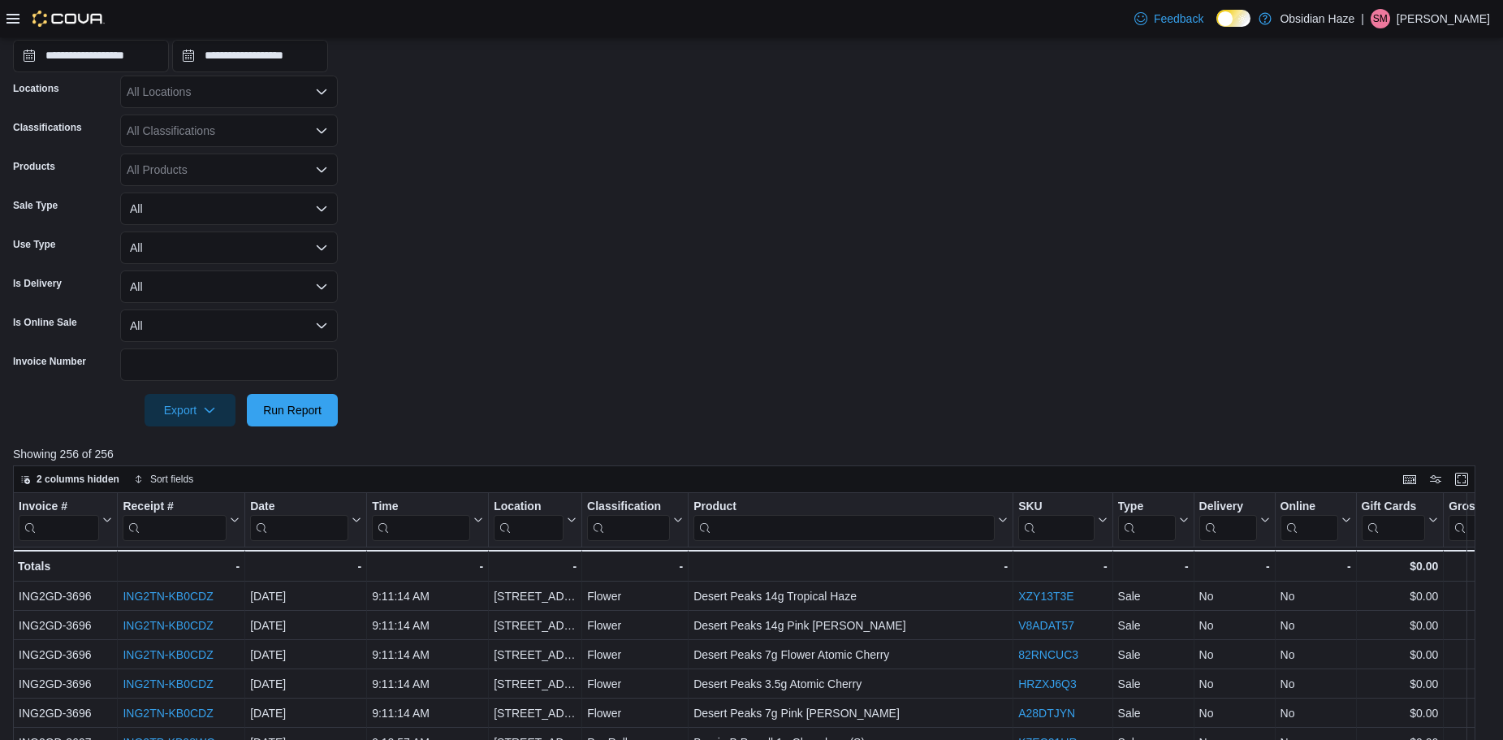
scroll to position [196, 0]
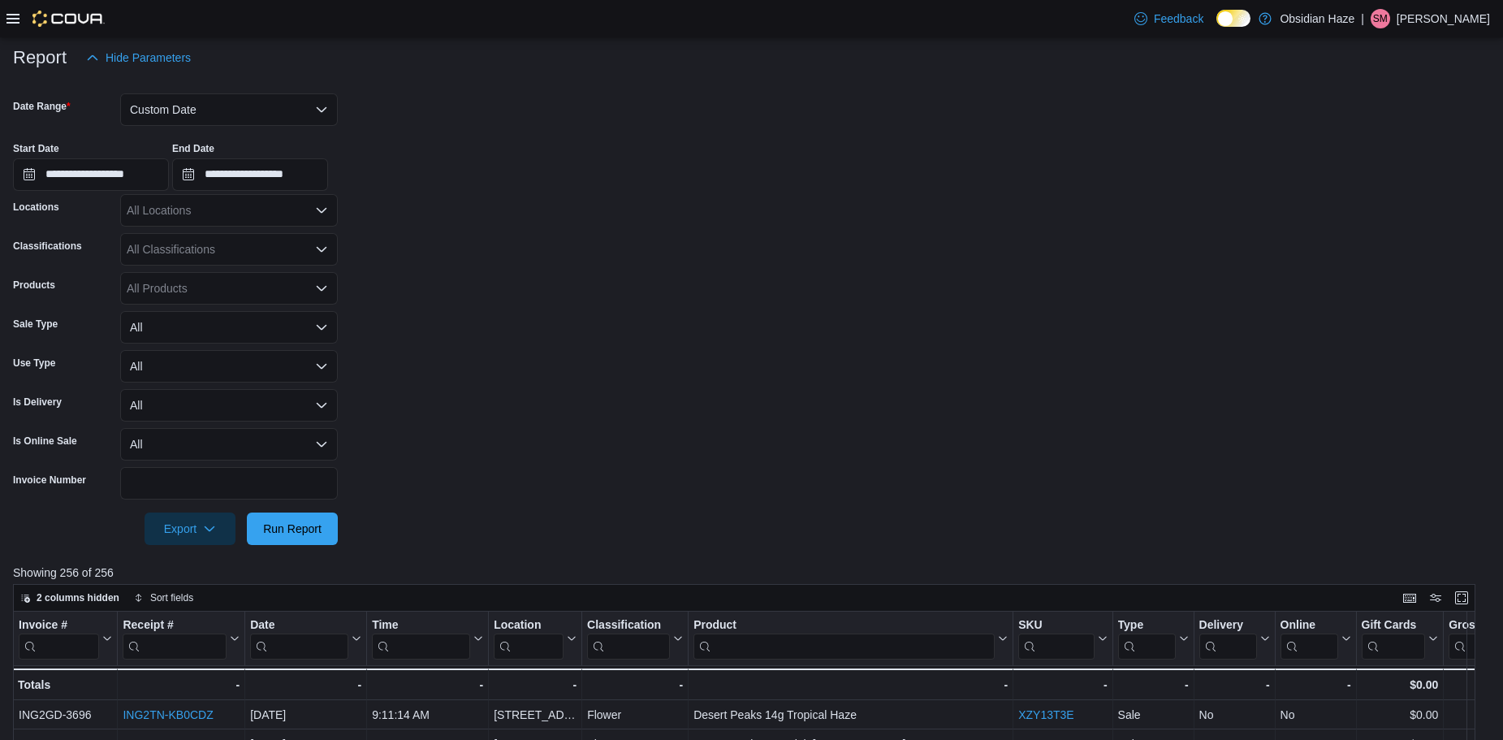
click at [331, 245] on div "All Classifications" at bounding box center [229, 249] width 218 height 32
click at [217, 368] on div "Flower" at bounding box center [229, 371] width 198 height 16
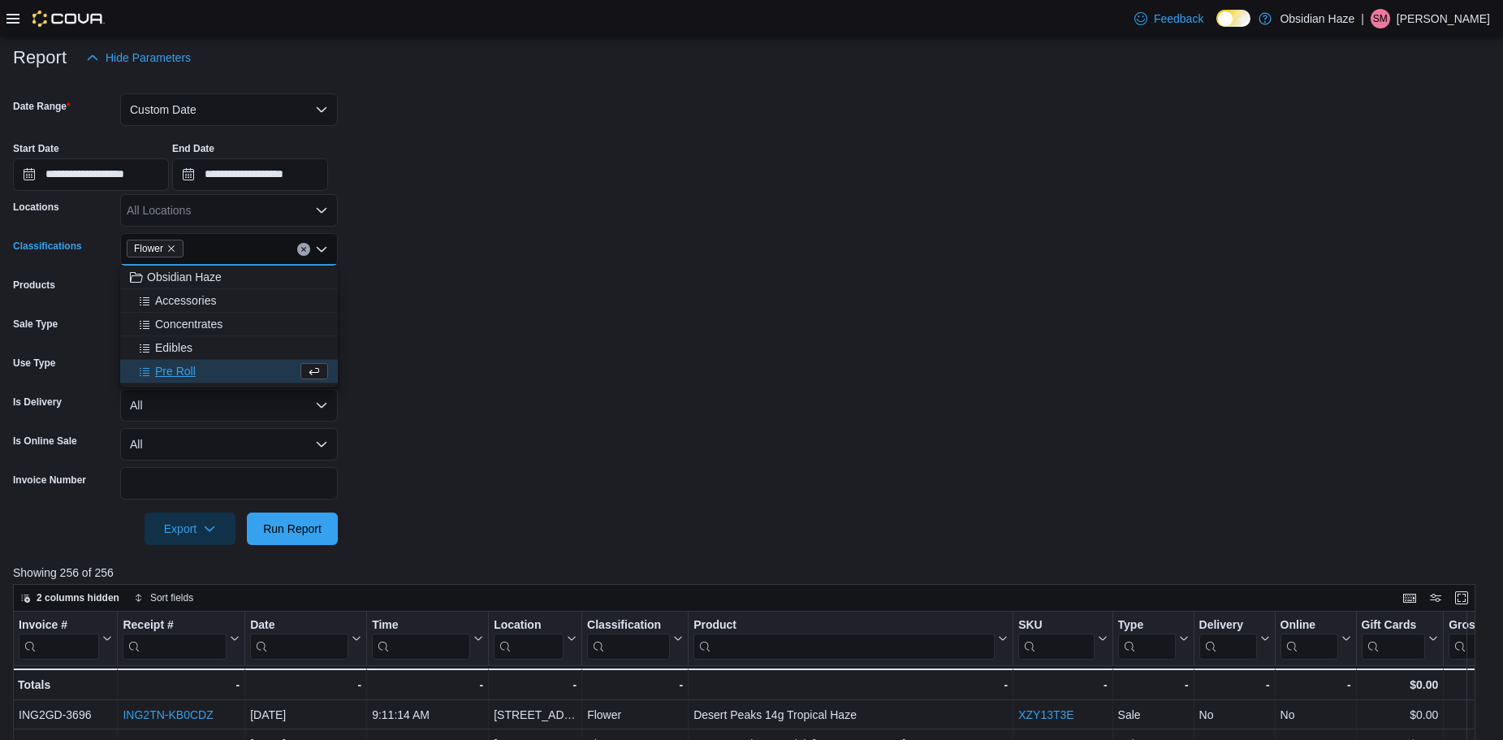
drag, startPoint x: 400, startPoint y: 366, endPoint x: 381, endPoint y: 402, distance: 41.0
click at [400, 366] on form "**********" at bounding box center [751, 309] width 1477 height 471
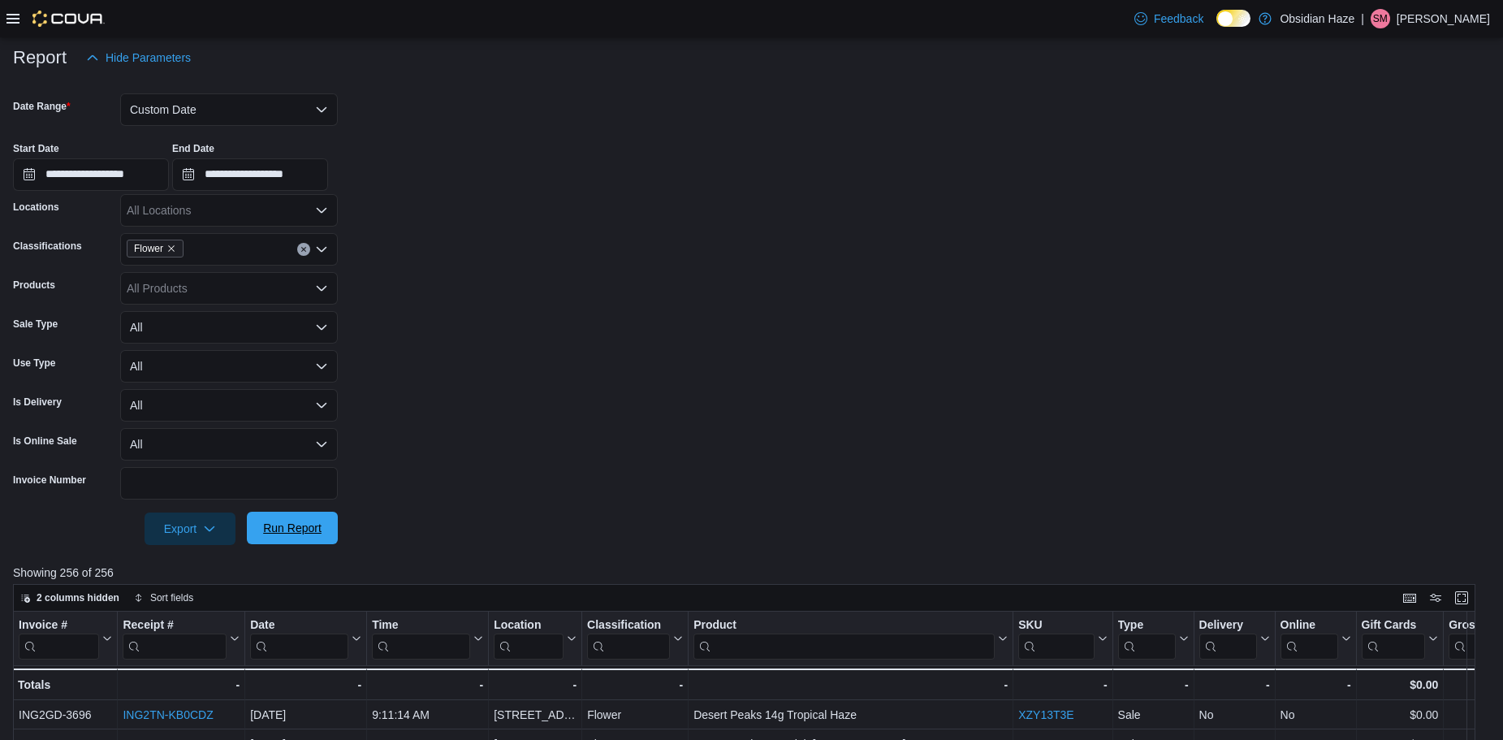
click at [307, 530] on span "Run Report" at bounding box center [292, 528] width 58 height 16
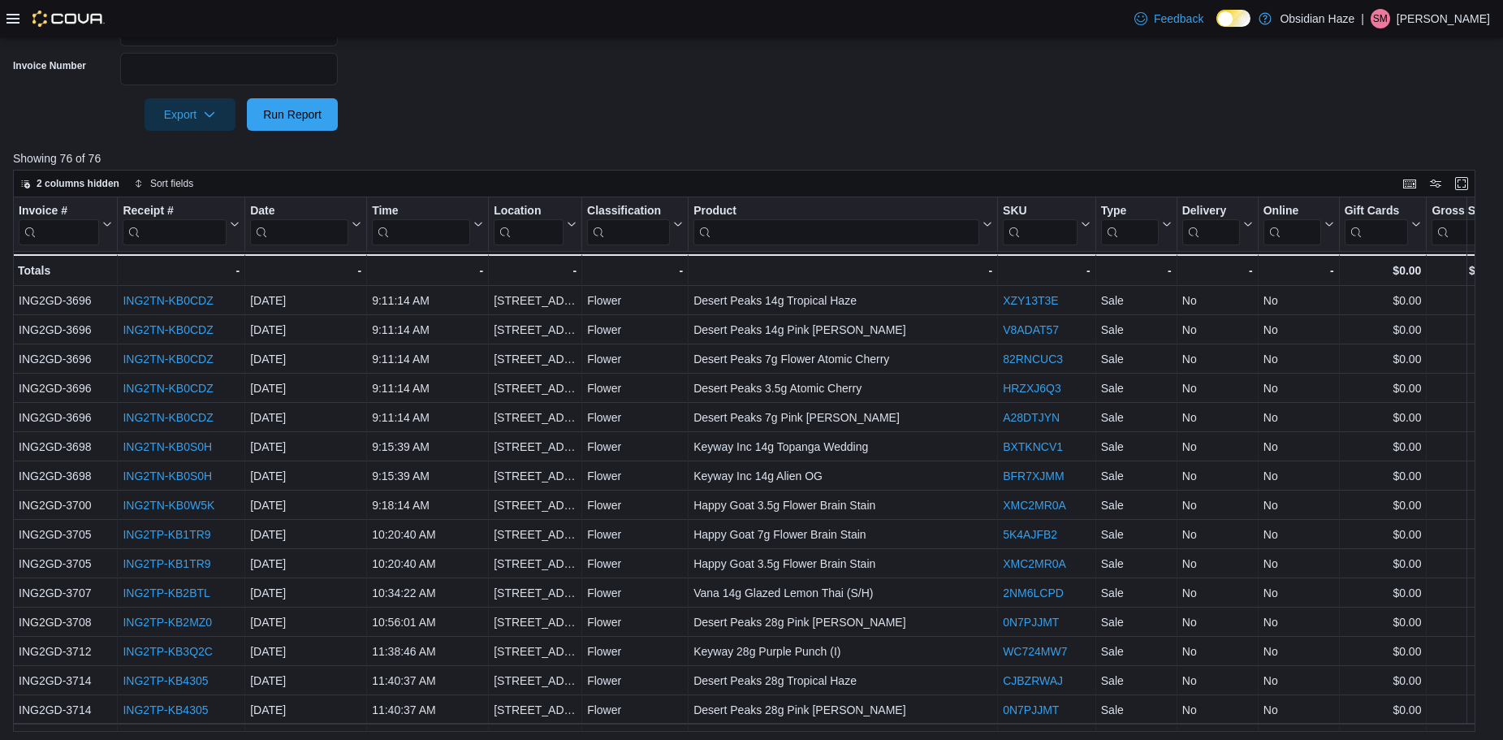
scroll to position [644, 0]
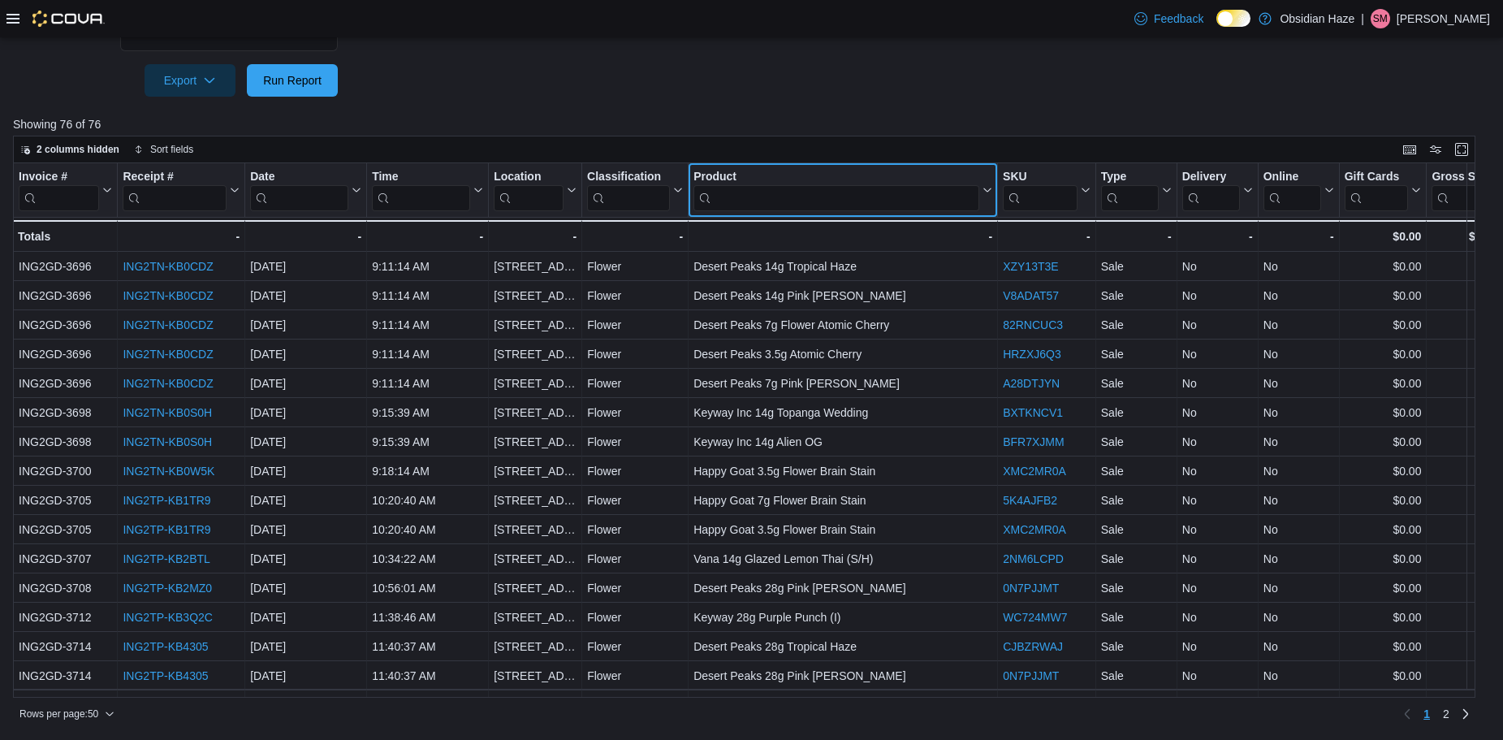
click at [754, 192] on input "search" at bounding box center [837, 197] width 286 height 26
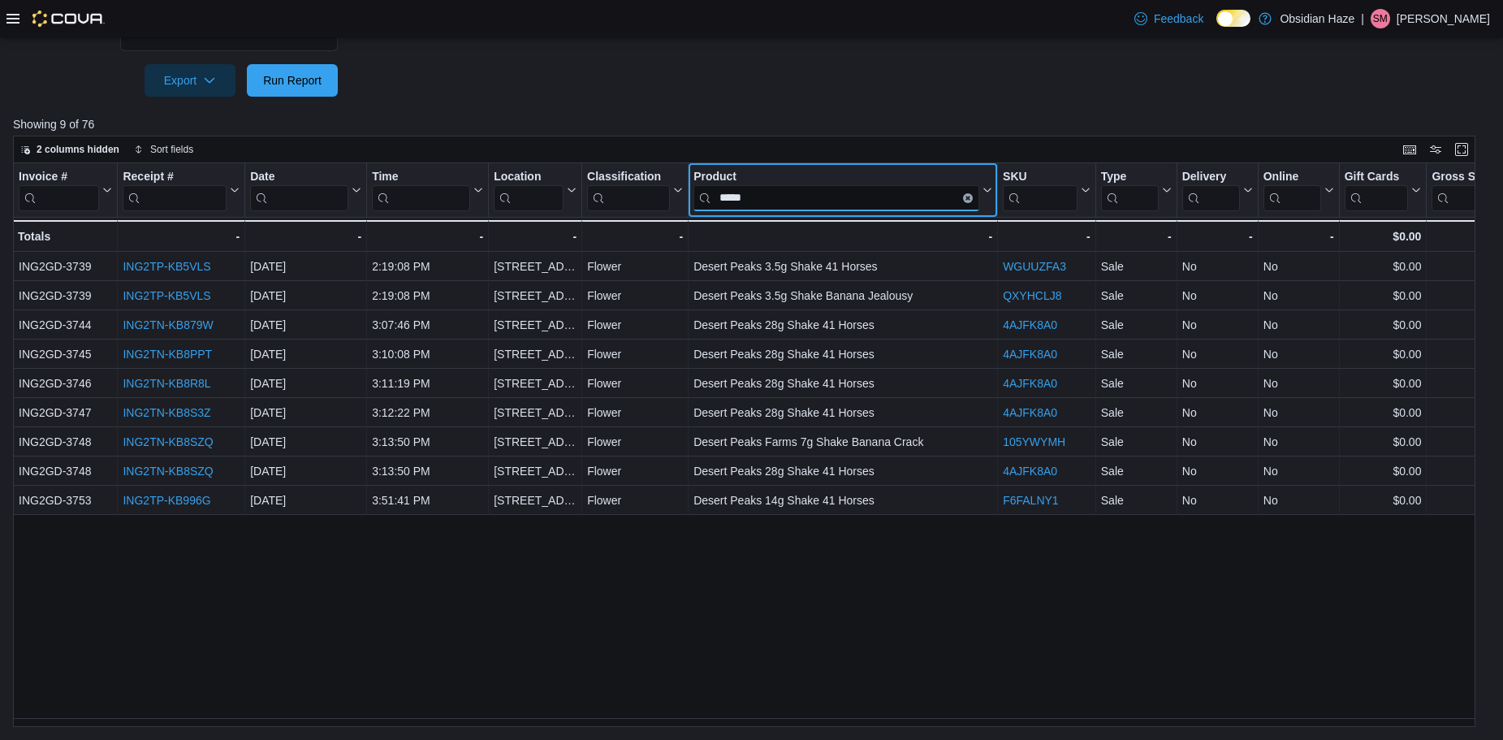
type input "*****"
click at [515, 586] on div "Invoice # Click to view column header actions Receipt # Click to view column he…" at bounding box center [750, 445] width 1475 height 564
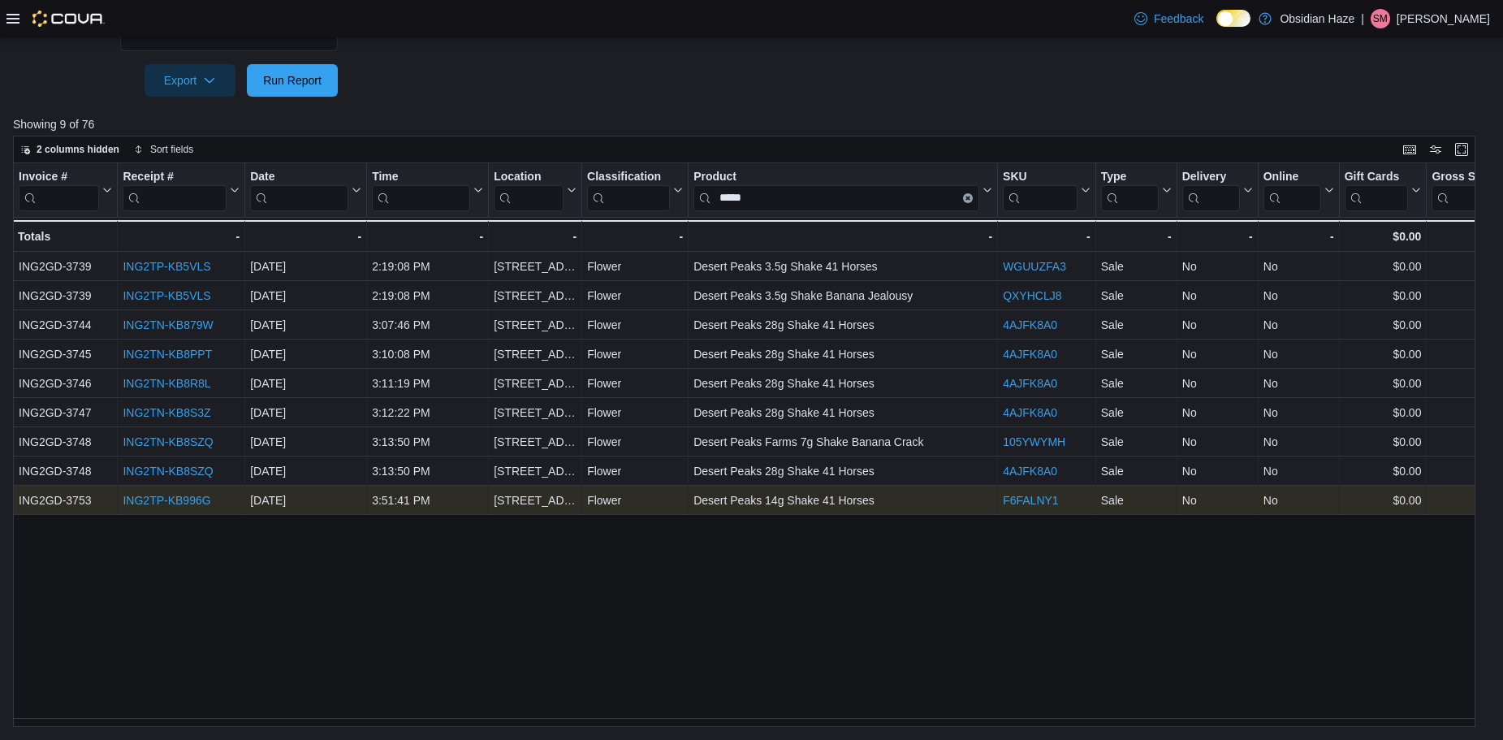
click at [179, 500] on link "ING2TP-KB996G" at bounding box center [167, 500] width 88 height 13
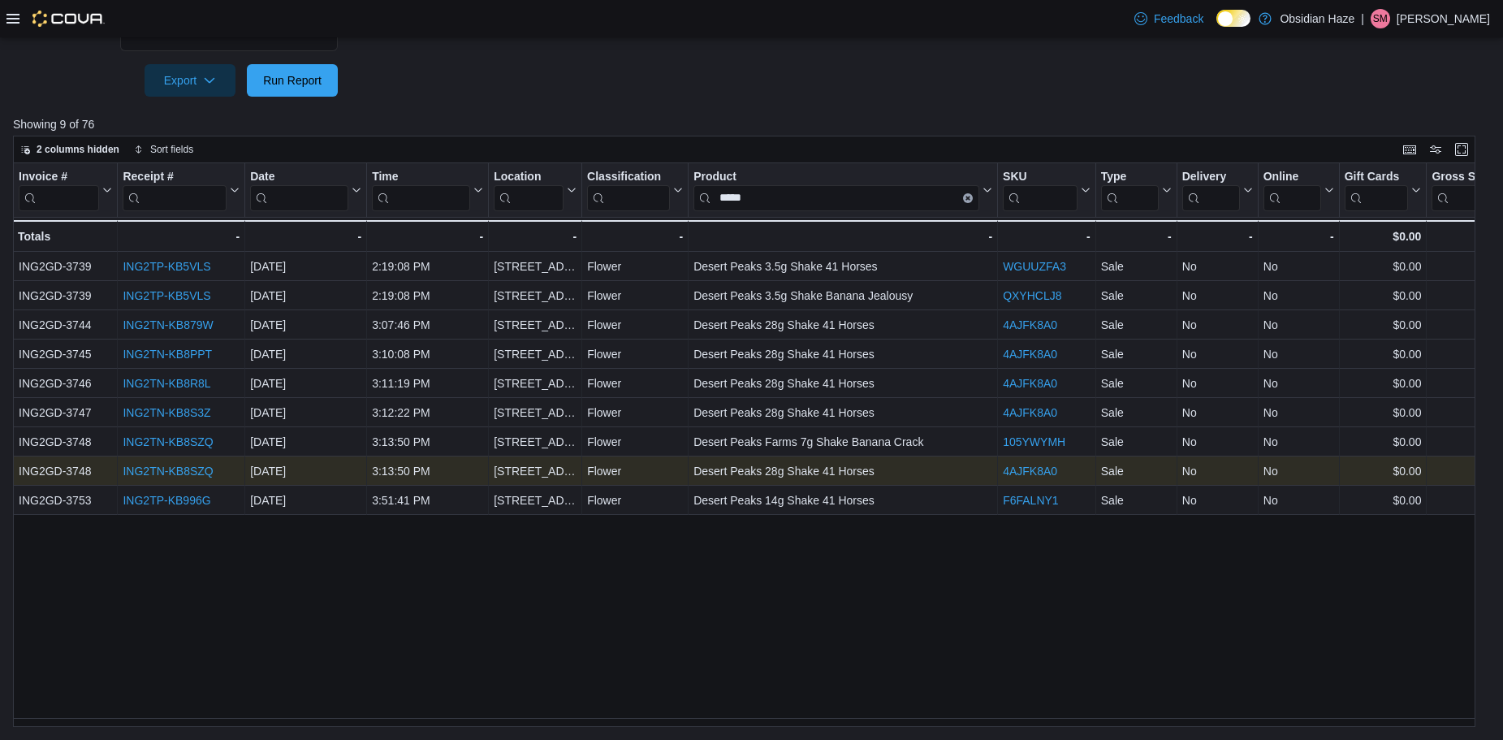
click at [184, 470] on link "ING2TN-KB8SZQ" at bounding box center [168, 471] width 90 height 13
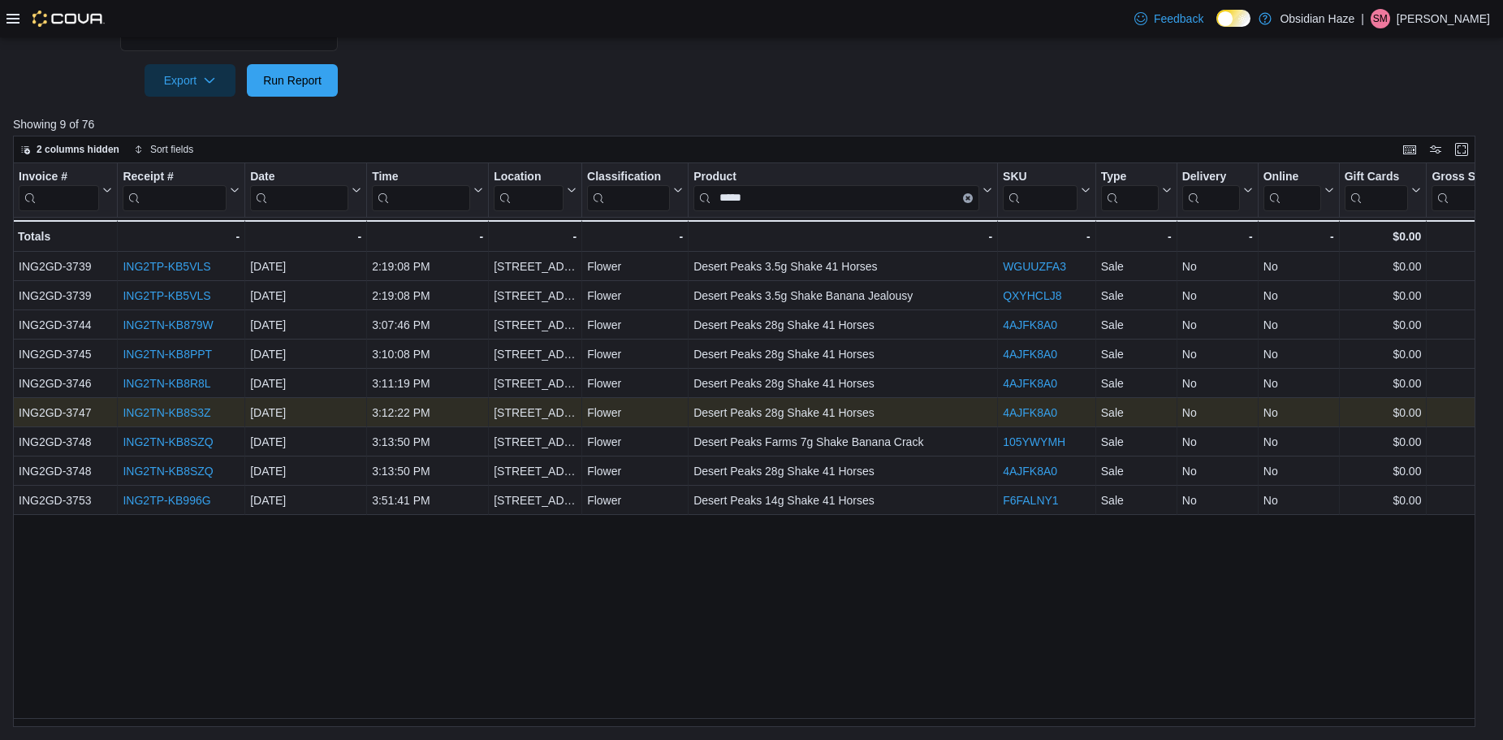
click at [194, 409] on link "ING2TN-KB8S3Z" at bounding box center [167, 412] width 88 height 13
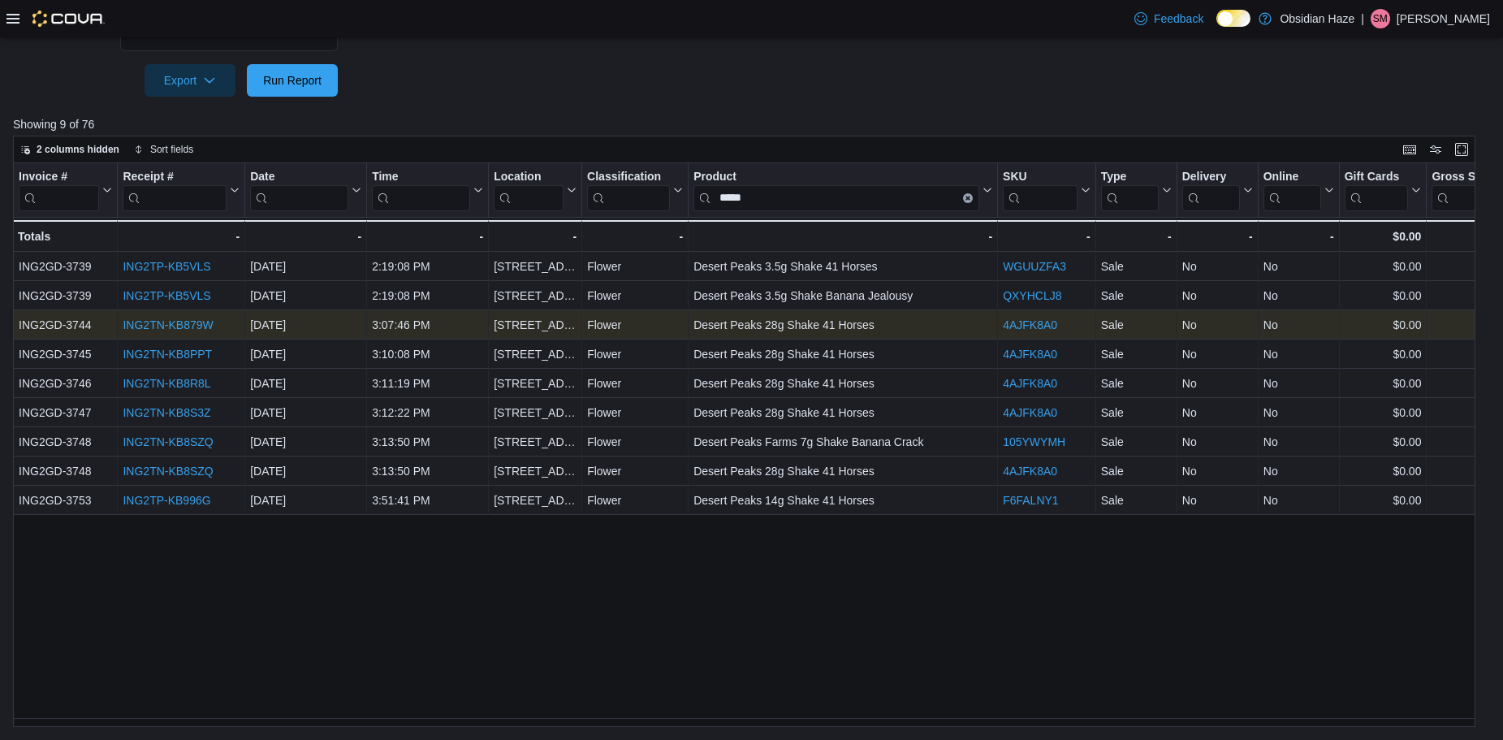
click at [180, 320] on link "ING2TN-KB879W" at bounding box center [168, 324] width 90 height 13
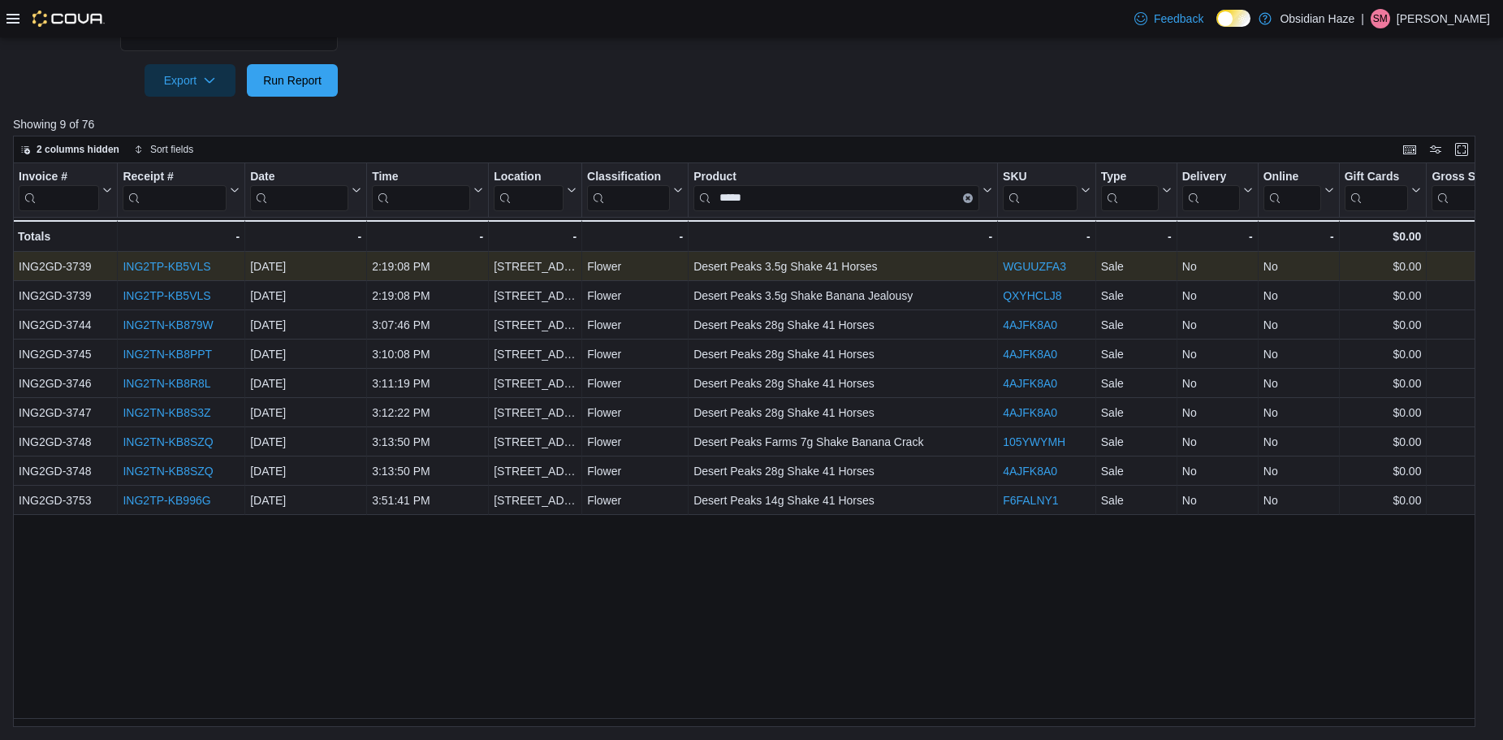
click at [185, 262] on link "ING2TP-KB5VLS" at bounding box center [167, 266] width 88 height 13
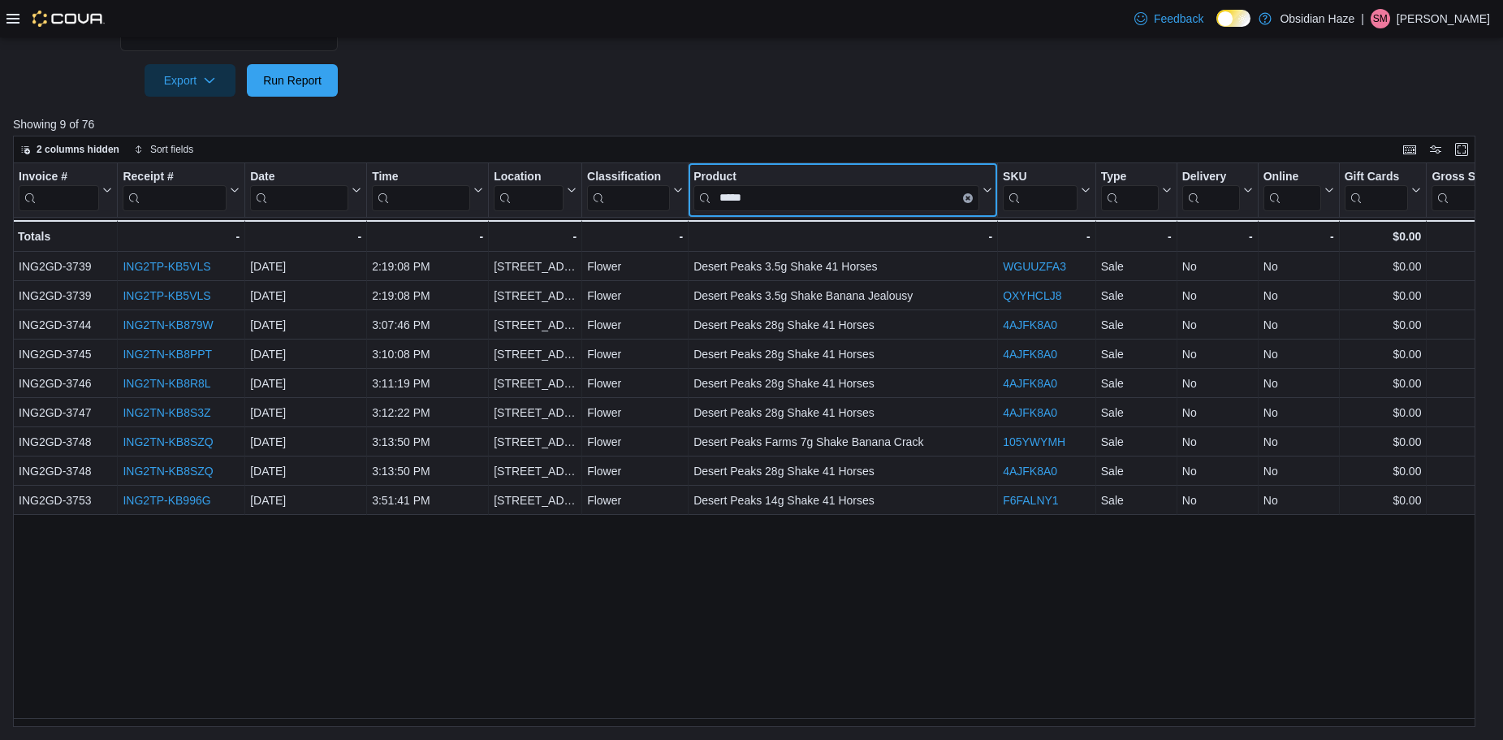
click at [969, 198] on icon "Clear input" at bounding box center [968, 197] width 3 height 3
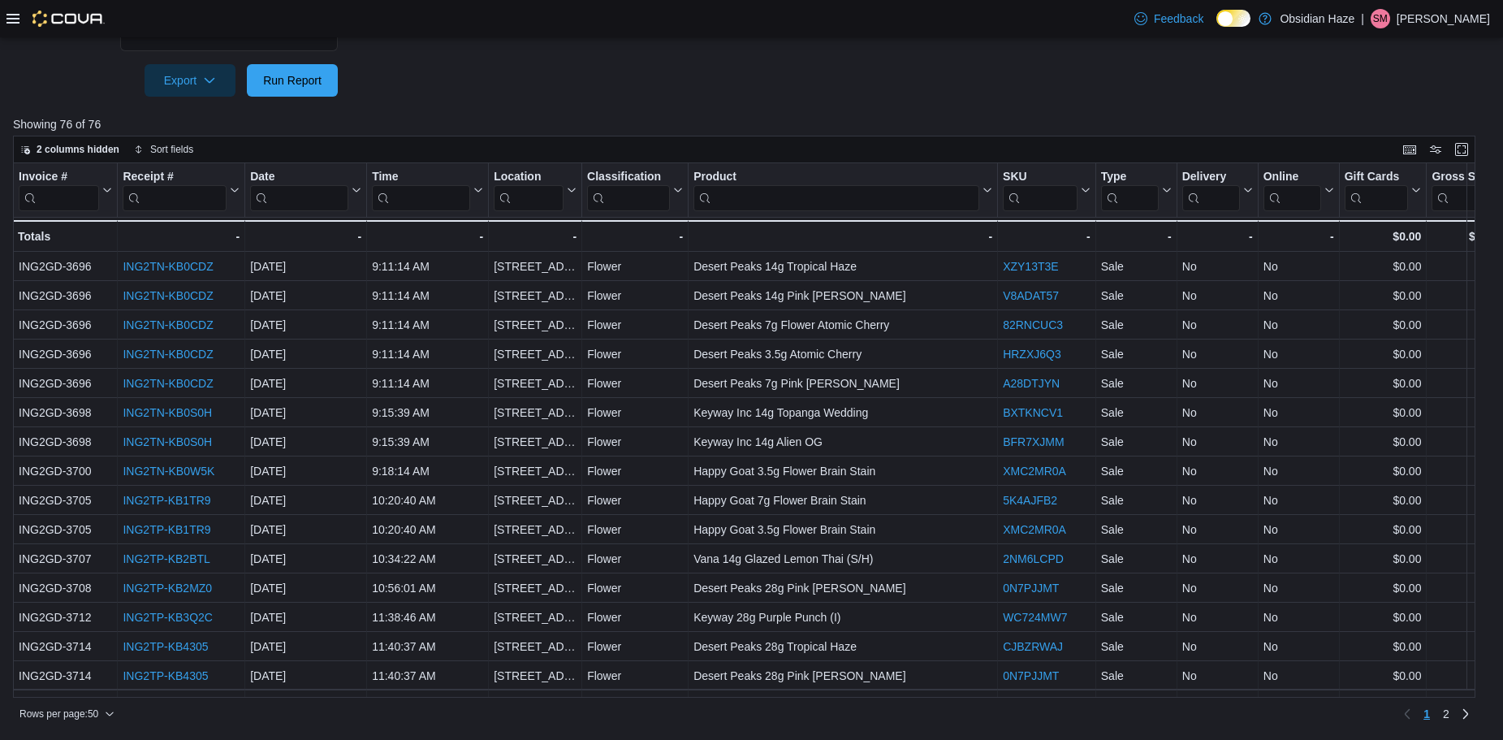
click at [880, 124] on p "Showing 76 of 76" at bounding box center [751, 124] width 1477 height 16
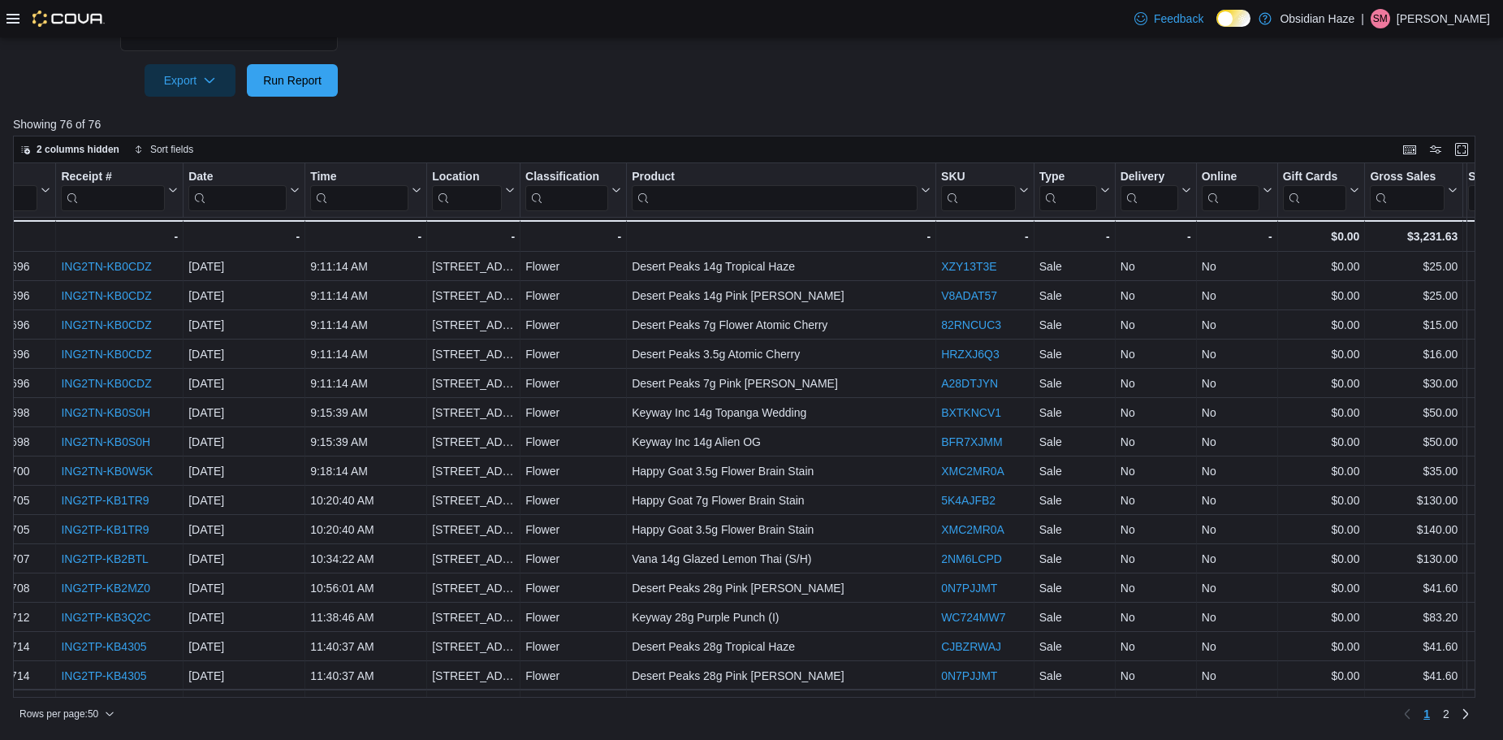
scroll to position [0, 54]
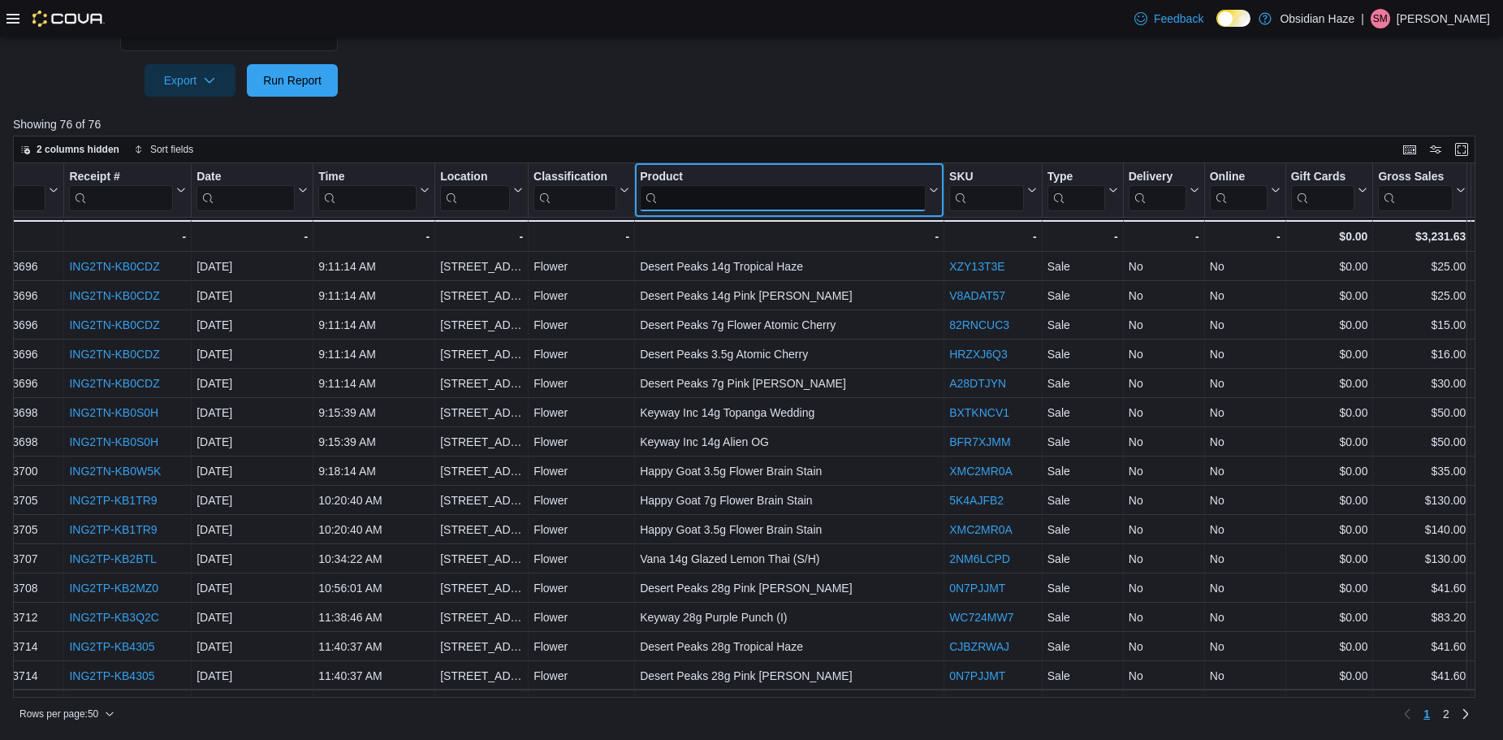
click at [755, 190] on input "search" at bounding box center [783, 197] width 286 height 26
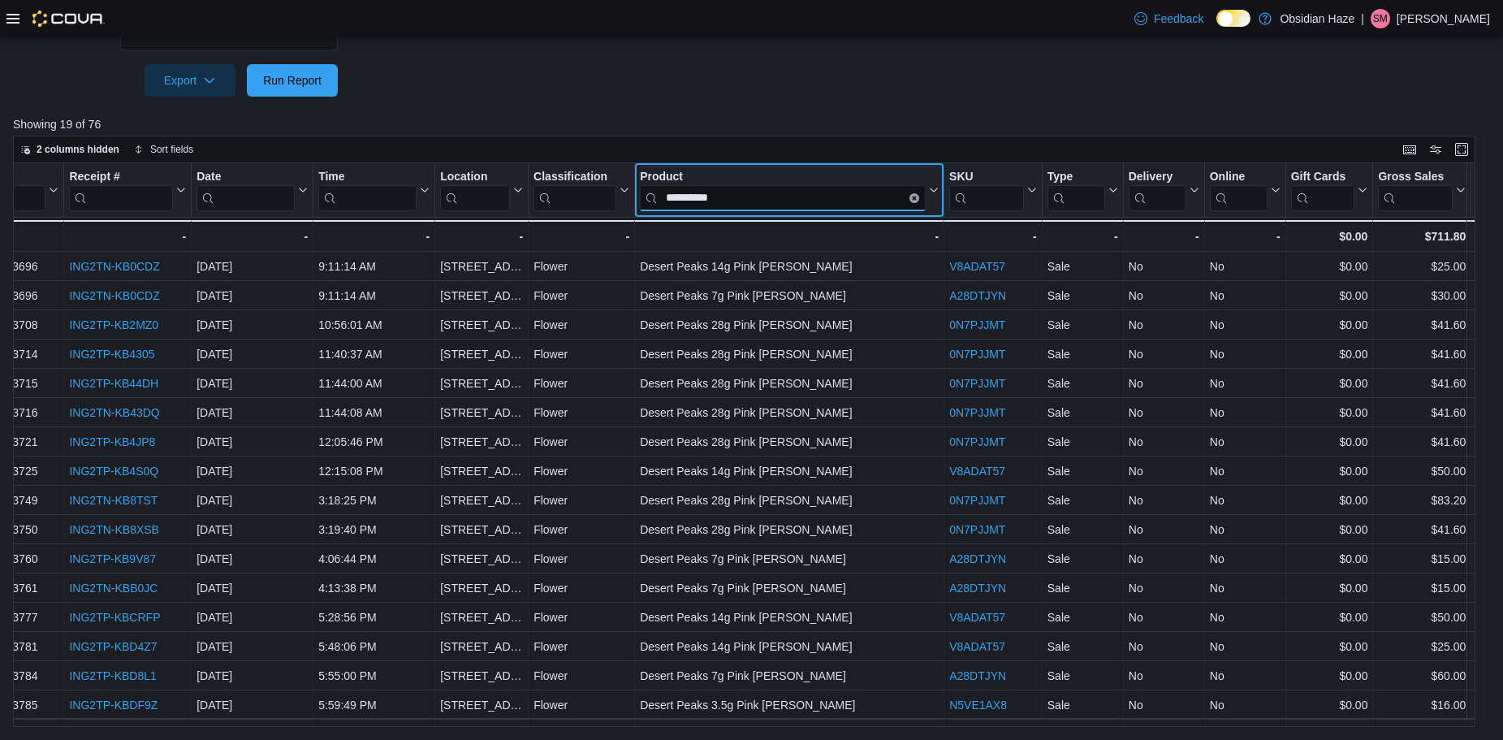
type input "**********"
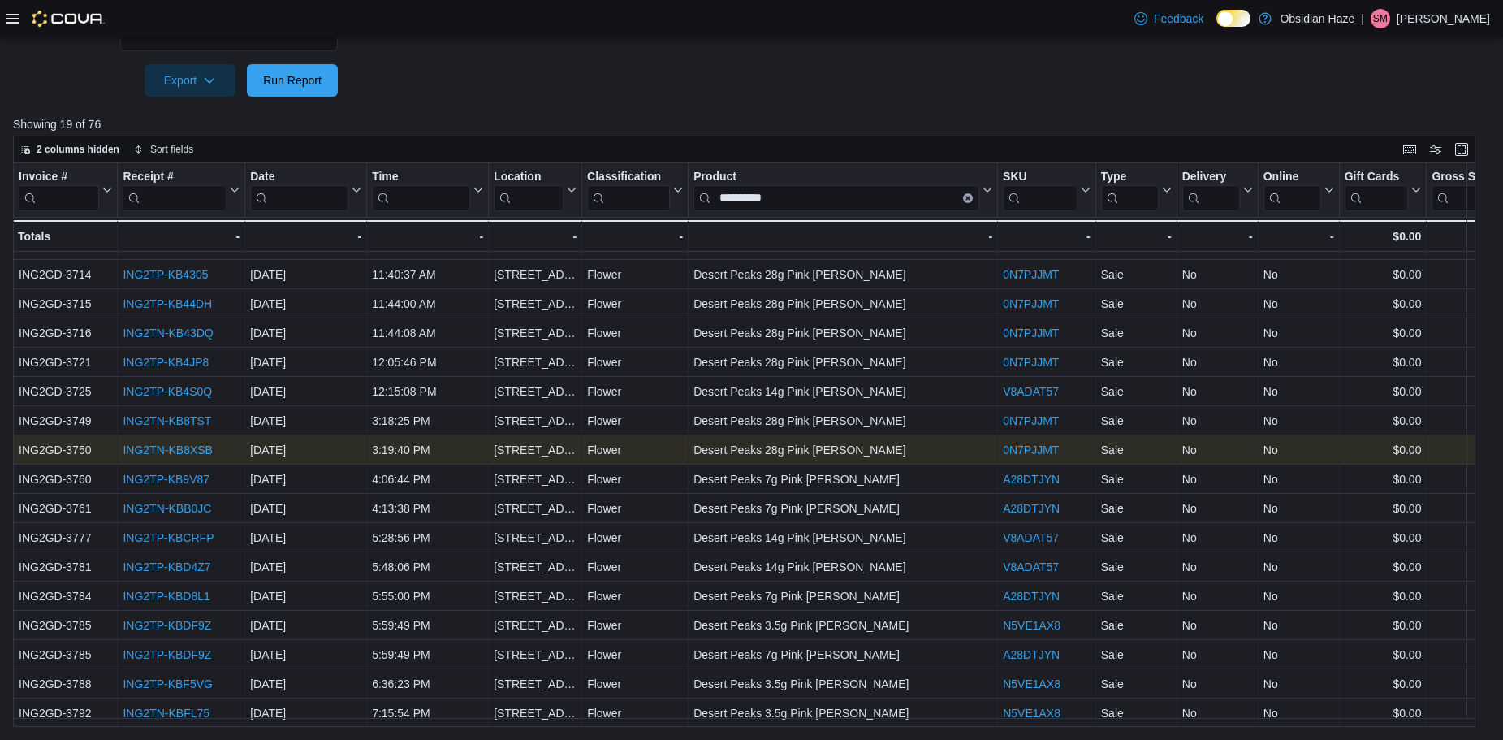
scroll to position [0, 0]
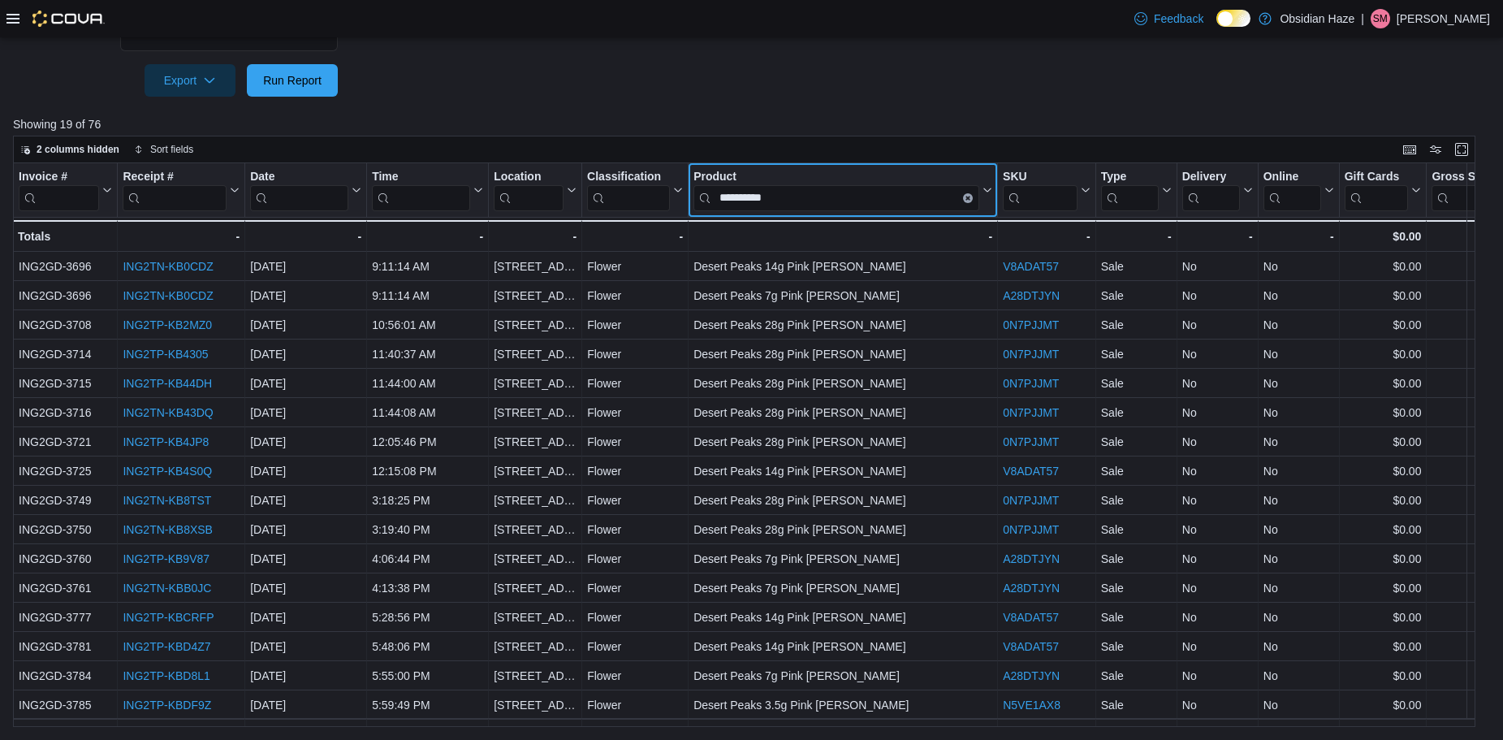
click at [969, 195] on icon "Clear input" at bounding box center [968, 197] width 5 height 5
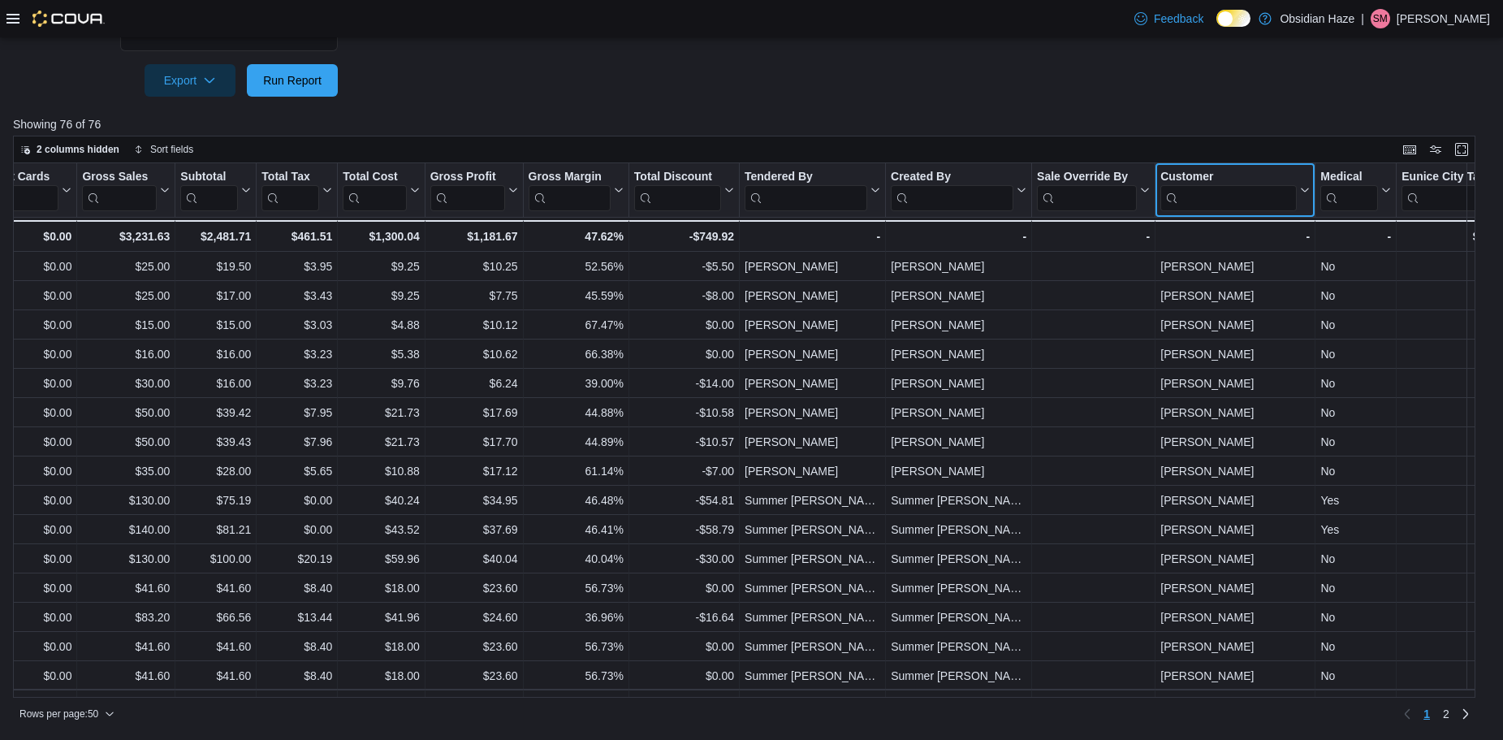
click at [1221, 197] on div "Invoice # Click to view column header actions Receipt # Click to view column he…" at bounding box center [276, 207] width 3227 height 89
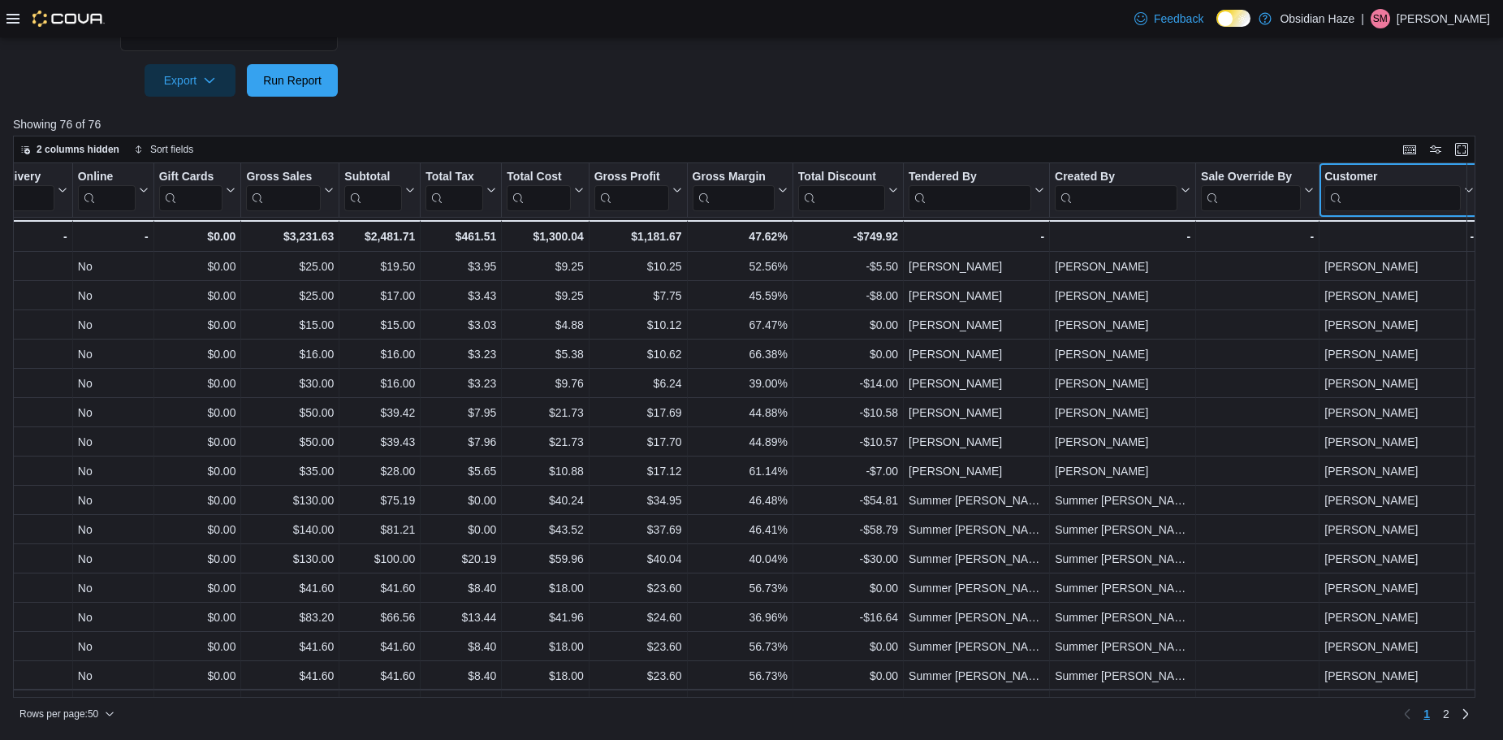
click at [1325, 169] on button "Customer" at bounding box center [1399, 189] width 149 height 41
click at [1374, 188] on input "search" at bounding box center [1393, 197] width 136 height 26
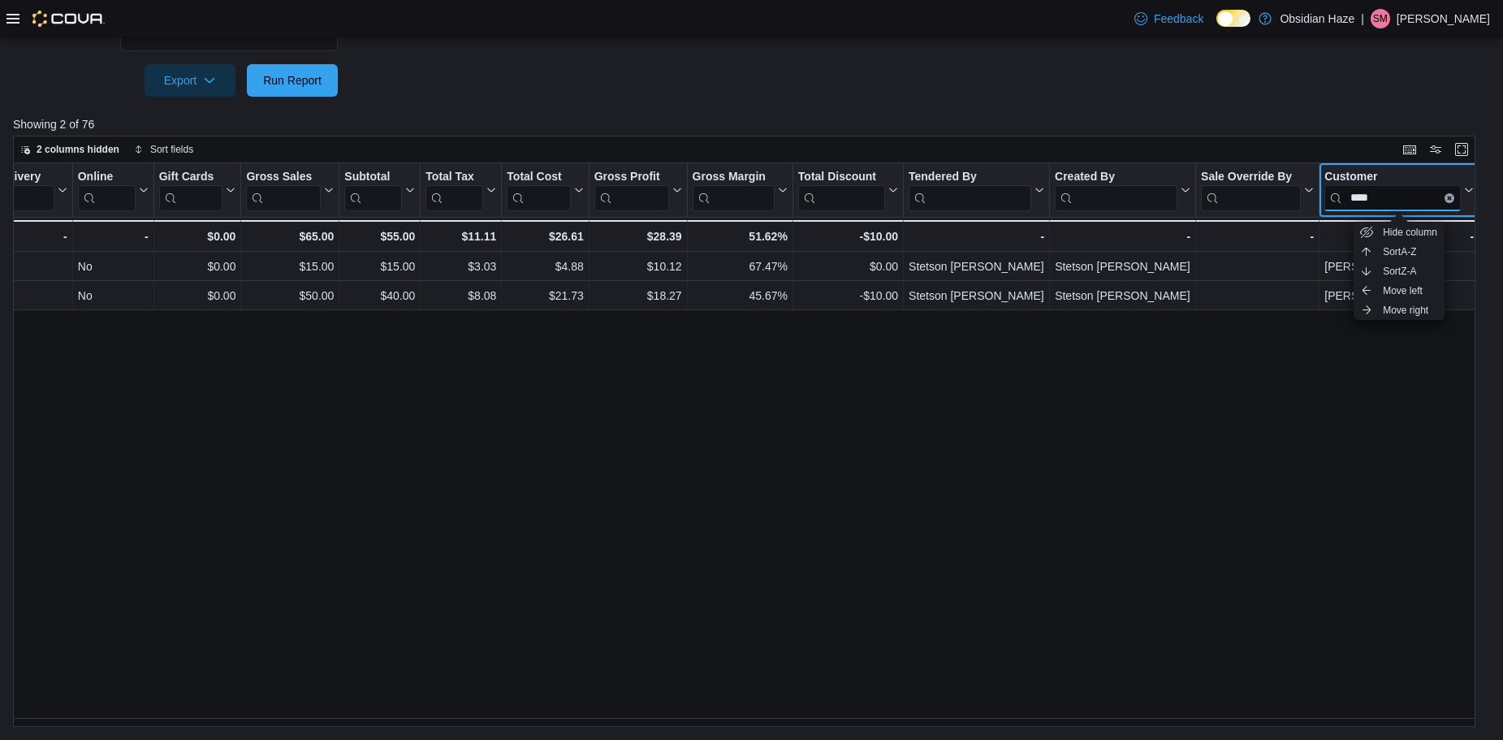
type input "****"
click at [958, 426] on div "Invoice # Click to view column header actions Receipt # Click to view column he…" at bounding box center [750, 445] width 1475 height 564
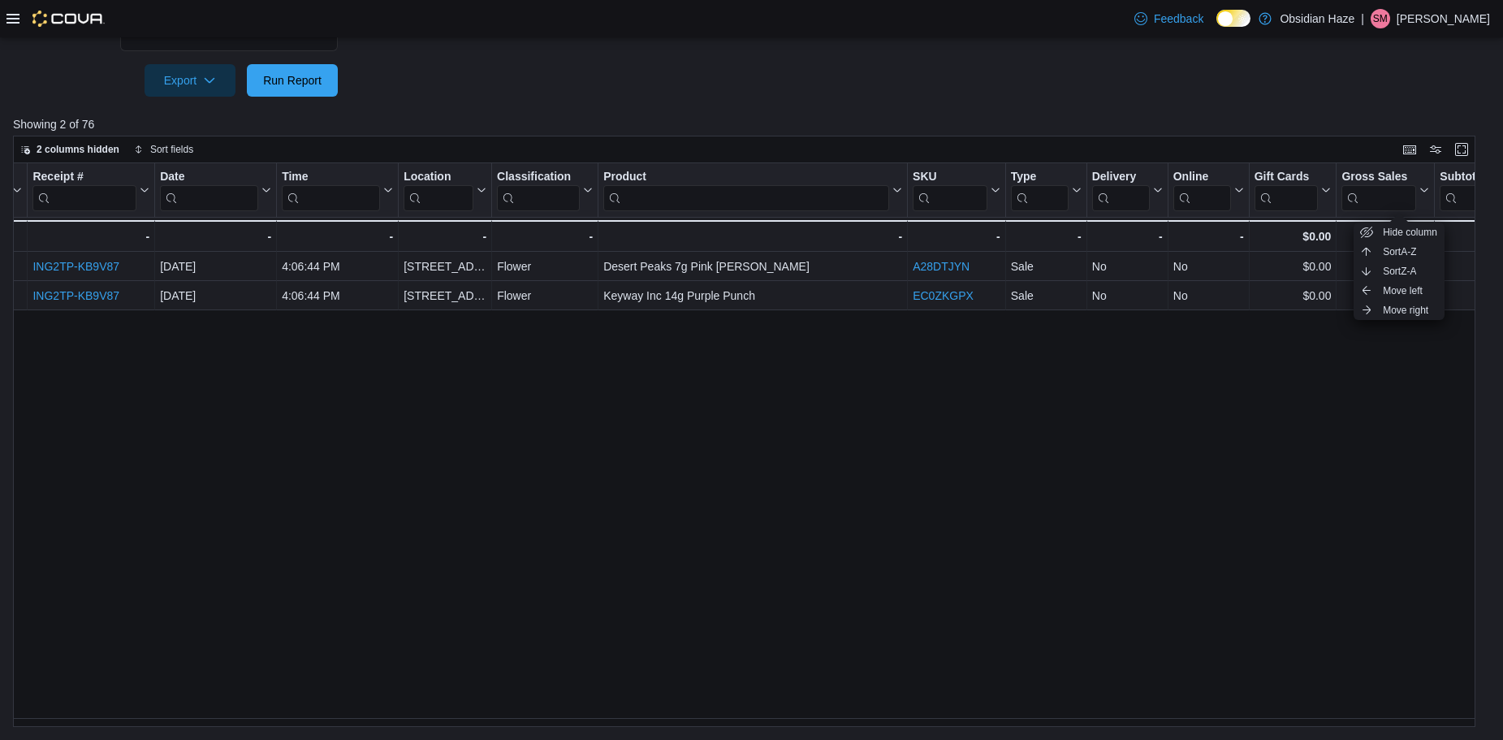
scroll to position [0, 0]
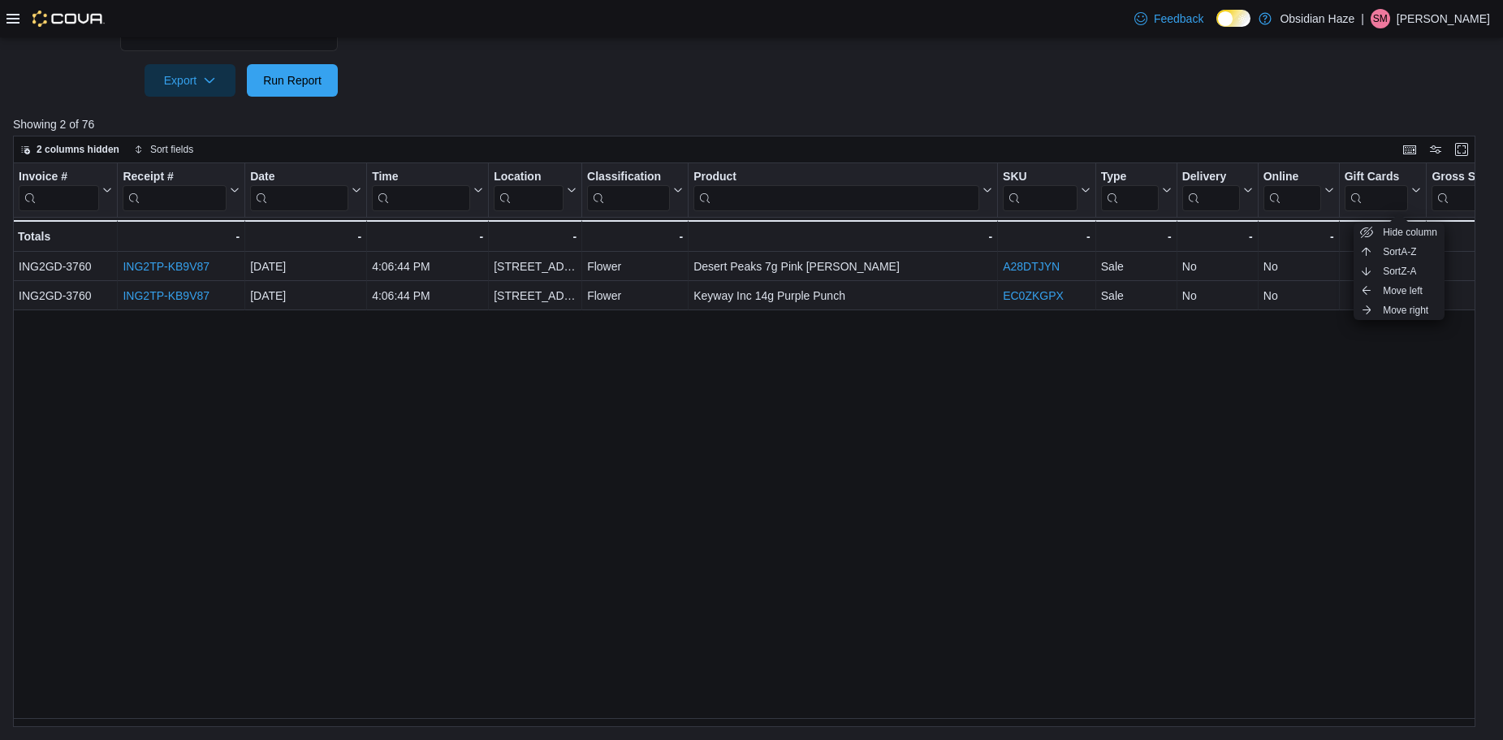
click at [598, 606] on div "Invoice # Click to view column header actions Receipt # Click to view column he…" at bounding box center [750, 445] width 1475 height 564
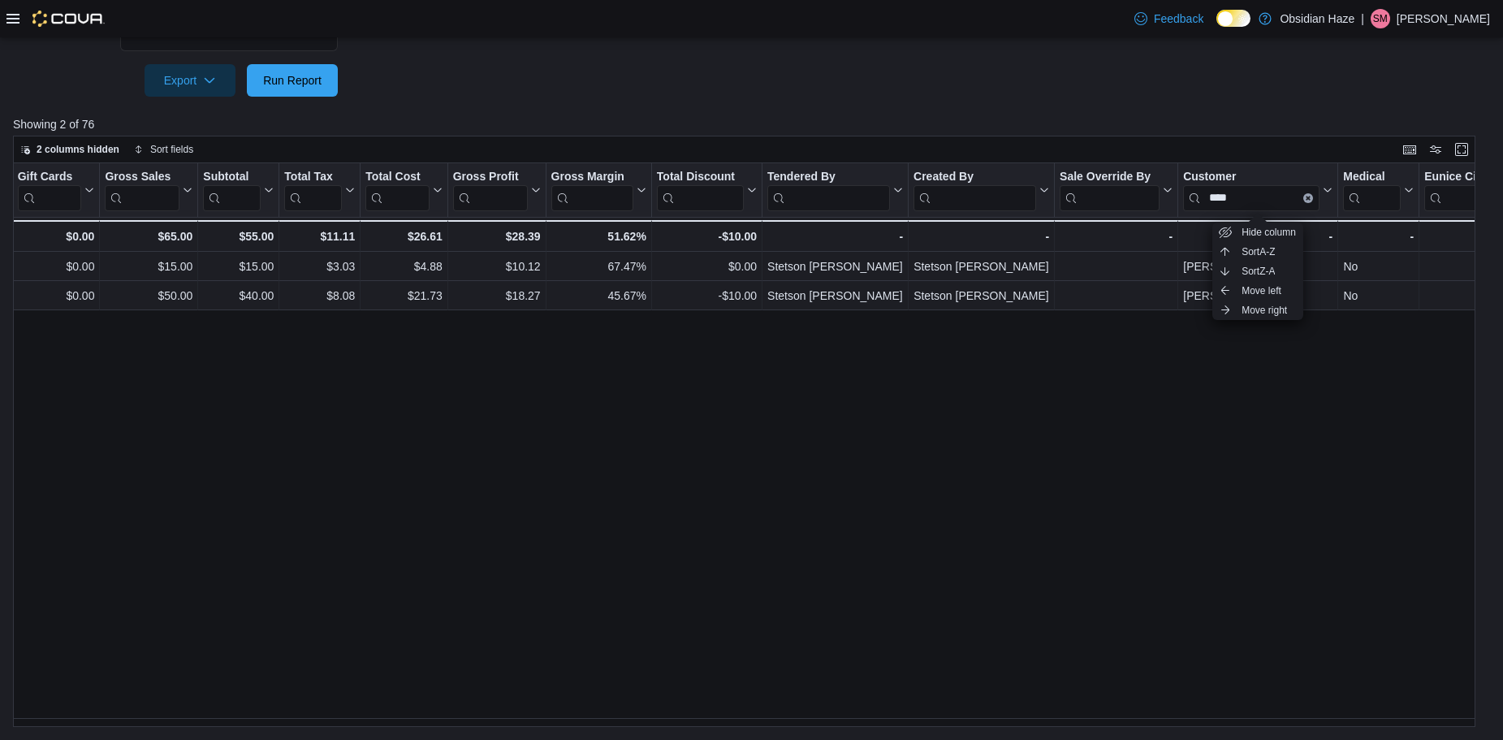
click at [1202, 411] on div "Invoice # Click to view column header actions Receipt # Click to view column he…" at bounding box center [750, 445] width 1475 height 564
click at [1205, 424] on div "Invoice # Click to view column header actions Receipt # Click to view column he…" at bounding box center [750, 445] width 1475 height 564
click at [1329, 180] on button "Customer ****" at bounding box center [1257, 189] width 149 height 41
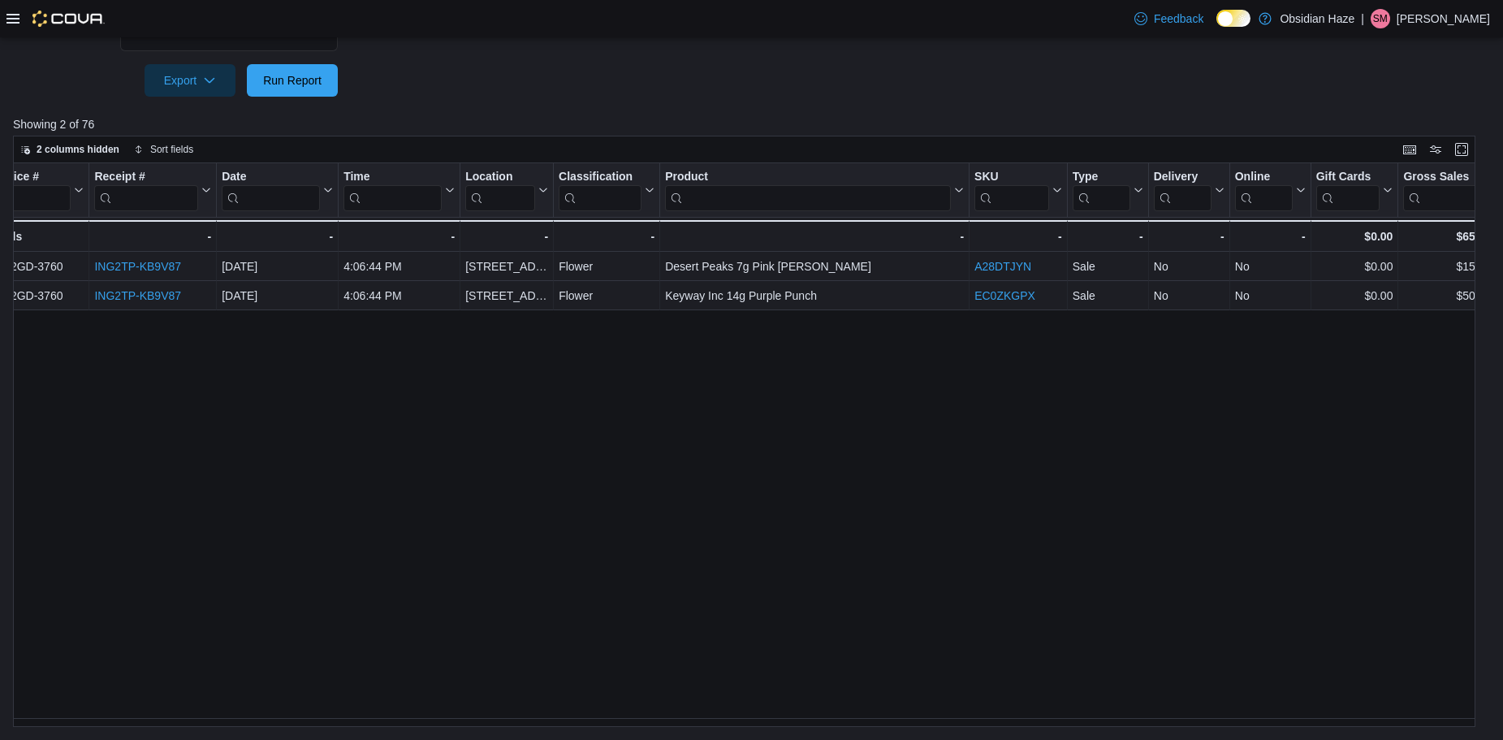
scroll to position [0, 22]
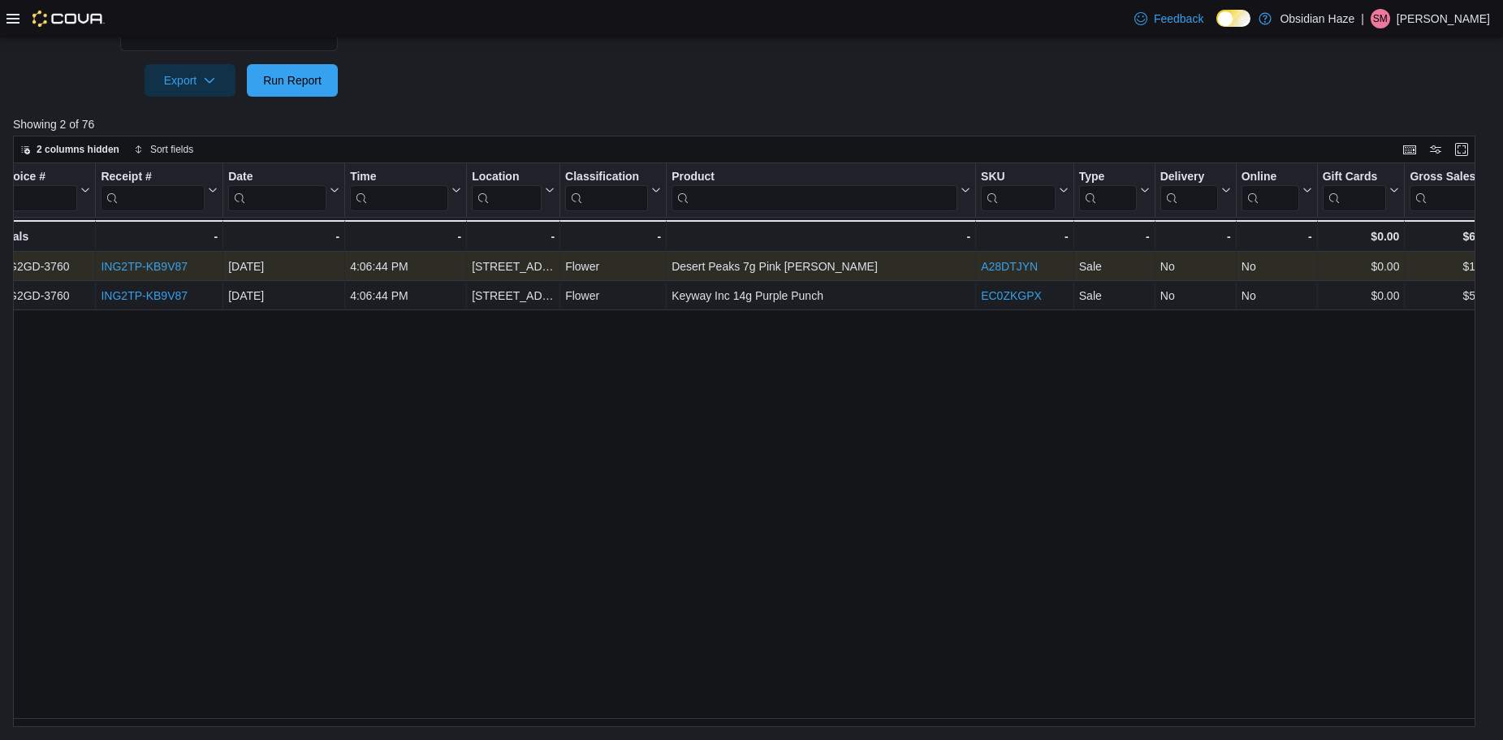
click at [169, 266] on link "ING2TP-KB9V87" at bounding box center [144, 266] width 87 height 13
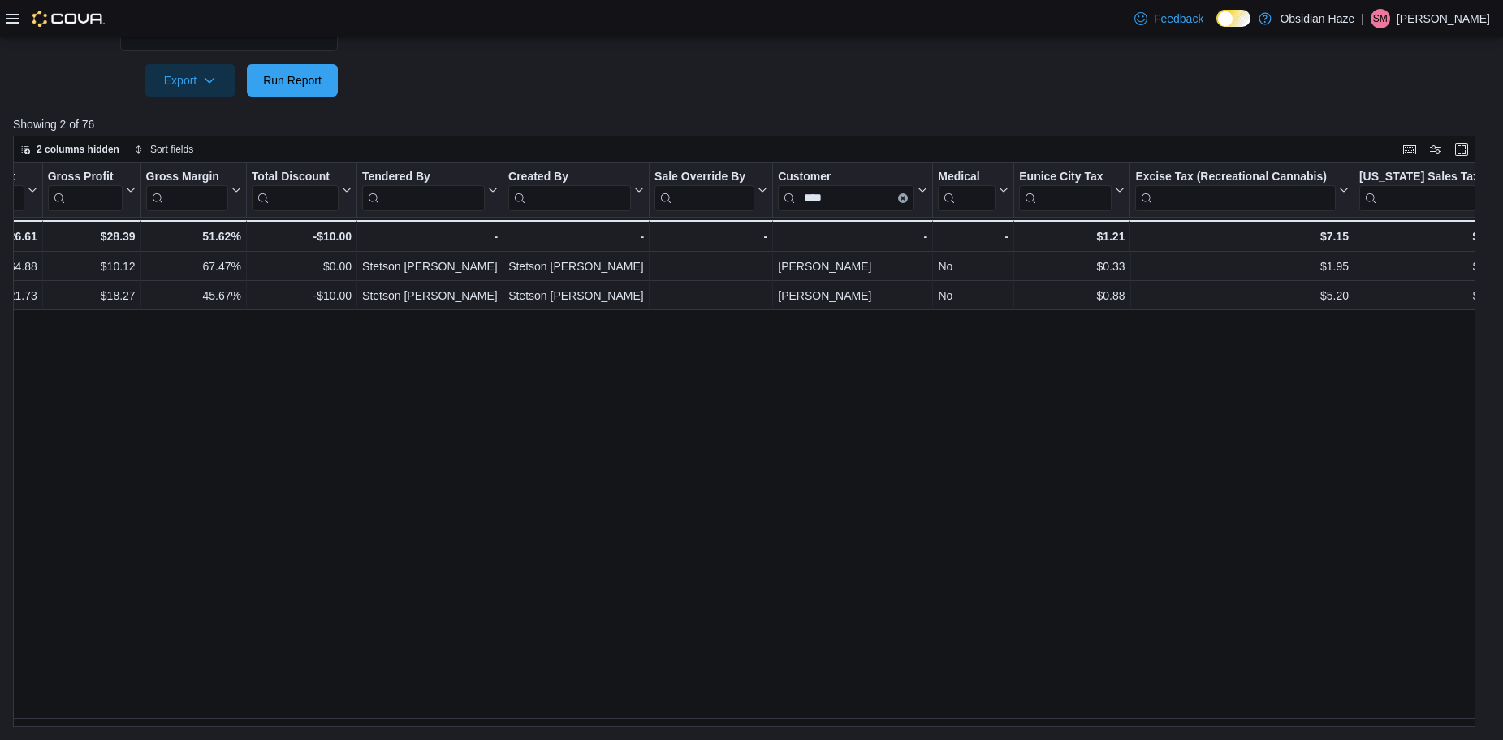
scroll to position [0, 1752]
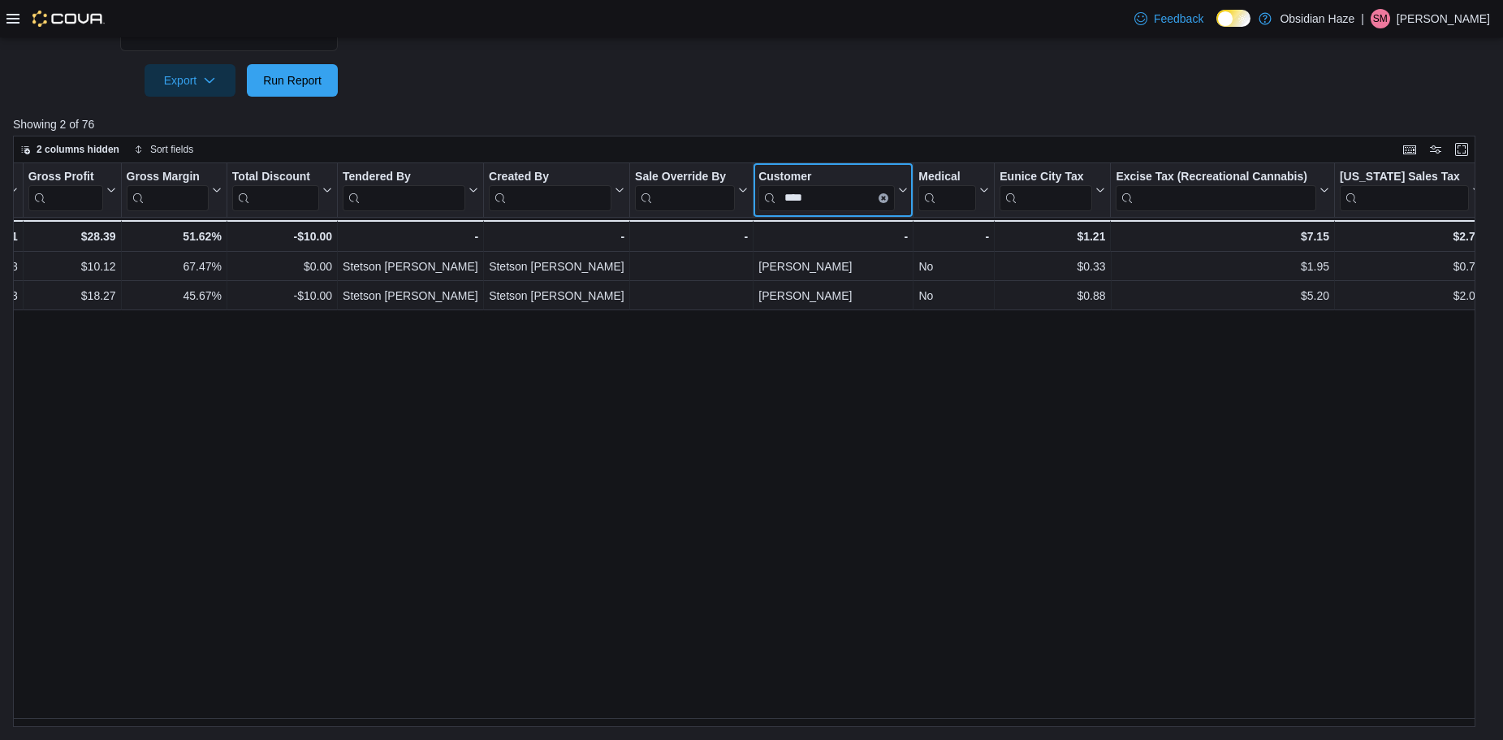
click at [884, 197] on icon "Clear input" at bounding box center [883, 197] width 5 height 5
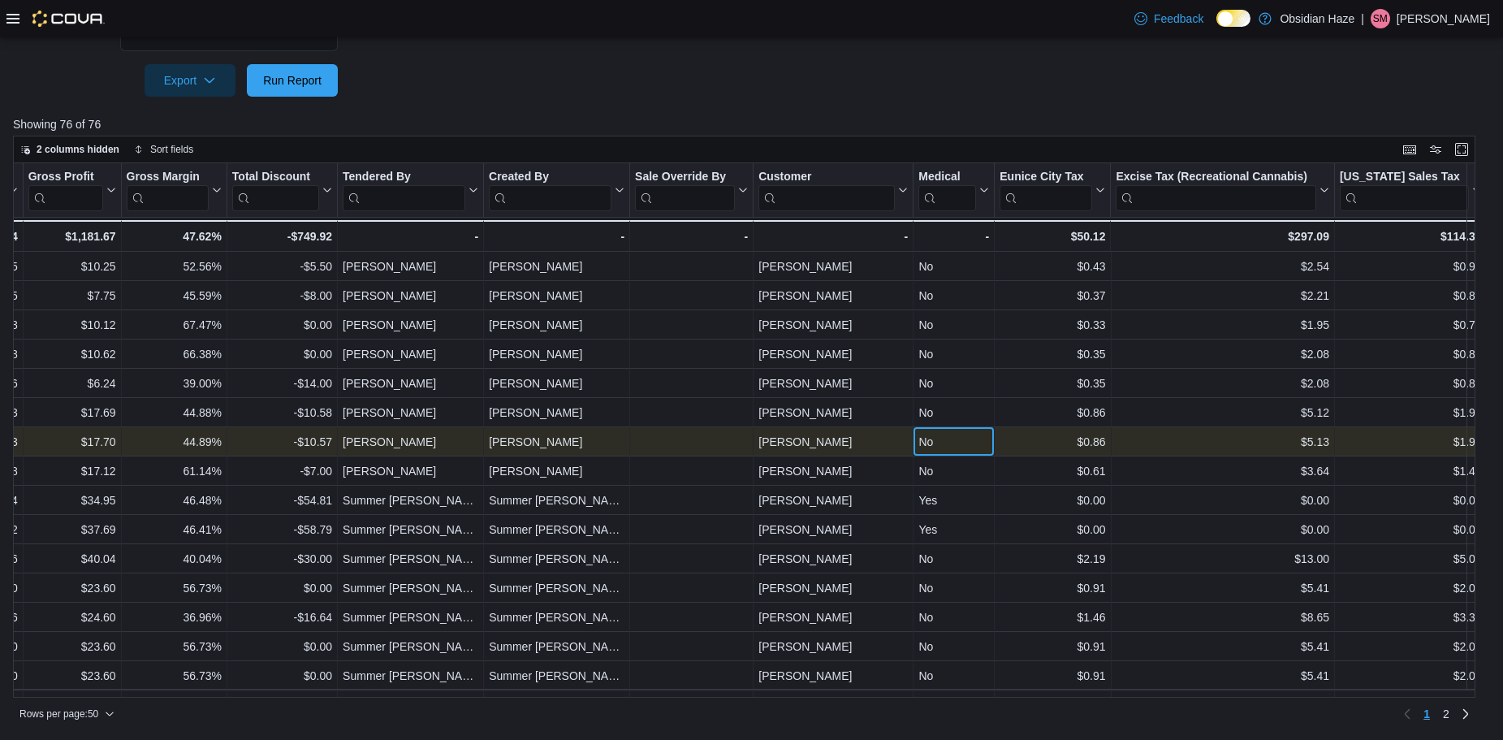
click at [944, 433] on div "No" at bounding box center [954, 441] width 71 height 19
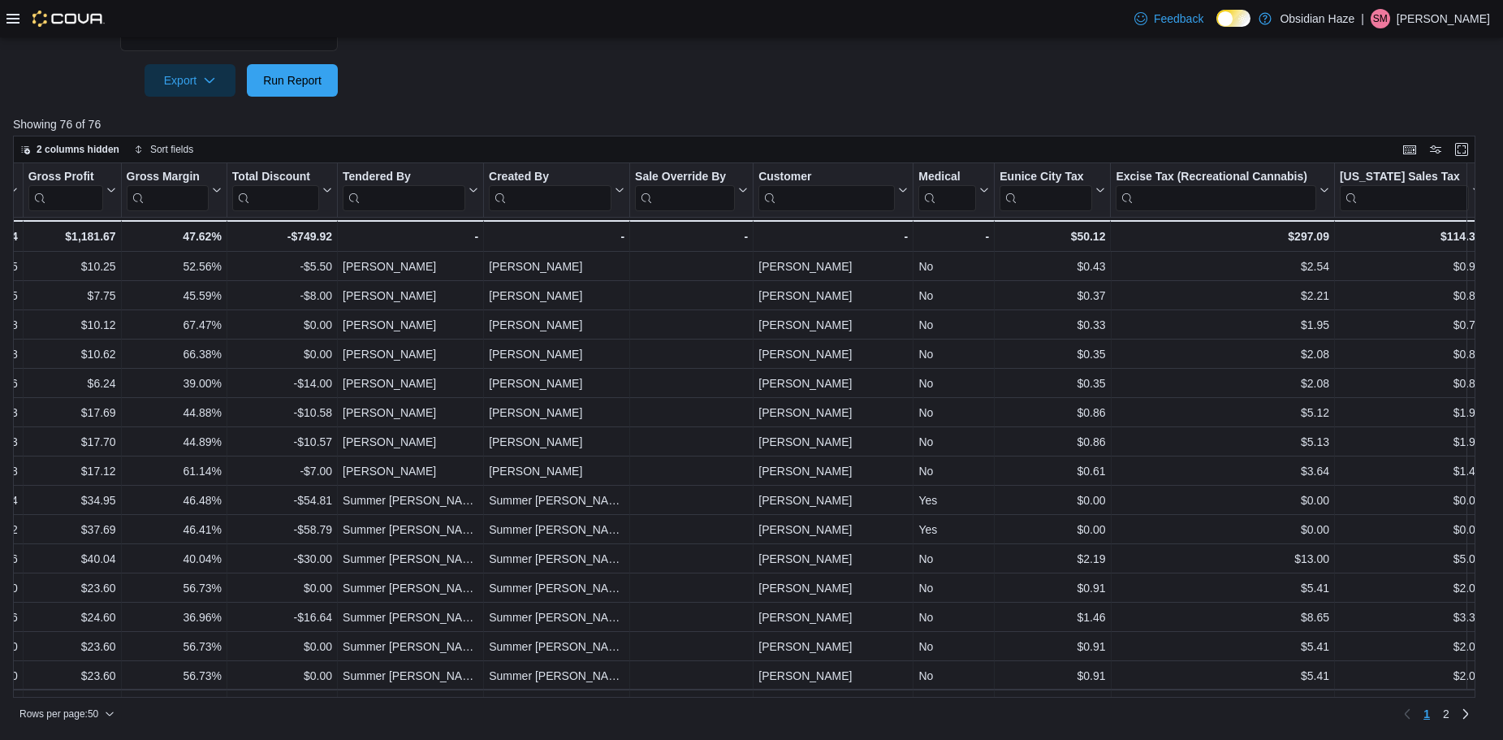
click at [863, 125] on p "Showing 76 of 76" at bounding box center [751, 124] width 1477 height 16
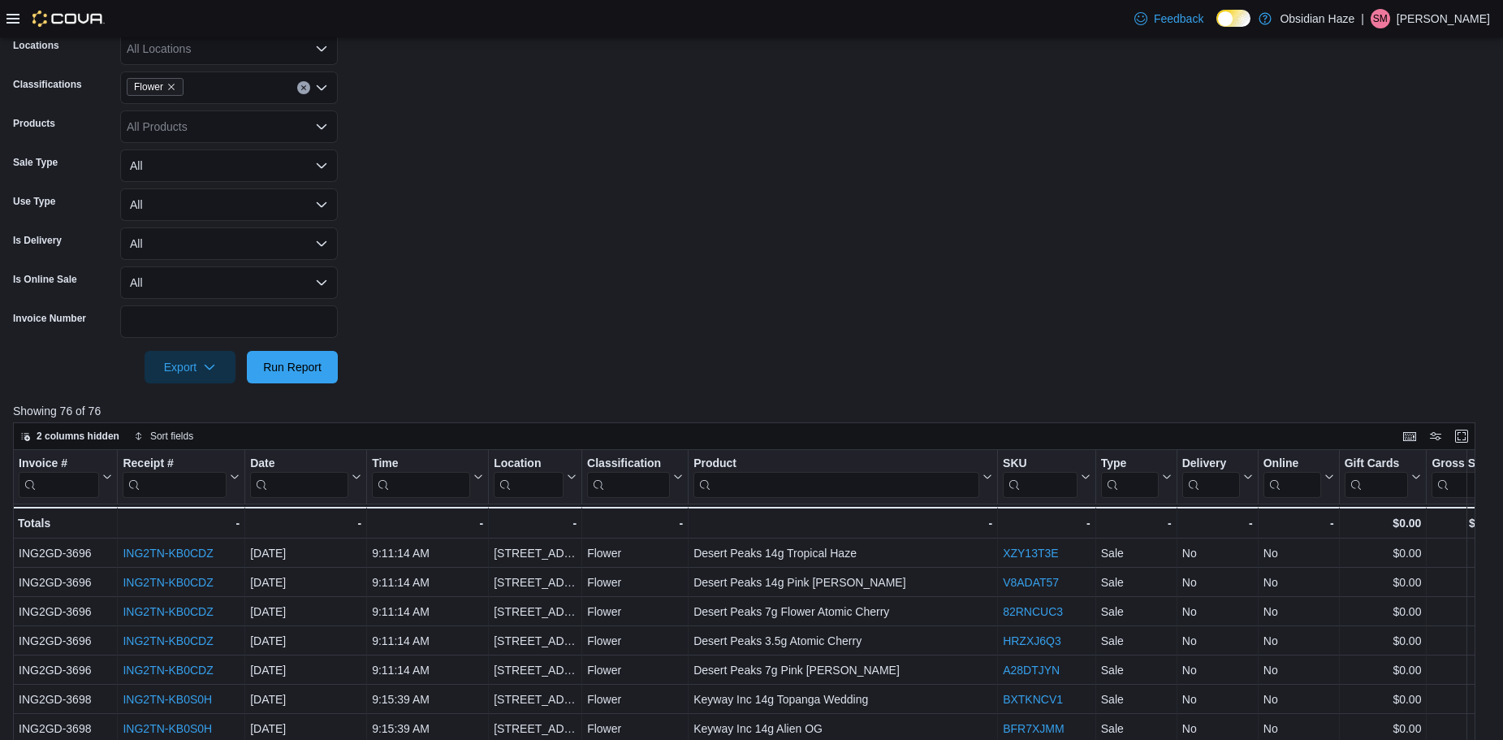
scroll to position [238, 0]
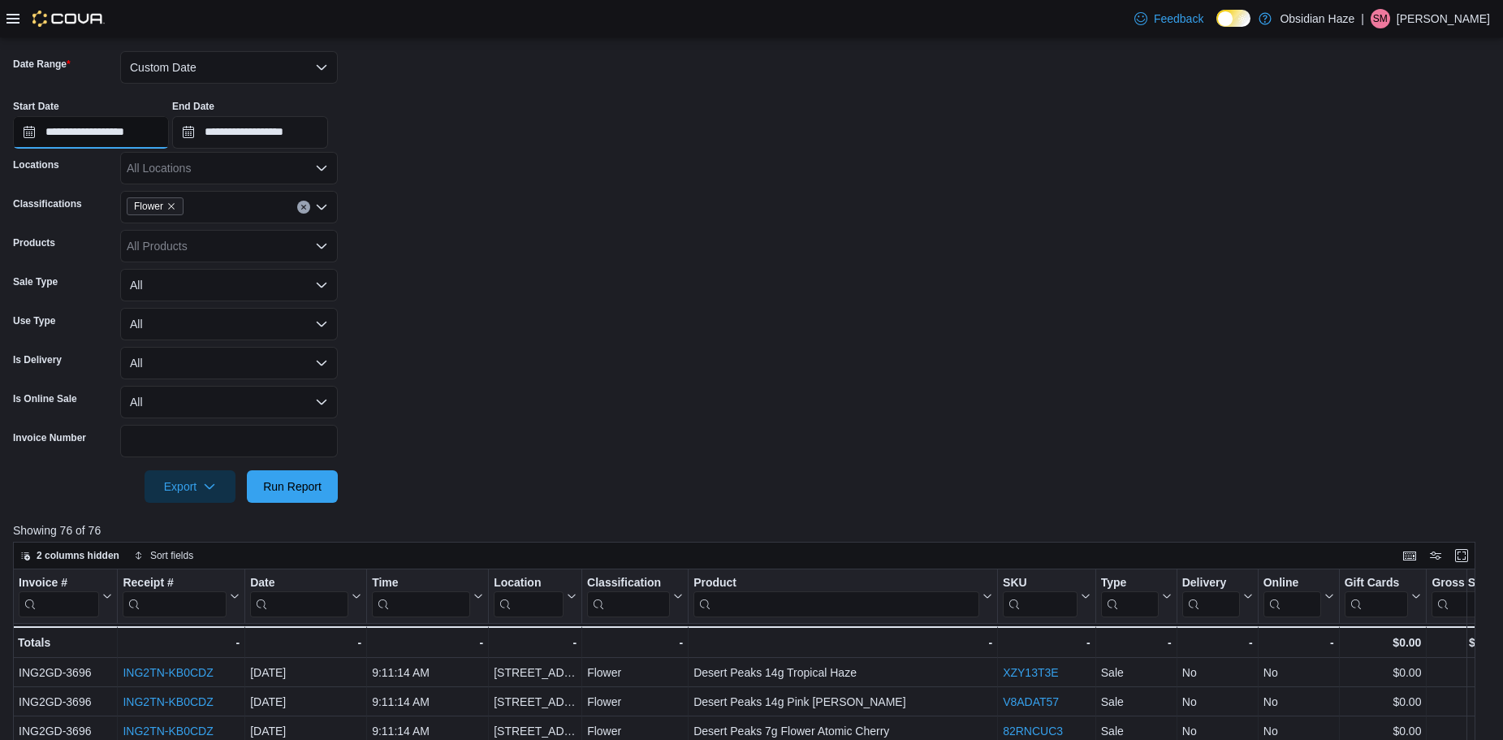
click at [28, 136] on input "**********" at bounding box center [91, 132] width 156 height 32
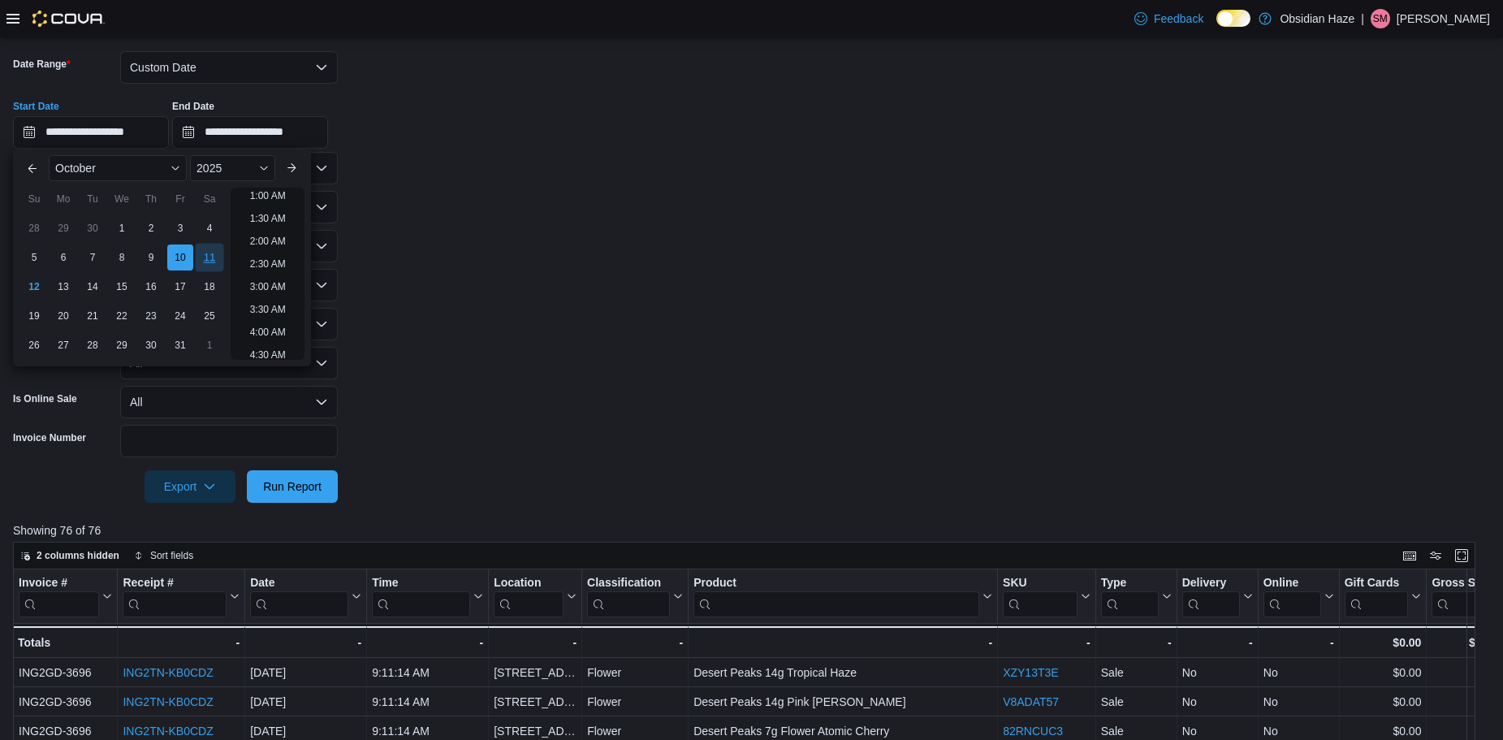
click at [210, 255] on div "11" at bounding box center [209, 257] width 28 height 28
type input "**********"
click at [381, 277] on form "**********" at bounding box center [751, 267] width 1477 height 471
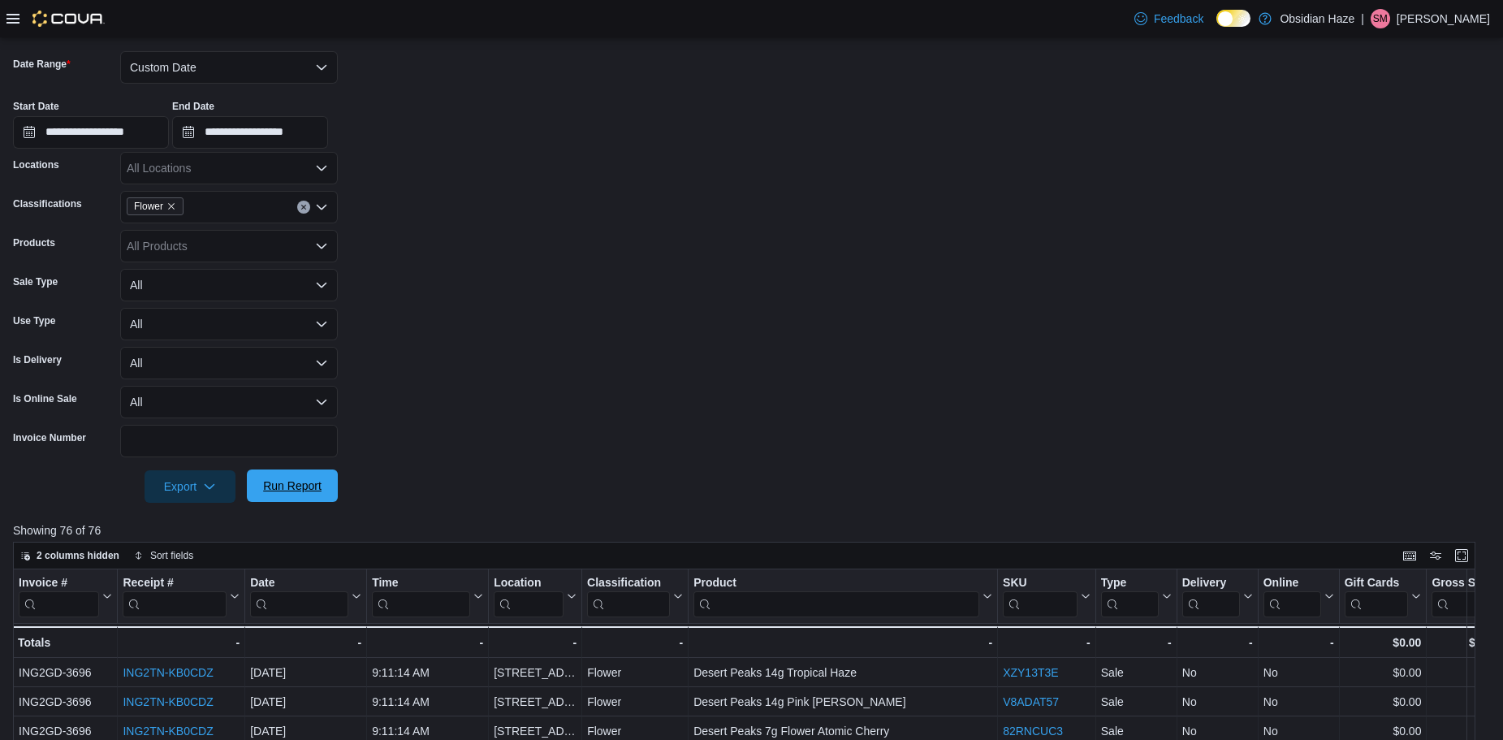
click at [299, 491] on span "Run Report" at bounding box center [292, 486] width 58 height 16
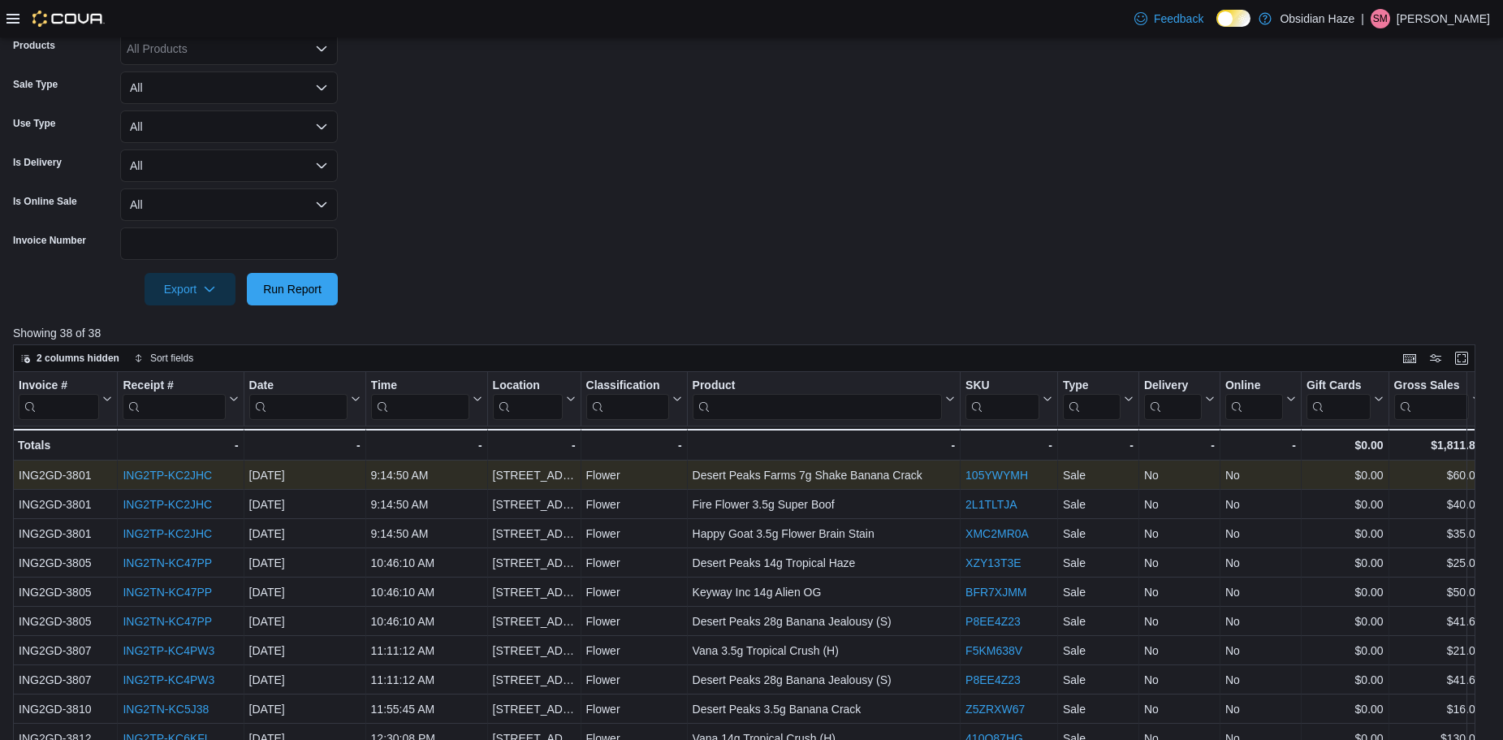
scroll to position [482, 0]
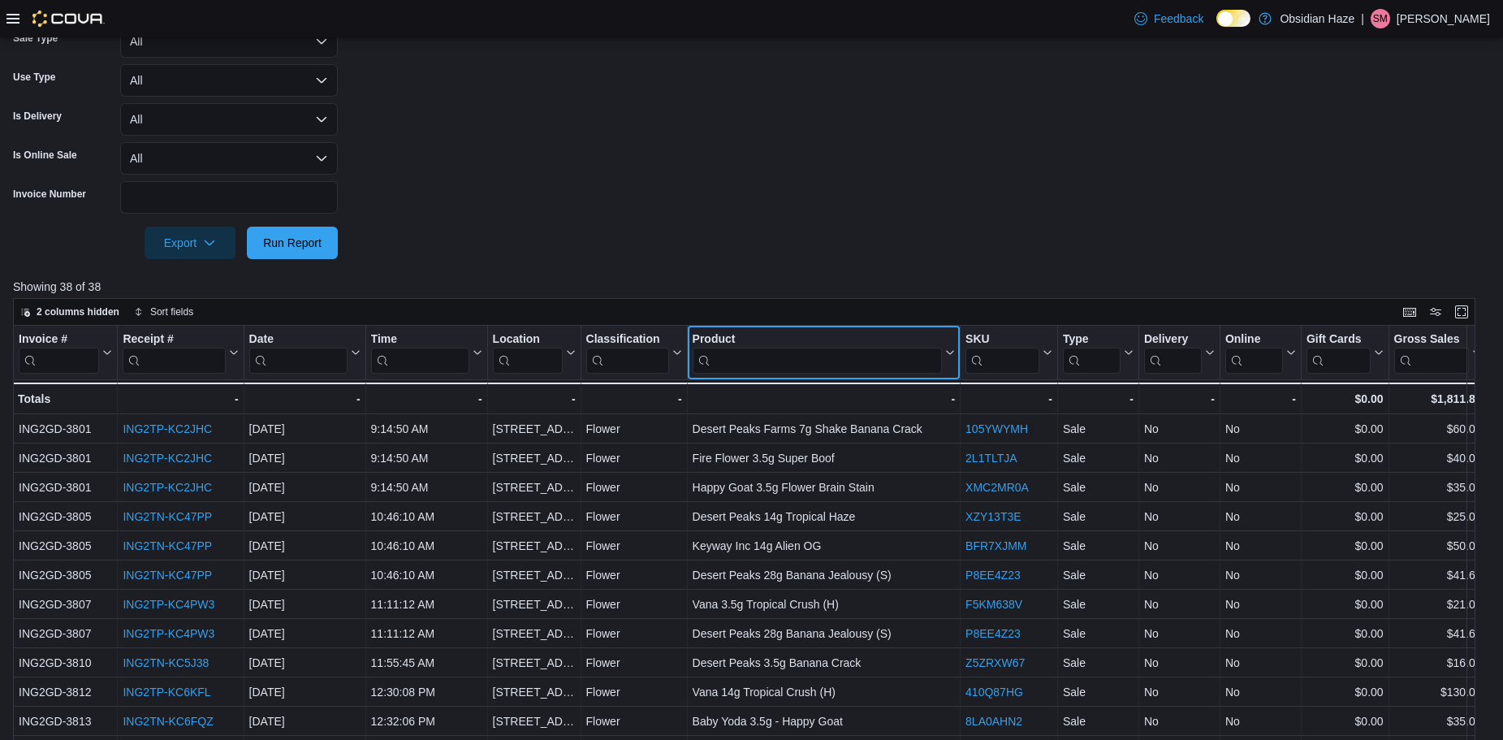
click at [778, 354] on input "search" at bounding box center [817, 360] width 249 height 26
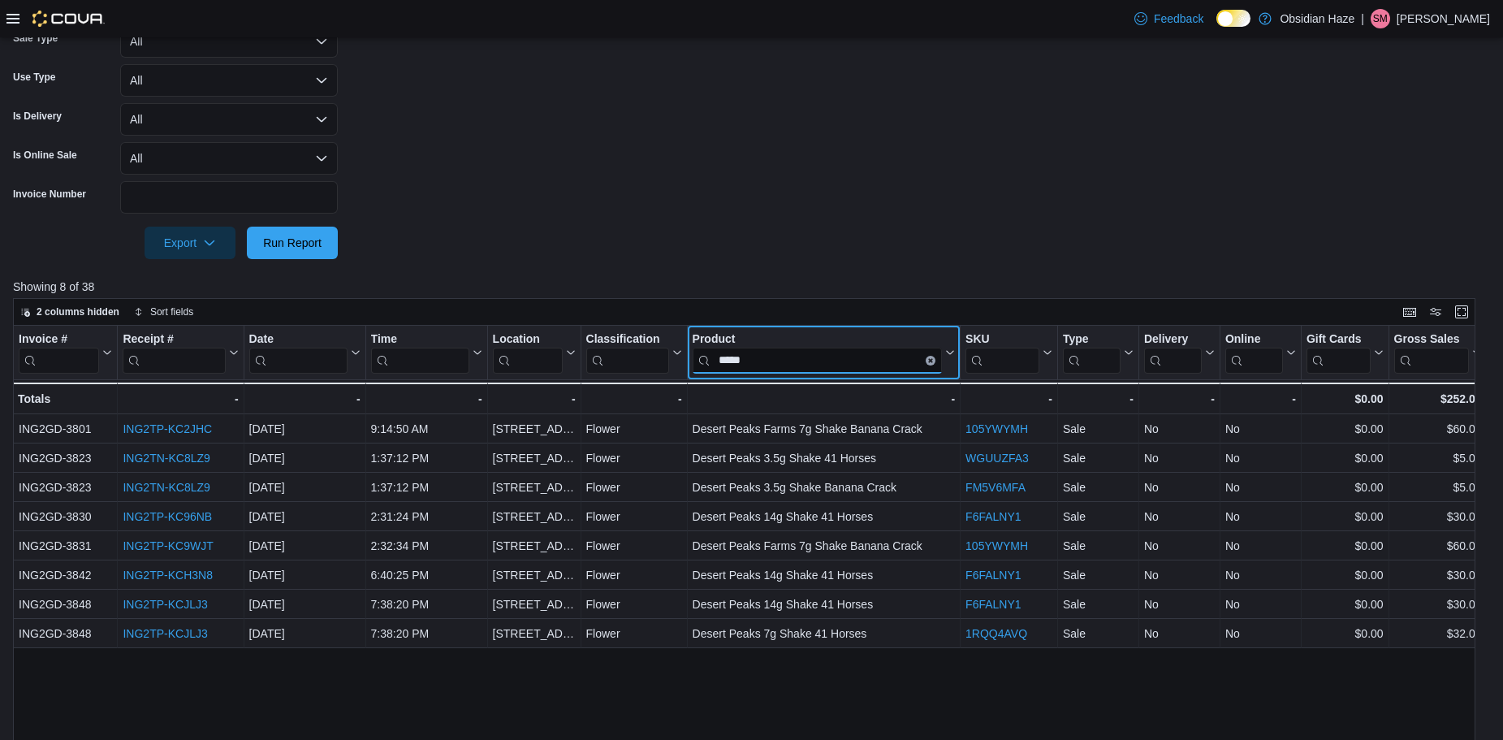
type input "*****"
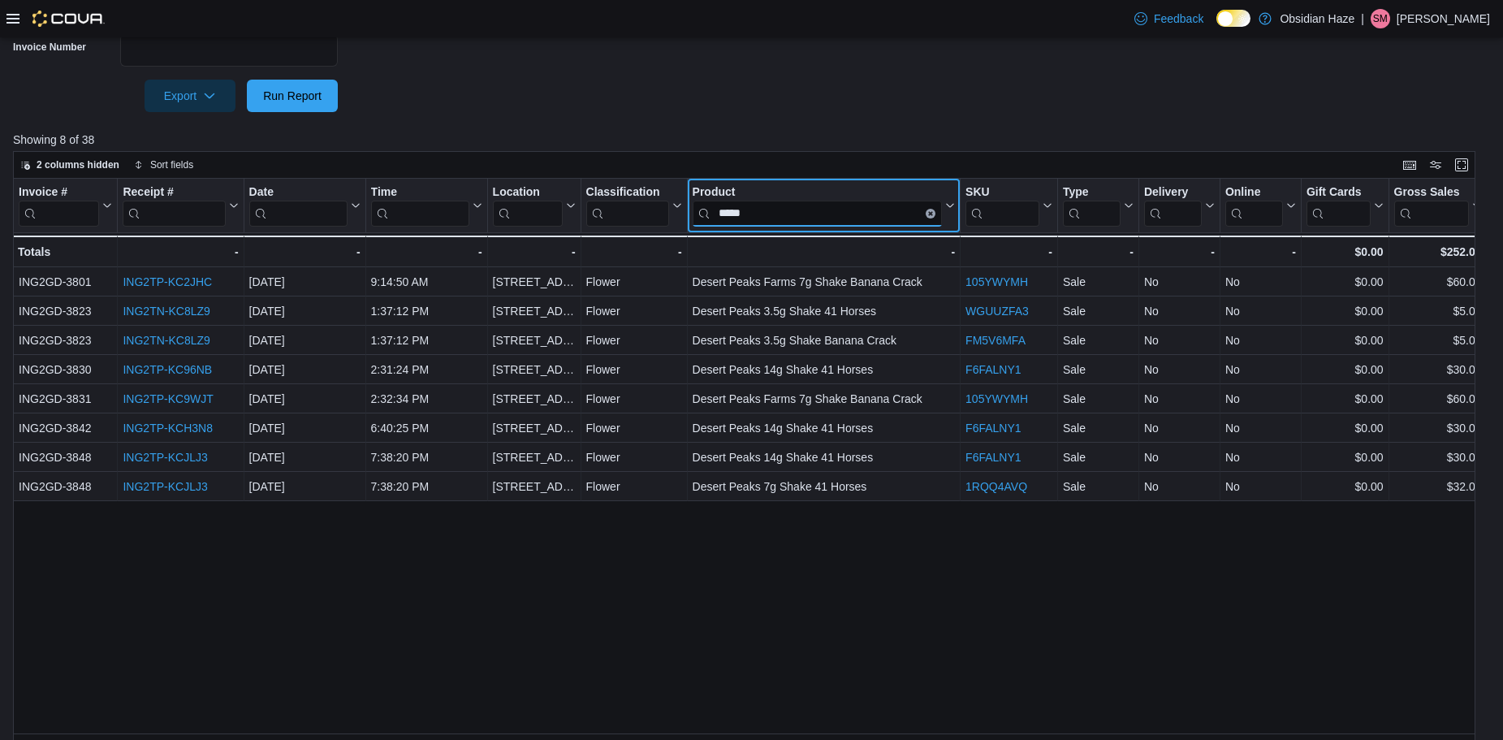
scroll to position [644, 0]
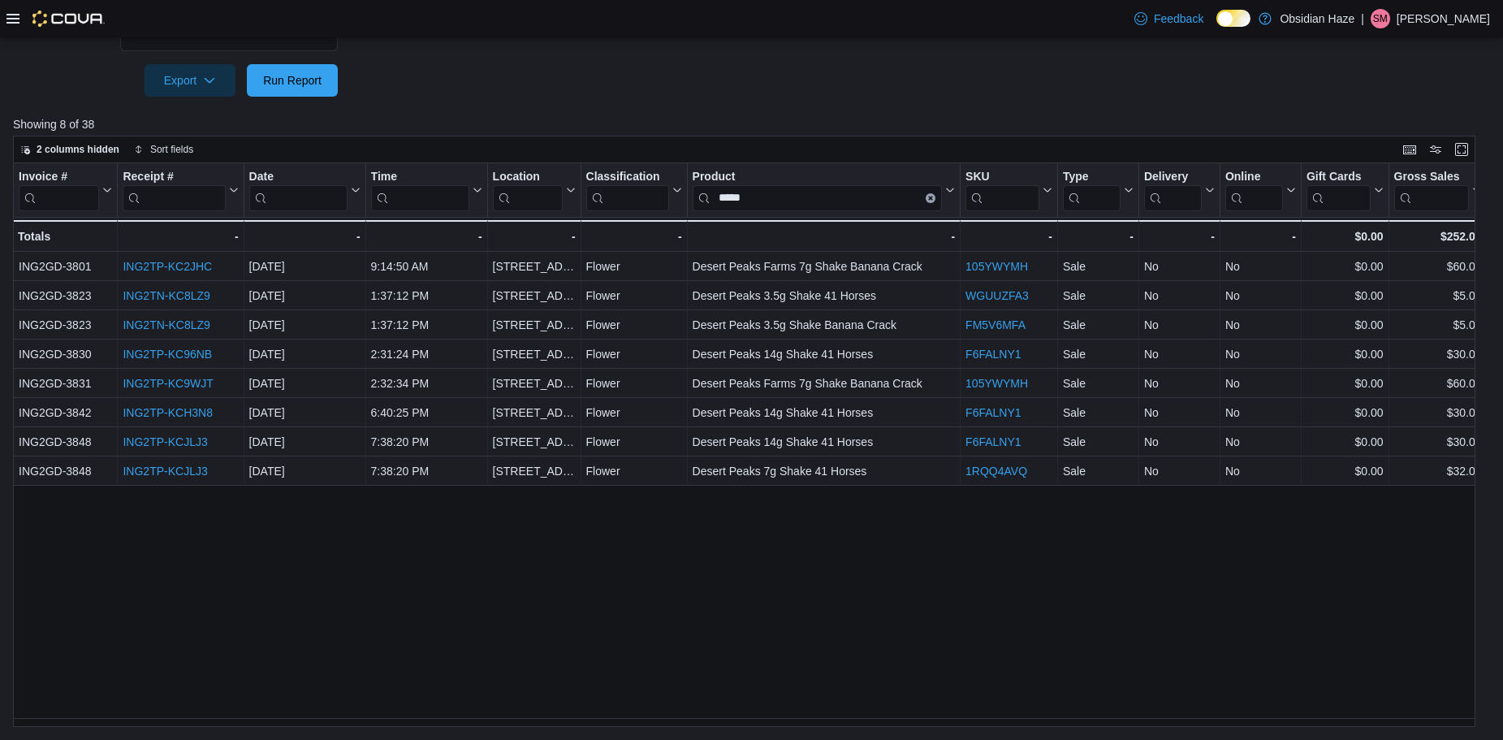
click at [767, 606] on div "Invoice # Click to view column header actions Receipt # Click to view column he…" at bounding box center [750, 445] width 1475 height 564
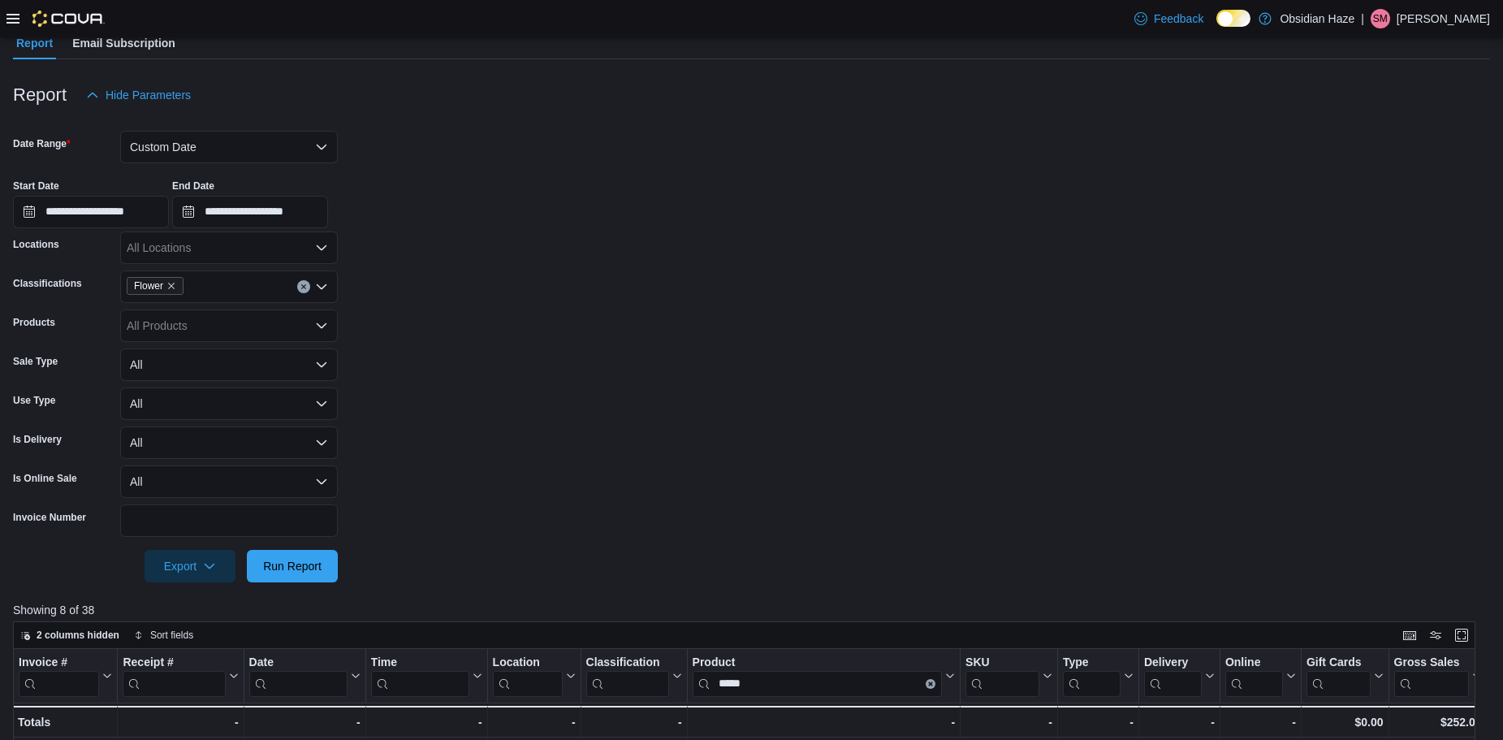
scroll to position [157, 0]
click at [199, 217] on input "**********" at bounding box center [250, 213] width 156 height 32
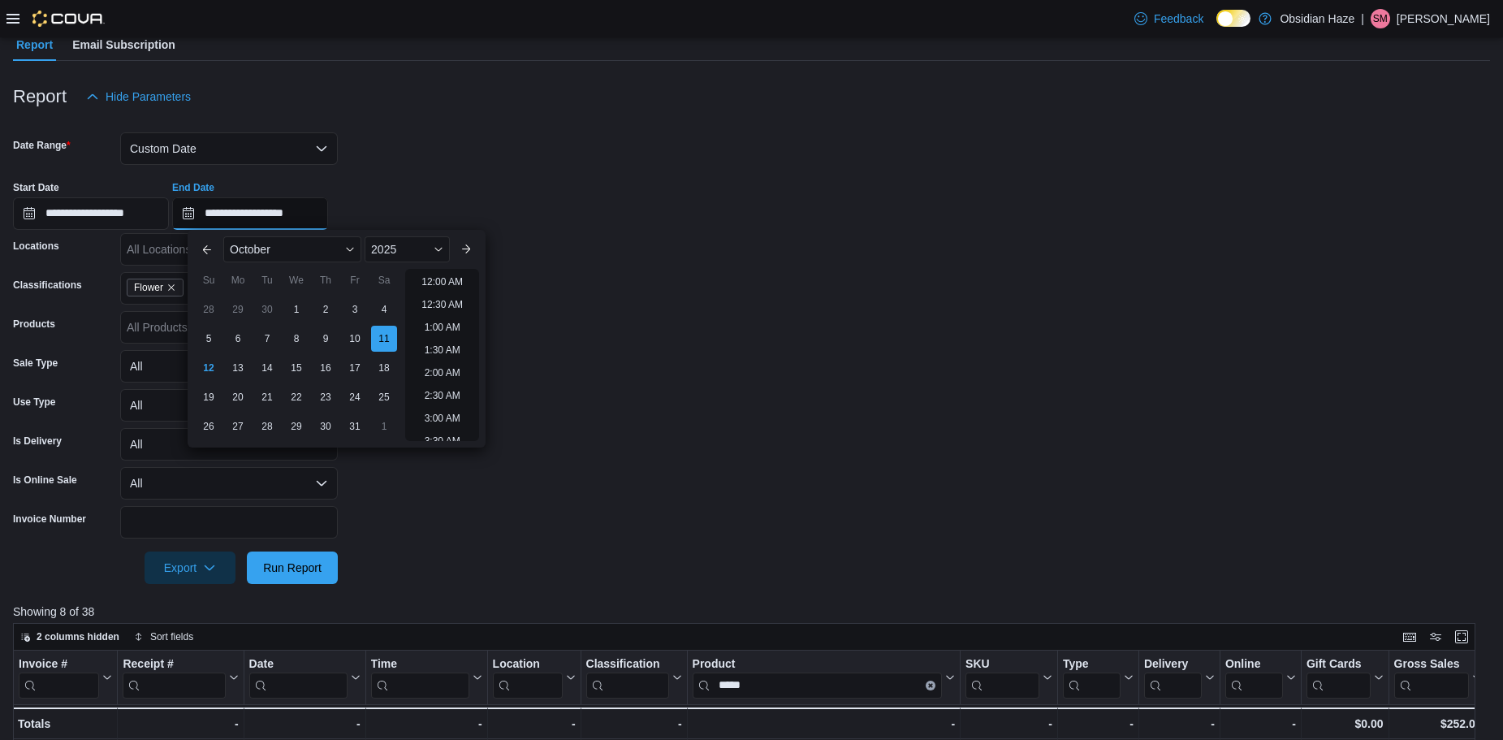
scroll to position [923, 0]
click at [324, 330] on div "9" at bounding box center [325, 338] width 28 height 28
type input "**********"
click at [592, 340] on form "**********" at bounding box center [751, 348] width 1477 height 471
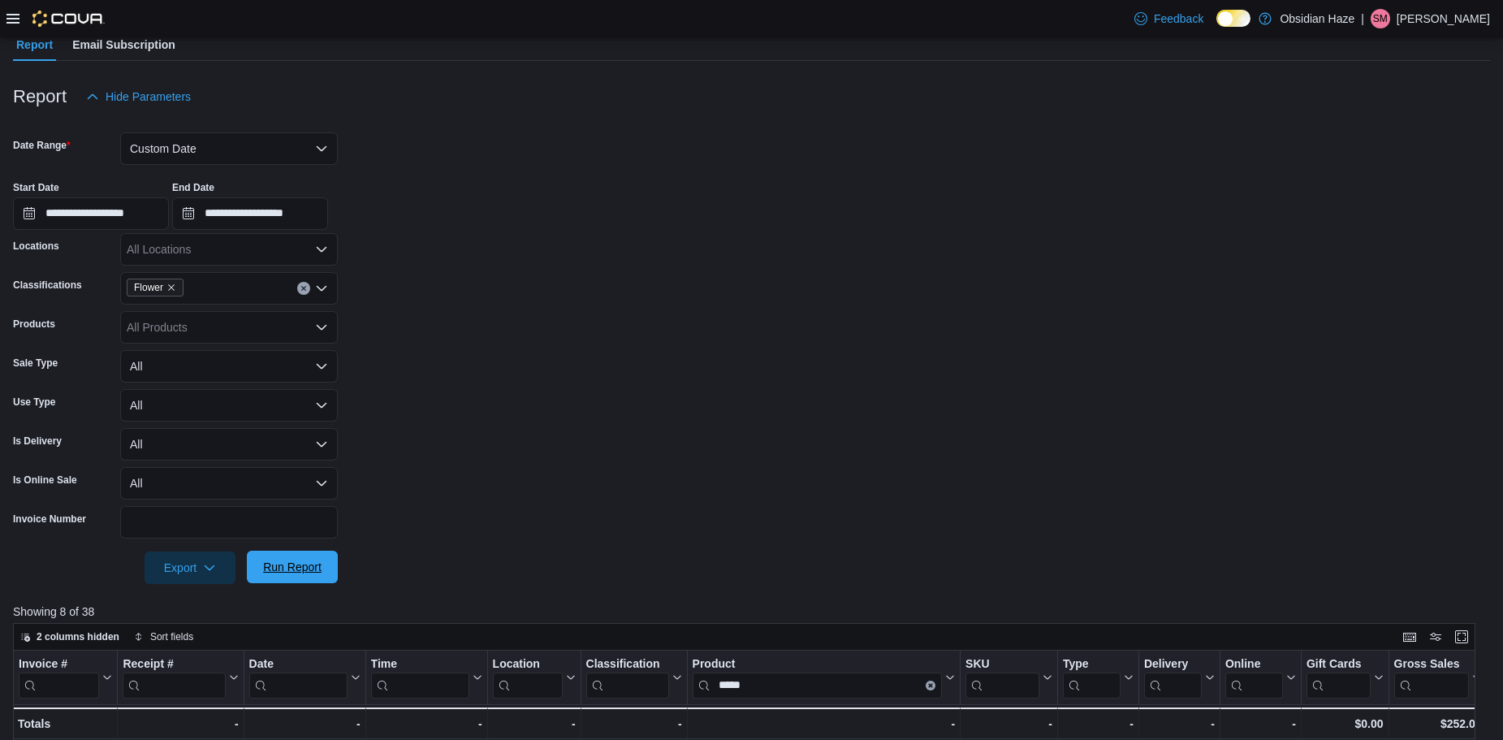
click at [326, 572] on span "Run Report" at bounding box center [292, 567] width 71 height 32
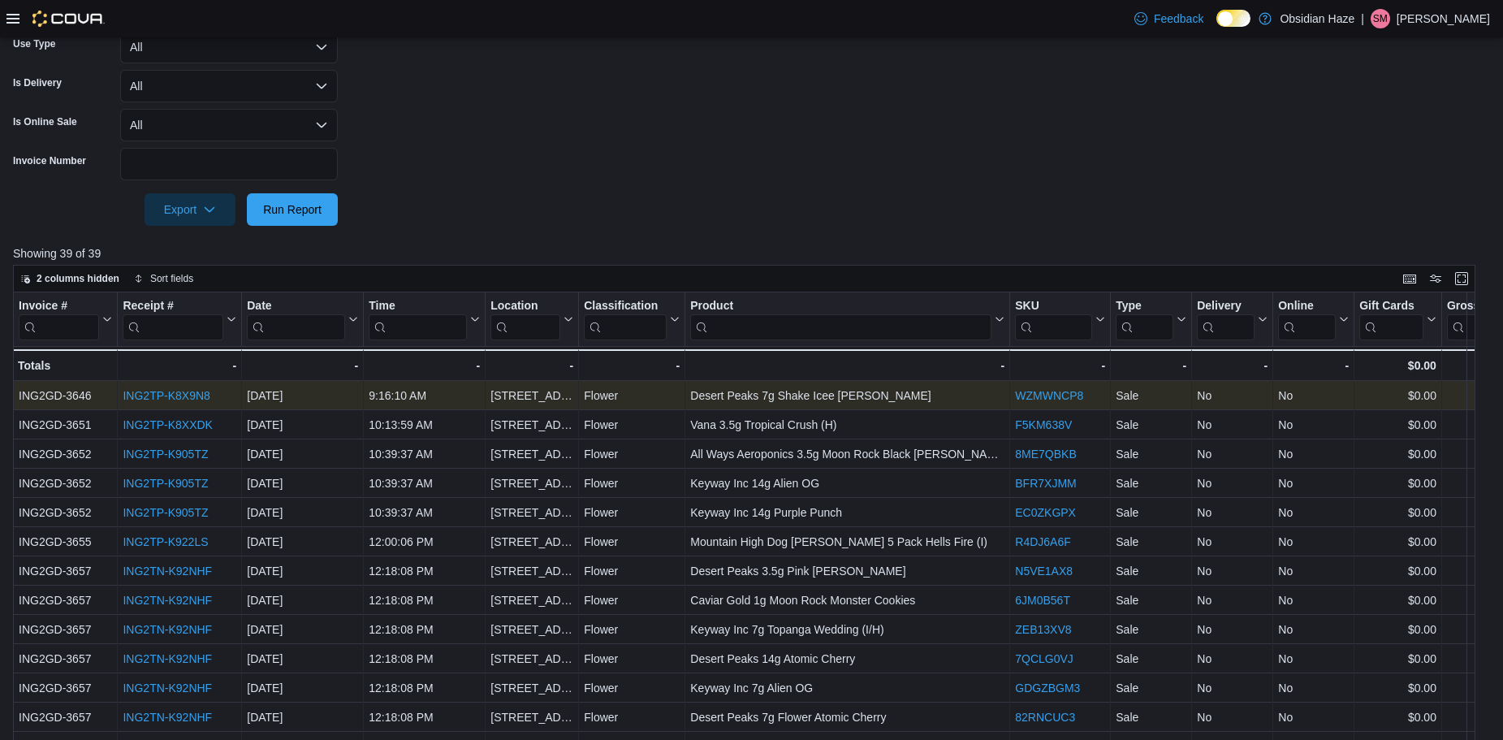
scroll to position [563, 0]
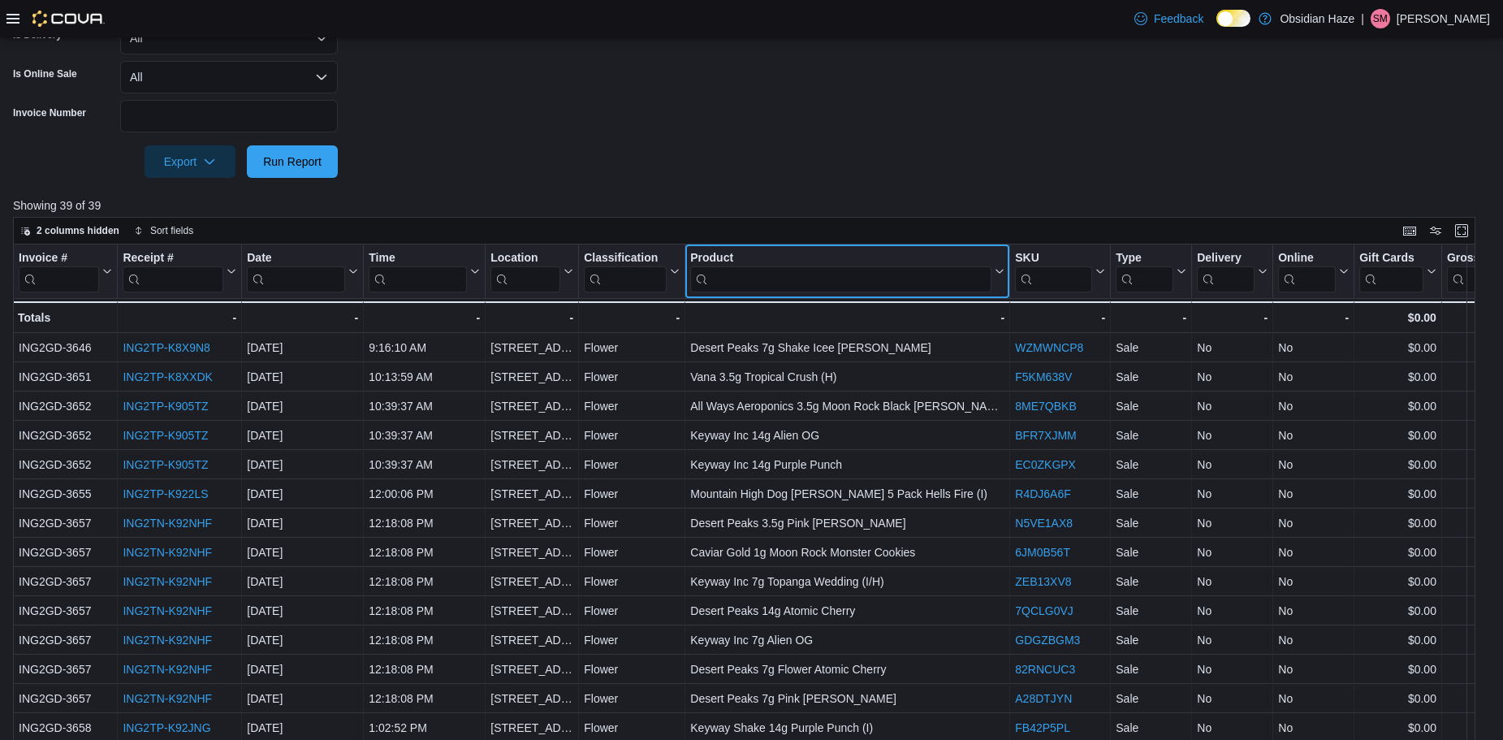
click at [772, 266] on input "search" at bounding box center [840, 279] width 301 height 26
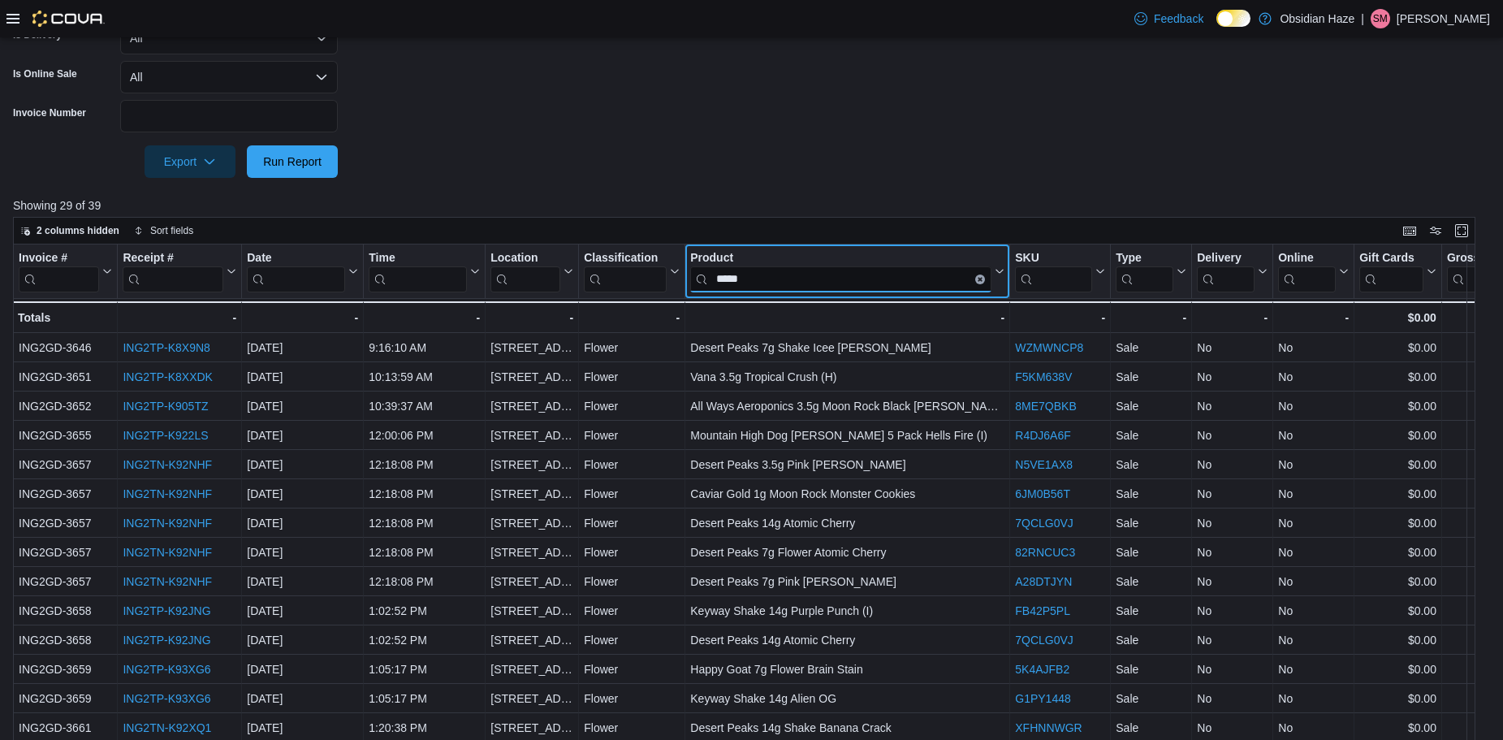
type input "*****"
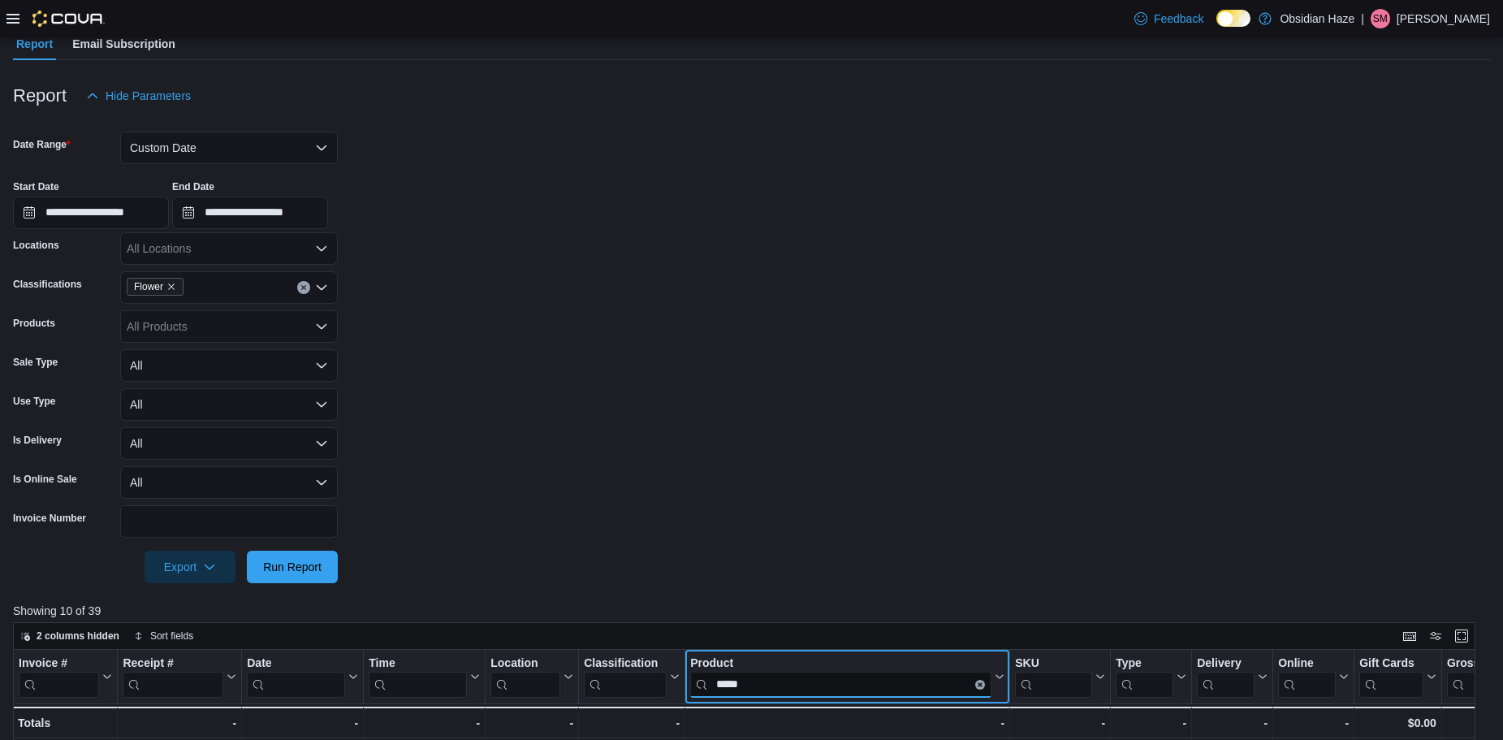
scroll to position [157, 0]
click at [207, 207] on input "**********" at bounding box center [250, 213] width 156 height 32
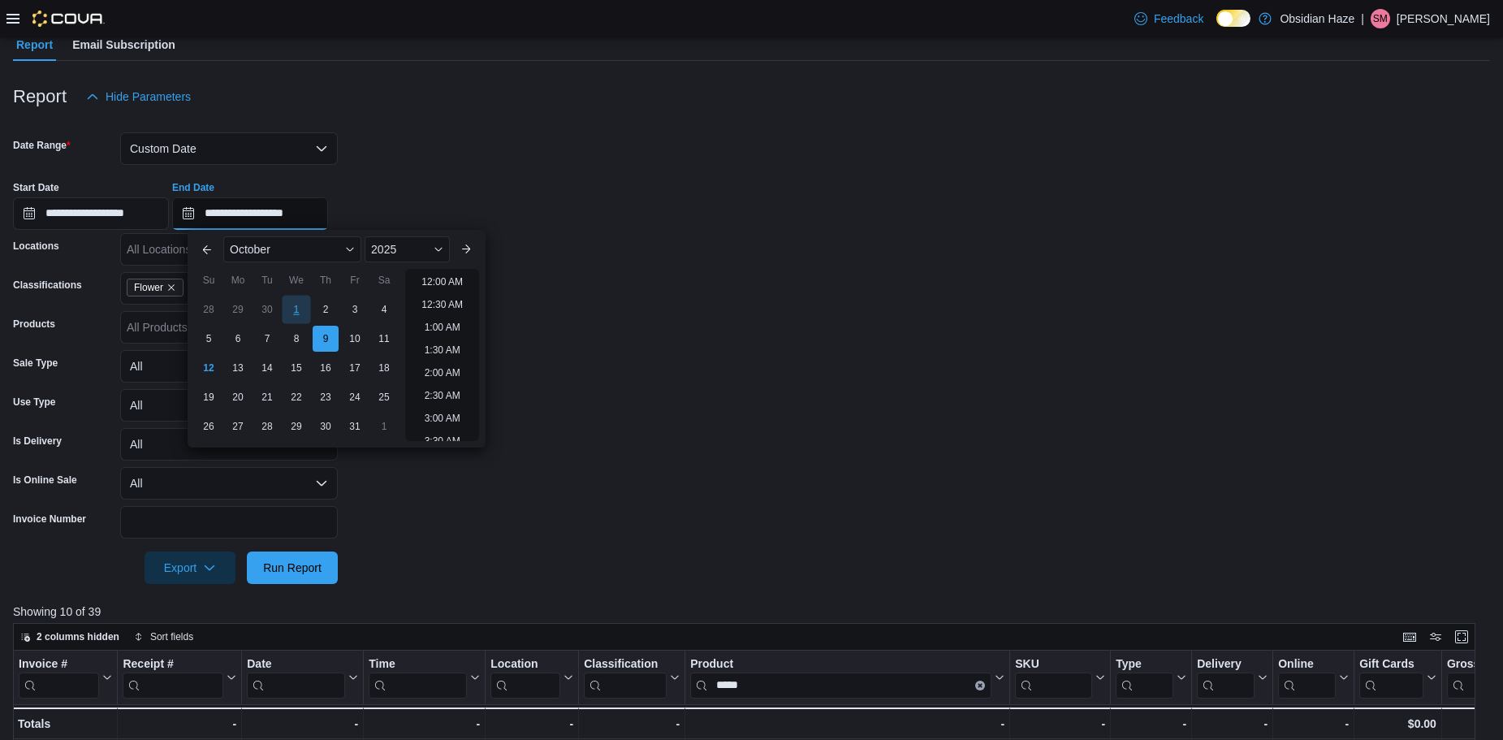
scroll to position [923, 0]
click at [300, 337] on div "8" at bounding box center [296, 338] width 28 height 28
type input "**********"
click at [573, 361] on form "**********" at bounding box center [751, 348] width 1477 height 471
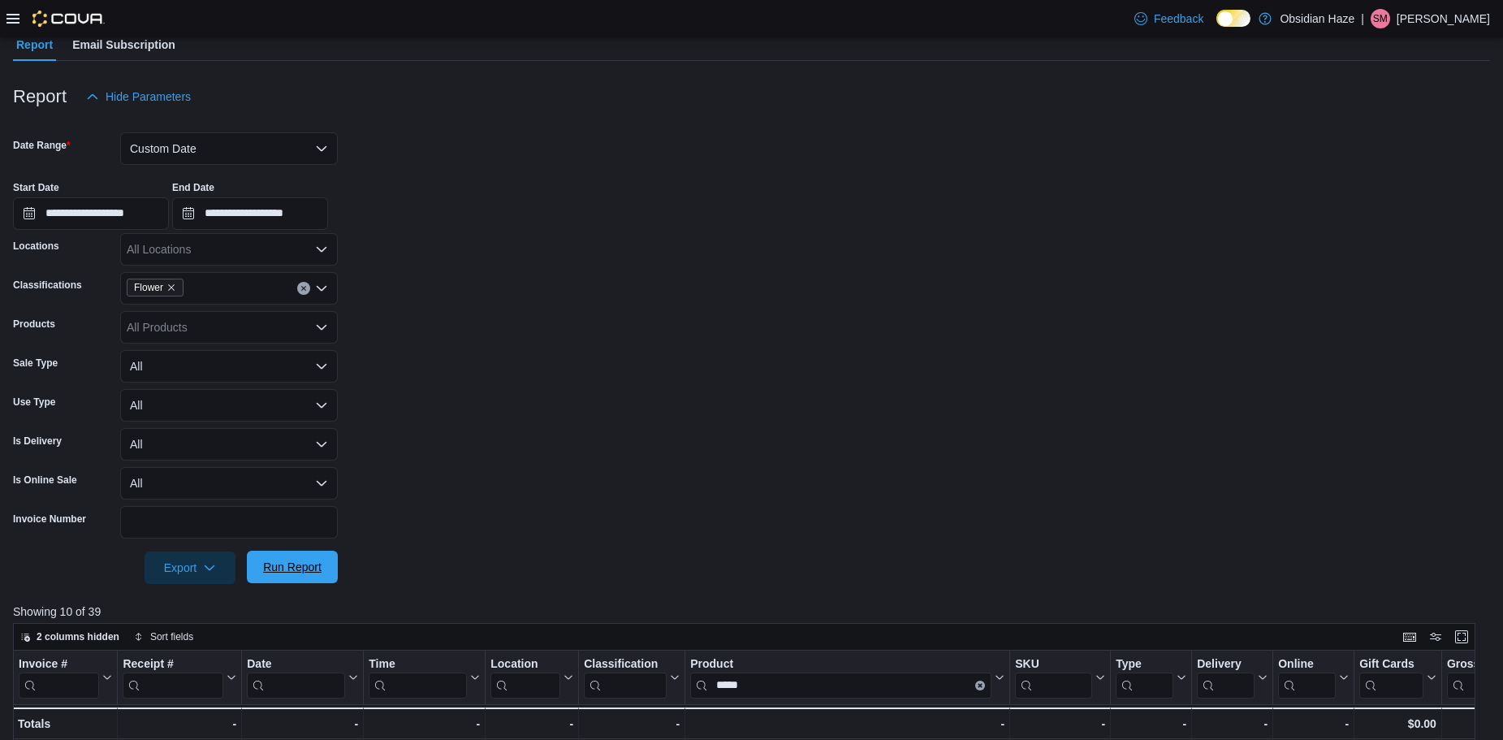
click at [322, 564] on span "Run Report" at bounding box center [292, 567] width 71 height 32
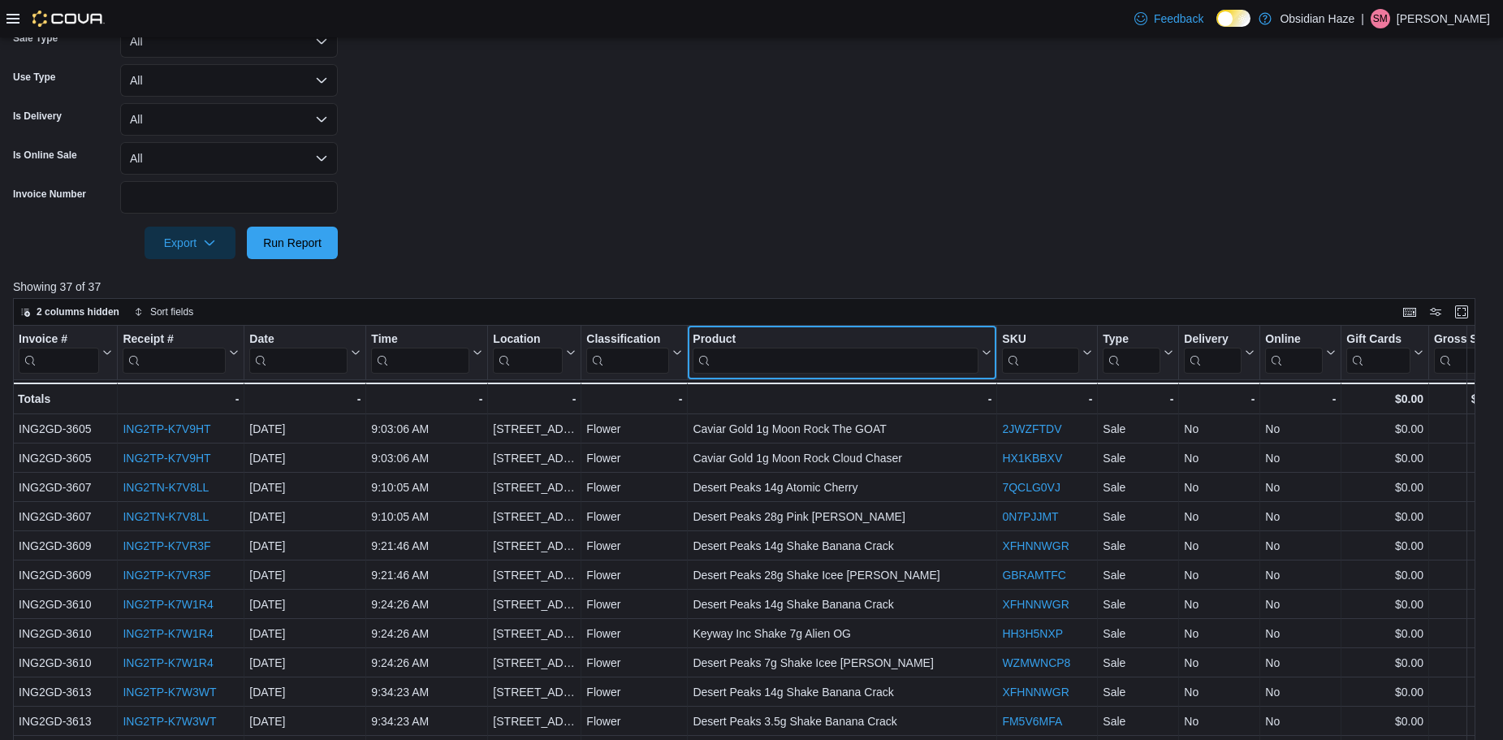
click at [787, 354] on input "search" at bounding box center [836, 360] width 286 height 26
type input "*****"
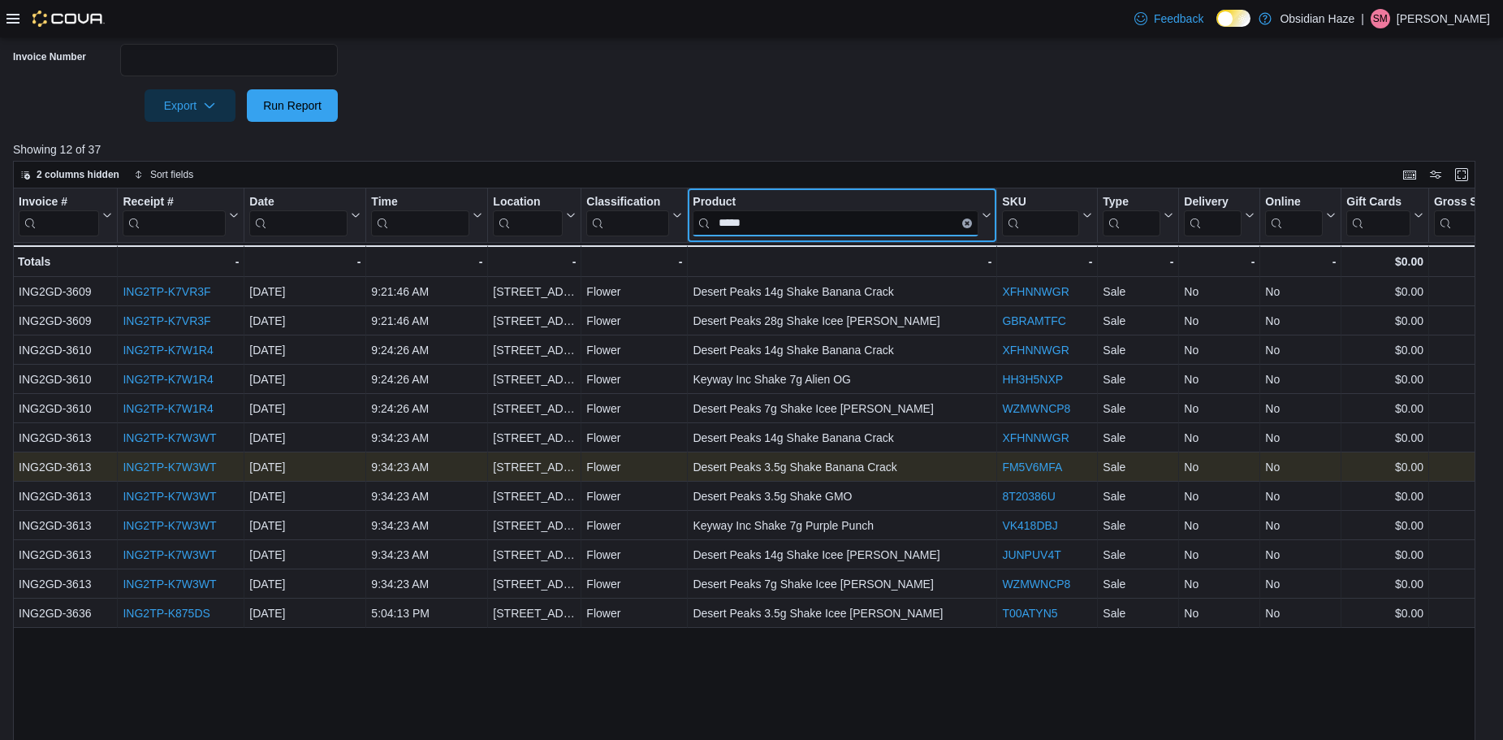
scroll to position [644, 0]
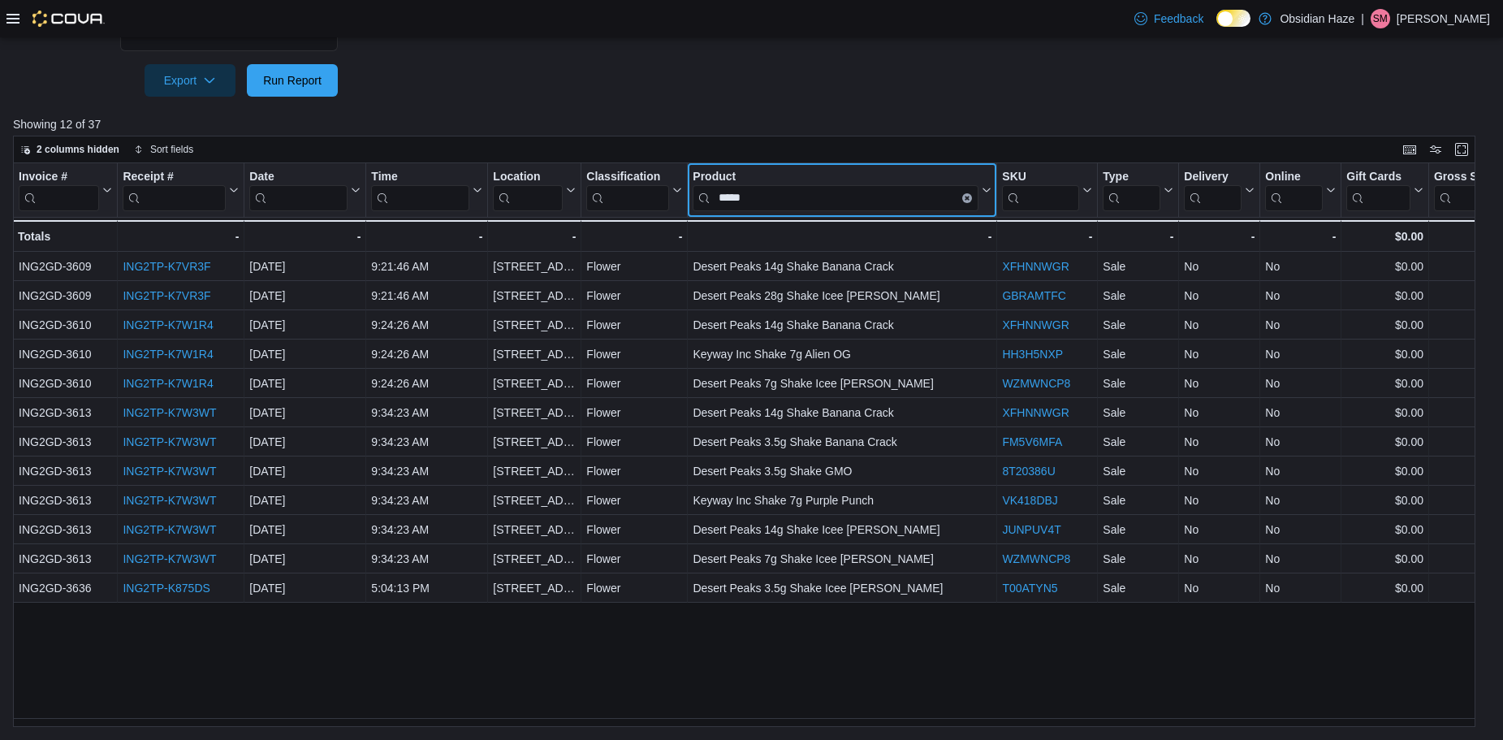
click at [965, 194] on button "Clear input" at bounding box center [967, 197] width 10 height 10
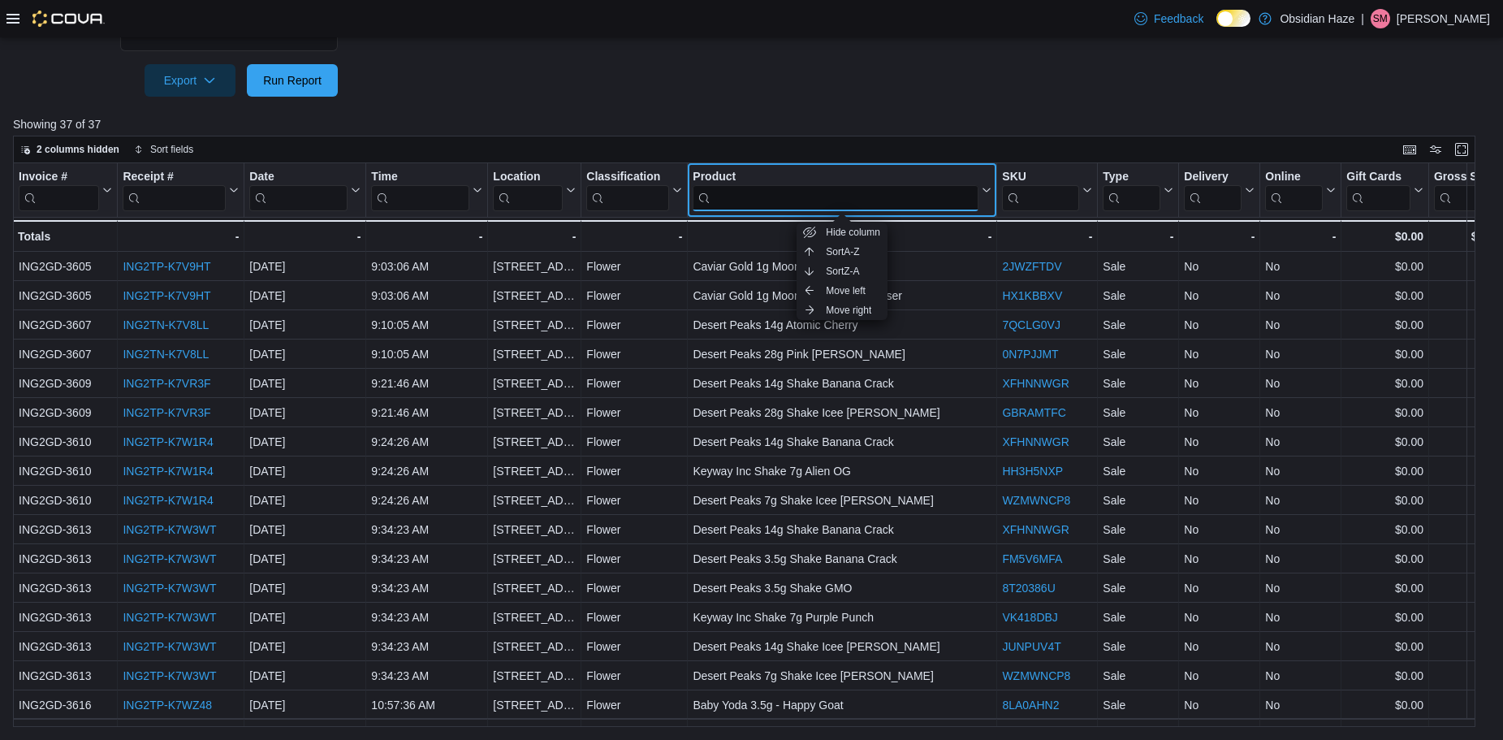
click at [846, 202] on input "search" at bounding box center [836, 197] width 286 height 26
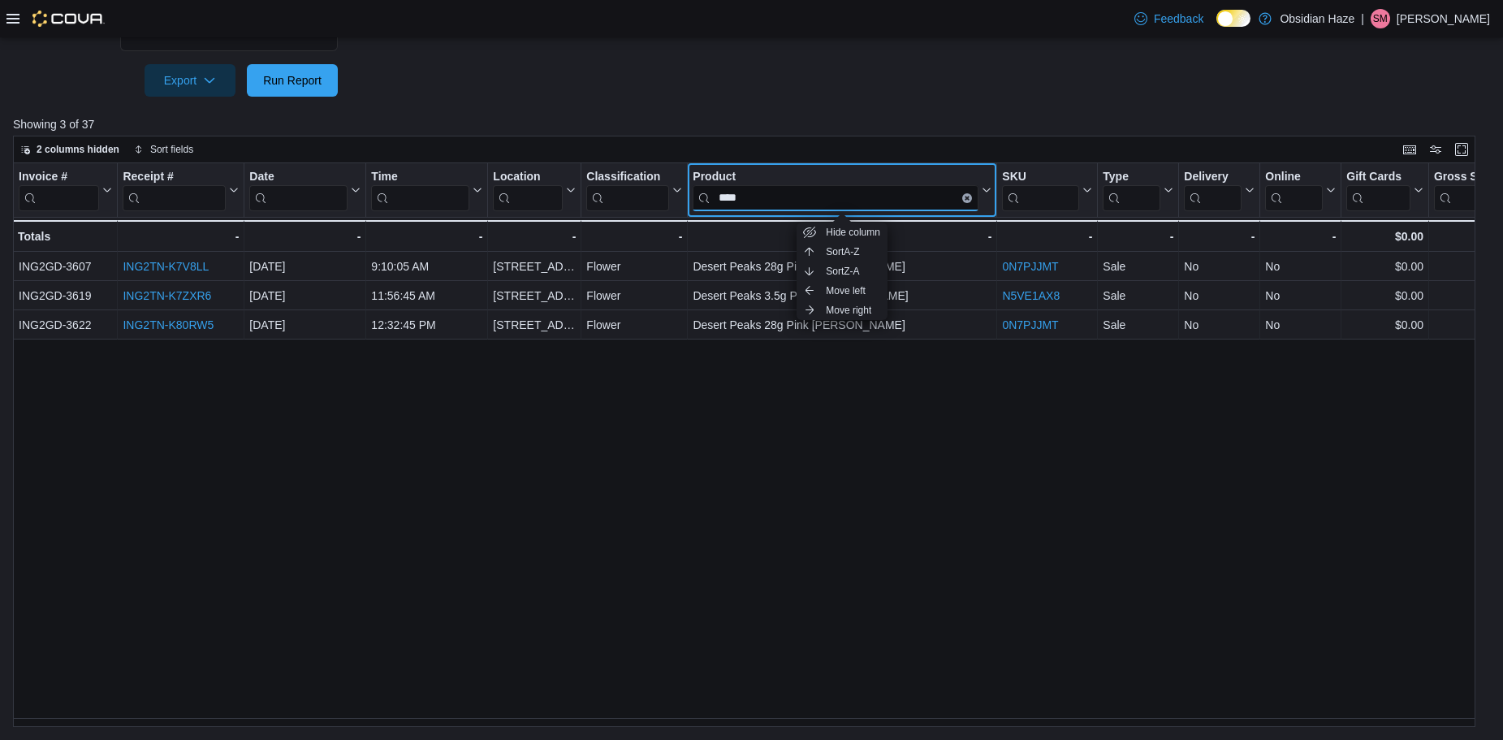
type input "****"
click at [776, 448] on div "Invoice # Click to view column header actions Receipt # Click to view column he…" at bounding box center [750, 445] width 1475 height 564
click at [790, 422] on div "Invoice # Click to view column header actions Receipt # Click to view column he…" at bounding box center [750, 445] width 1475 height 564
click at [930, 171] on div "Product" at bounding box center [836, 176] width 286 height 15
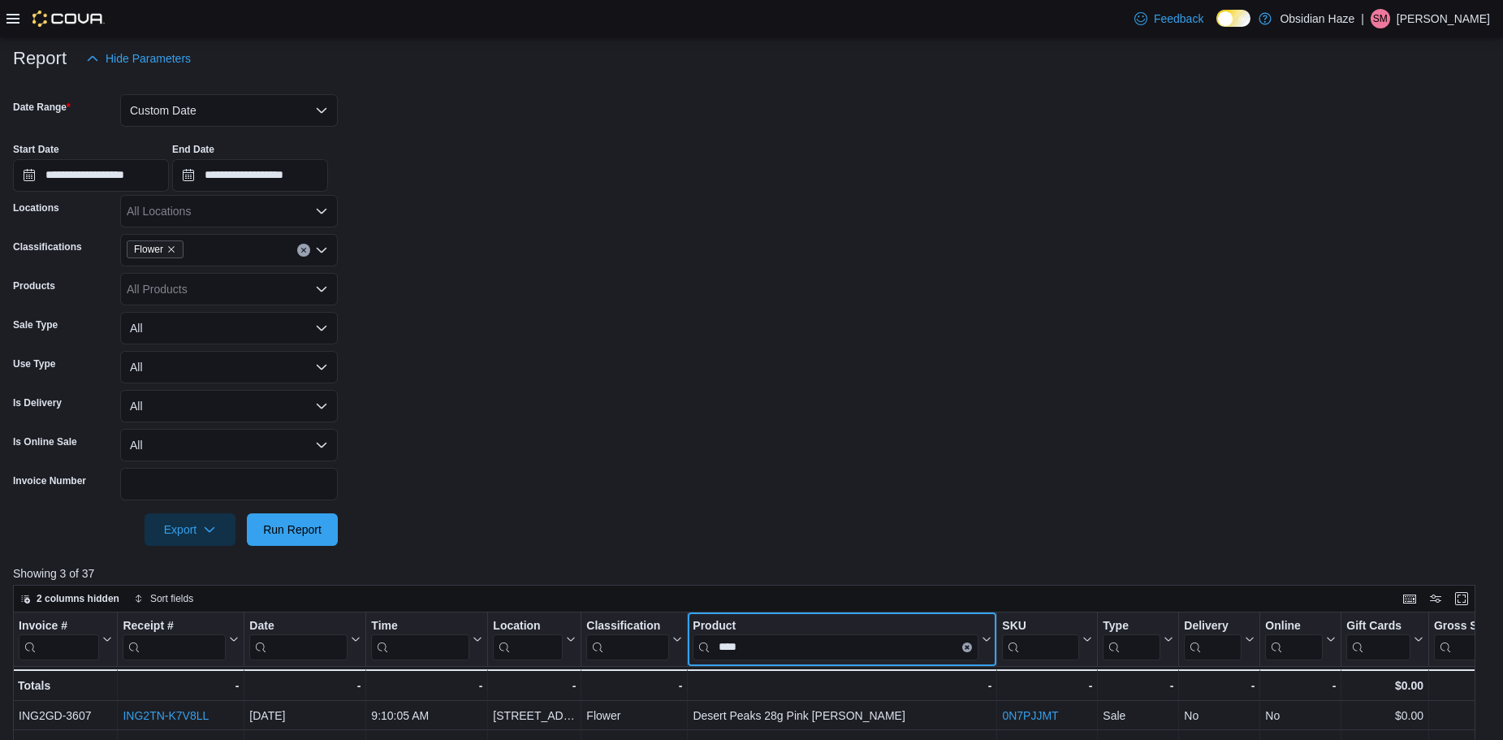
scroll to position [157, 0]
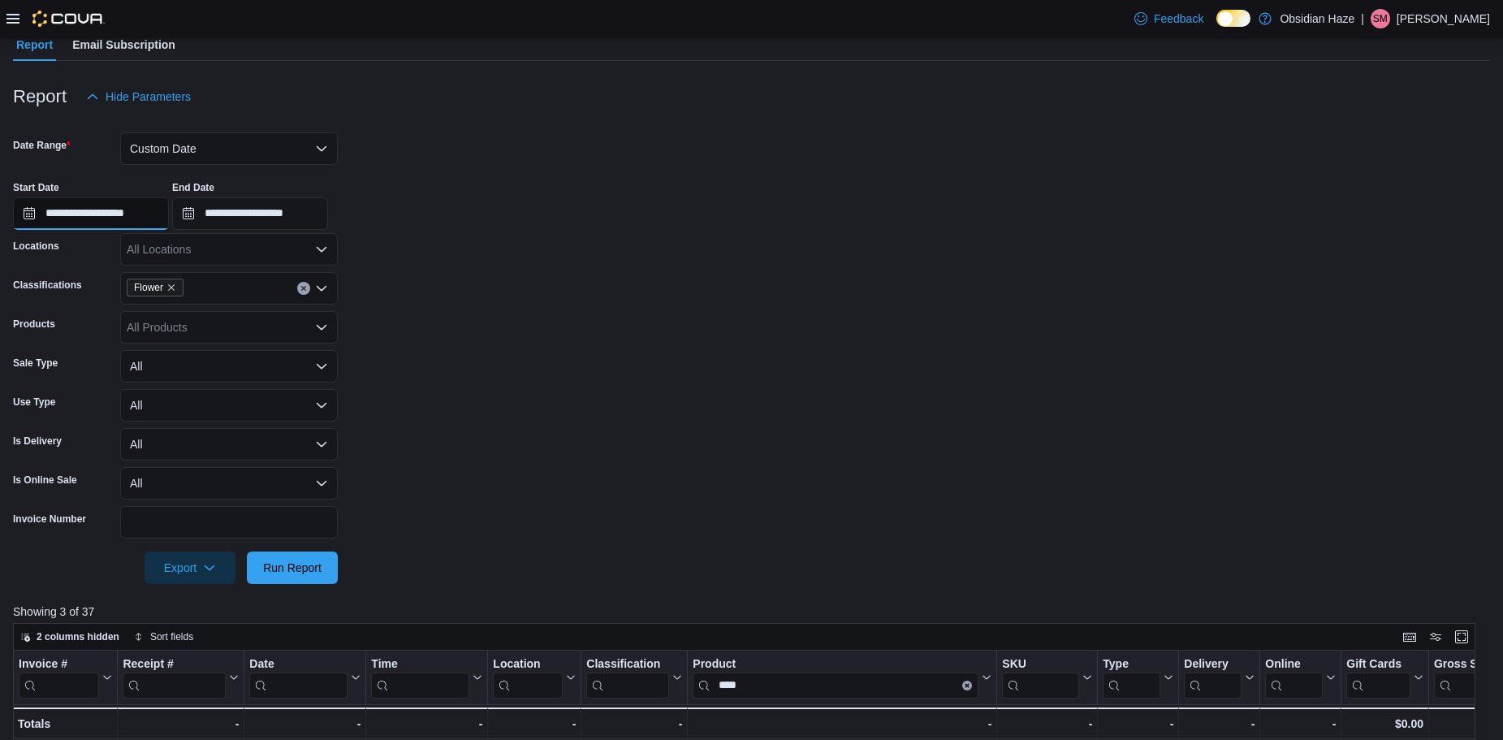
click at [22, 213] on input "**********" at bounding box center [91, 213] width 156 height 32
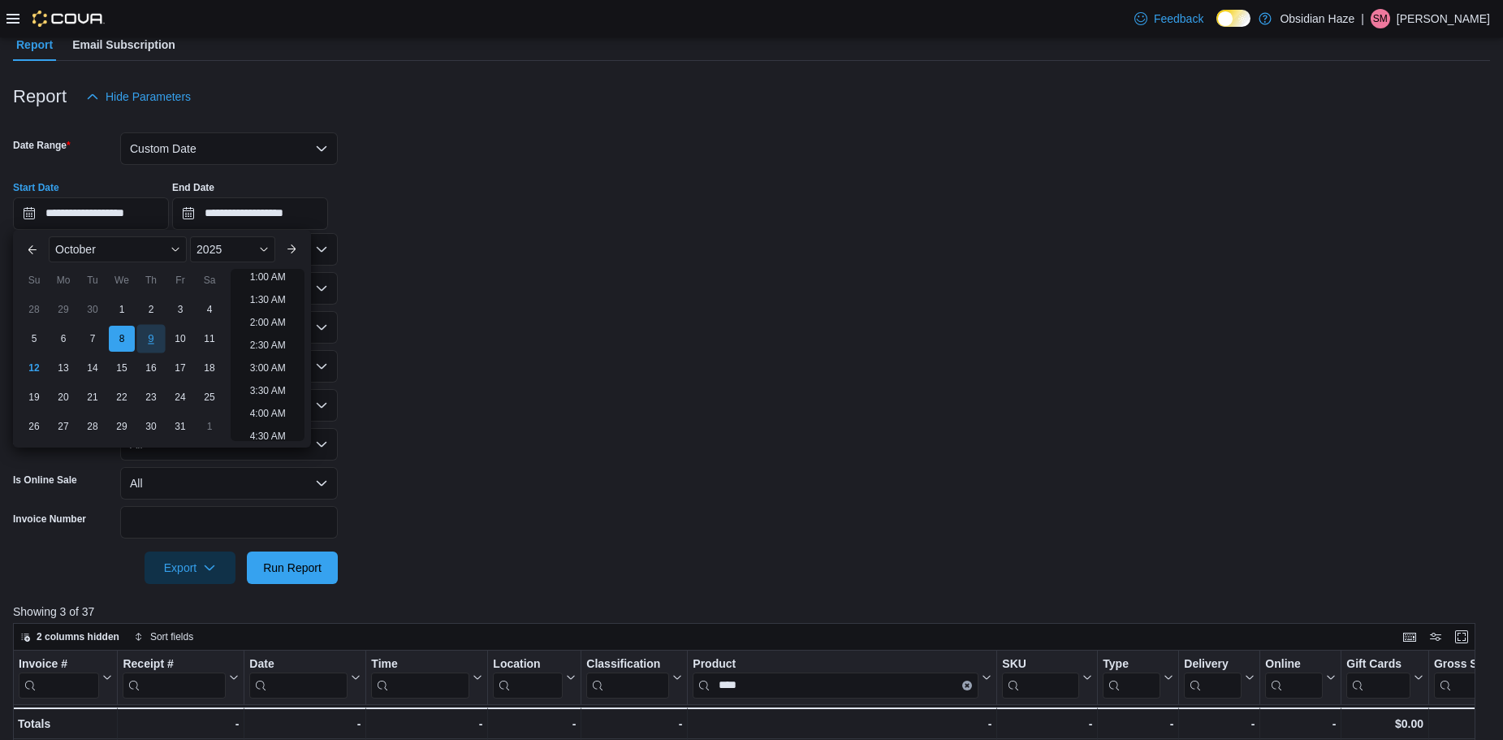
click at [148, 332] on div "9" at bounding box center [150, 338] width 28 height 28
type input "**********"
click at [436, 361] on form "**********" at bounding box center [751, 348] width 1477 height 471
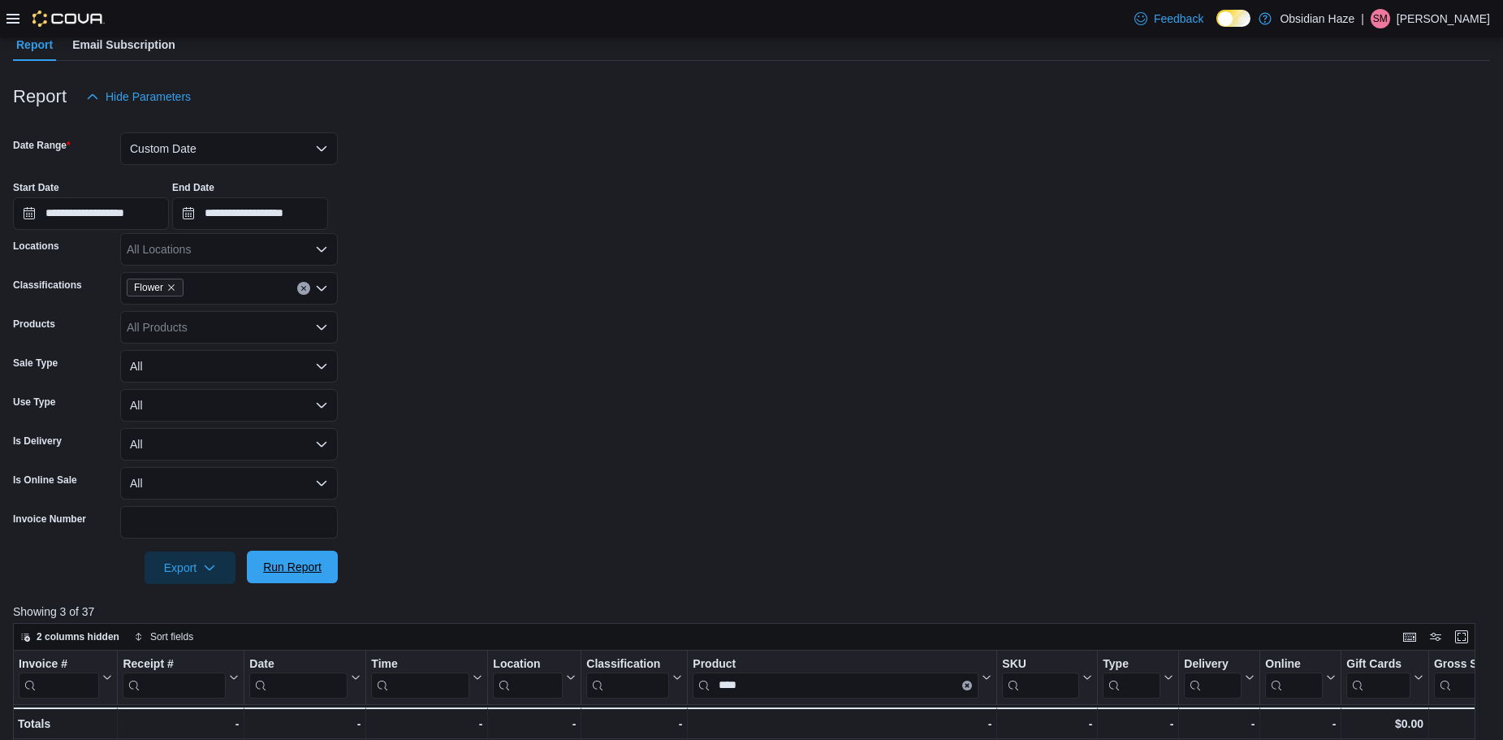
click at [311, 552] on span "Run Report" at bounding box center [292, 567] width 71 height 32
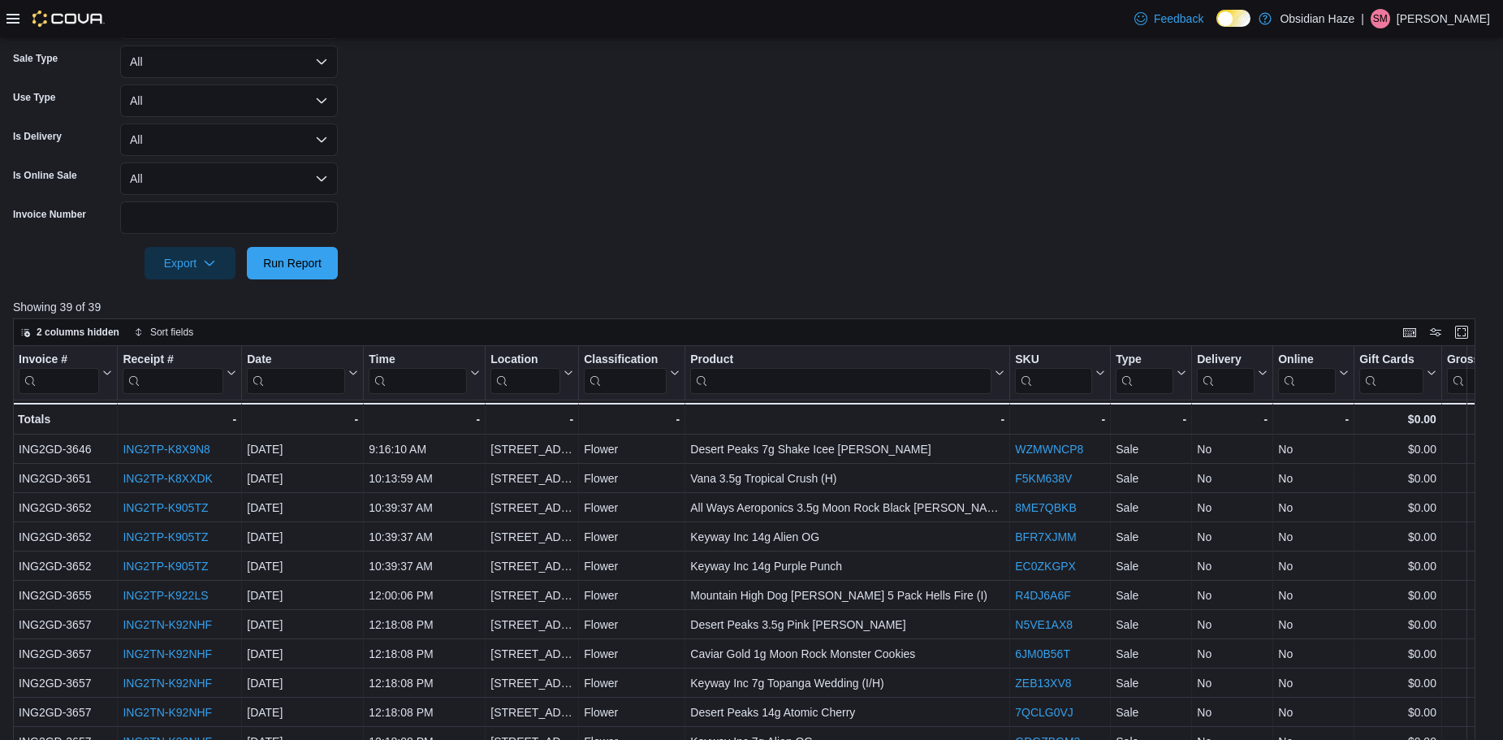
scroll to position [482, 0]
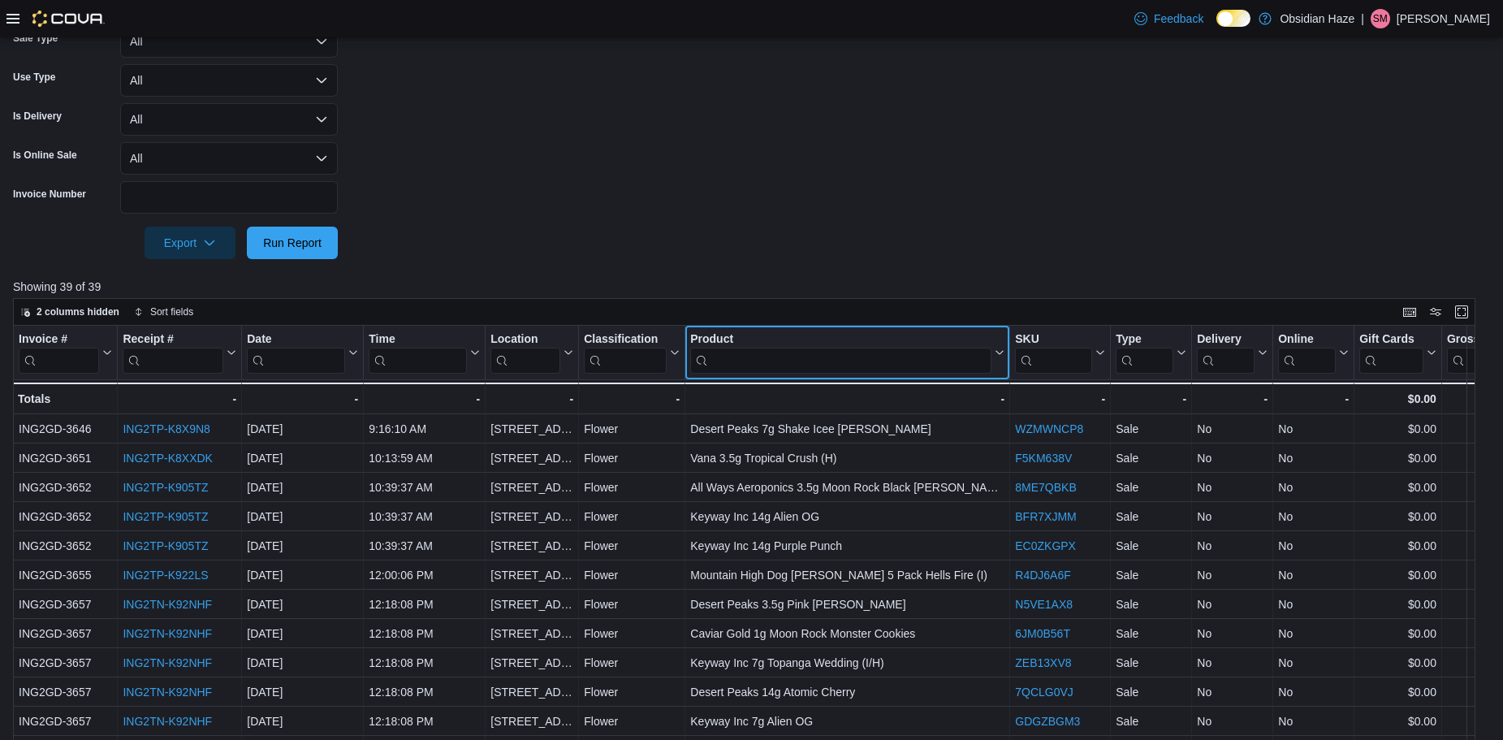
click at [807, 358] on input "search" at bounding box center [840, 360] width 301 height 26
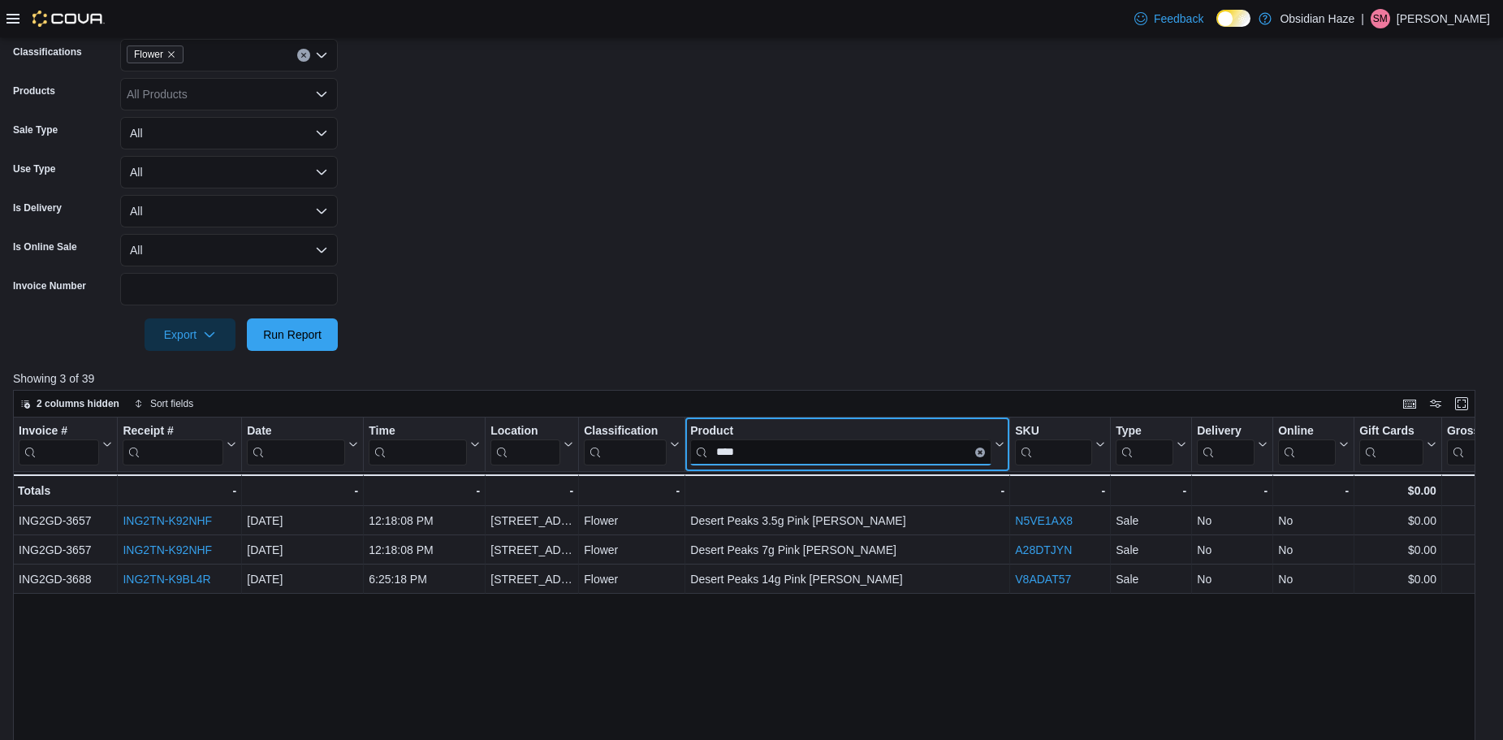
scroll to position [238, 0]
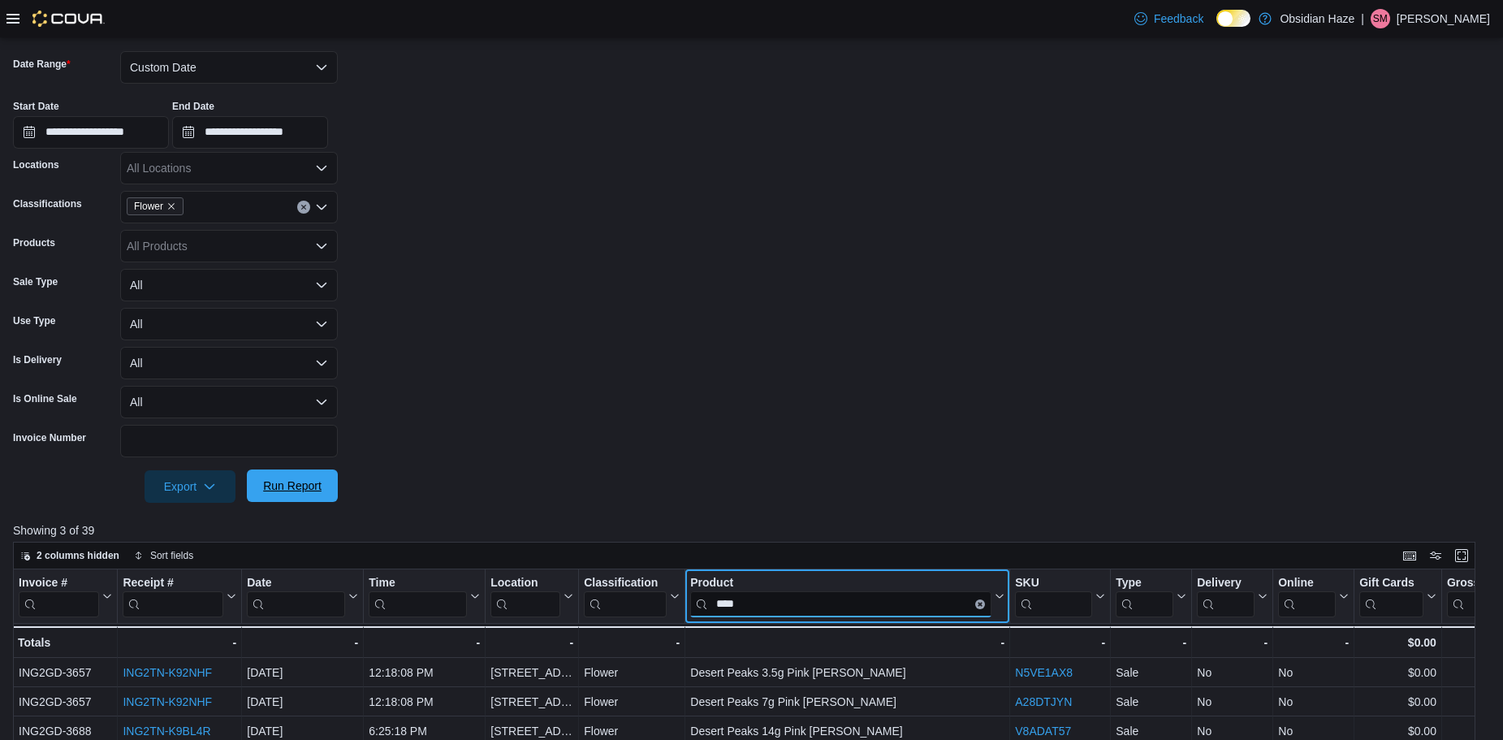
type input "****"
click at [320, 486] on span "Run Report" at bounding box center [292, 486] width 58 height 16
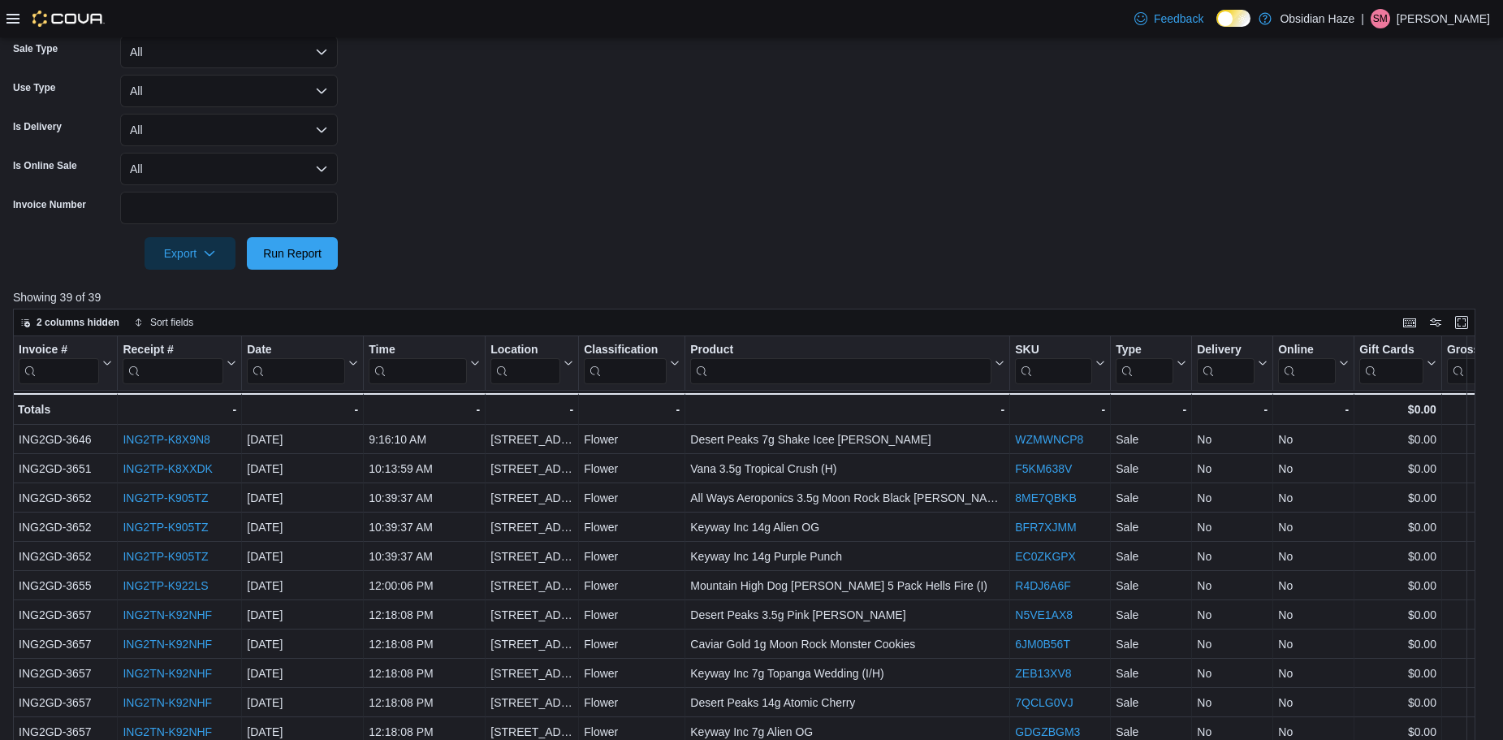
scroll to position [482, 0]
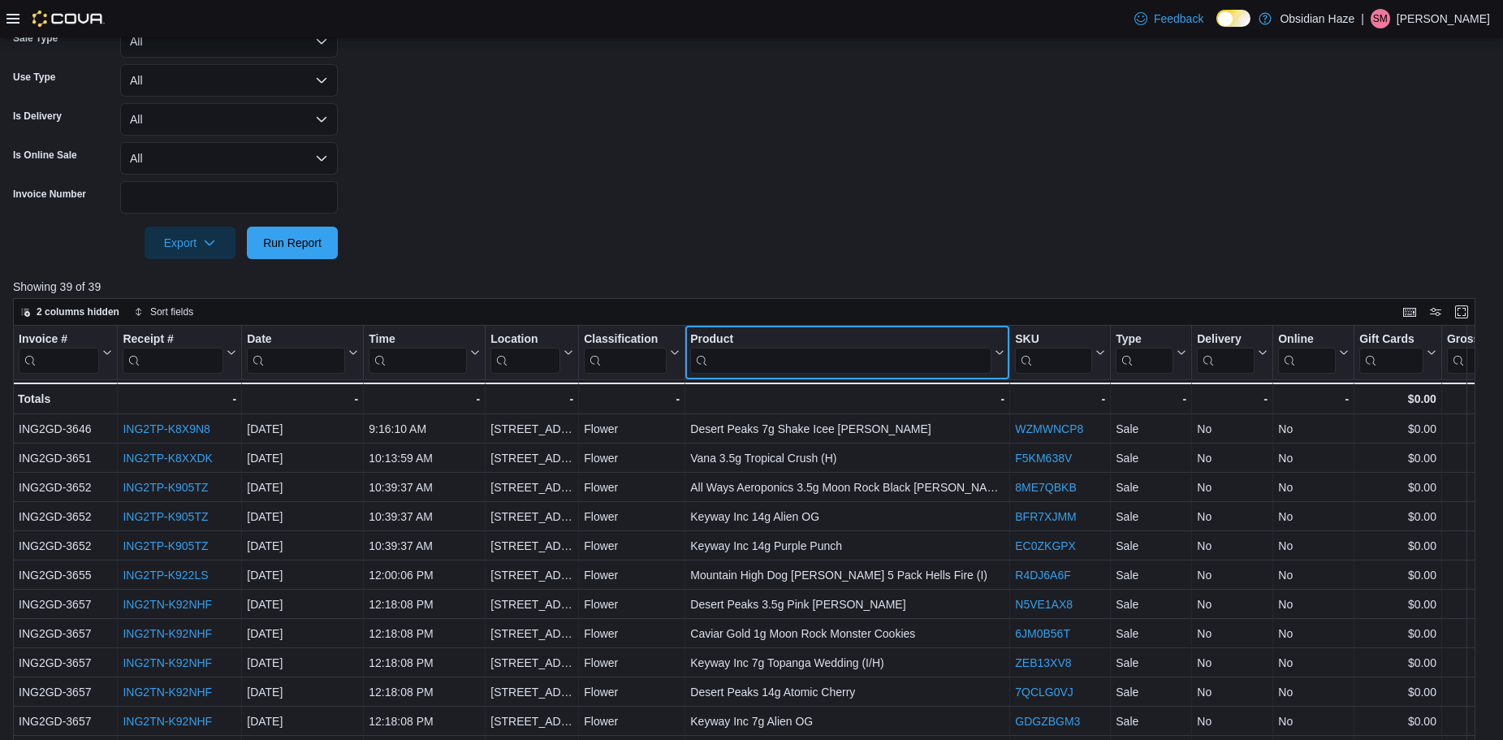
click at [781, 359] on input "search" at bounding box center [840, 360] width 301 height 26
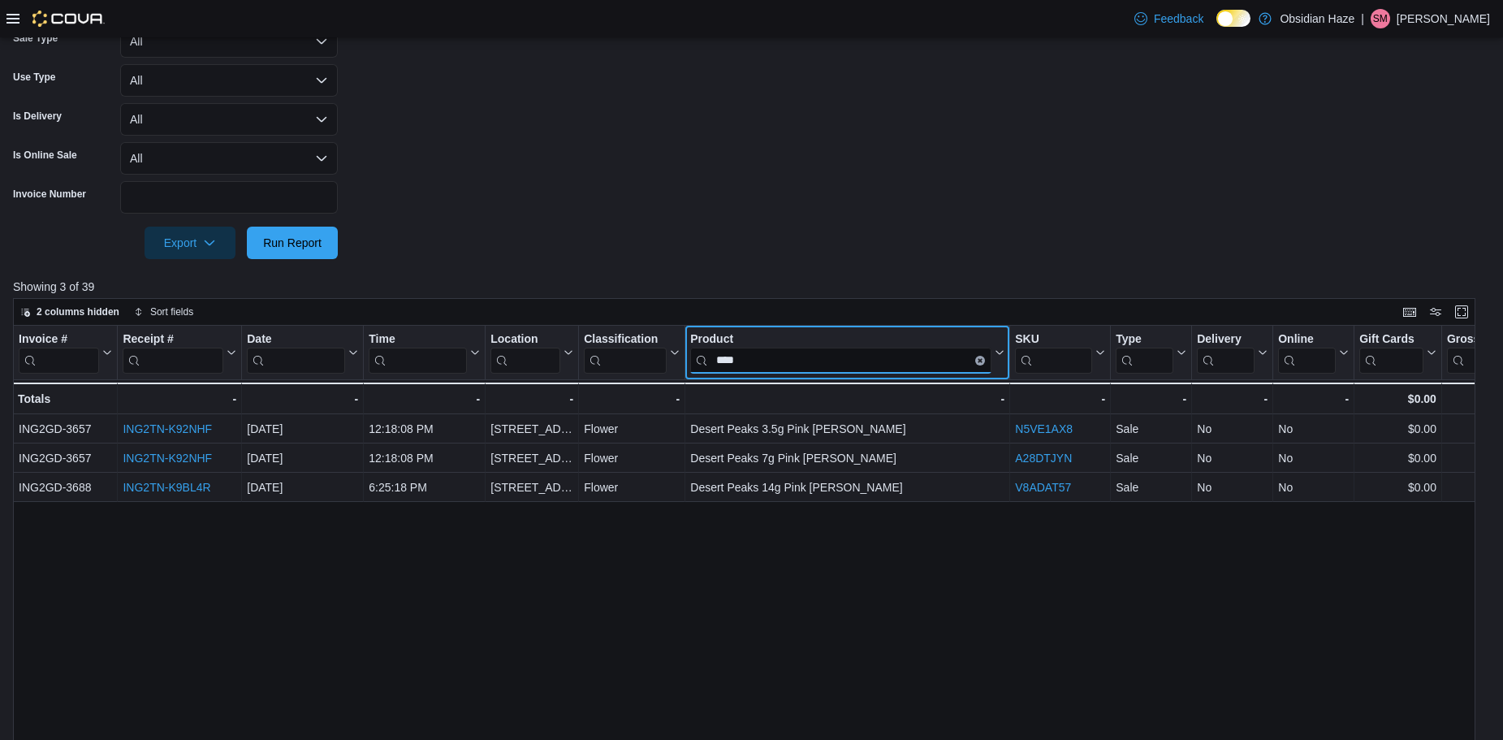
type input "****"
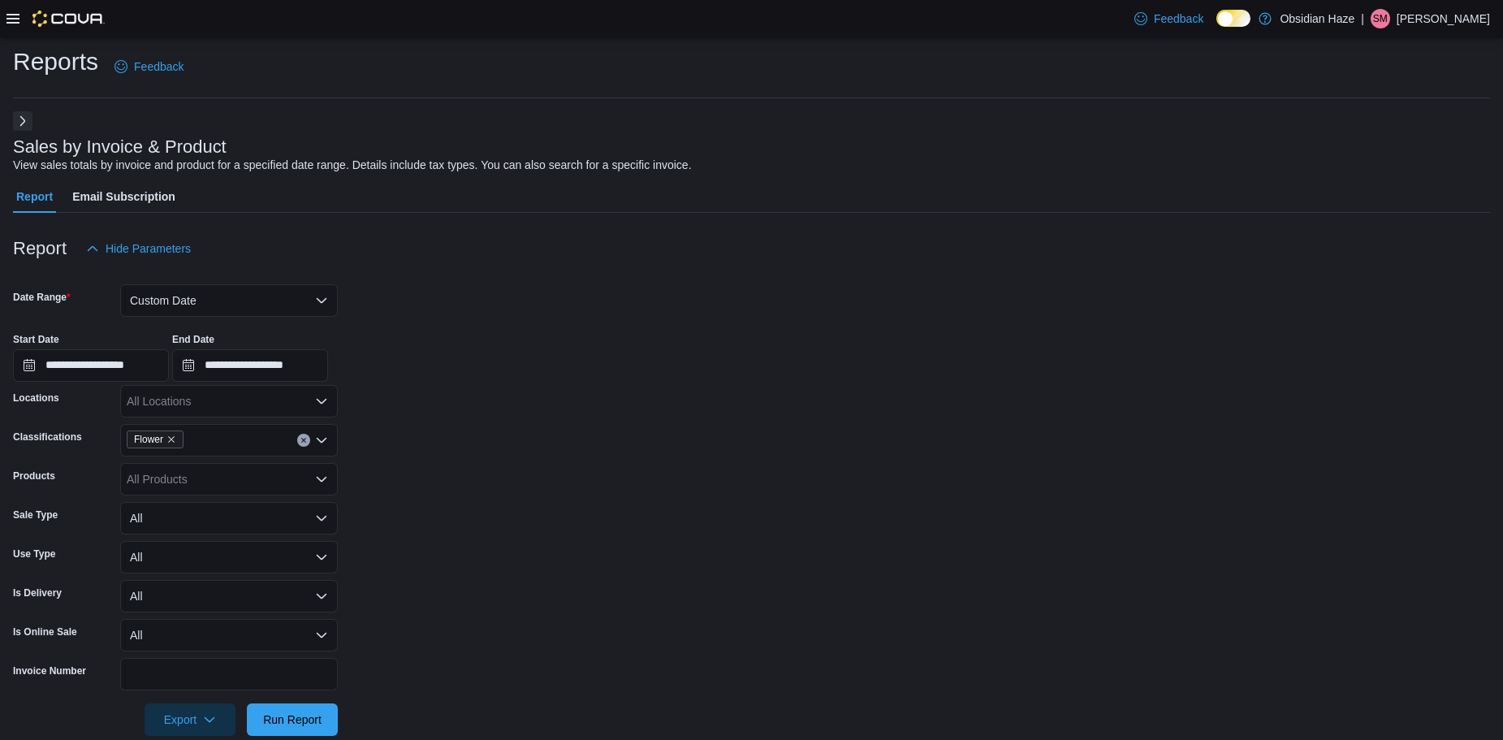
scroll to position [0, 0]
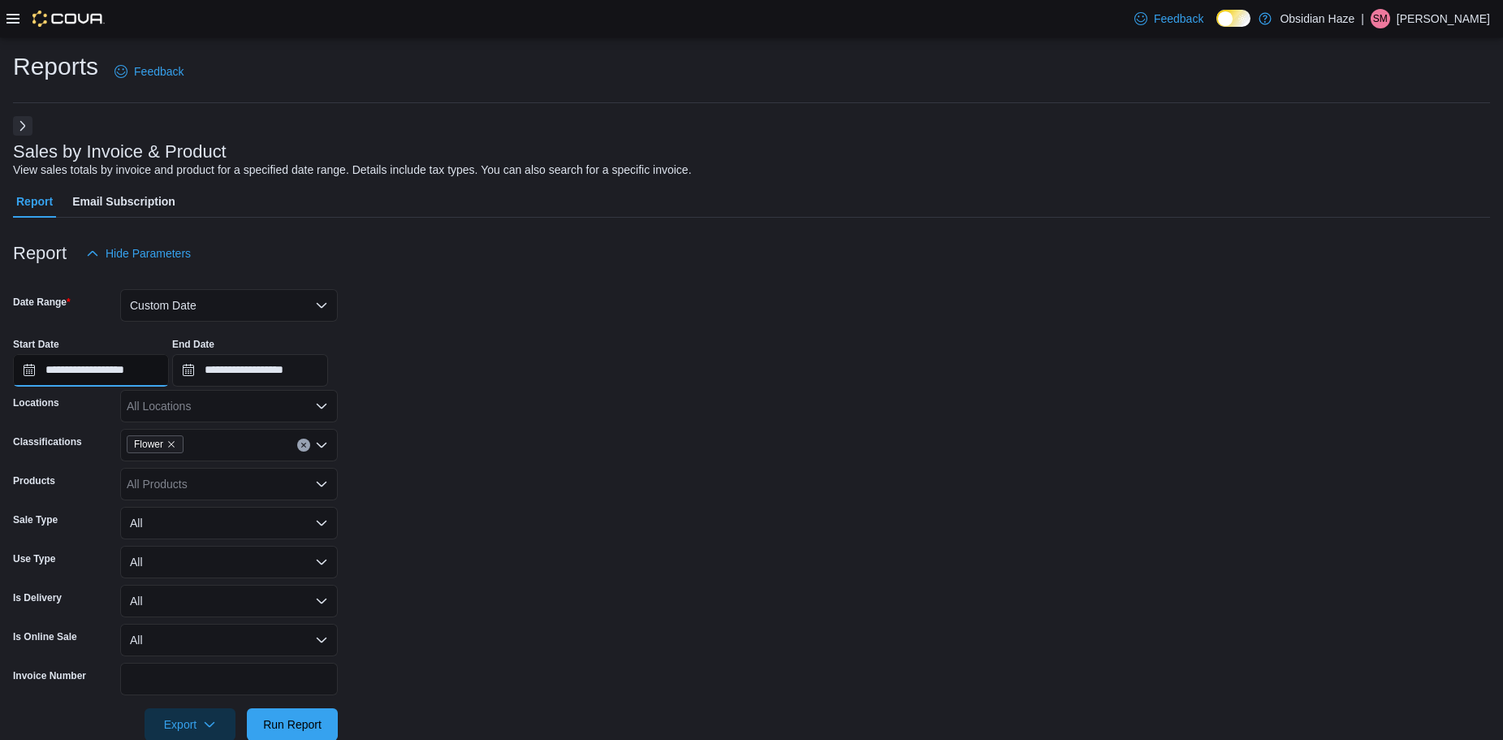
click at [17, 370] on input "**********" at bounding box center [91, 370] width 156 height 32
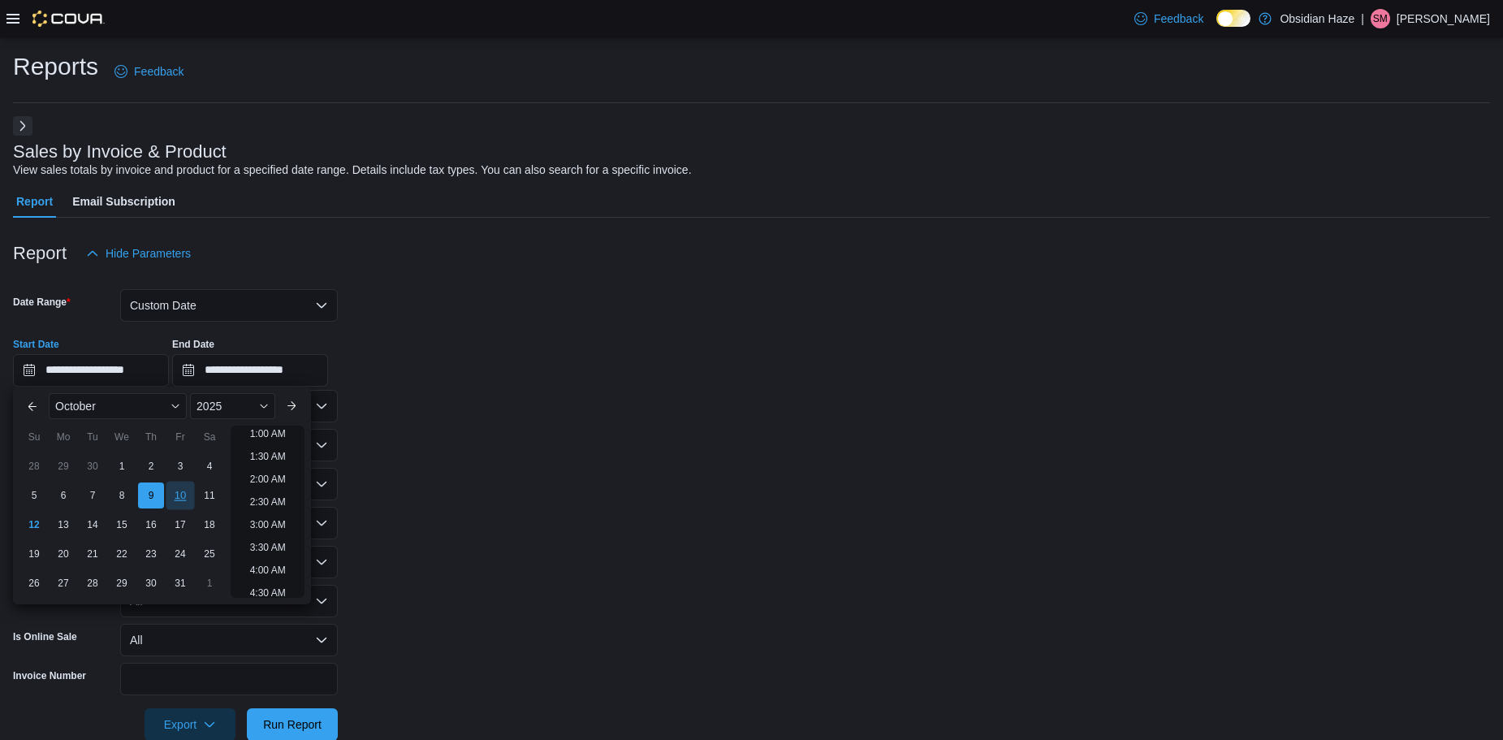
click at [181, 495] on div "10" at bounding box center [180, 495] width 28 height 28
type input "**********"
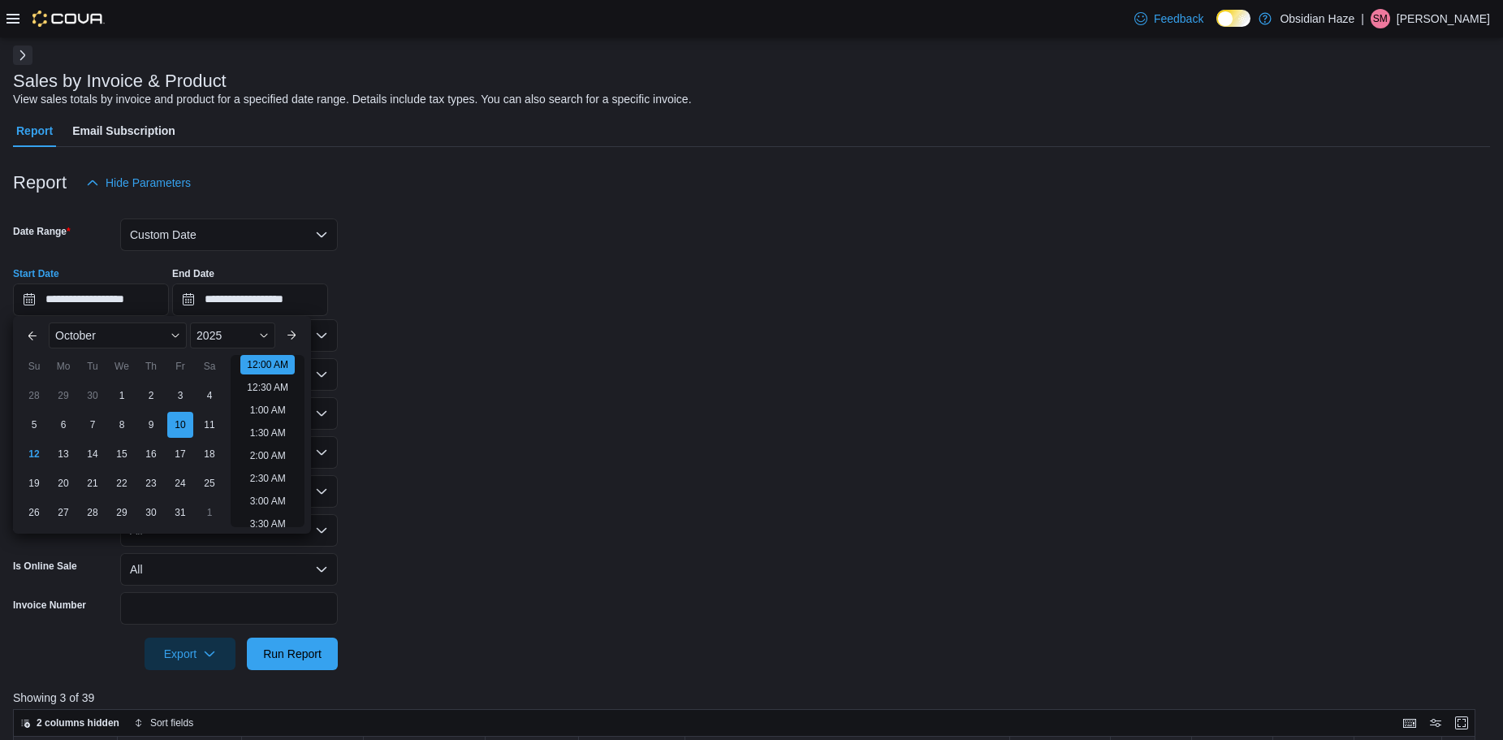
scroll to position [162, 0]
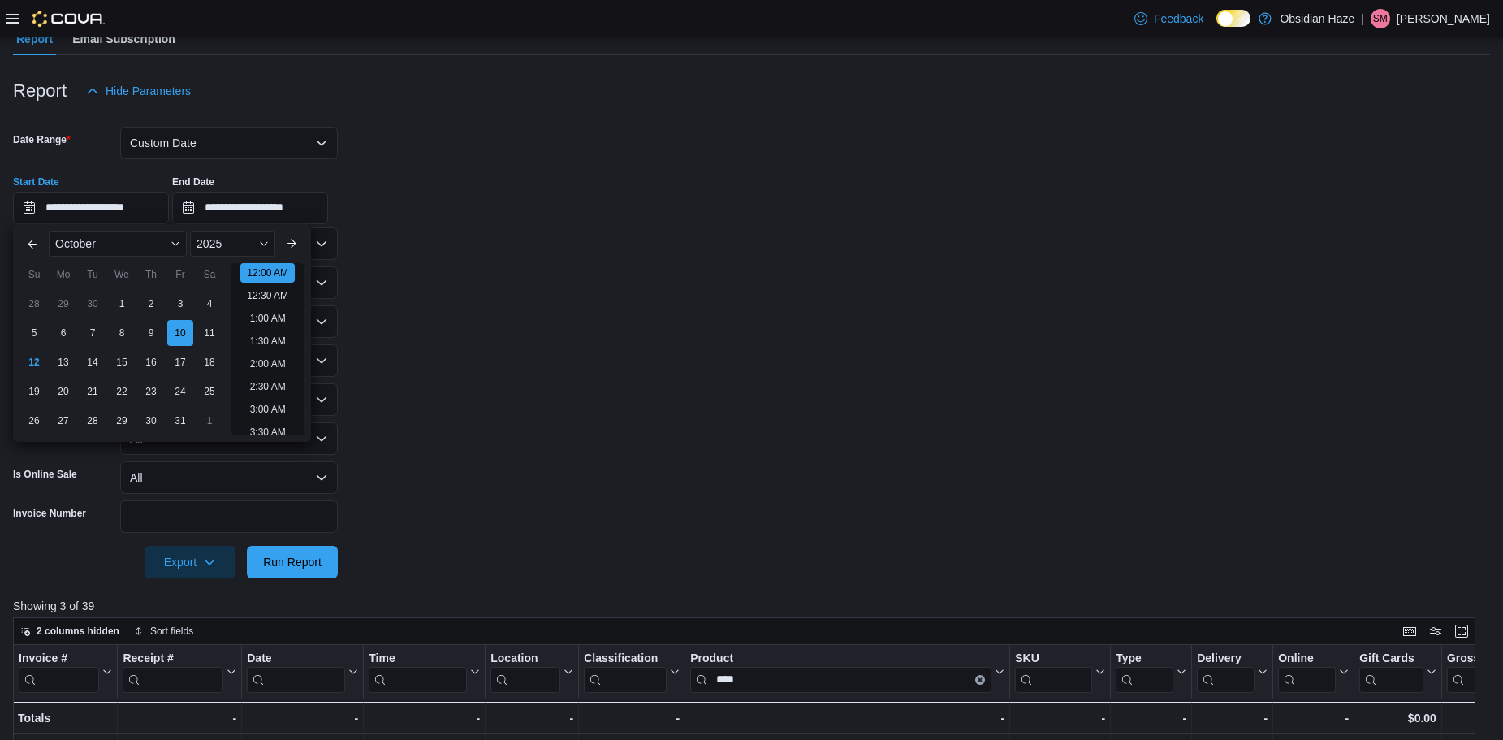
click at [401, 474] on form "**********" at bounding box center [751, 342] width 1477 height 471
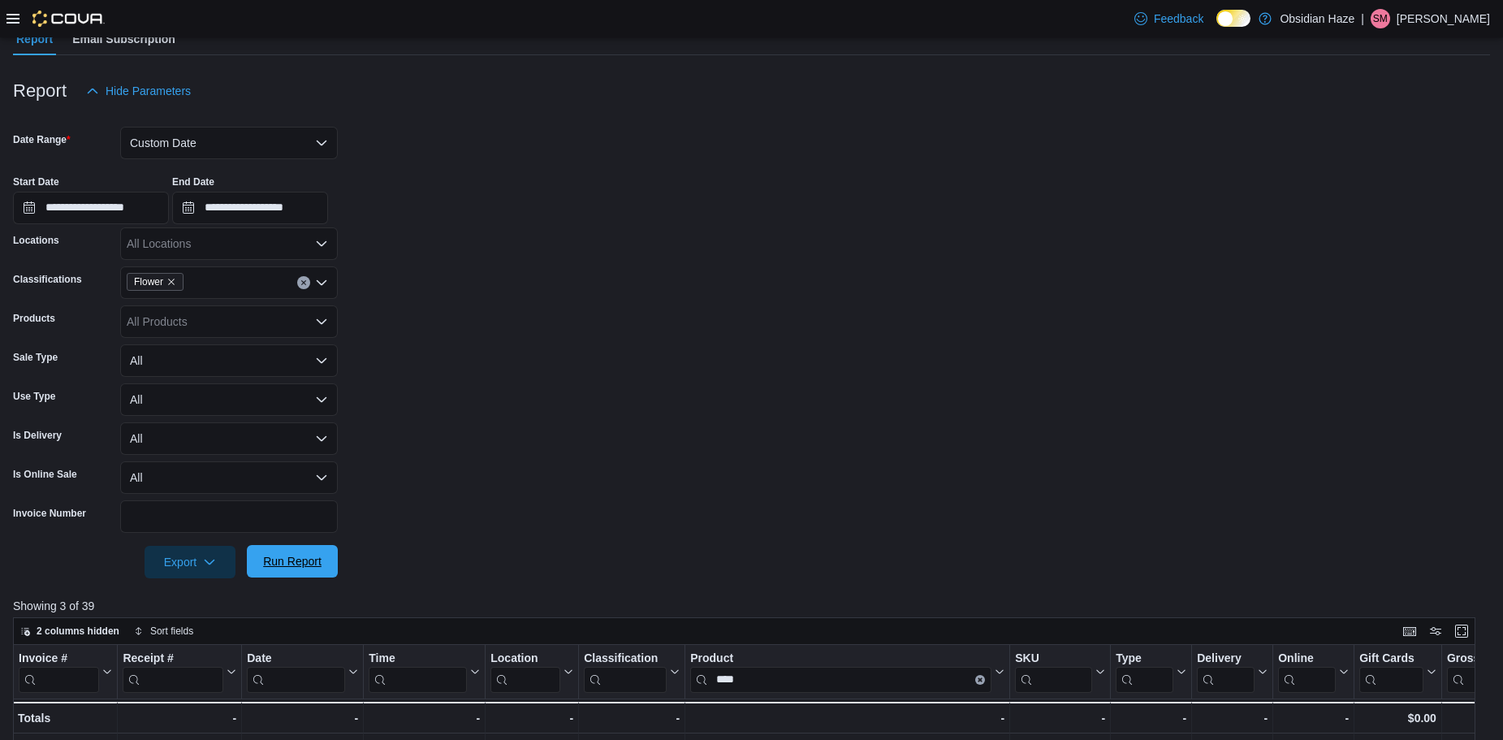
click at [309, 560] on span "Run Report" at bounding box center [292, 561] width 58 height 16
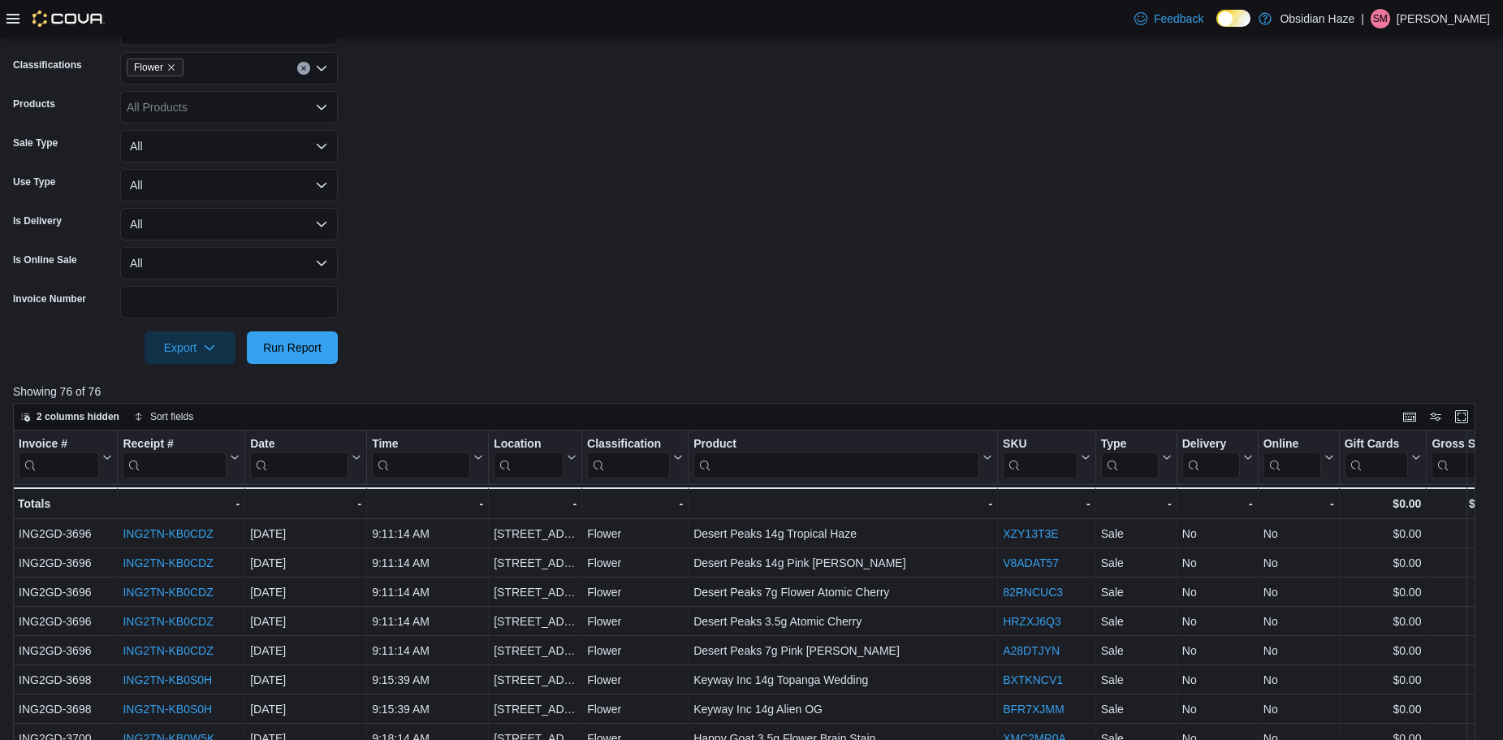
scroll to position [406, 0]
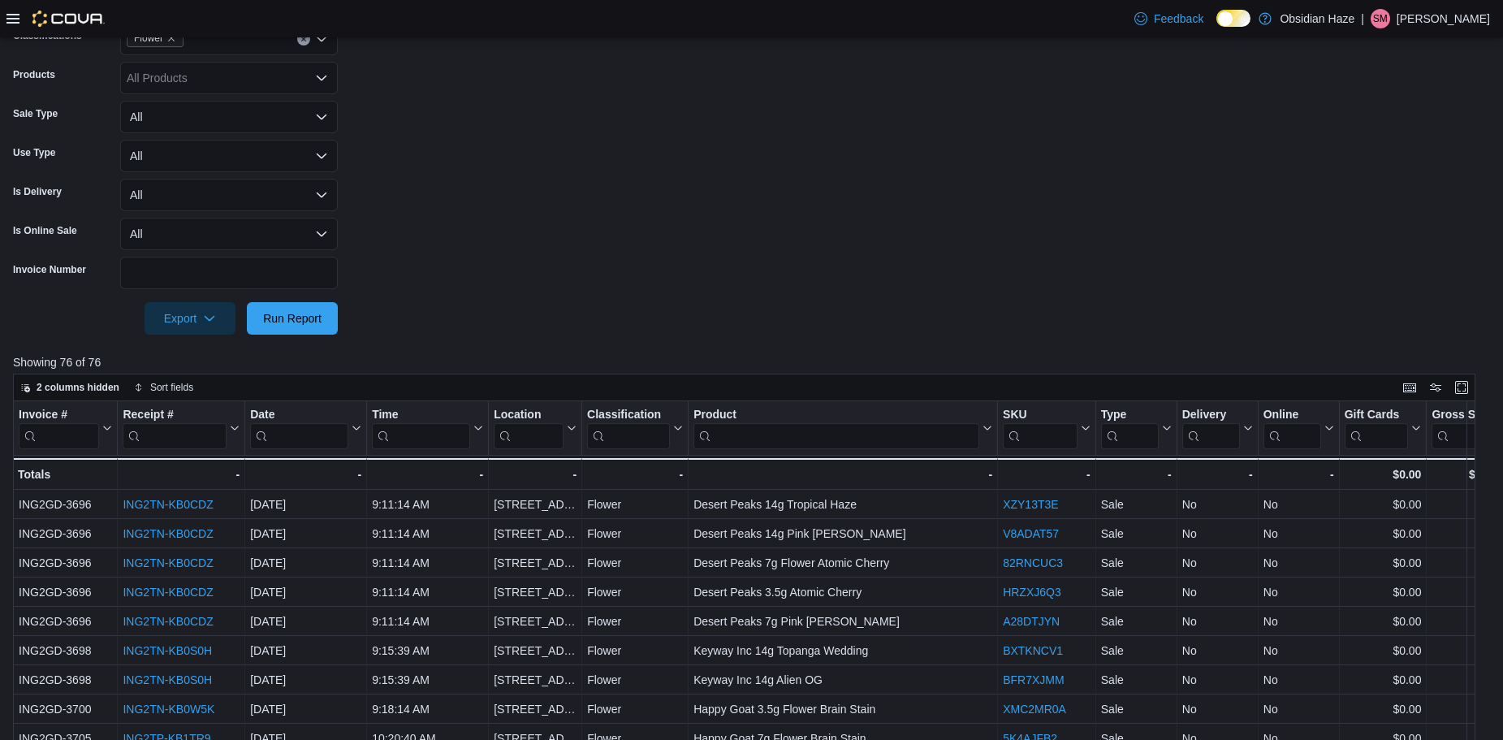
drag, startPoint x: 894, startPoint y: 315, endPoint x: 894, endPoint y: 294, distance: 21.1
click at [894, 311] on form "**********" at bounding box center [751, 99] width 1477 height 471
click at [819, 433] on input "search" at bounding box center [837, 435] width 286 height 26
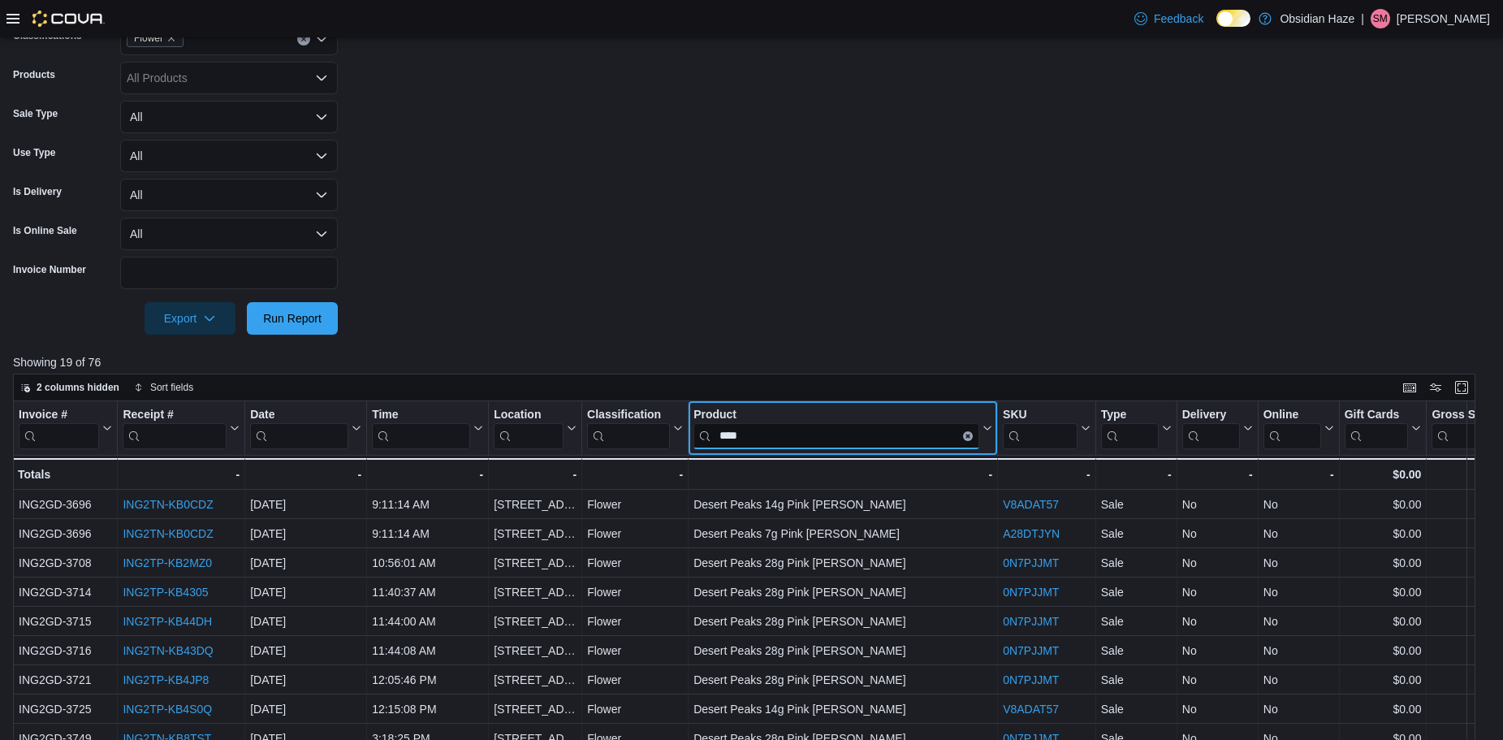
type input "****"
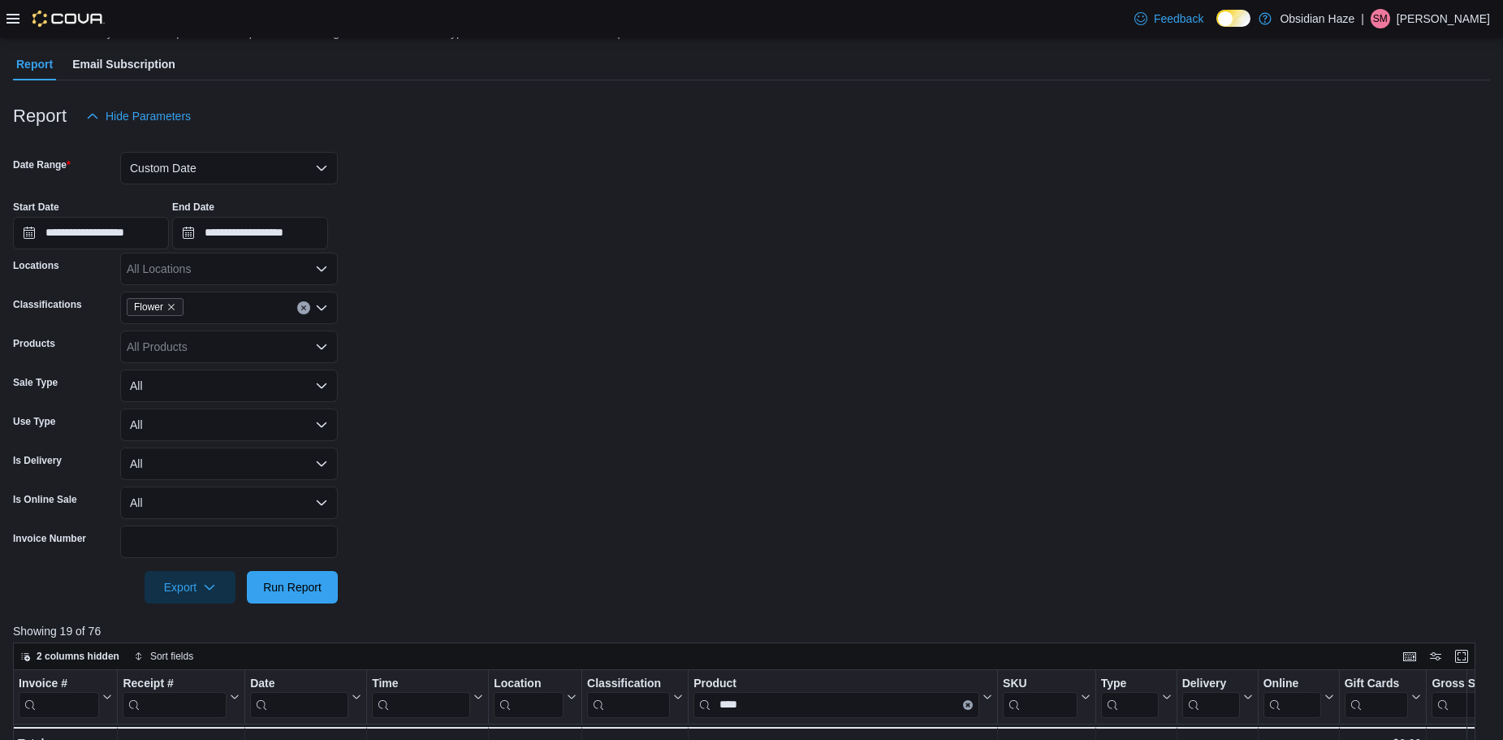
scroll to position [0, 0]
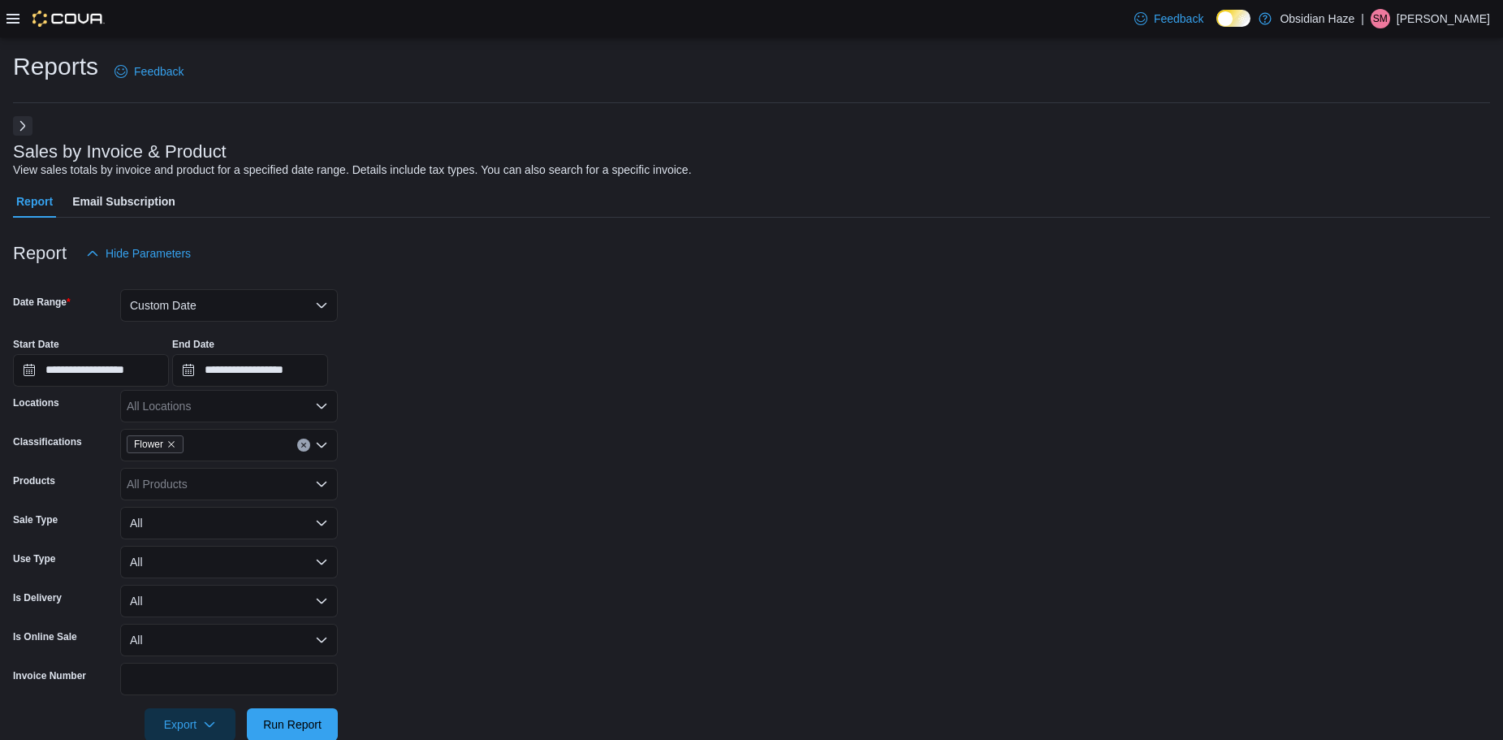
click at [12, 18] on icon at bounding box center [12, 19] width 13 height 10
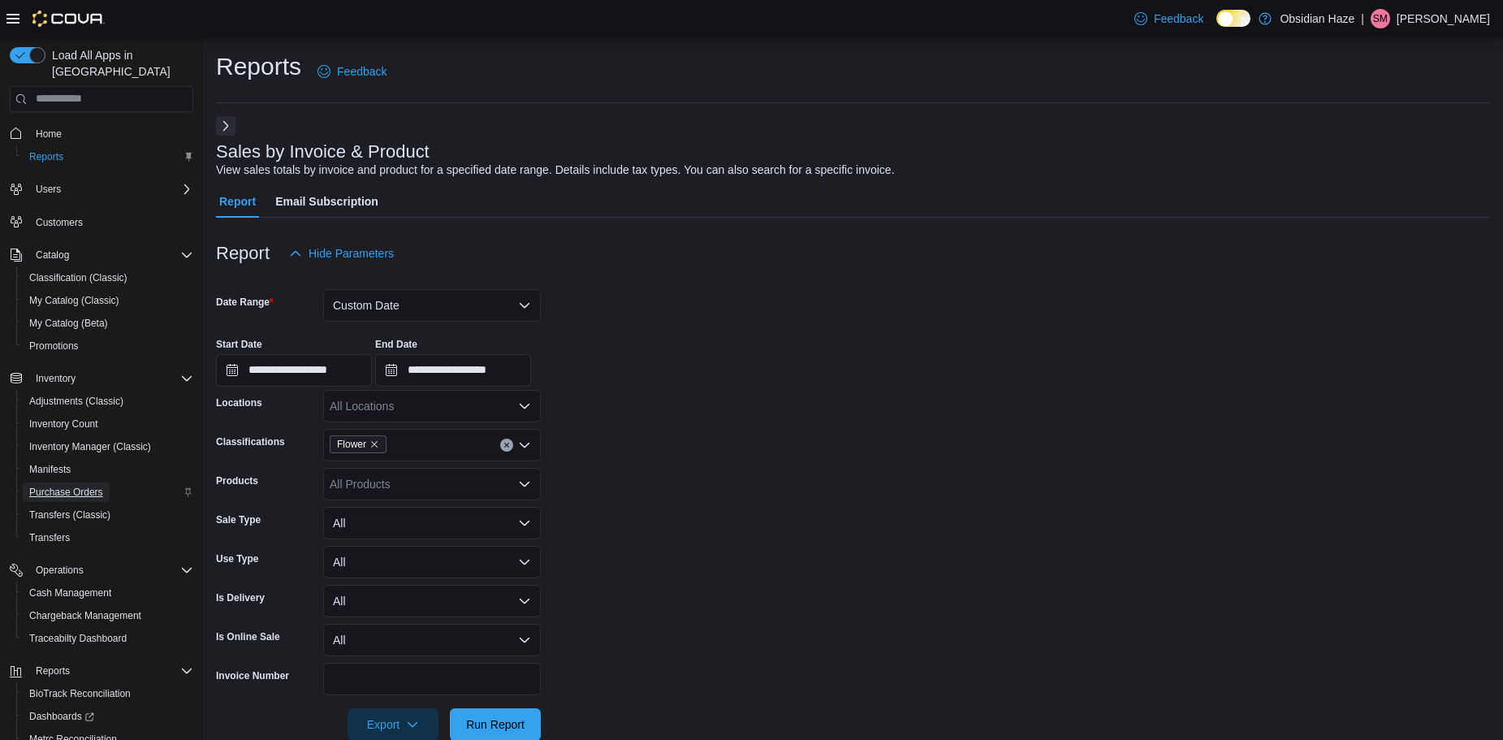
click at [76, 486] on span "Purchase Orders" at bounding box center [66, 492] width 74 height 13
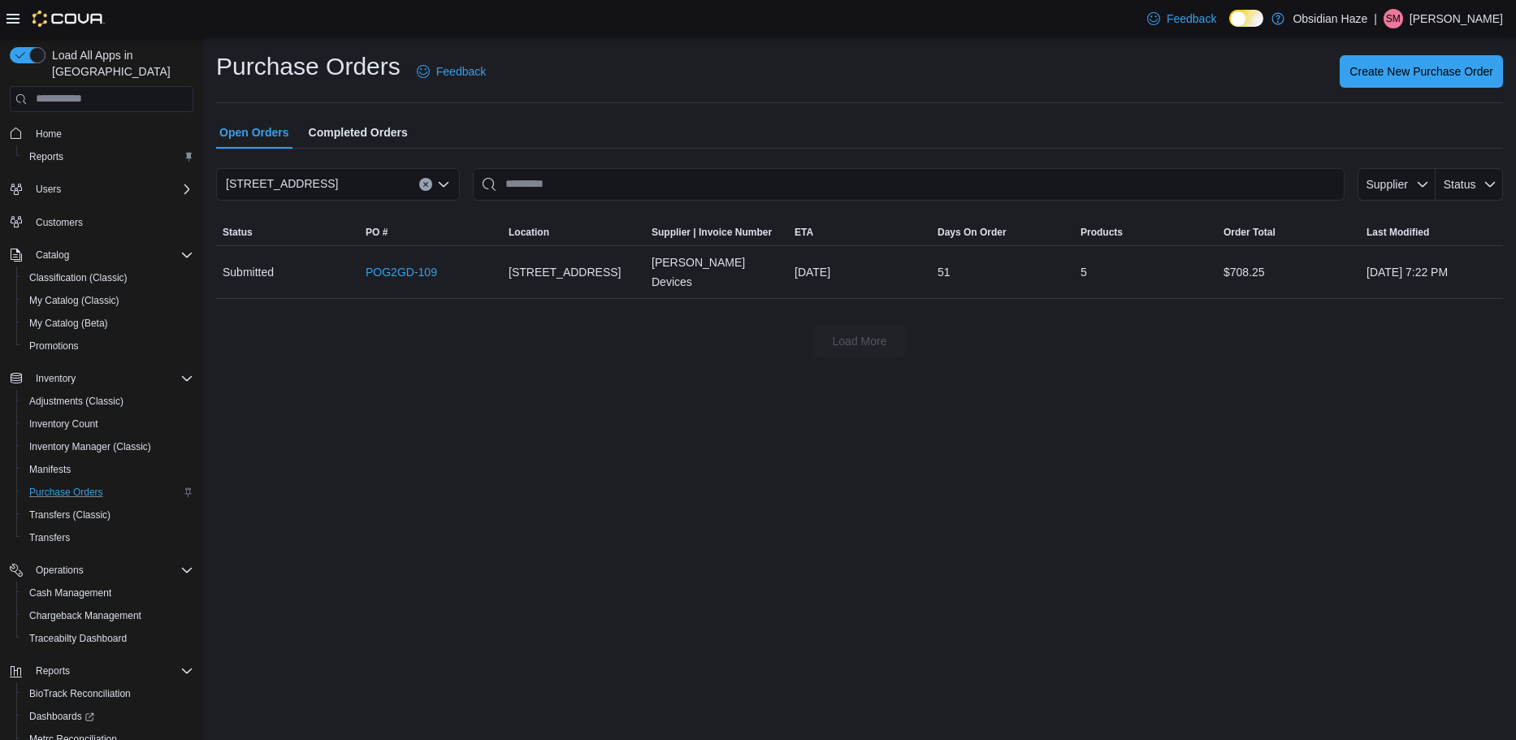
click at [372, 137] on span "Completed Orders" at bounding box center [358, 132] width 99 height 32
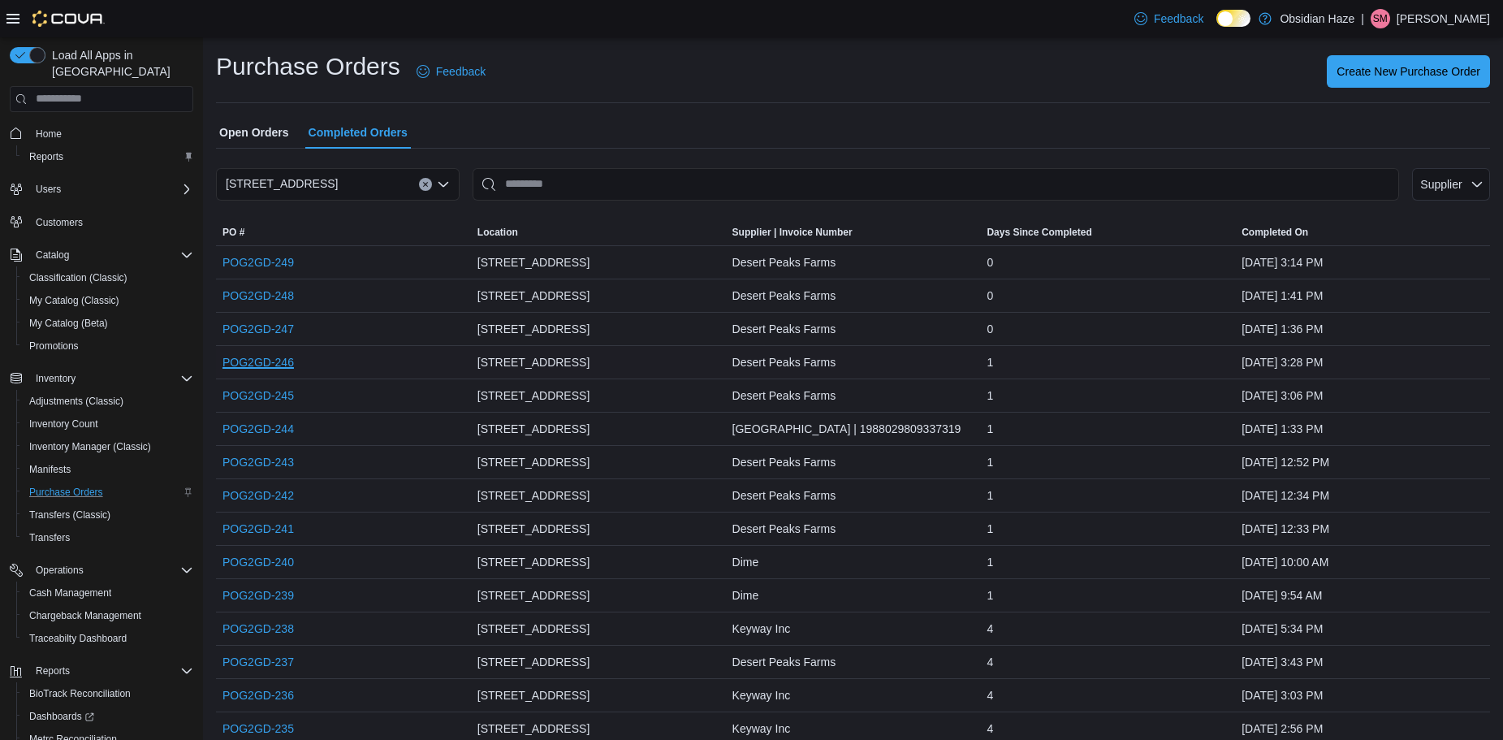
click at [275, 357] on link "POG2GD-246" at bounding box center [258, 362] width 71 height 19
drag, startPoint x: 1343, startPoint y: 396, endPoint x: 1369, endPoint y: 396, distance: 26.0
click at [1323, 396] on span "October 10, 2025 3:06 PM" at bounding box center [1282, 395] width 81 height 19
drag, startPoint x: 1347, startPoint y: 362, endPoint x: 1361, endPoint y: 362, distance: 14.6
click at [1323, 362] on span "[DATE] 3:28 PM" at bounding box center [1282, 362] width 81 height 19
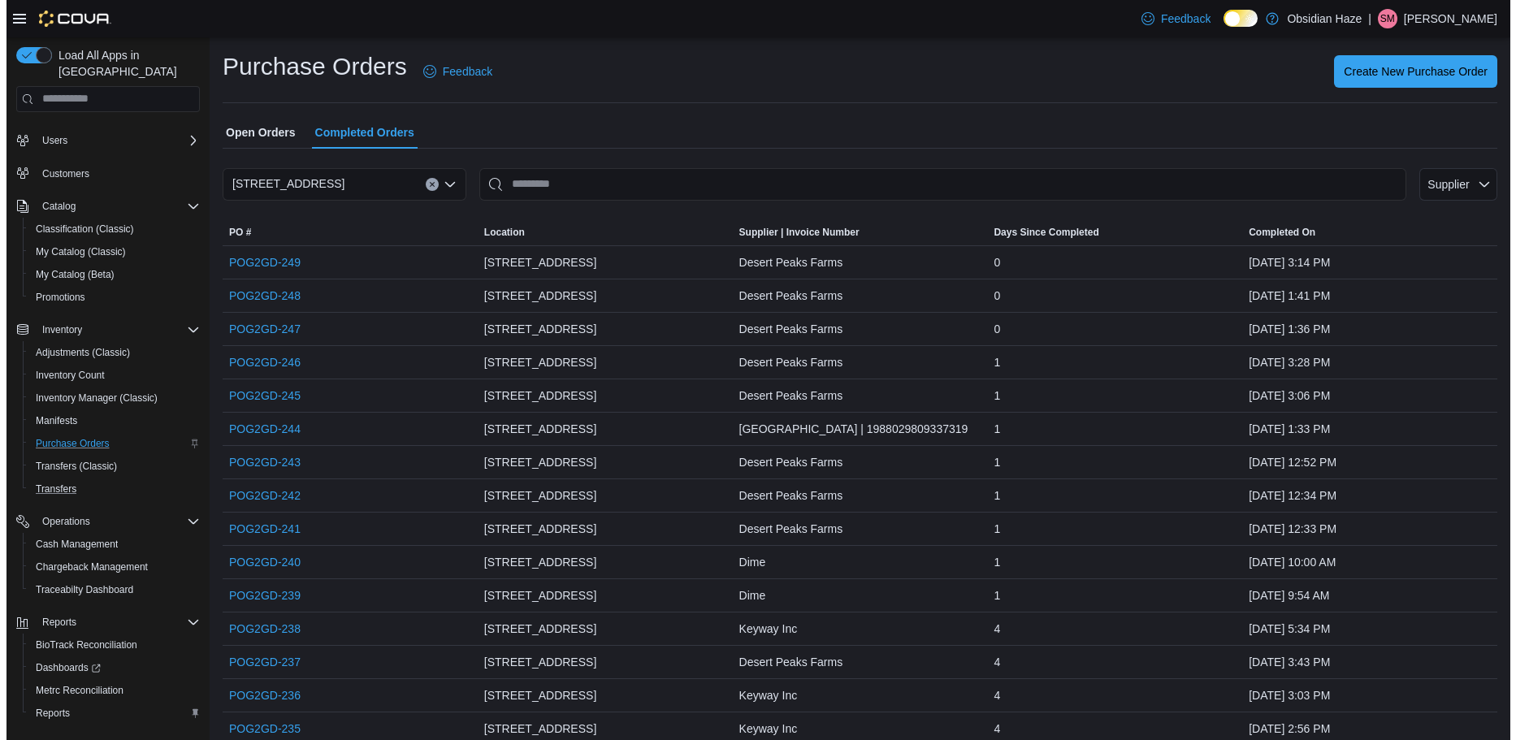
scroll to position [76, 0]
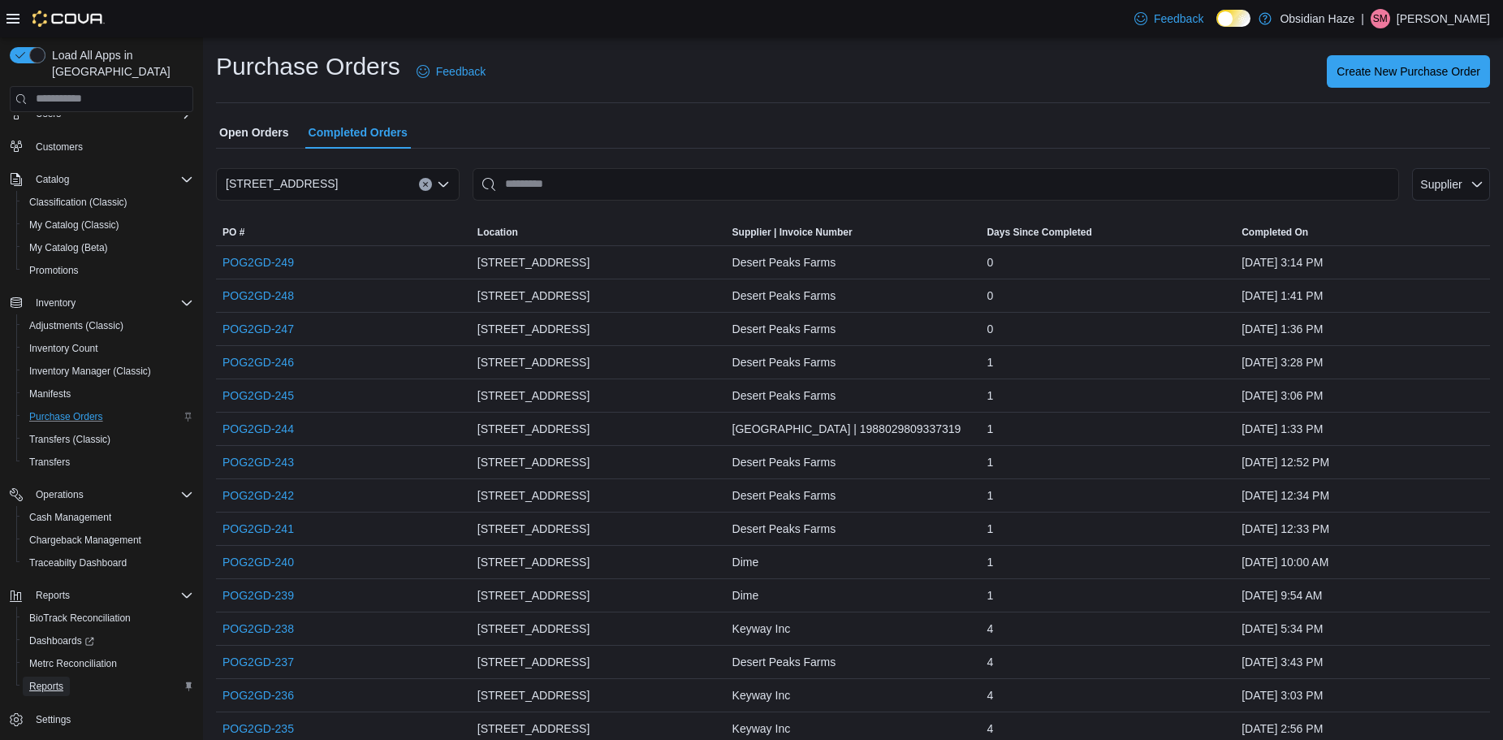
click at [38, 680] on span "Reports" at bounding box center [46, 686] width 34 height 13
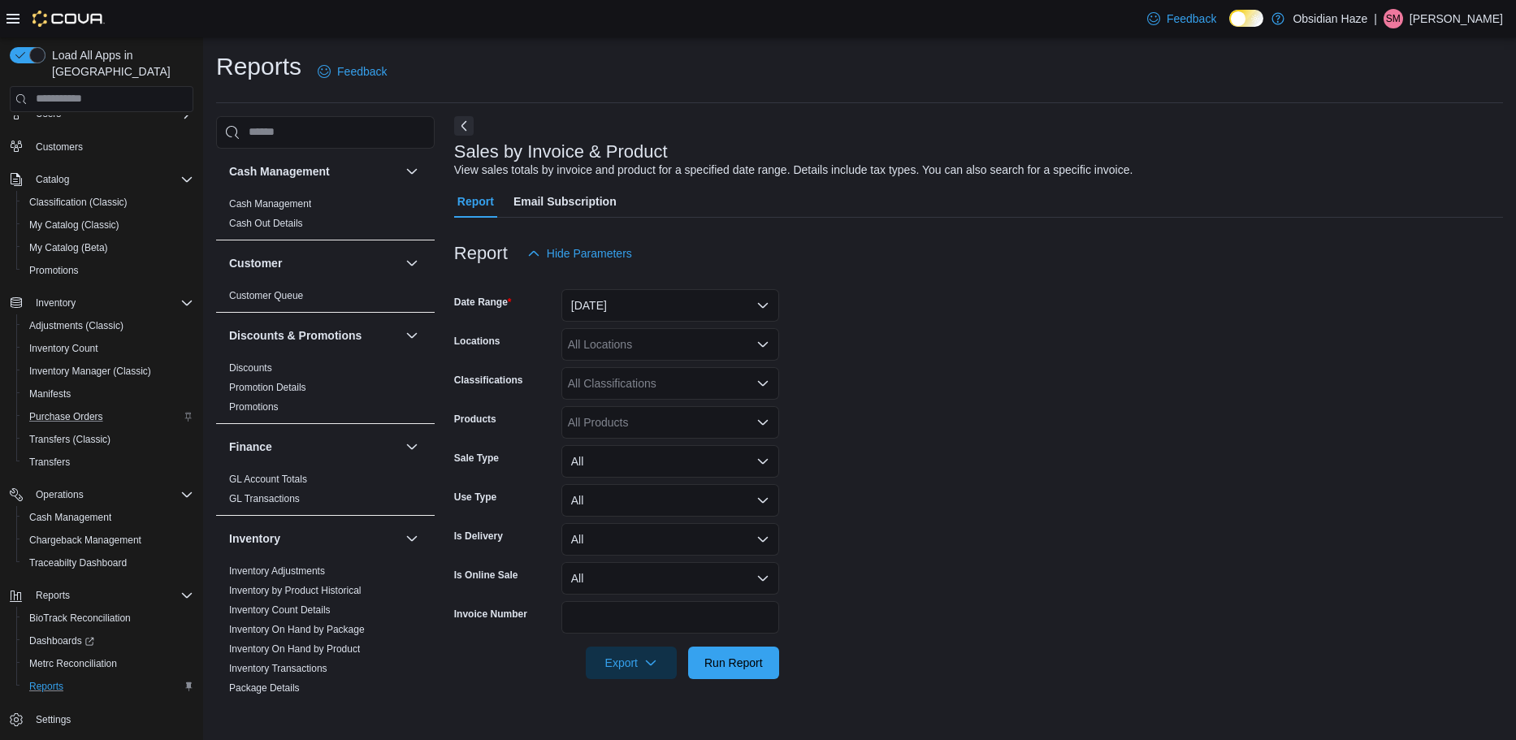
click at [5, 13] on div "Feedback Dark Mode Obsidian Haze | SM Soledad Muro" at bounding box center [758, 18] width 1516 height 37
click at [16, 15] on icon at bounding box center [12, 18] width 13 height 13
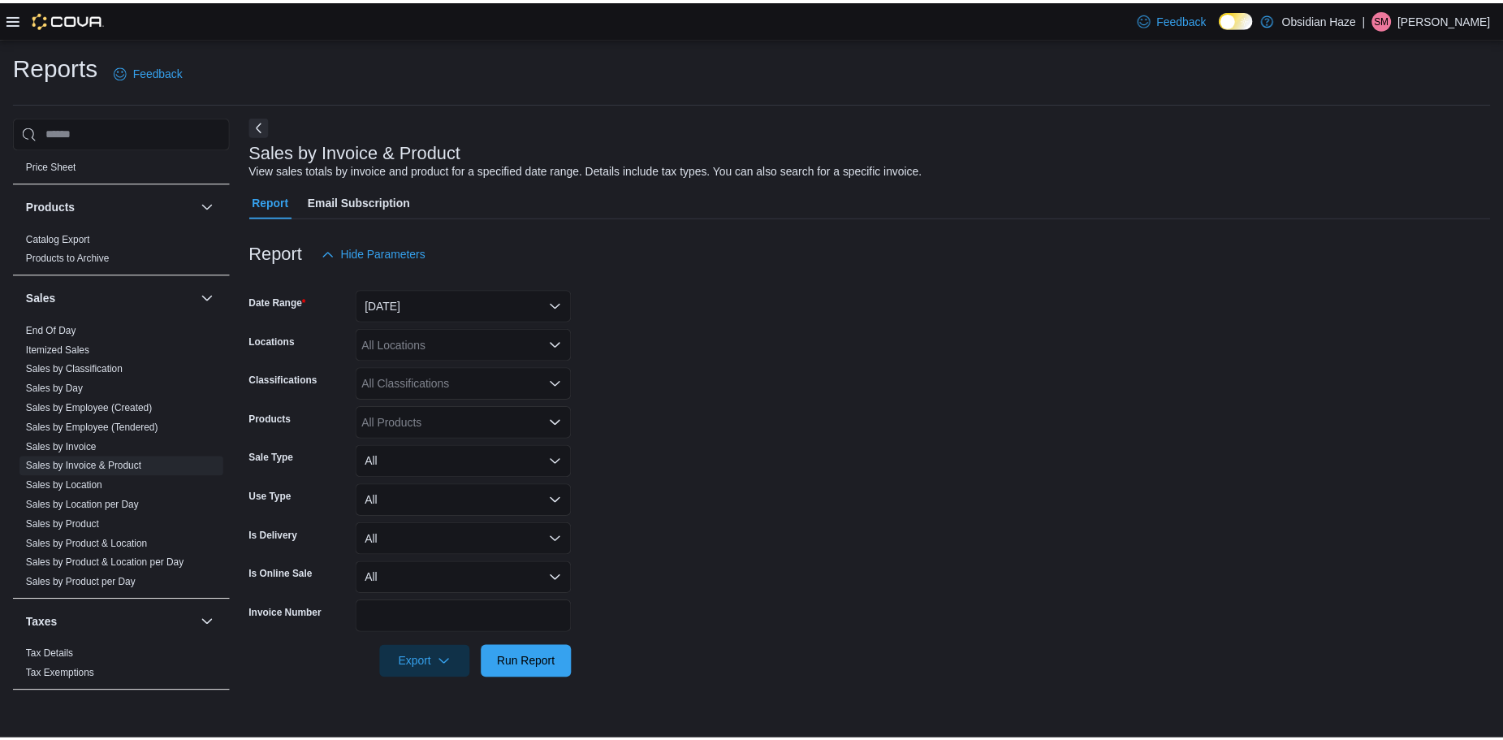
scroll to position [893, 0]
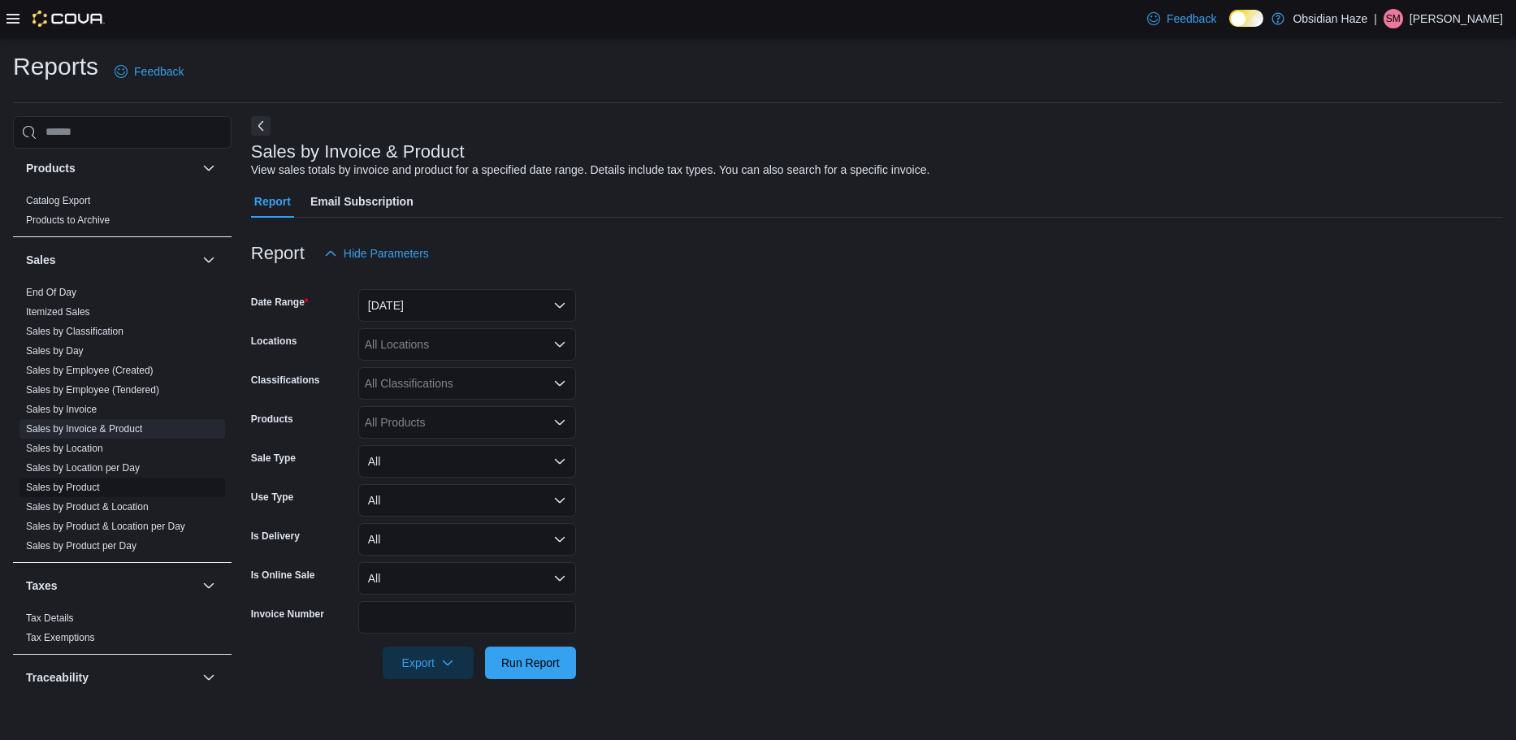
click at [84, 482] on link "Sales by Product" at bounding box center [63, 487] width 74 height 11
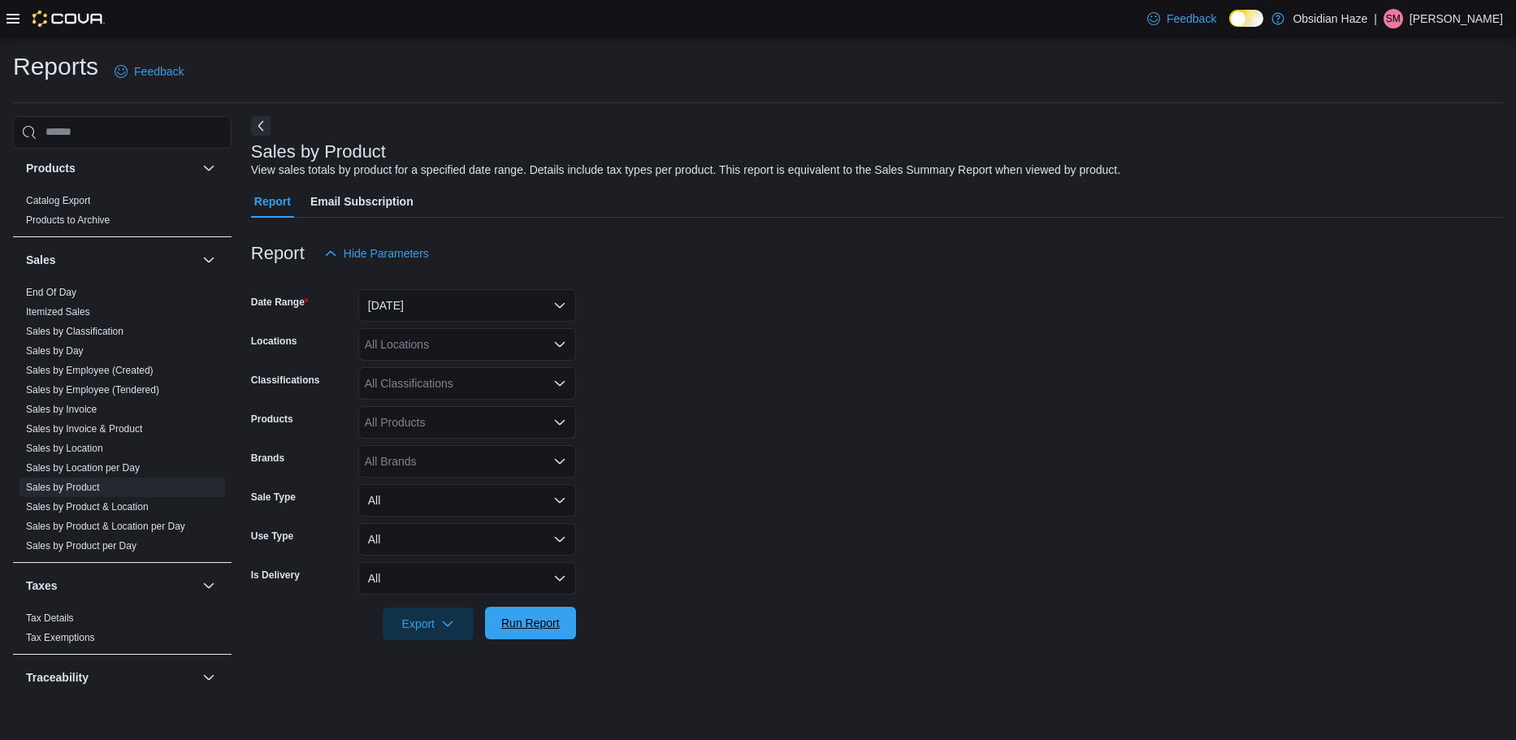
click at [547, 629] on span "Run Report" at bounding box center [530, 623] width 58 height 16
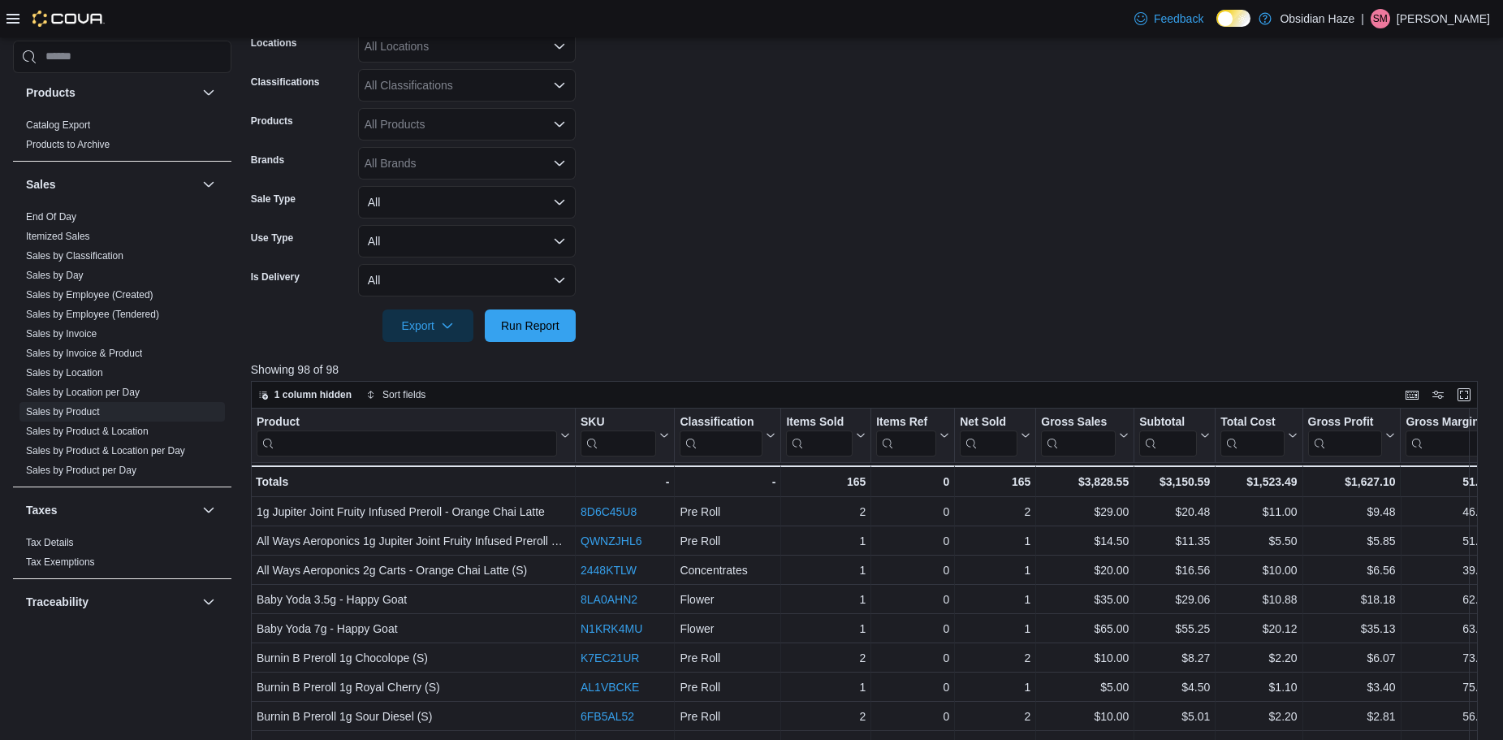
scroll to position [162, 0]
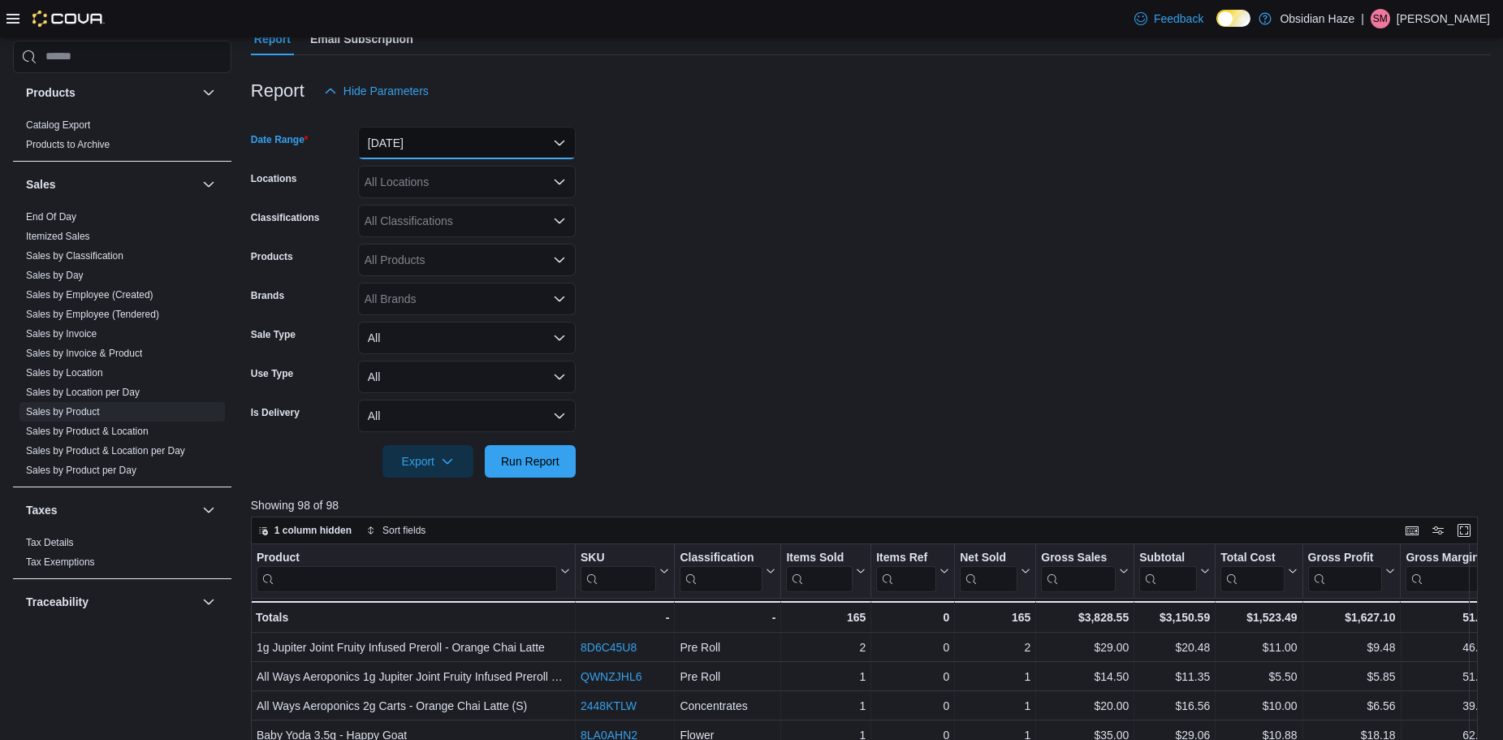
click at [437, 150] on button "Yesterday" at bounding box center [467, 143] width 218 height 32
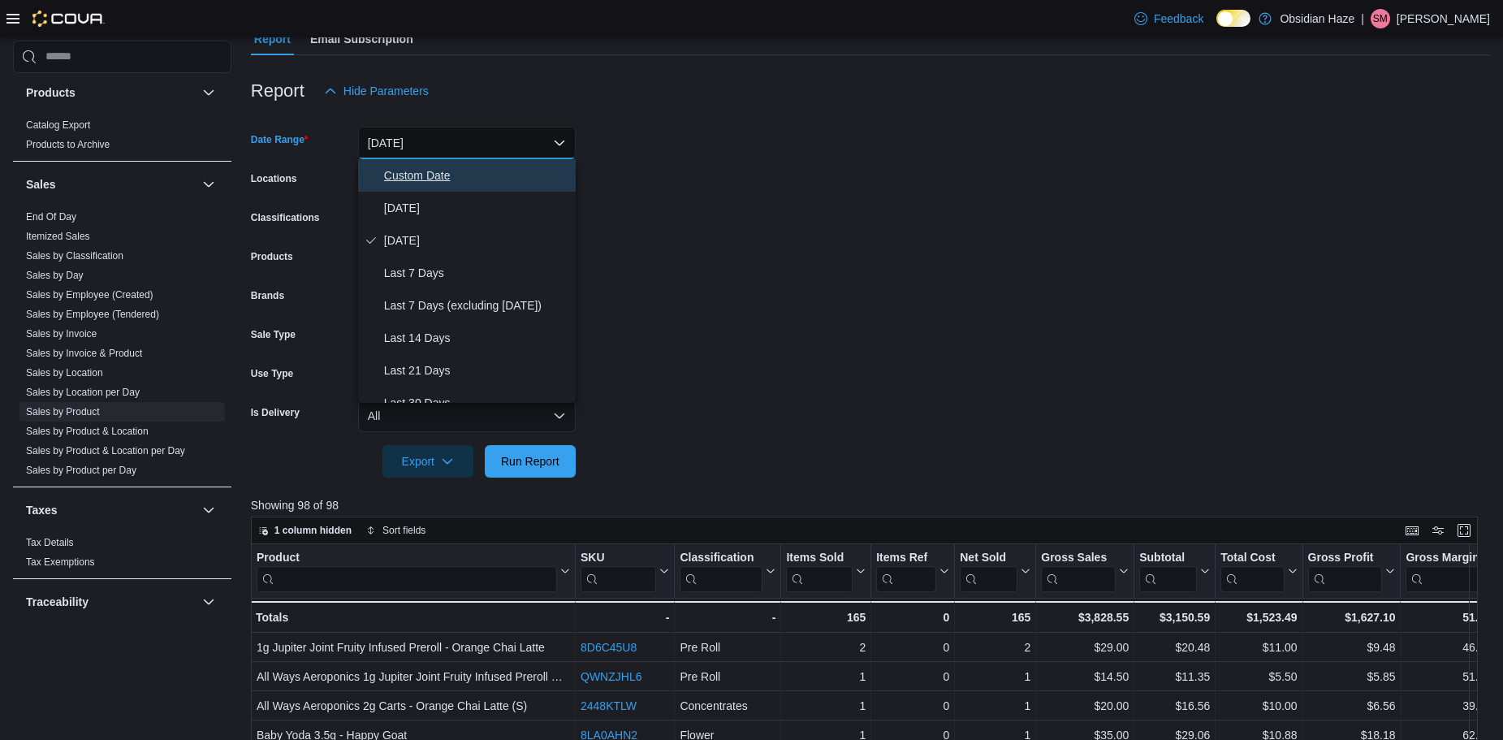
click at [413, 173] on span "Custom Date" at bounding box center [476, 175] width 185 height 19
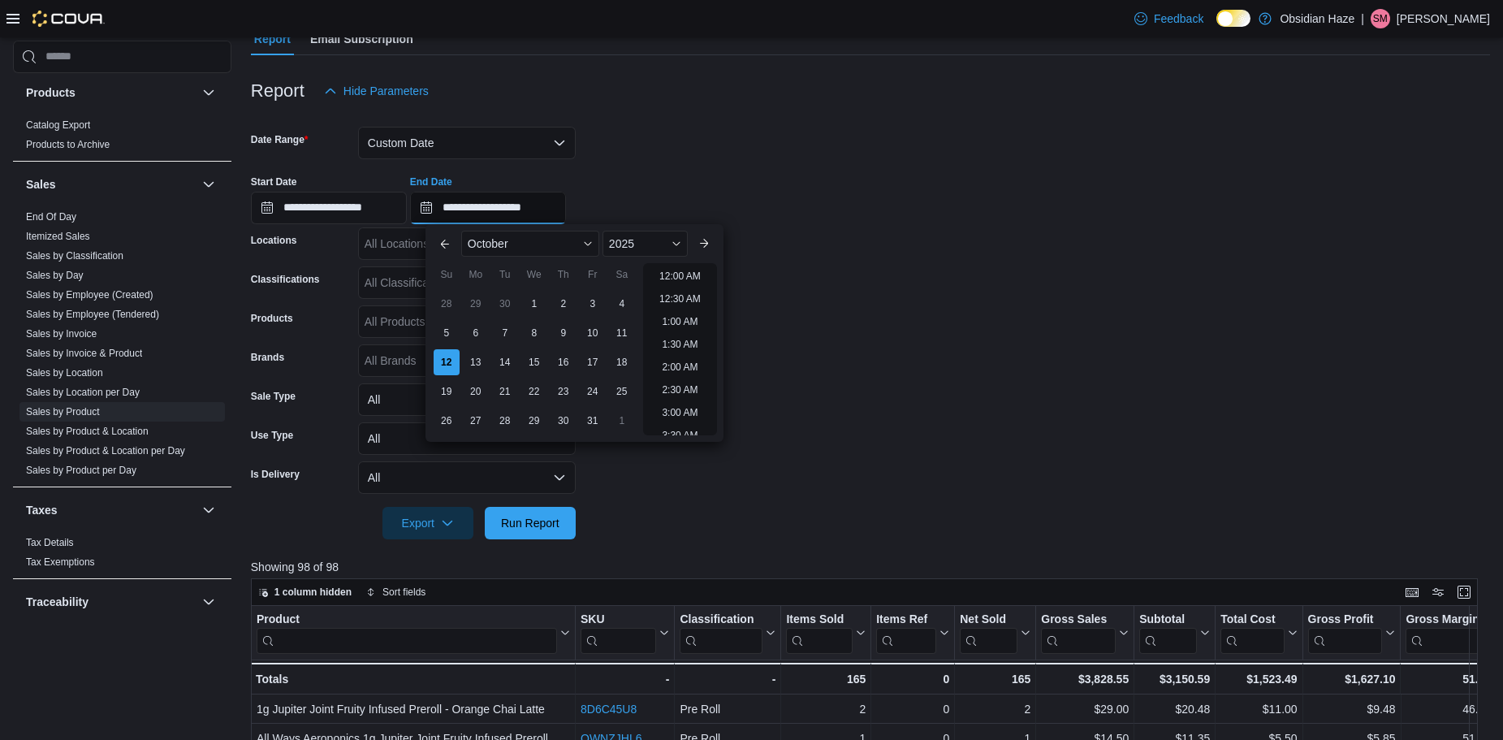
click at [435, 206] on input "**********" at bounding box center [488, 208] width 156 height 32
click at [595, 332] on div "10" at bounding box center [592, 332] width 28 height 28
type input "**********"
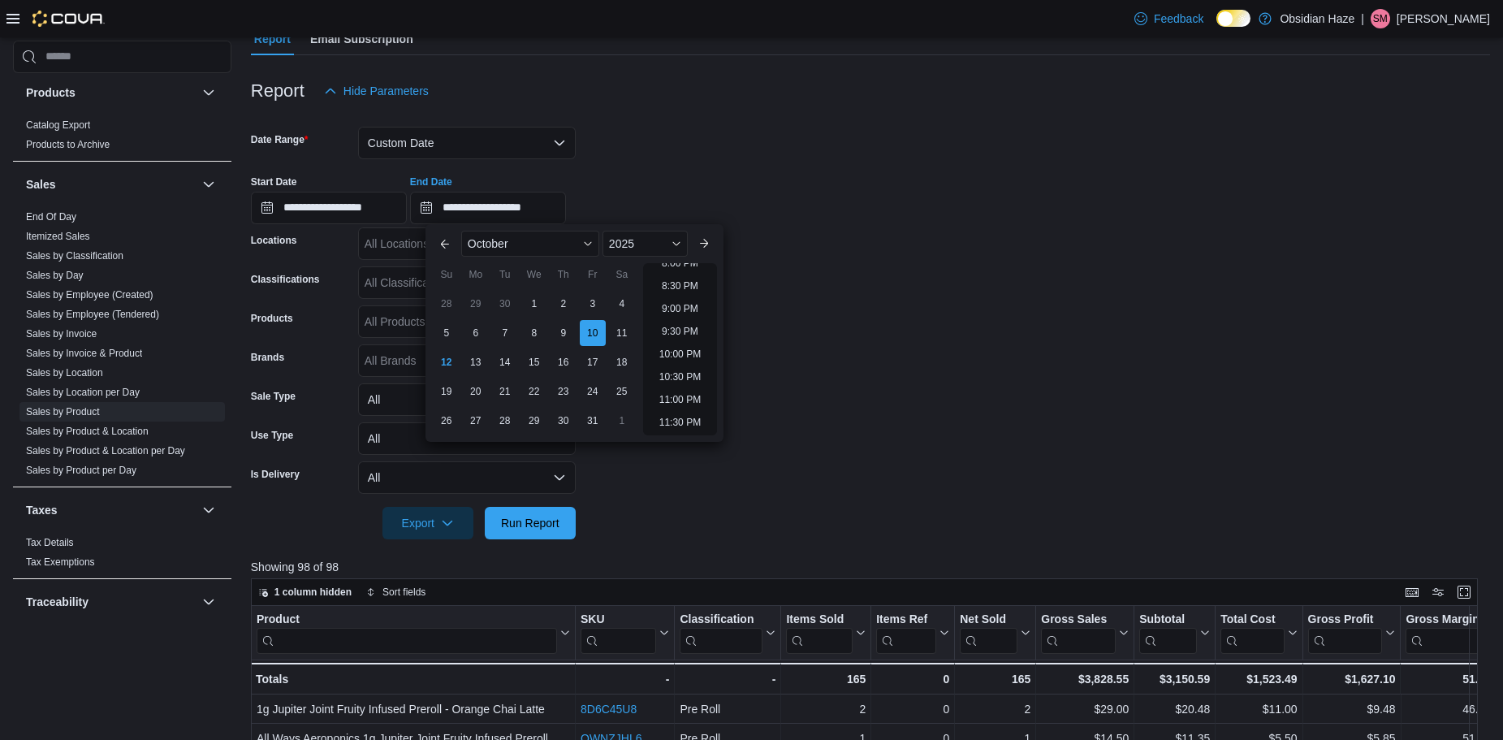
click at [792, 338] on form "**********" at bounding box center [870, 323] width 1239 height 432
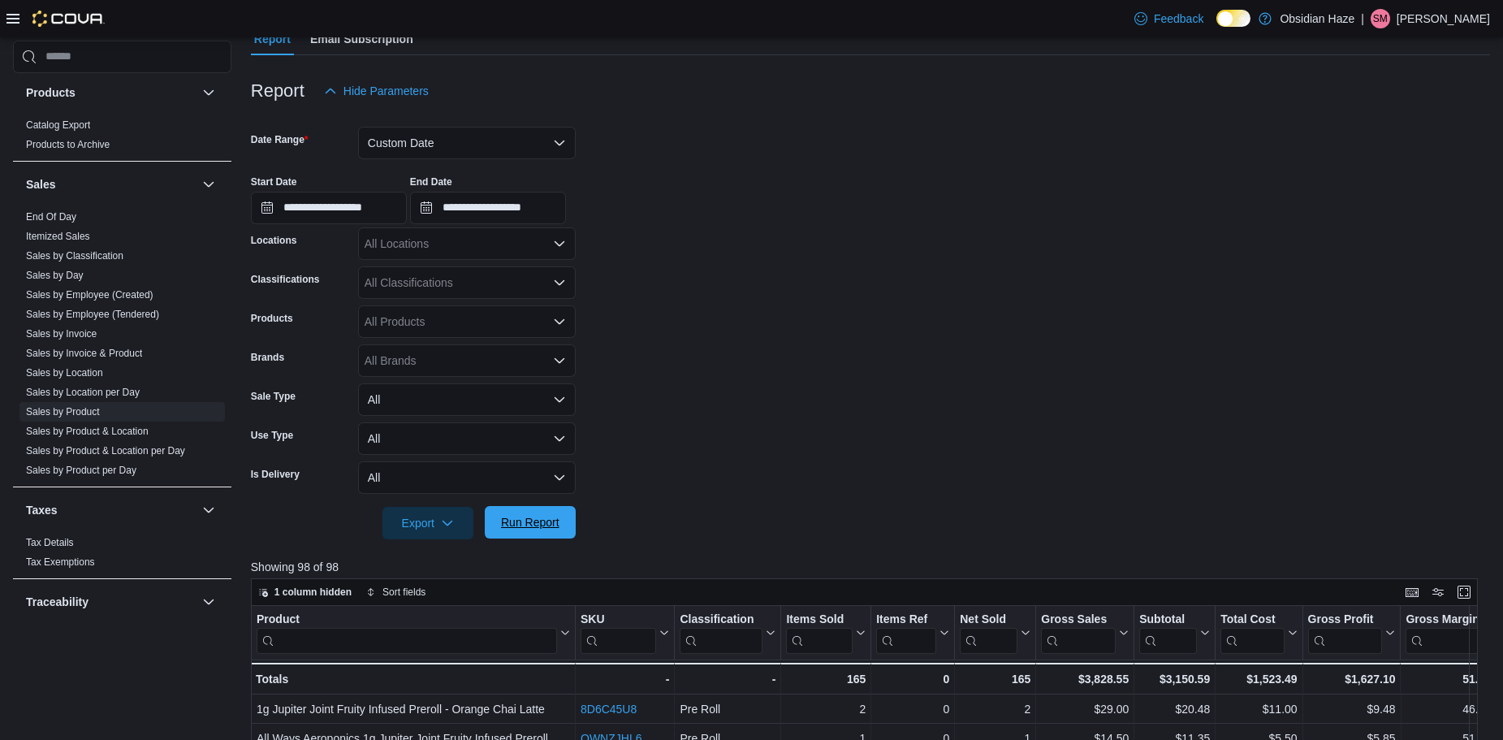
click at [561, 524] on span "Run Report" at bounding box center [530, 522] width 71 height 32
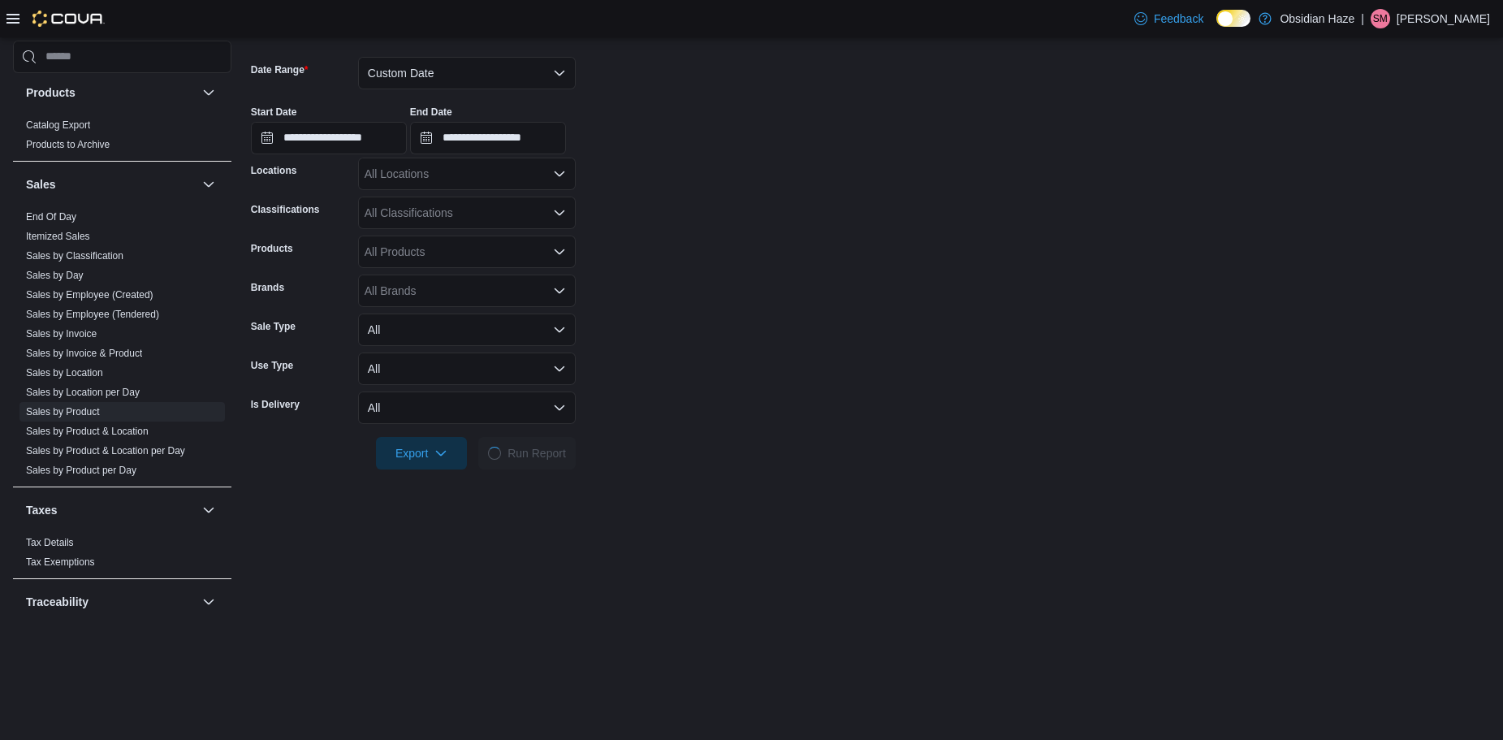
scroll to position [325, 0]
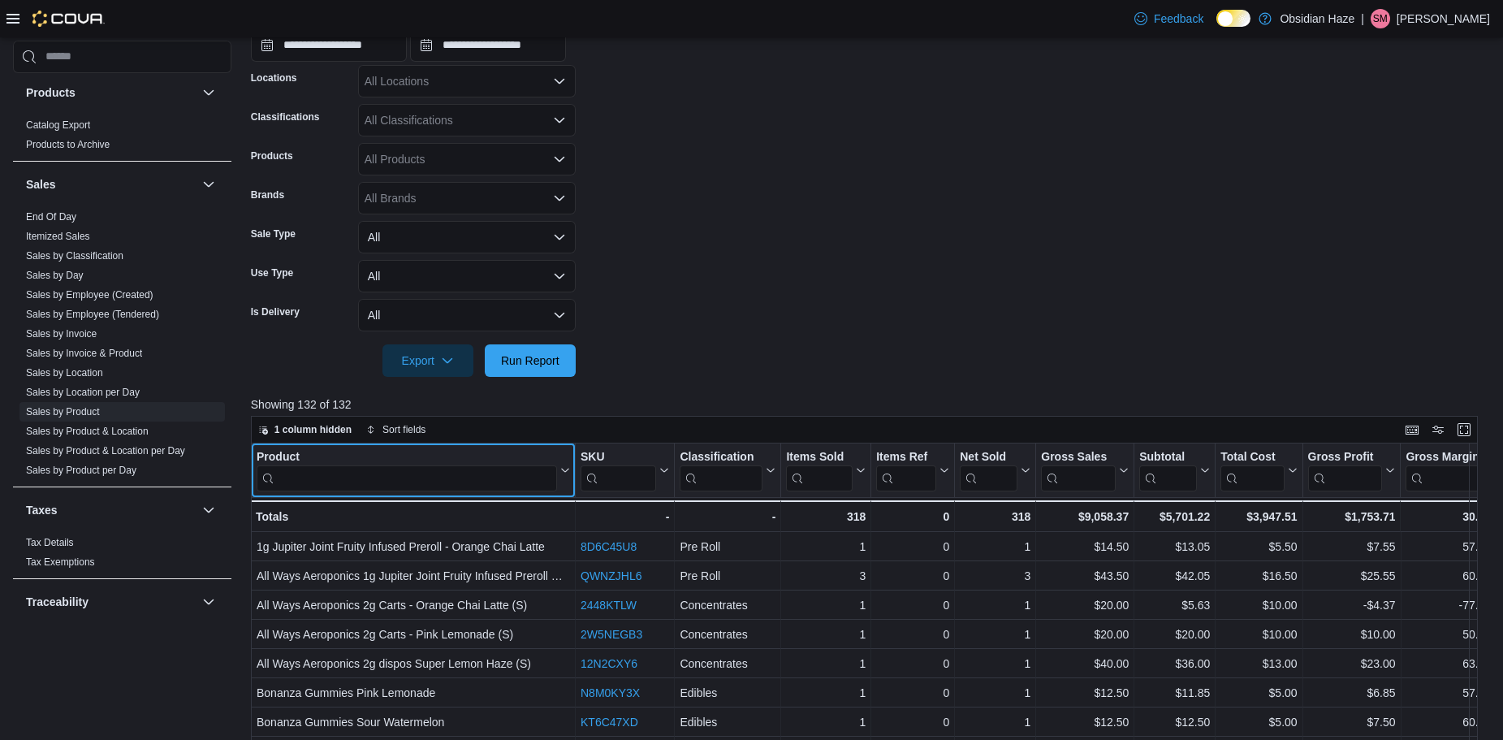
click at [451, 473] on input "search" at bounding box center [407, 478] width 301 height 26
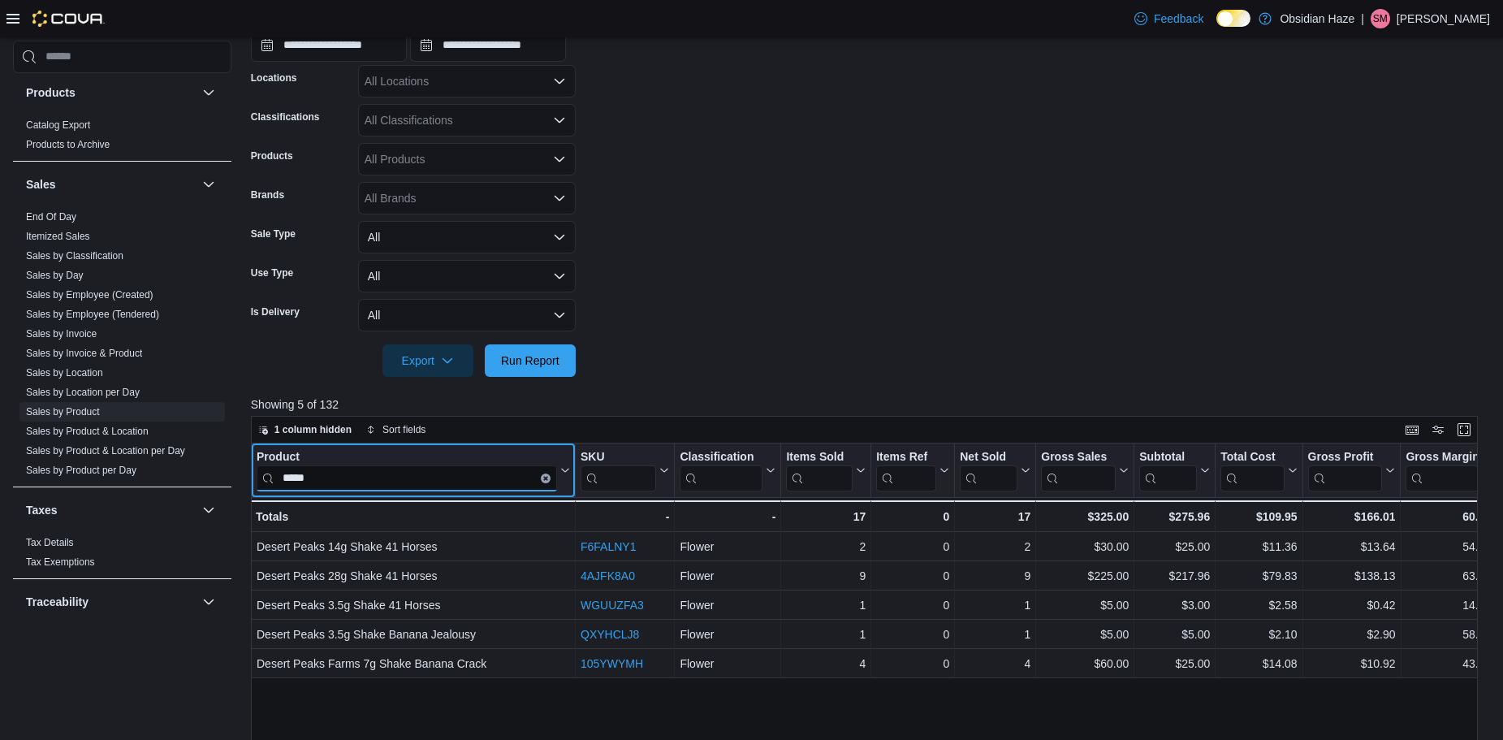
type input "*****"
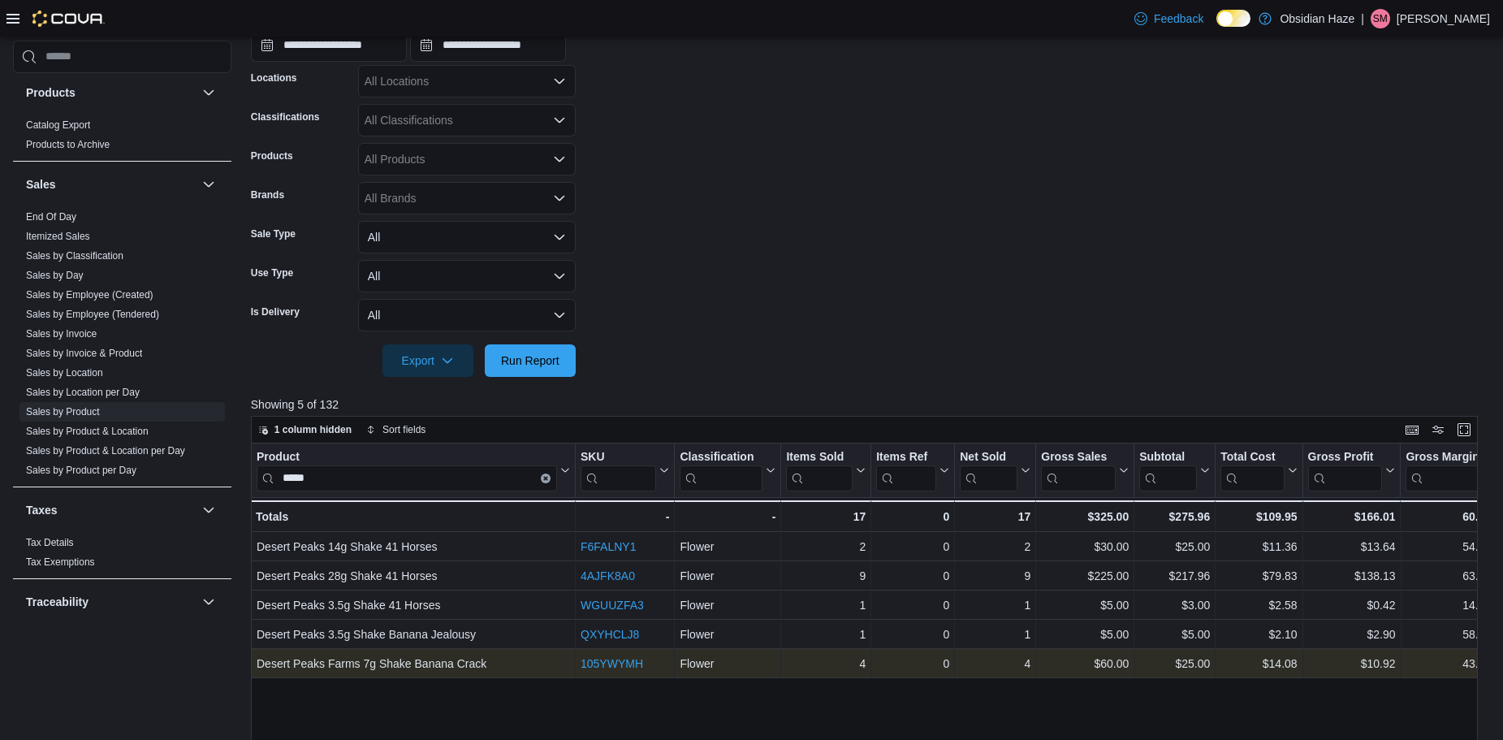
drag, startPoint x: 301, startPoint y: 686, endPoint x: 305, endPoint y: 668, distance: 19.1
click at [301, 686] on div "Product ***** Click to view column header actions SKU Click to view column head…" at bounding box center [870, 725] width 1239 height 564
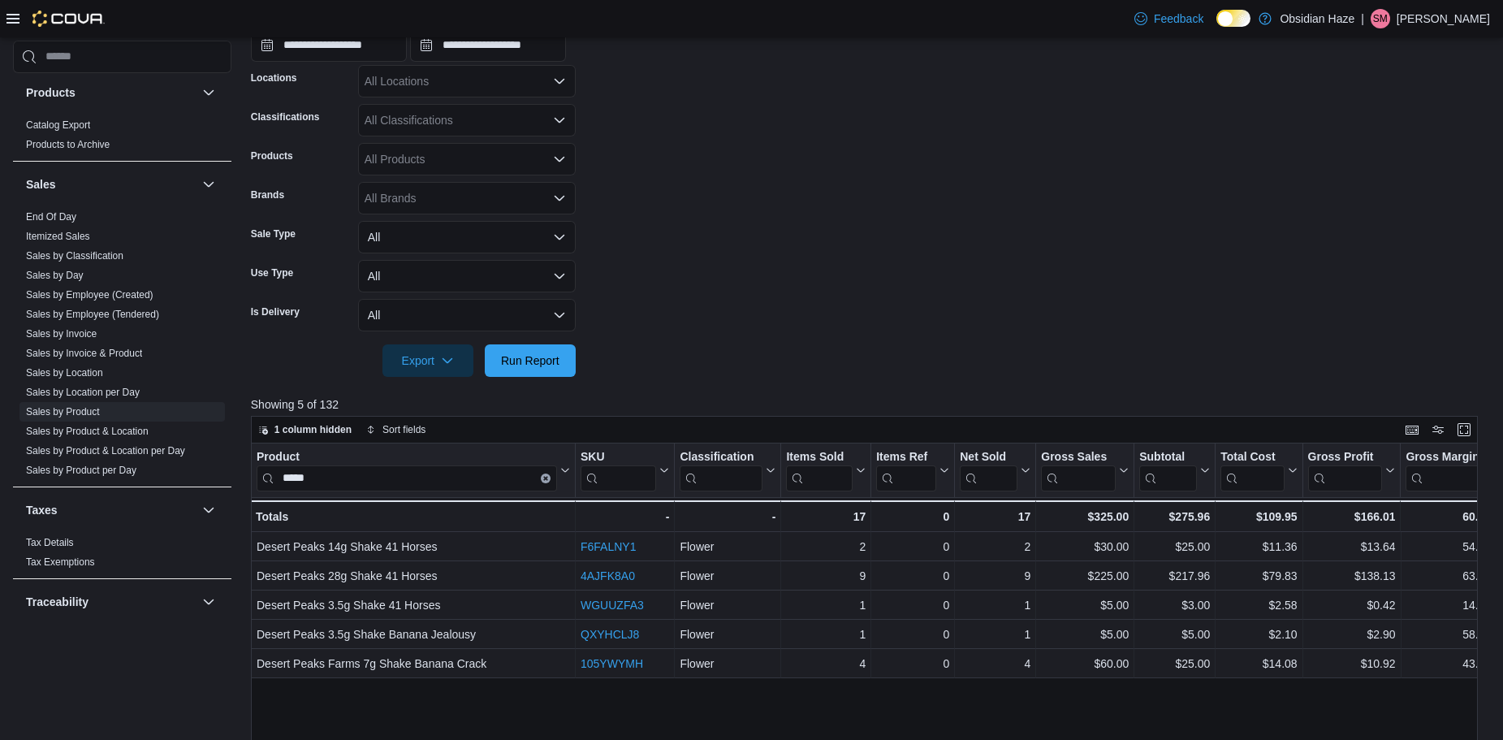
scroll to position [81, 0]
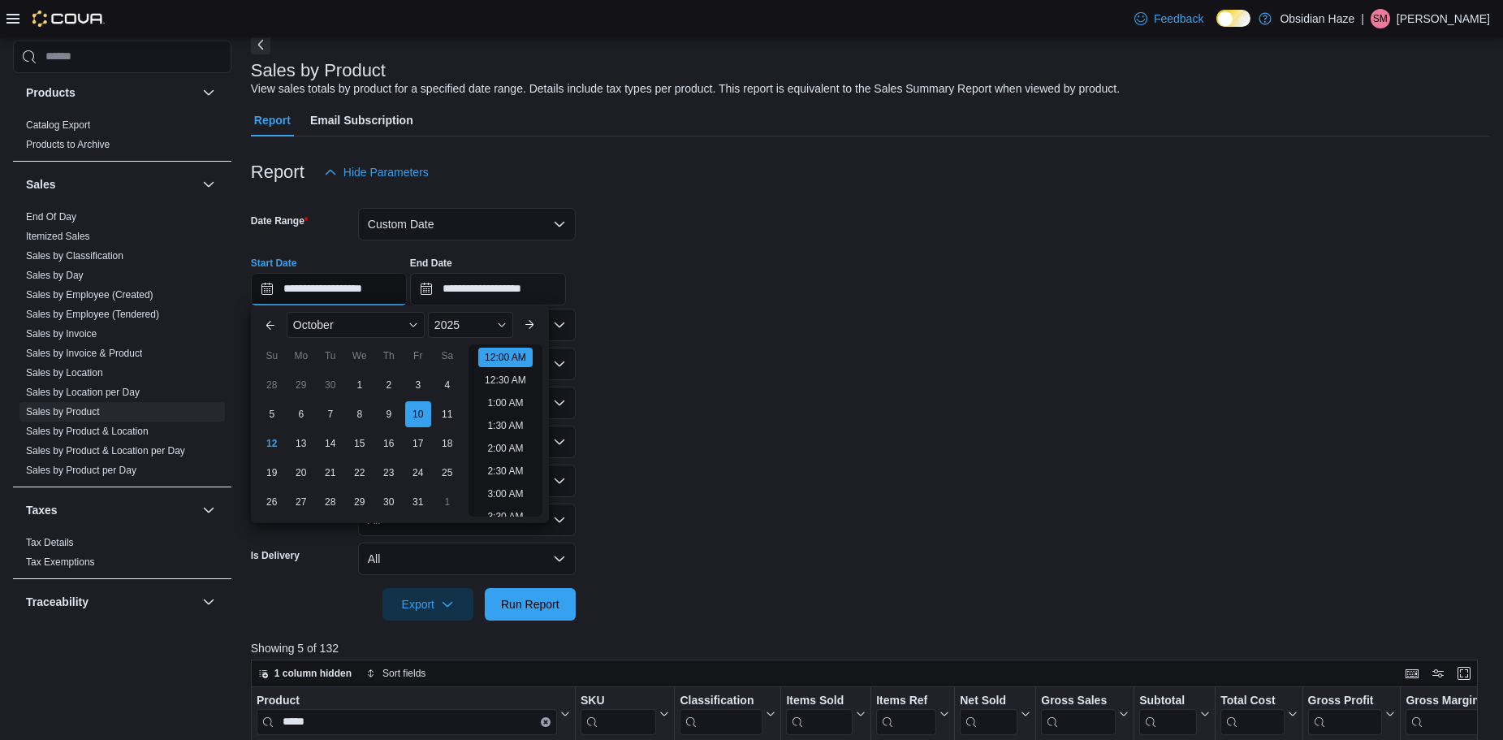
click at [268, 288] on input "**********" at bounding box center [329, 289] width 156 height 32
click at [444, 411] on div "11" at bounding box center [447, 414] width 28 height 28
type input "**********"
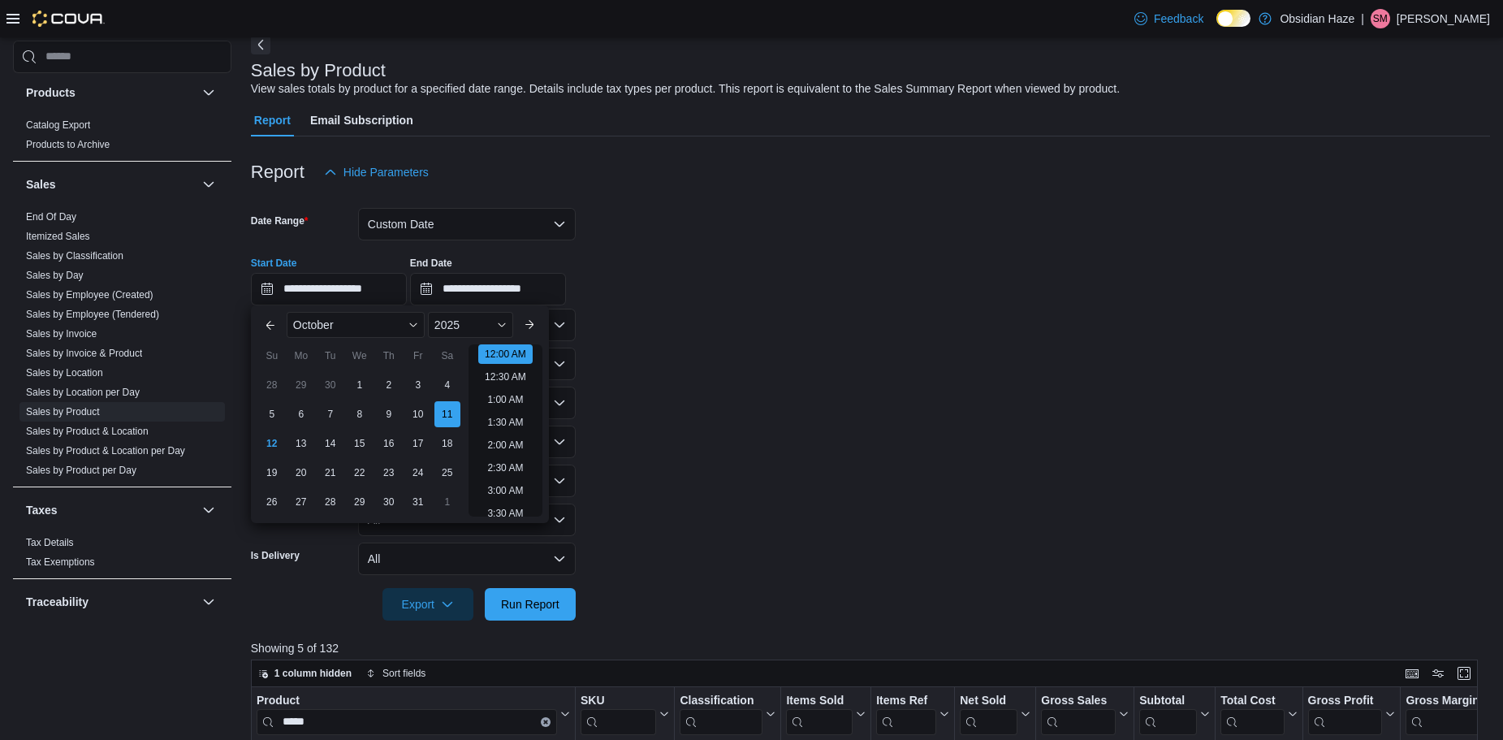
click at [614, 423] on form "**********" at bounding box center [870, 404] width 1239 height 432
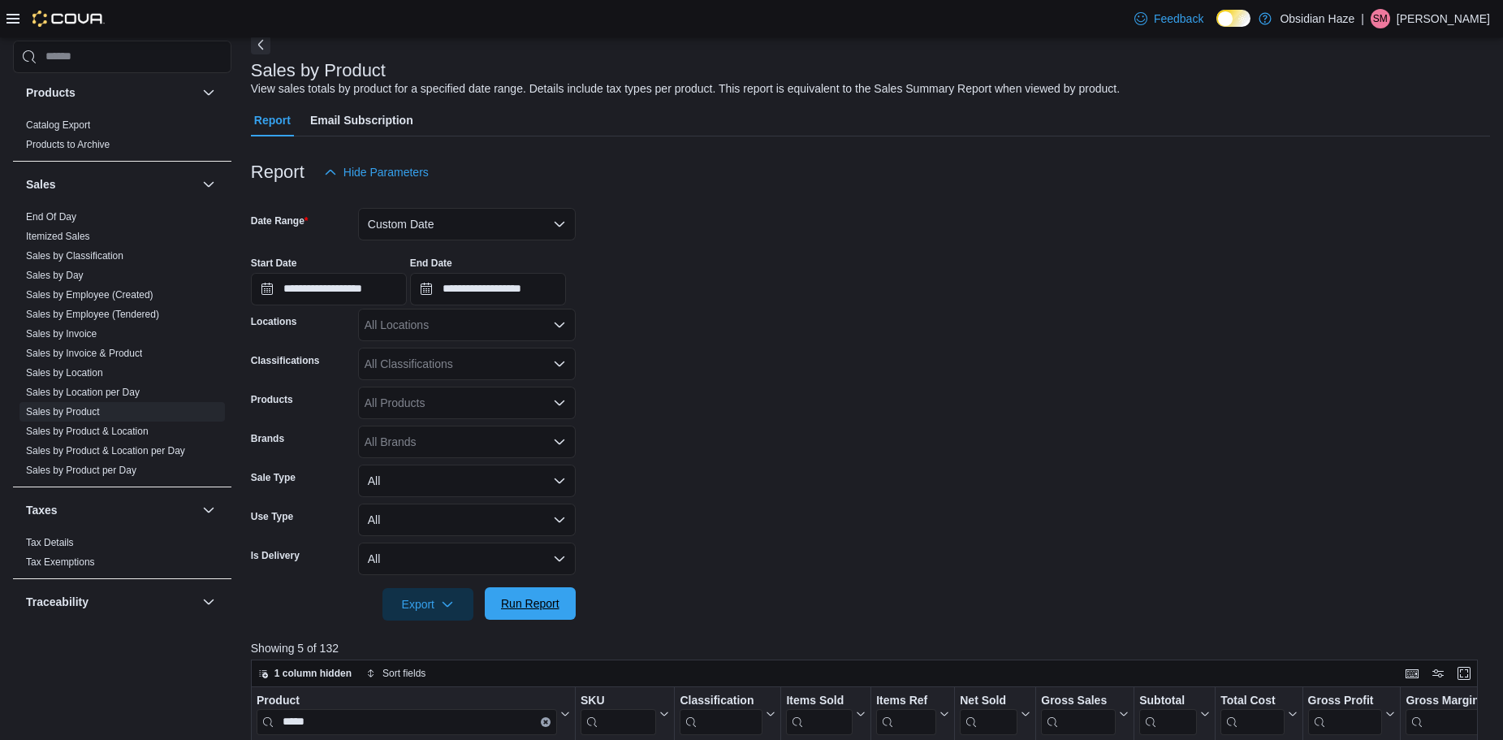
click at [534, 607] on span "Run Report" at bounding box center [530, 603] width 58 height 16
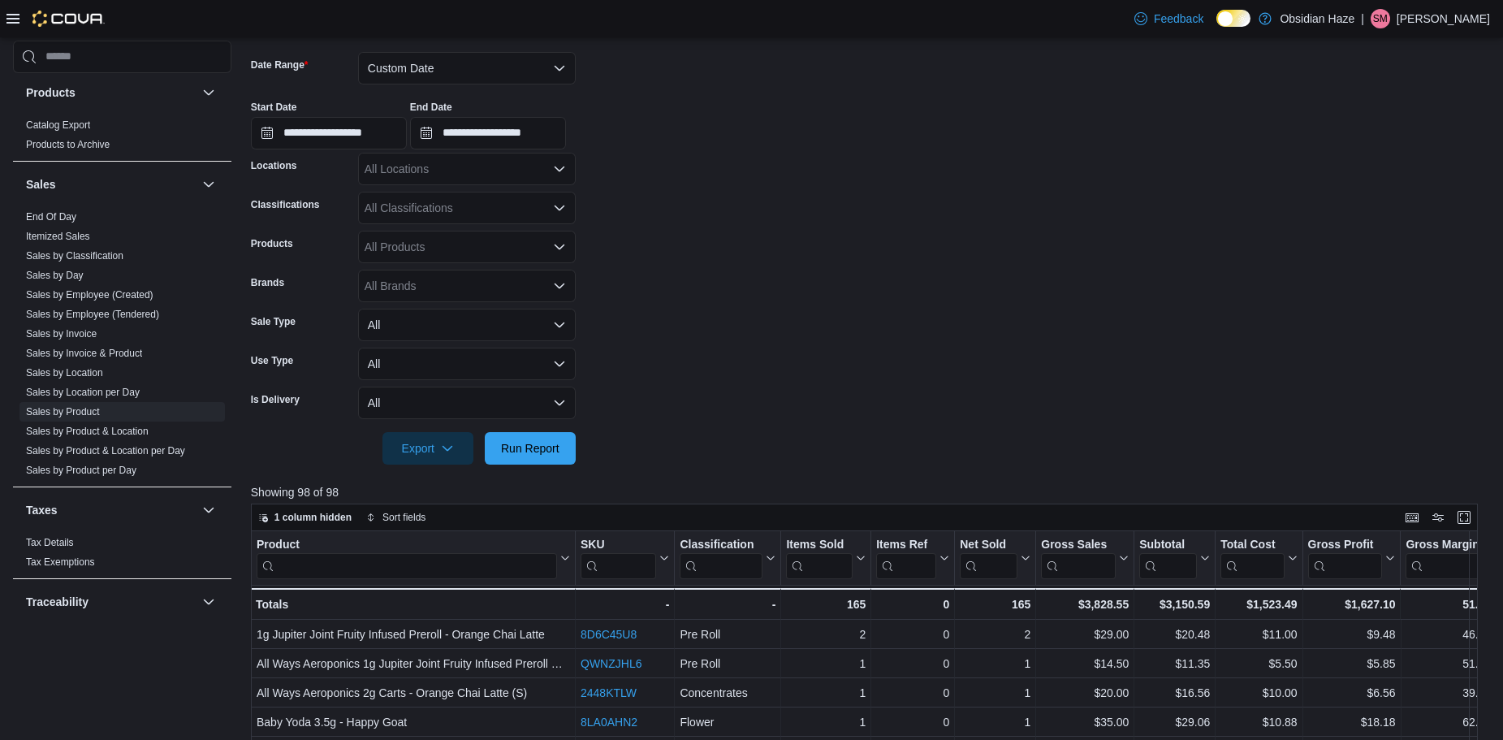
scroll to position [244, 0]
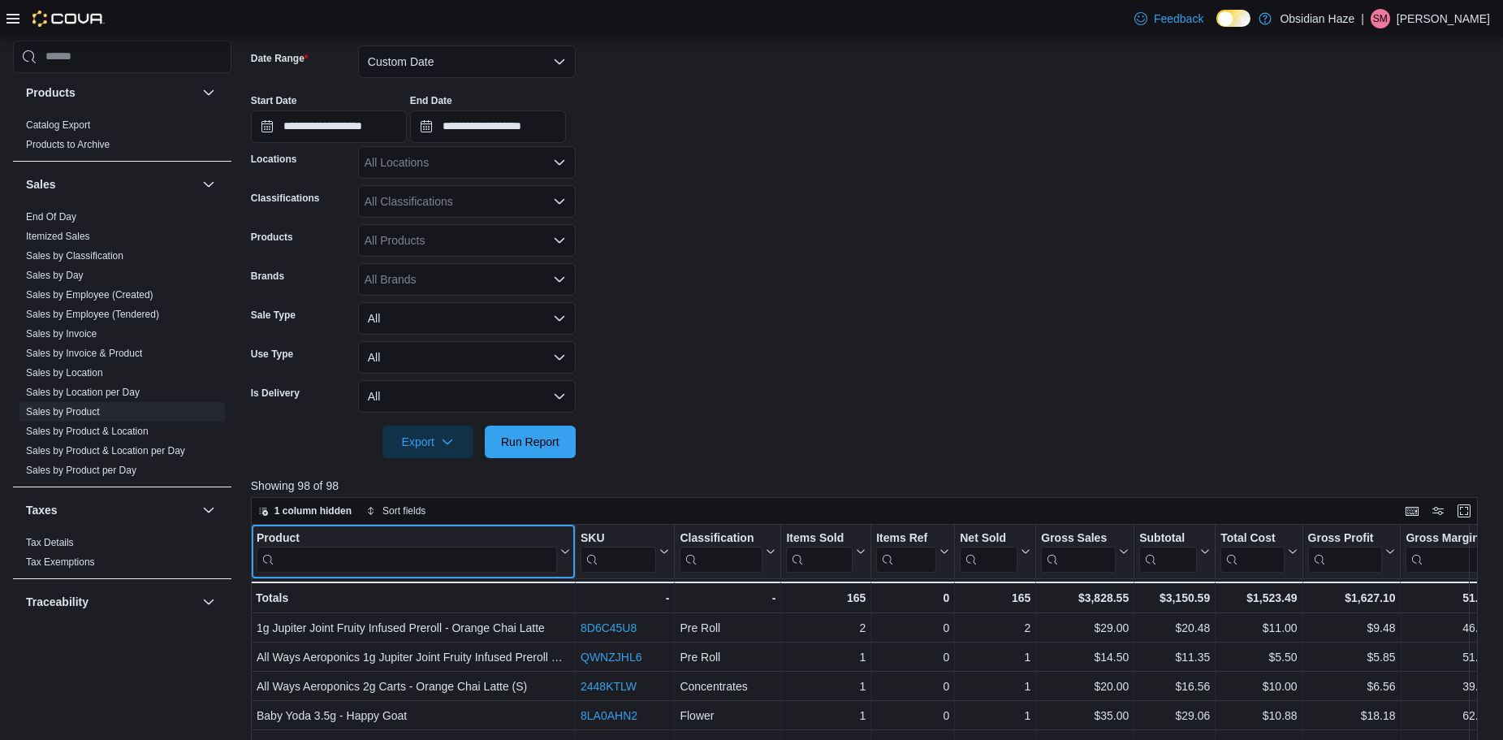
click at [339, 556] on input "search" at bounding box center [407, 559] width 301 height 26
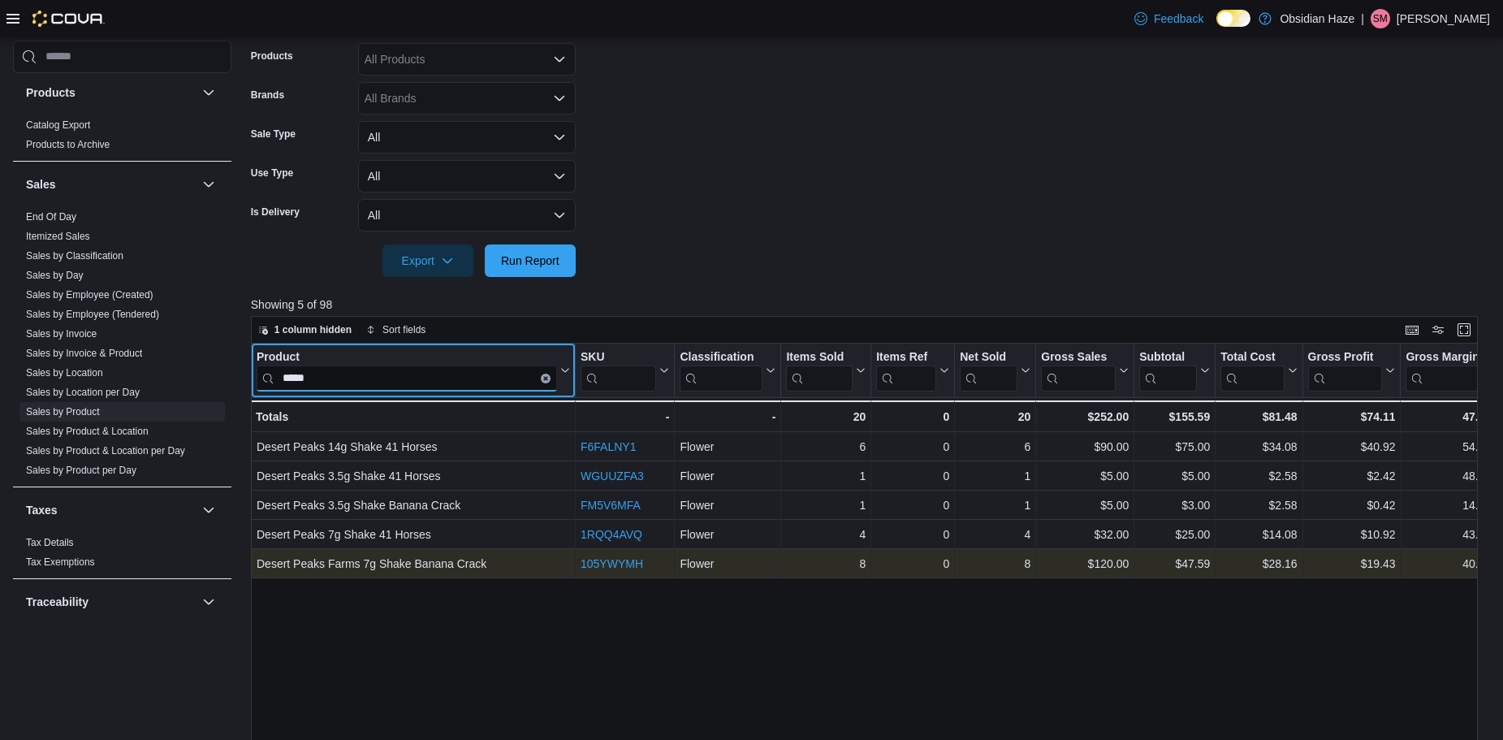
scroll to position [487, 0]
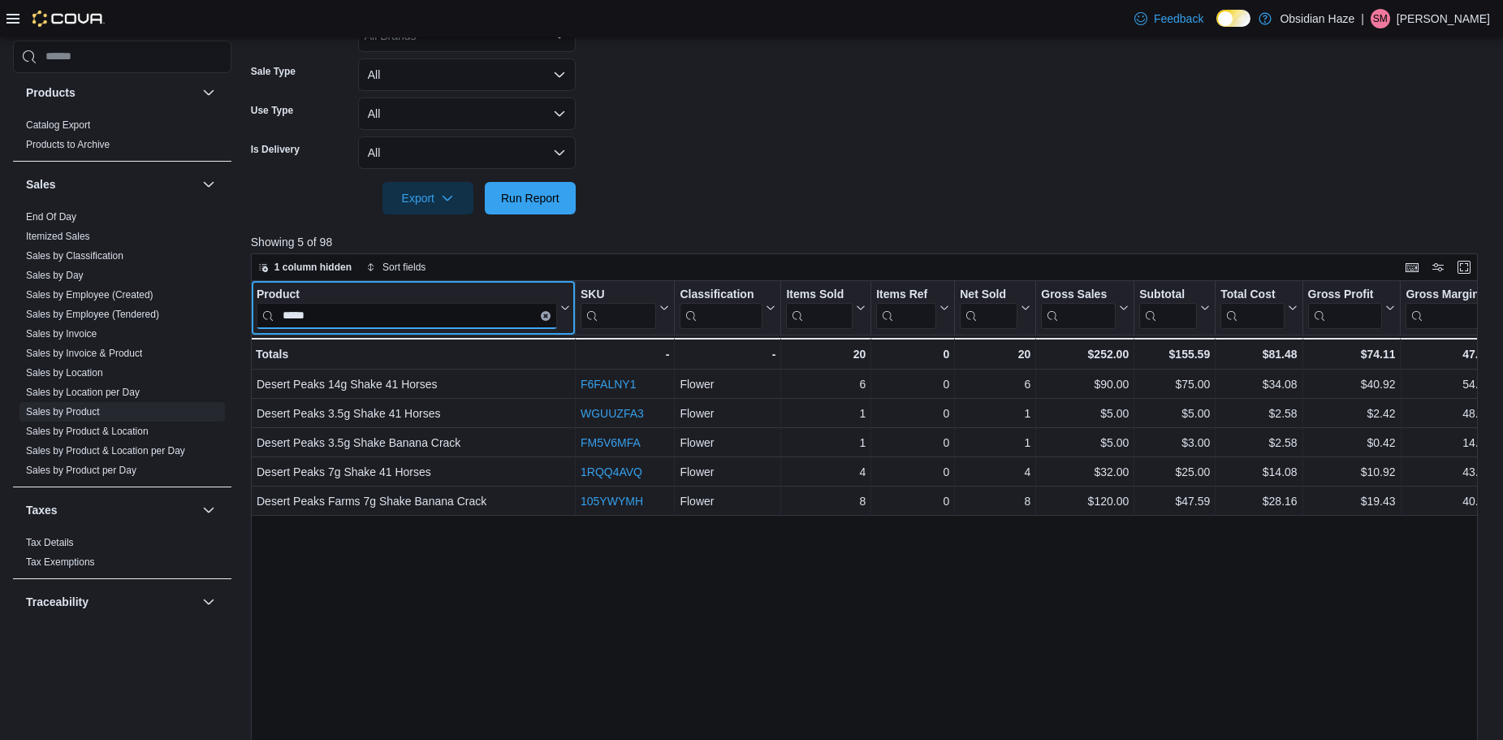
type input "*****"
click at [431, 556] on div "Product ***** Click to view column header actions SKU Click to view column head…" at bounding box center [870, 563] width 1239 height 564
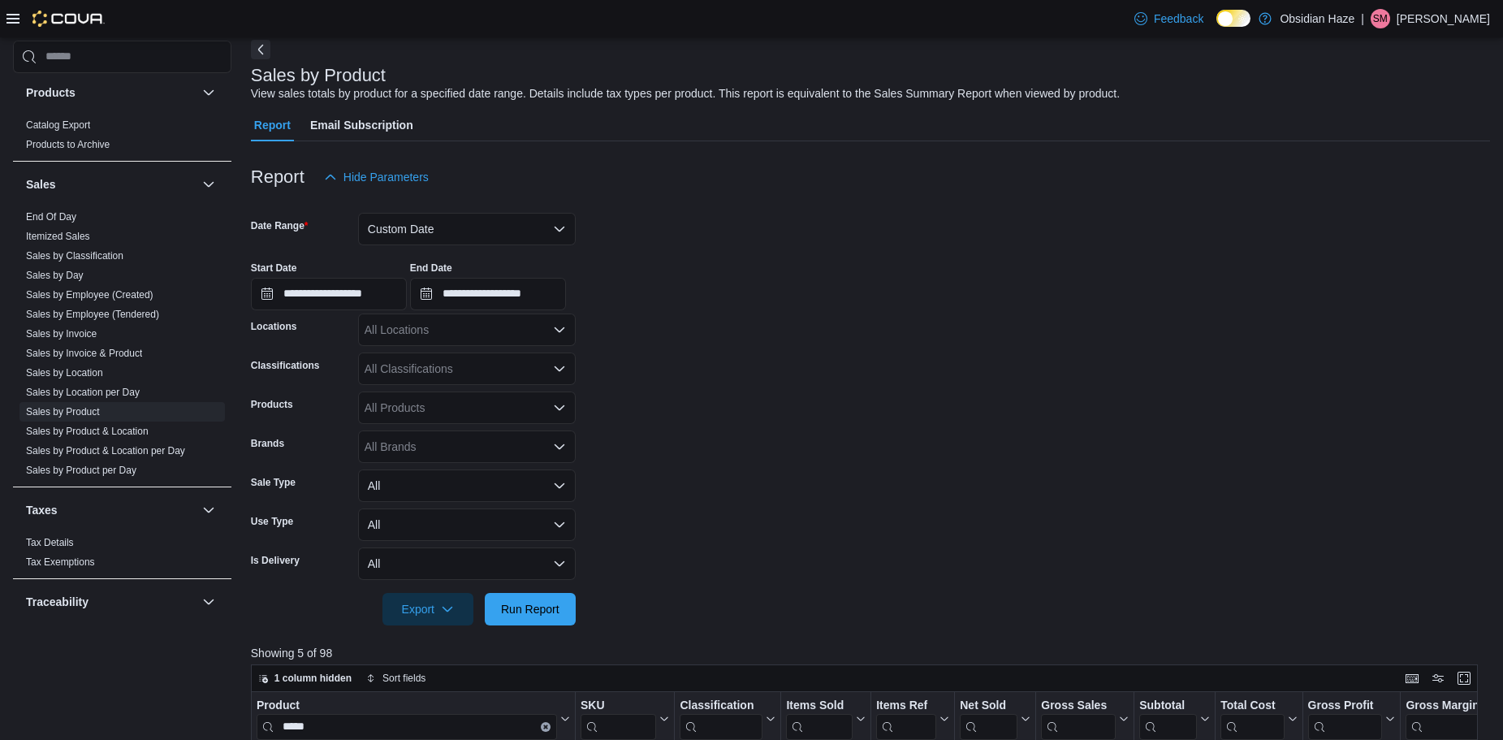
scroll to position [0, 0]
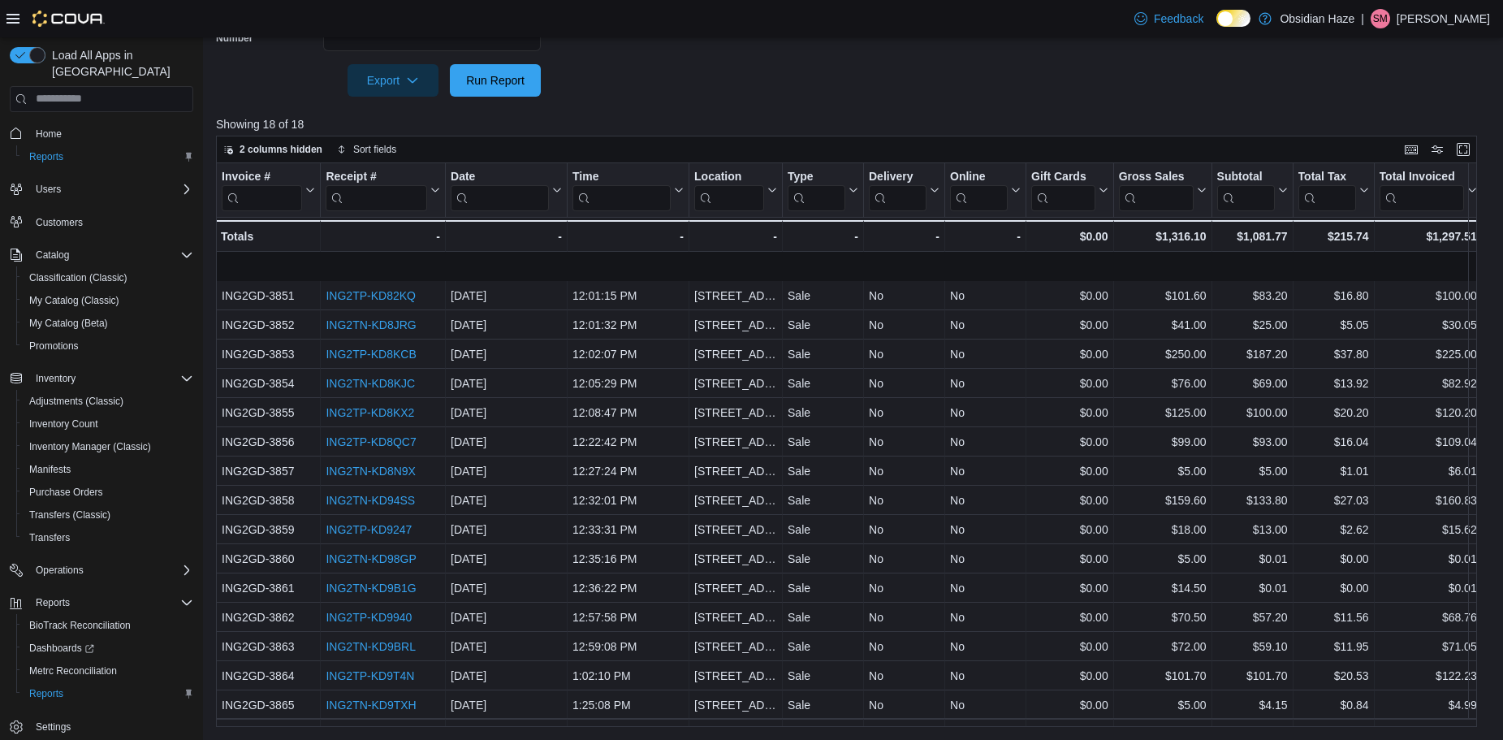
scroll to position [58, 0]
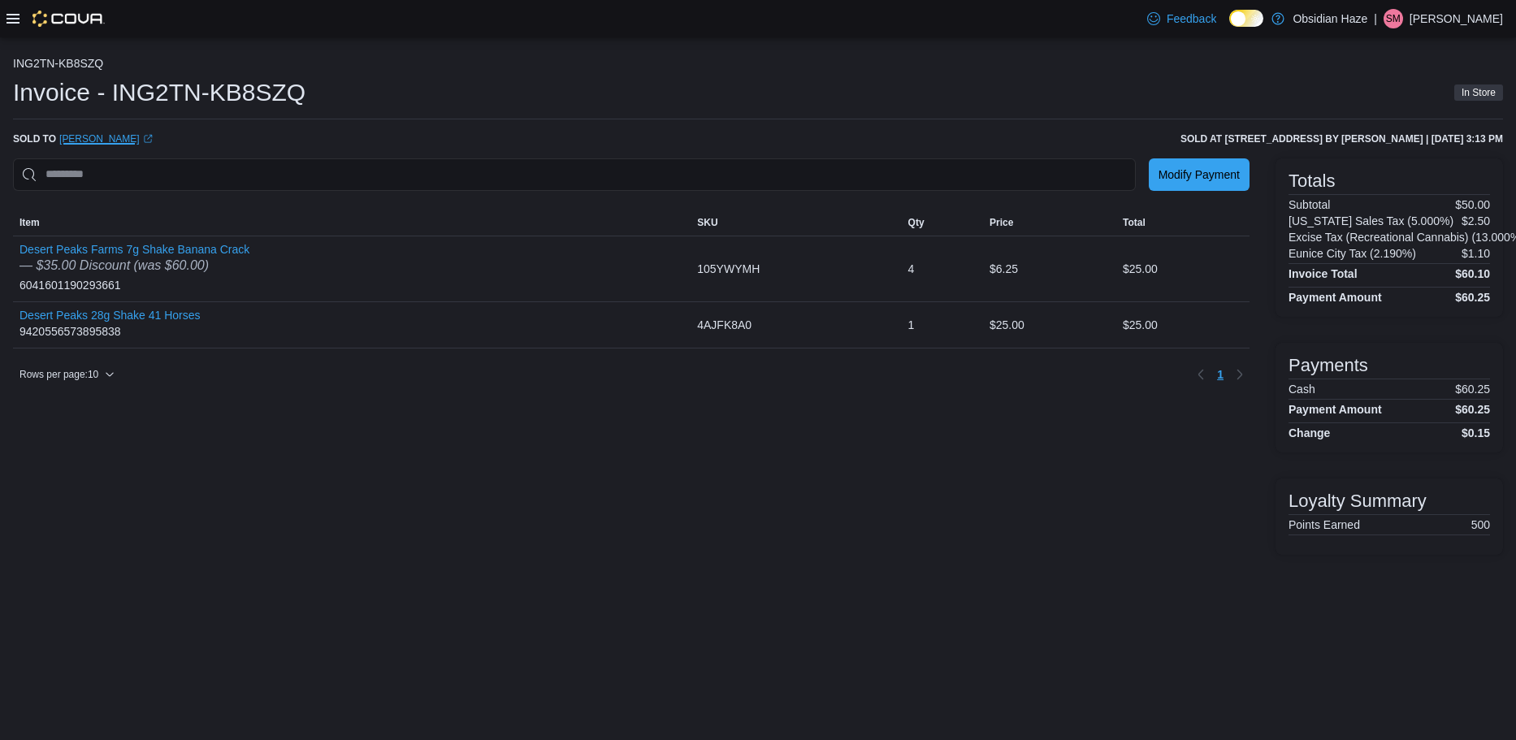
click at [106, 141] on link "[PERSON_NAME] (opens in a new tab or window)" at bounding box center [105, 138] width 93 height 13
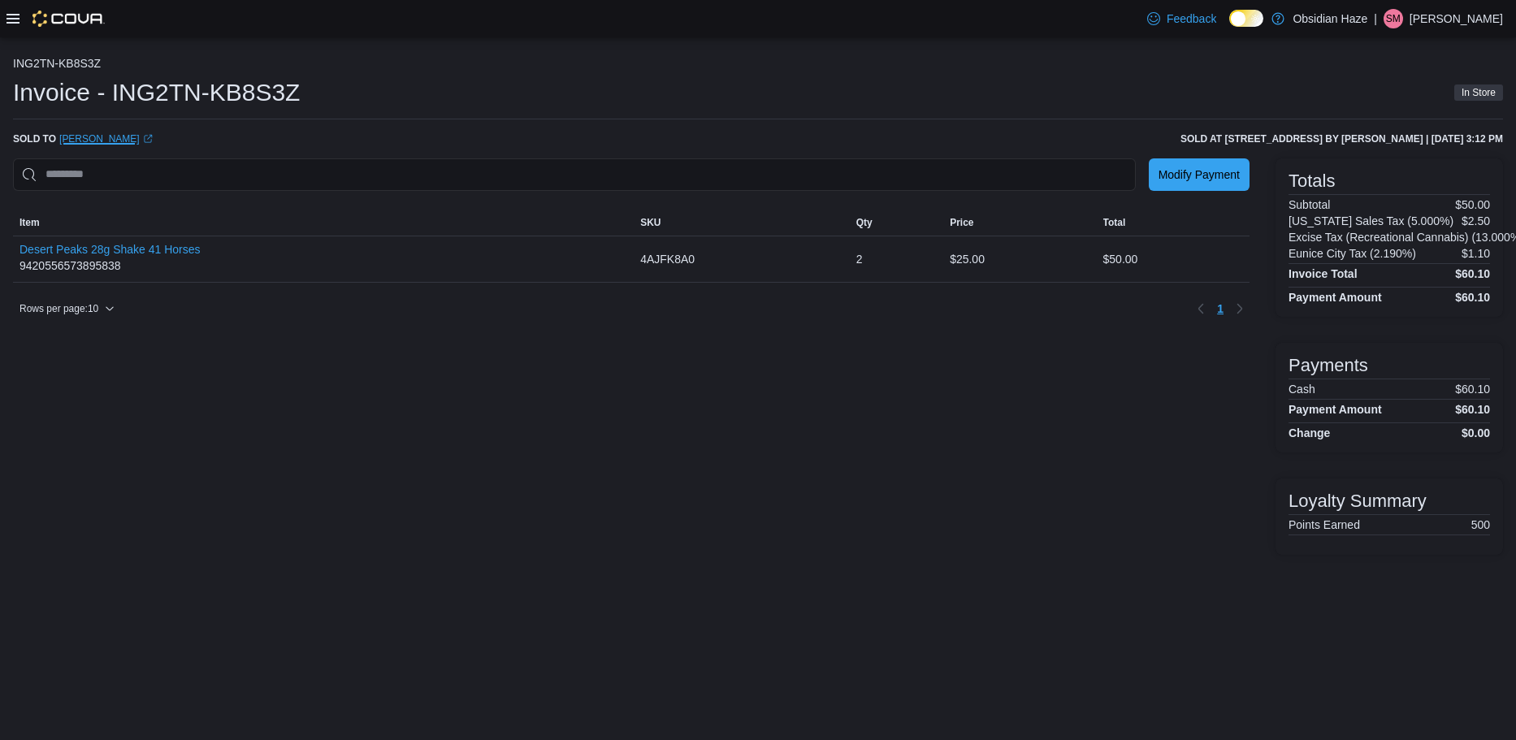
click at [89, 135] on link "[PERSON_NAME] (opens in a new tab or window)" at bounding box center [105, 138] width 93 height 13
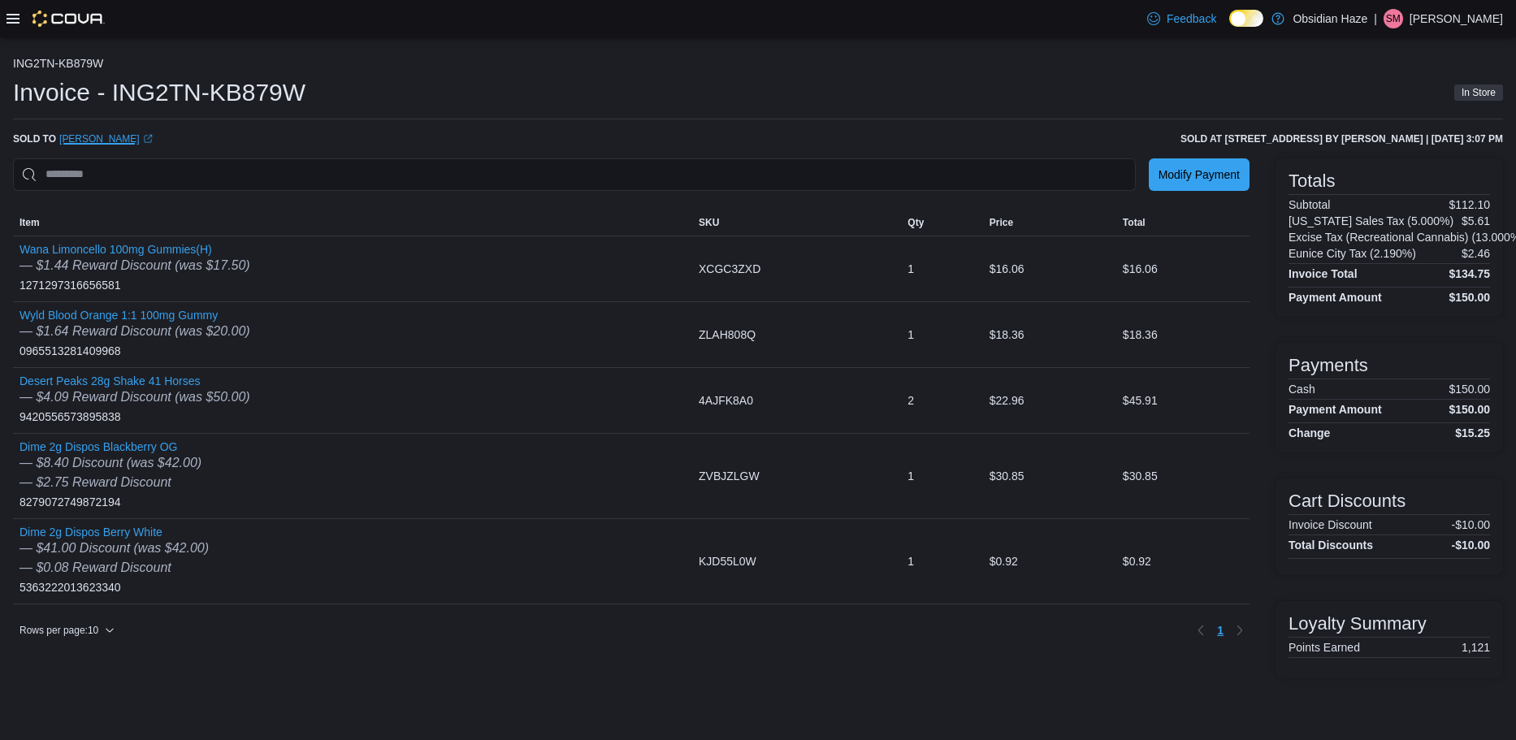
click at [143, 136] on icon "External link" at bounding box center [148, 139] width 10 height 10
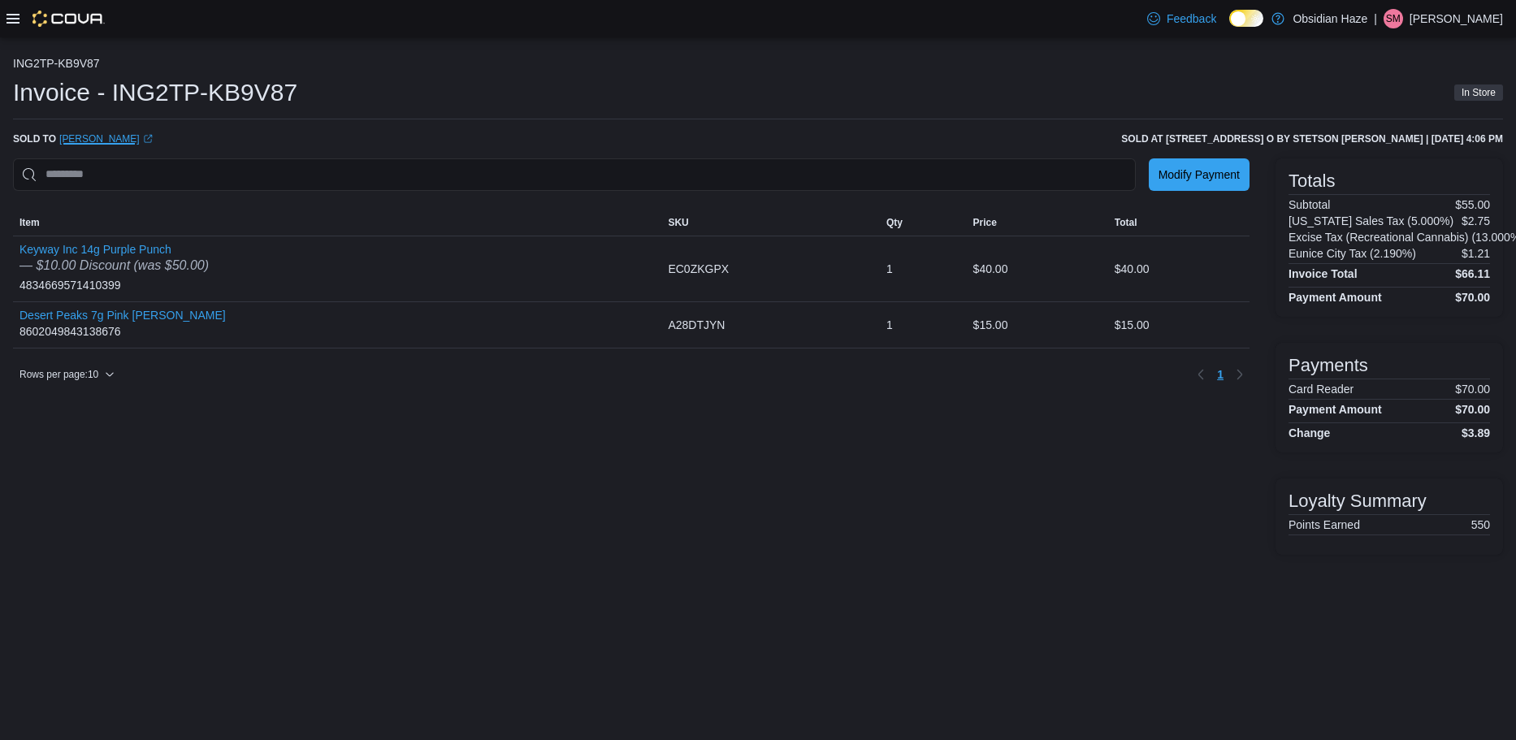
click at [112, 135] on link "[PERSON_NAME] (opens in a new tab or window)" at bounding box center [105, 138] width 93 height 13
click at [14, 24] on icon at bounding box center [12, 18] width 13 height 13
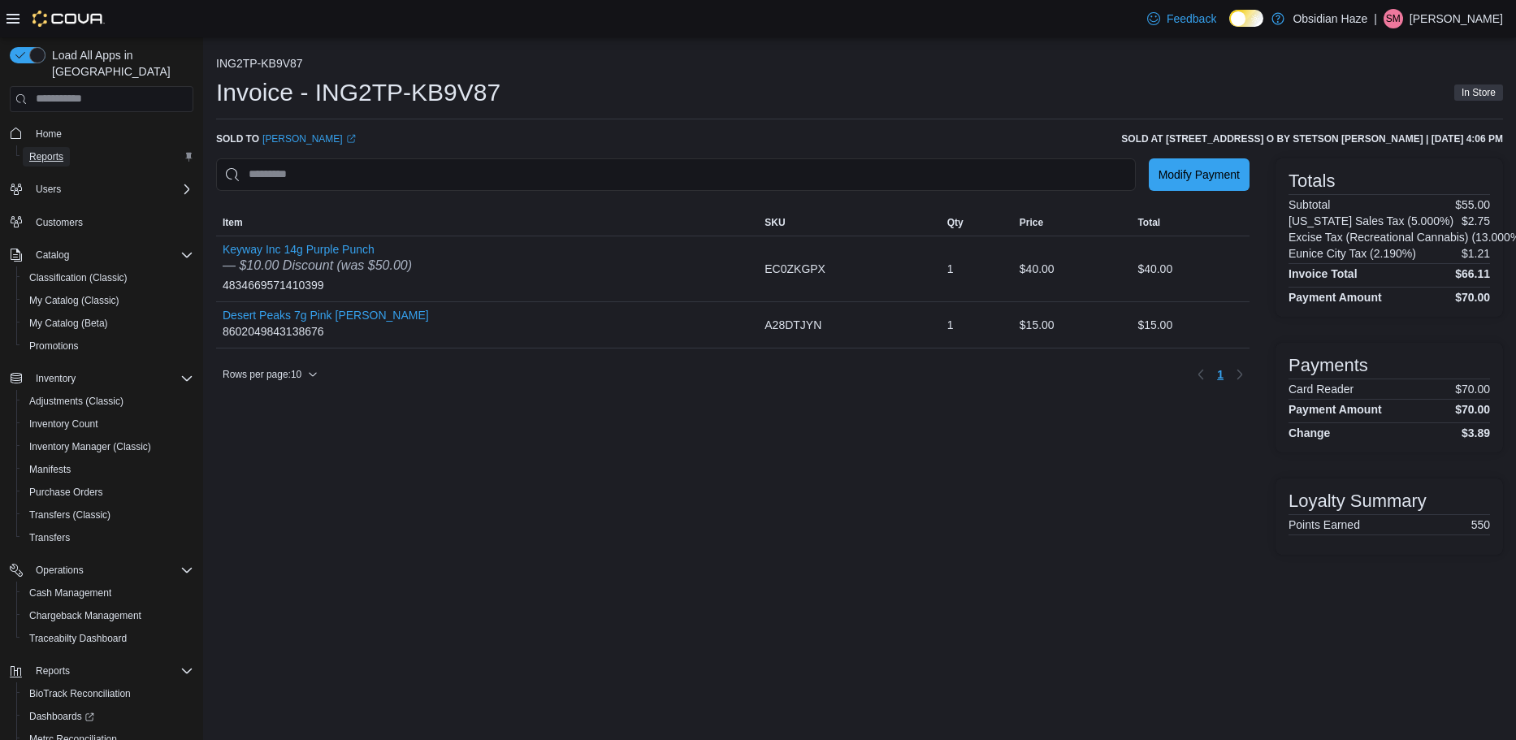
click at [44, 150] on span "Reports" at bounding box center [46, 156] width 34 height 13
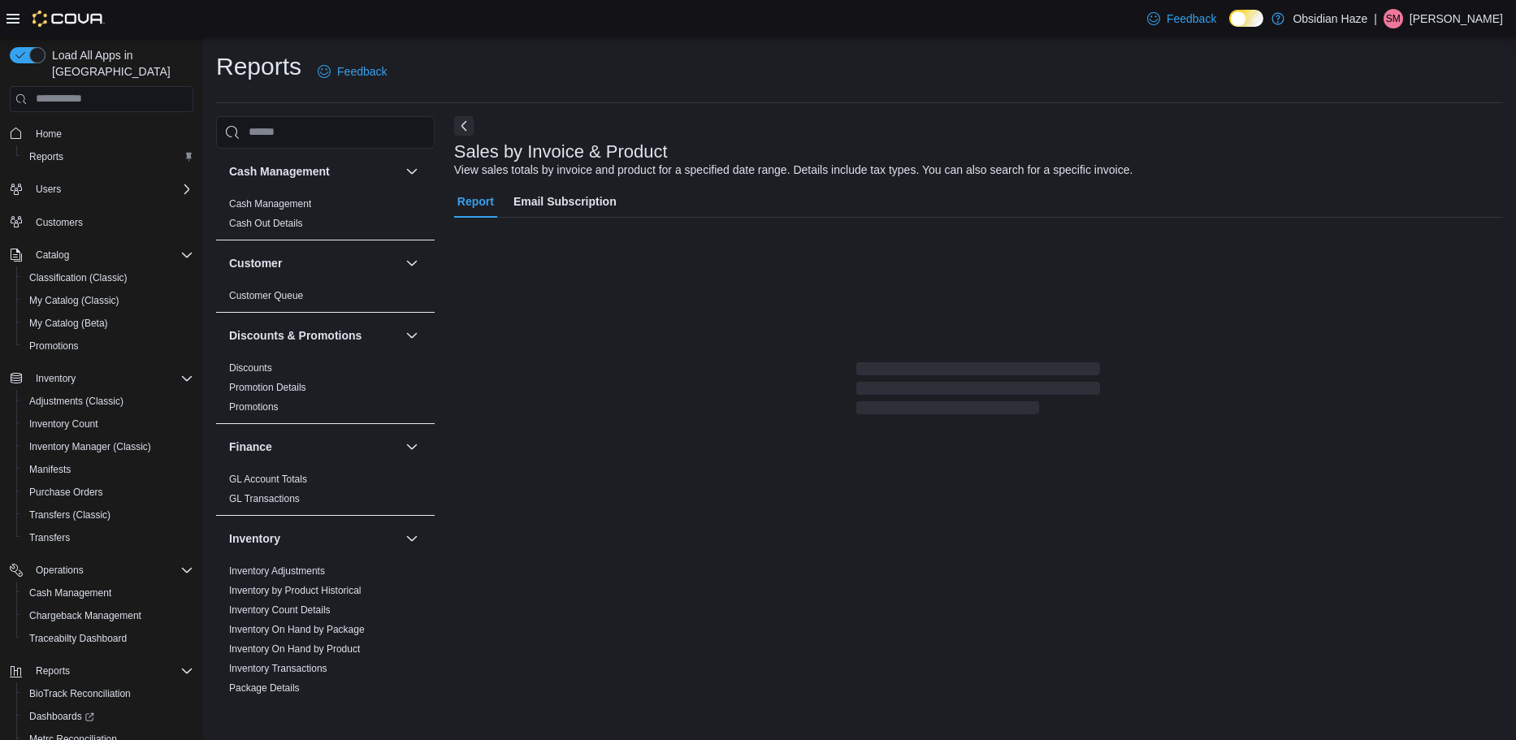
click at [12, 18] on icon at bounding box center [12, 19] width 13 height 10
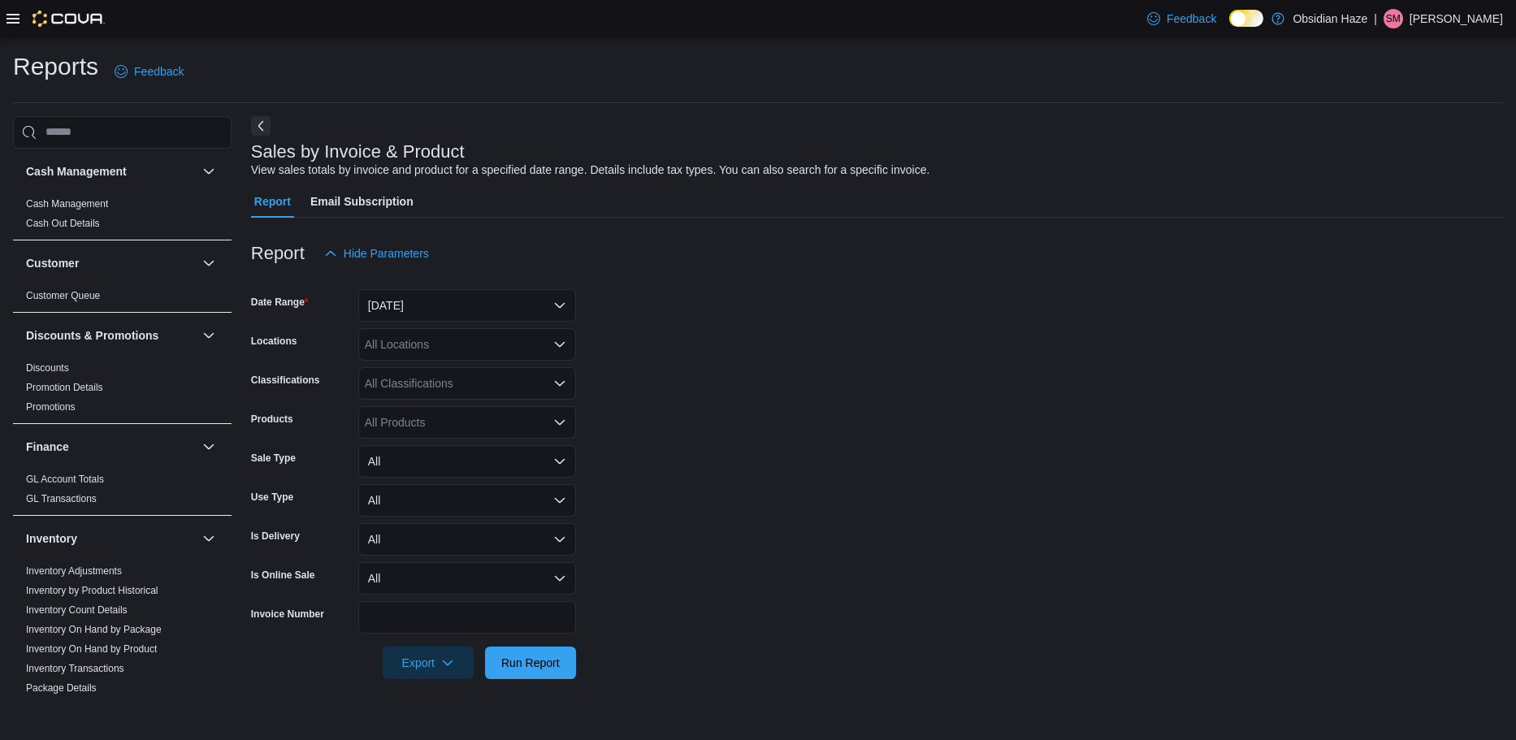
click at [19, 19] on icon at bounding box center [12, 18] width 13 height 13
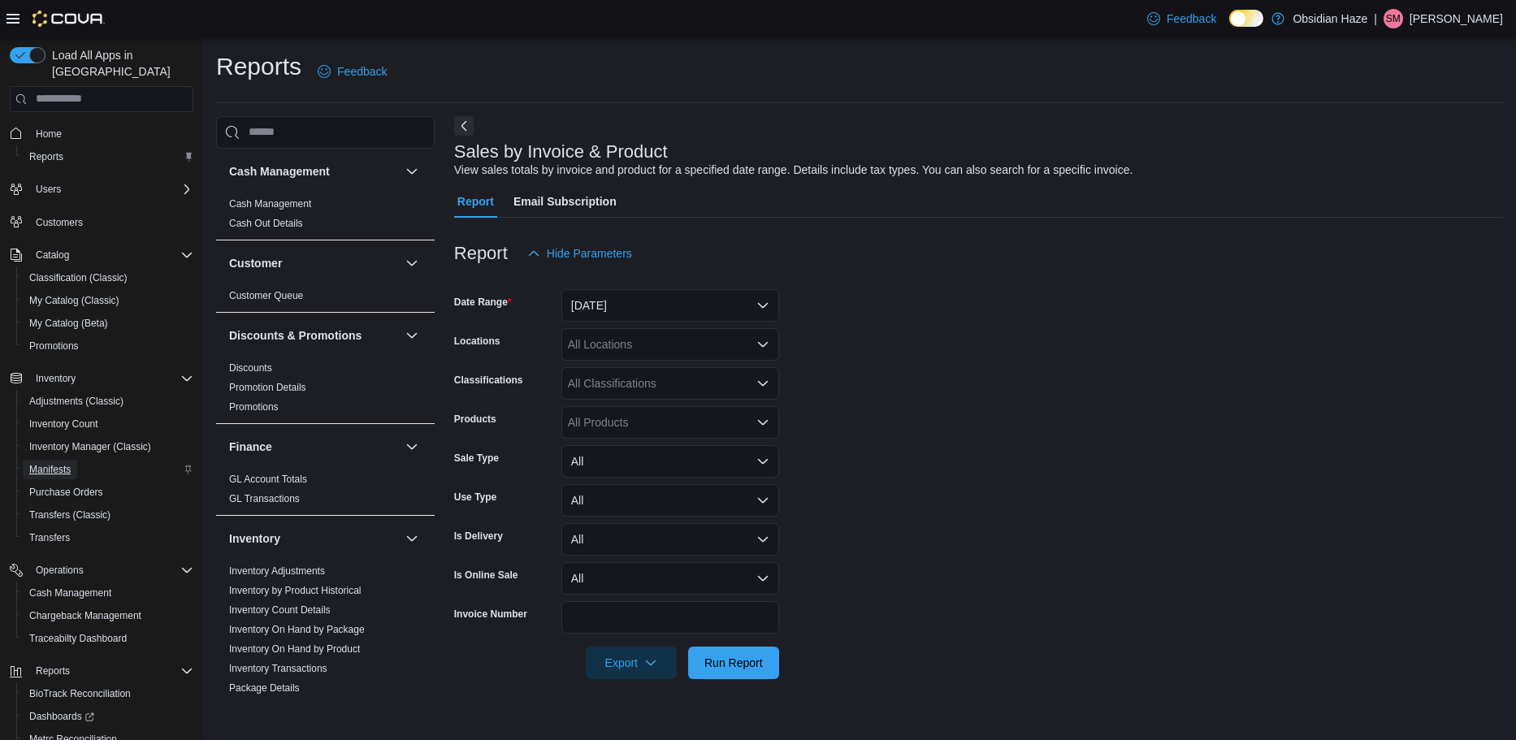
click at [63, 463] on span "Manifests" at bounding box center [49, 469] width 41 height 13
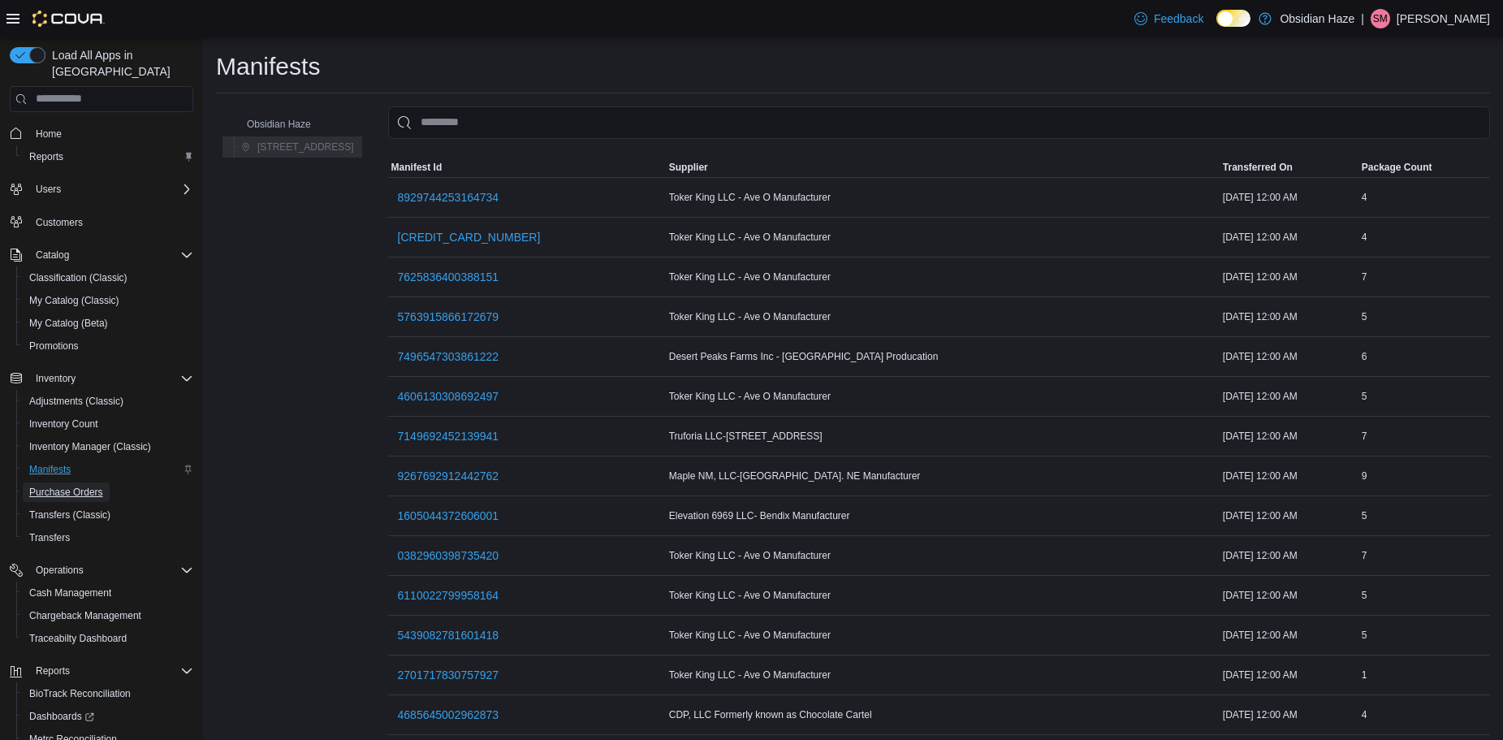
drag, startPoint x: 90, startPoint y: 474, endPoint x: 120, endPoint y: 452, distance: 37.7
click at [90, 486] on span "Purchase Orders" at bounding box center [66, 492] width 74 height 13
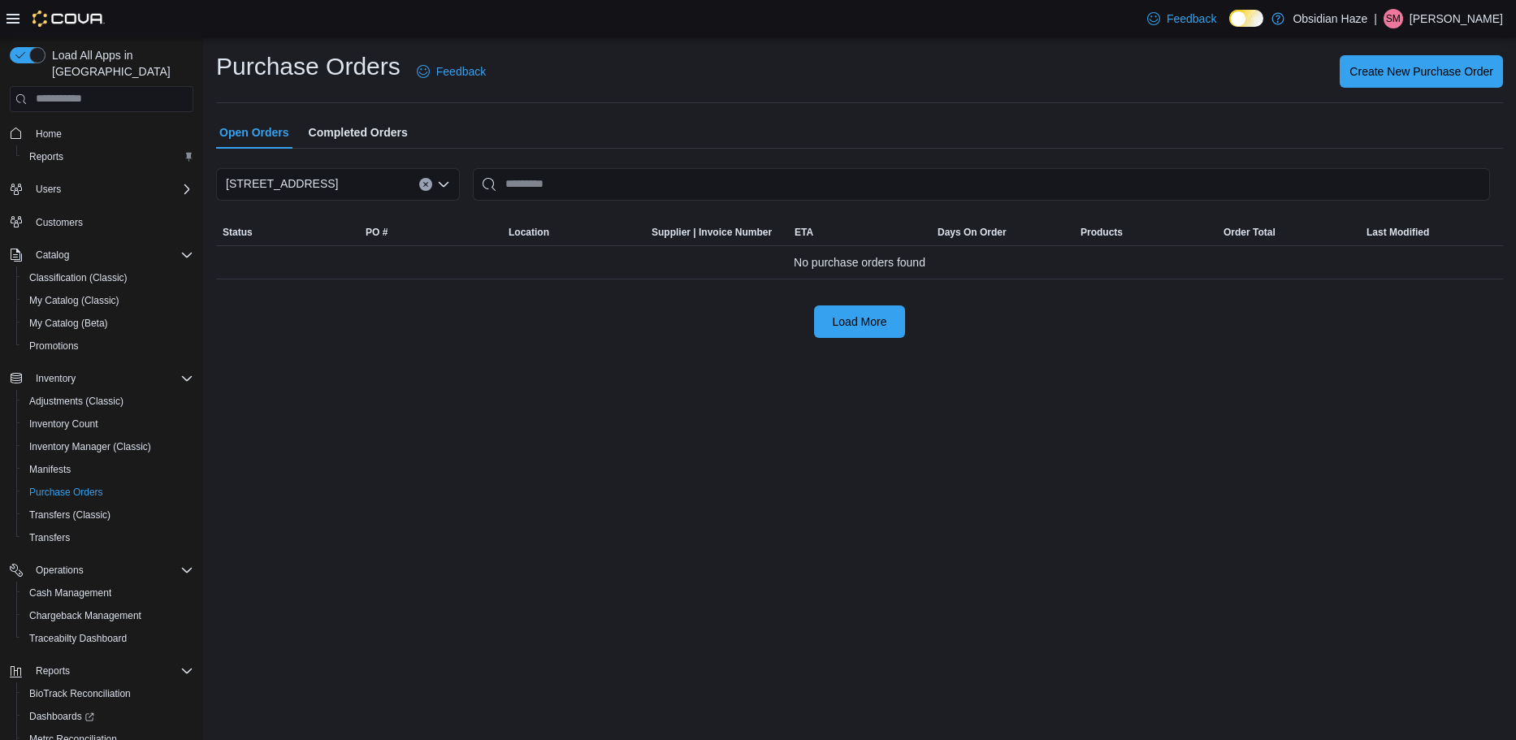
click at [358, 133] on span "Completed Orders" at bounding box center [358, 132] width 99 height 32
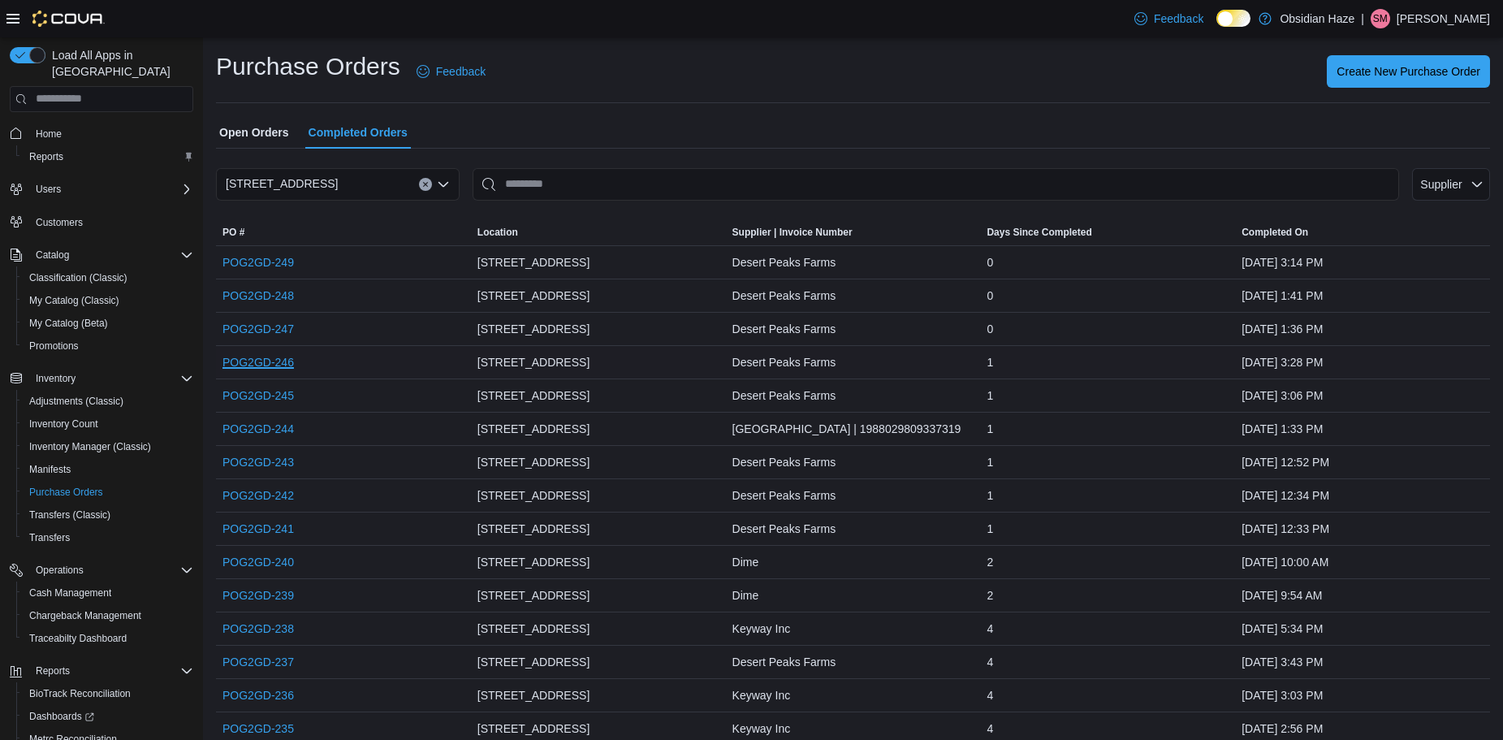
click at [284, 363] on link "POG2GD-246" at bounding box center [258, 362] width 71 height 19
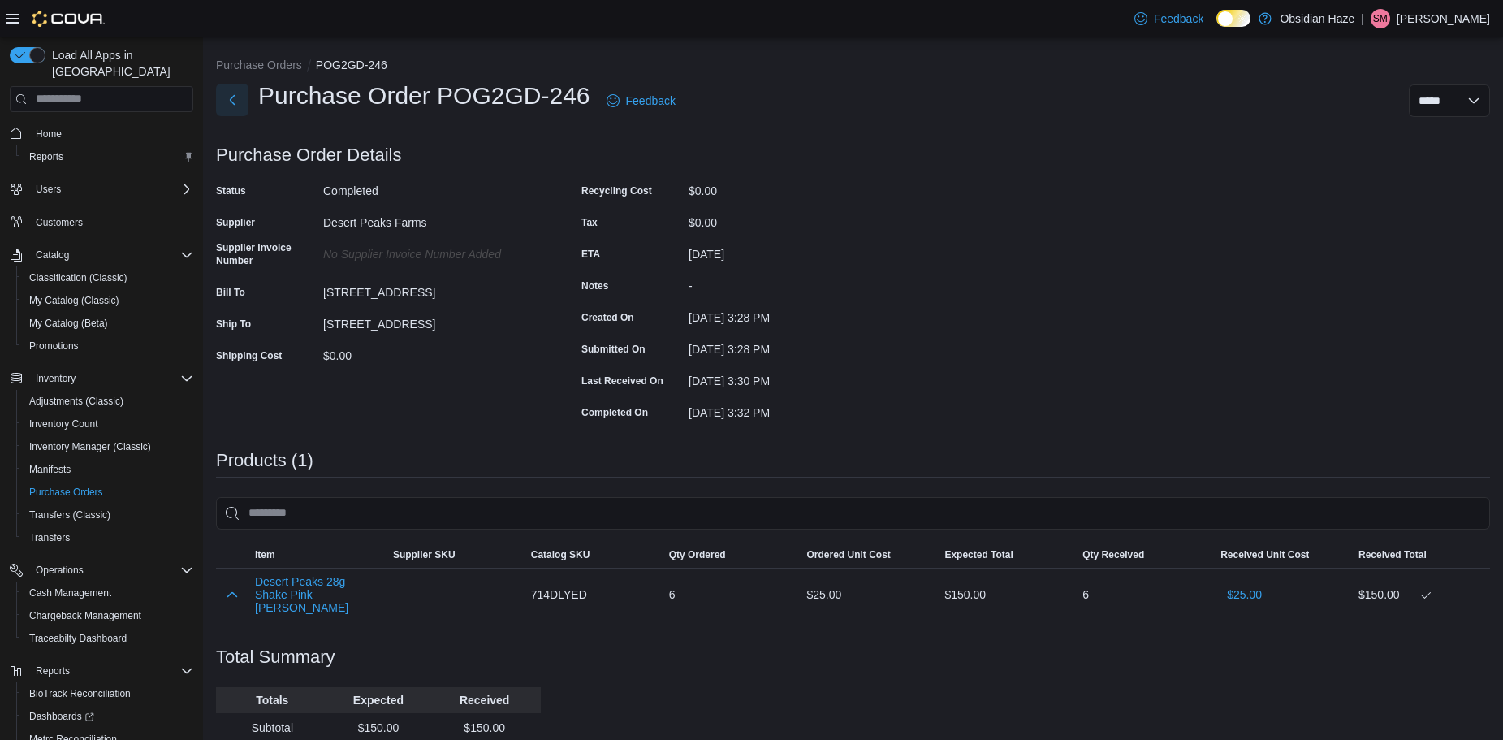
click at [233, 102] on button "Next" at bounding box center [232, 100] width 32 height 32
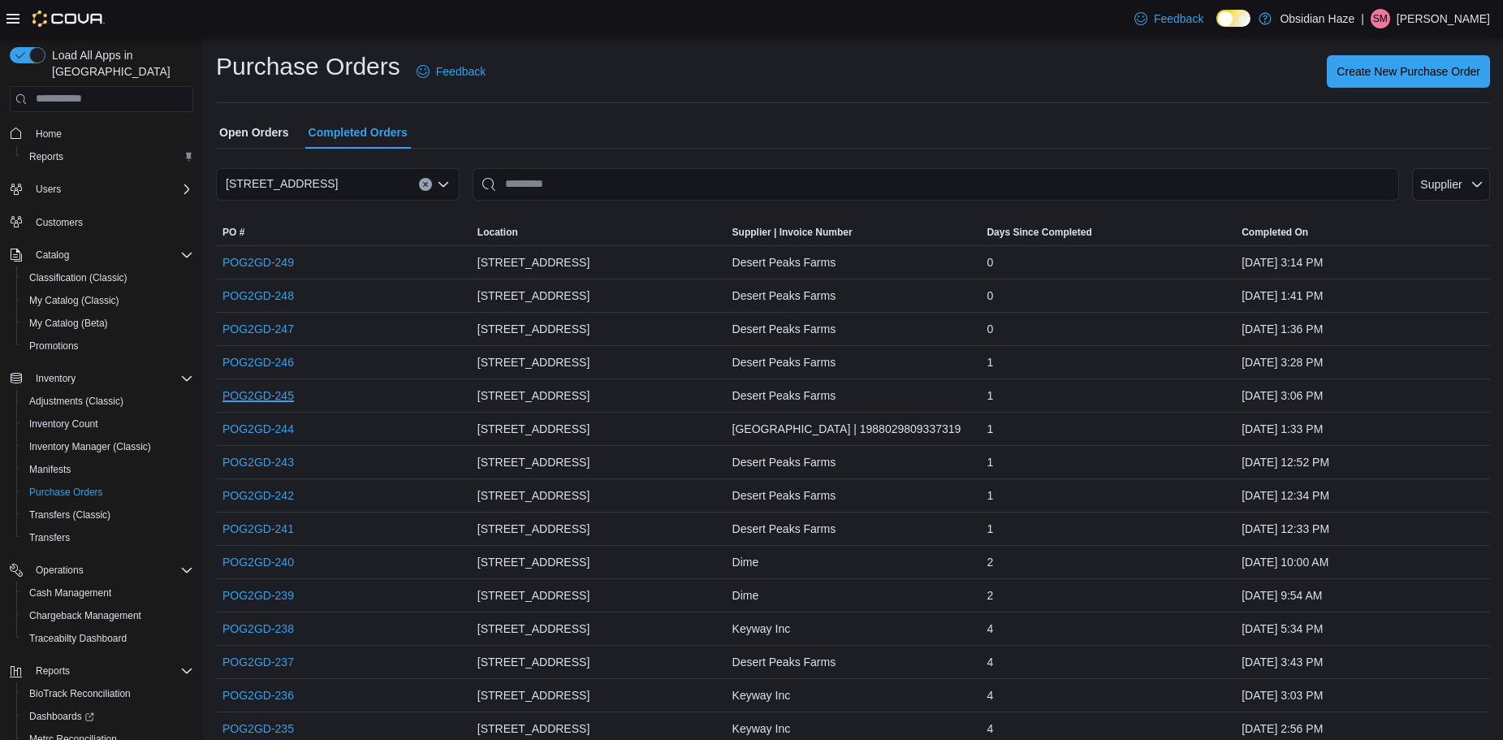
click at [288, 395] on link "POG2GD-245" at bounding box center [258, 395] width 71 height 19
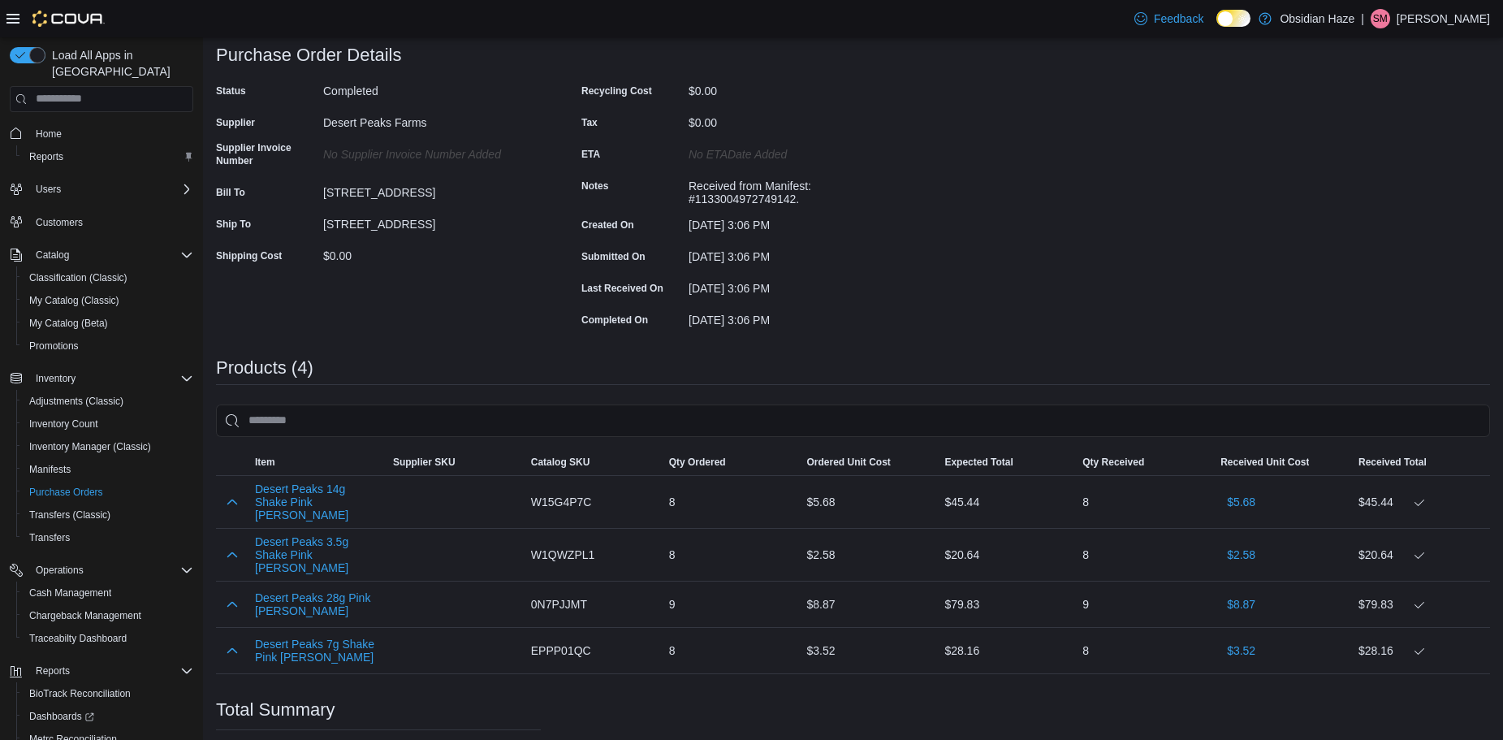
scroll to position [81, 0]
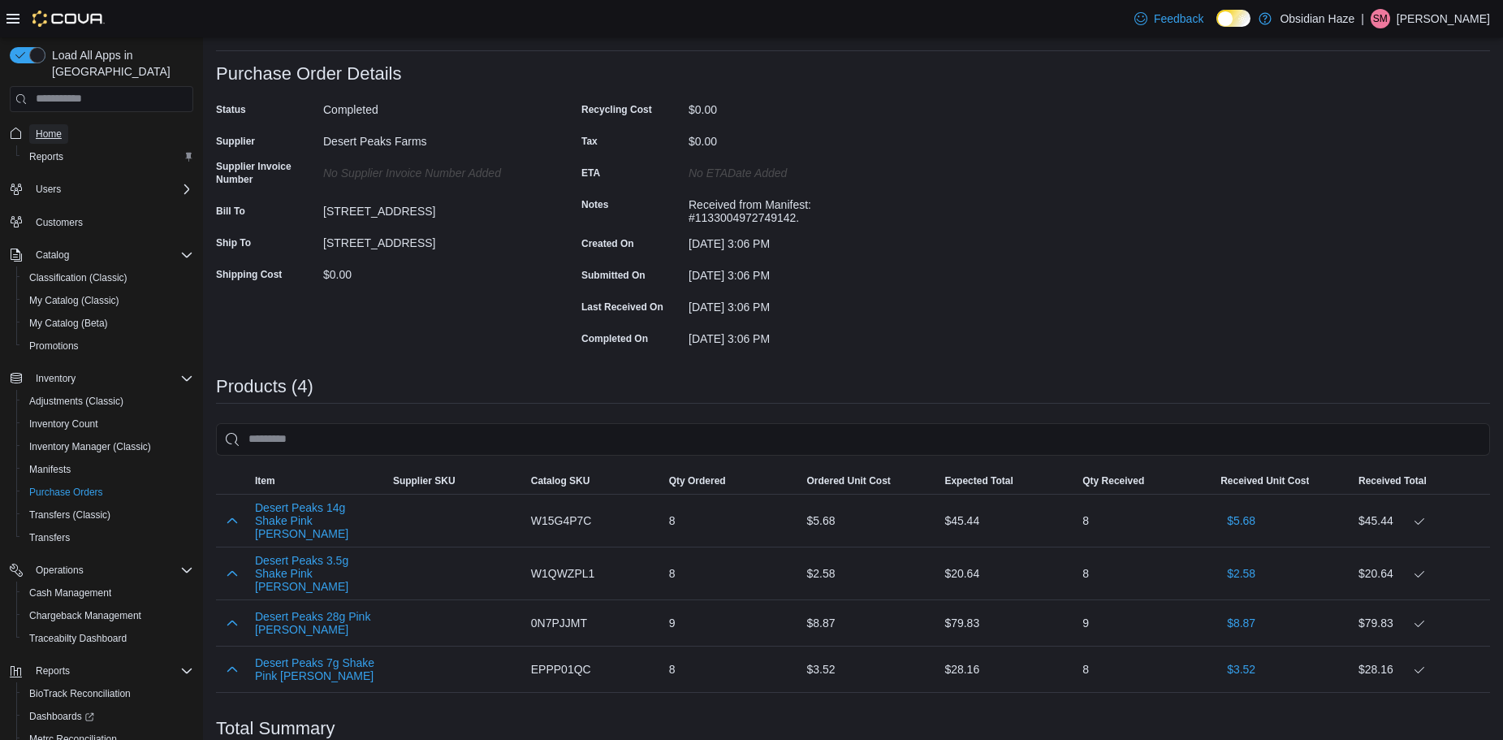
click at [54, 128] on span "Home" at bounding box center [49, 134] width 26 height 13
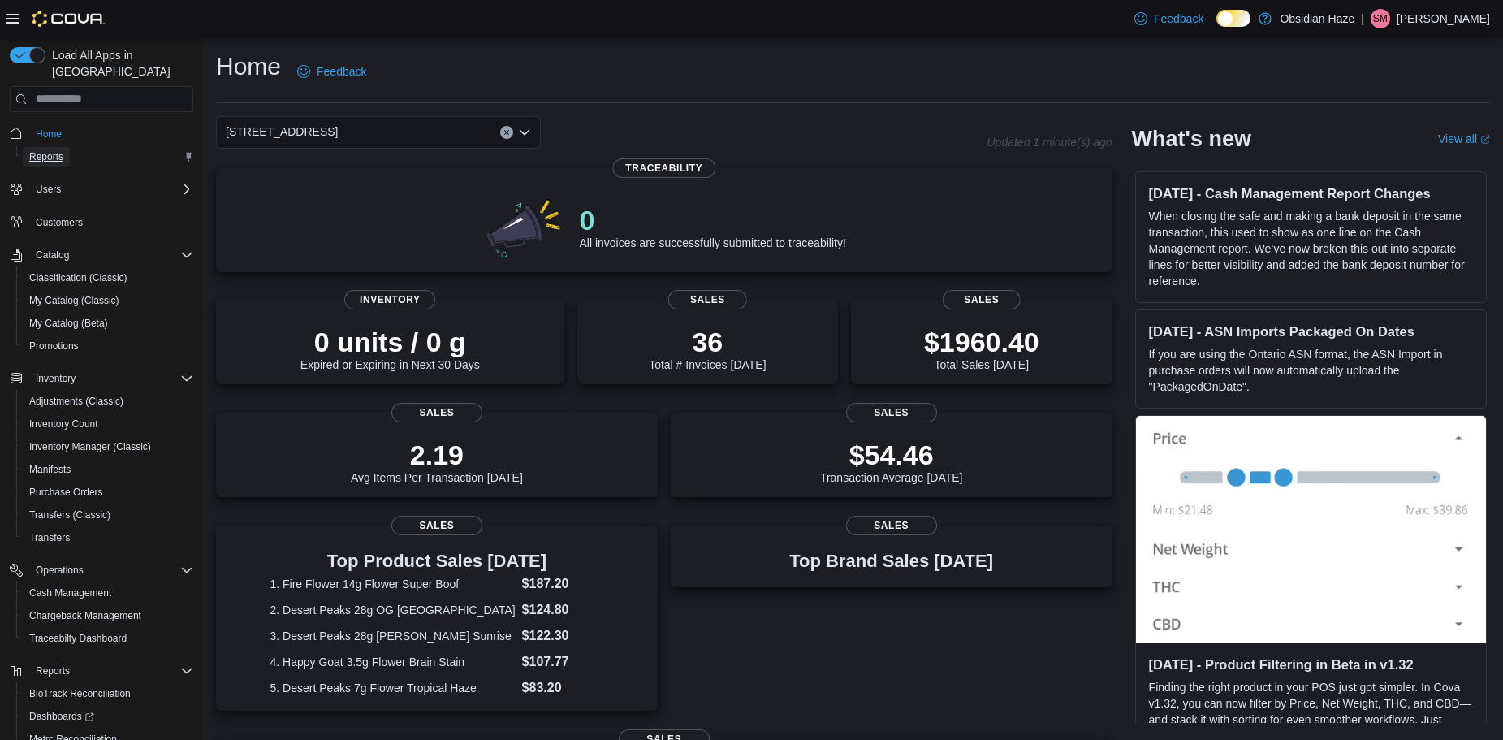
click at [54, 150] on span "Reports" at bounding box center [46, 156] width 34 height 13
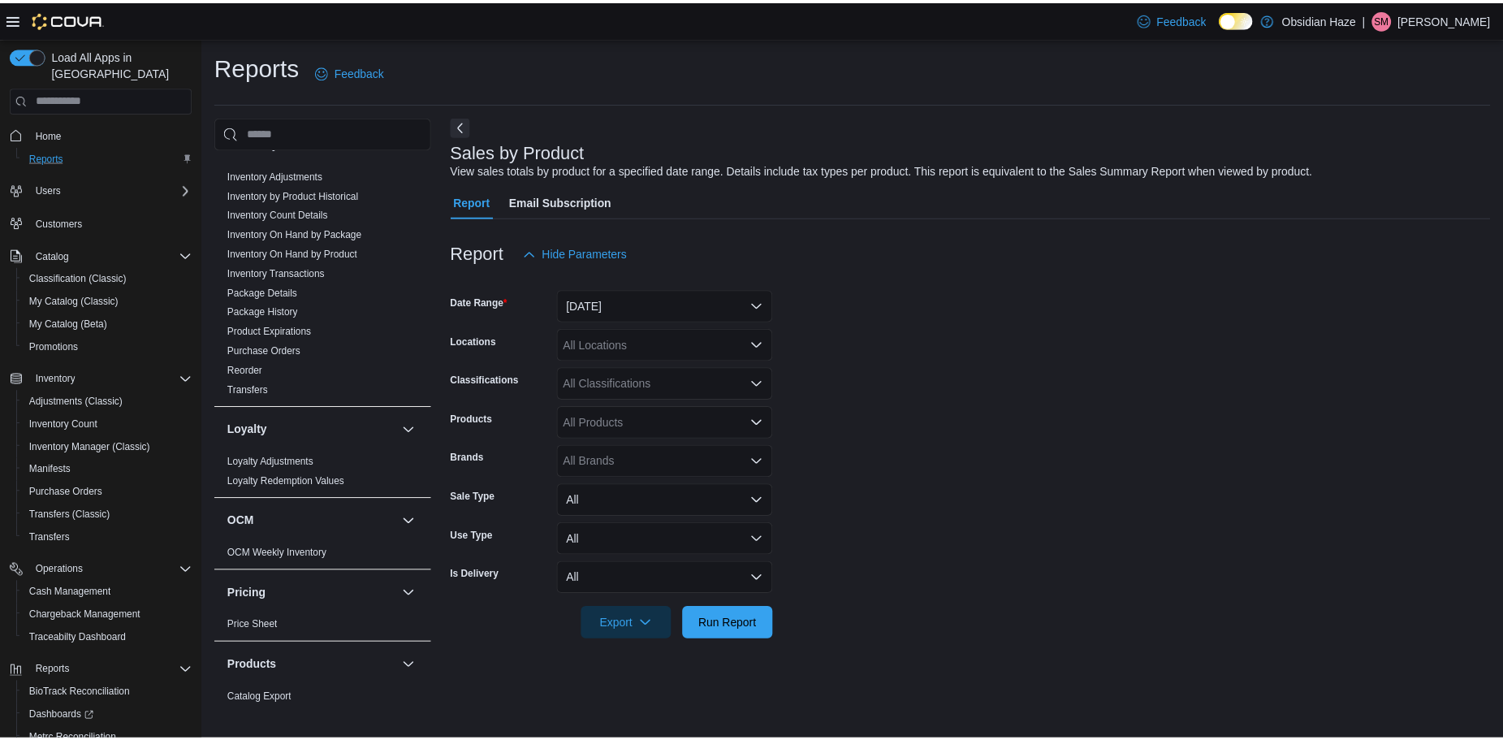
scroll to position [569, 0]
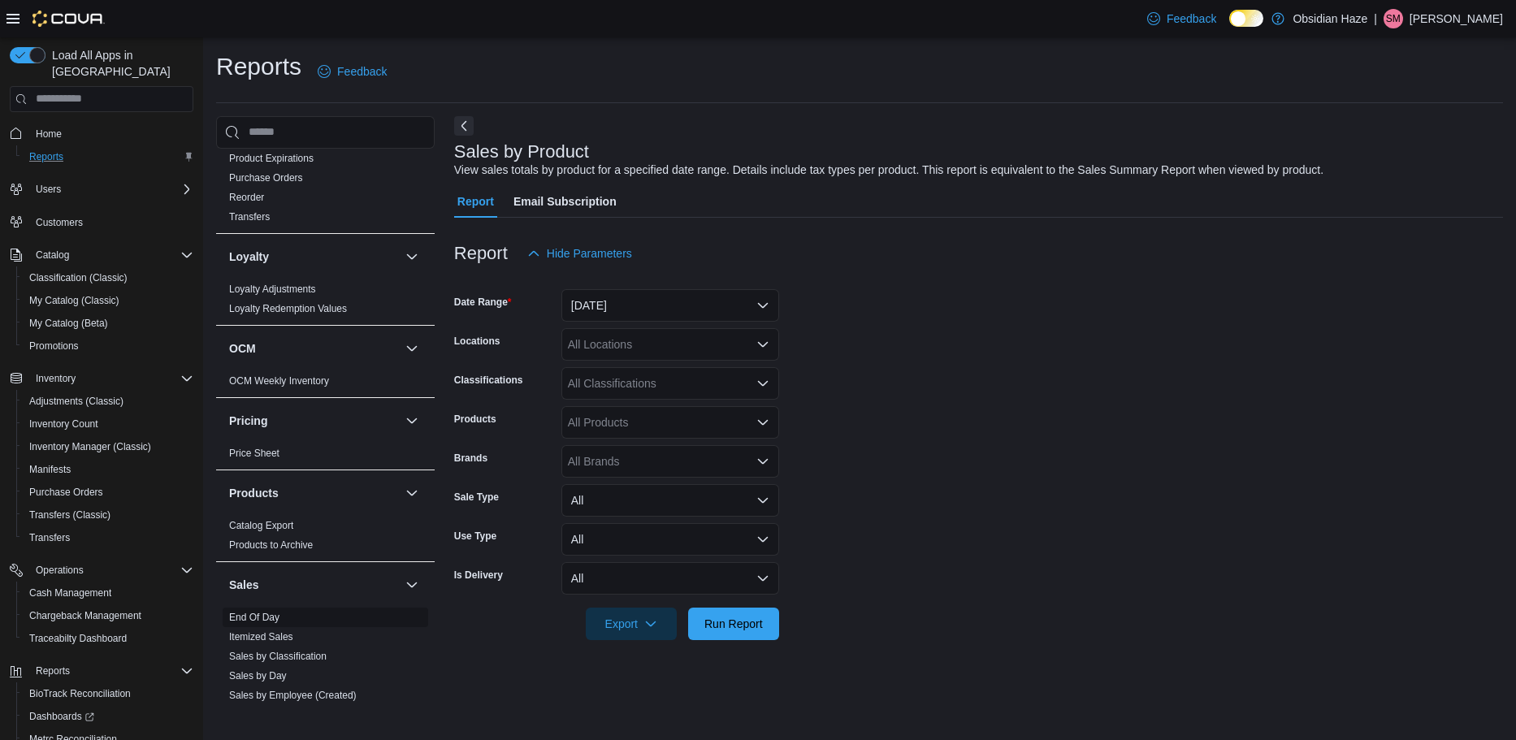
click at [256, 618] on link "End Of Day" at bounding box center [254, 617] width 50 height 11
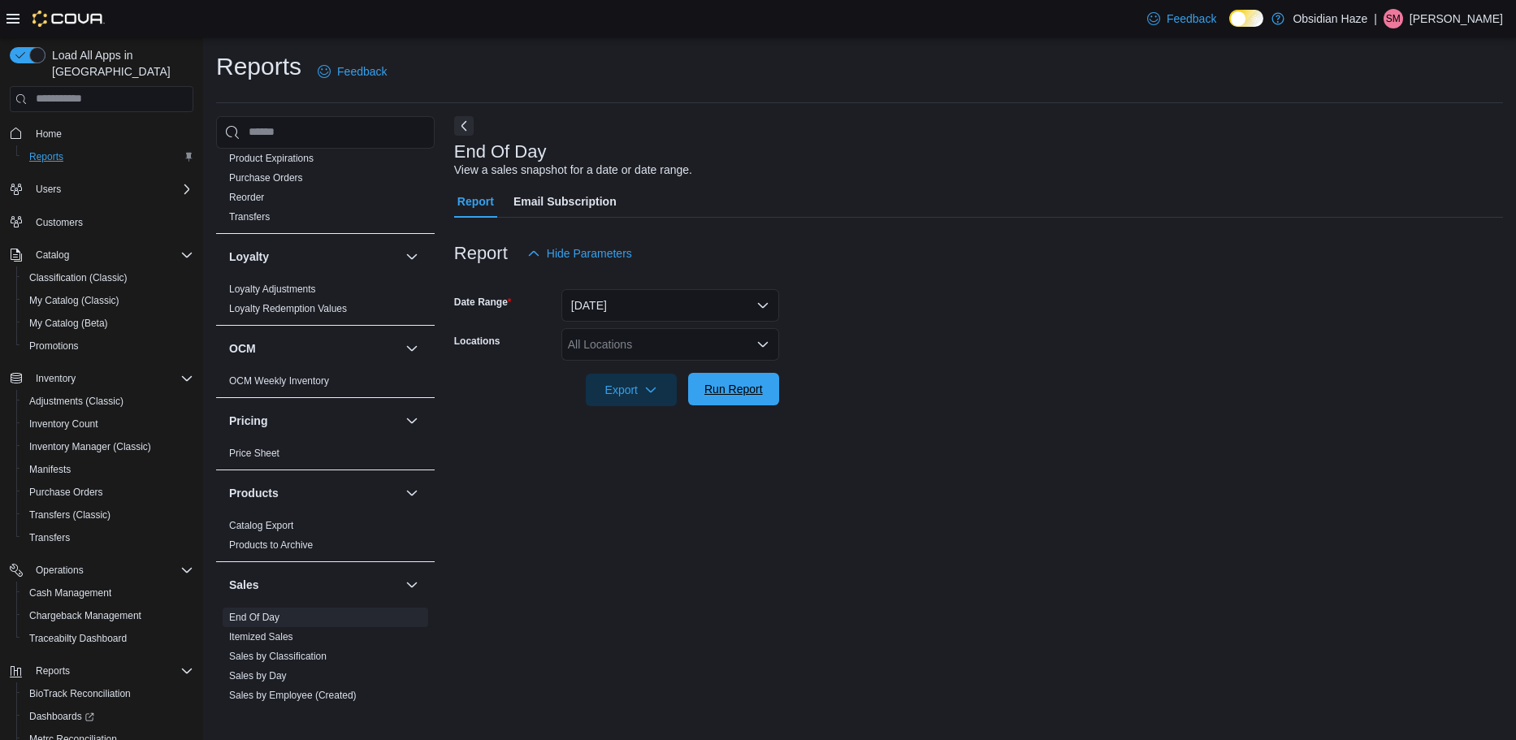
click at [735, 380] on span "Run Report" at bounding box center [733, 389] width 71 height 32
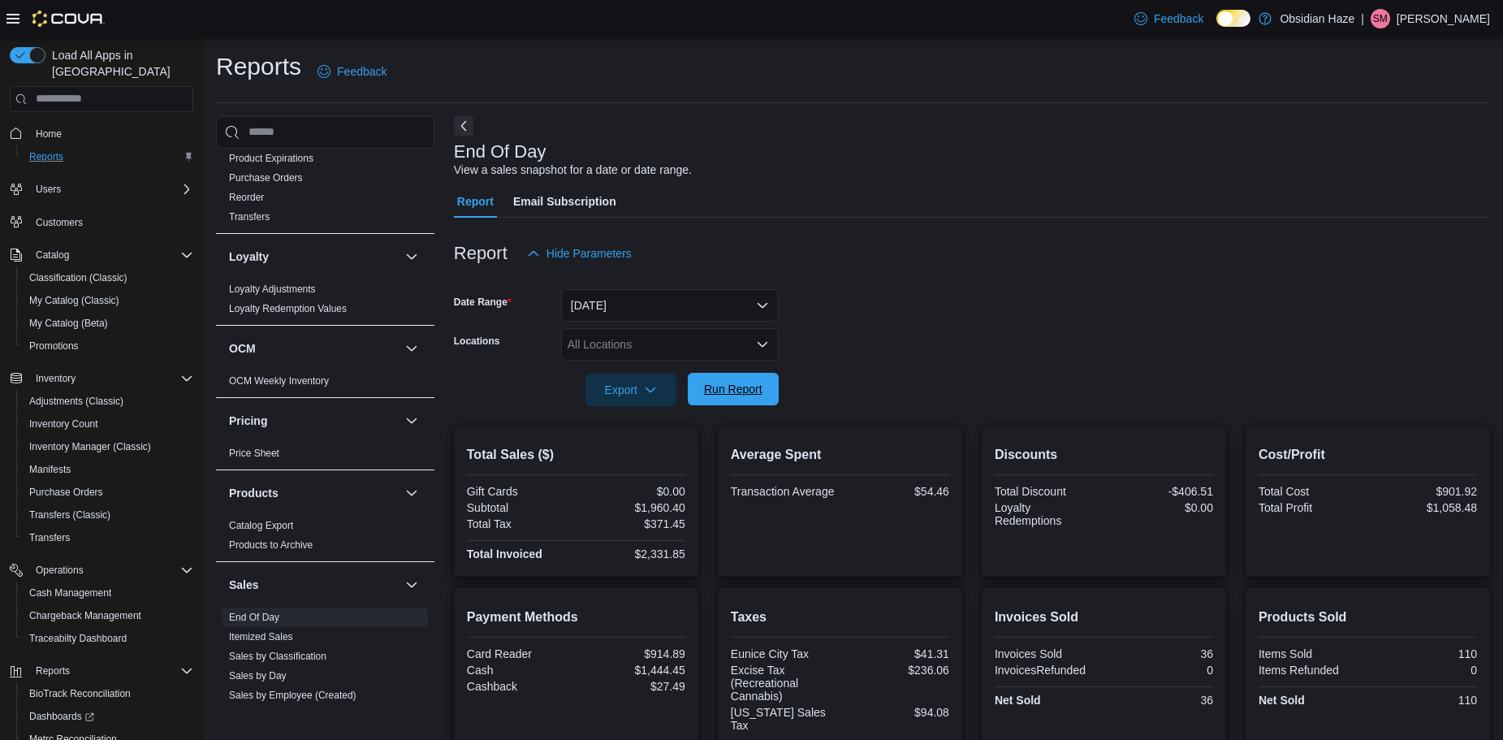
click at [715, 374] on div "Export Run Report" at bounding box center [616, 390] width 325 height 32
click at [752, 381] on span "Run Report" at bounding box center [733, 389] width 58 height 16
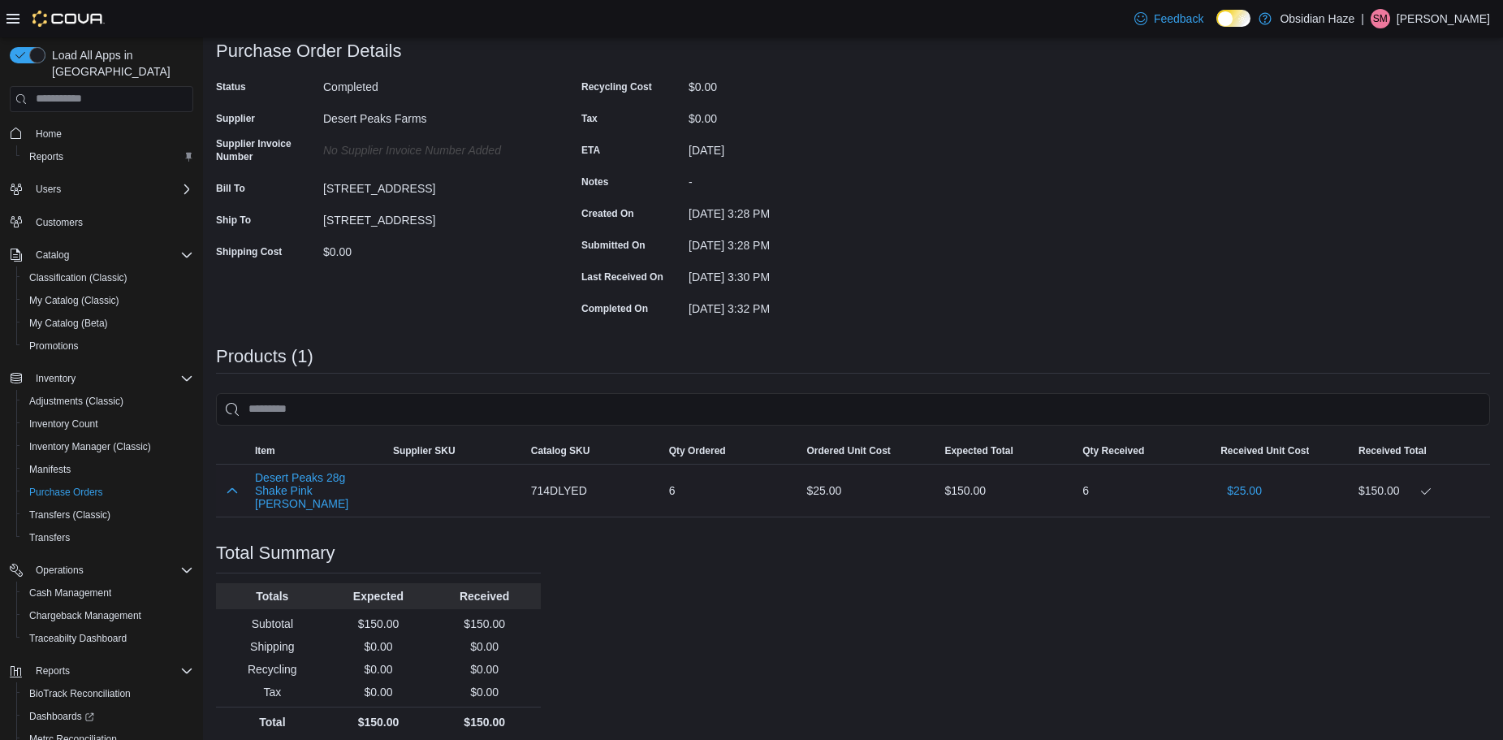
scroll to position [107, 0]
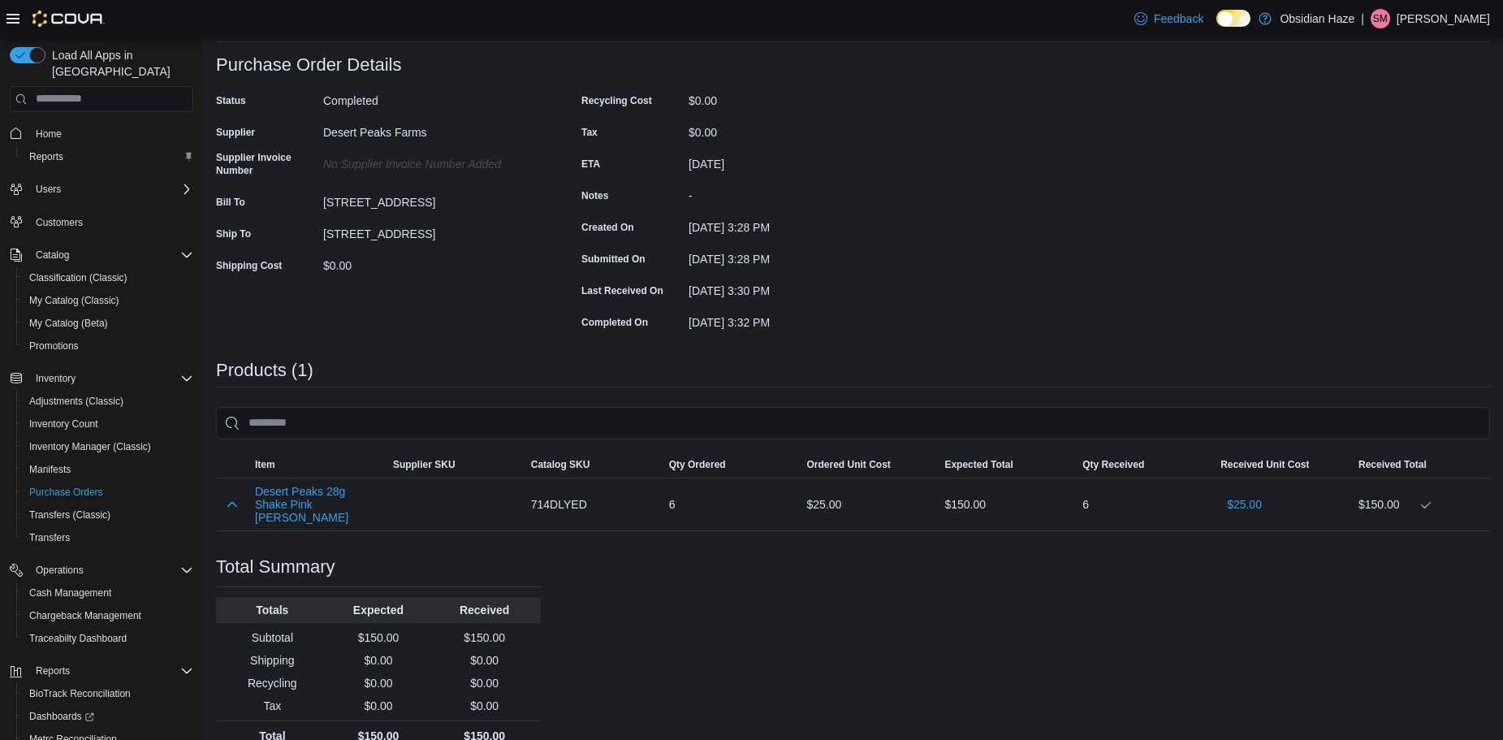
scroll to position [107, 0]
